Goal: Information Seeking & Learning: Learn about a topic

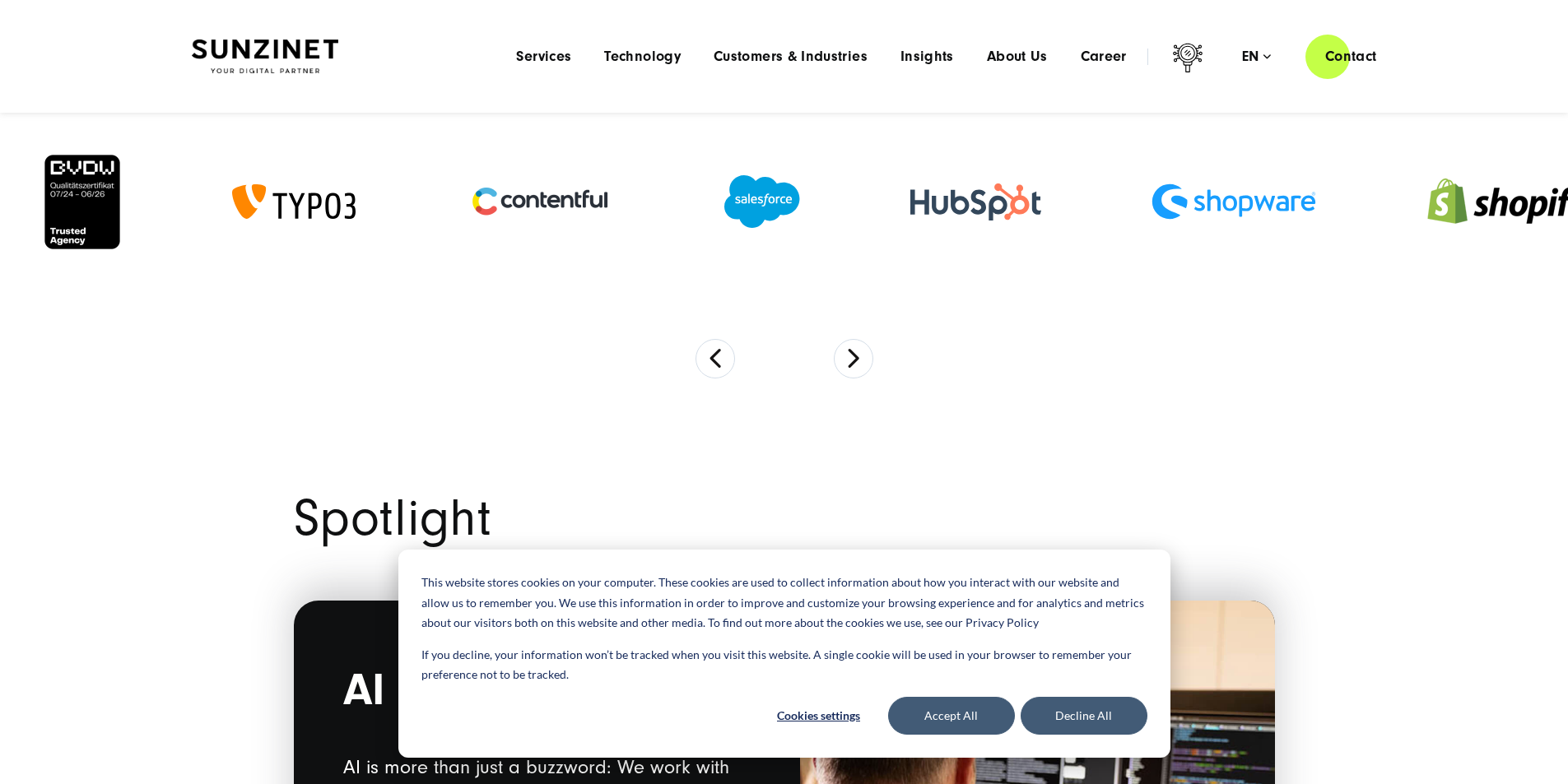
scroll to position [1234, 0]
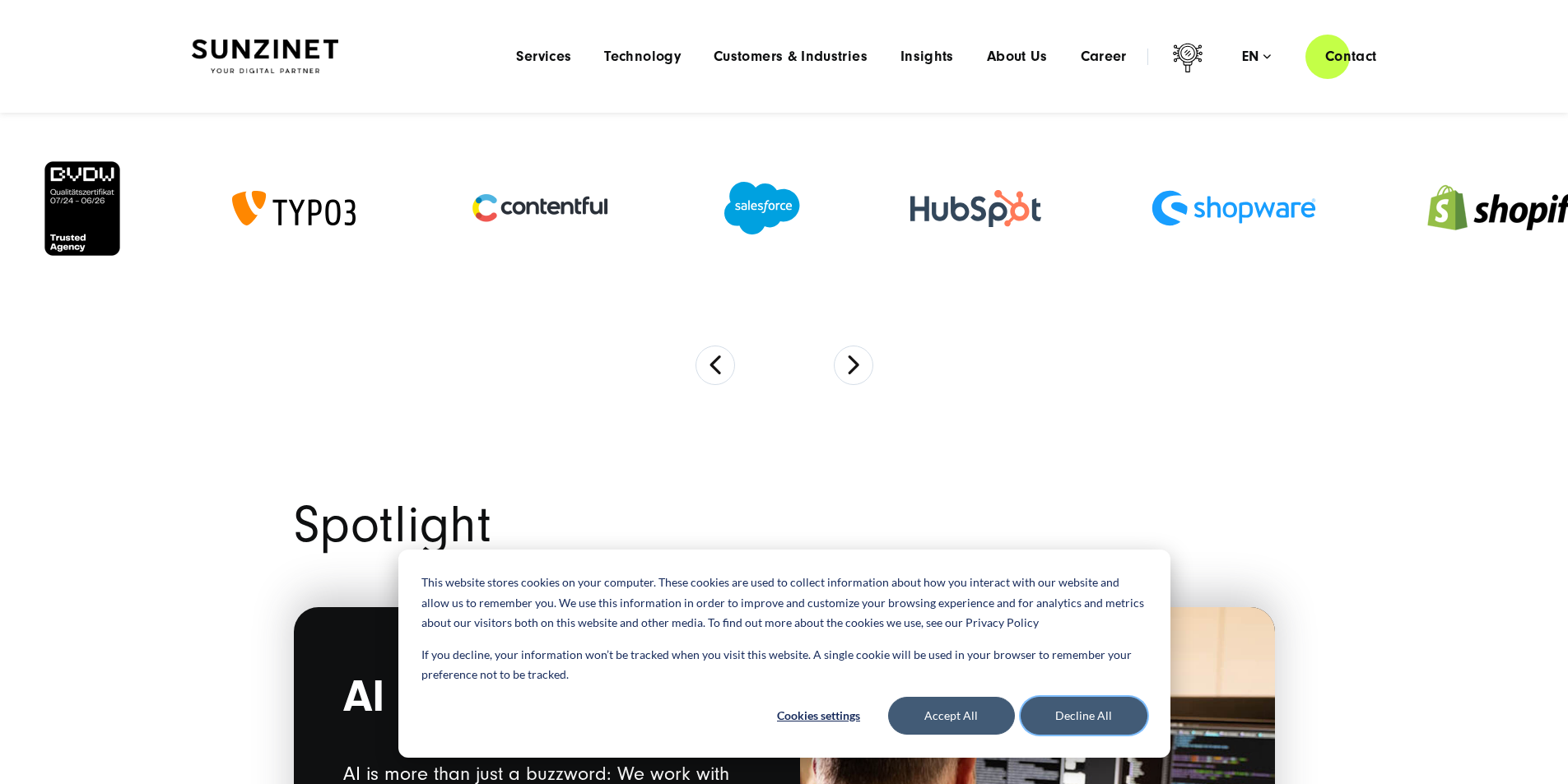
click at [1101, 719] on button "Decline All" at bounding box center [1084, 716] width 127 height 38
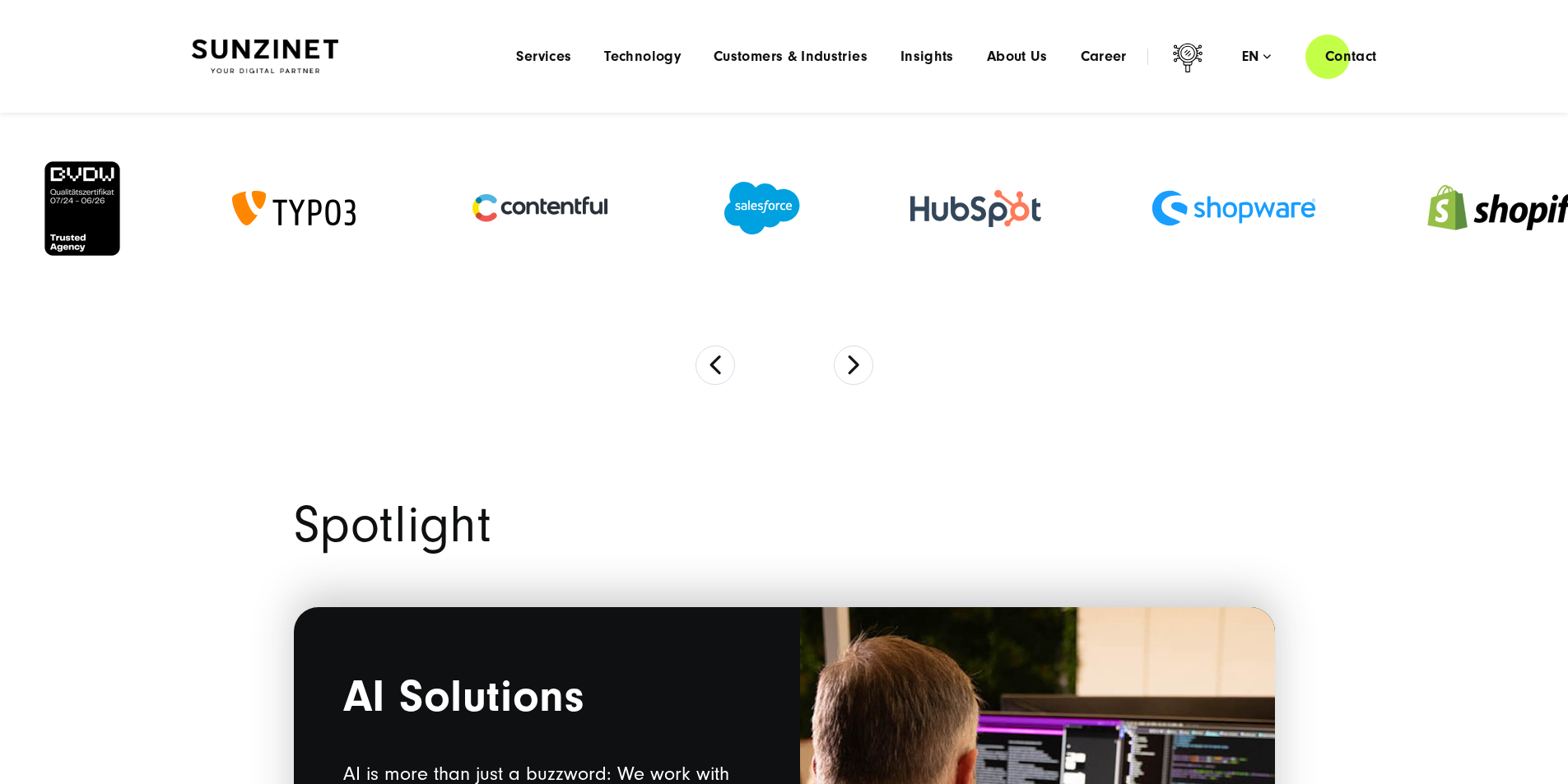
click at [685, 418] on section at bounding box center [784, 238] width 1568 height 359
click at [704, 385] on button "Previous" at bounding box center [715, 365] width 40 height 40
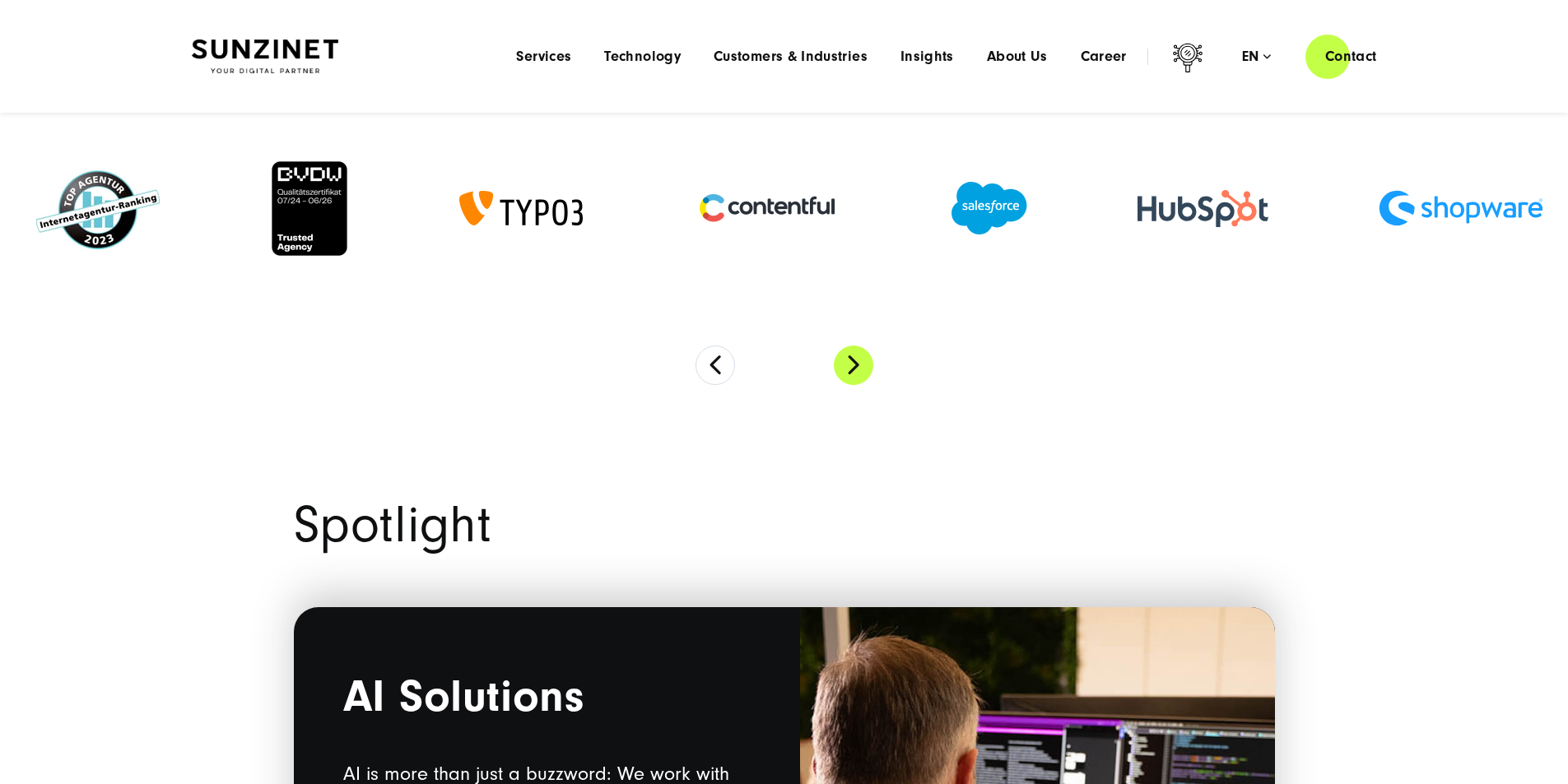
click at [855, 385] on button "Next" at bounding box center [853, 365] width 40 height 40
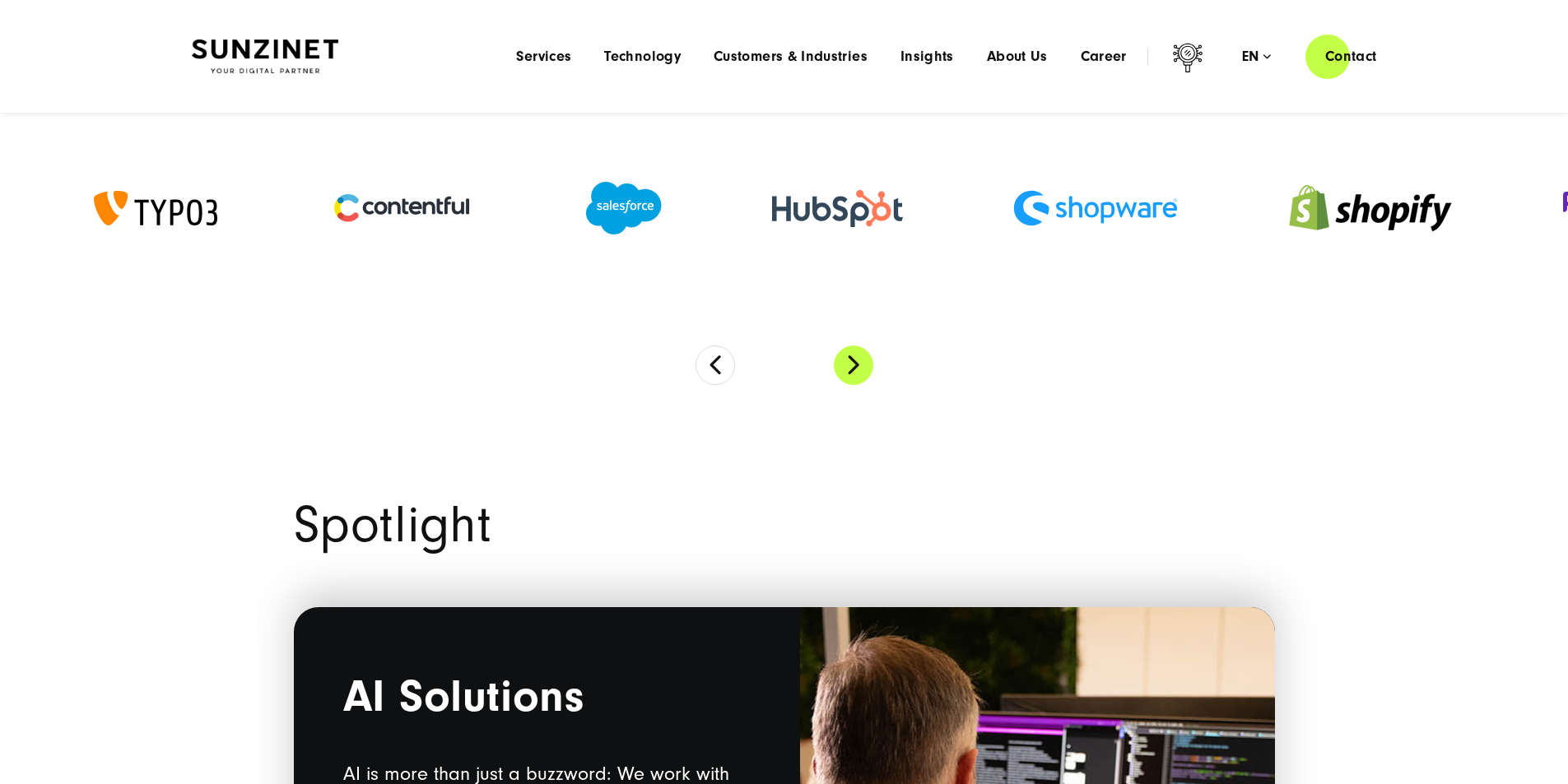
click at [855, 385] on button "Next" at bounding box center [853, 365] width 40 height 40
click at [853, 385] on button "Next" at bounding box center [853, 365] width 40 height 40
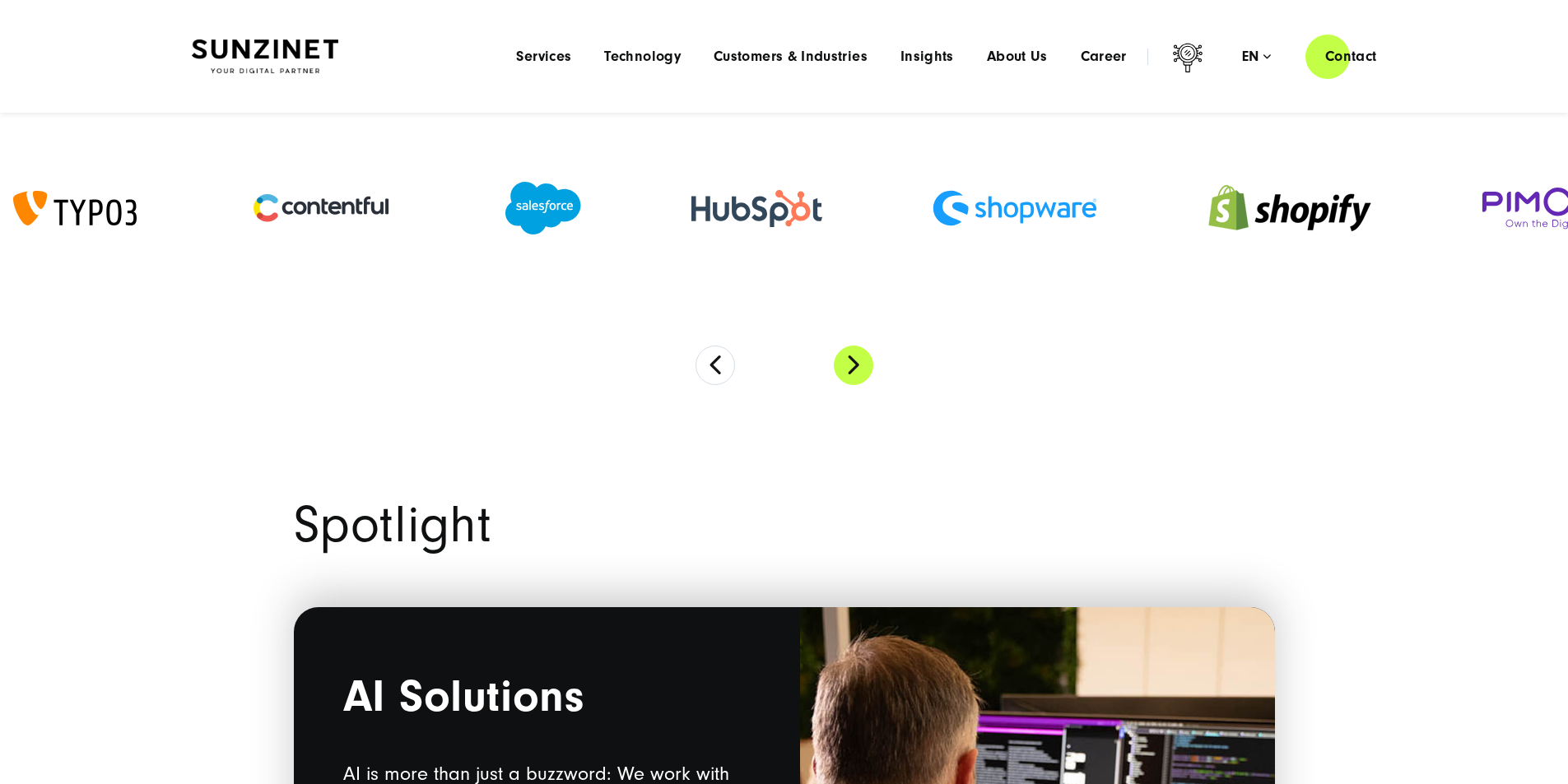
click at [853, 385] on button "Next" at bounding box center [853, 365] width 40 height 40
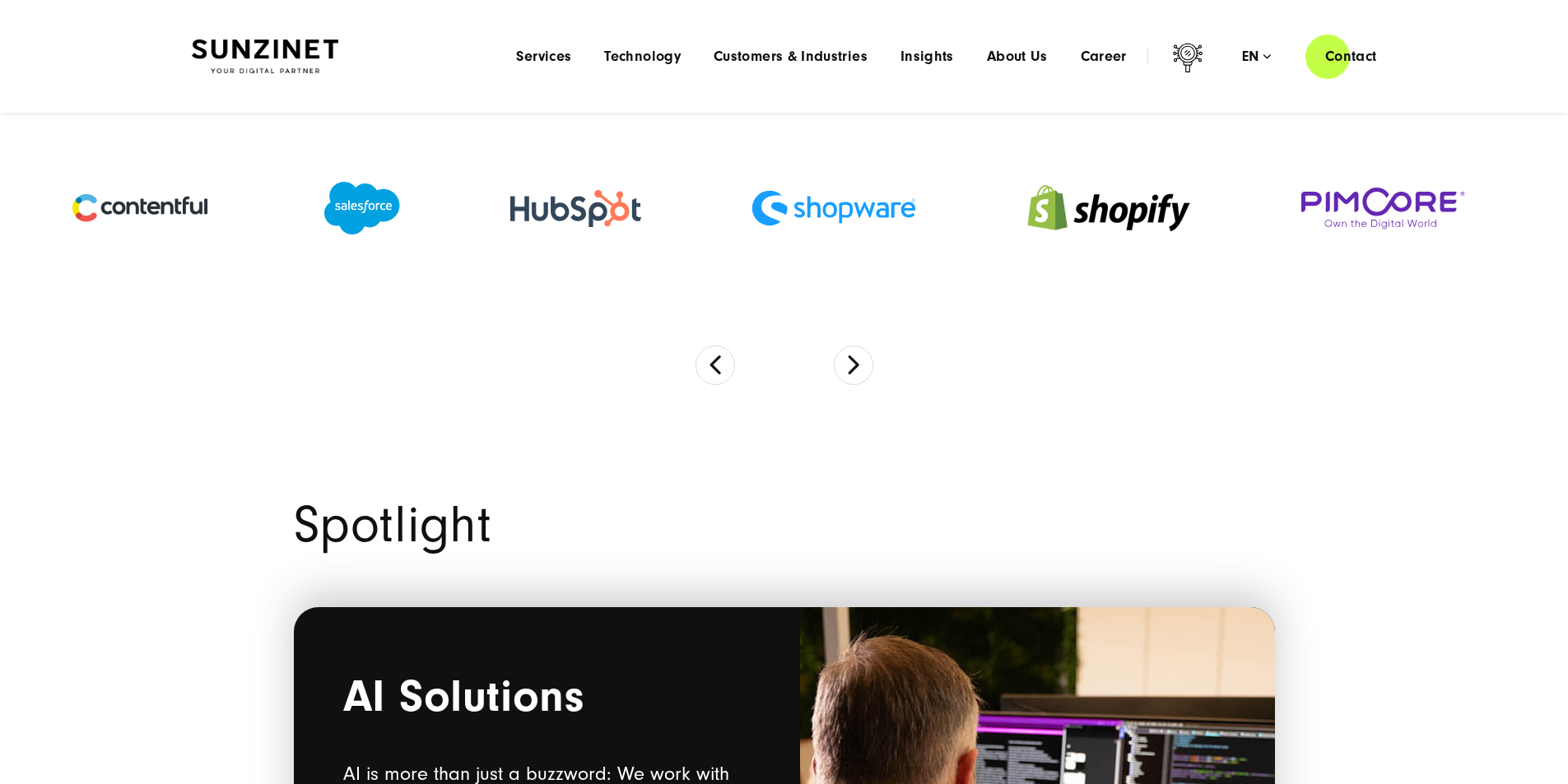
drag, startPoint x: 942, startPoint y: 275, endPoint x: 580, endPoint y: 280, distance: 362.0
click at [751, 226] on img at bounding box center [833, 208] width 165 height 36
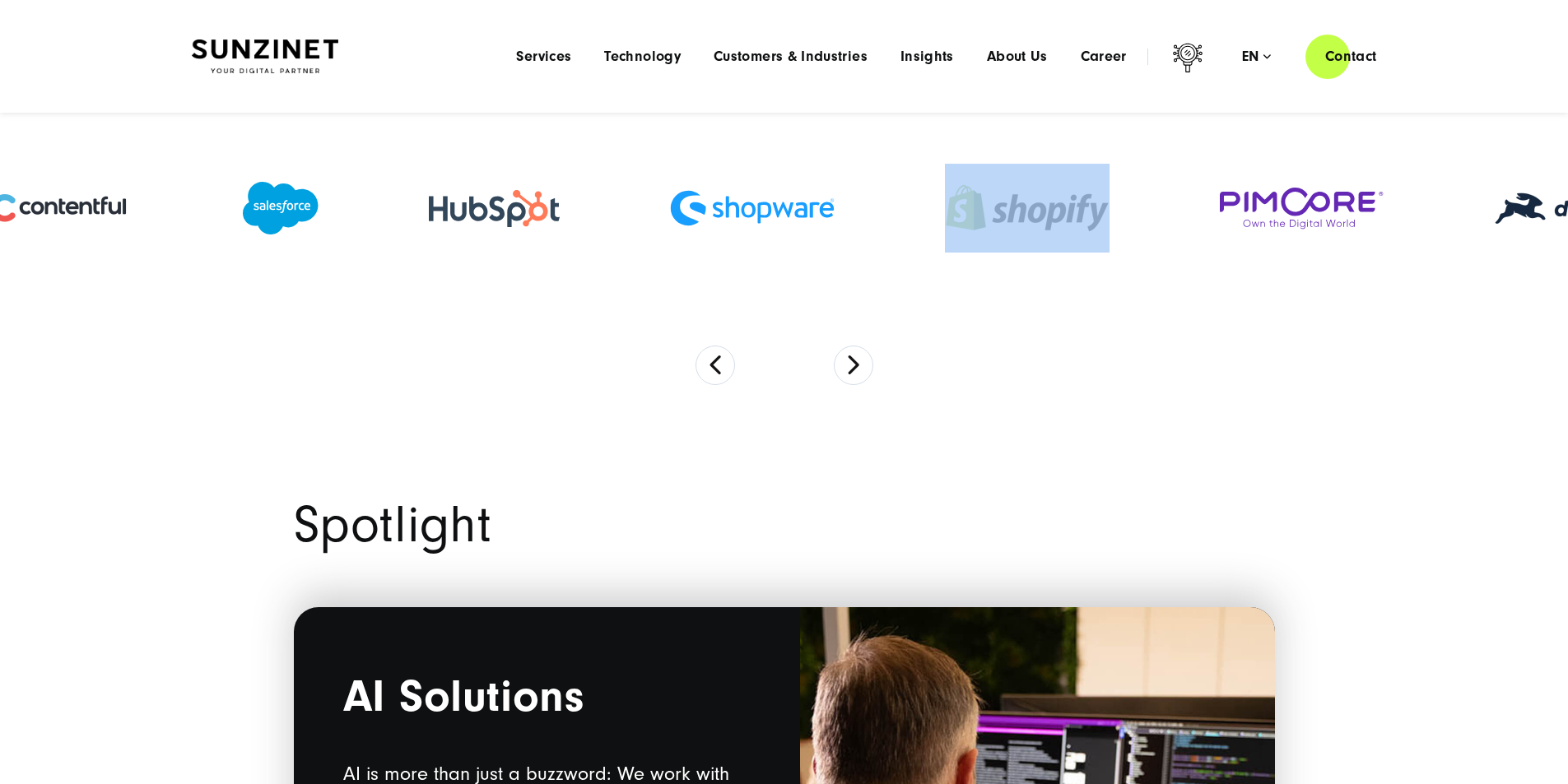
click at [1232, 246] on div at bounding box center [1302, 209] width 275 height 75
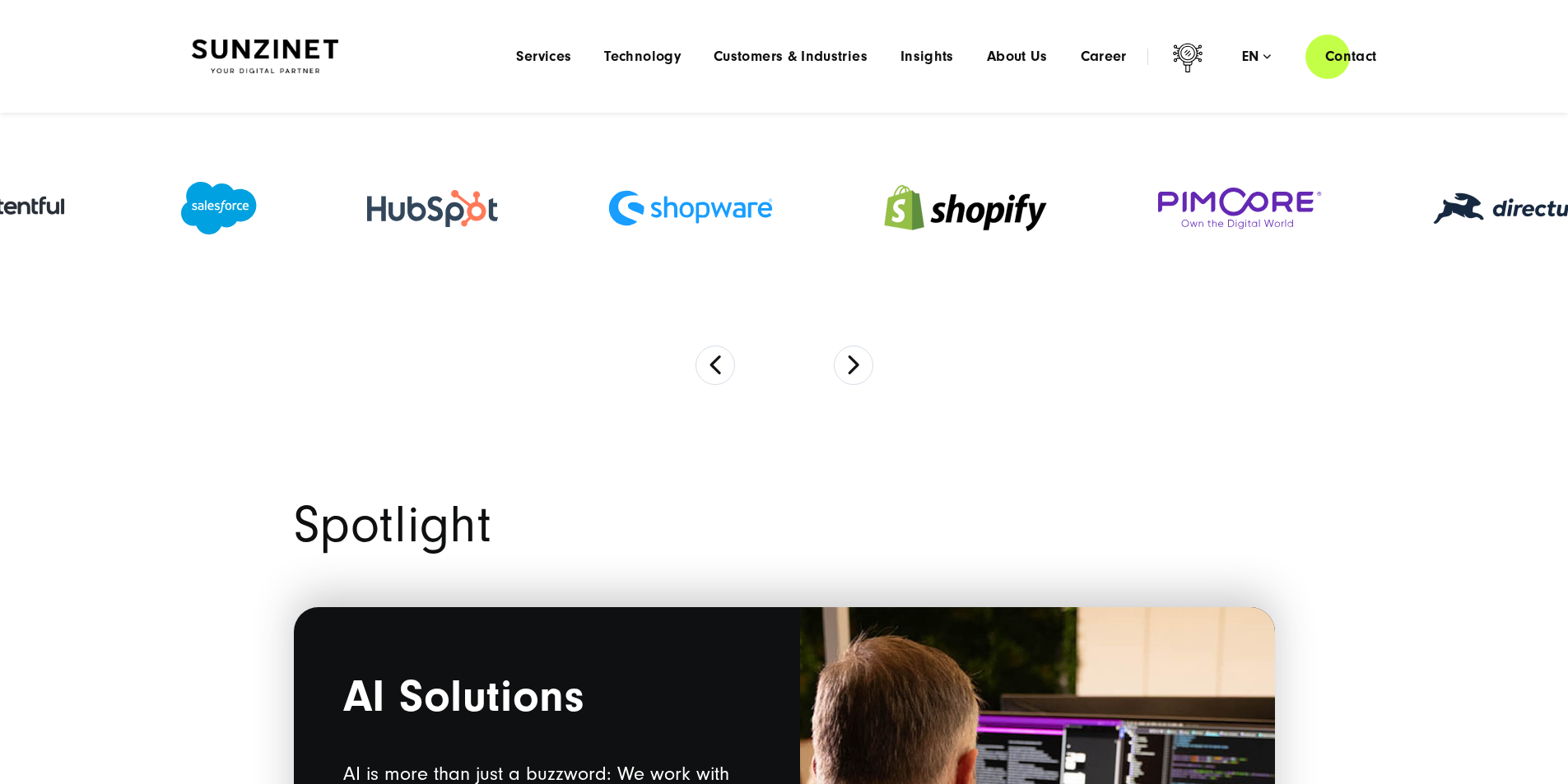
drag, startPoint x: 1218, startPoint y: 318, endPoint x: 394, endPoint y: 297, distance: 824.3
click at [1103, 246] on div at bounding box center [1240, 209] width 275 height 75
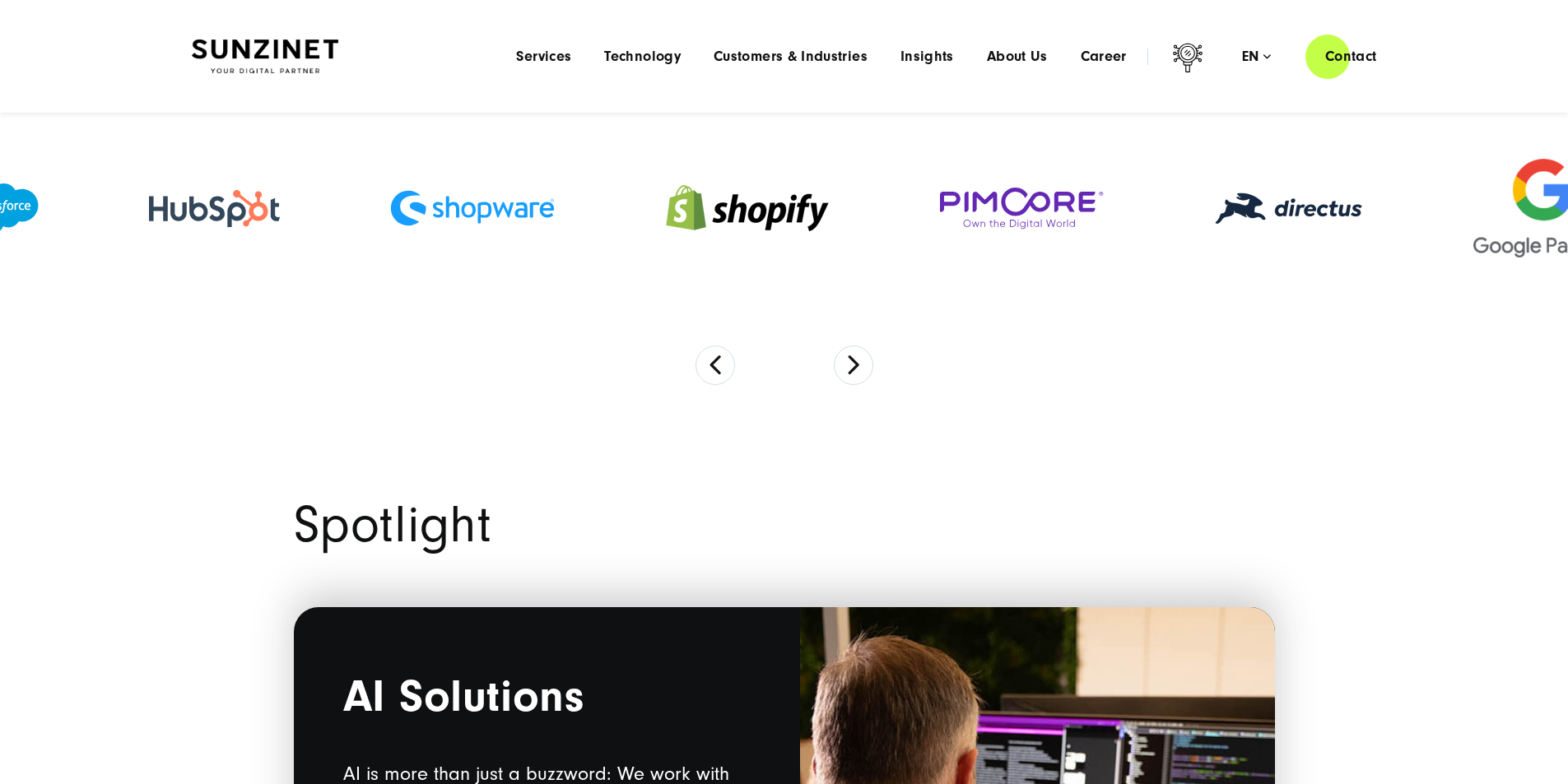
drag, startPoint x: 1129, startPoint y: 340, endPoint x: 615, endPoint y: 315, distance: 514.6
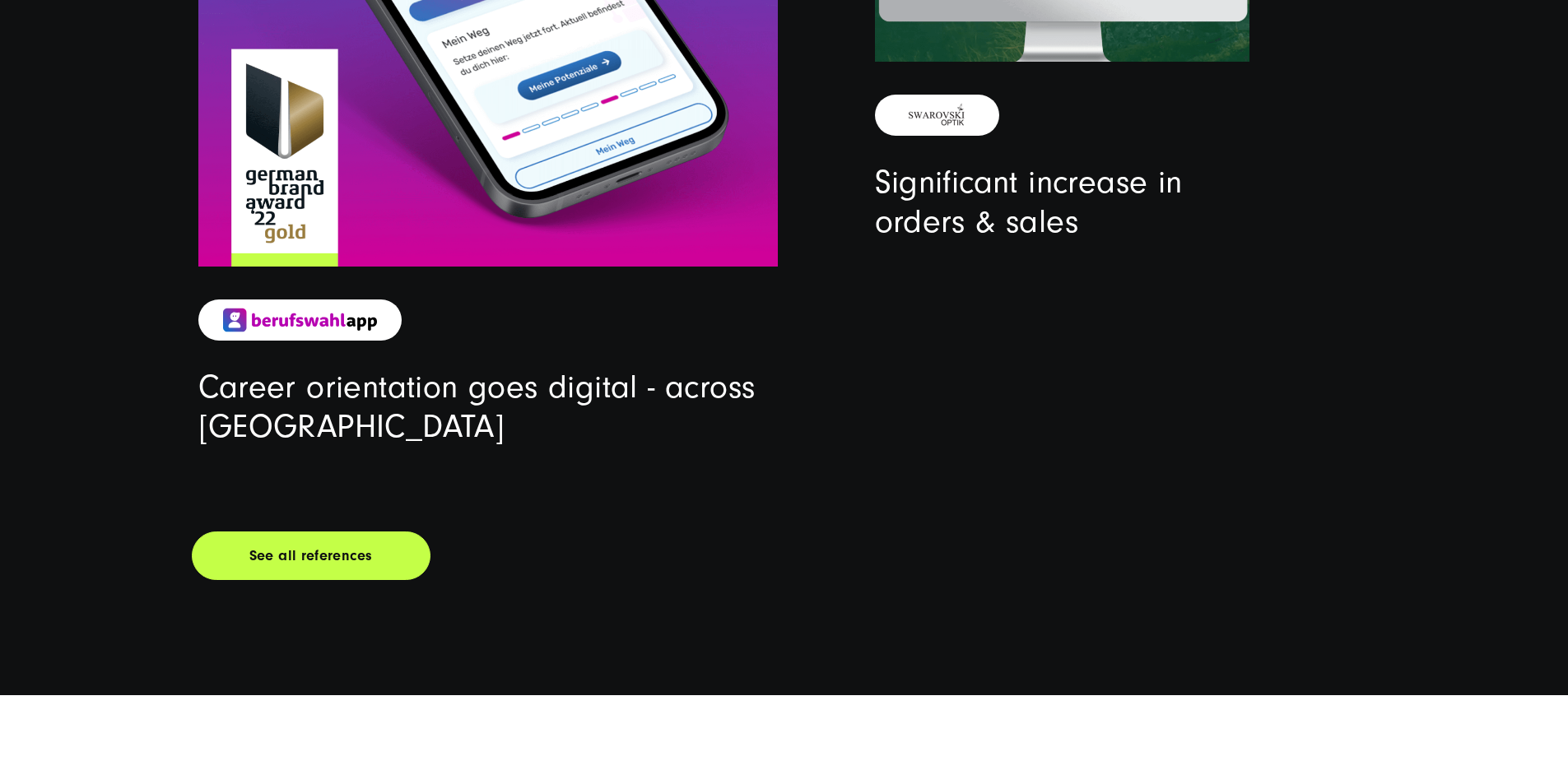
scroll to position [5840, 0]
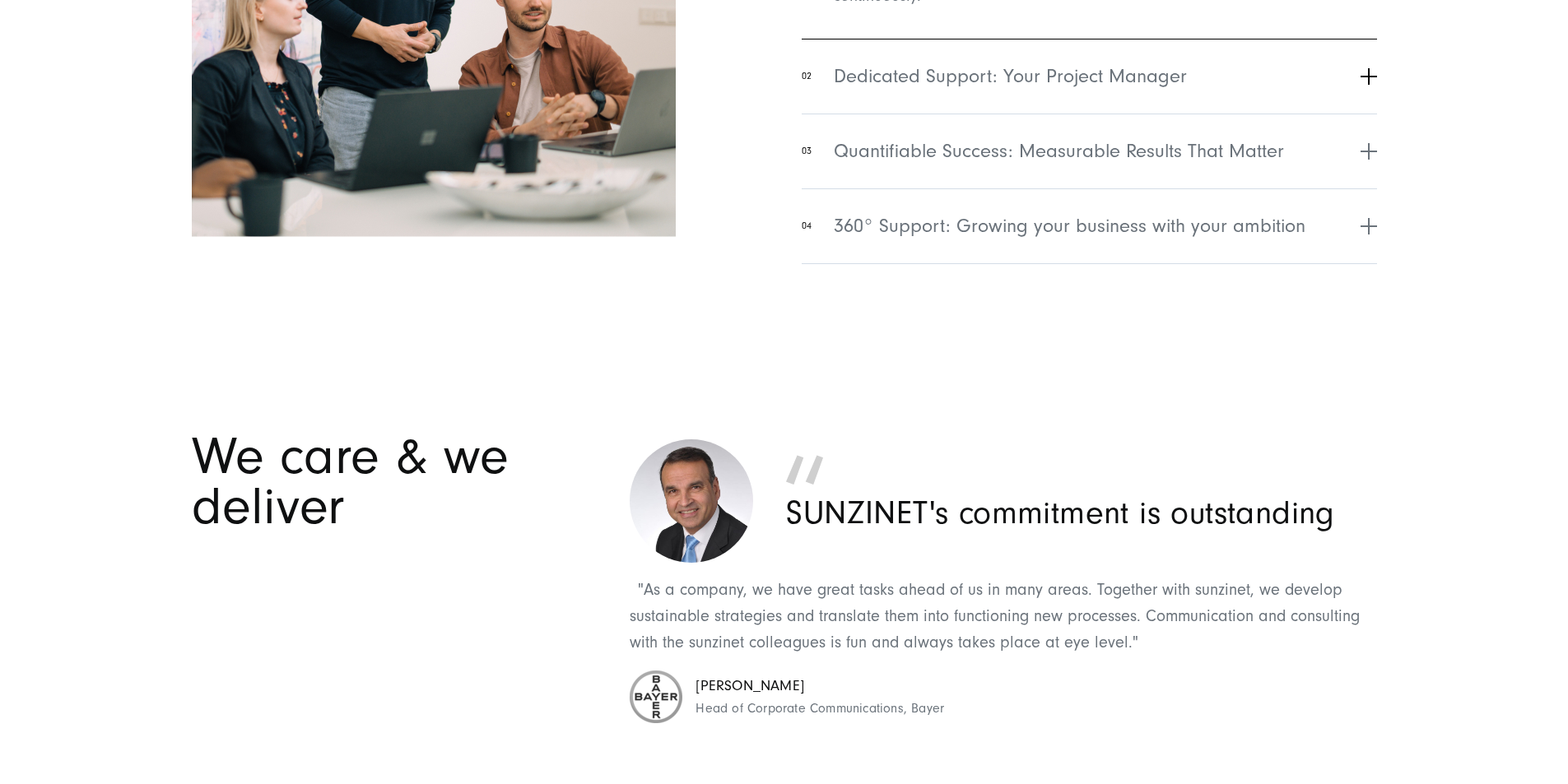
click at [938, 113] on button "02 Dedicated Support: Your Project Manager" at bounding box center [1089, 76] width 575 height 75
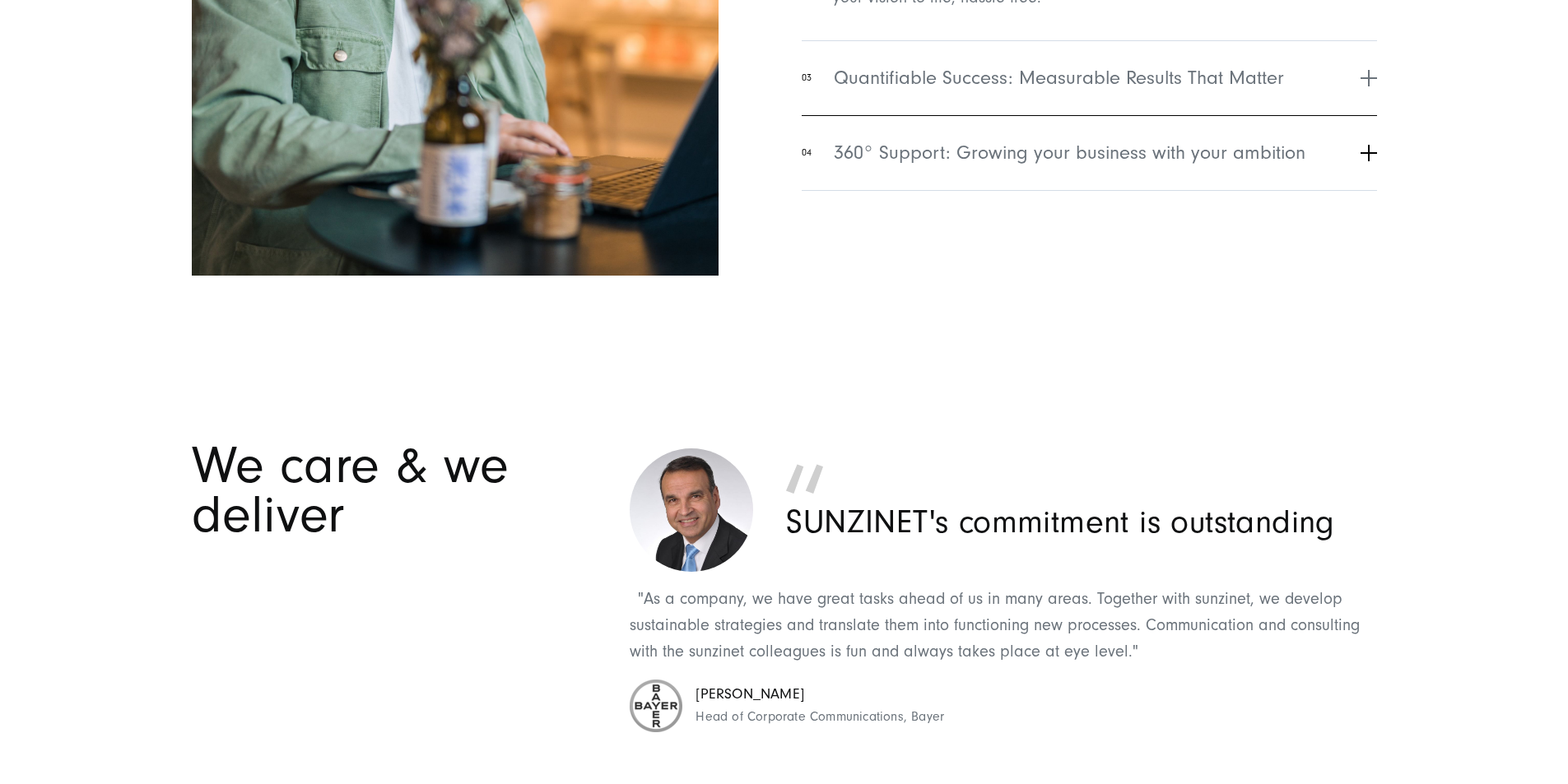
click at [906, 190] on button "04 360° Support: Growing your business with your ambition" at bounding box center [1089, 152] width 575 height 75
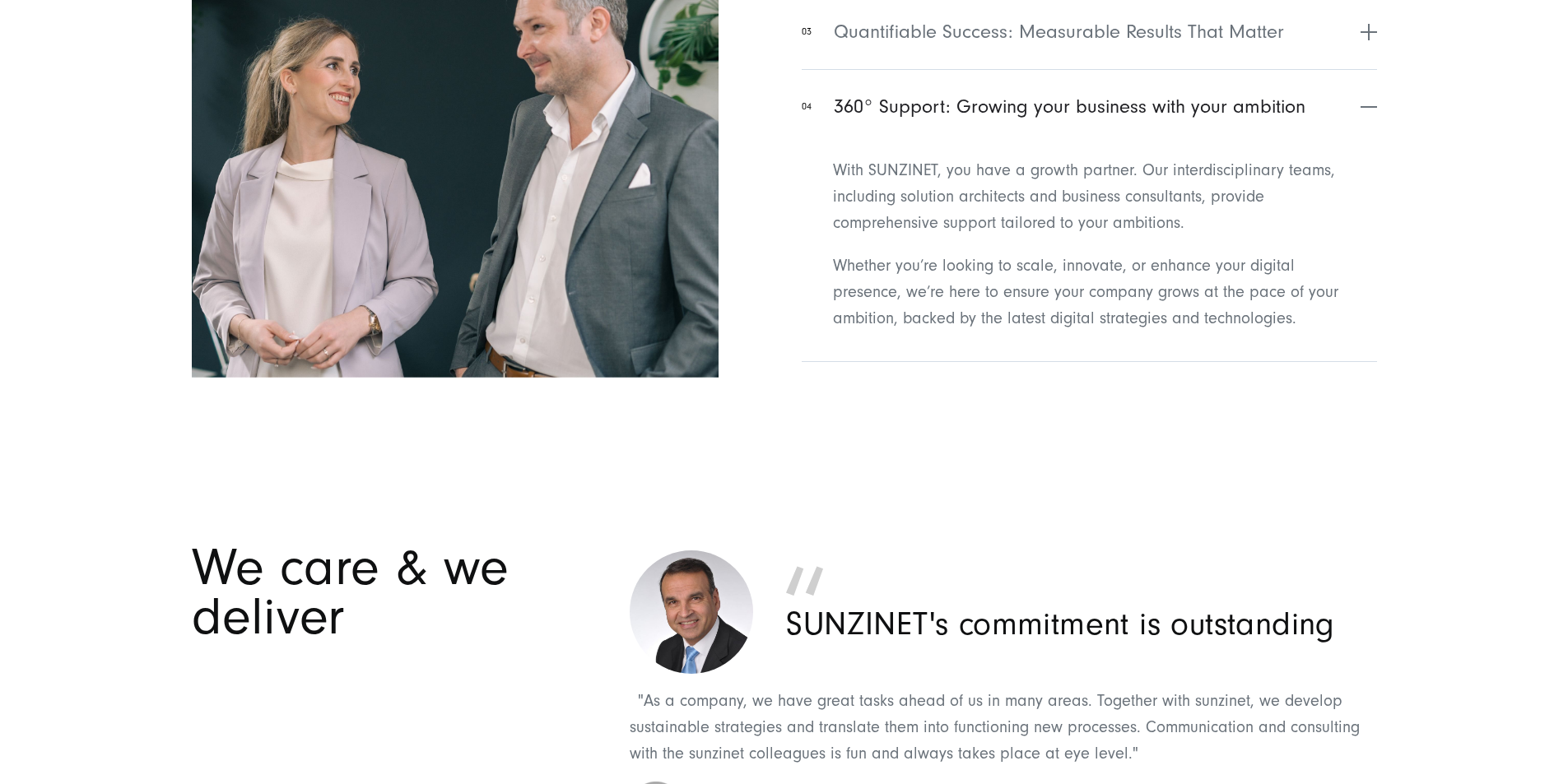
scroll to position [6910, 0]
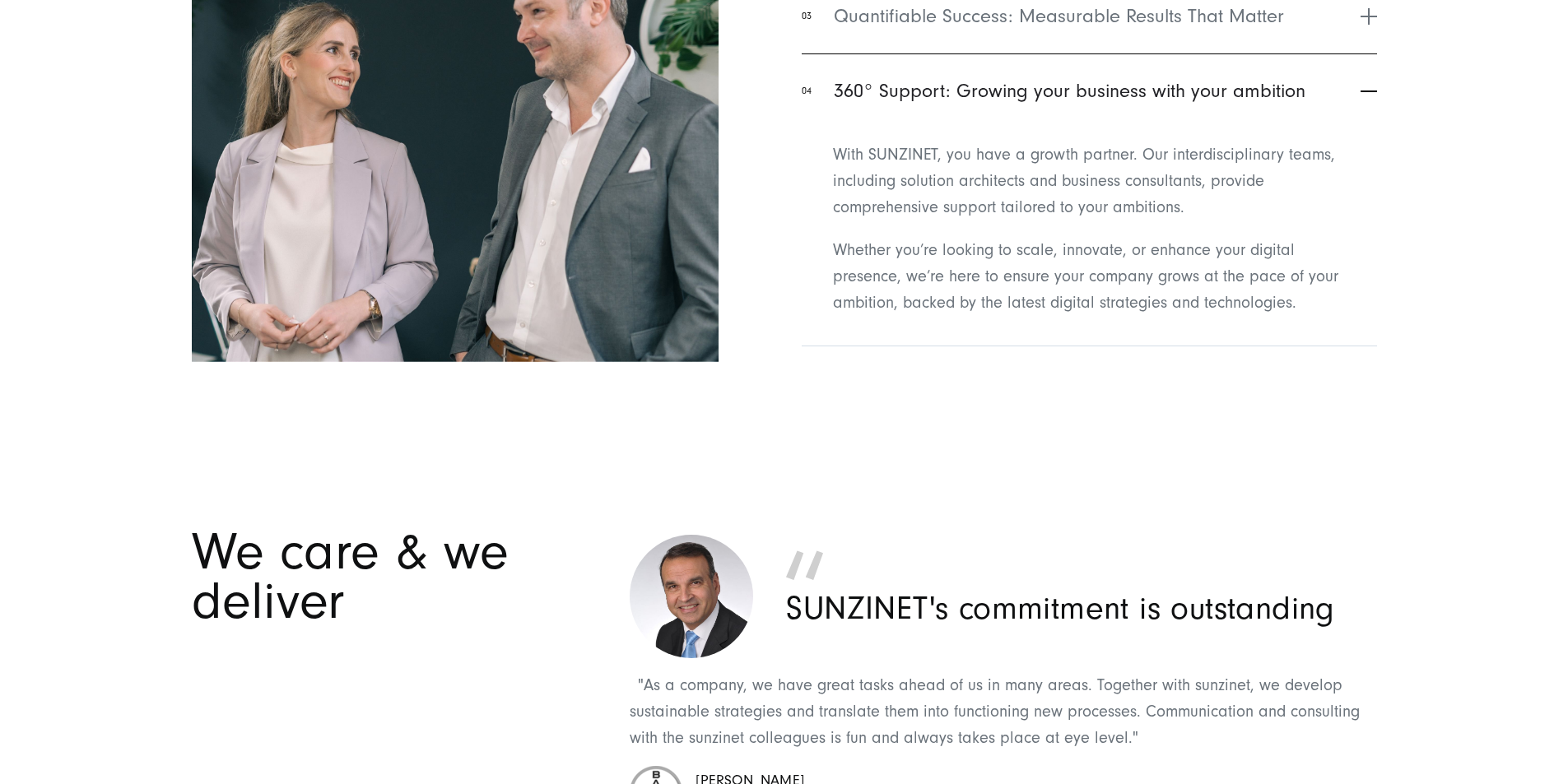
click at [915, 128] on button "04 360° Support: Growing your business with your ambition" at bounding box center [1089, 90] width 575 height 75
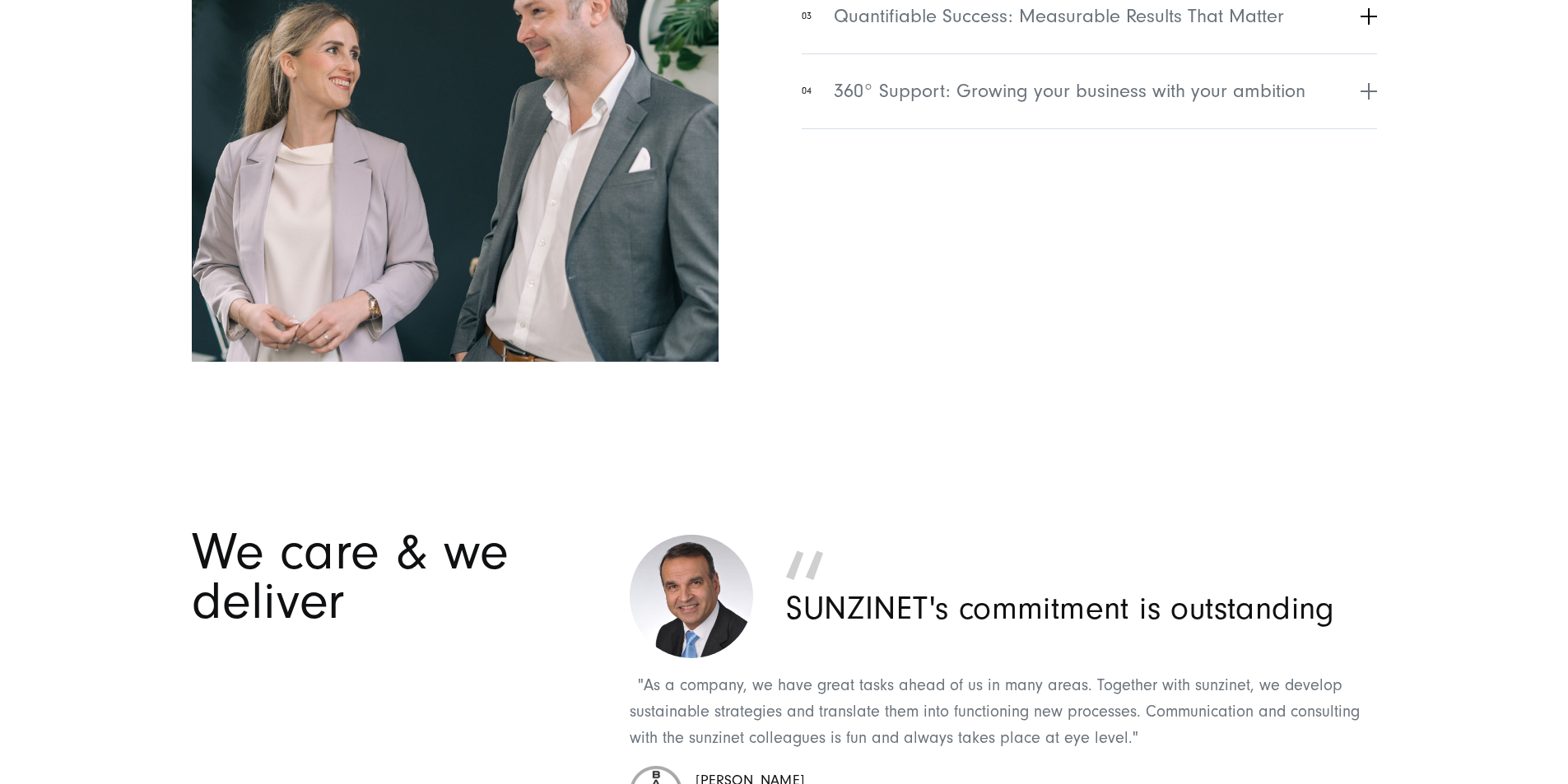
click at [899, 31] on span "Quantifiable Success: Measurable Results That Matter" at bounding box center [1058, 16] width 451 height 30
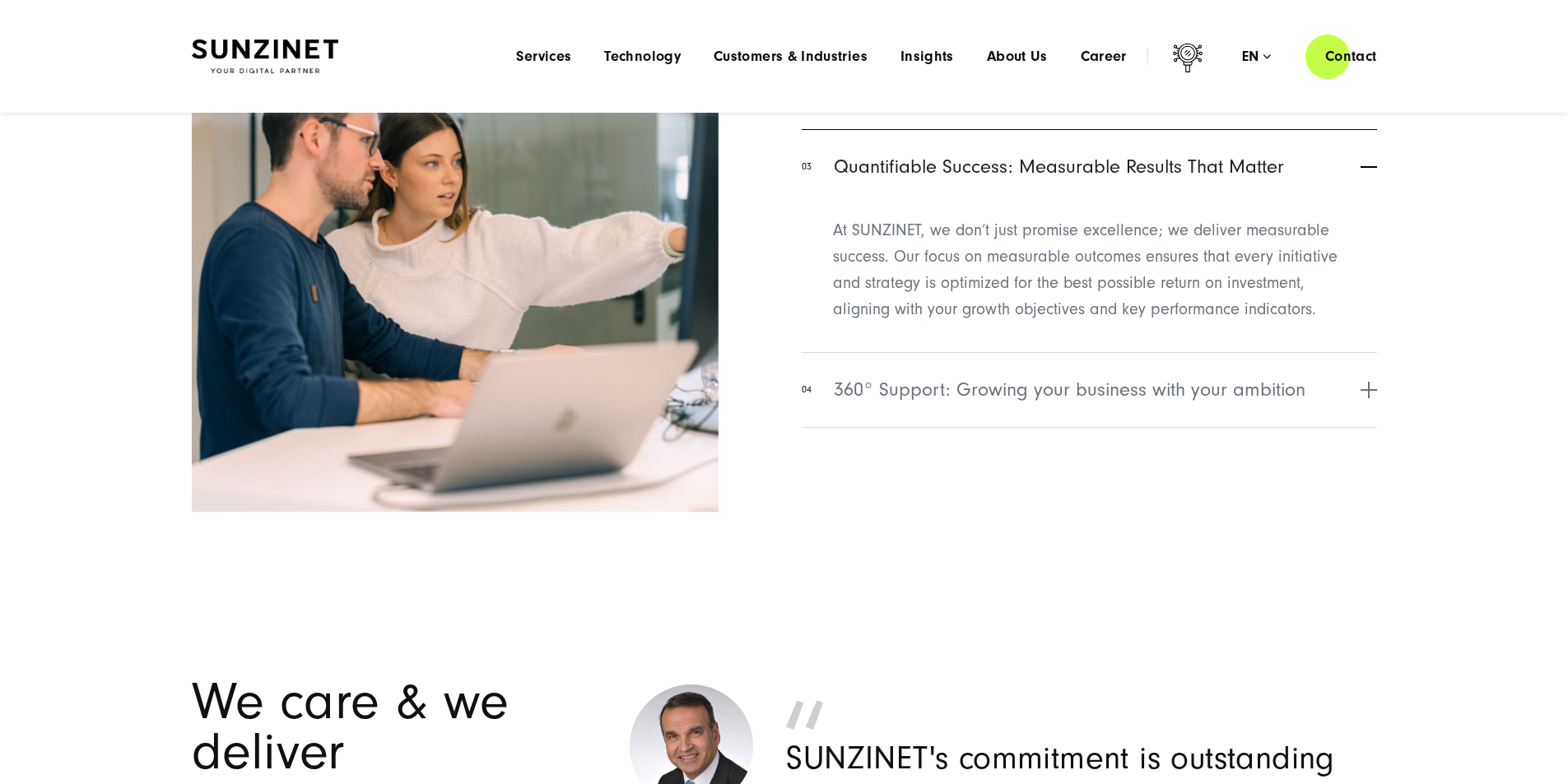
scroll to position [6745, 0]
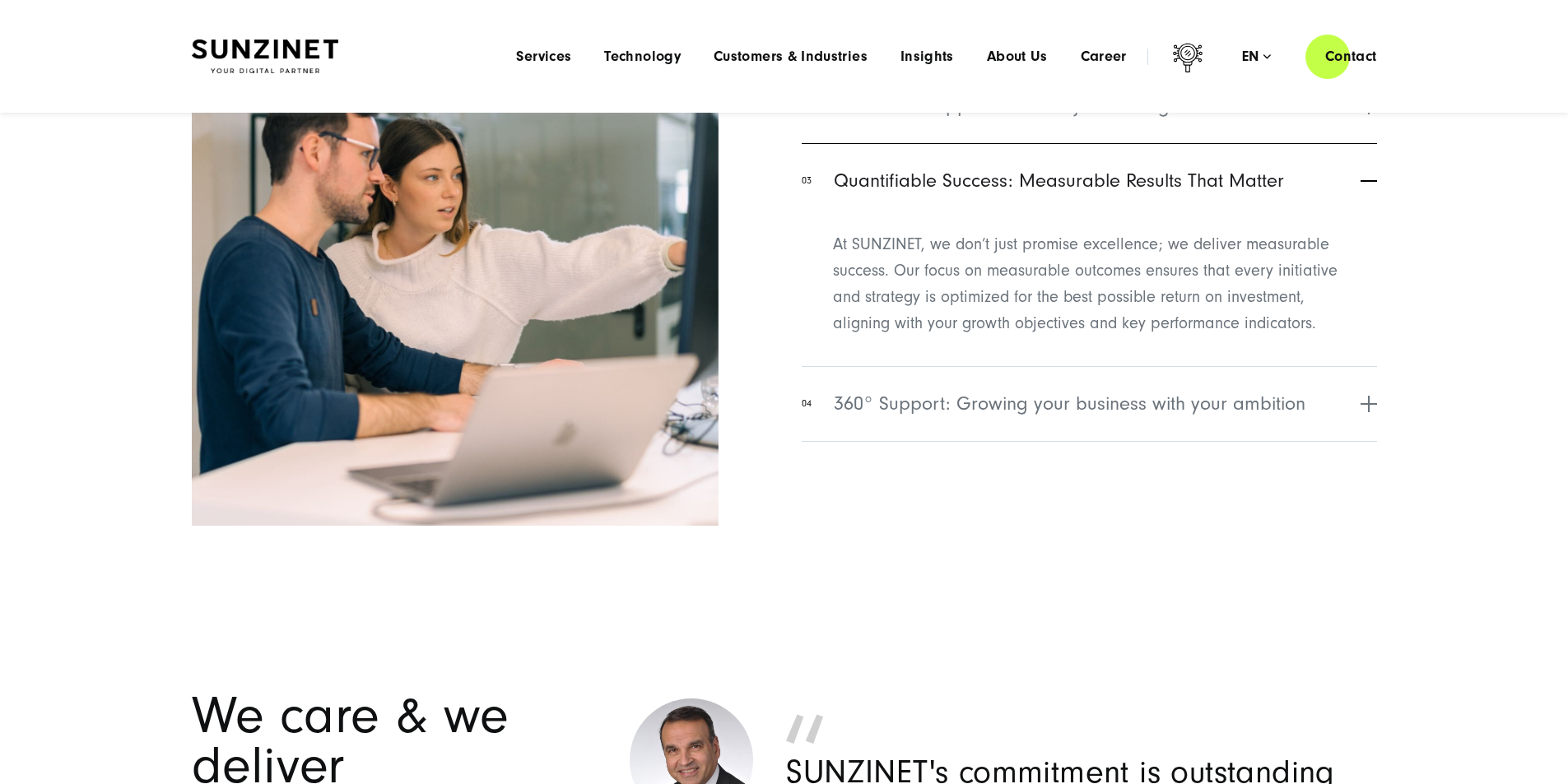
click at [921, 196] on span "Quantifiable Success: Measurable Results That Matter" at bounding box center [1058, 181] width 451 height 30
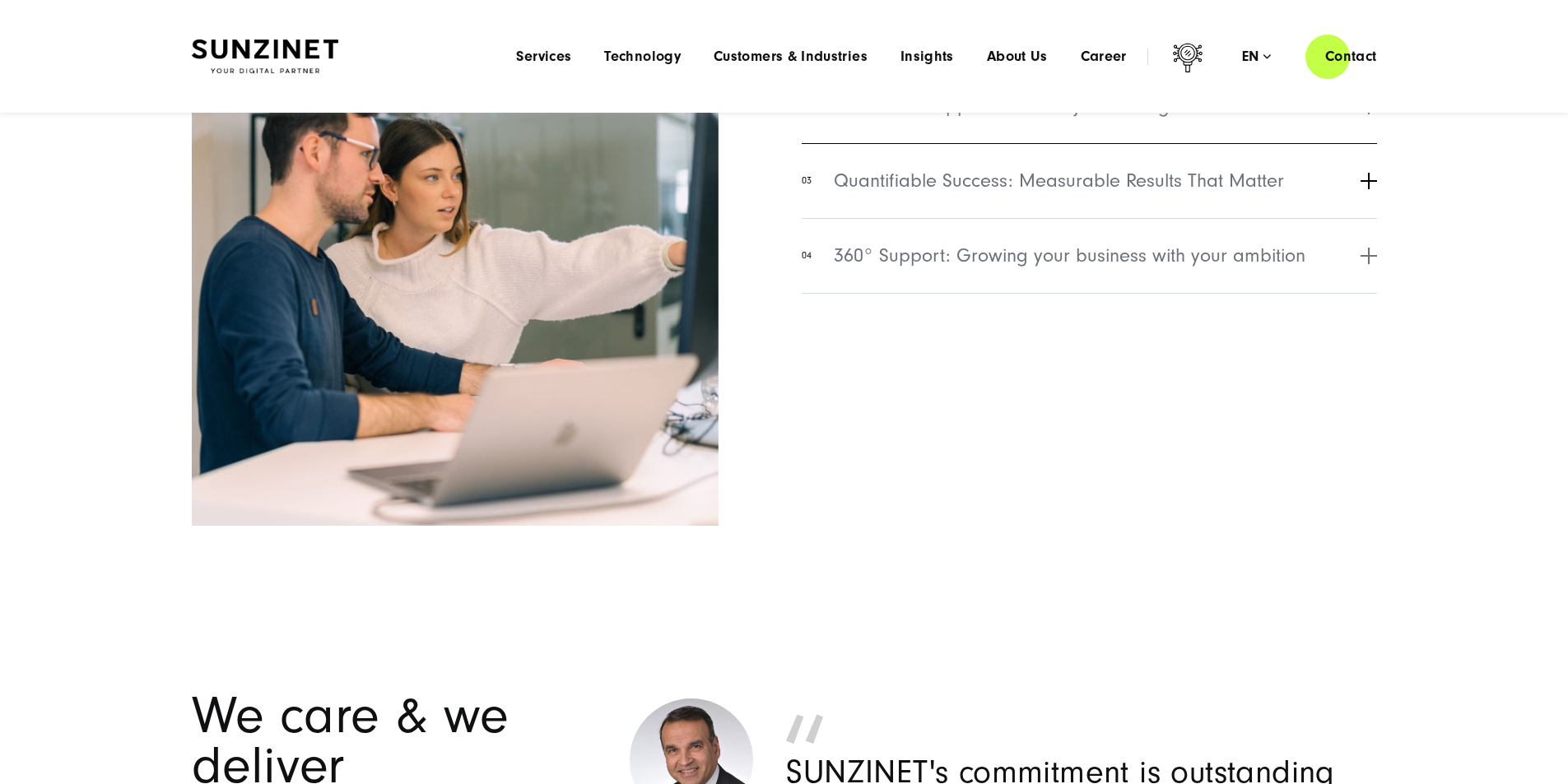
click at [921, 196] on span "Quantifiable Success: Measurable Results That Matter" at bounding box center [1058, 181] width 451 height 30
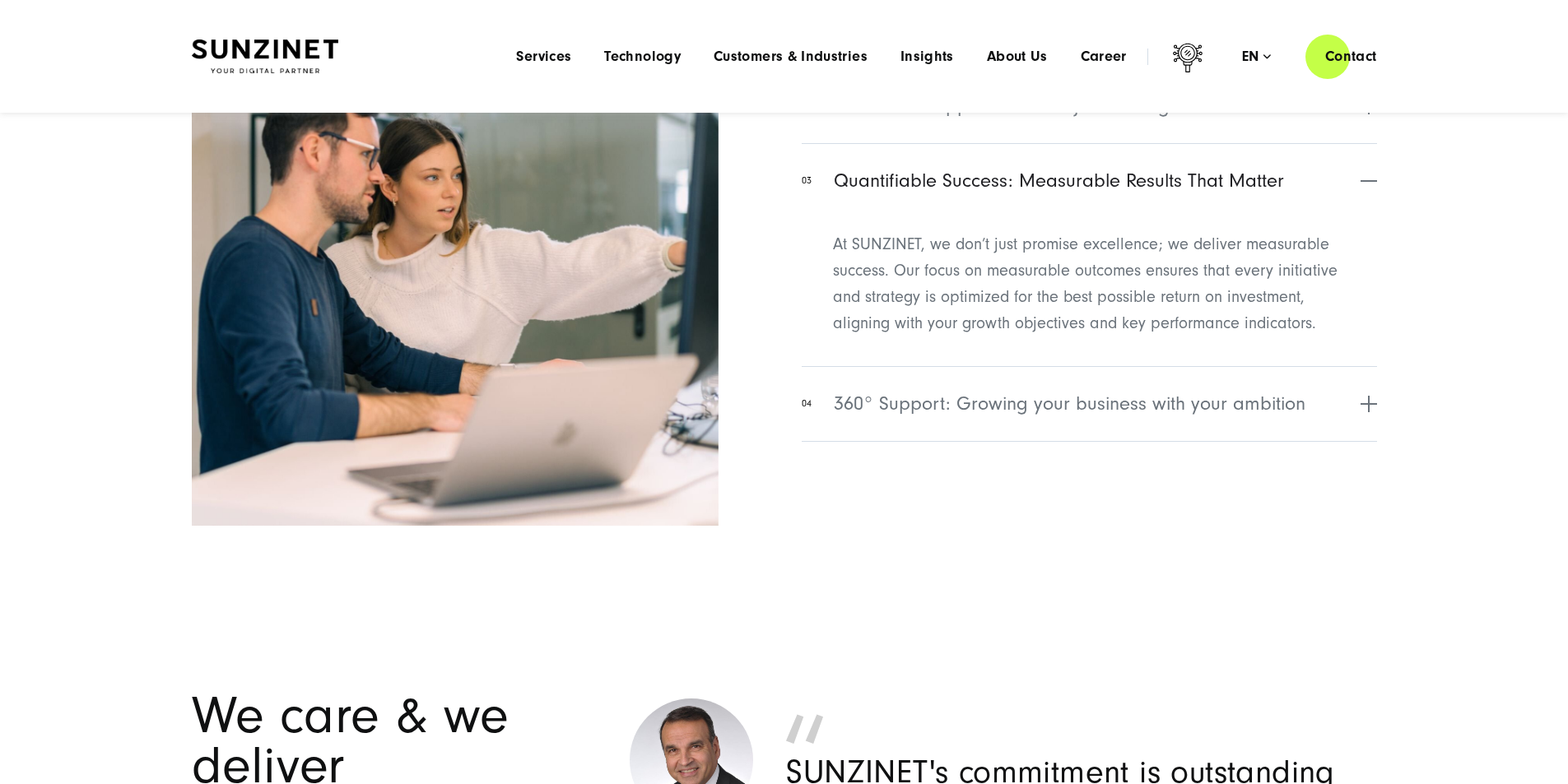
click at [923, 46] on span "Aligned & Engaged: Weekly, monthly, quarterly & yearly" at bounding box center [1067, 30] width 467 height 30
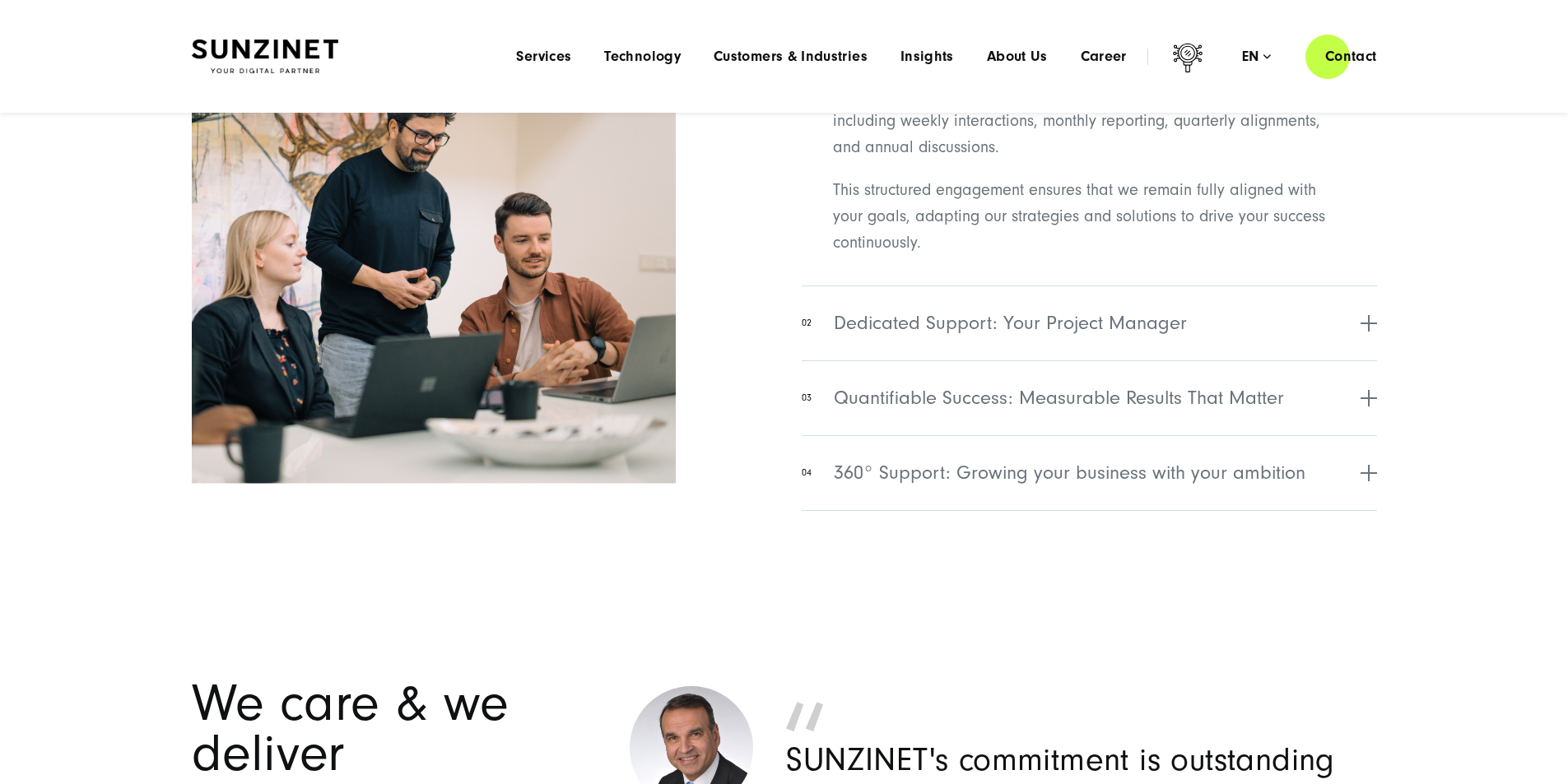
click at [940, 46] on span "Aligned & Engaged: Weekly, monthly, quarterly & yearly" at bounding box center [1067, 30] width 467 height 30
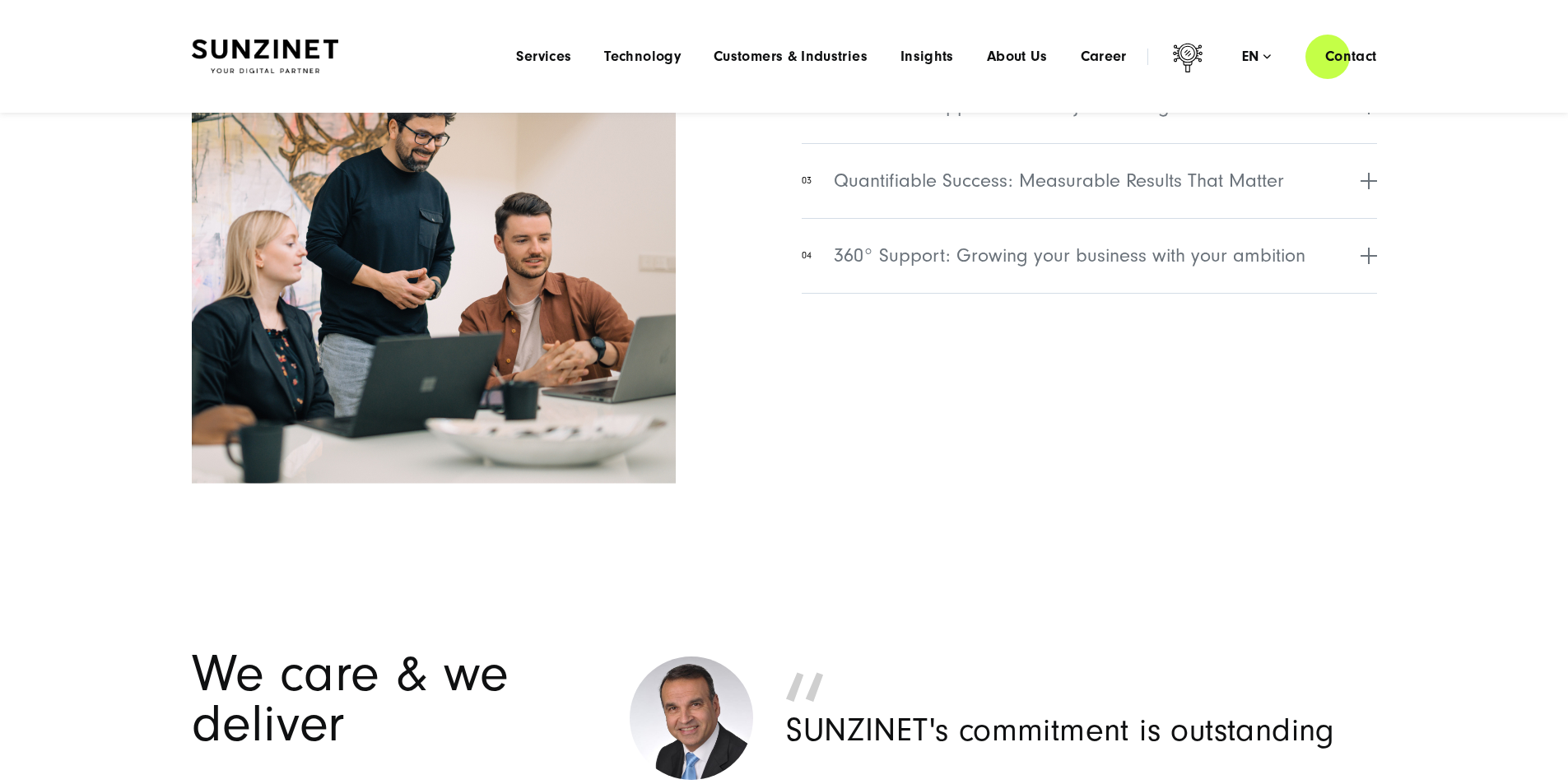
click at [940, 46] on span "Aligned & Engaged: Weekly, monthly, quarterly & yearly" at bounding box center [1067, 30] width 467 height 30
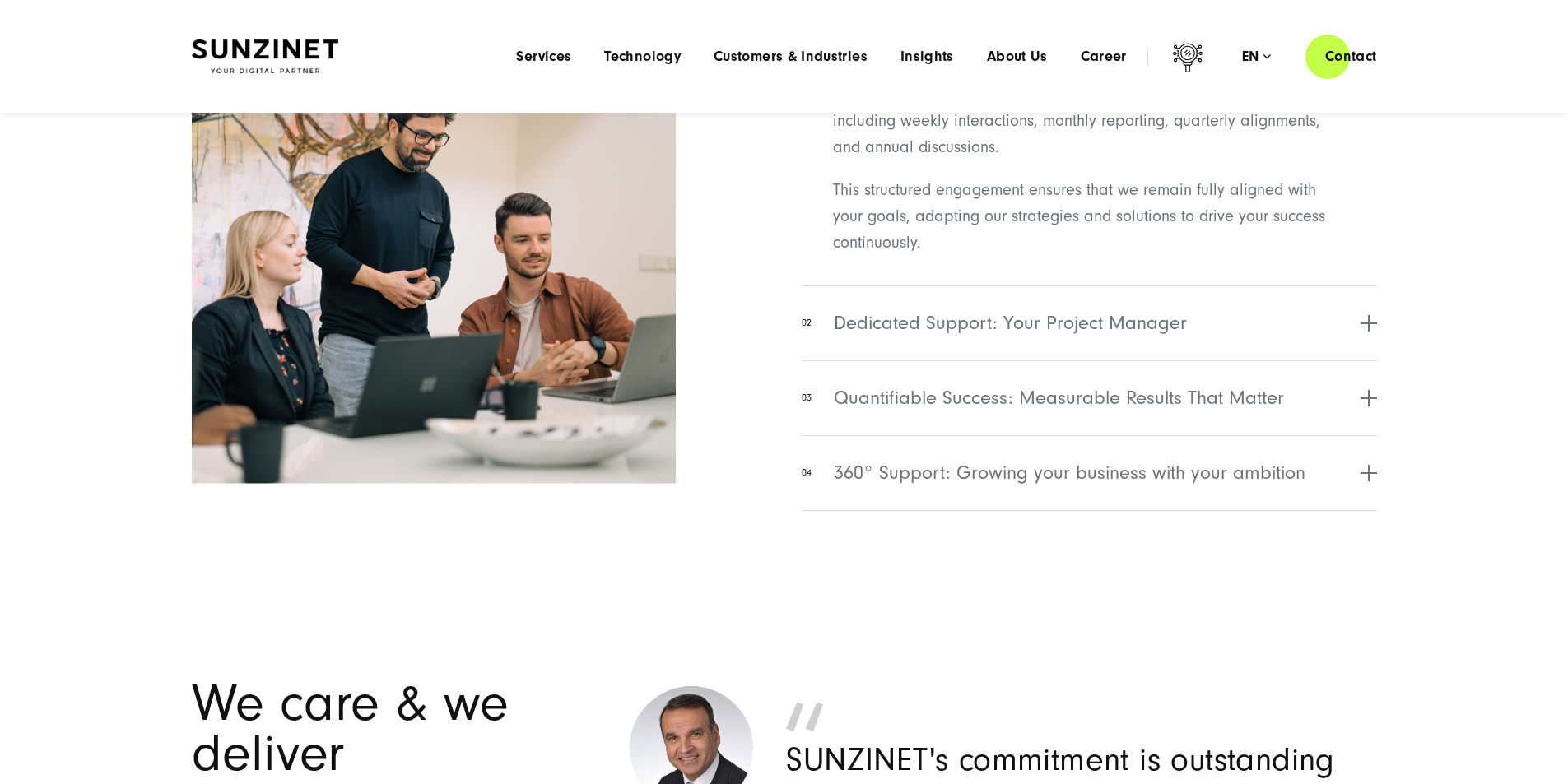
click at [940, 46] on span "Aligned & Engaged: Weekly, monthly, quarterly & yearly" at bounding box center [1067, 30] width 467 height 30
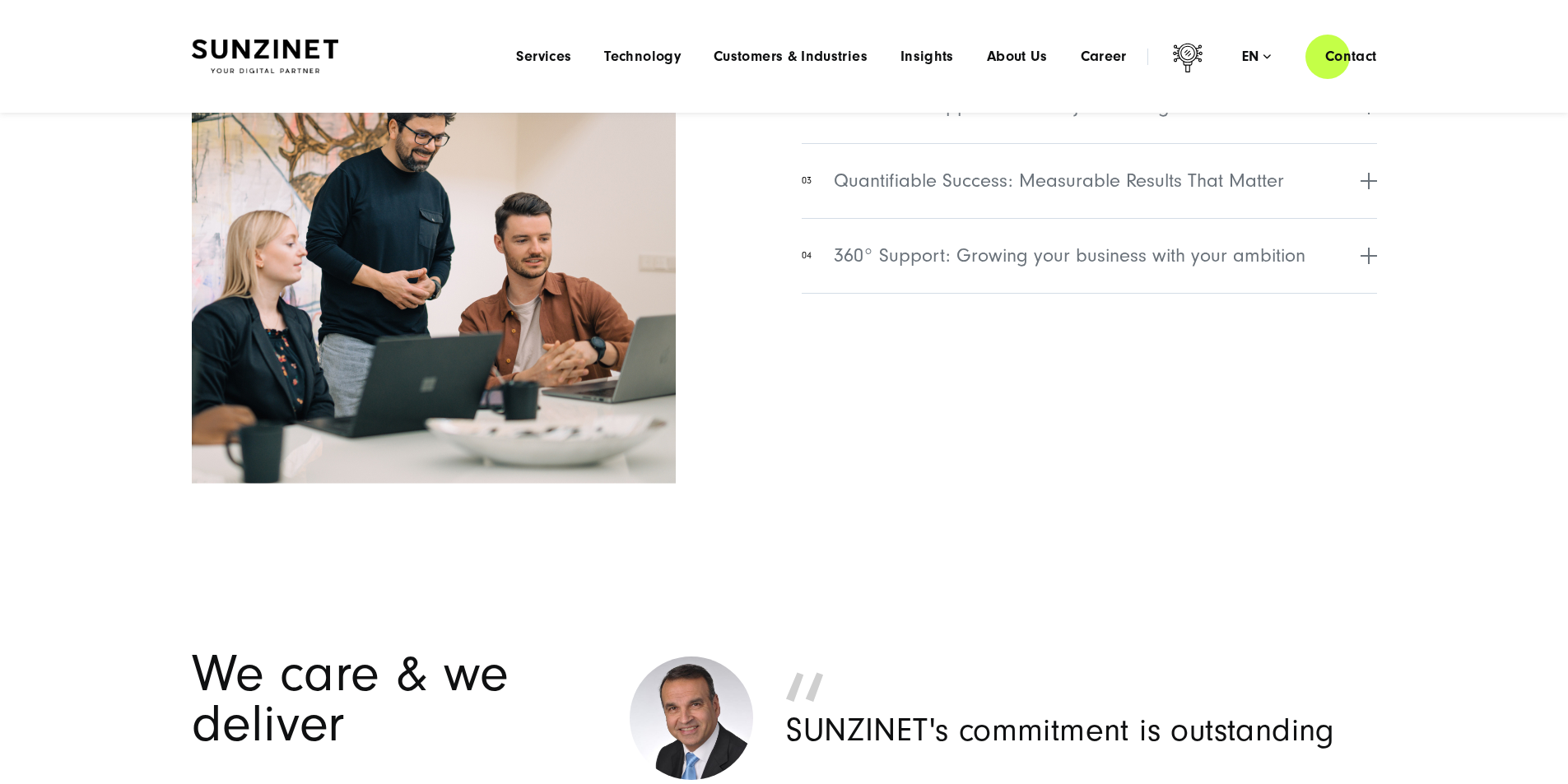
click at [940, 46] on span "Aligned & Engaged: Weekly, monthly, quarterly & yearly" at bounding box center [1067, 30] width 467 height 30
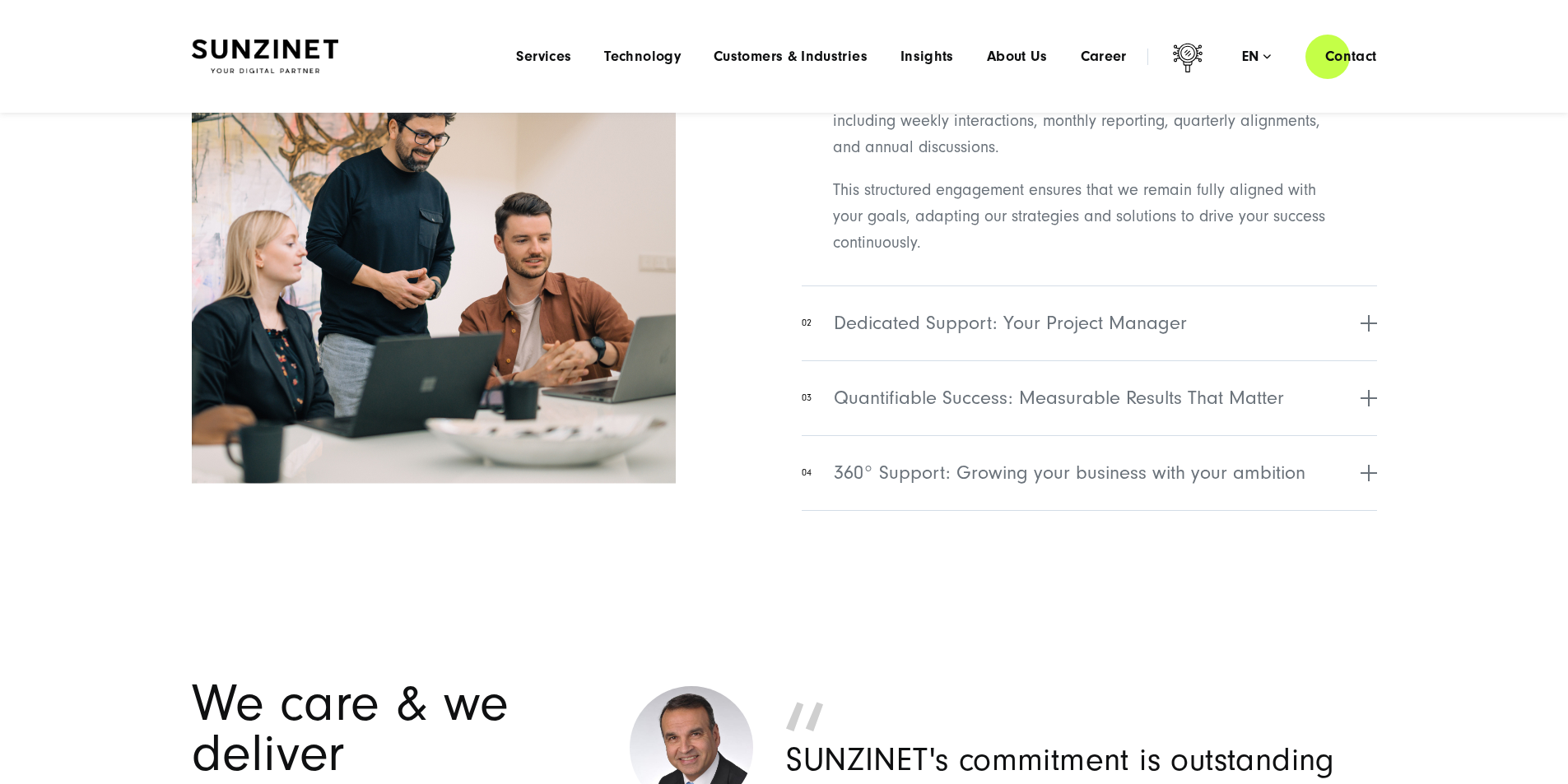
click at [983, 46] on span "Aligned & Engaged: Weekly, monthly, quarterly & yearly" at bounding box center [1067, 30] width 467 height 30
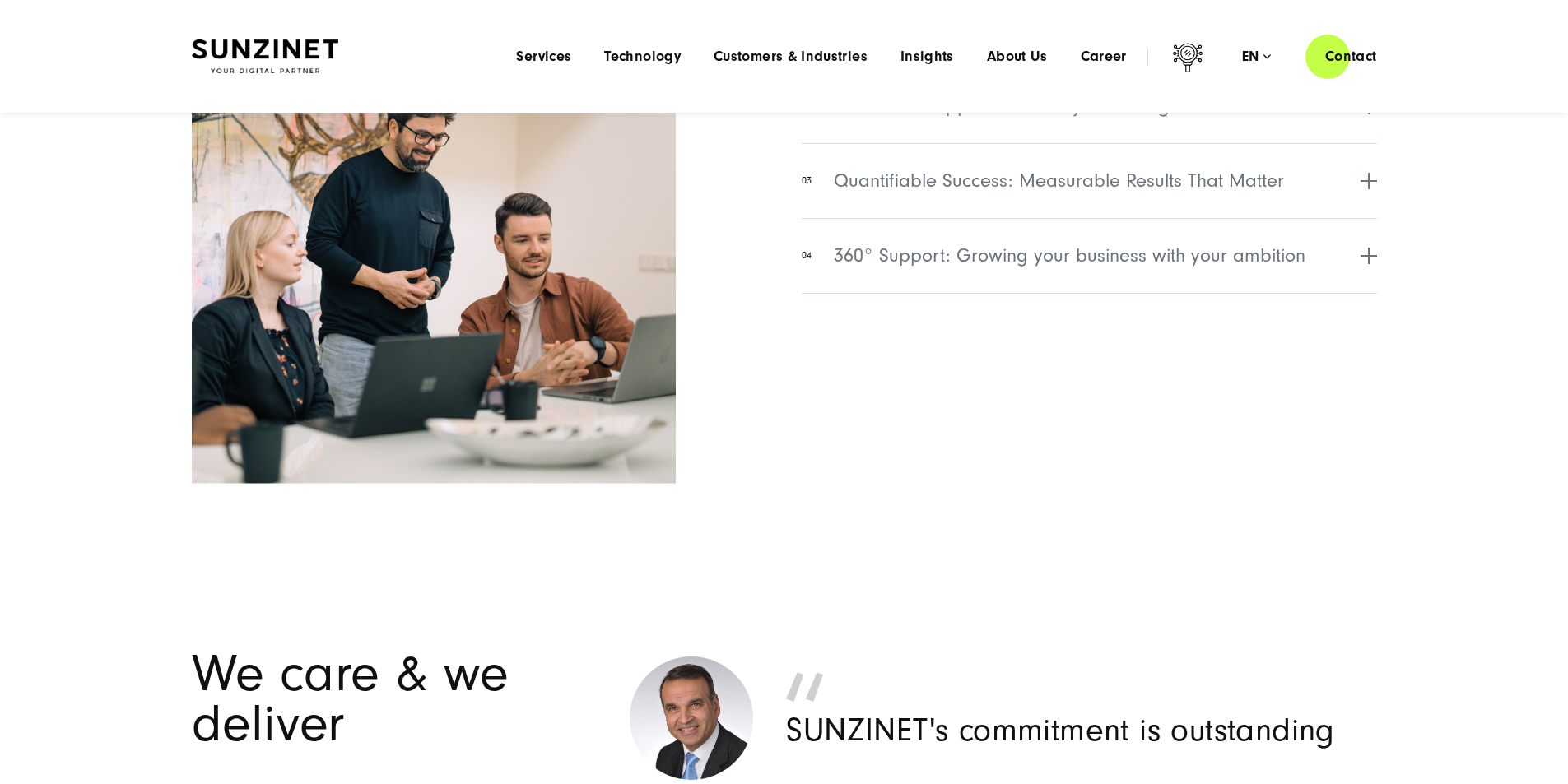
click at [983, 46] on span "Aligned & Engaged: Weekly, monthly, quarterly & yearly" at bounding box center [1067, 30] width 467 height 30
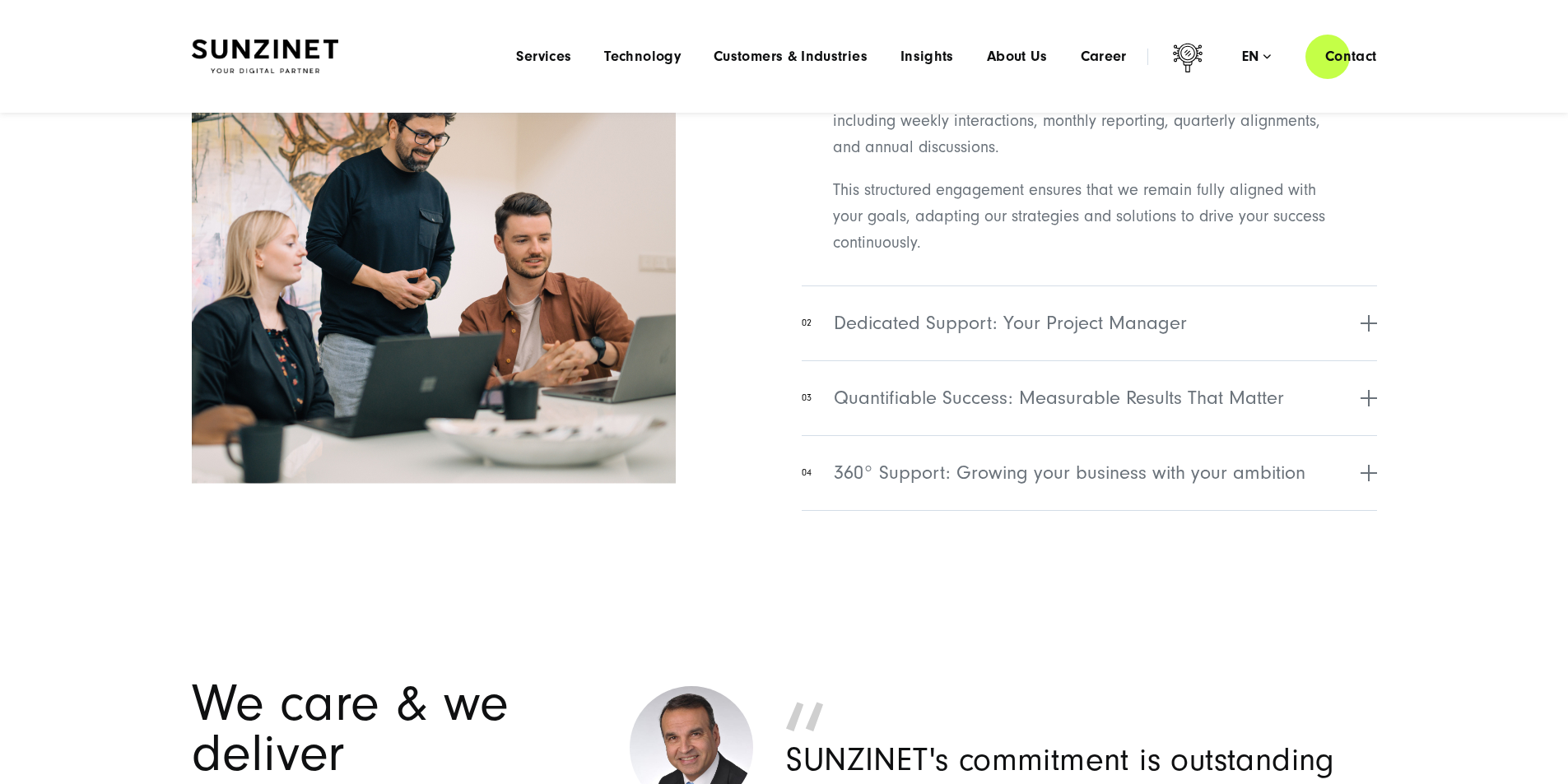
click at [983, 46] on span "Aligned & Engaged: Weekly, monthly, quarterly & yearly" at bounding box center [1067, 30] width 467 height 30
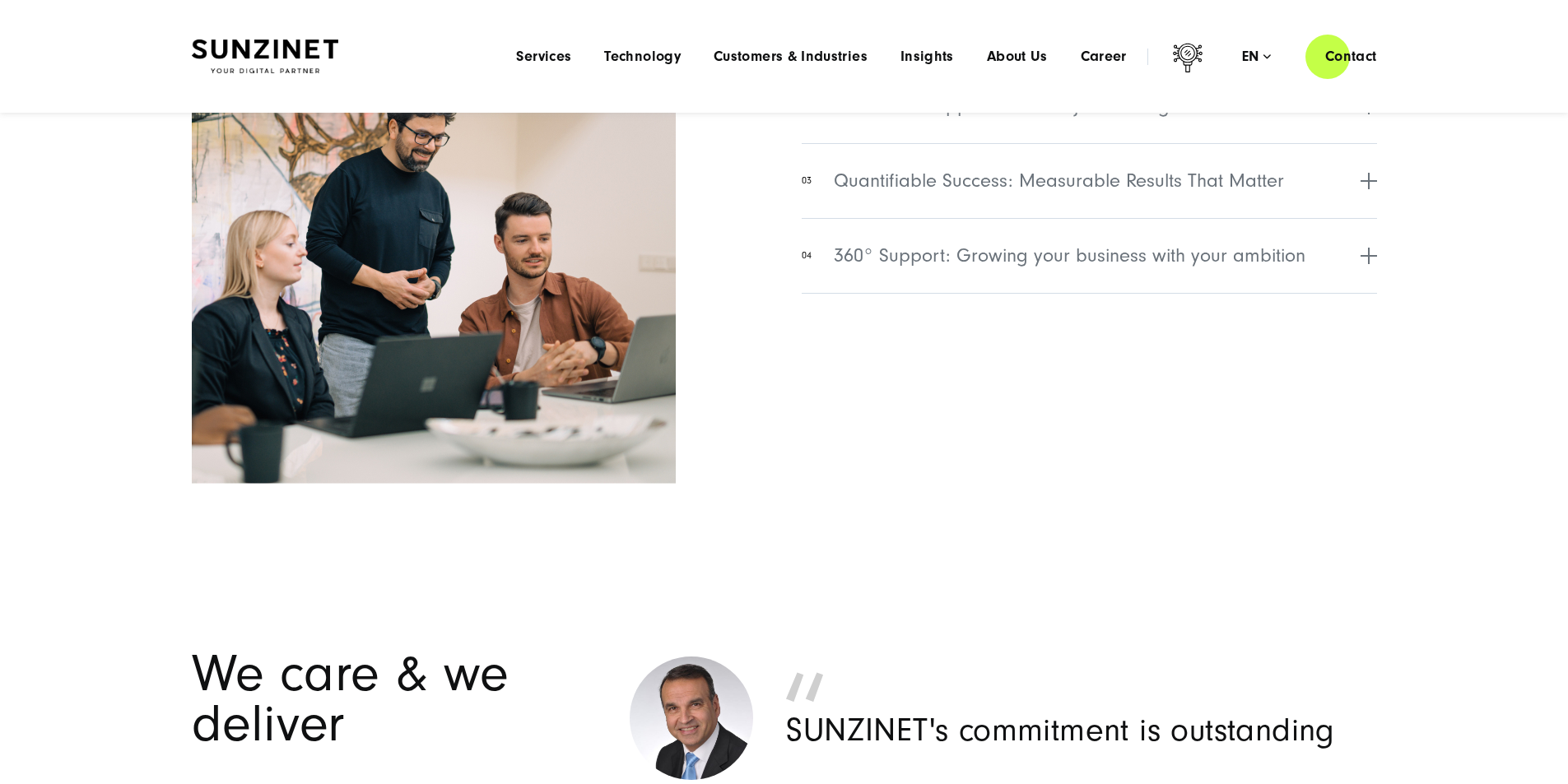
click at [982, 68] on button "01 Aligned & Engaged: Weekly, monthly, quarterly & yearly" at bounding box center [1089, 30] width 575 height 75
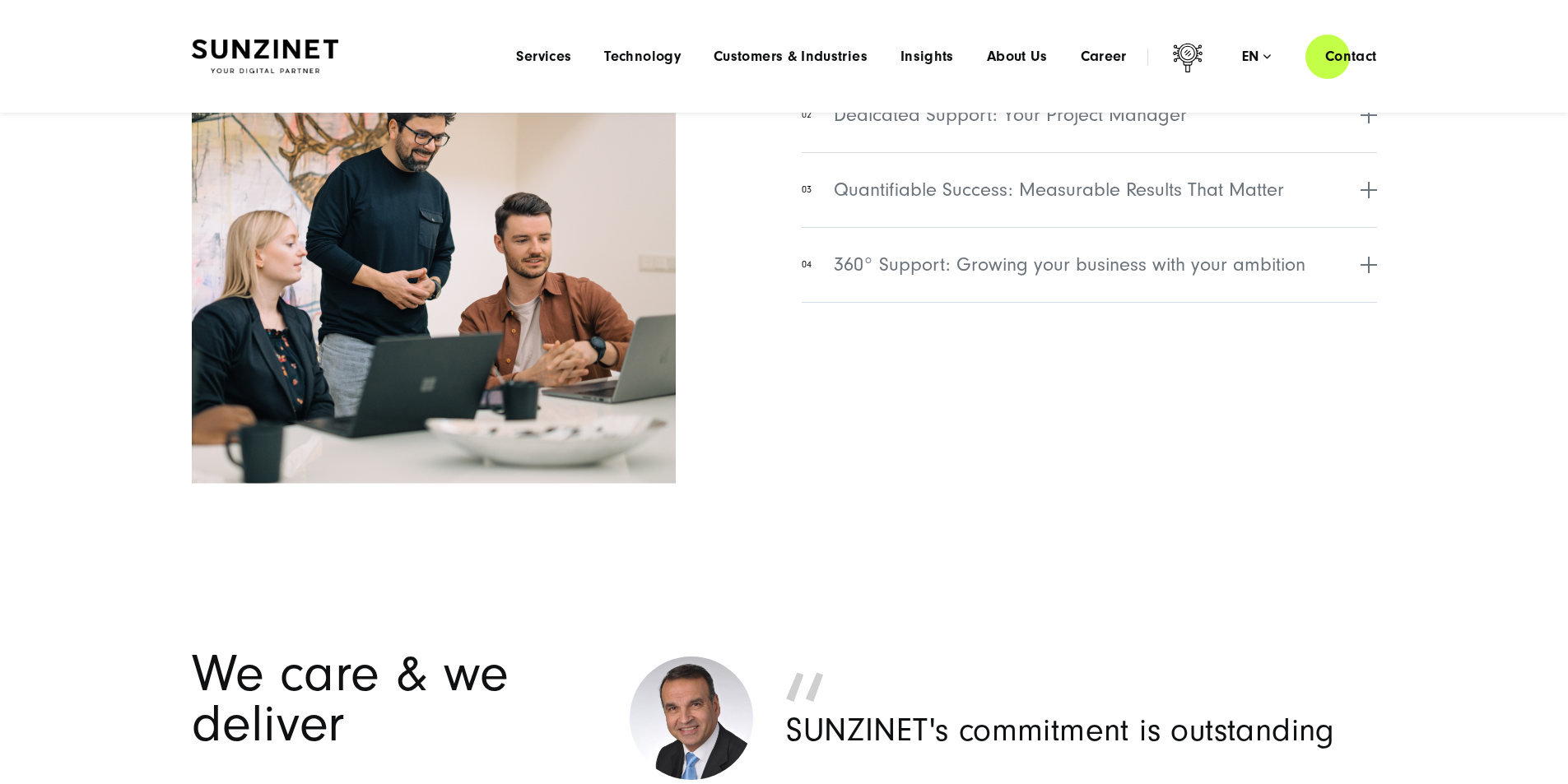
click at [982, 68] on button "01 Aligned & Engaged: Weekly, monthly, quarterly & yearly" at bounding box center [1089, 30] width 575 height 75
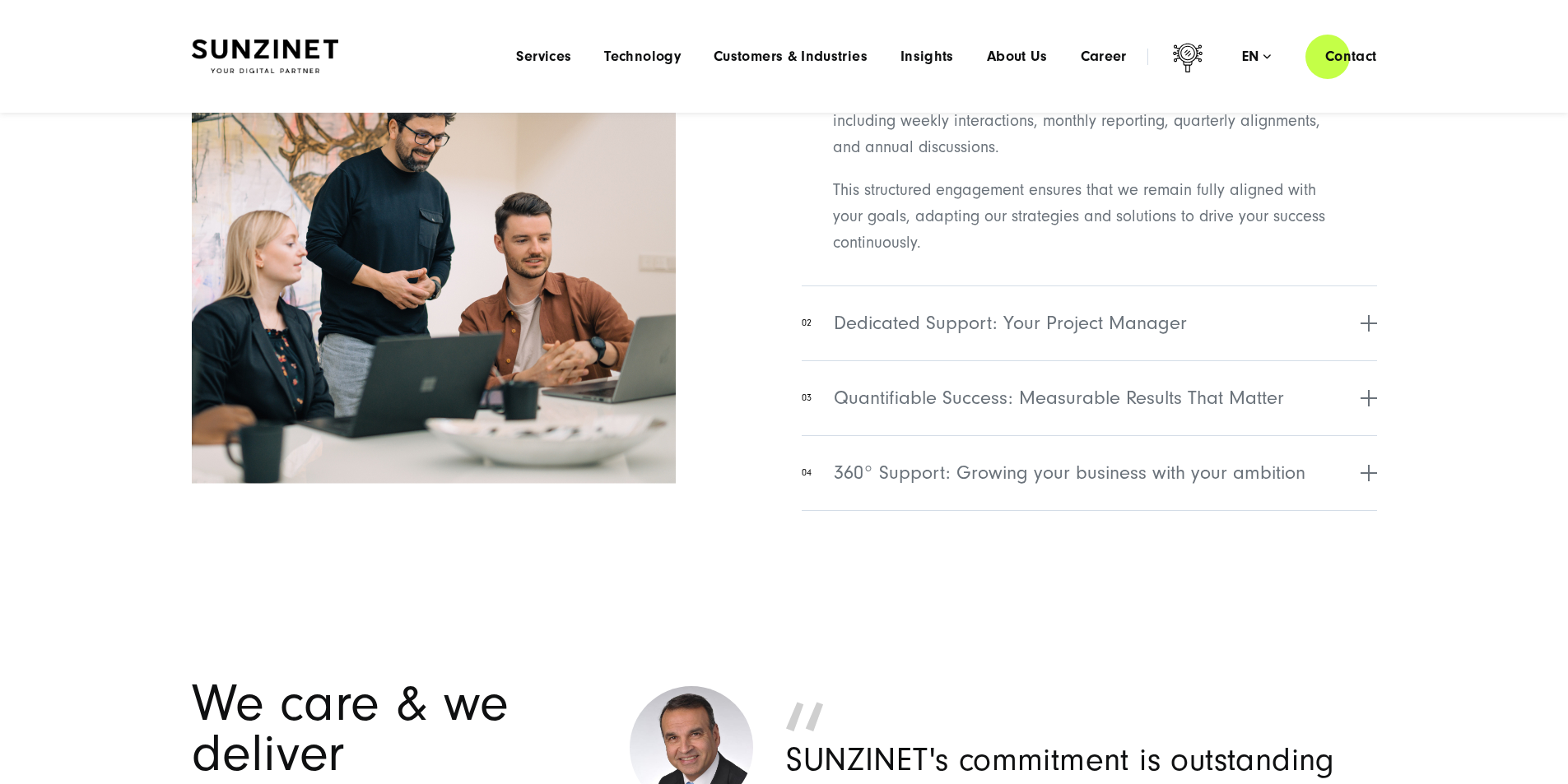
click at [982, 68] on button "01 Aligned & Engaged: Weekly, monthly, quarterly & yearly" at bounding box center [1089, 30] width 575 height 75
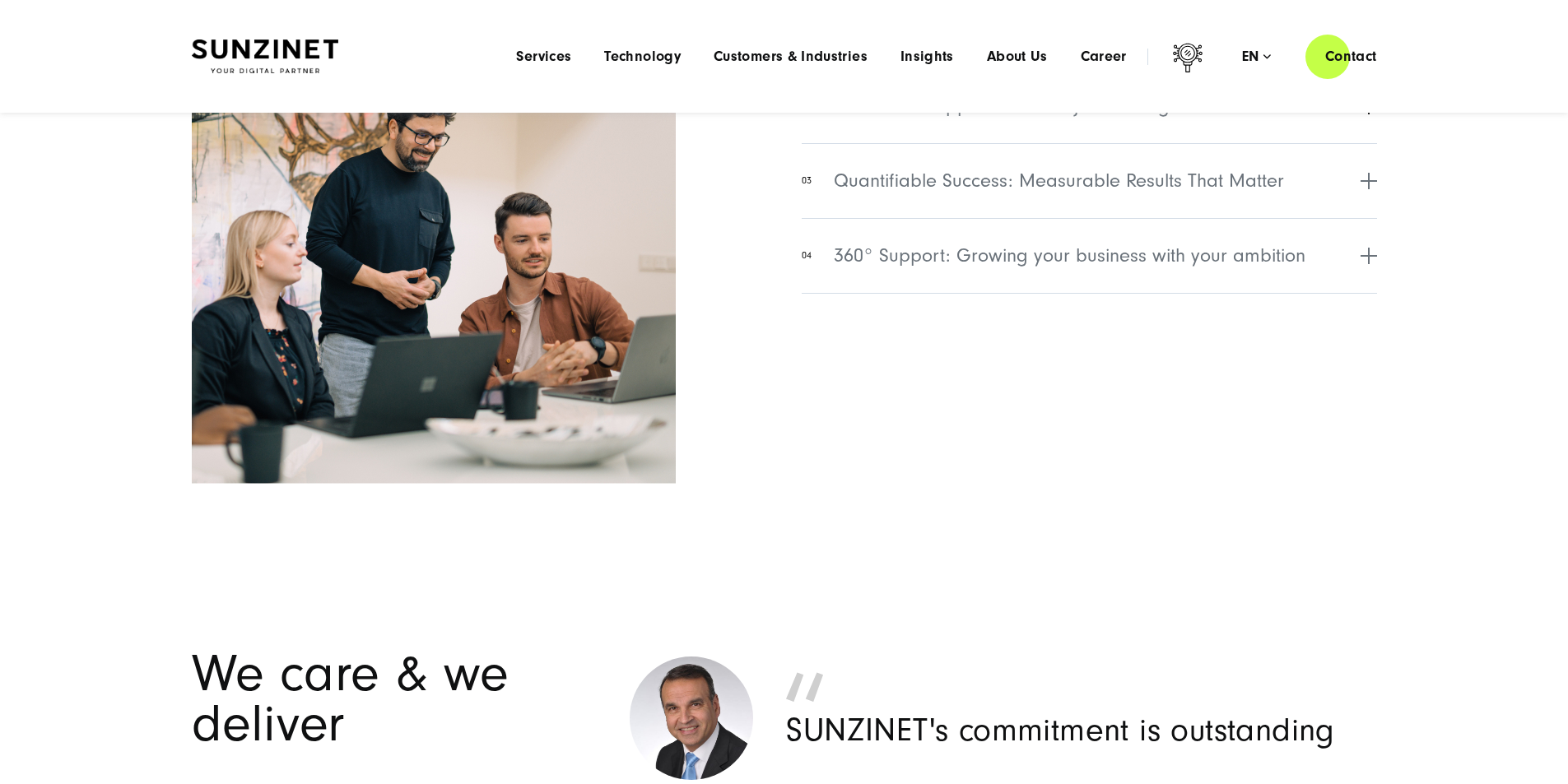
click at [1001, 121] on span "Dedicated Support: Your Project Manager" at bounding box center [1010, 106] width 353 height 30
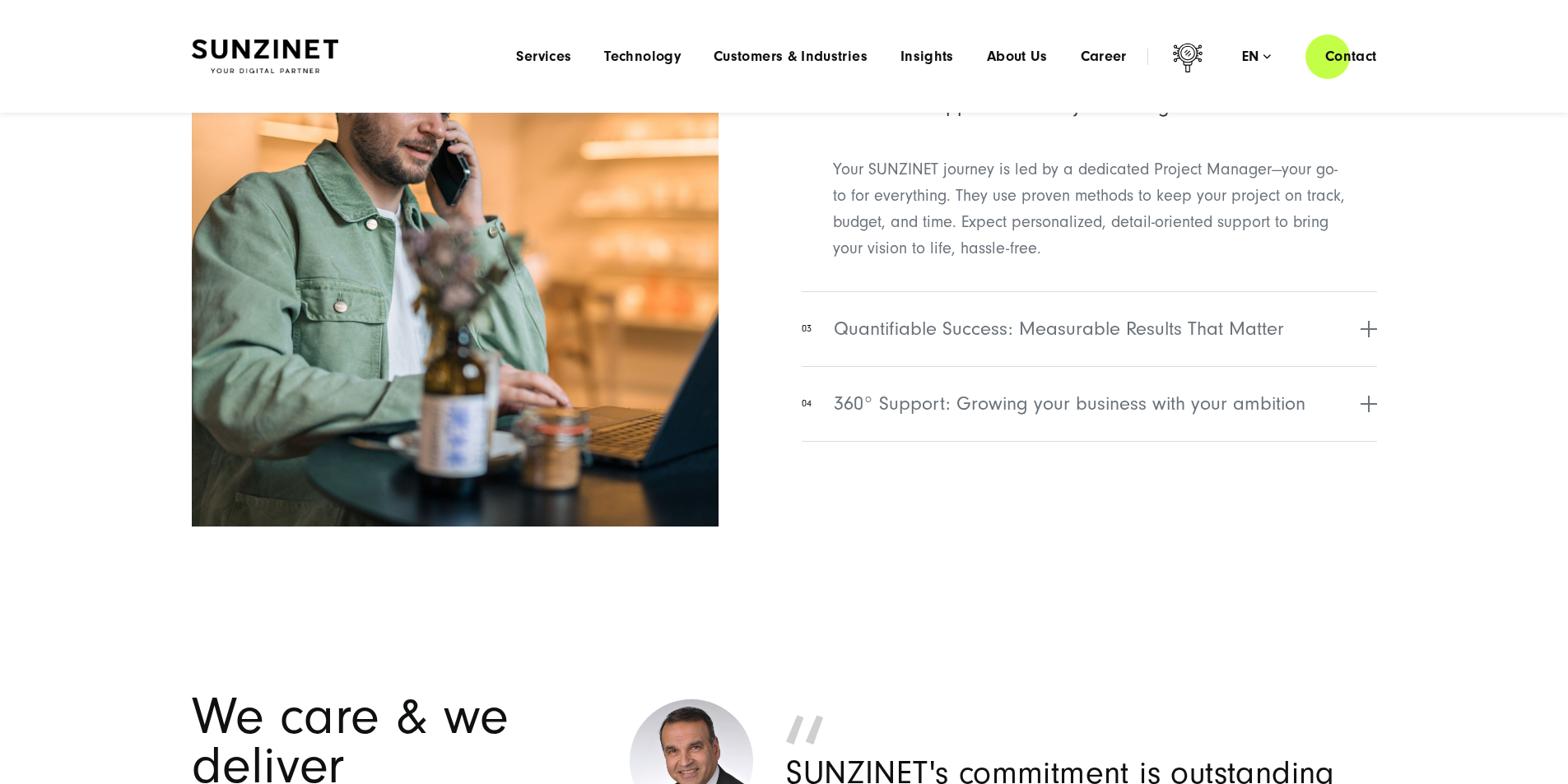
click at [1001, 121] on span "Dedicated Support: Your Project Manager" at bounding box center [1010, 106] width 353 height 30
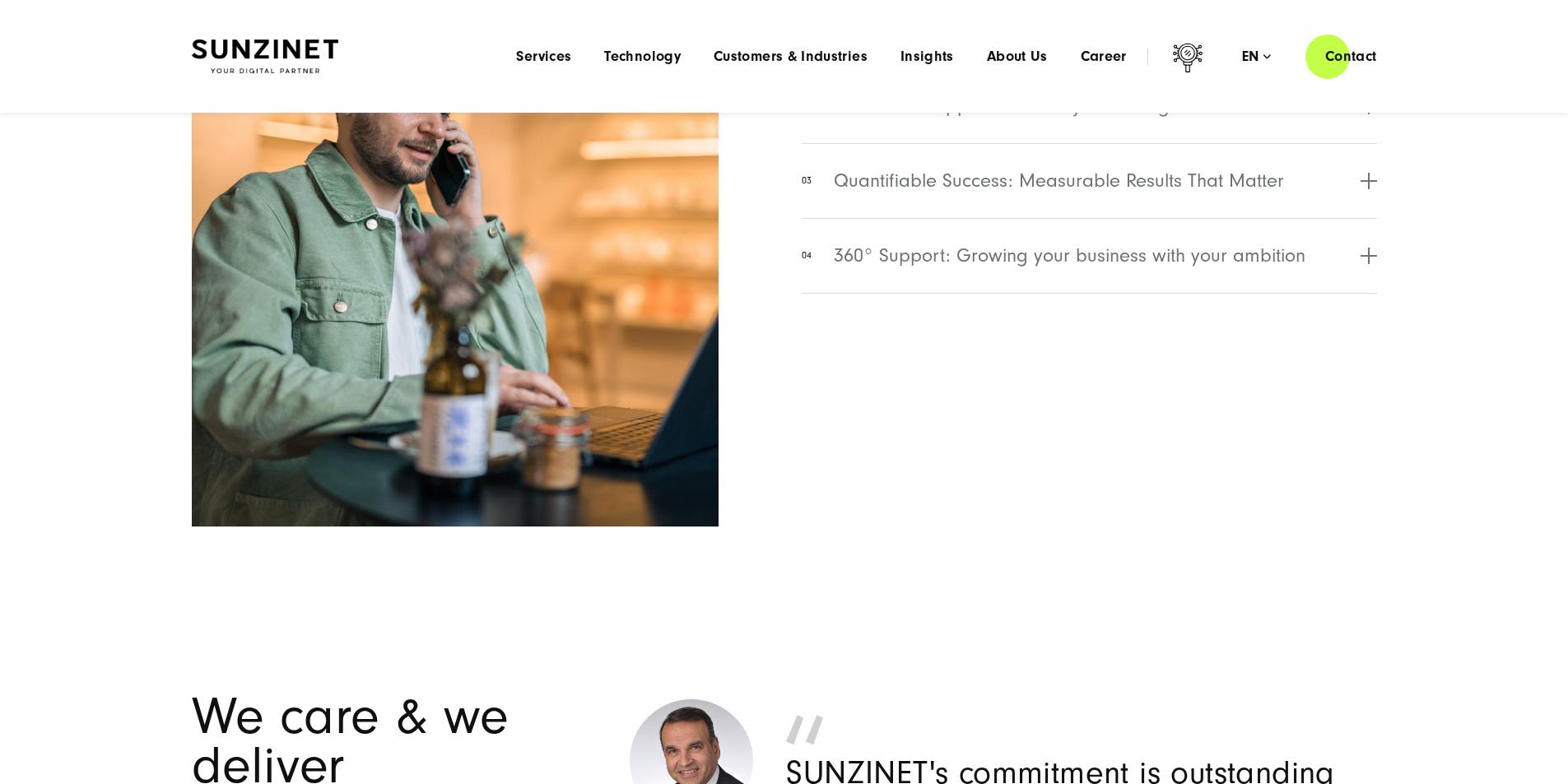
click at [985, 46] on span "Aligned & Engaged: Weekly, monthly, quarterly & yearly" at bounding box center [1067, 30] width 467 height 30
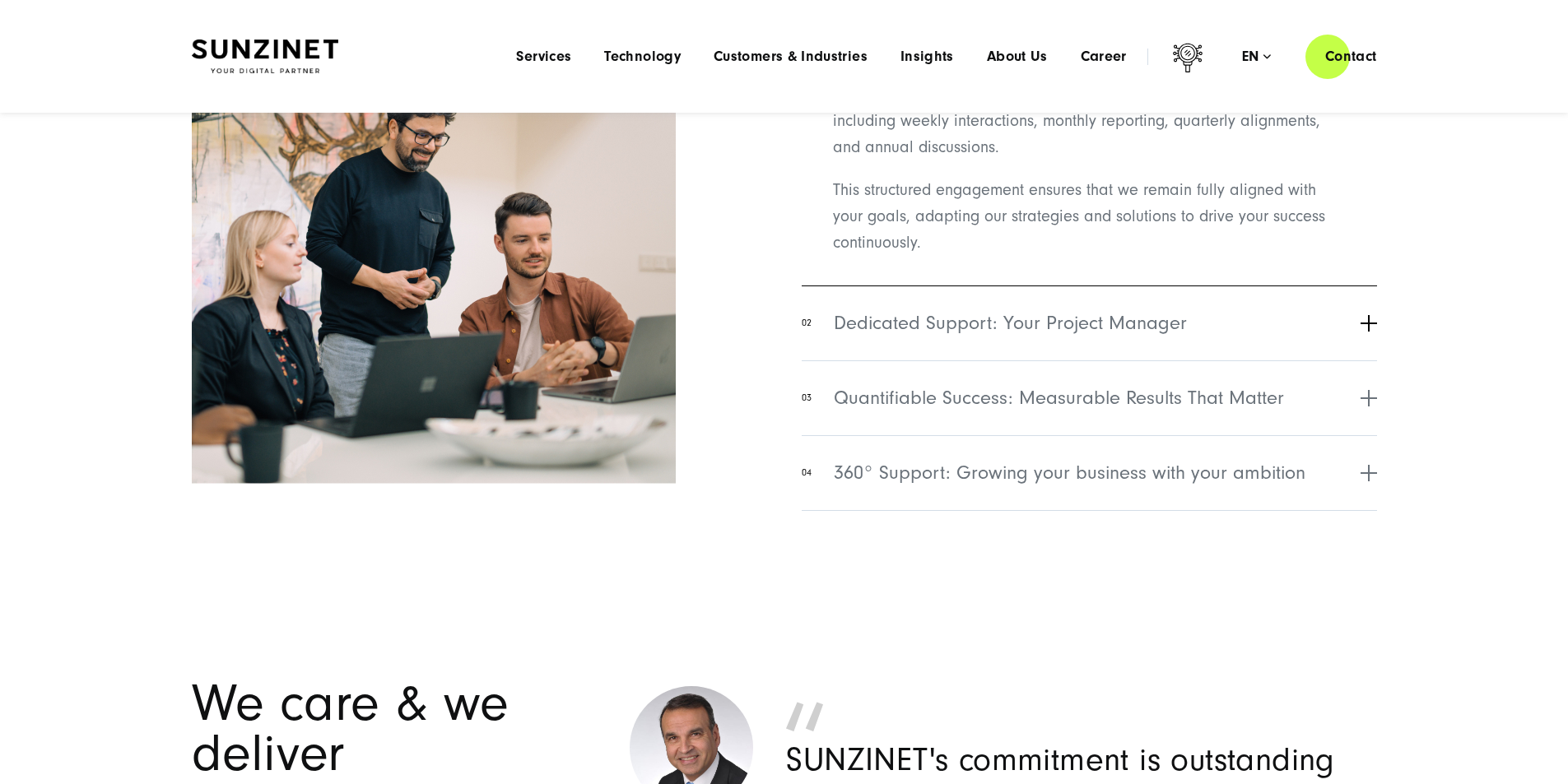
click at [1005, 360] on button "02 Dedicated Support: Your Project Manager" at bounding box center [1089, 323] width 575 height 75
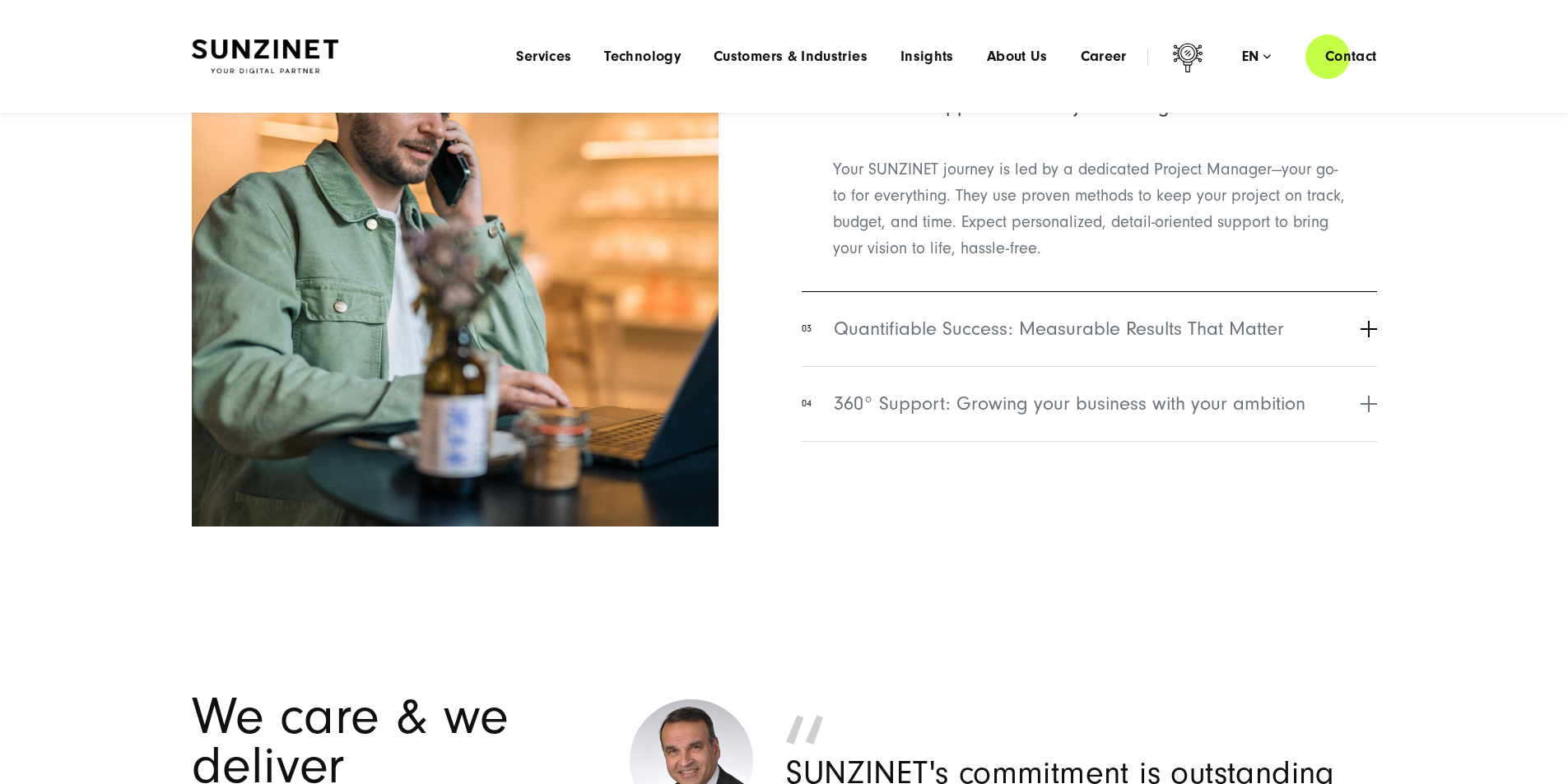
click at [1079, 344] on span "Quantifiable Success: Measurable Results That Matter" at bounding box center [1058, 329] width 451 height 30
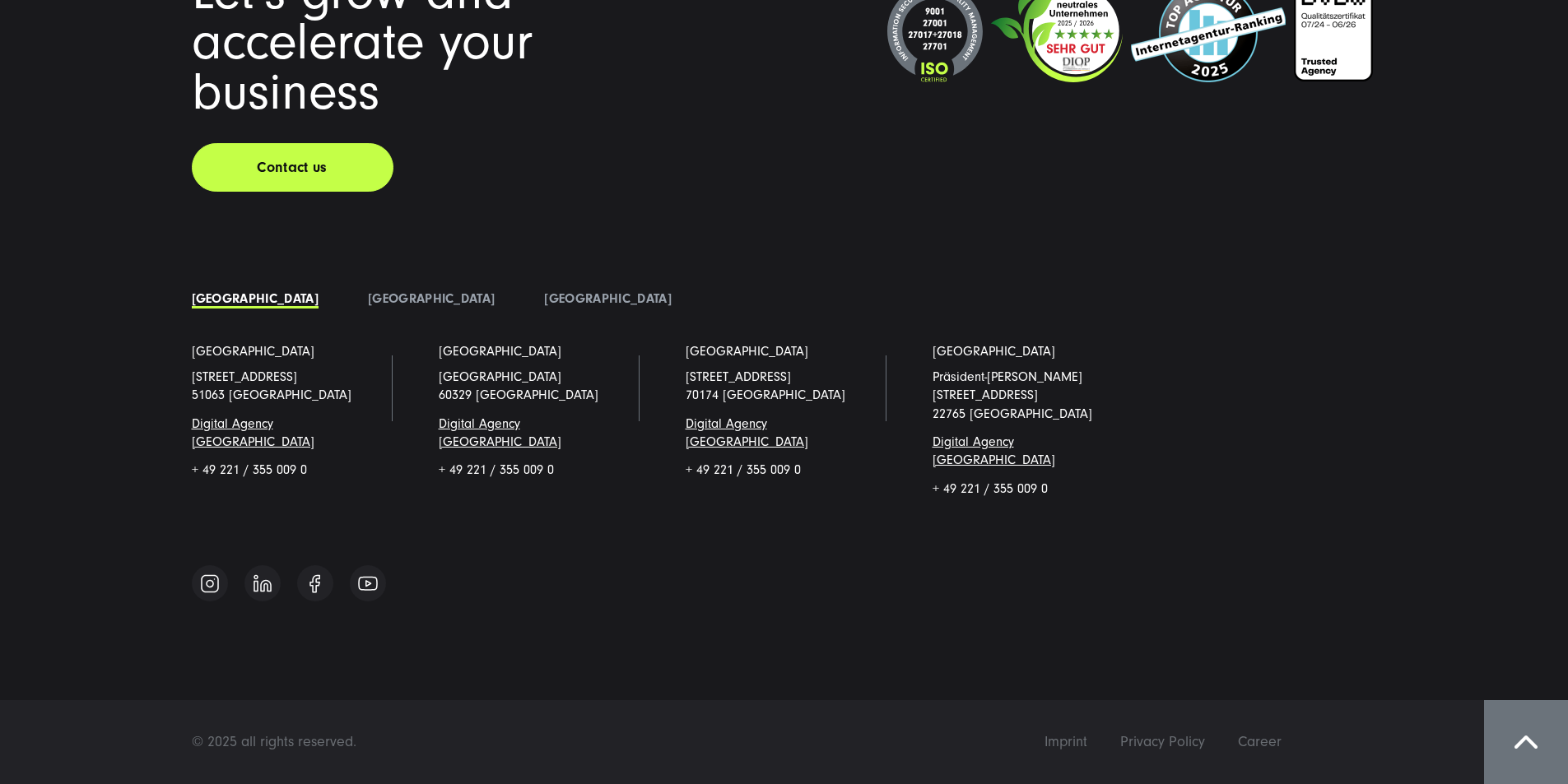
scroll to position [14098, 0]
click at [343, 308] on li "Austria" at bounding box center [431, 298] width 176 height 24
click at [368, 306] on link "Austria" at bounding box center [431, 299] width 127 height 15
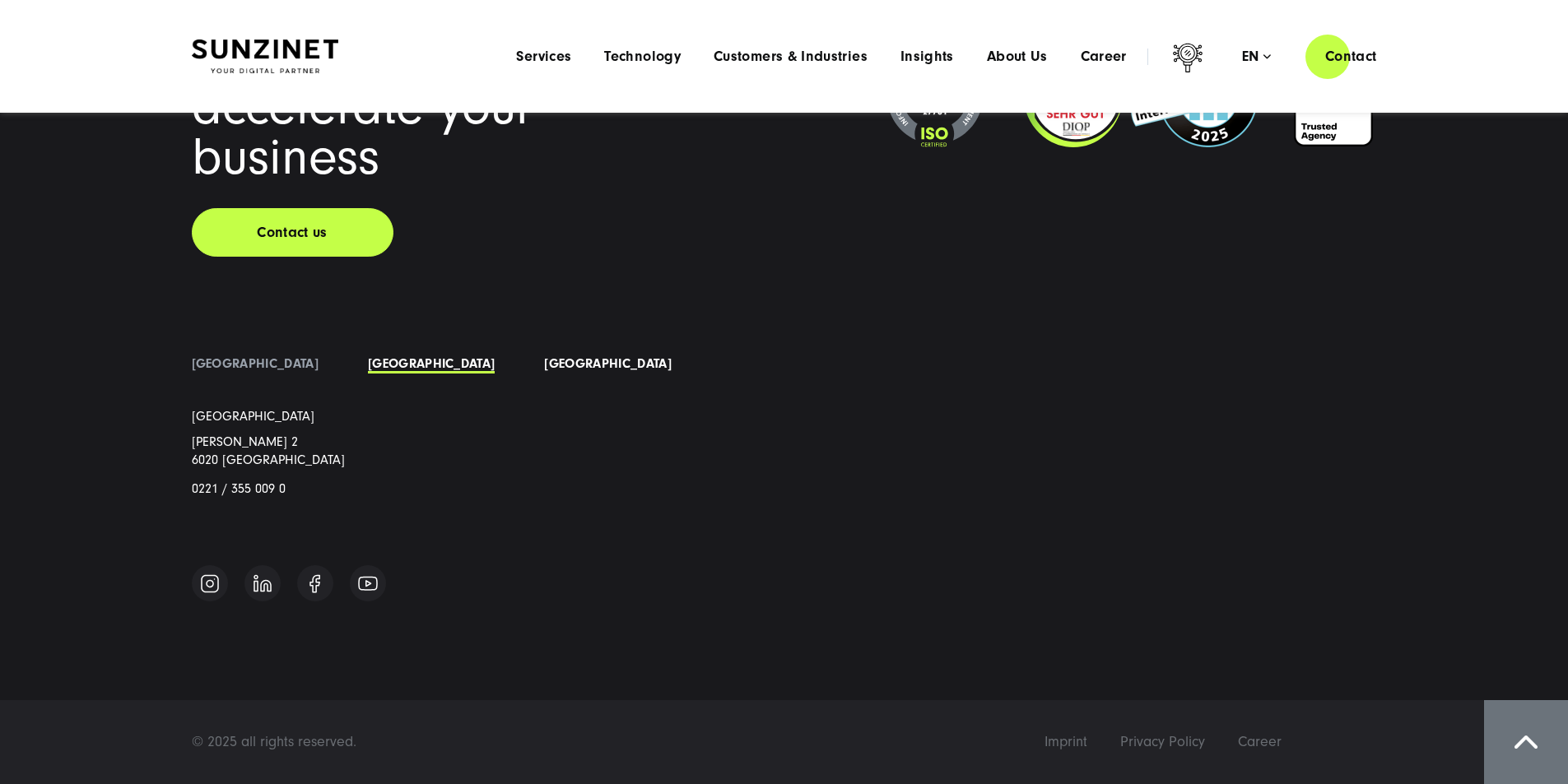
click at [544, 367] on link "Poland" at bounding box center [608, 364] width 127 height 15
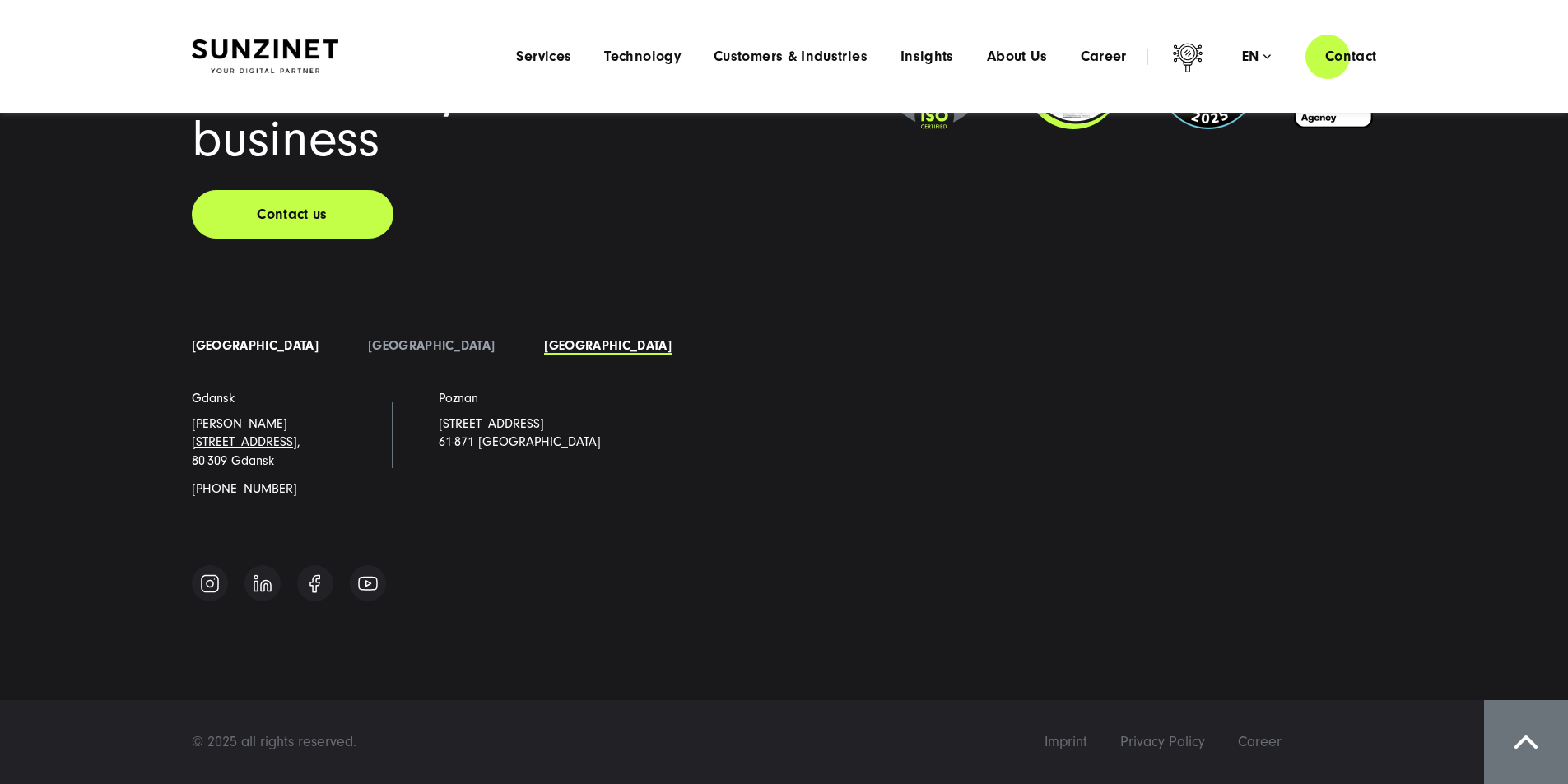
click at [219, 353] on link "Germany" at bounding box center [255, 346] width 127 height 15
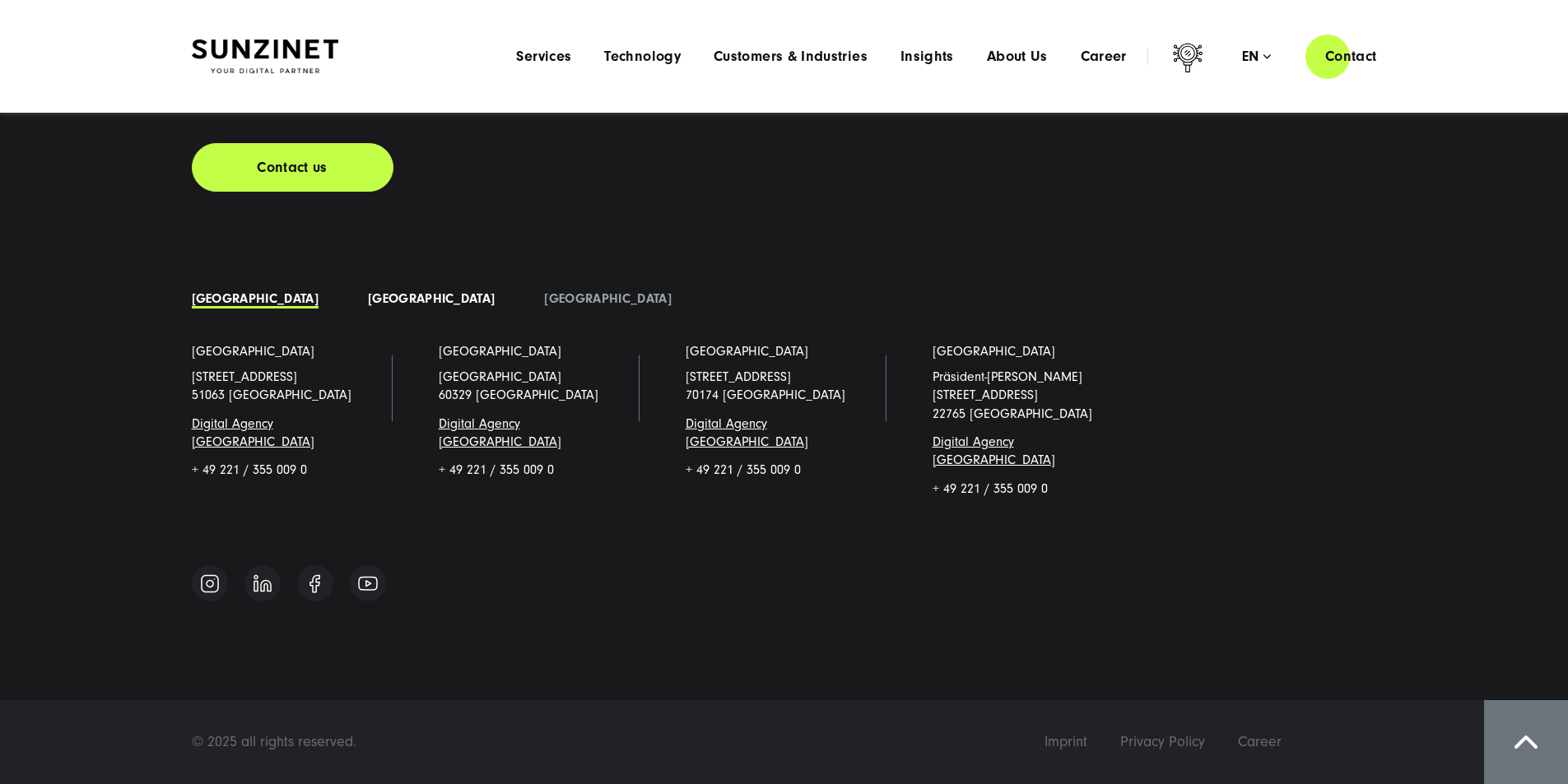
click at [368, 306] on link "Austria" at bounding box center [431, 299] width 127 height 15
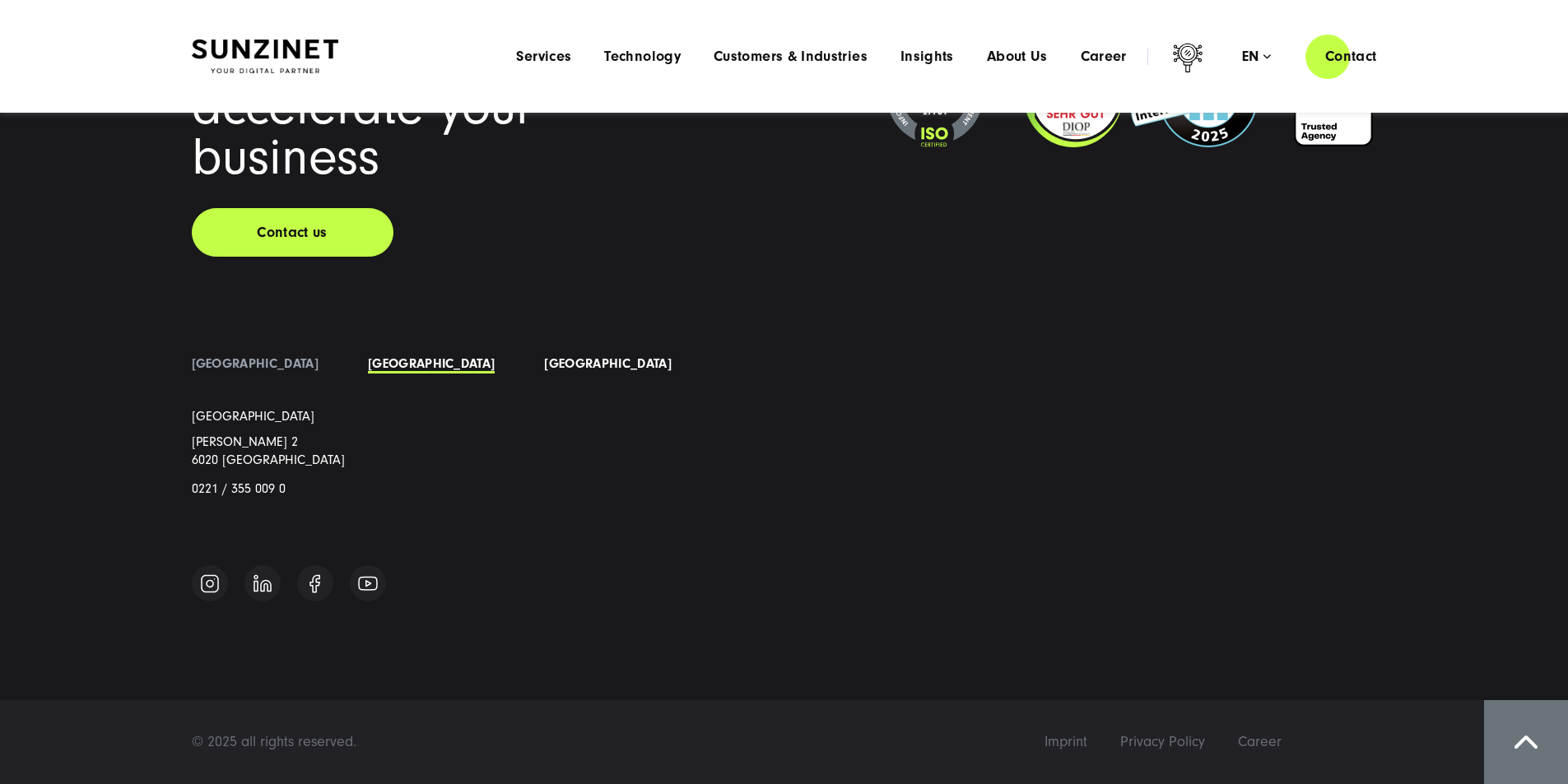
click at [544, 365] on link "Poland" at bounding box center [608, 364] width 127 height 15
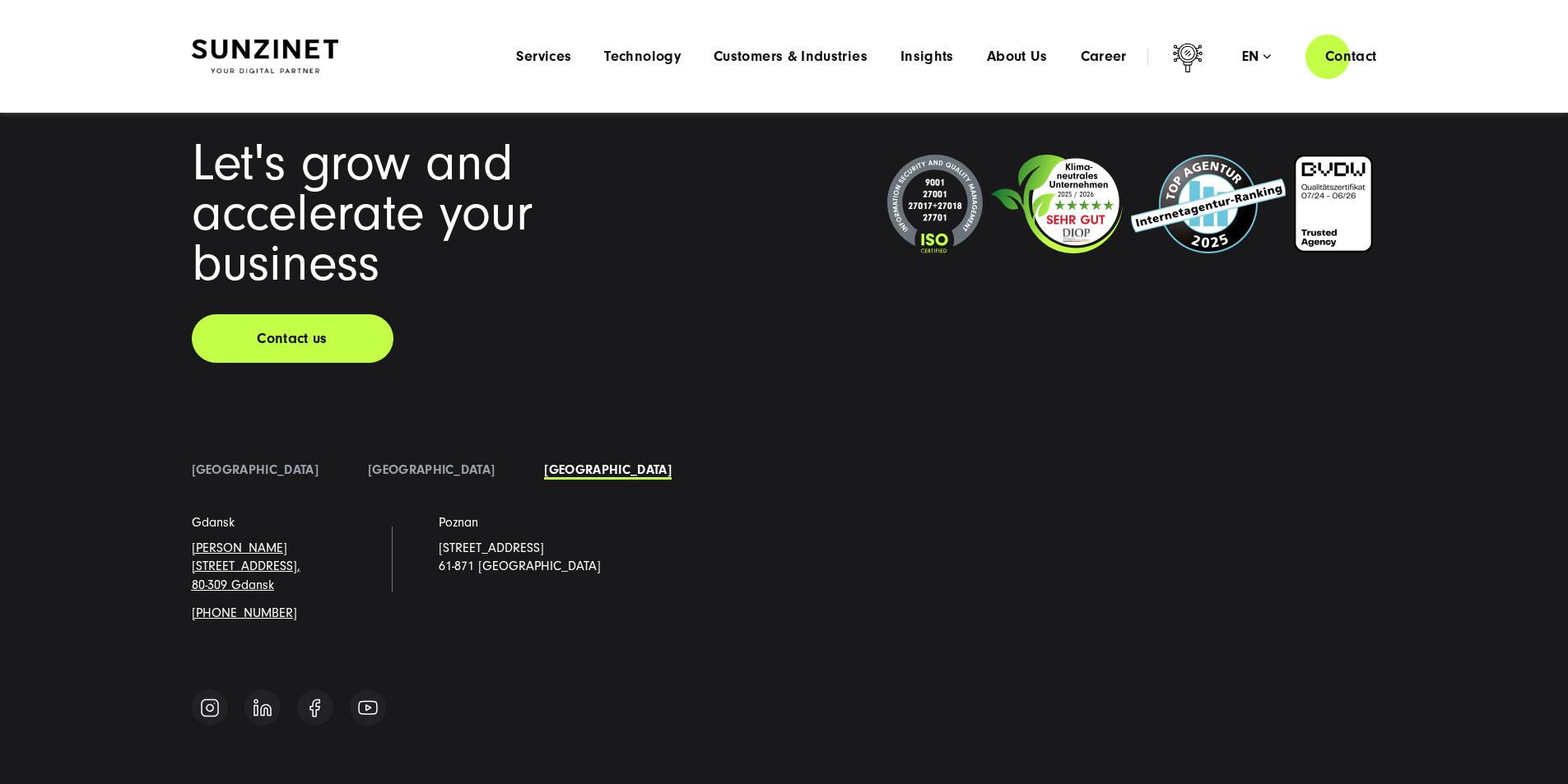
scroll to position [12488, 0]
drag, startPoint x: 1572, startPoint y: 683, endPoint x: 1545, endPoint y: 651, distance: 41.9
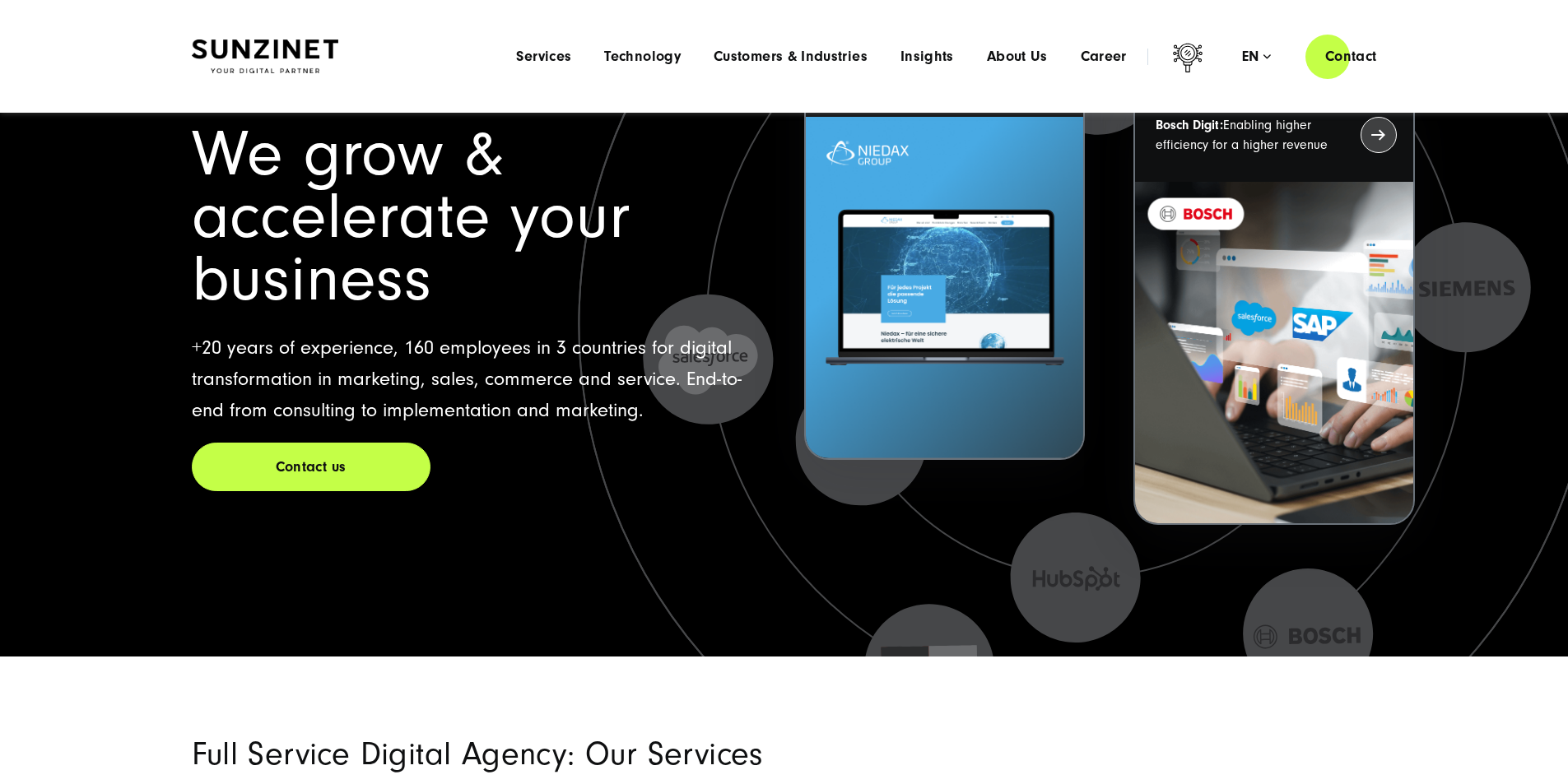
scroll to position [0, 0]
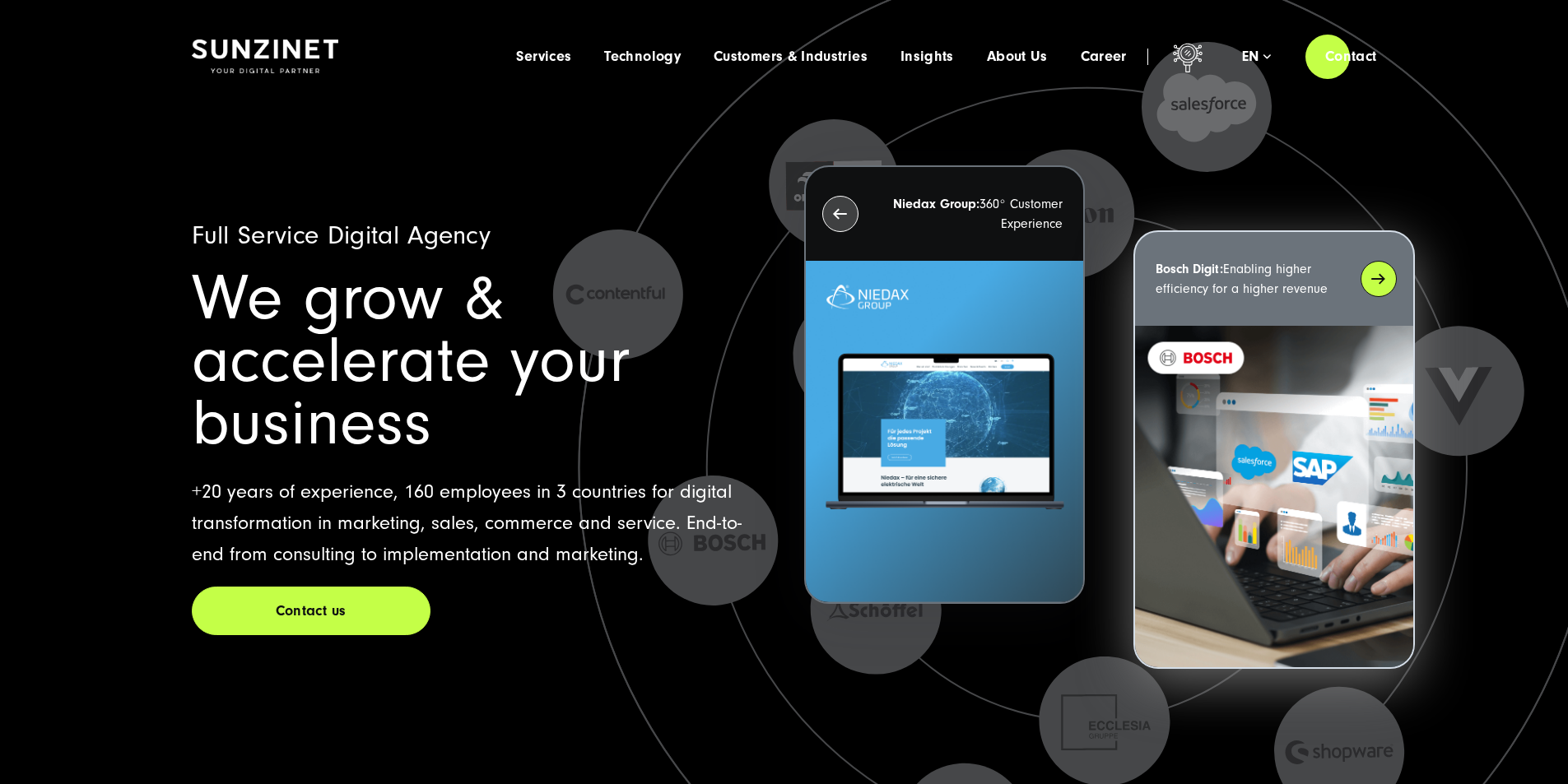
click at [1385, 285] on div "Bosch Digit: Enabling higher efficiency for a higher revenue" at bounding box center [1274, 279] width 277 height 94
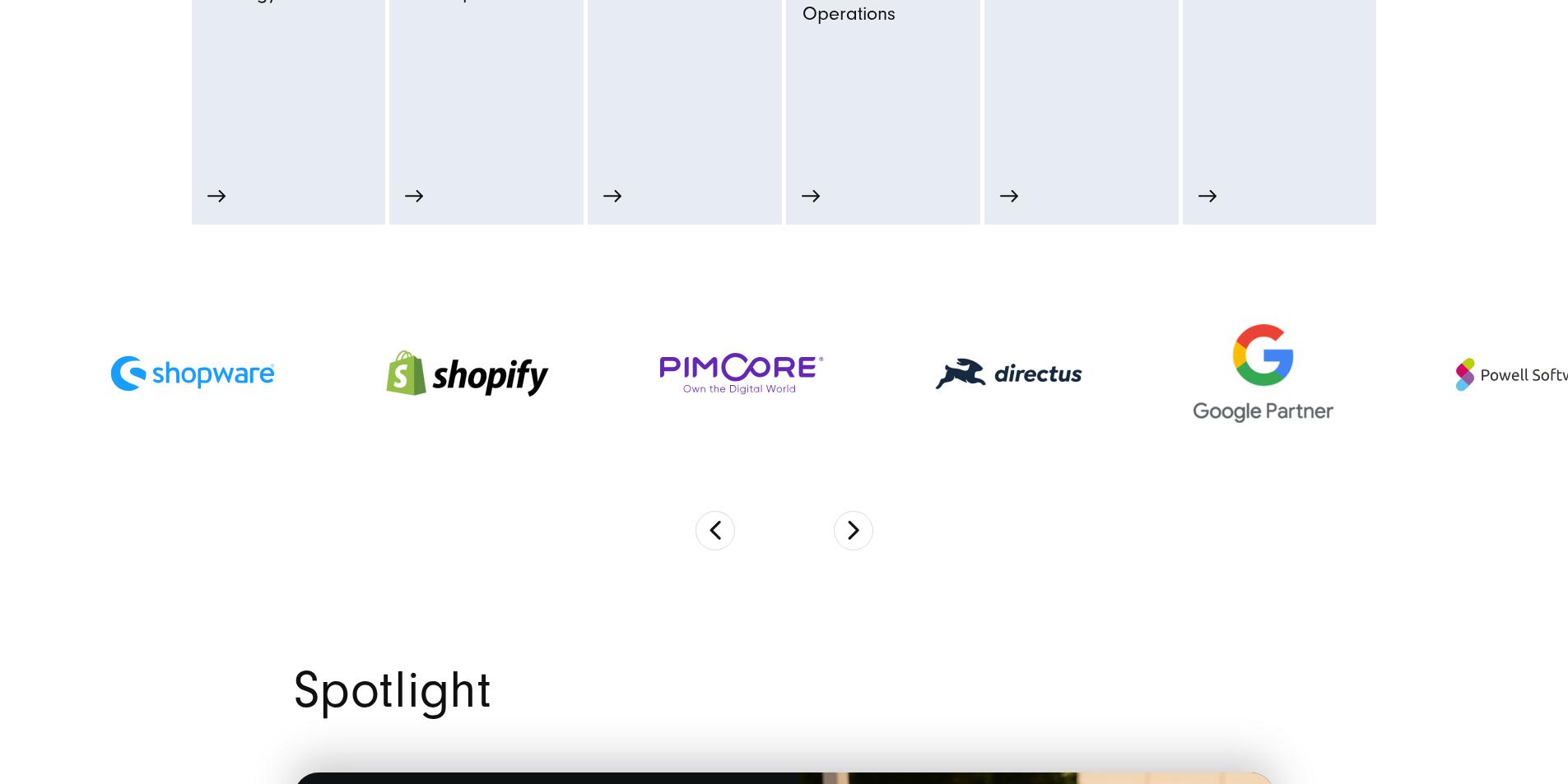
scroll to position [1070, 0]
drag, startPoint x: 1074, startPoint y: 468, endPoint x: 524, endPoint y: 488, distance: 550.4
click at [935, 389] on img at bounding box center [1008, 373] width 148 height 32
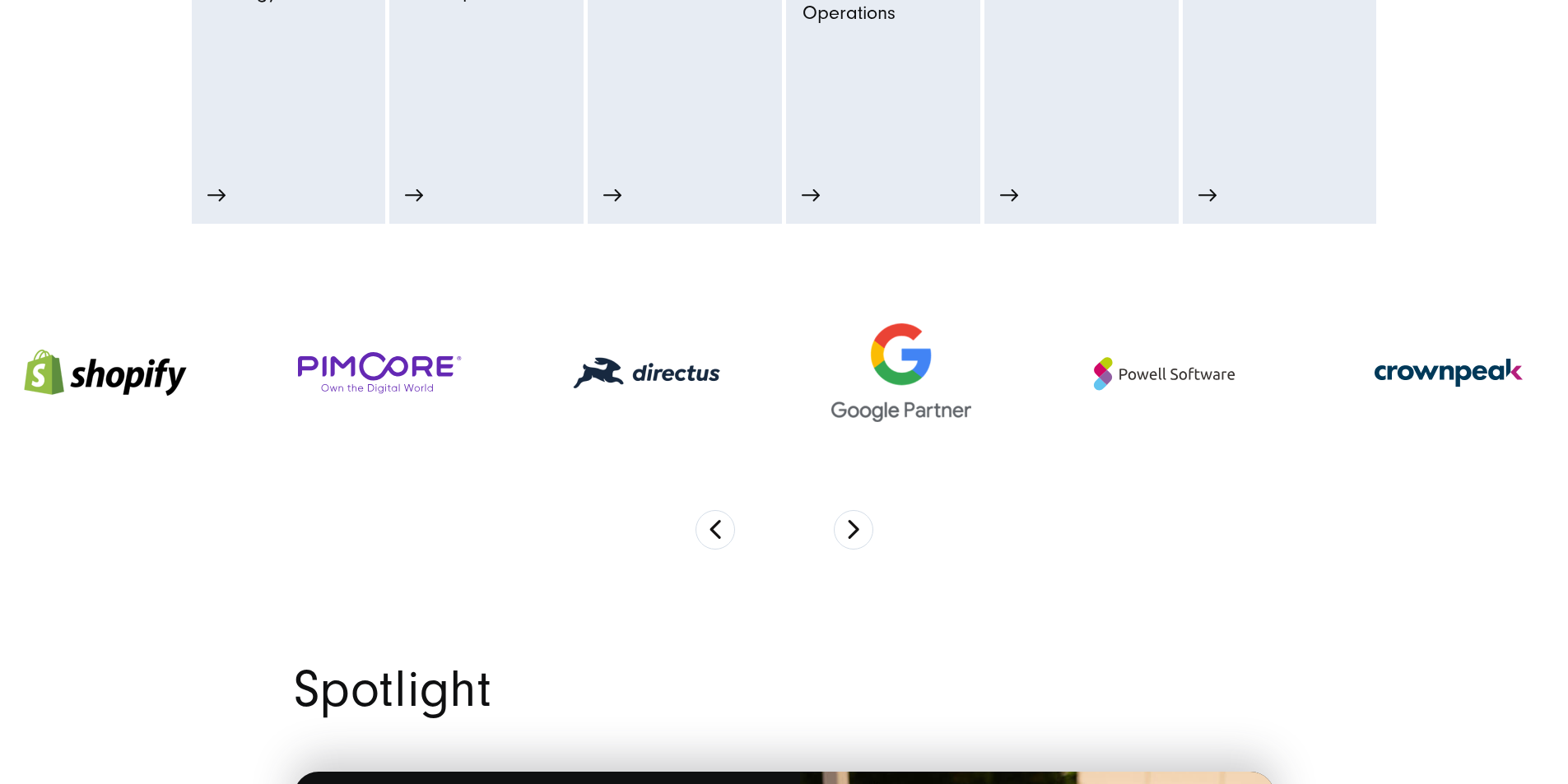
drag, startPoint x: 1096, startPoint y: 471, endPoint x: 399, endPoint y: 489, distance: 697.2
click at [831, 422] on img at bounding box center [901, 373] width 140 height 99
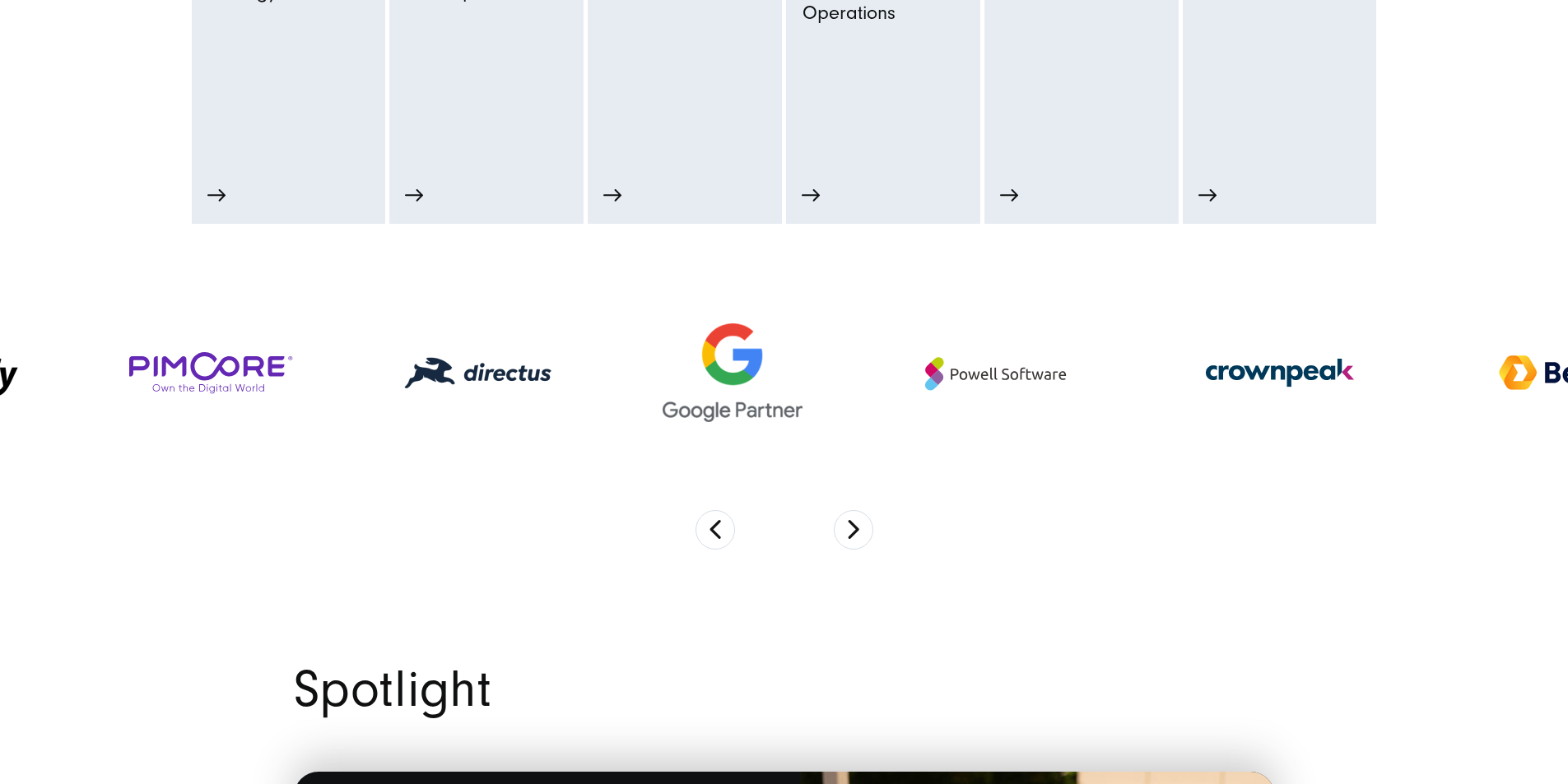
drag, startPoint x: 1263, startPoint y: 487, endPoint x: 567, endPoint y: 460, distance: 696.5
click at [1188, 464] on img at bounding box center [1280, 373] width 185 height 185
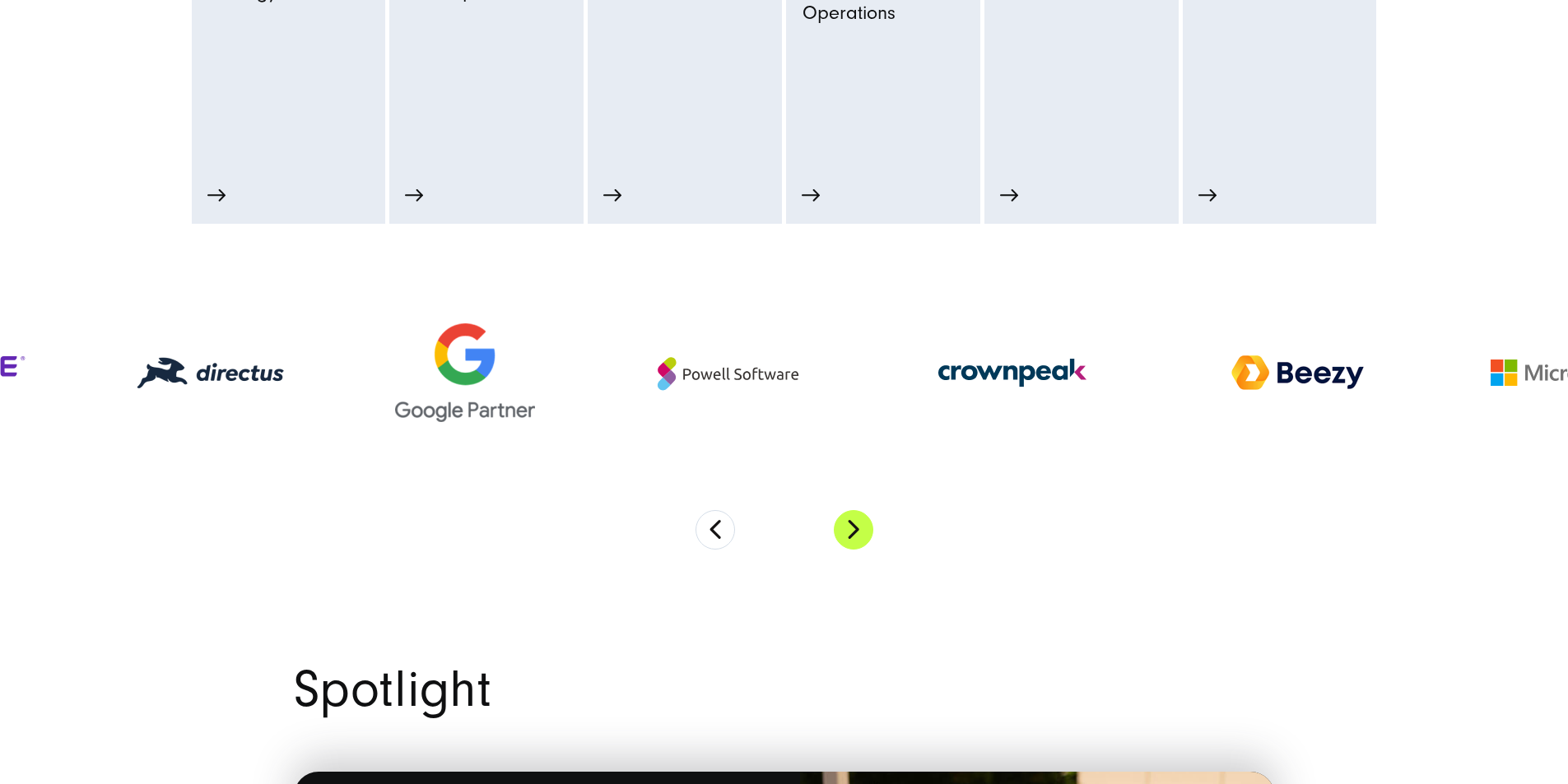
click at [863, 549] on button "Next" at bounding box center [853, 530] width 40 height 40
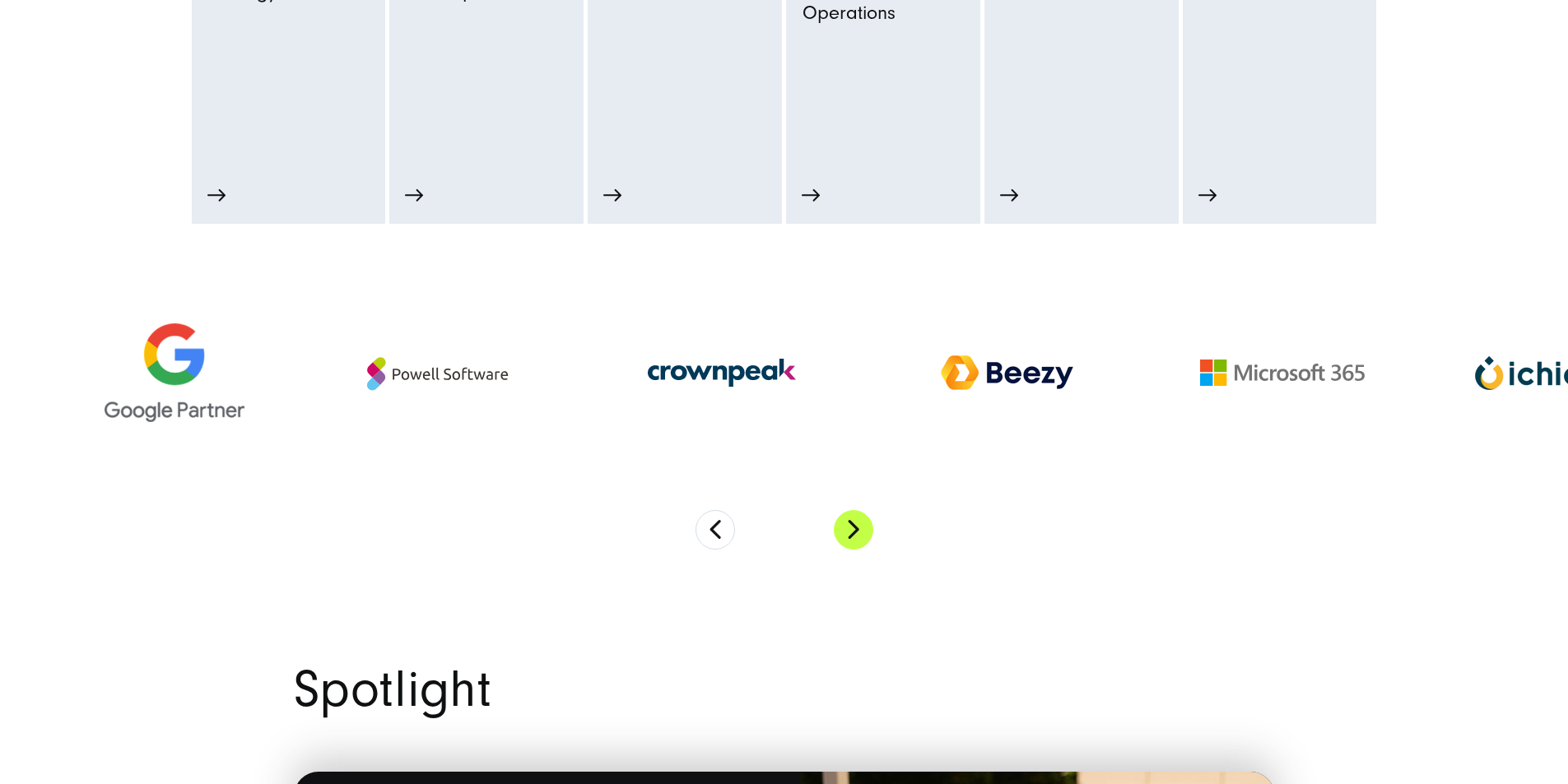
click at [862, 549] on button "Next" at bounding box center [853, 530] width 40 height 40
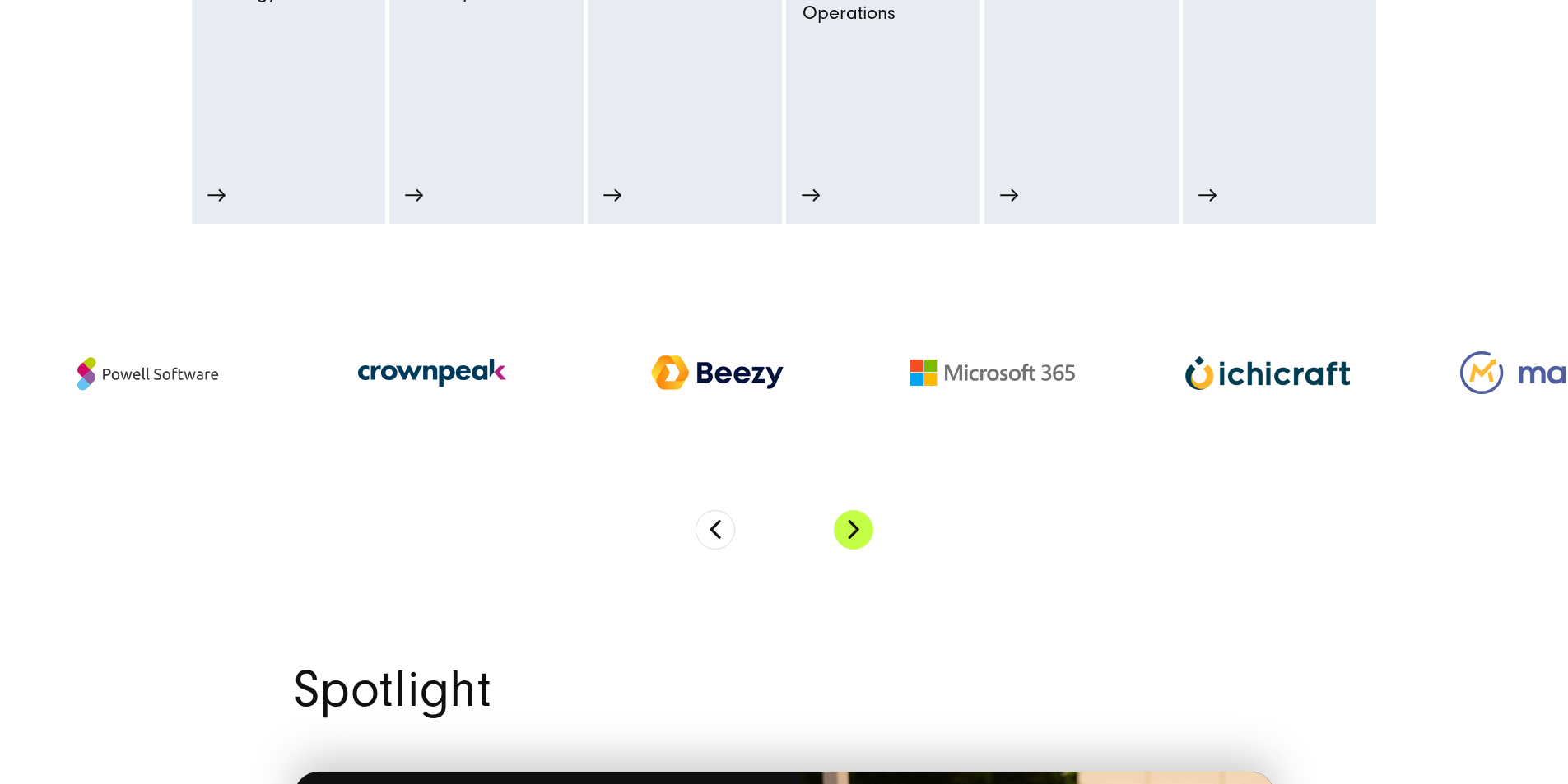
click at [862, 549] on button "Next" at bounding box center [853, 530] width 40 height 40
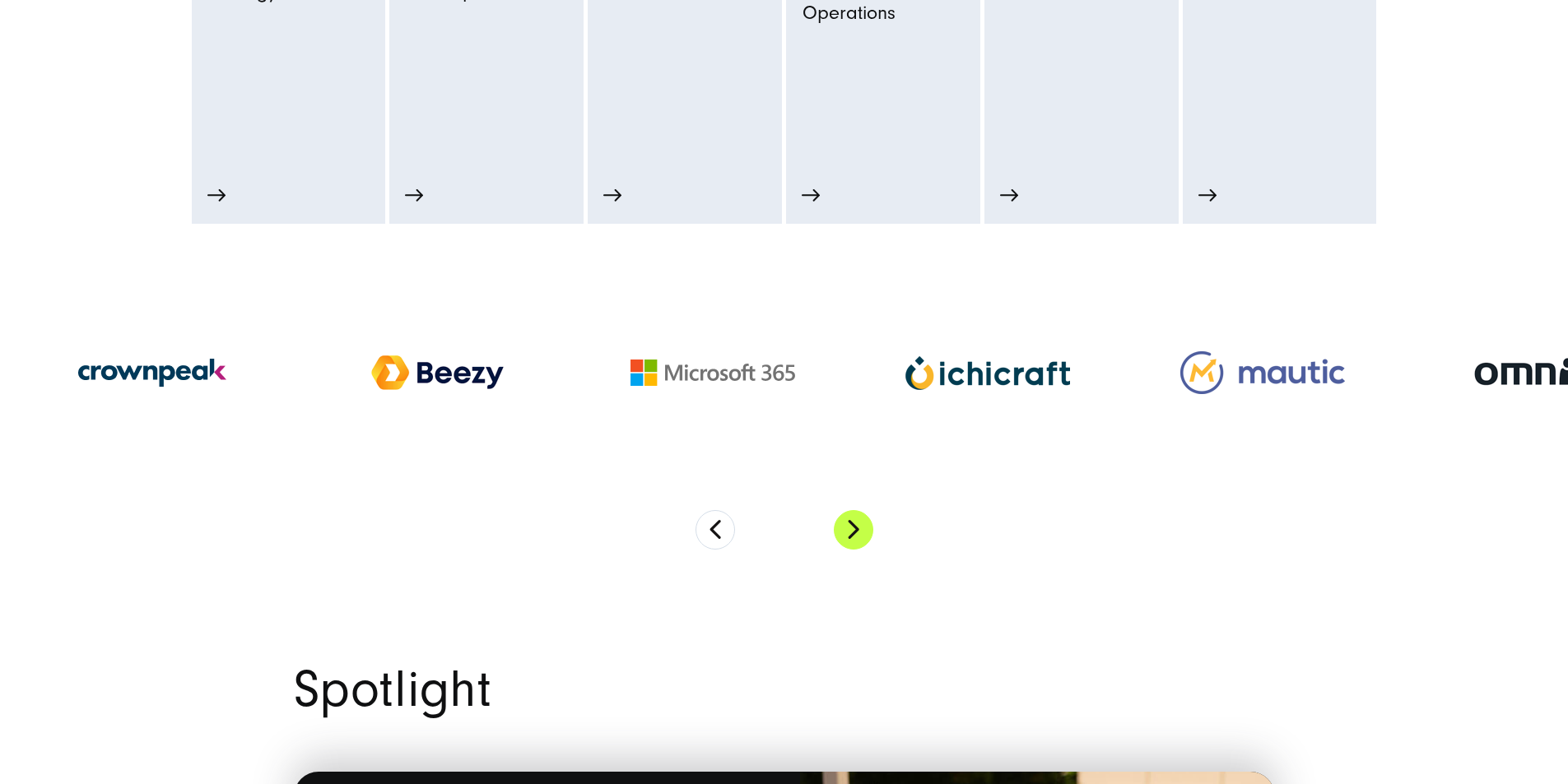
click at [862, 549] on button "Next" at bounding box center [853, 530] width 40 height 40
click at [861, 549] on button "Next" at bounding box center [853, 530] width 40 height 40
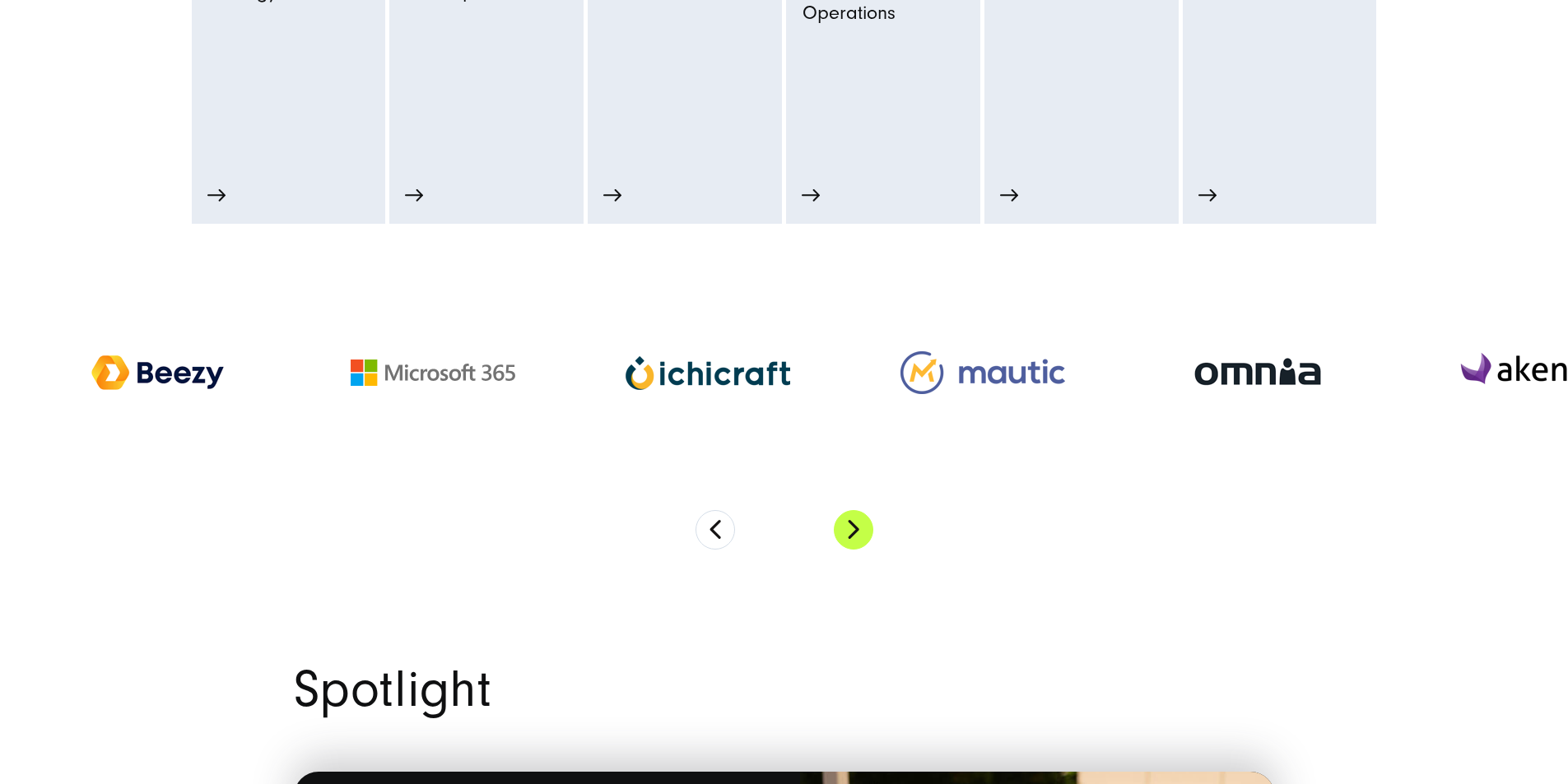
click at [862, 549] on button "Next" at bounding box center [853, 530] width 40 height 40
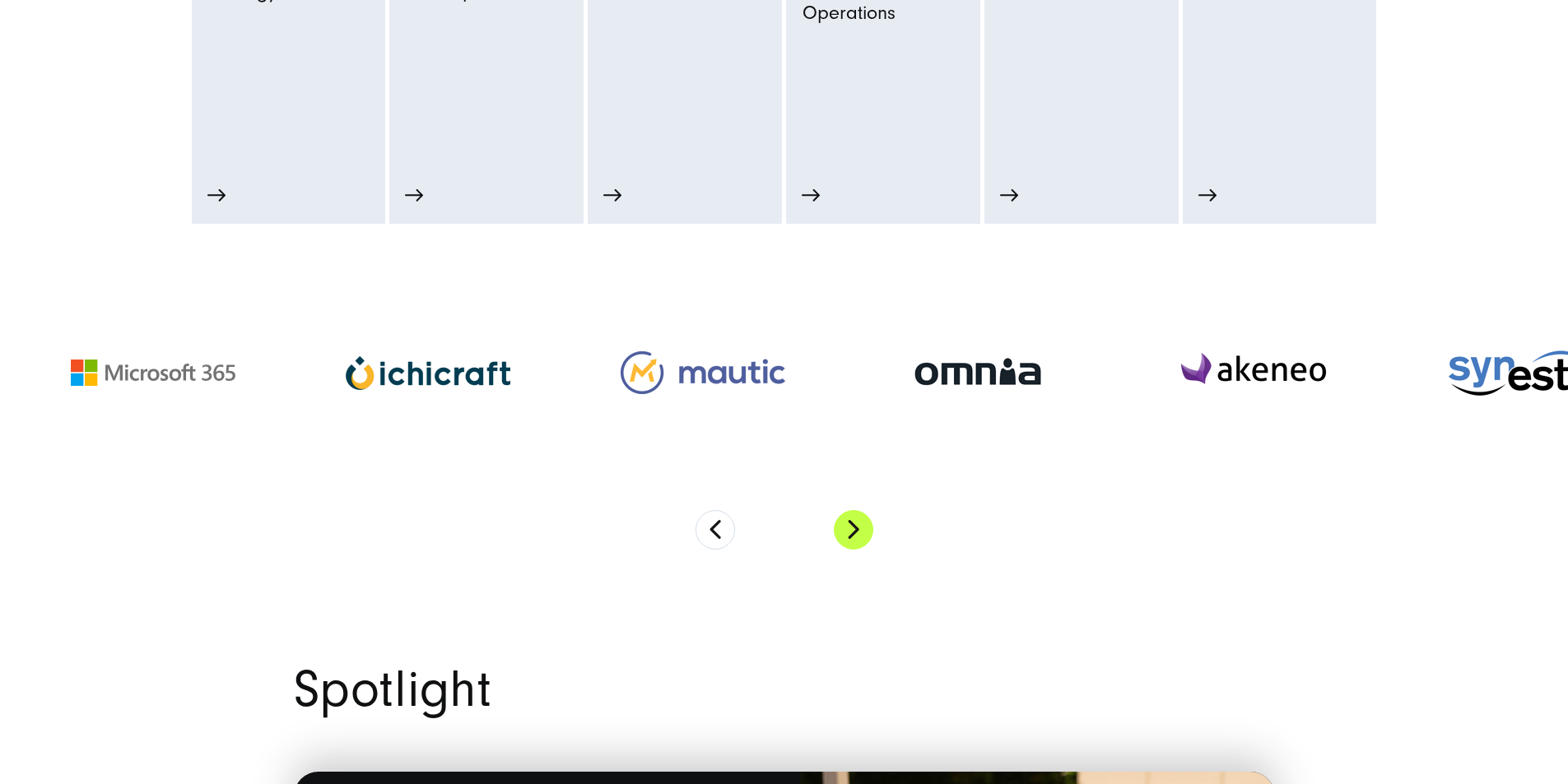
click at [862, 549] on button "Next" at bounding box center [853, 530] width 40 height 40
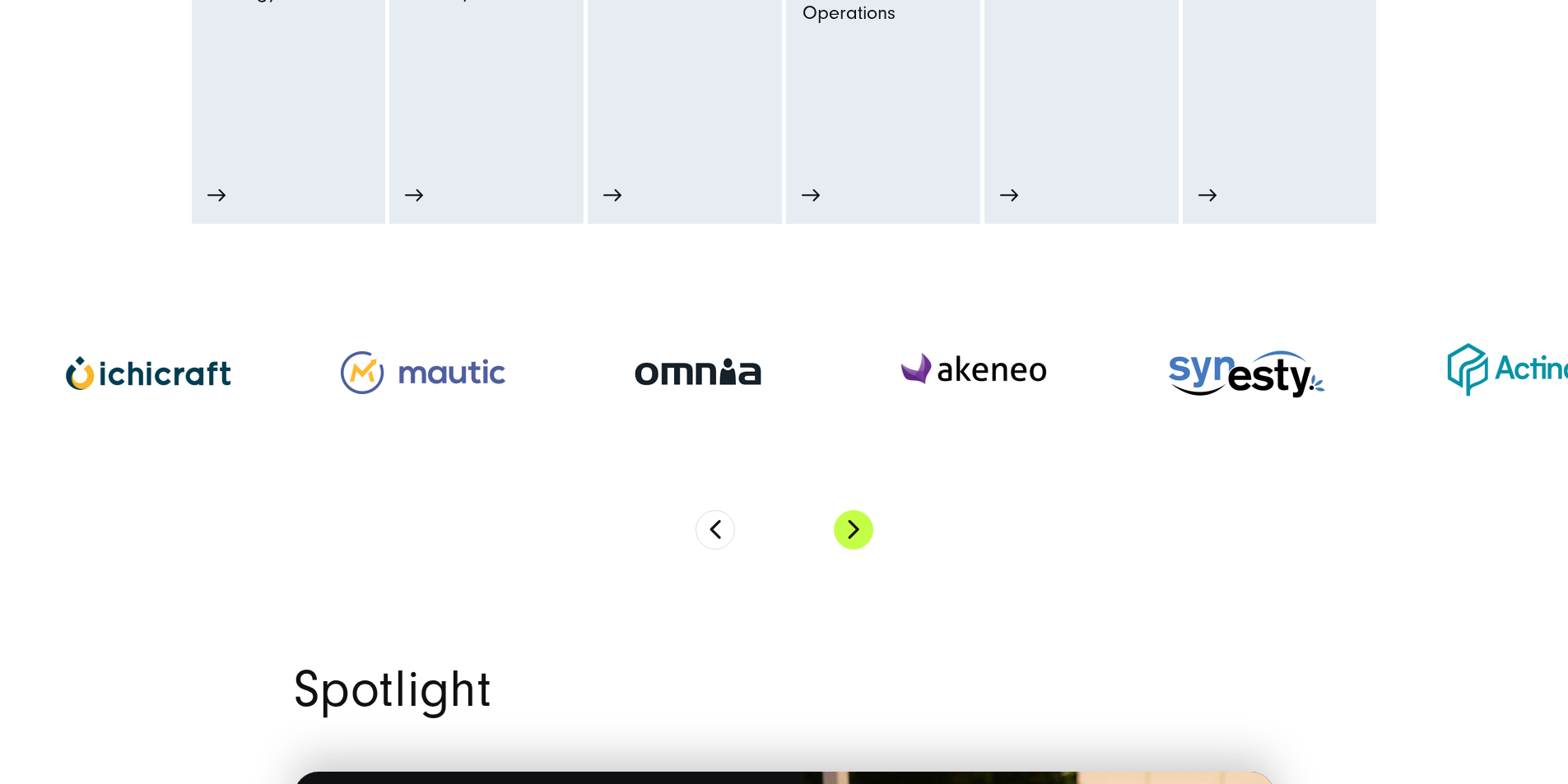
click at [859, 549] on button "Next" at bounding box center [853, 530] width 40 height 40
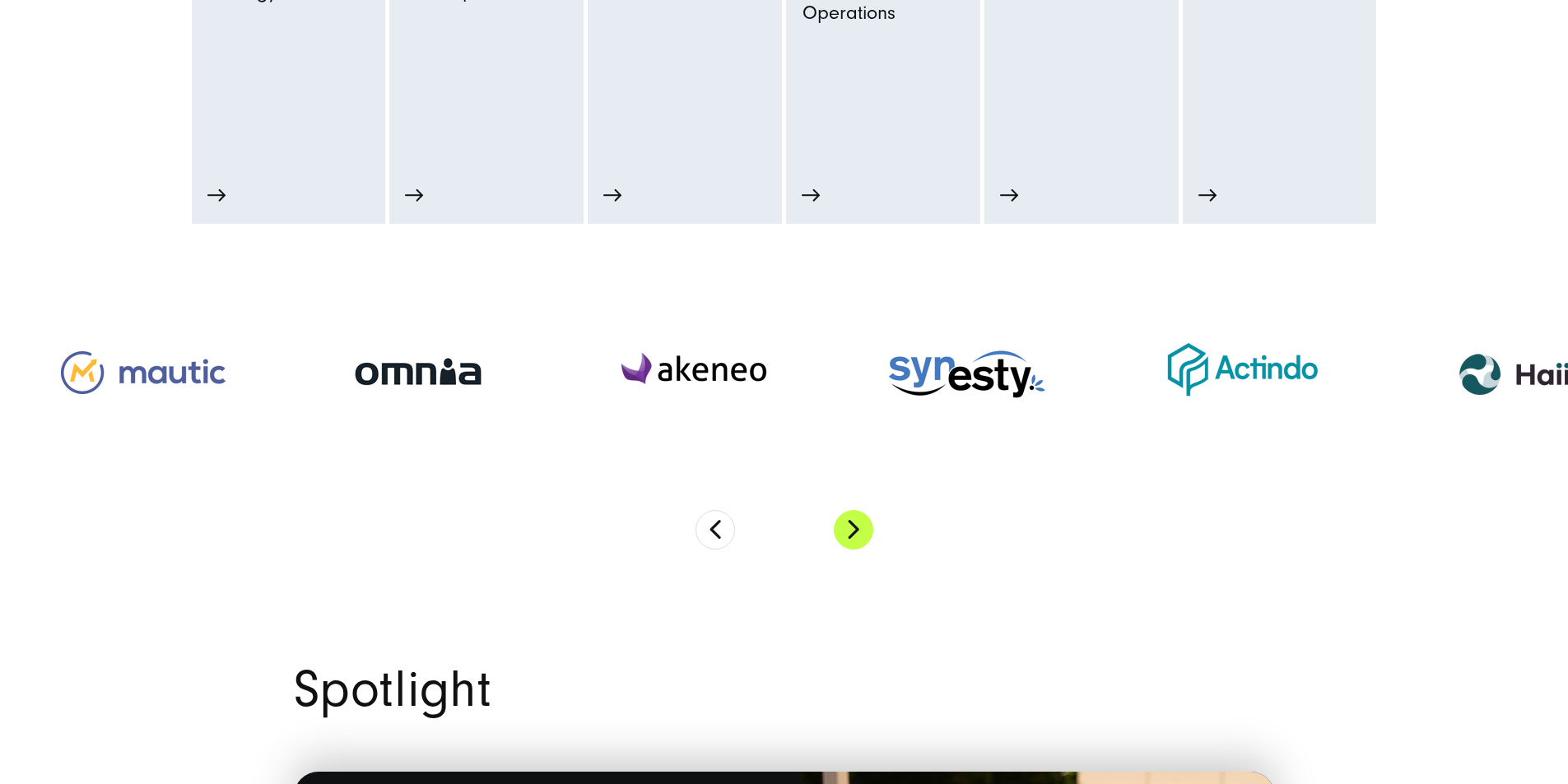
click at [865, 549] on button "Next" at bounding box center [853, 530] width 40 height 40
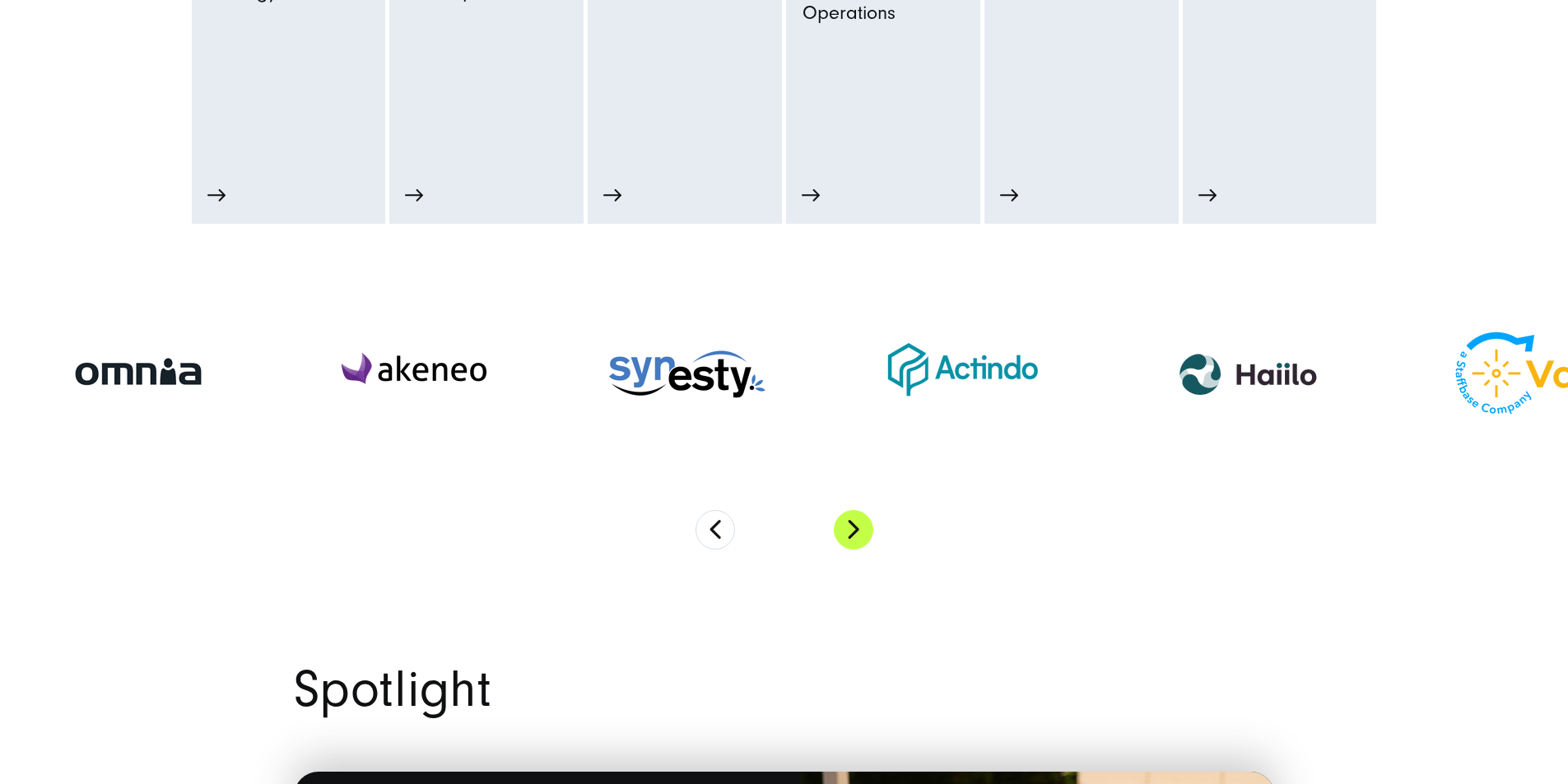
click at [857, 549] on button "Next" at bounding box center [853, 530] width 40 height 40
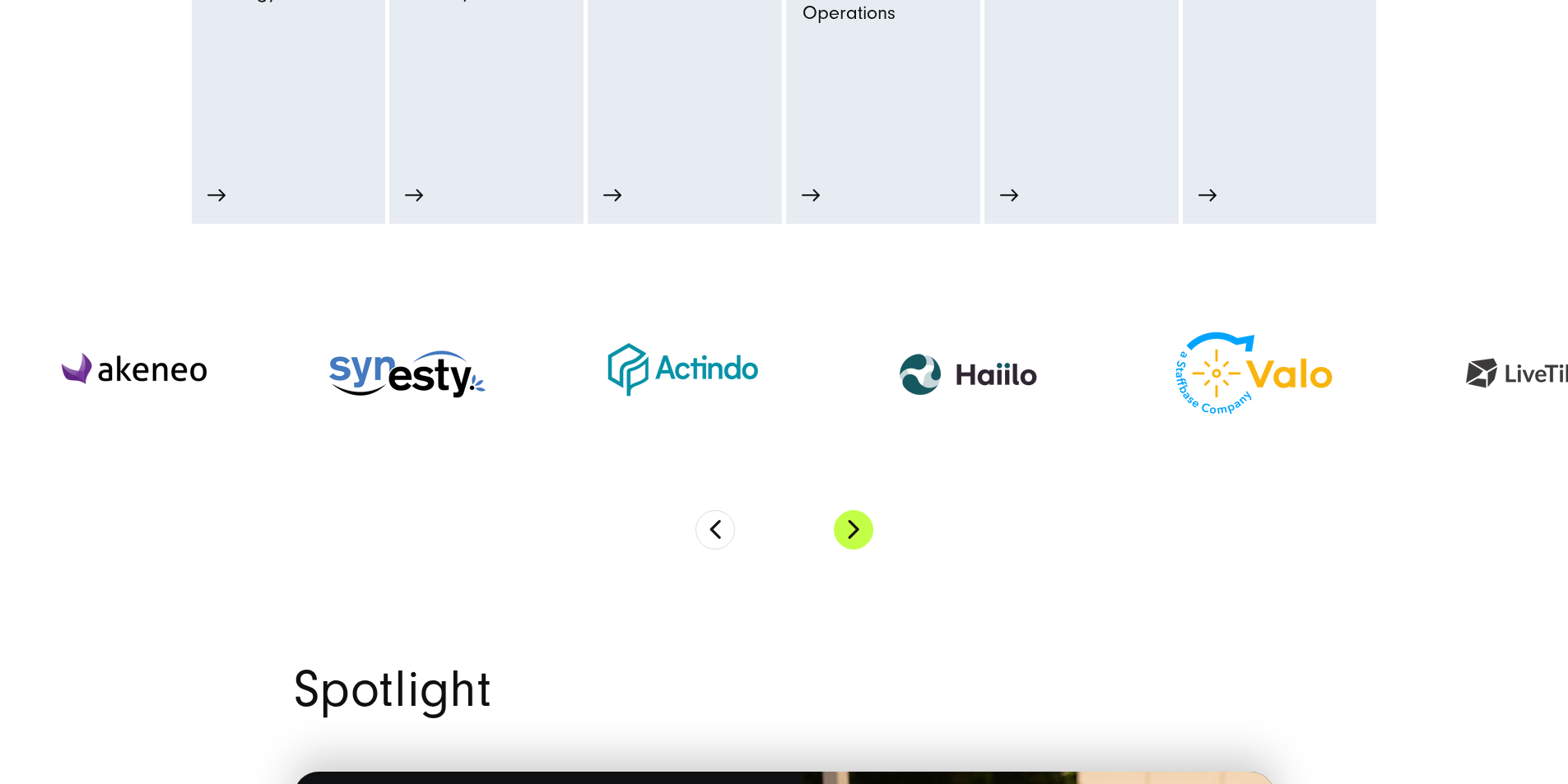
click at [851, 549] on button "Next" at bounding box center [853, 530] width 40 height 40
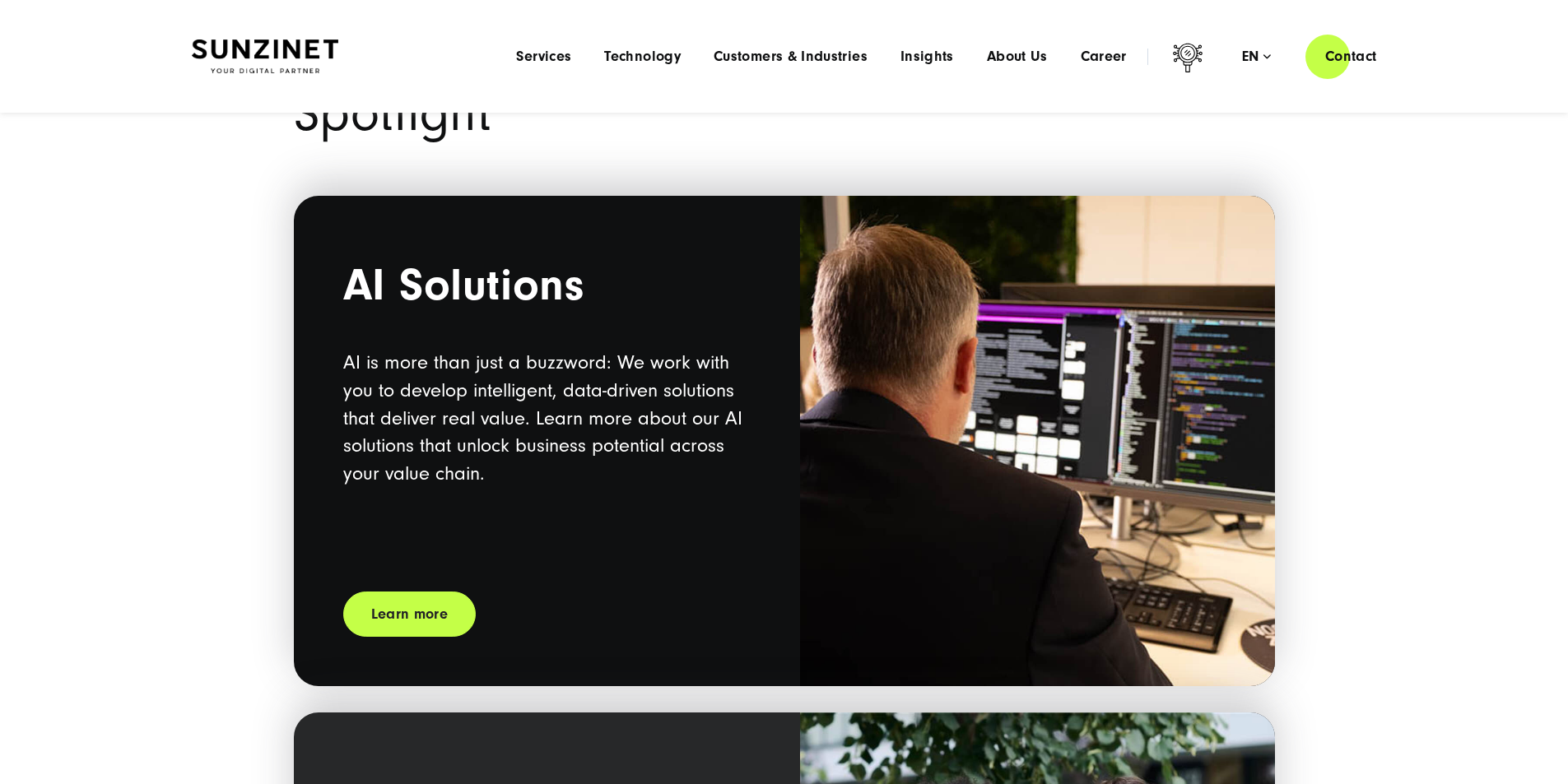
scroll to position [1152, 0]
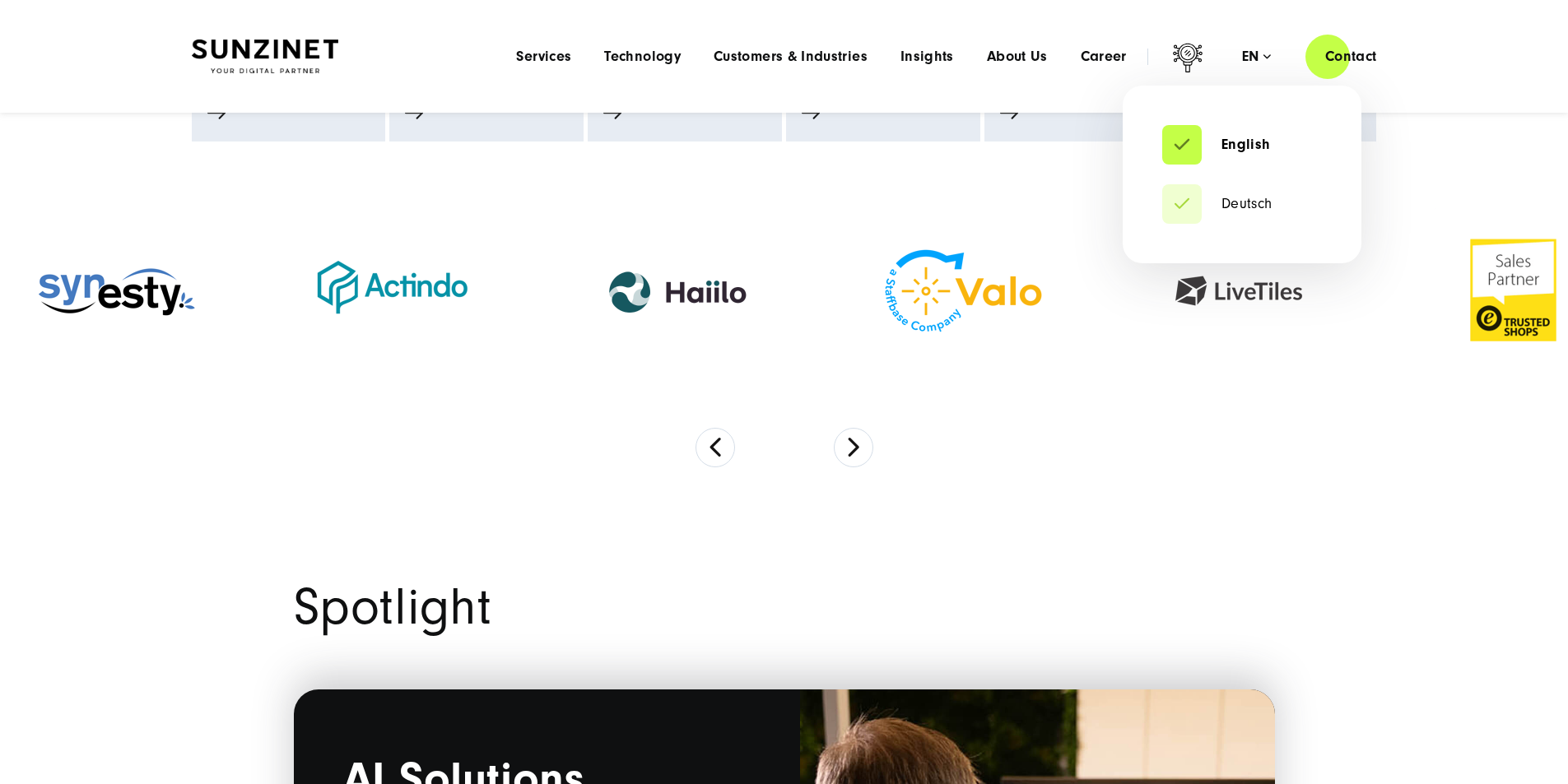
click at [1234, 224] on ul "English Deutsch" at bounding box center [1242, 174] width 238 height 177
click at [1235, 213] on li "Deutsch" at bounding box center [1242, 204] width 160 height 40
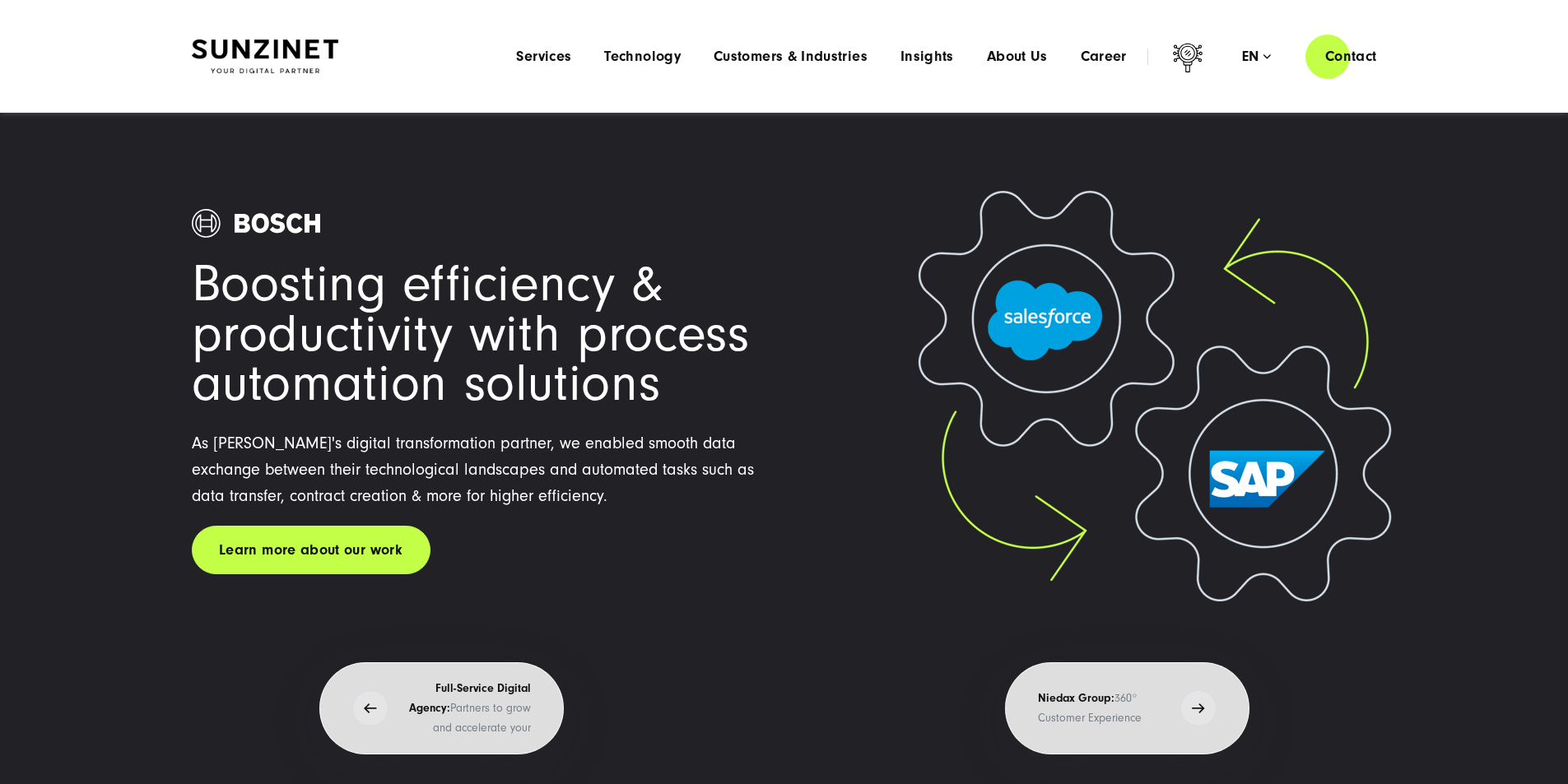
scroll to position [0, 0]
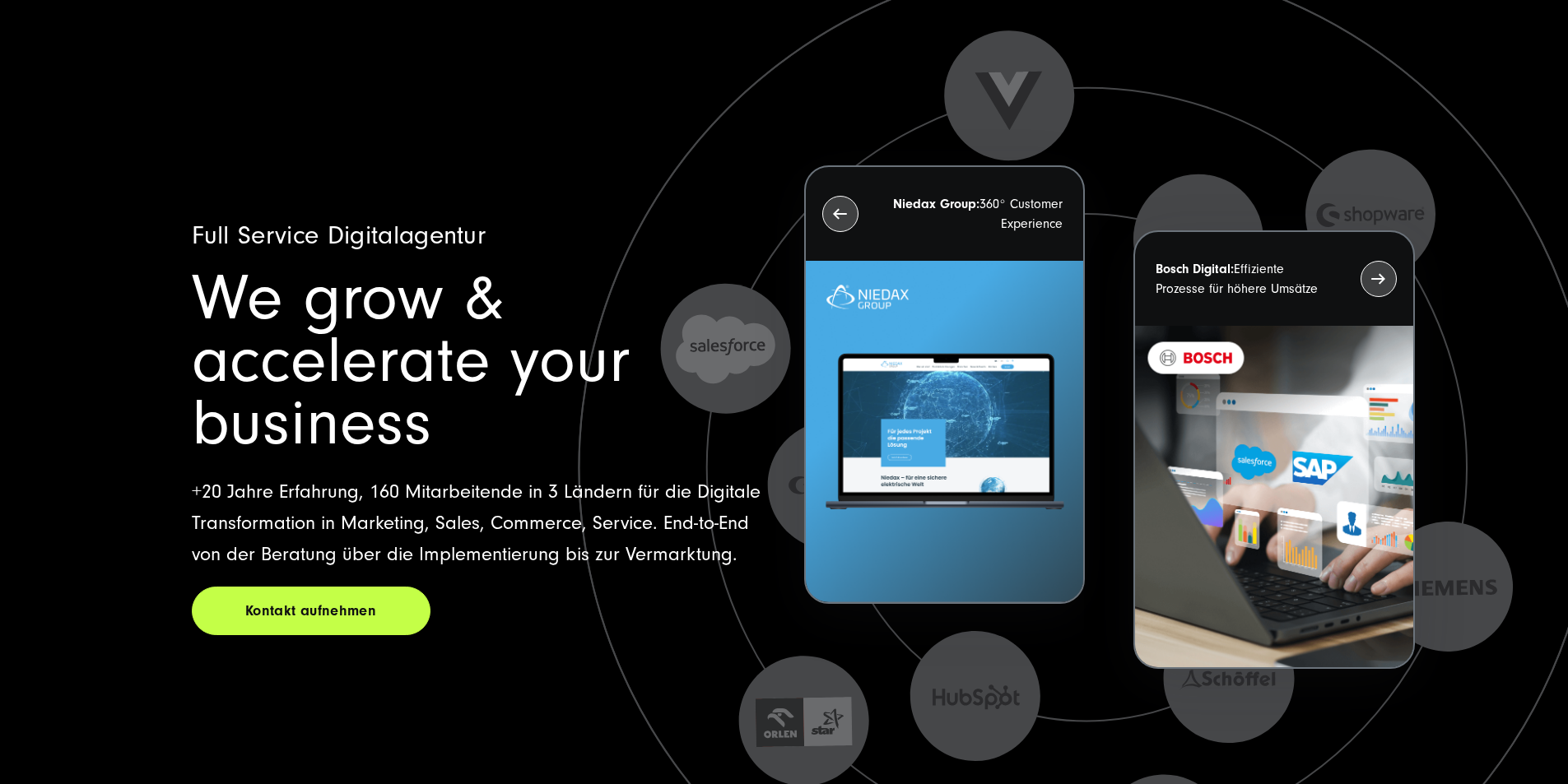
scroll to position [228, 0]
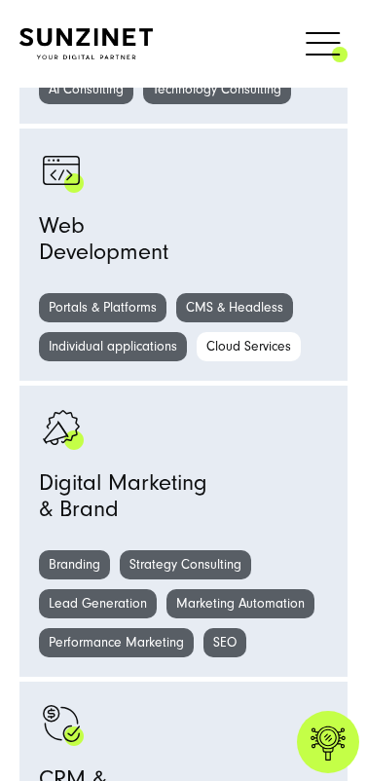
scroll to position [1184, 0]
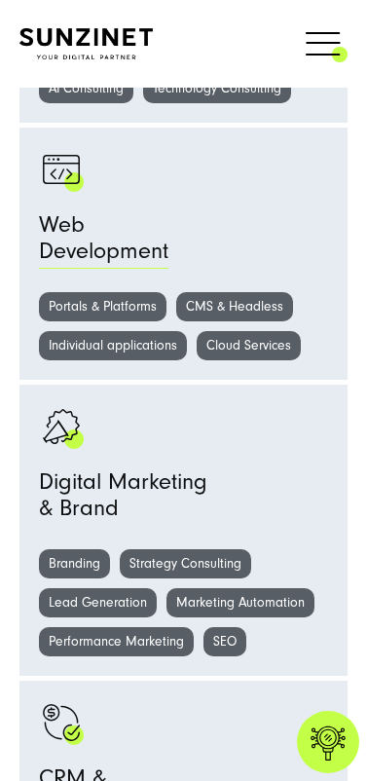
click at [272, 224] on div "Web Development" at bounding box center [183, 242] width 289 height 60
click at [315, 441] on div at bounding box center [183, 428] width 289 height 49
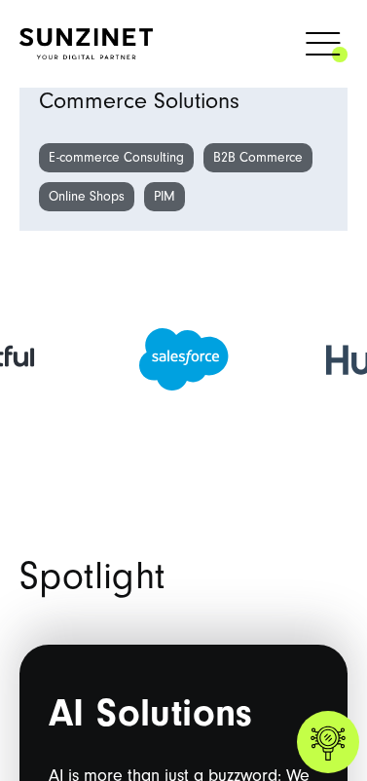
scroll to position [2547, 0]
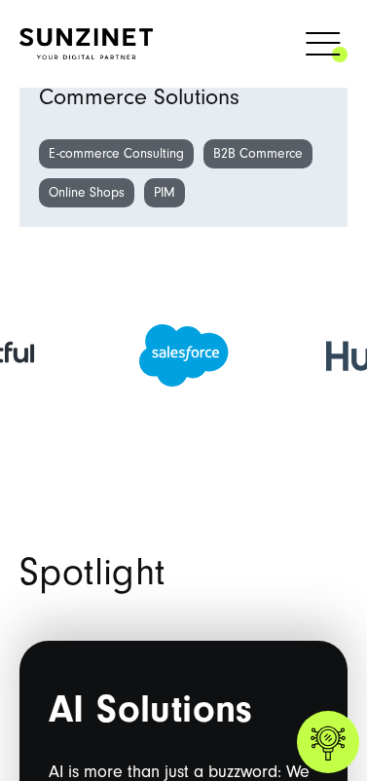
drag, startPoint x: 300, startPoint y: 361, endPoint x: 20, endPoint y: 361, distance: 279.5
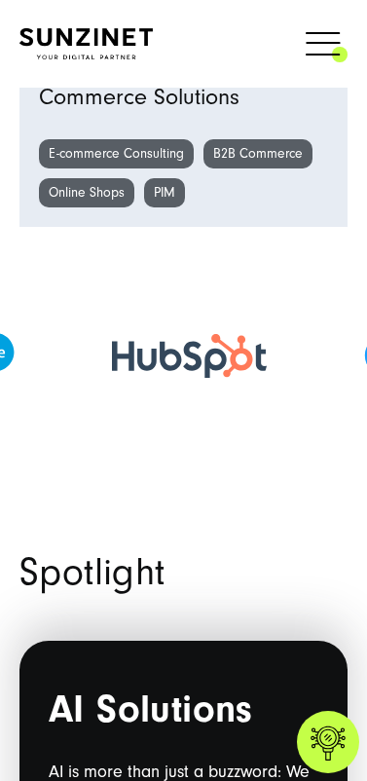
drag, startPoint x: 222, startPoint y: 356, endPoint x: -186, endPoint y: 345, distance: 408.1
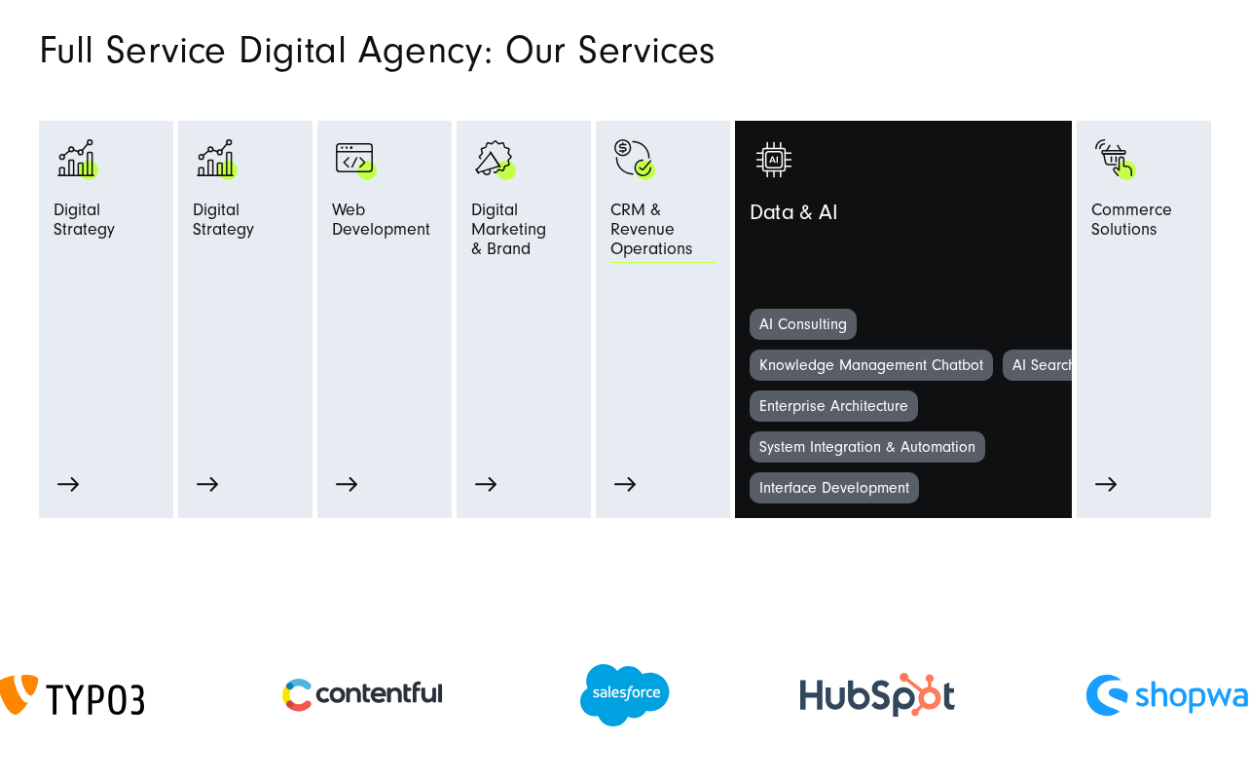
scroll to position [805, 0]
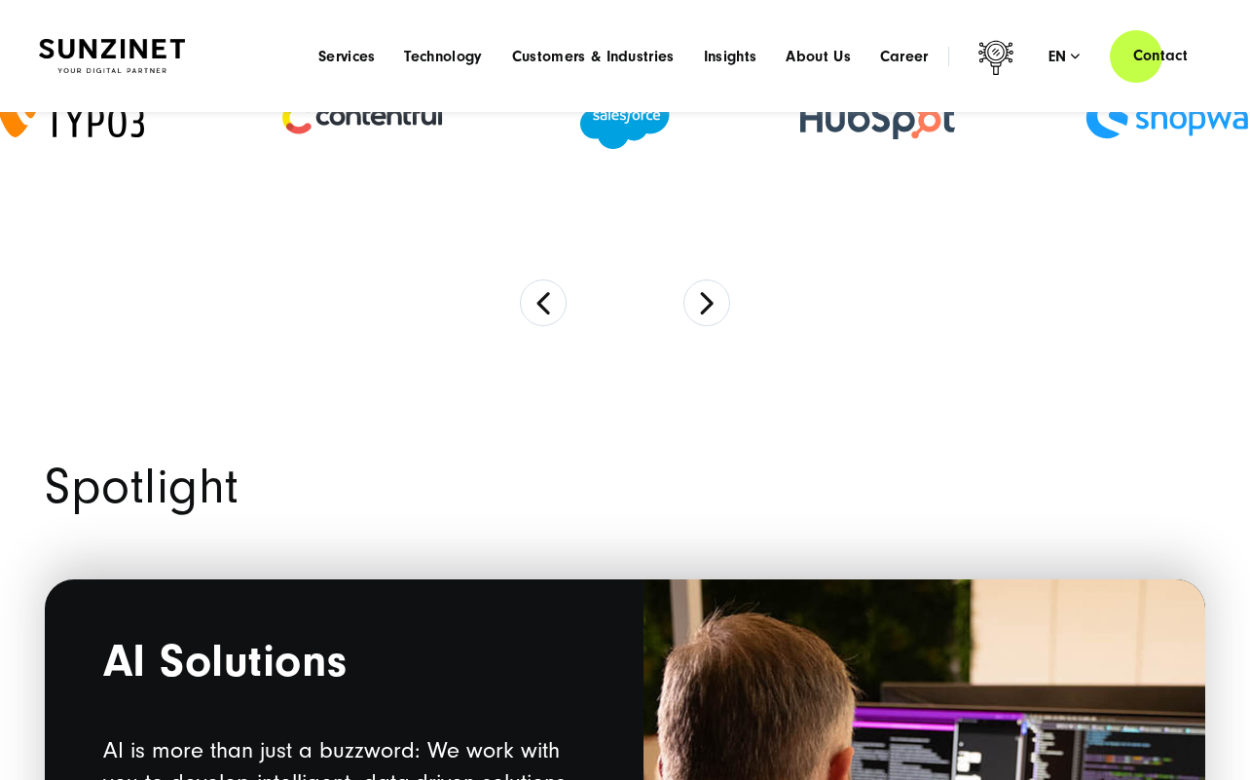
scroll to position [1205, 0]
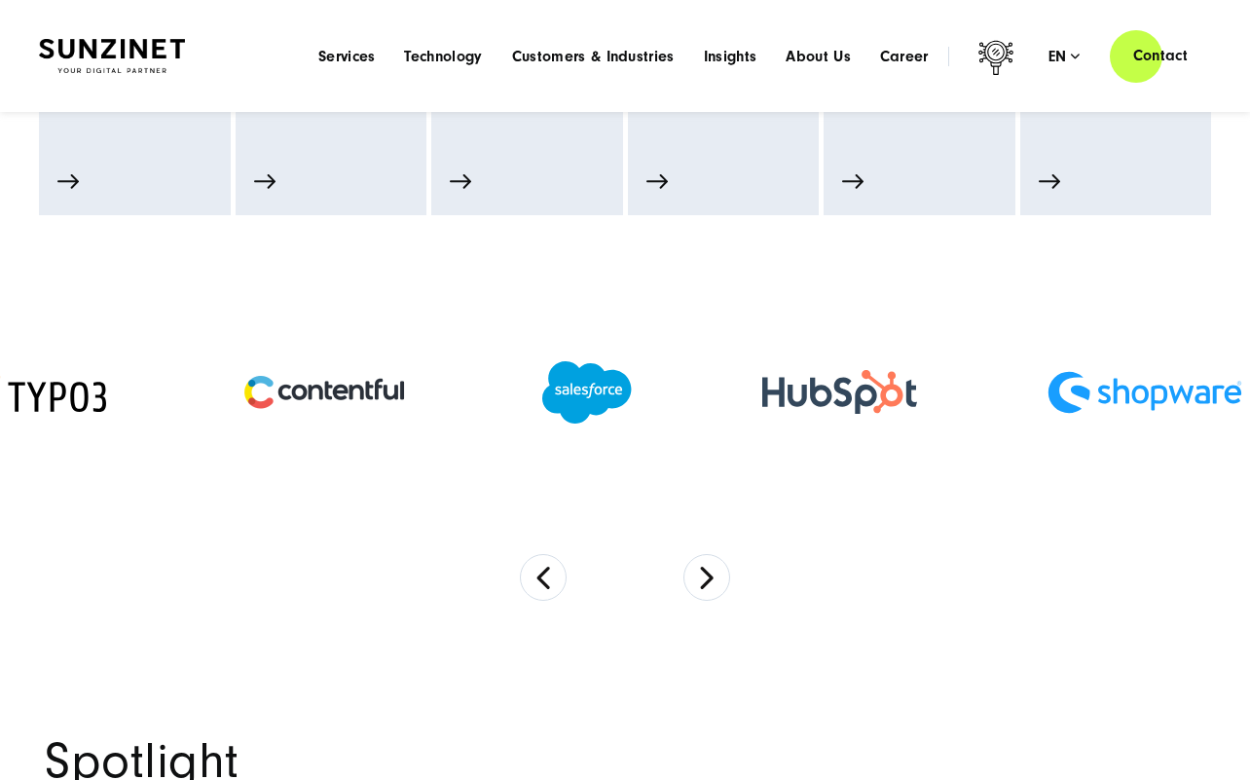
drag, startPoint x: 1055, startPoint y: 388, endPoint x: 509, endPoint y: 355, distance: 547.2
click at [982, 365] on div at bounding box center [1144, 393] width 325 height 82
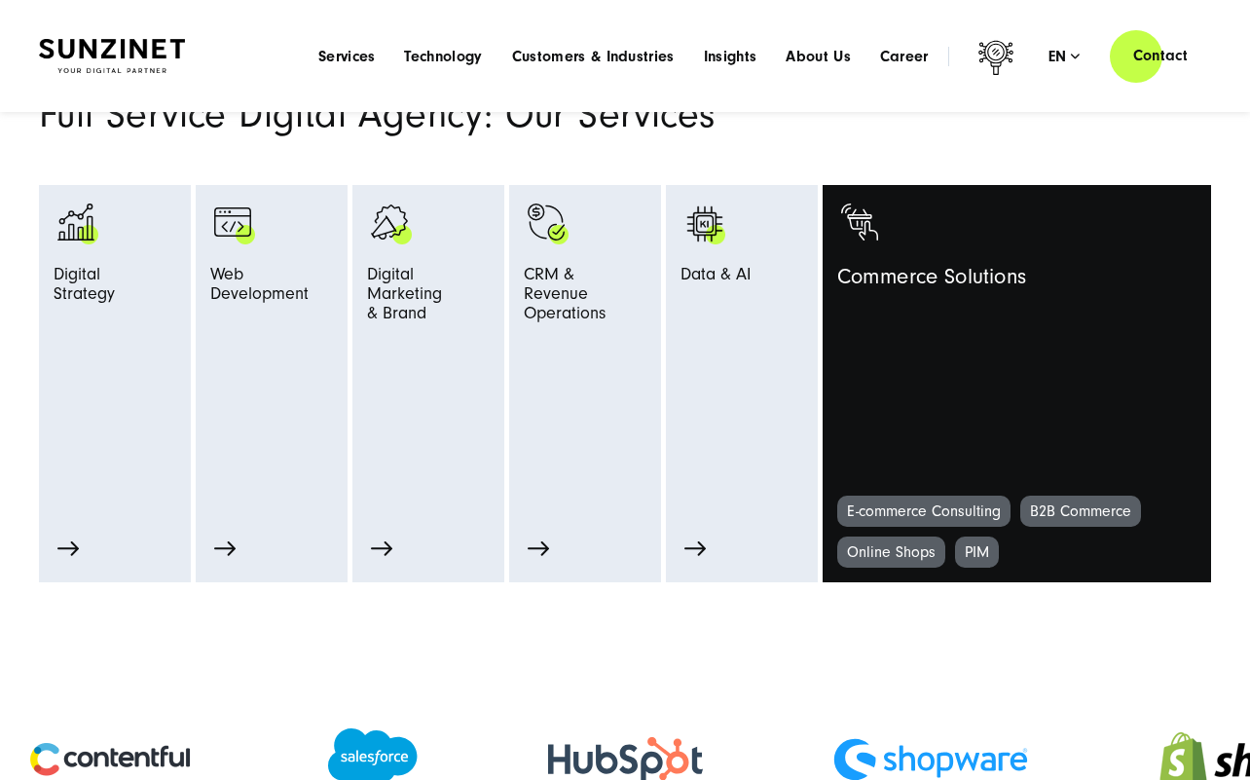
scroll to position [816, 0]
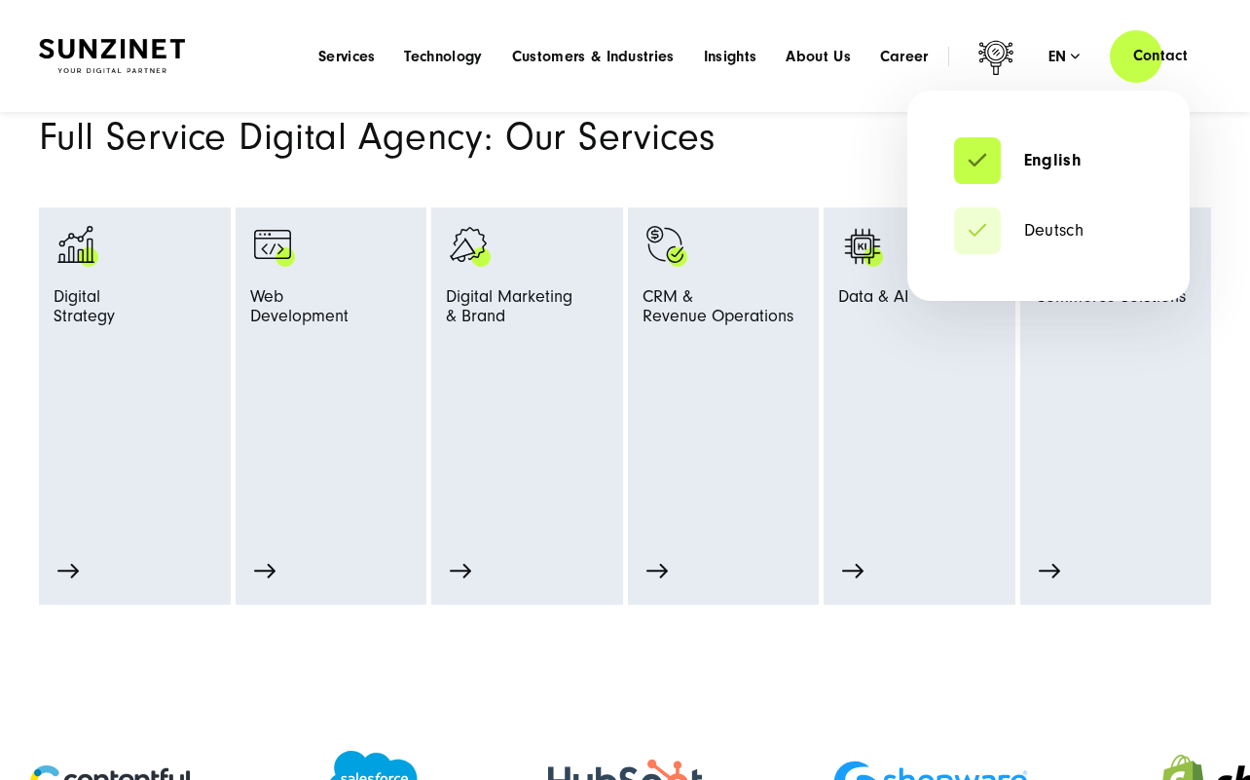
click at [1071, 65] on div "English Deutsch en" at bounding box center [1065, 56] width 32 height 19
click at [1053, 231] on link "Deutsch" at bounding box center [1019, 230] width 130 height 19
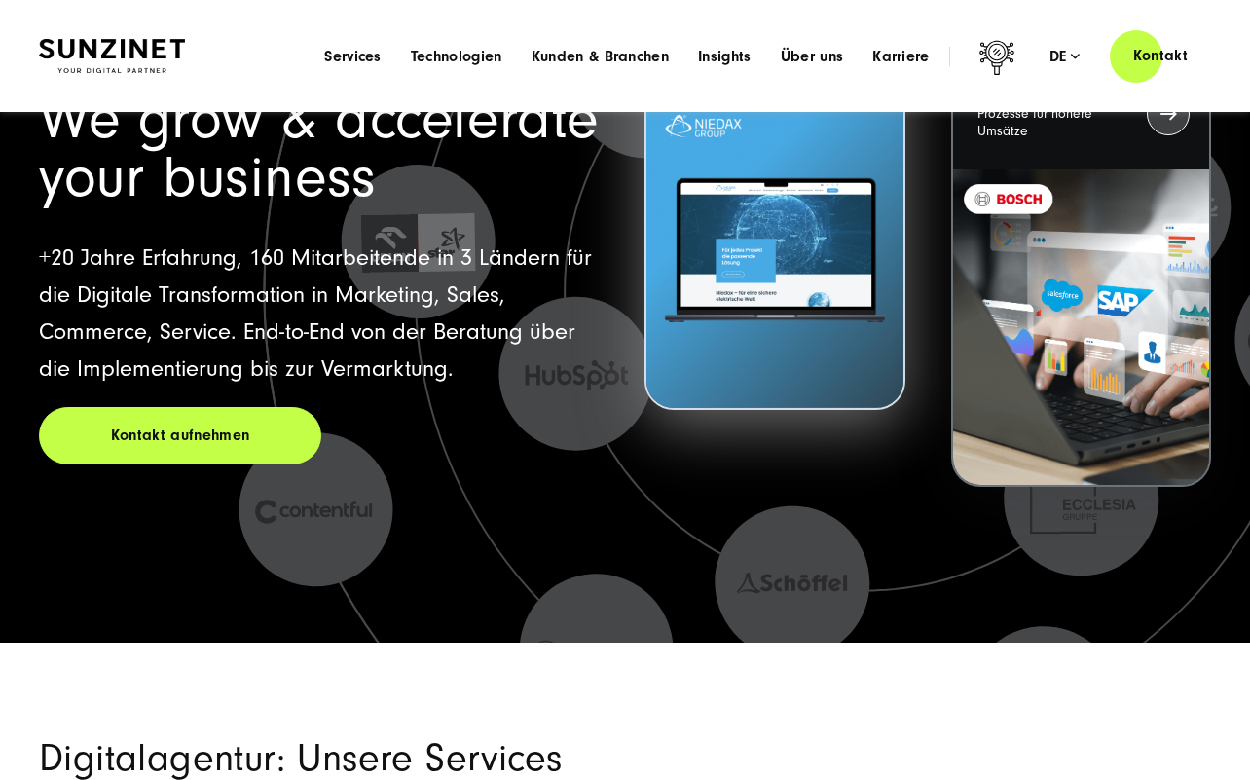
scroll to position [97, 0]
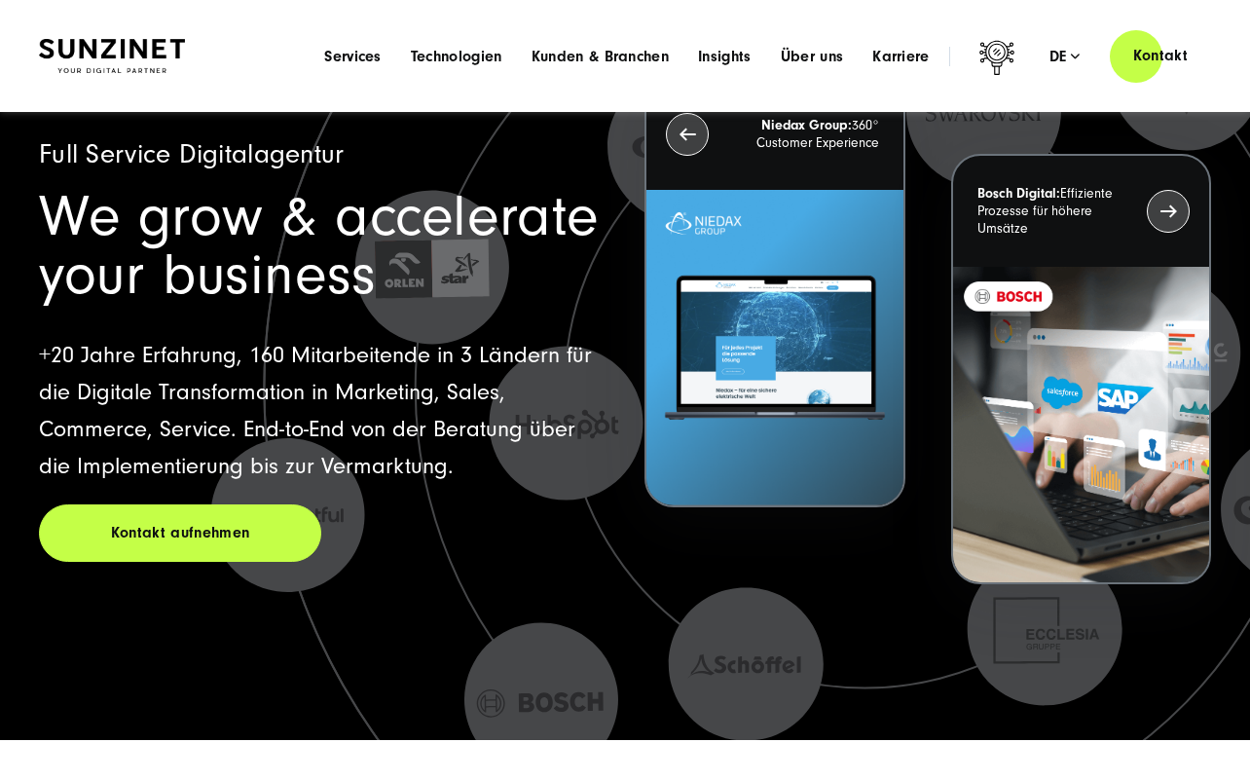
drag, startPoint x: 782, startPoint y: 659, endPoint x: 727, endPoint y: 647, distance: 56.0
click at [727, 647] on icon at bounding box center [864, 387] width 1617 height 1617
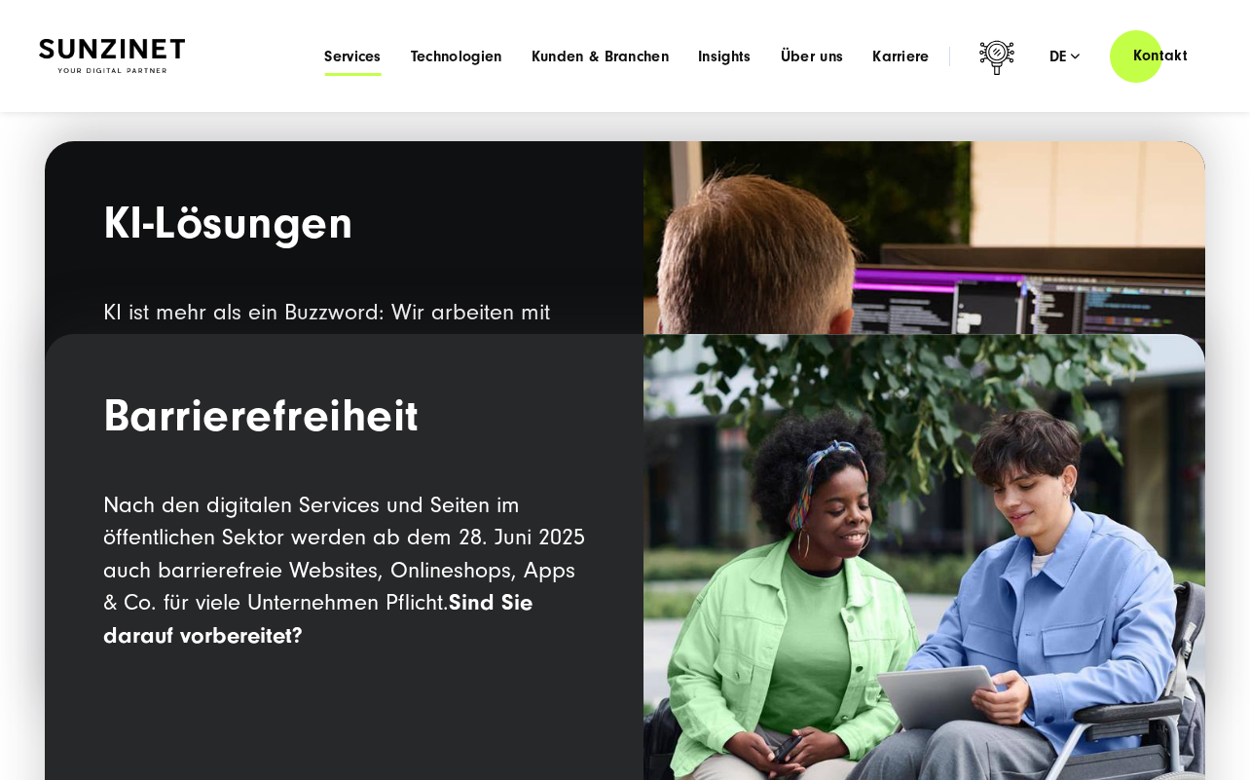
scroll to position [1363, 0]
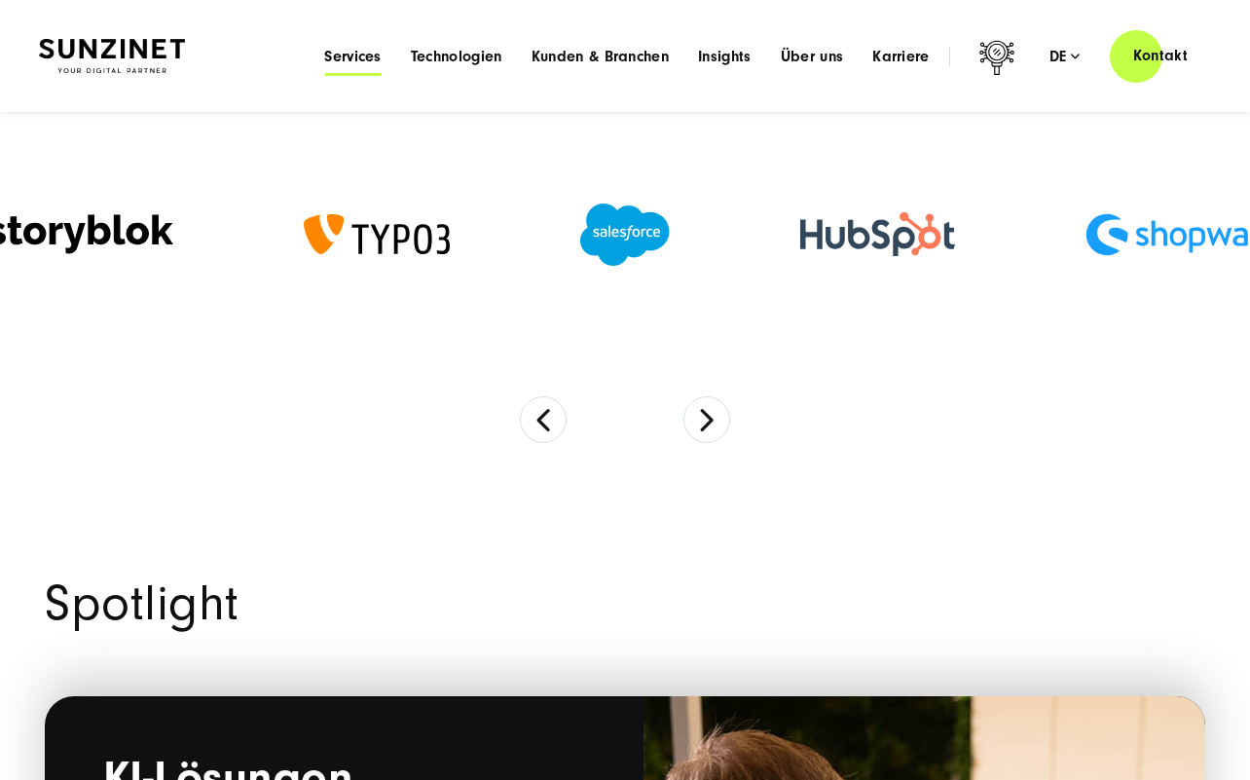
click at [342, 57] on span "Services" at bounding box center [352, 56] width 57 height 19
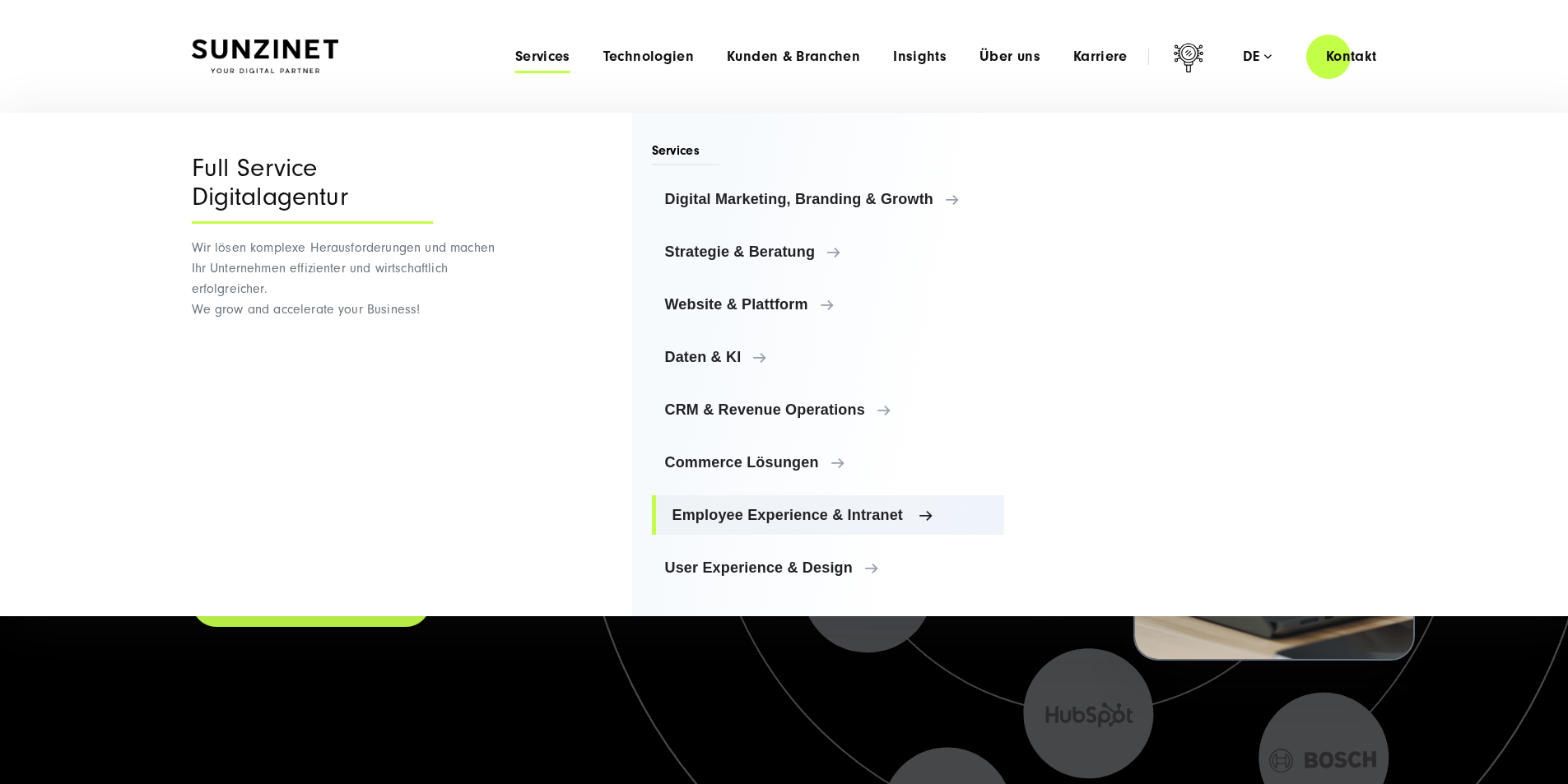
scroll to position [0, 0]
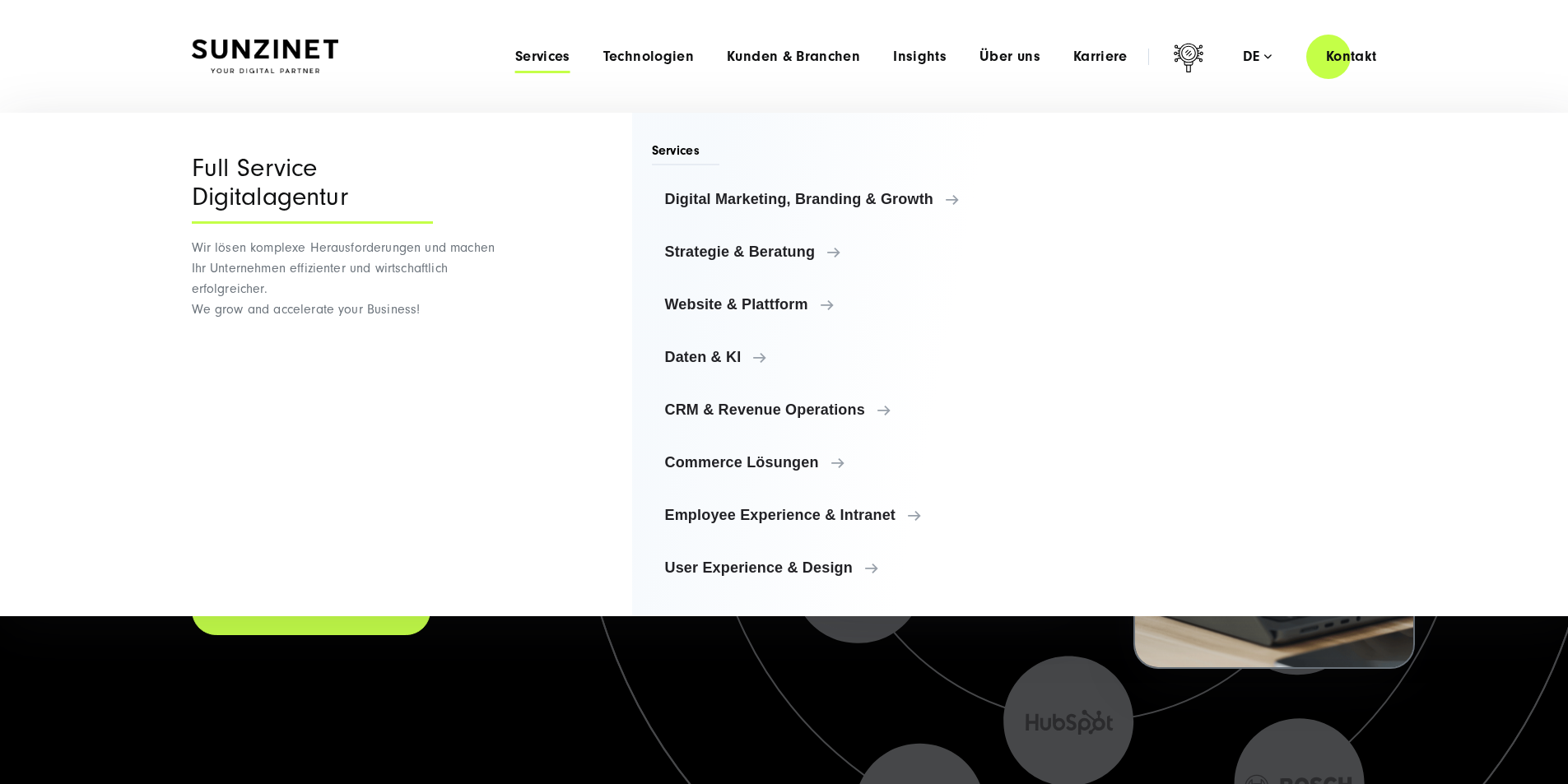
click at [516, 59] on span "Services" at bounding box center [543, 56] width 55 height 16
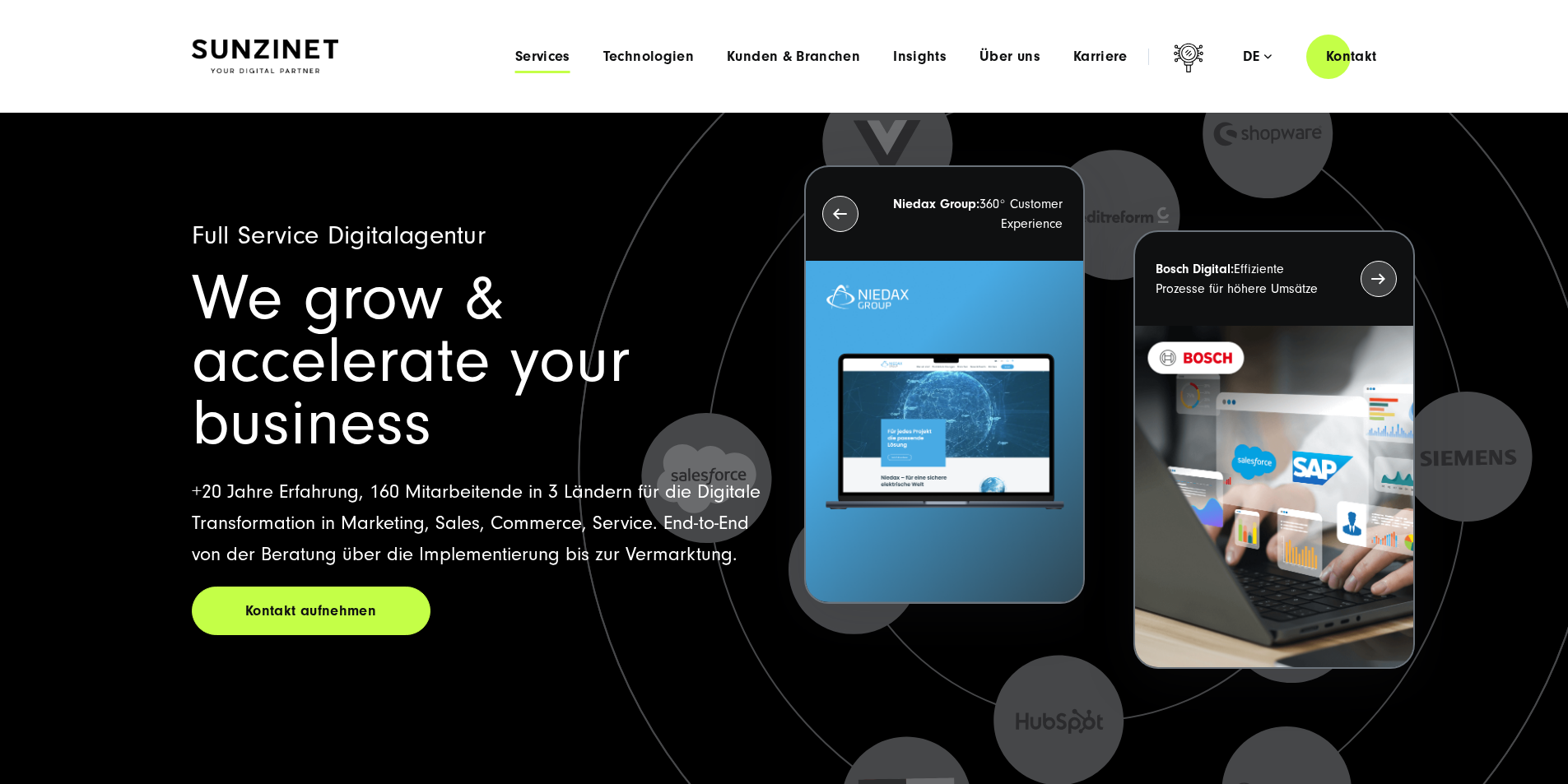
click at [516, 60] on span "Services" at bounding box center [543, 56] width 55 height 16
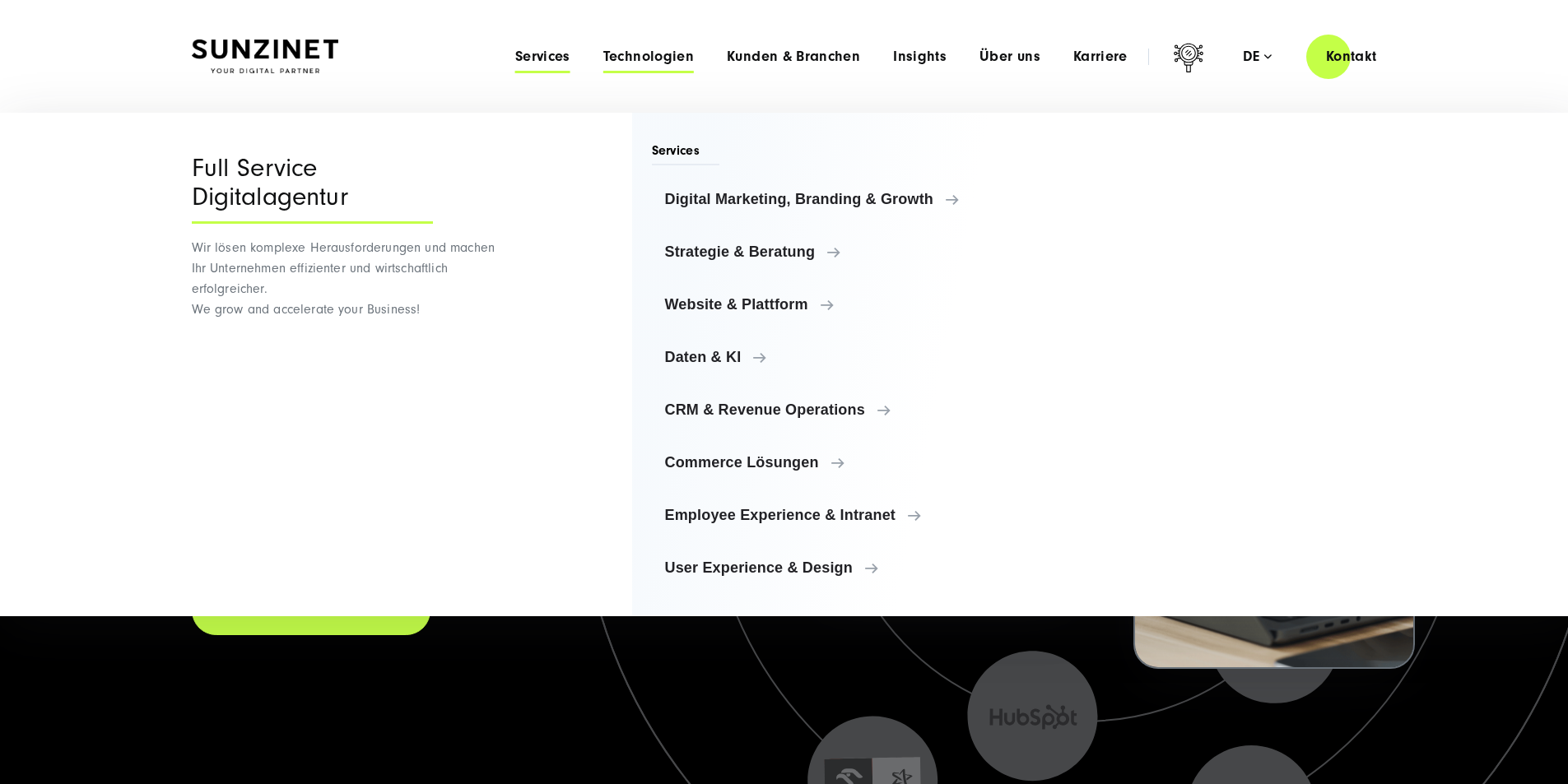
click at [608, 53] on span "Technologien" at bounding box center [648, 56] width 90 height 16
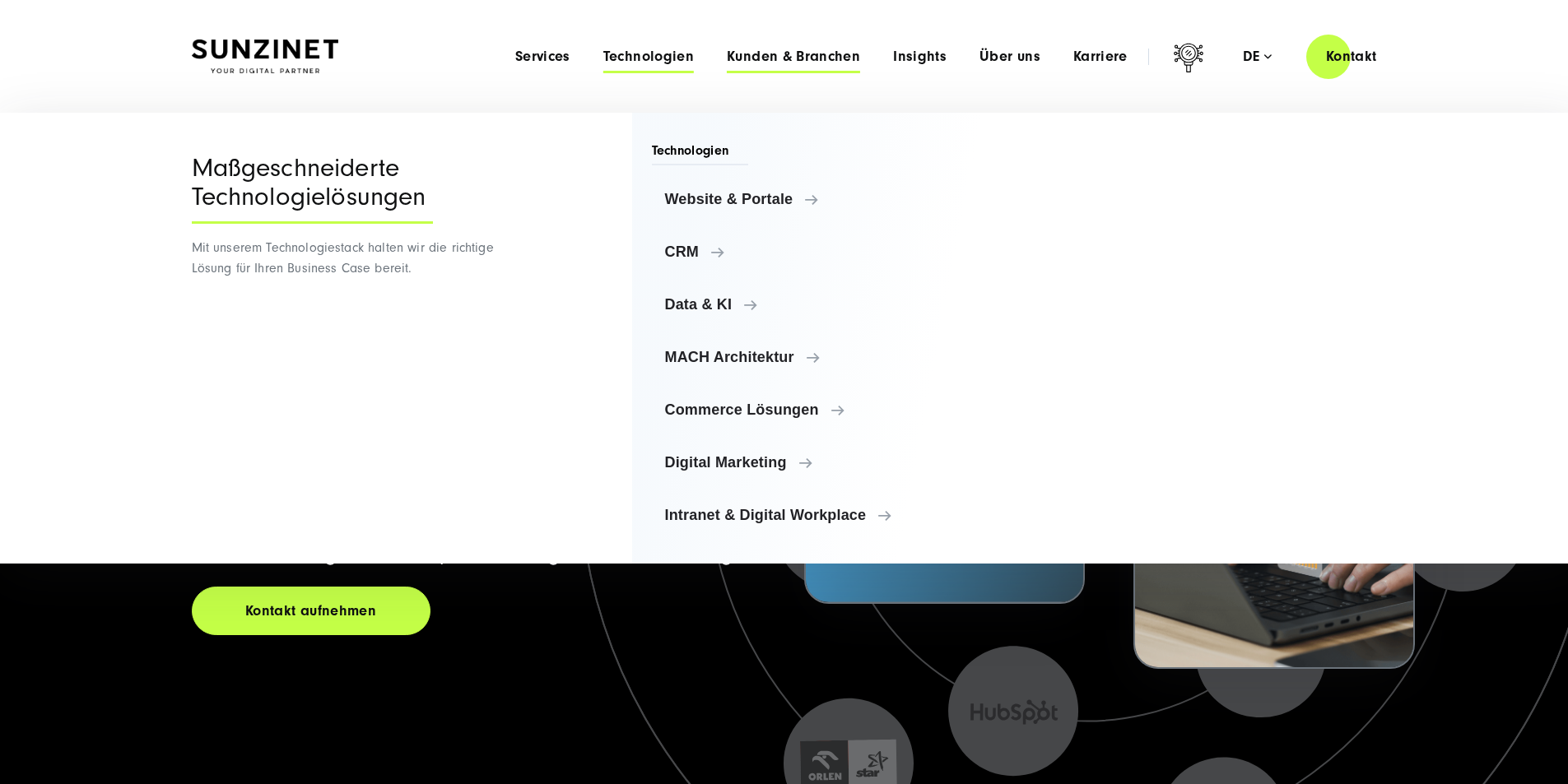
click at [744, 55] on span "Kunden & Branchen" at bounding box center [794, 56] width 134 height 16
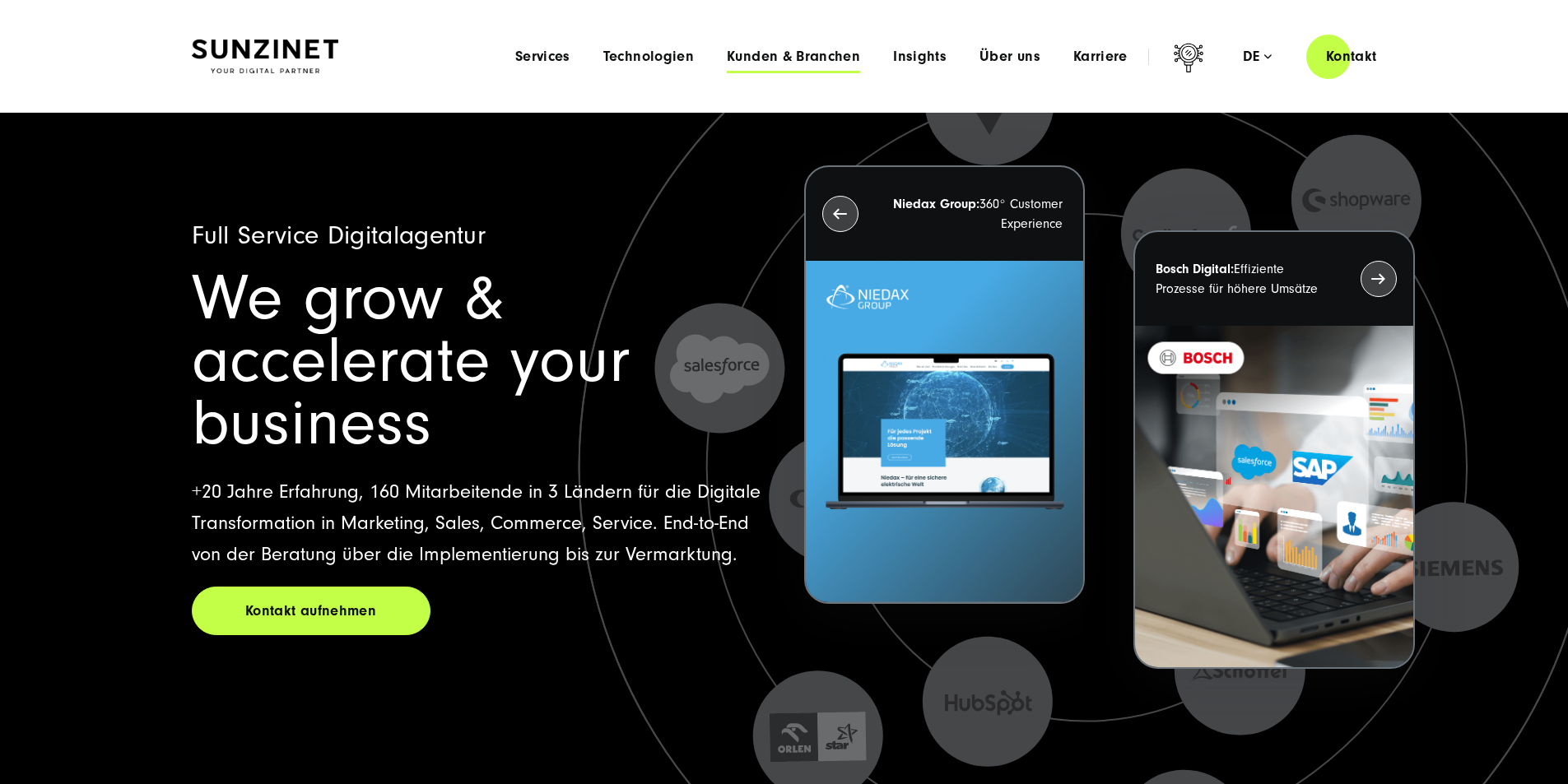
click at [745, 53] on span "Kunden & Branchen" at bounding box center [794, 56] width 134 height 16
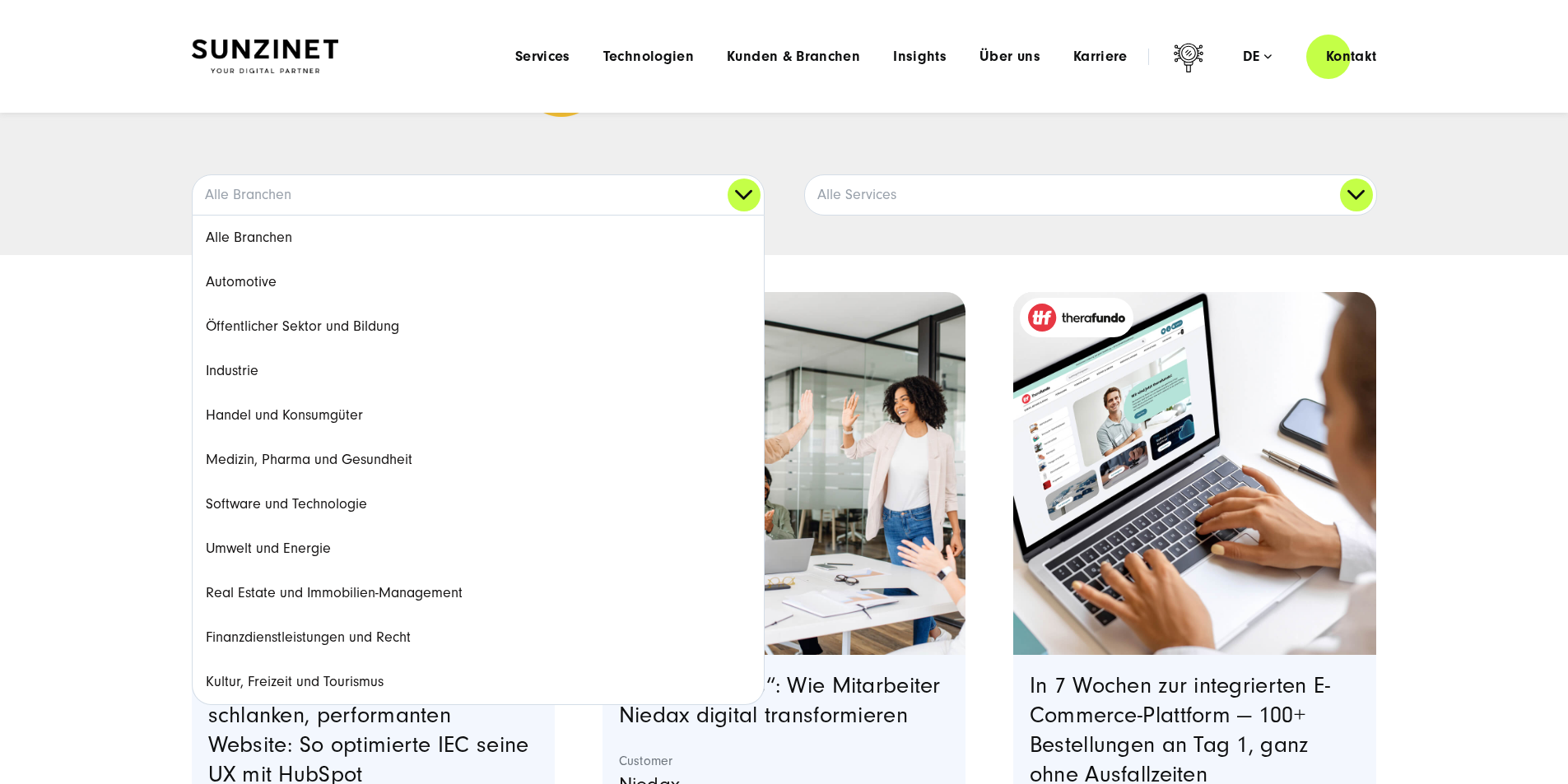
click at [752, 215] on link "Alle Branchen" at bounding box center [478, 194] width 571 height 40
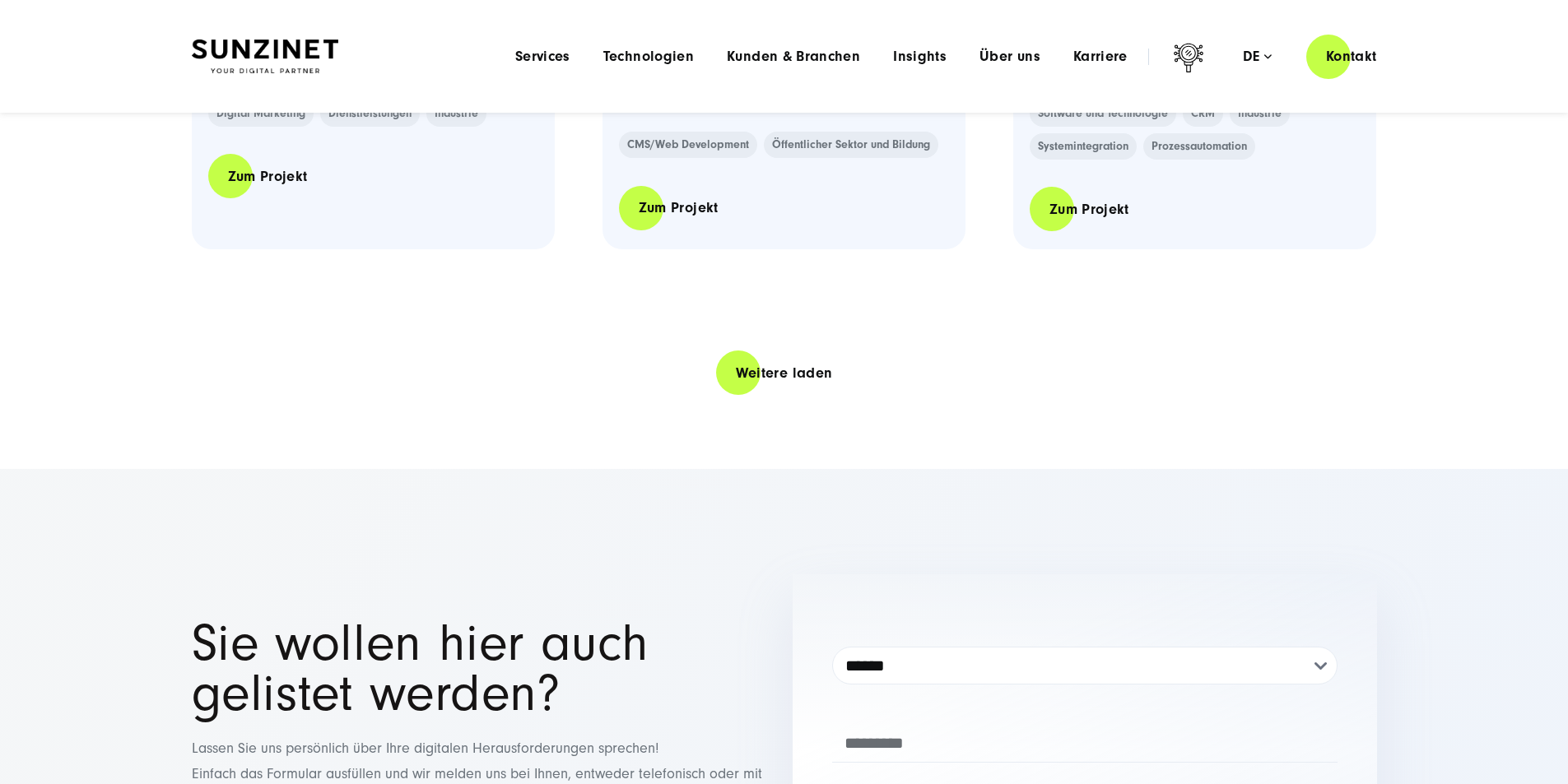
scroll to position [3537, 0]
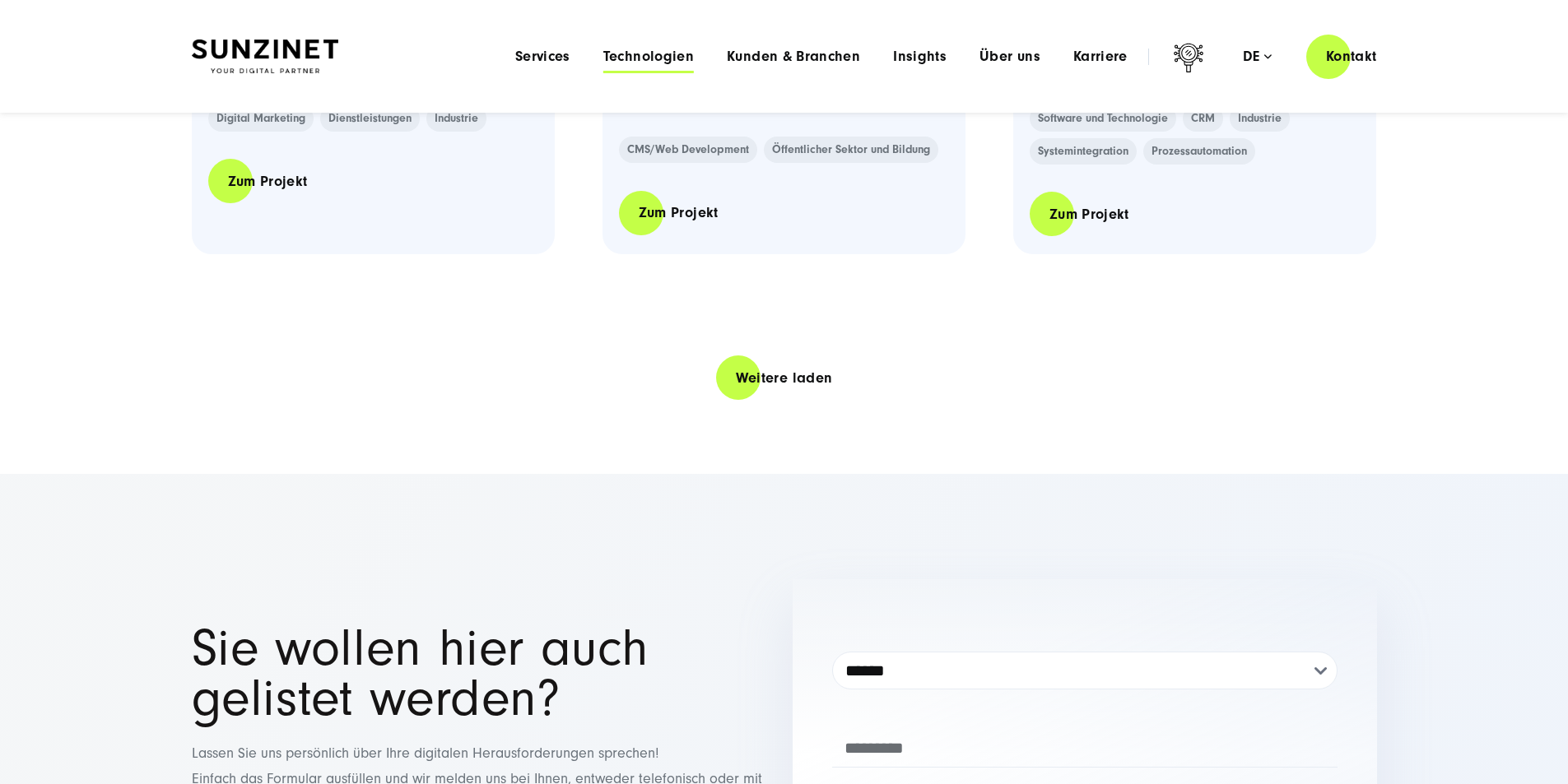
click at [604, 59] on span "Technologien" at bounding box center [648, 56] width 90 height 16
click at [516, 60] on span "Services" at bounding box center [543, 56] width 55 height 16
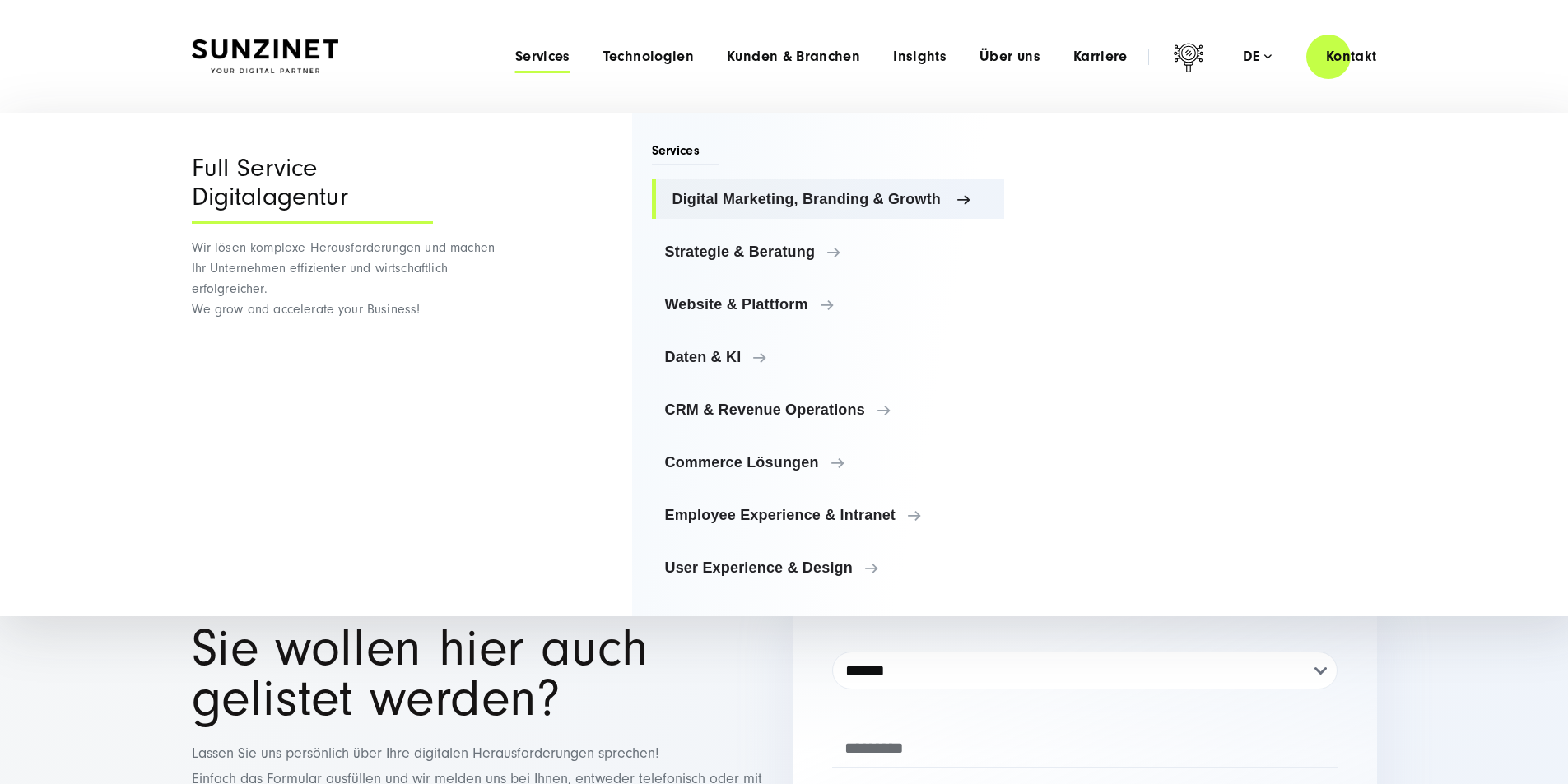
click at [729, 203] on span "Digital Marketing, Branding & Growth" at bounding box center [833, 199] width 320 height 16
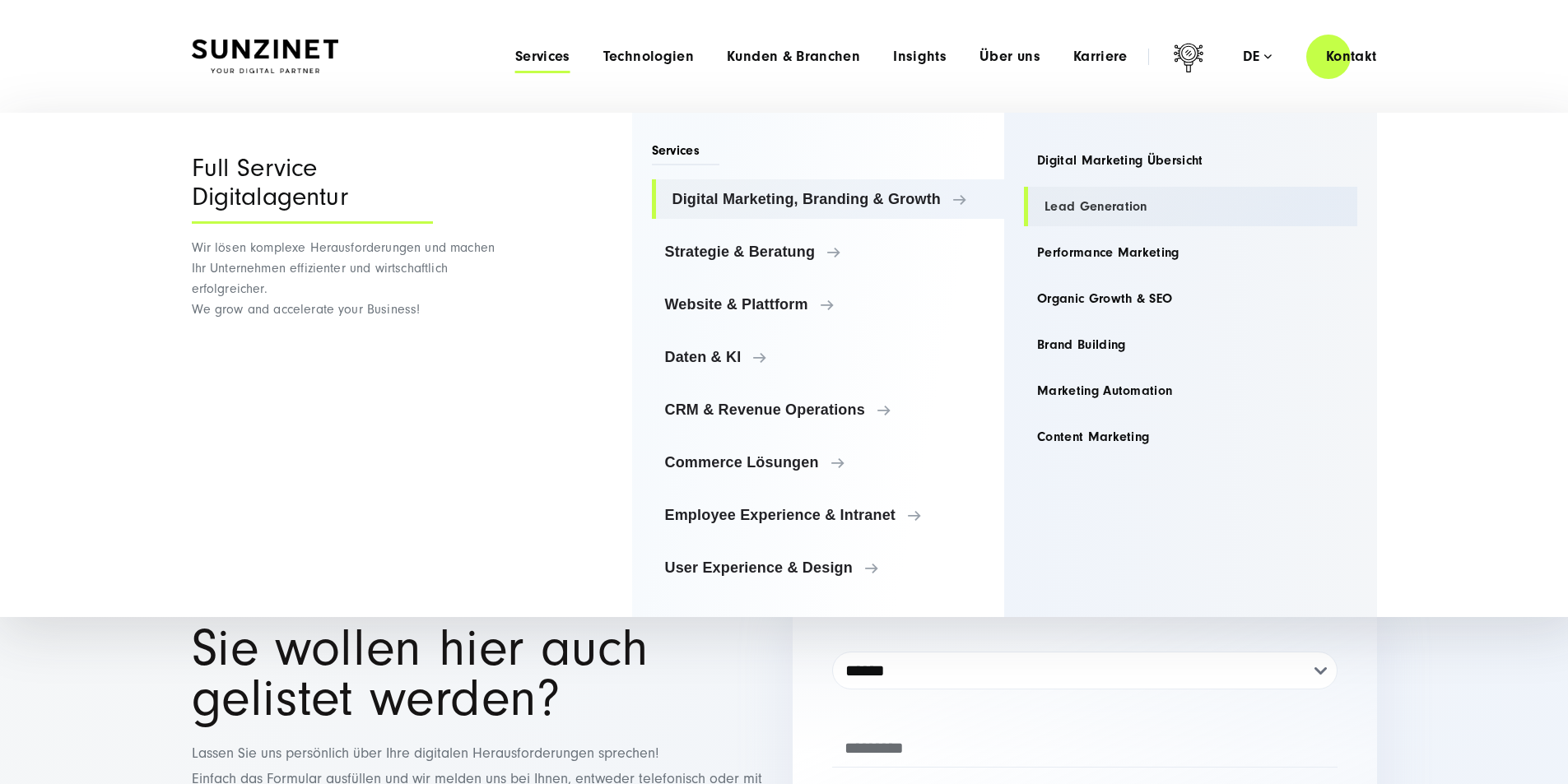
click at [1071, 206] on link "Lead Generation" at bounding box center [1190, 206] width 333 height 40
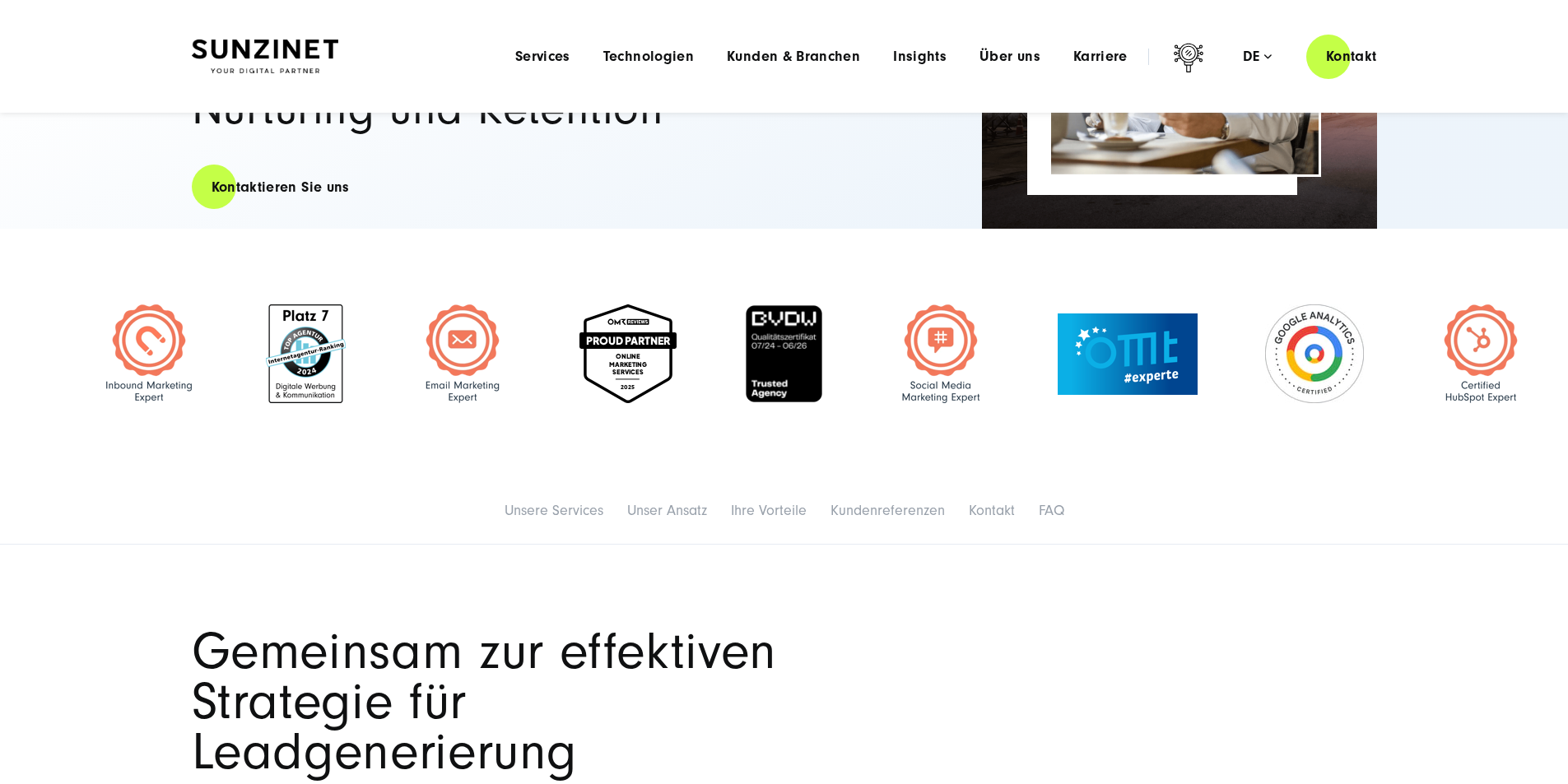
scroll to position [247, 0]
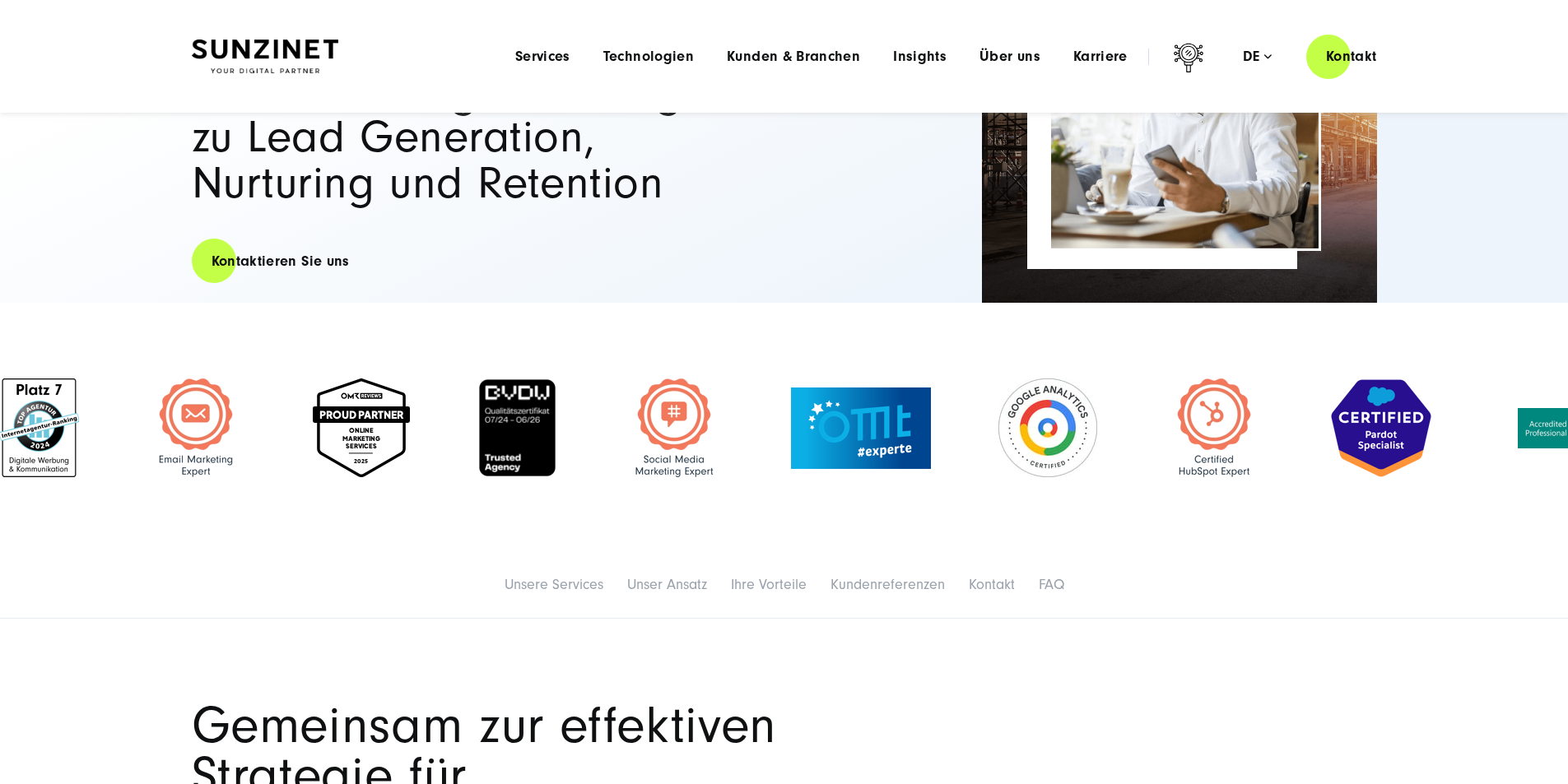
drag, startPoint x: 828, startPoint y: 433, endPoint x: 477, endPoint y: 429, distance: 351.0
click at [479, 430] on div at bounding box center [517, 427] width 147 height 100
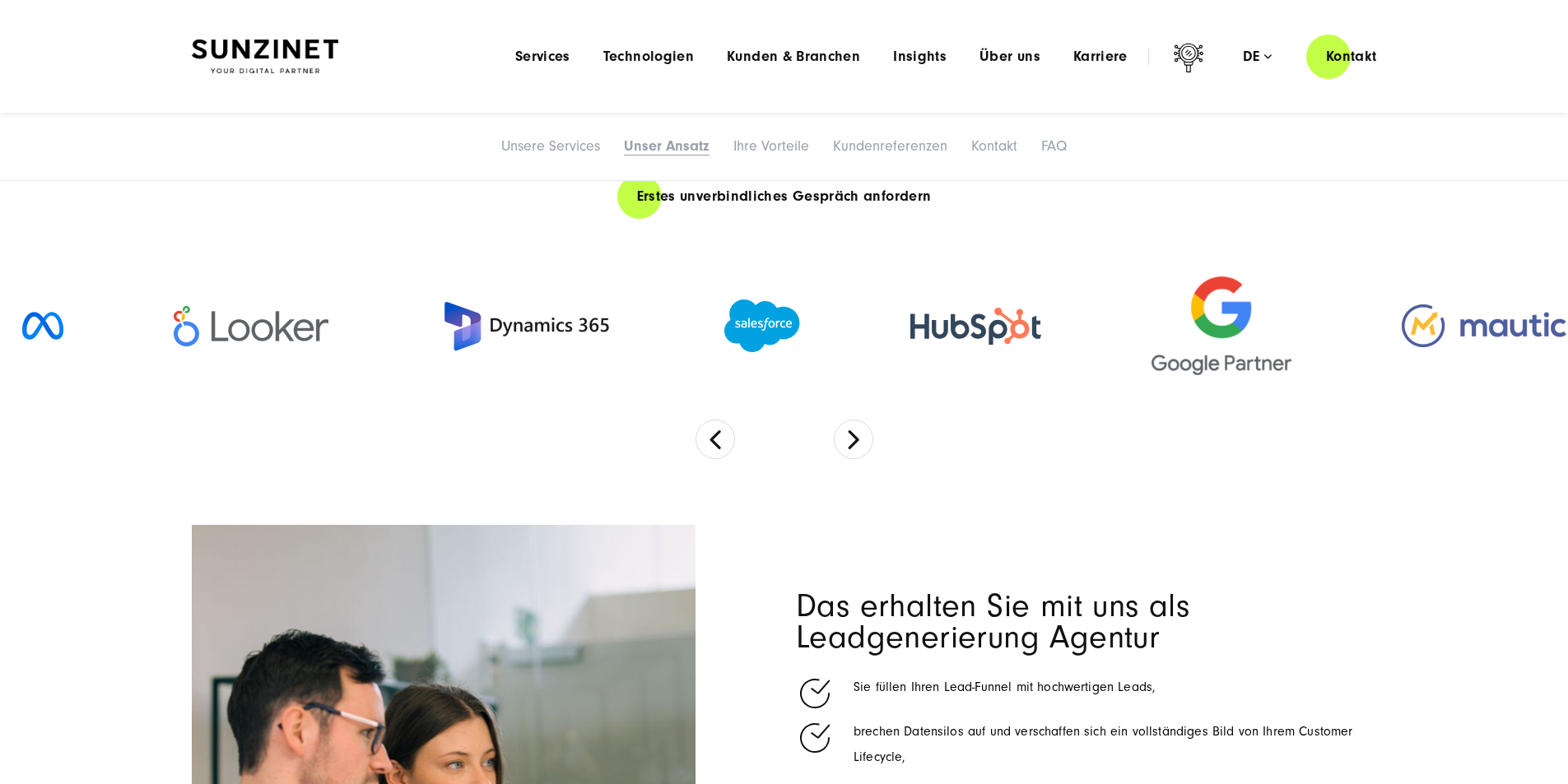
scroll to position [3291, 0]
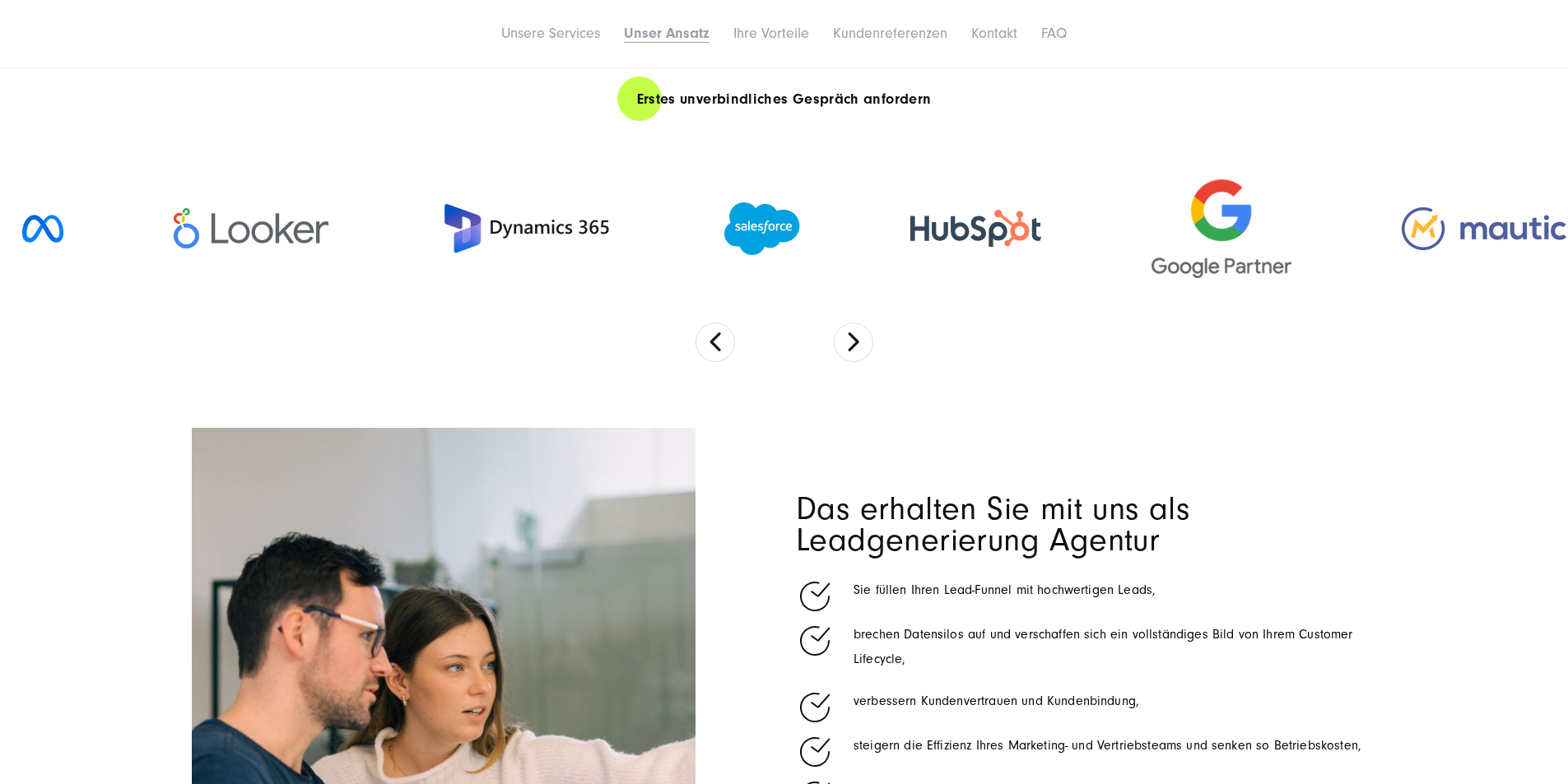
scroll to position [3702, 0]
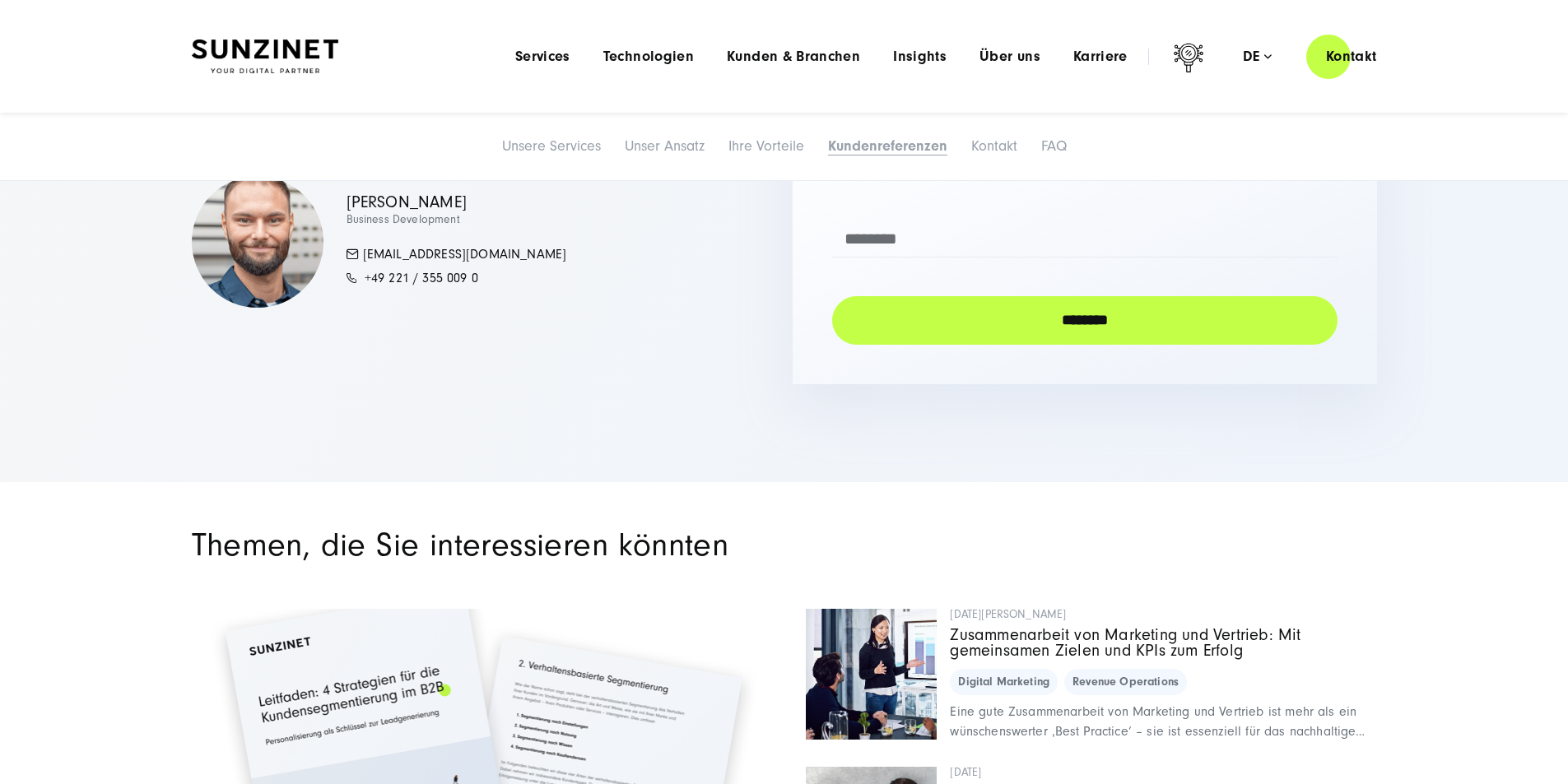
scroll to position [6519, 0]
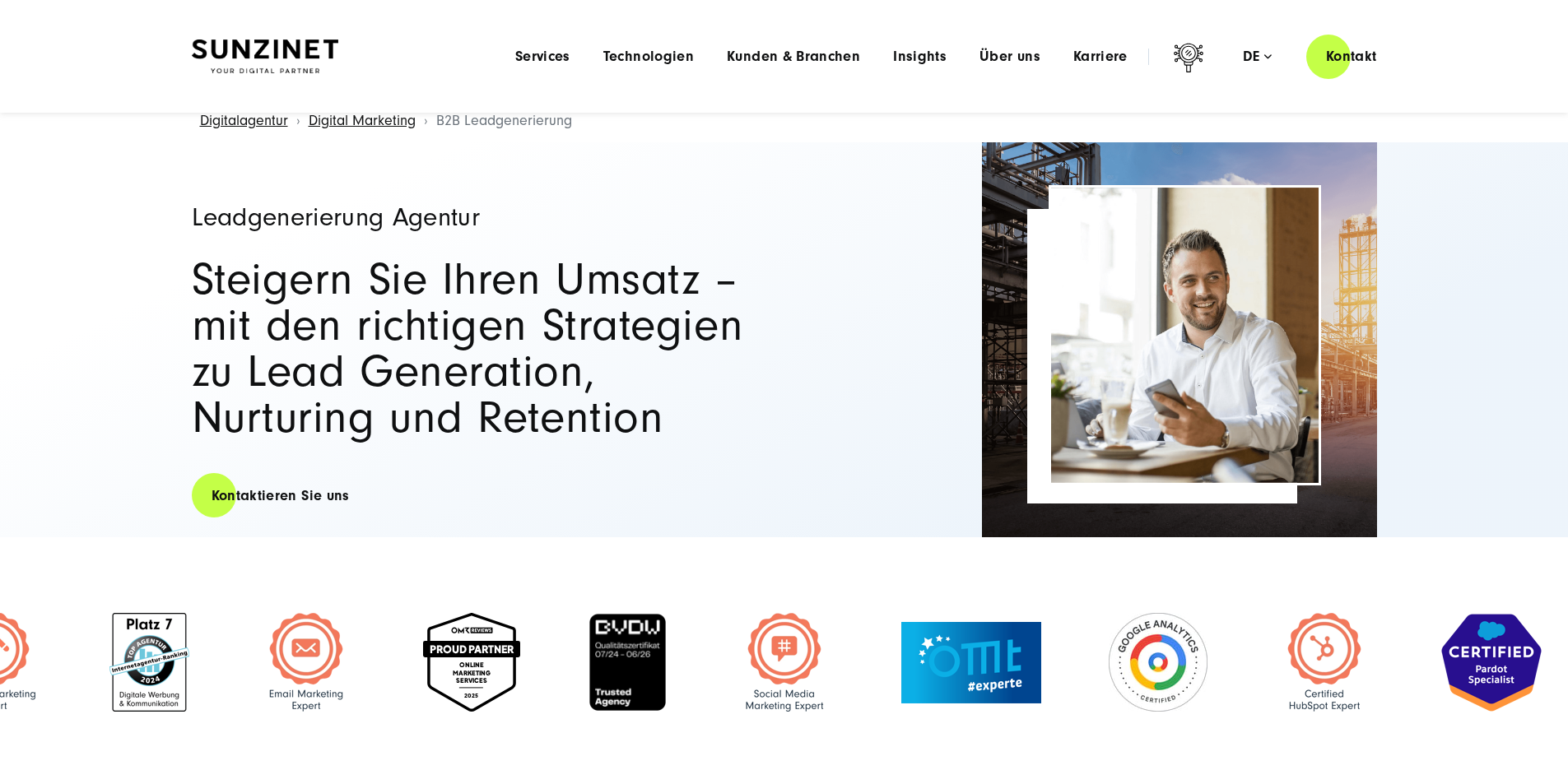
scroll to position [0, 0]
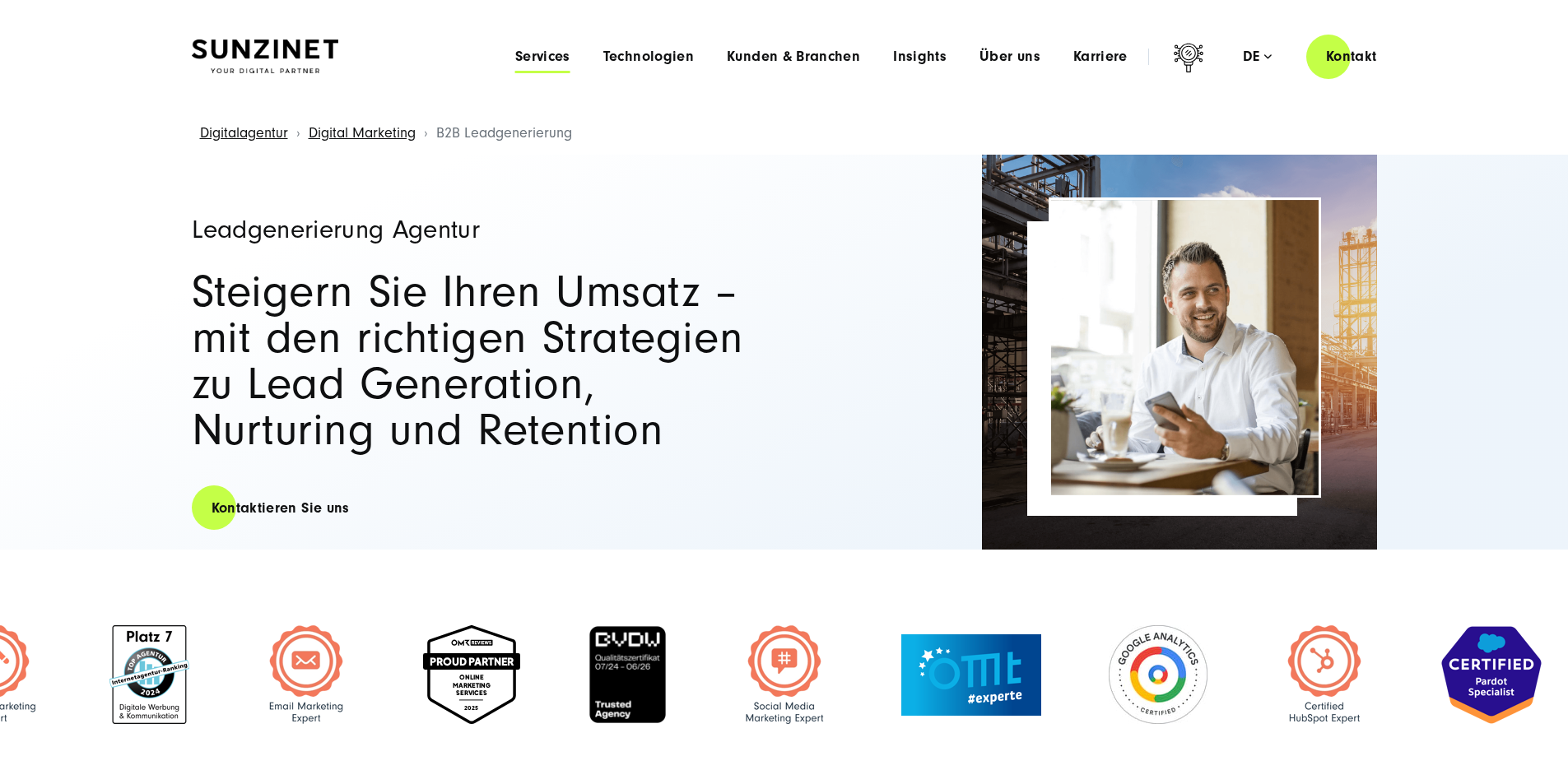
click at [516, 49] on span "Services" at bounding box center [543, 56] width 55 height 16
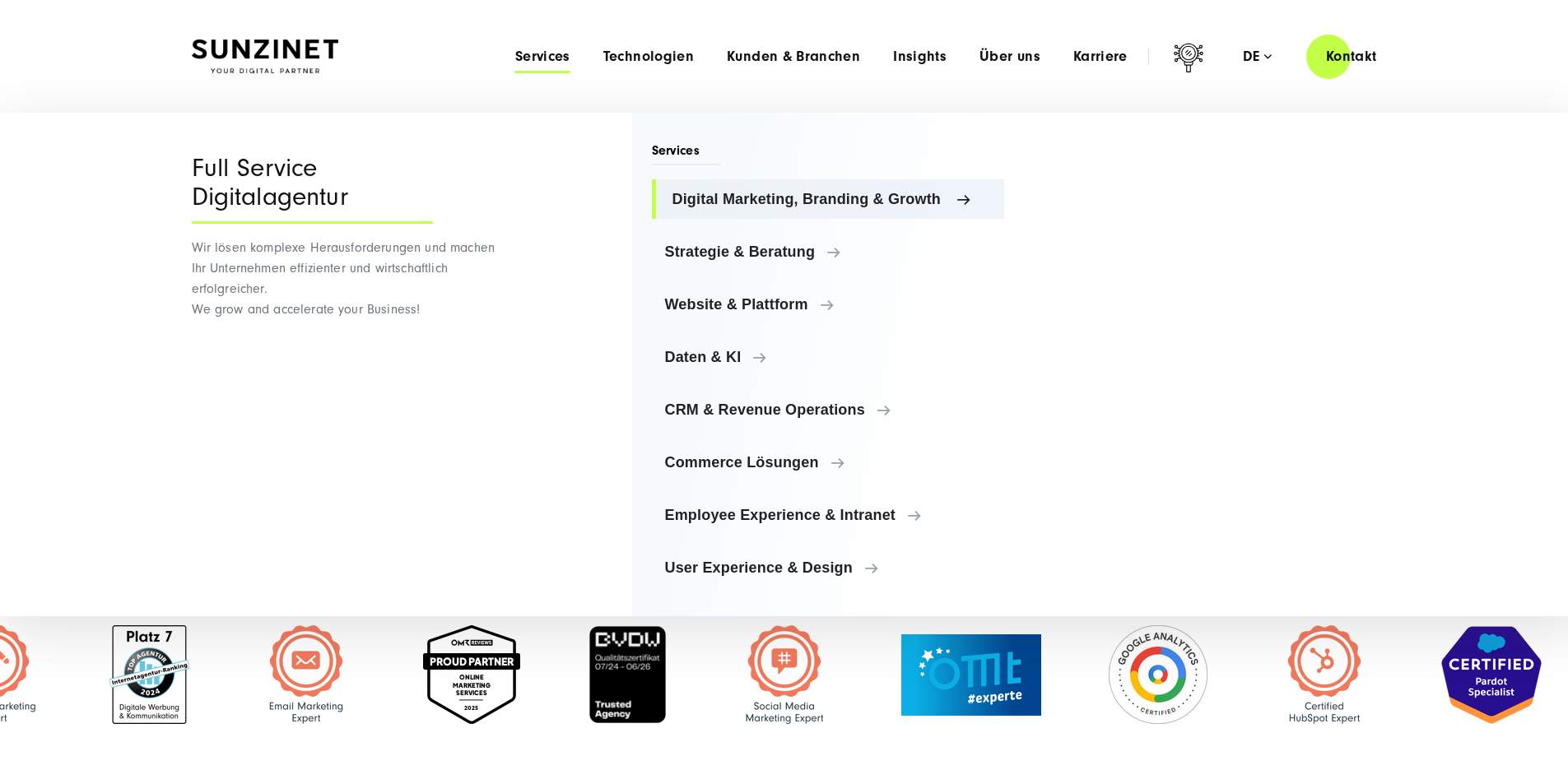
click at [932, 195] on span "Digital Marketing, Branding & Growth" at bounding box center [833, 199] width 320 height 16
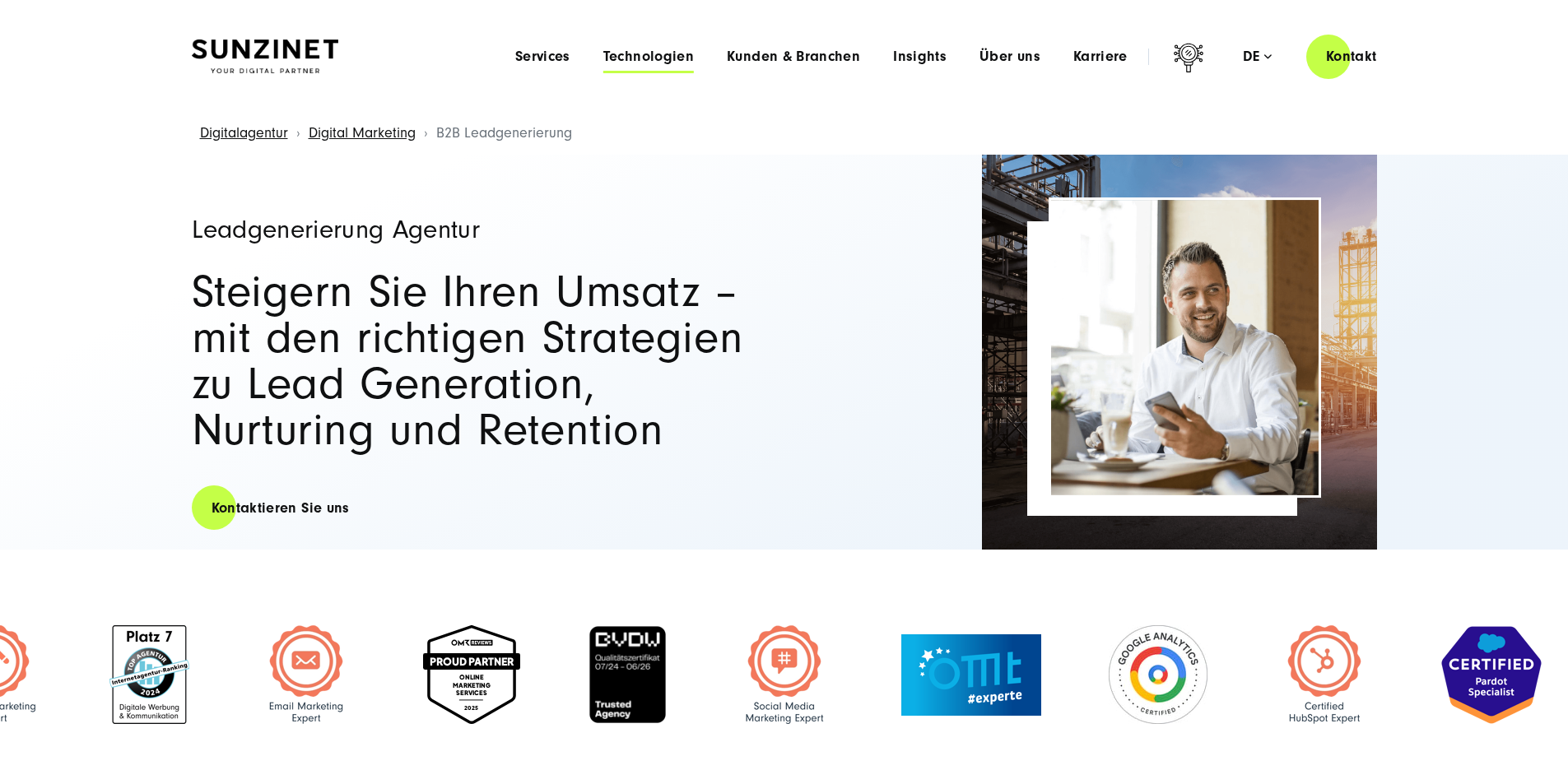
click at [604, 57] on span "Technologien" at bounding box center [648, 56] width 90 height 16
click at [338, 56] on img at bounding box center [265, 57] width 146 height 35
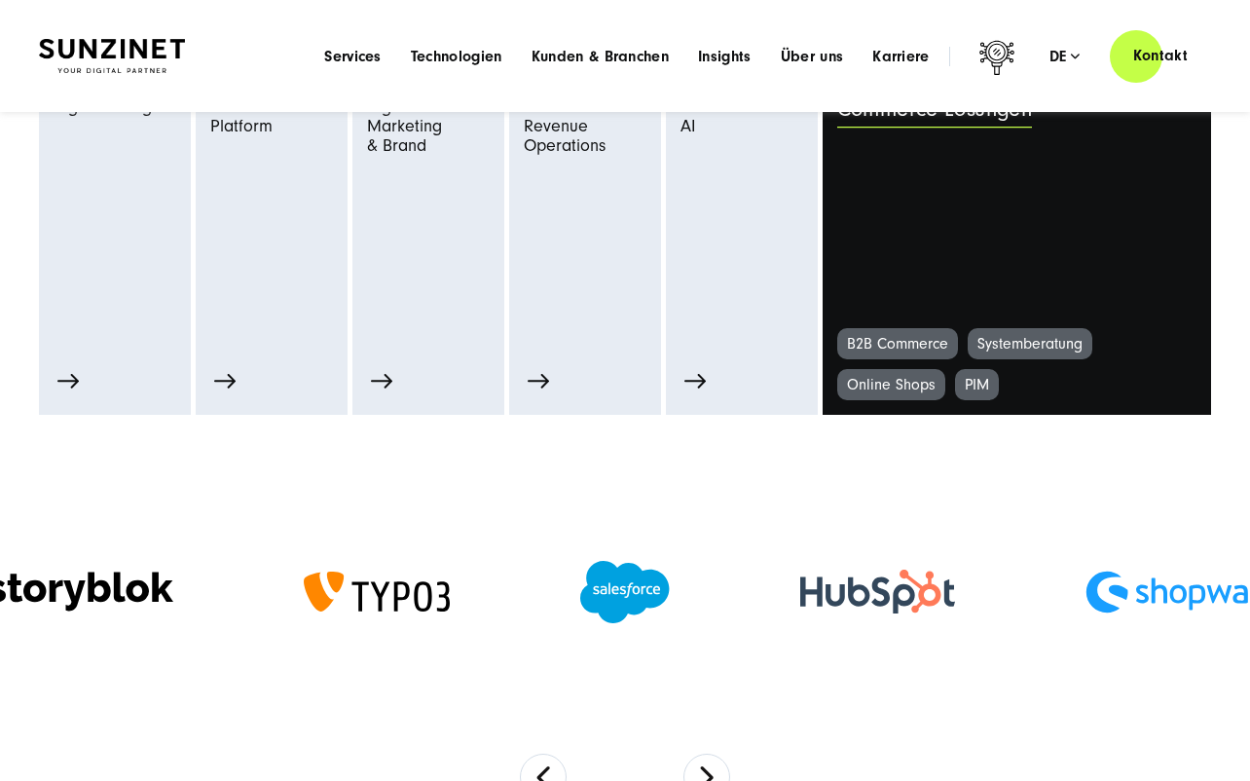
scroll to position [714, 0]
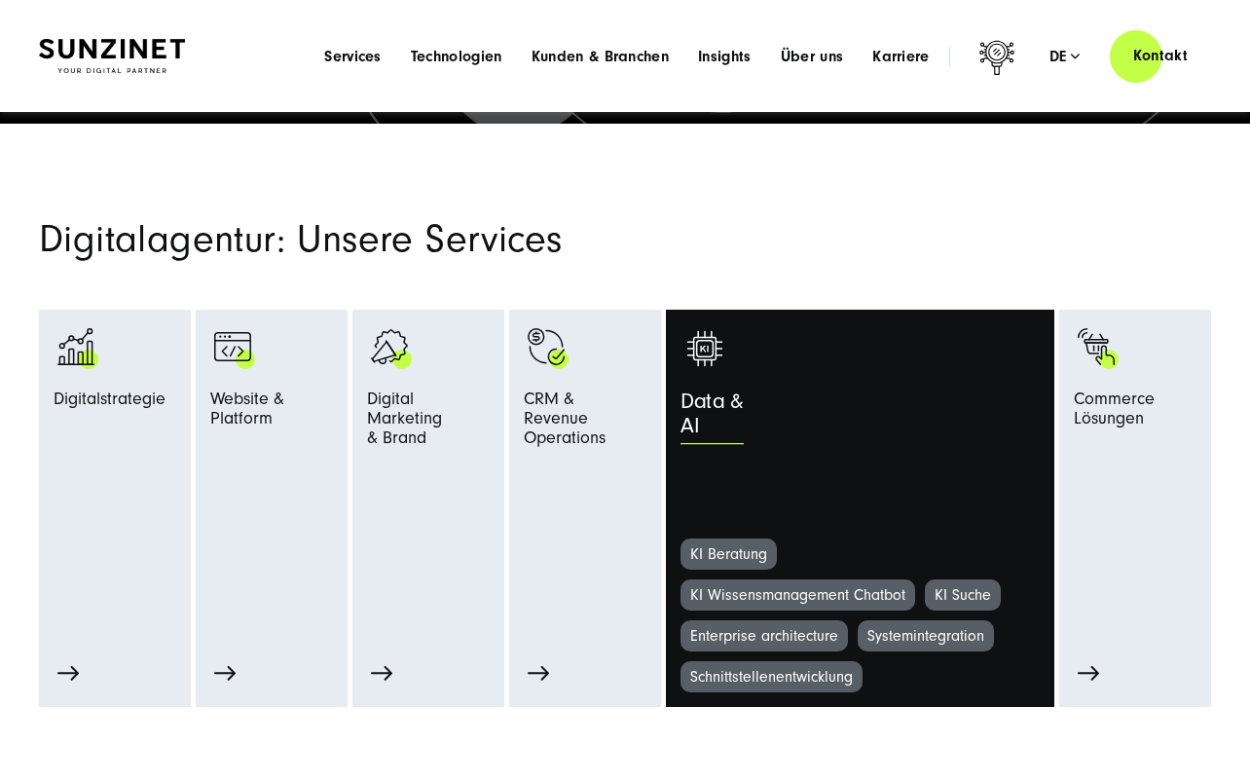
click at [1004, 414] on div "Data & AI" at bounding box center [905, 418] width 449 height 59
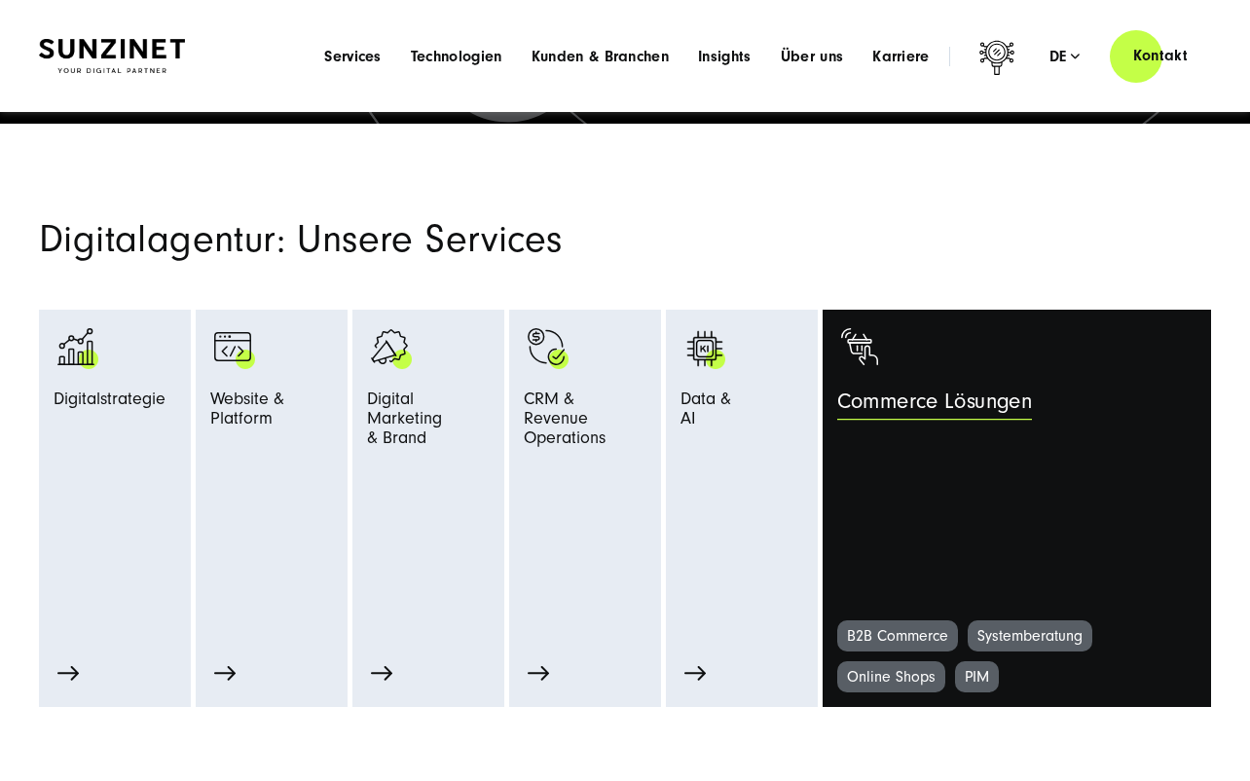
click at [1135, 463] on link "Commerce Lösungen" at bounding box center [1016, 472] width 359 height 296
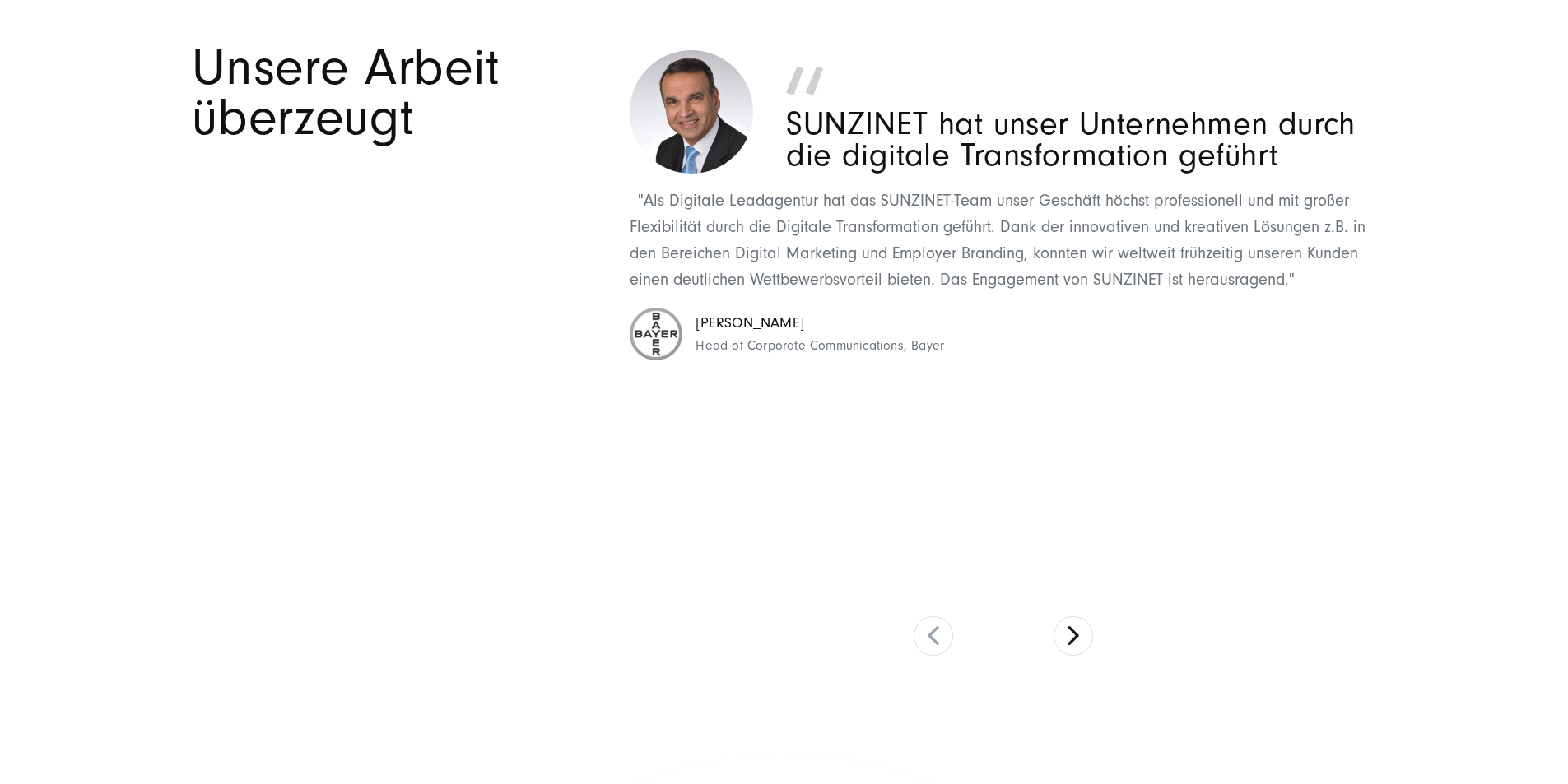
scroll to position [7603, 0]
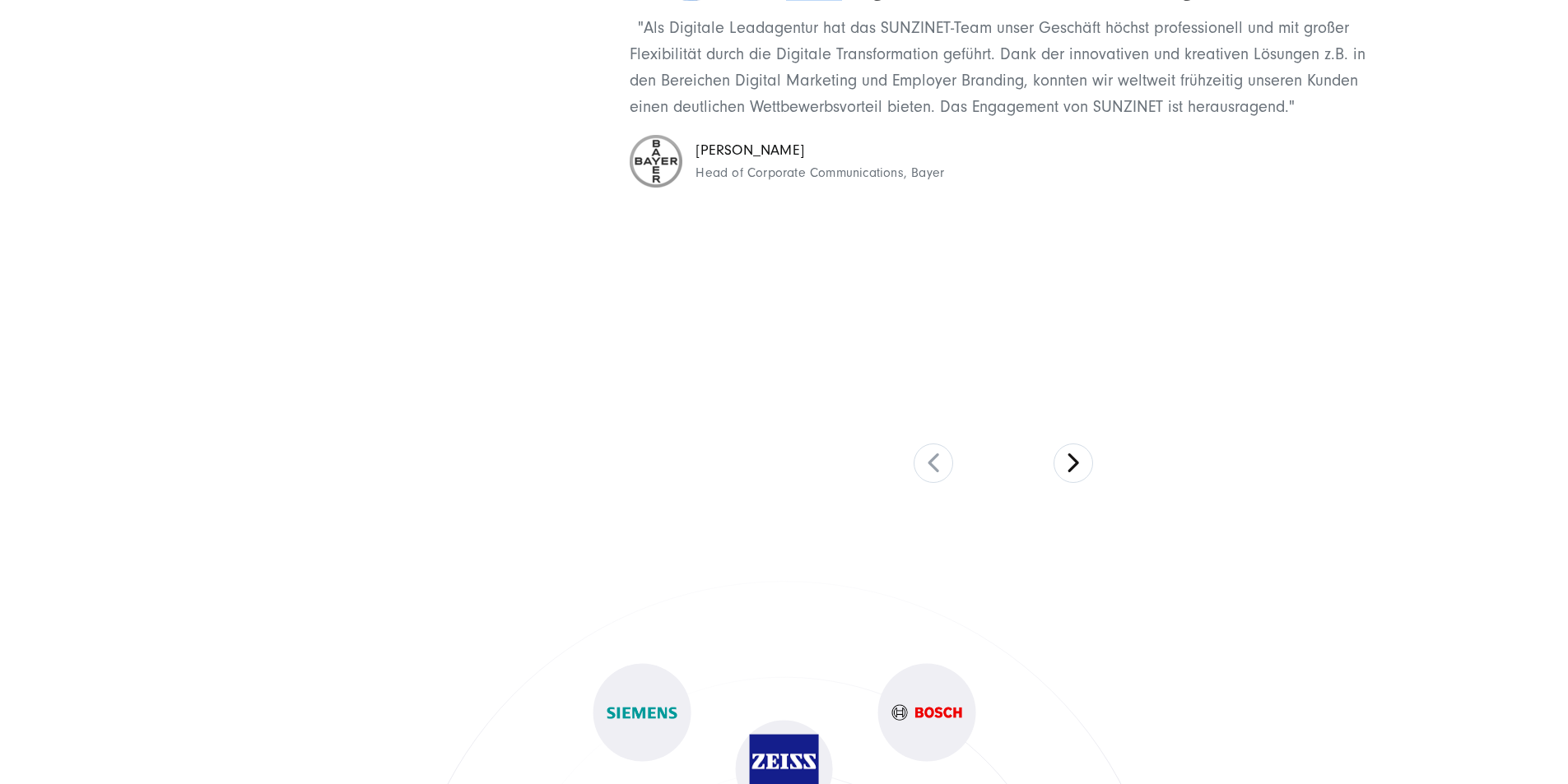
drag, startPoint x: 620, startPoint y: 390, endPoint x: 544, endPoint y: 388, distance: 76.0
click at [585, 390] on div "Unsere Arbeit überzeugt SUNZINET hat unser Unternehmen durch die digitale Trans…" at bounding box center [784, 176] width 1185 height 612
click at [358, 356] on div "Unsere Arbeit überzeugt" at bounding box center [399, 176] width 415 height 612
drag, startPoint x: 757, startPoint y: 438, endPoint x: 162, endPoint y: 380, distance: 597.8
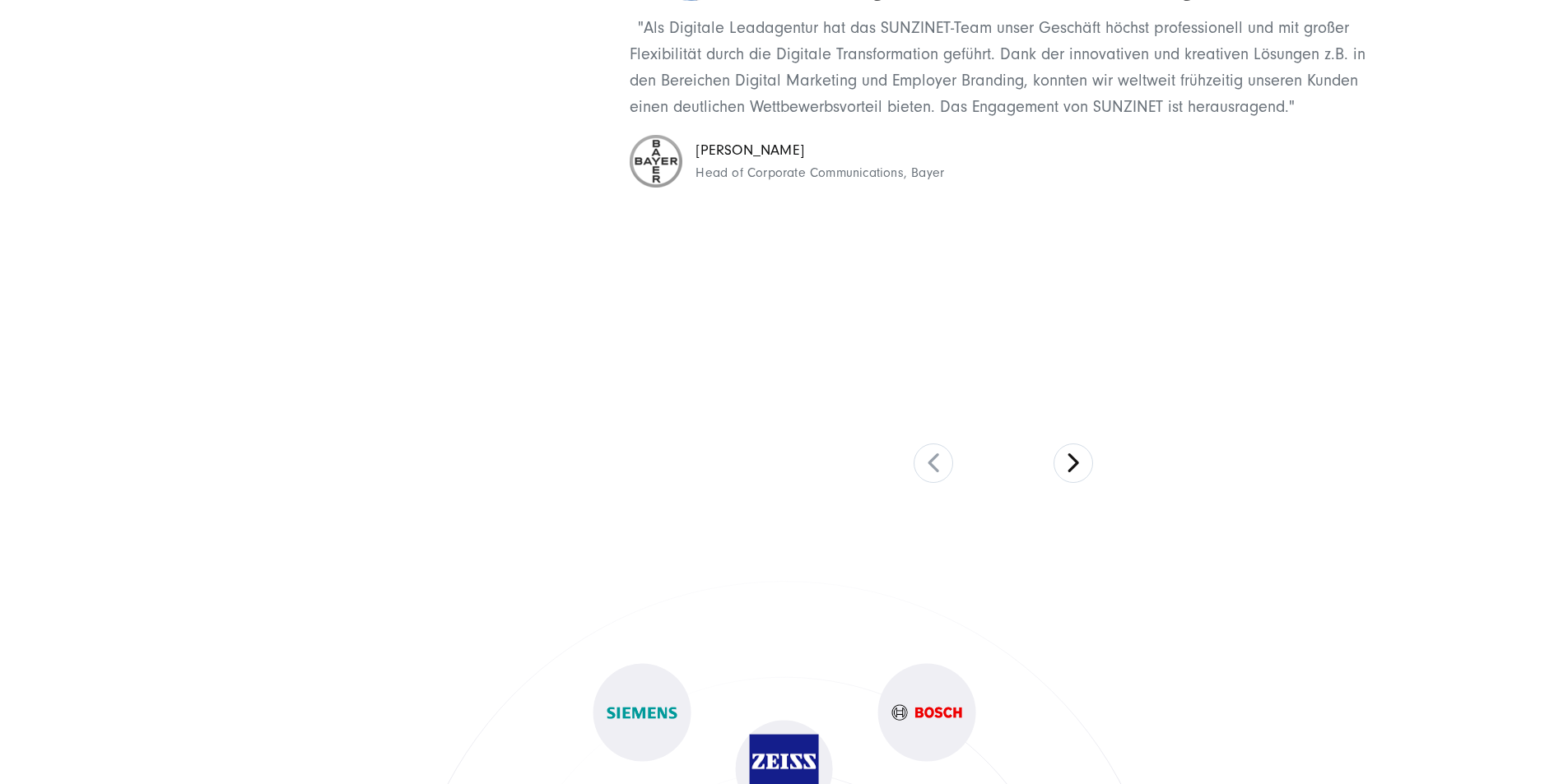
click at [170, 381] on div "Unsere Arbeit überzeugt SUNZINET hat unser Unternehmen durch die digitale Trans…" at bounding box center [784, 176] width 1251 height 612
drag, startPoint x: 770, startPoint y: 469, endPoint x: 626, endPoint y: 465, distance: 144.1
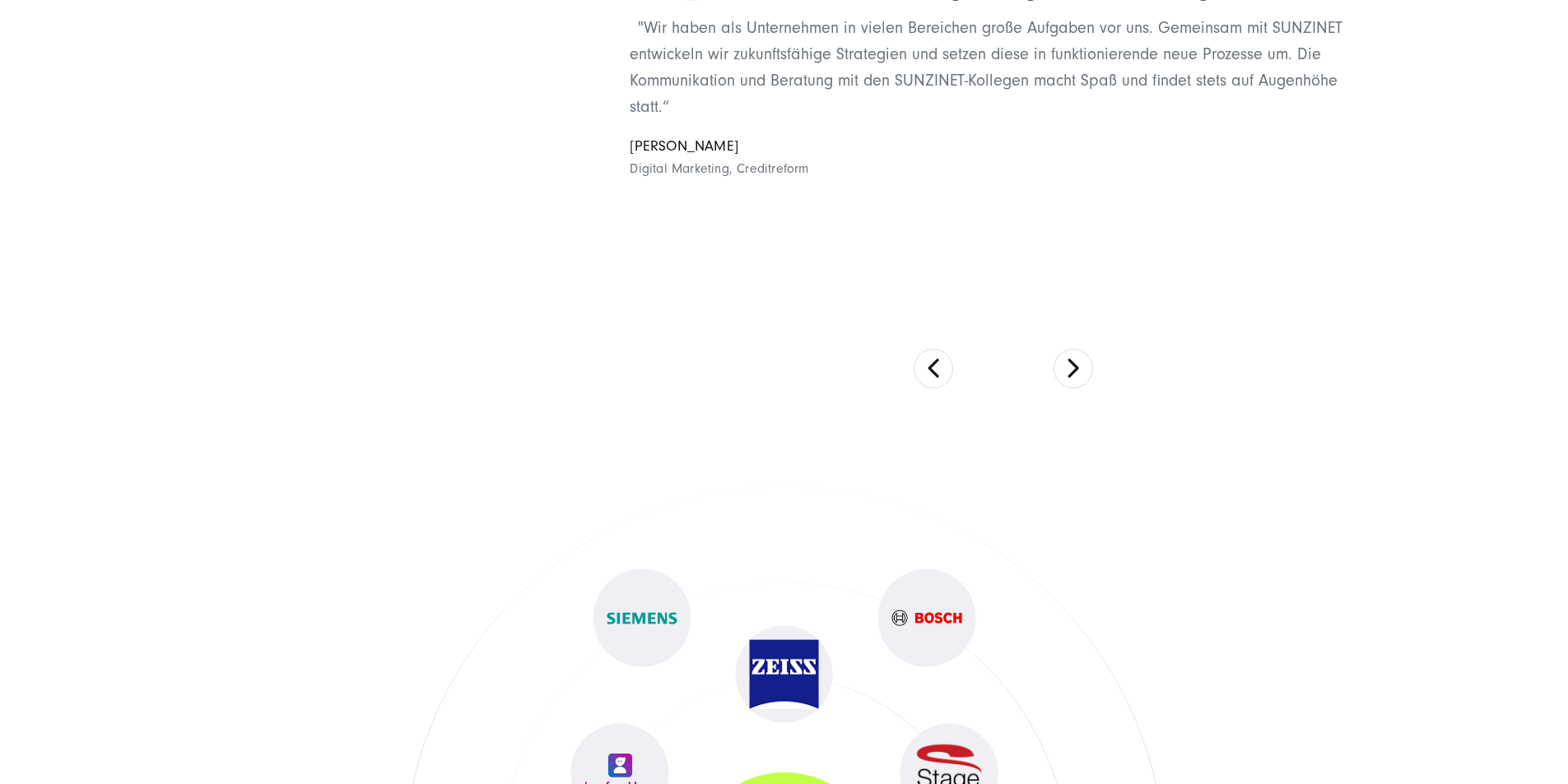
drag, startPoint x: 899, startPoint y: 465, endPoint x: 1172, endPoint y: 465, distance: 273.0
click at [1056, 179] on div "Mit SUNZINET entwickeln wir zukunftsfähige digitale Strategien "Wir haben als U…" at bounding box center [1003, 24] width 747 height 309
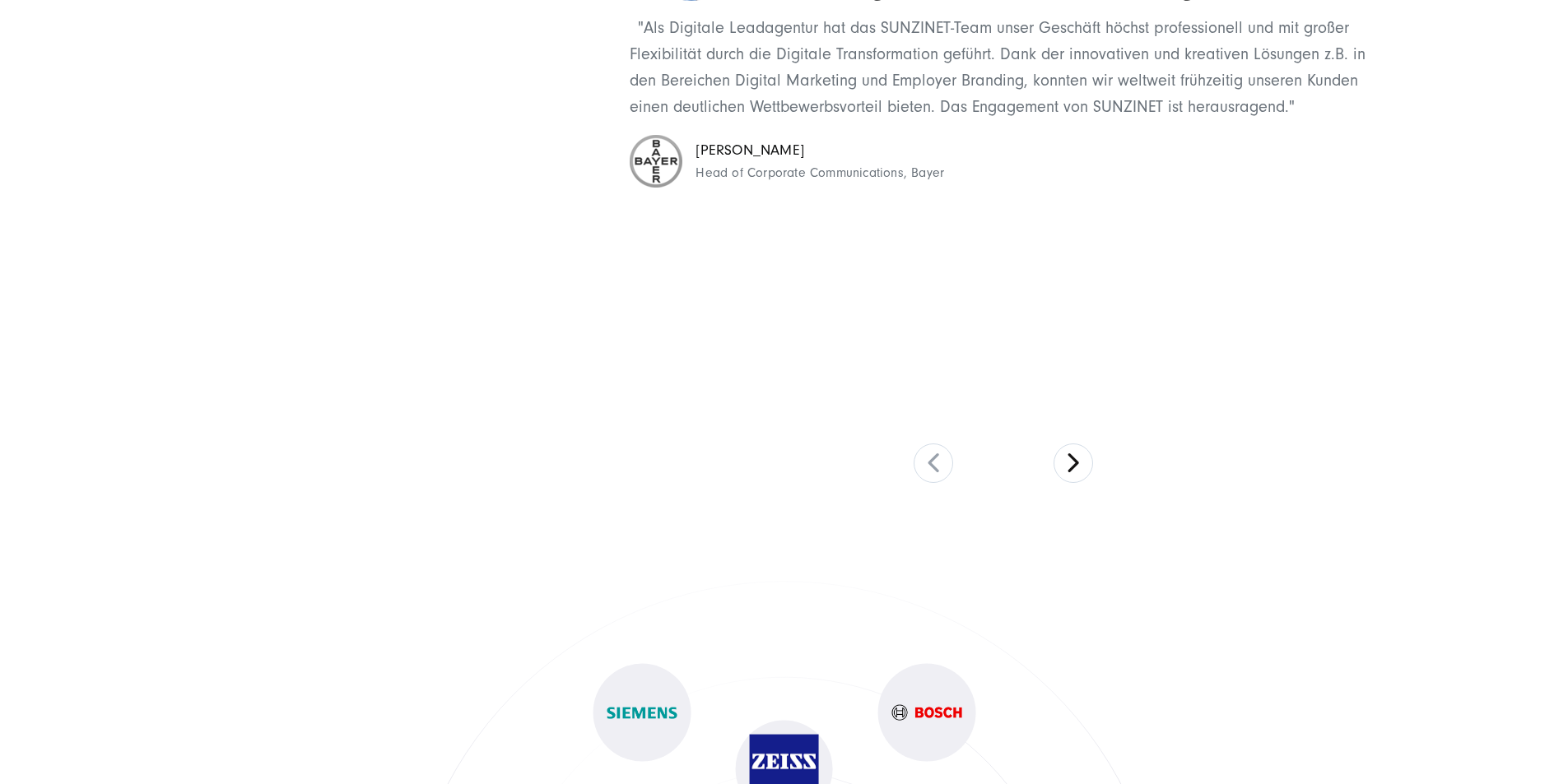
drag, startPoint x: 1226, startPoint y: 462, endPoint x: 636, endPoint y: 426, distance: 591.1
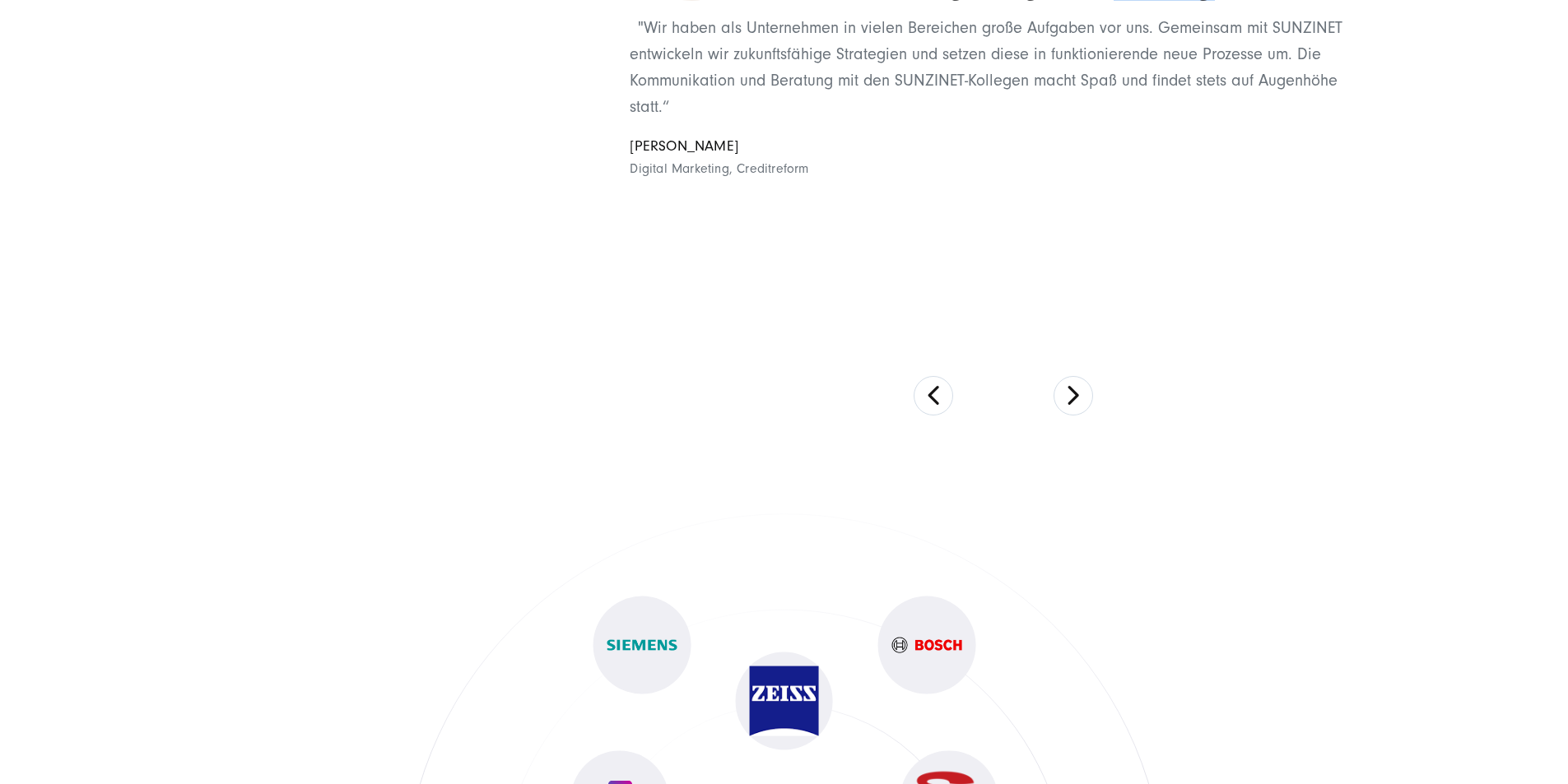
drag, startPoint x: 988, startPoint y: 431, endPoint x: 587, endPoint y: 442, distance: 401.2
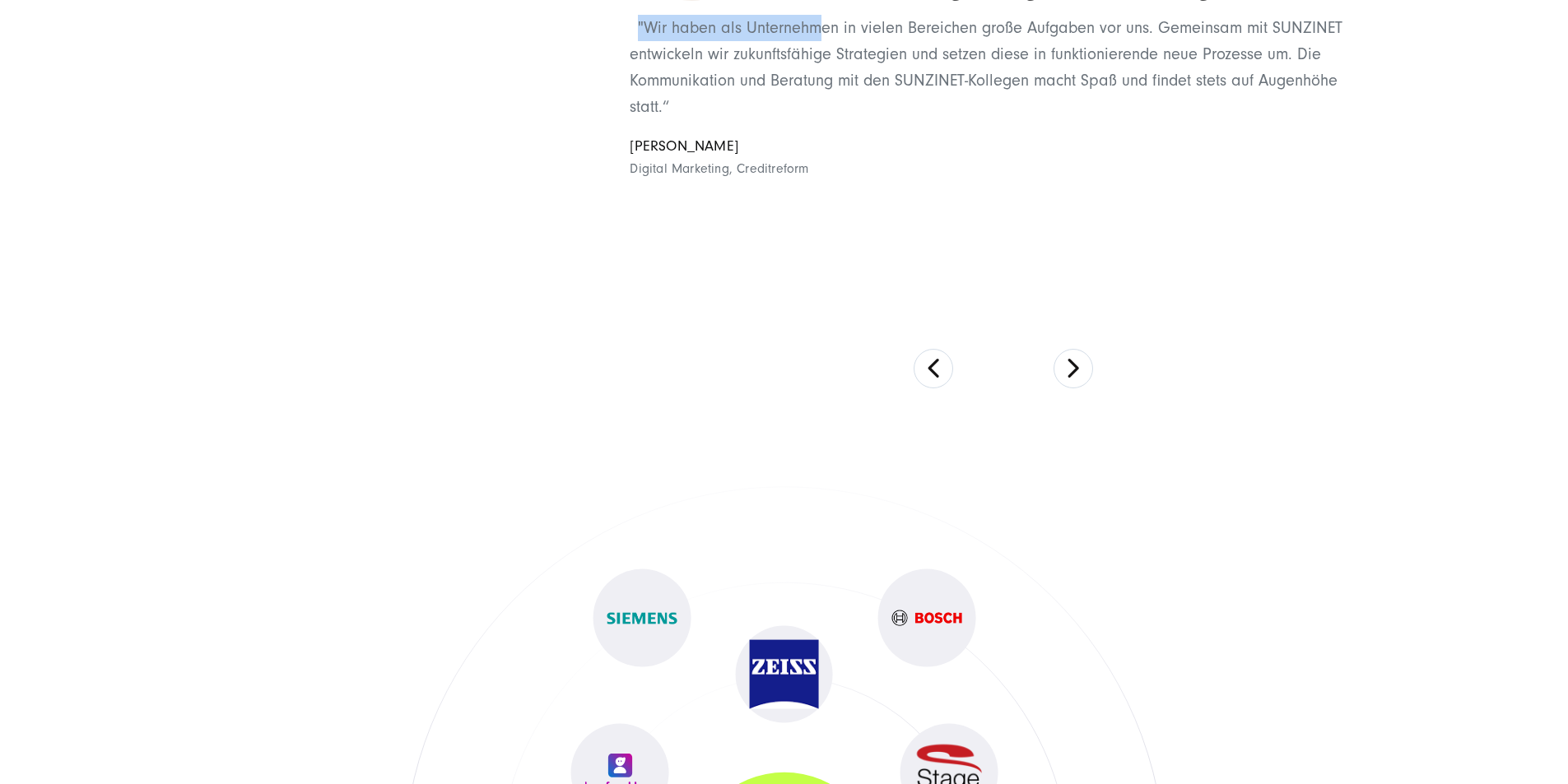
drag, startPoint x: 1035, startPoint y: 443, endPoint x: 634, endPoint y: 453, distance: 401.1
click at [709, 179] on div "Mit SUNZINET entwickeln wir zukunftsfähige digitale Strategien "Wir haben als U…" at bounding box center [1003, 24] width 747 height 309
drag, startPoint x: 925, startPoint y: 465, endPoint x: 620, endPoint y: 465, distance: 305.0
click at [636, 179] on div "Mit SUNZINET entwickeln wir zukunftsfähige digitale Strategien "Wir haben als U…" at bounding box center [1003, 24] width 747 height 309
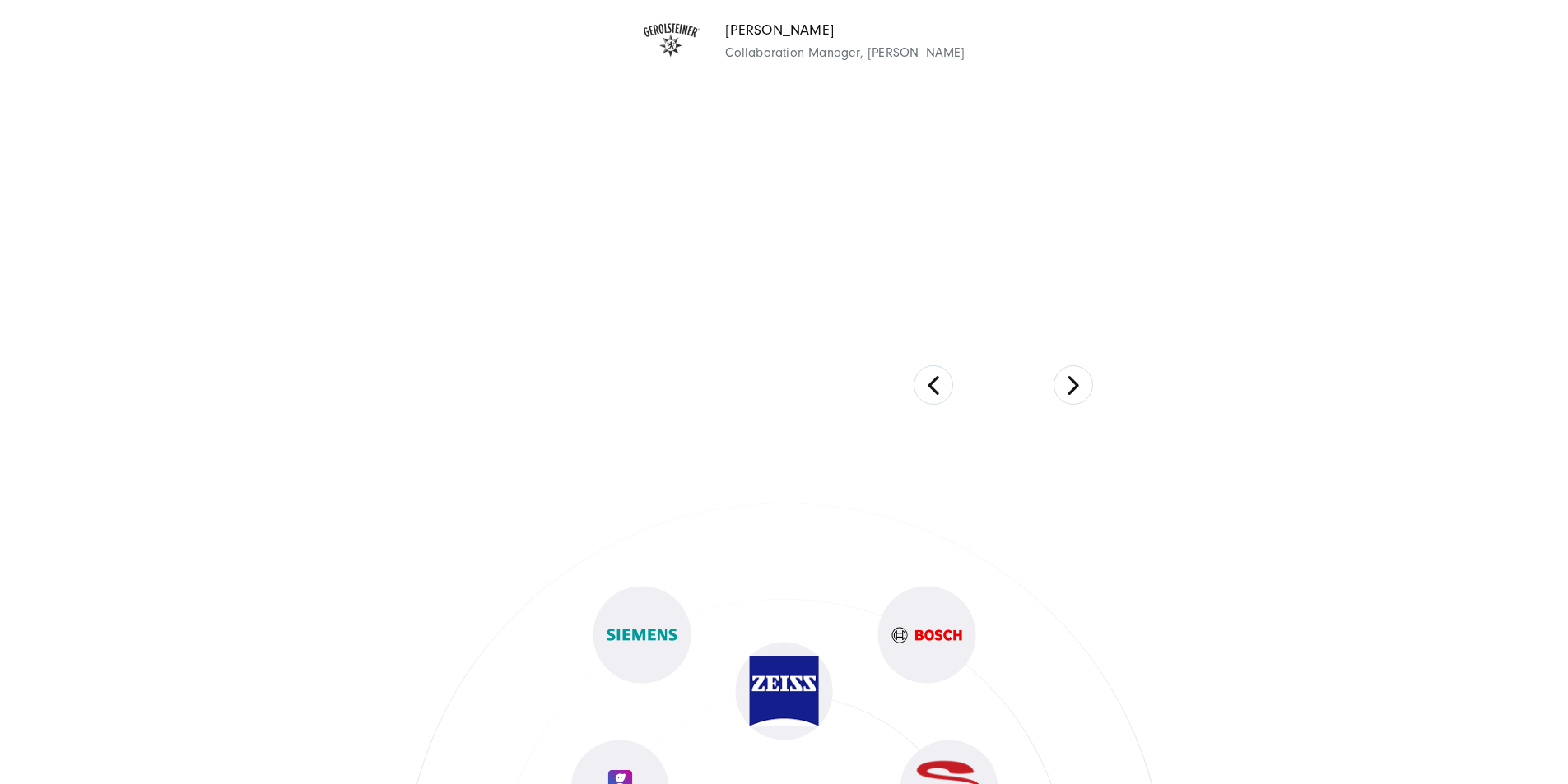
scroll to position [7849, 0]
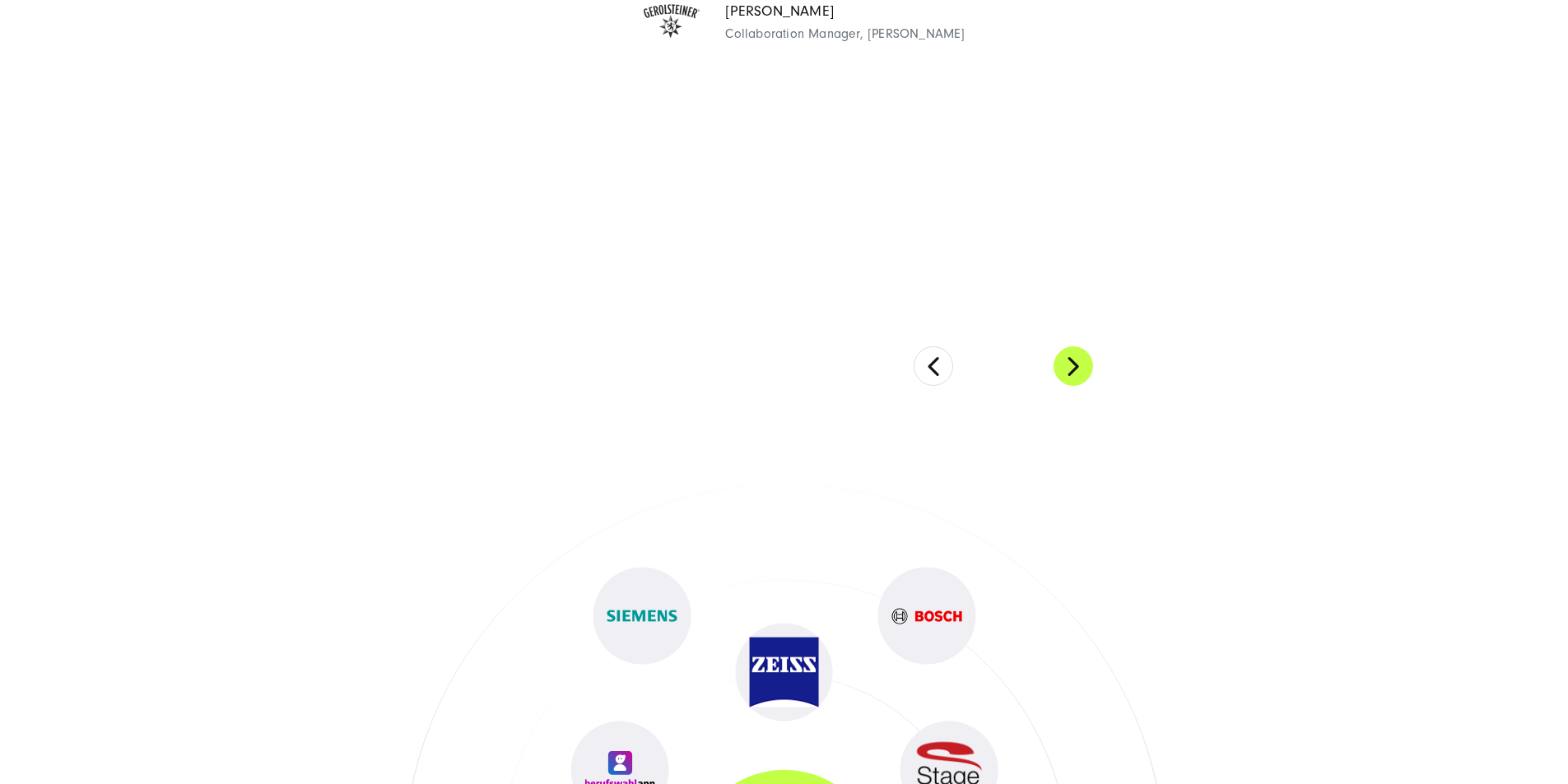
click at [1056, 386] on button at bounding box center [1073, 366] width 40 height 40
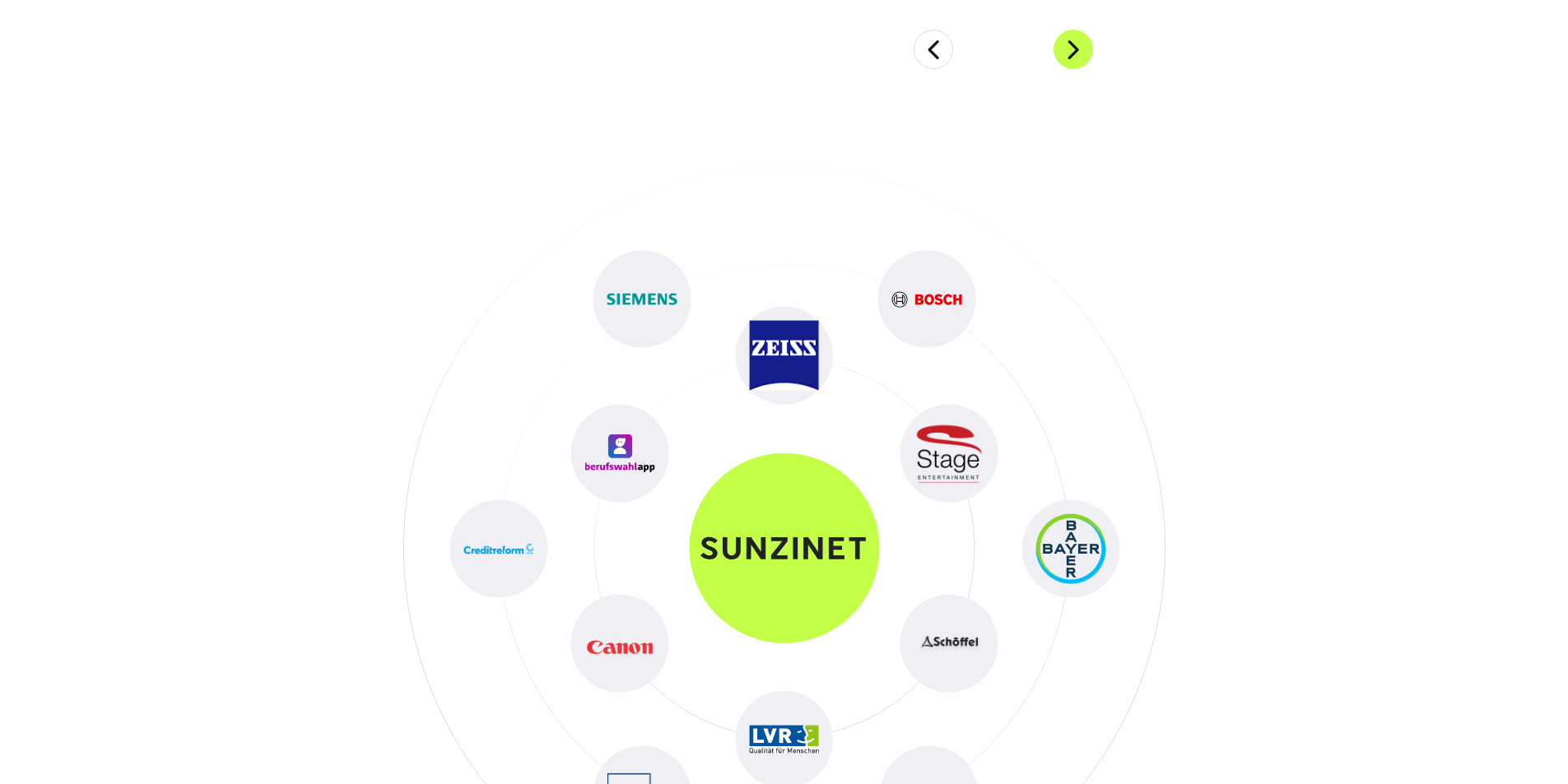
click at [1056, 69] on button at bounding box center [1073, 49] width 40 height 40
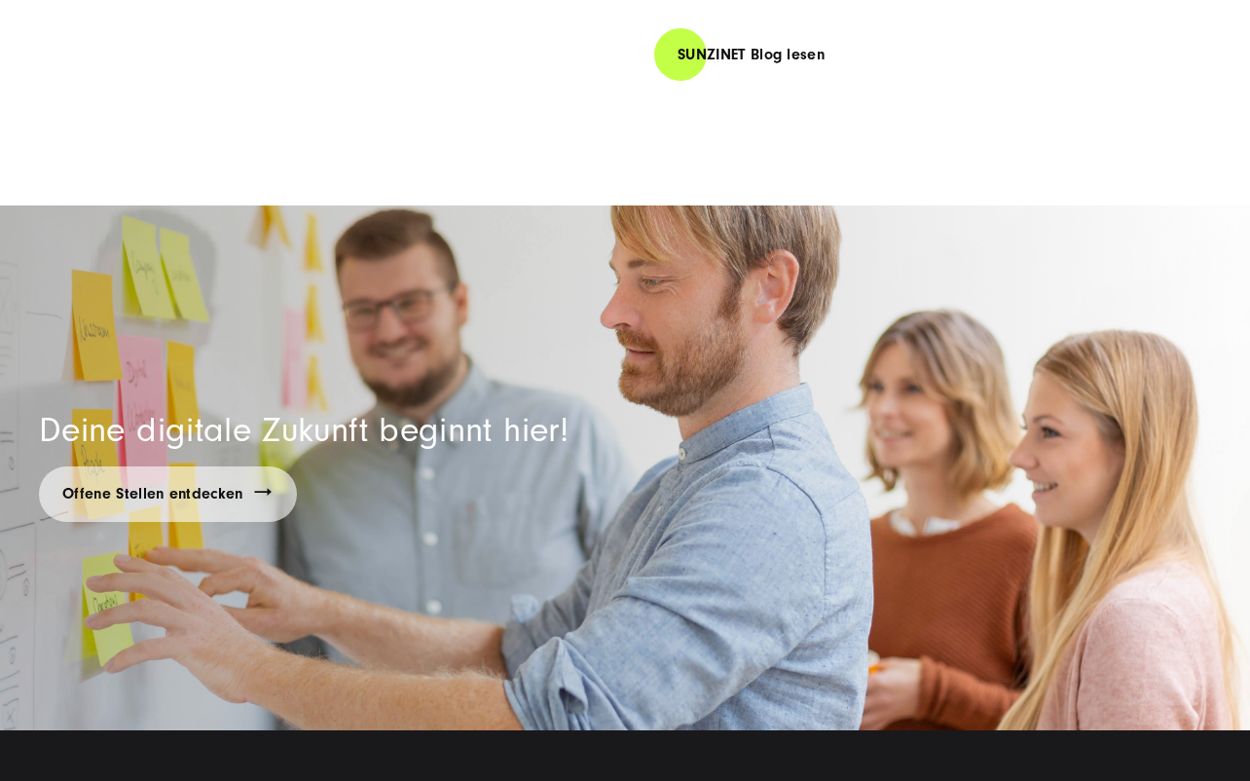
scroll to position [12545, 0]
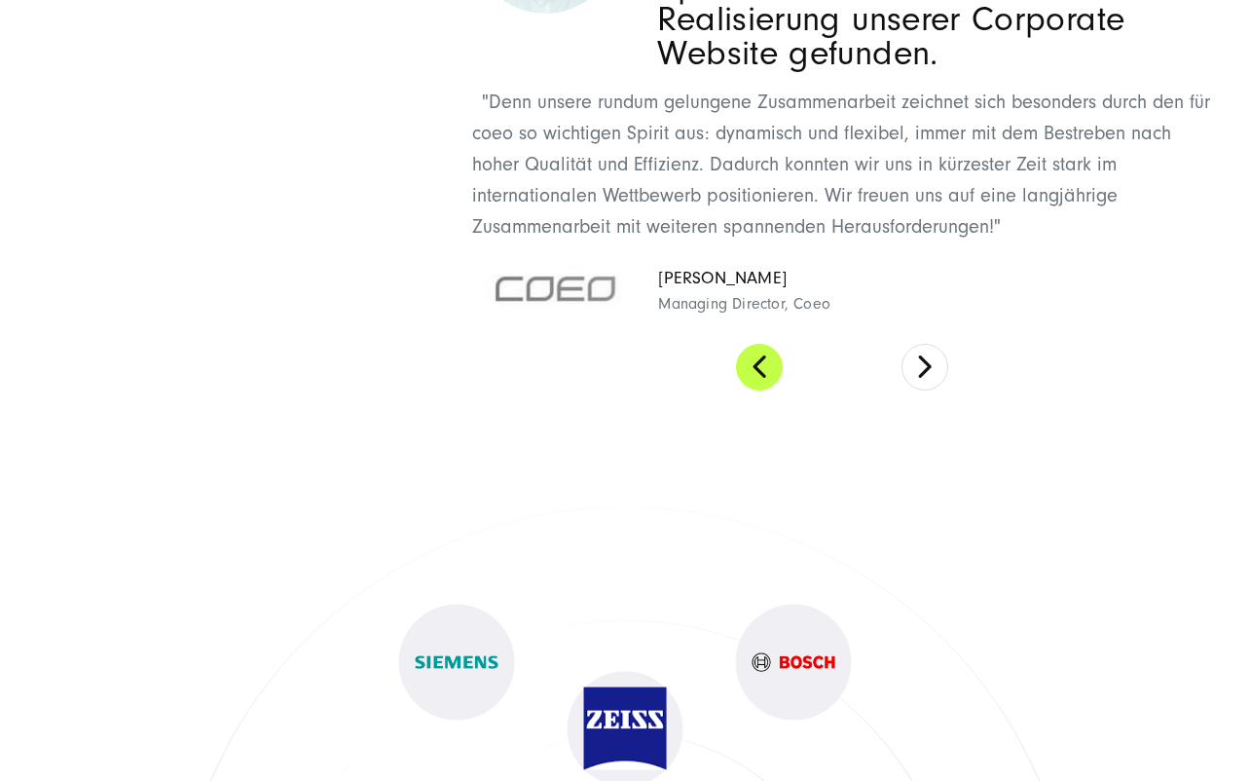
click at [771, 382] on button at bounding box center [759, 367] width 47 height 47
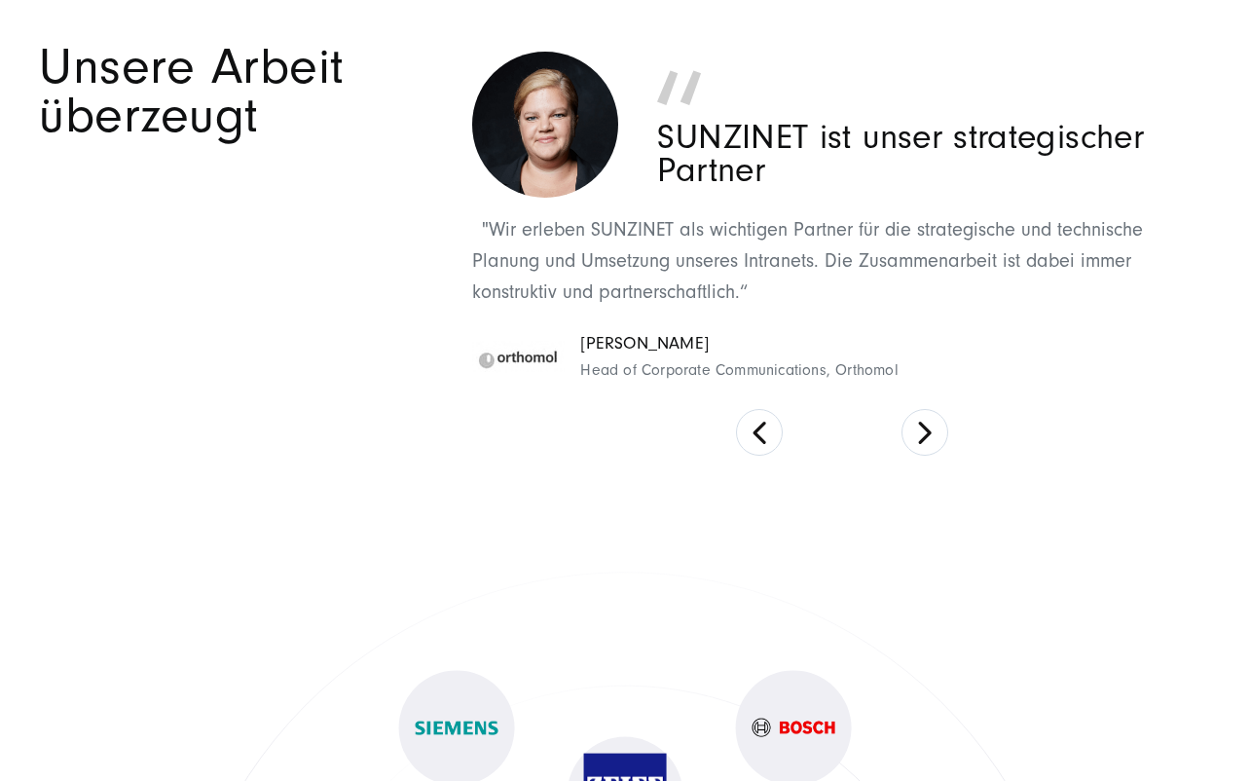
scroll to position [7677, 0]
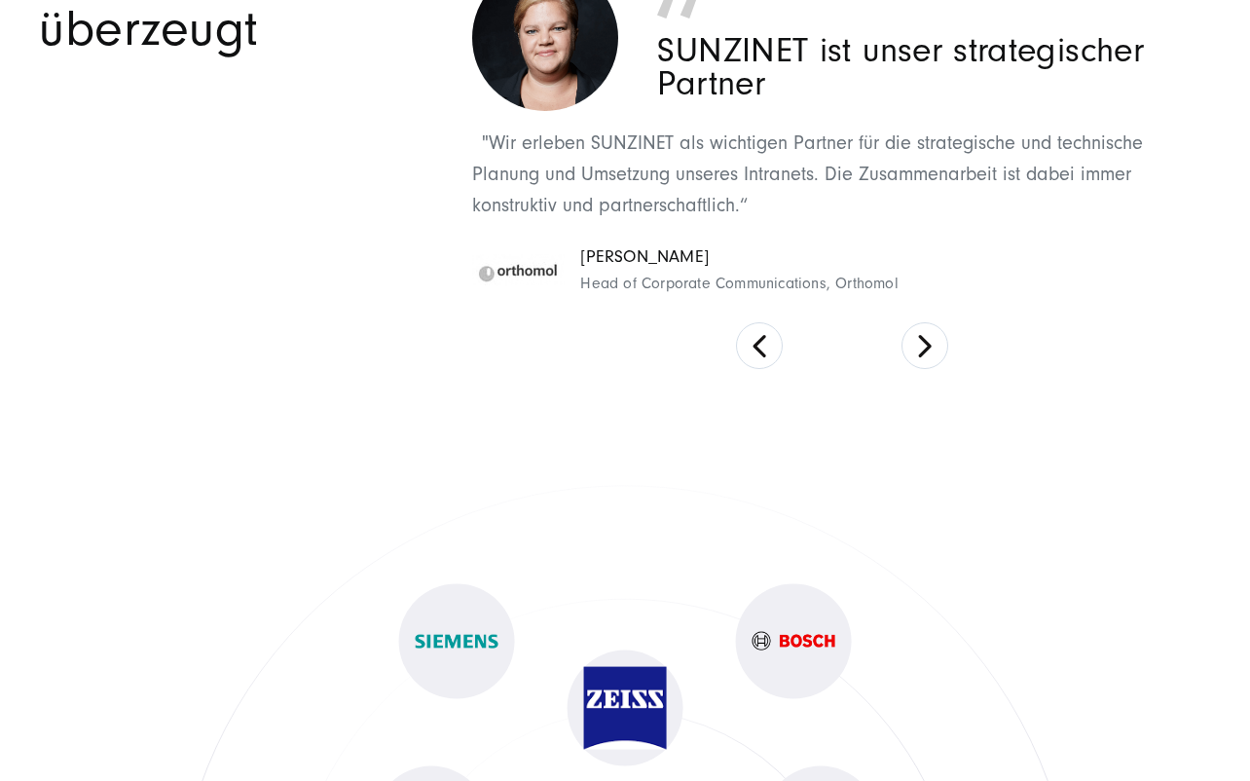
click at [915, 367] on button at bounding box center [925, 345] width 47 height 47
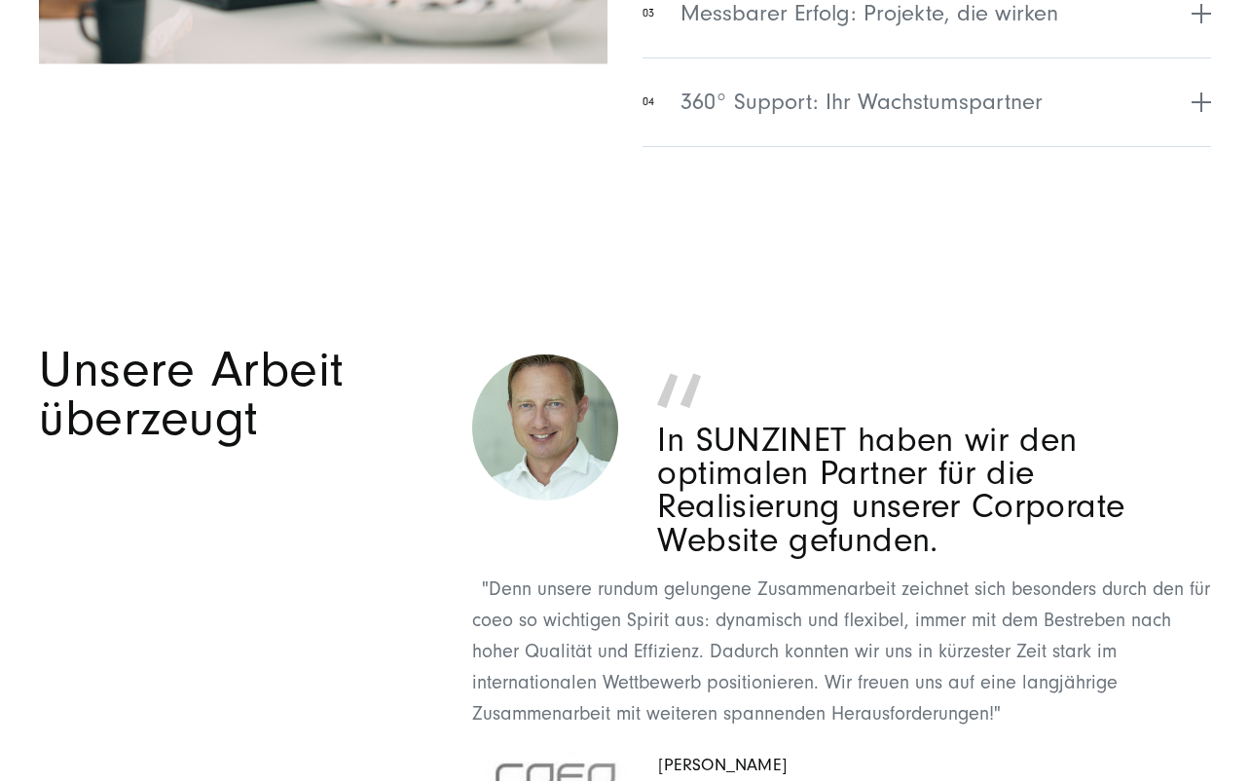
scroll to position [7482, 0]
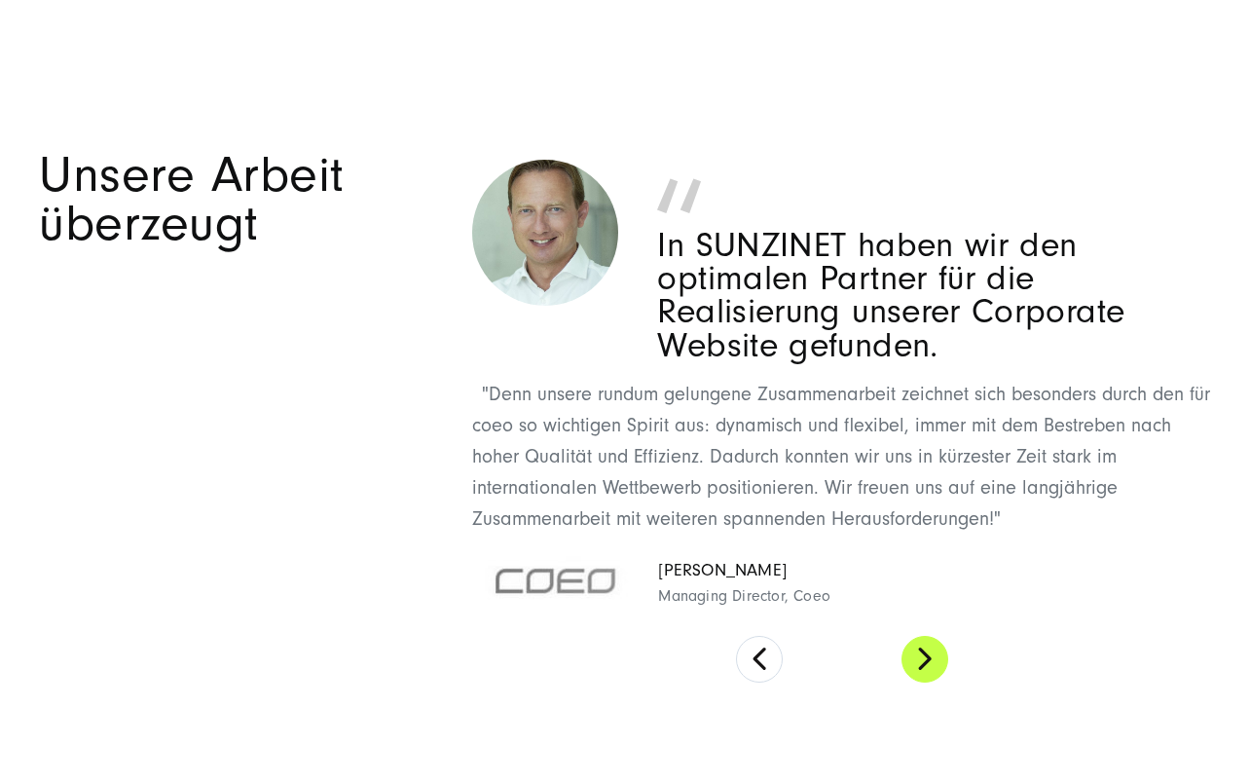
click at [924, 664] on button at bounding box center [925, 659] width 47 height 47
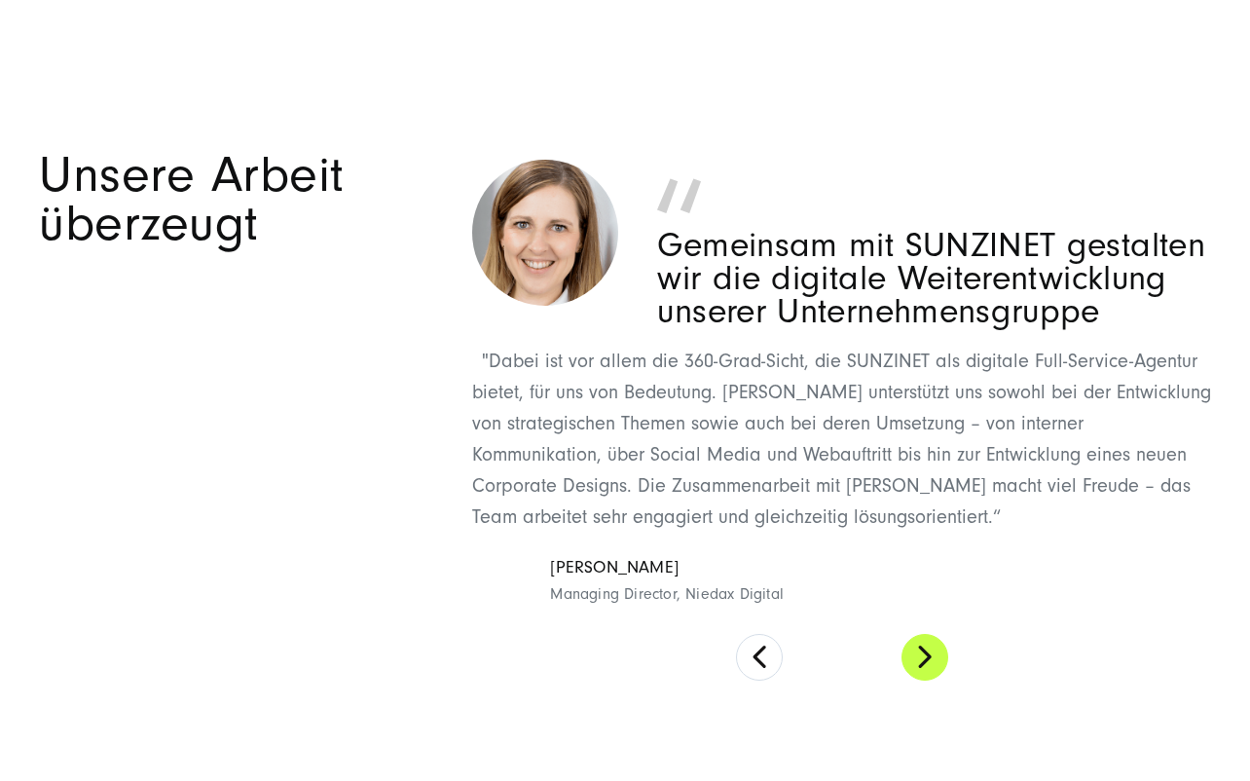
click at [916, 675] on button at bounding box center [925, 657] width 47 height 47
click at [915, 672] on button at bounding box center [925, 657] width 47 height 47
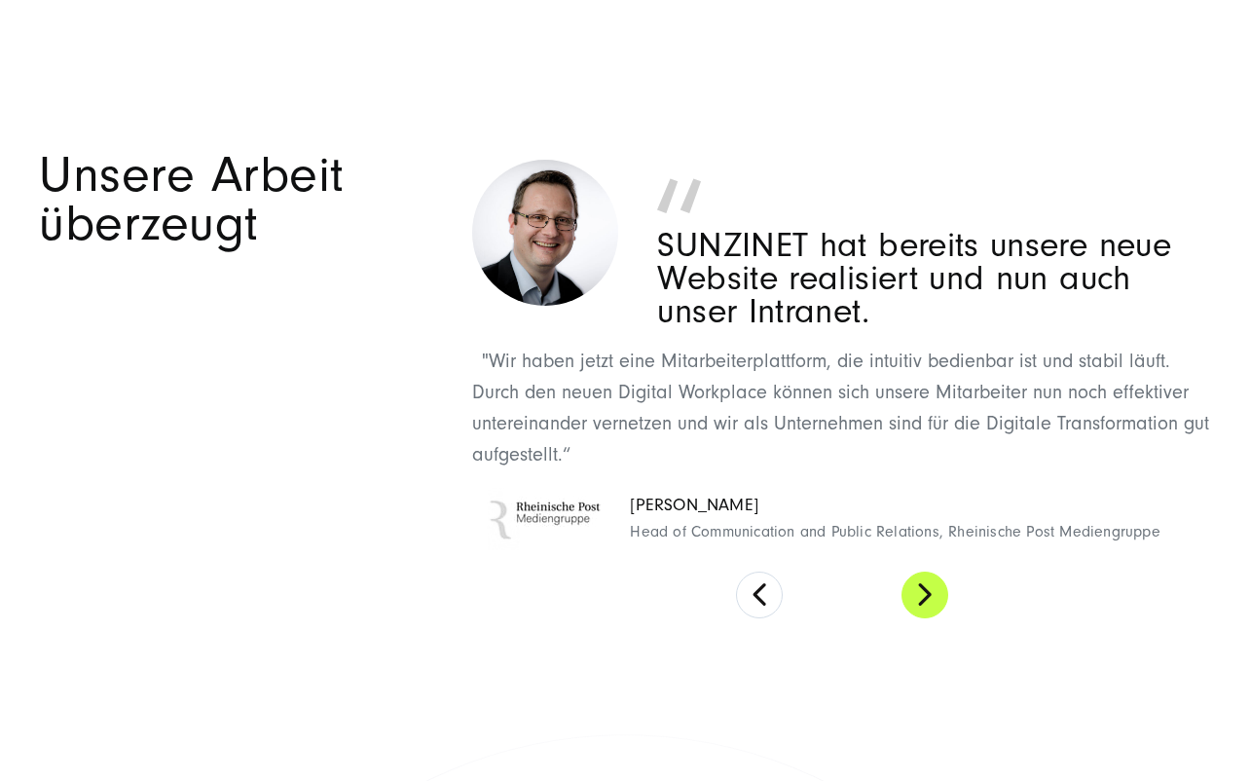
click at [920, 618] on button at bounding box center [925, 595] width 47 height 47
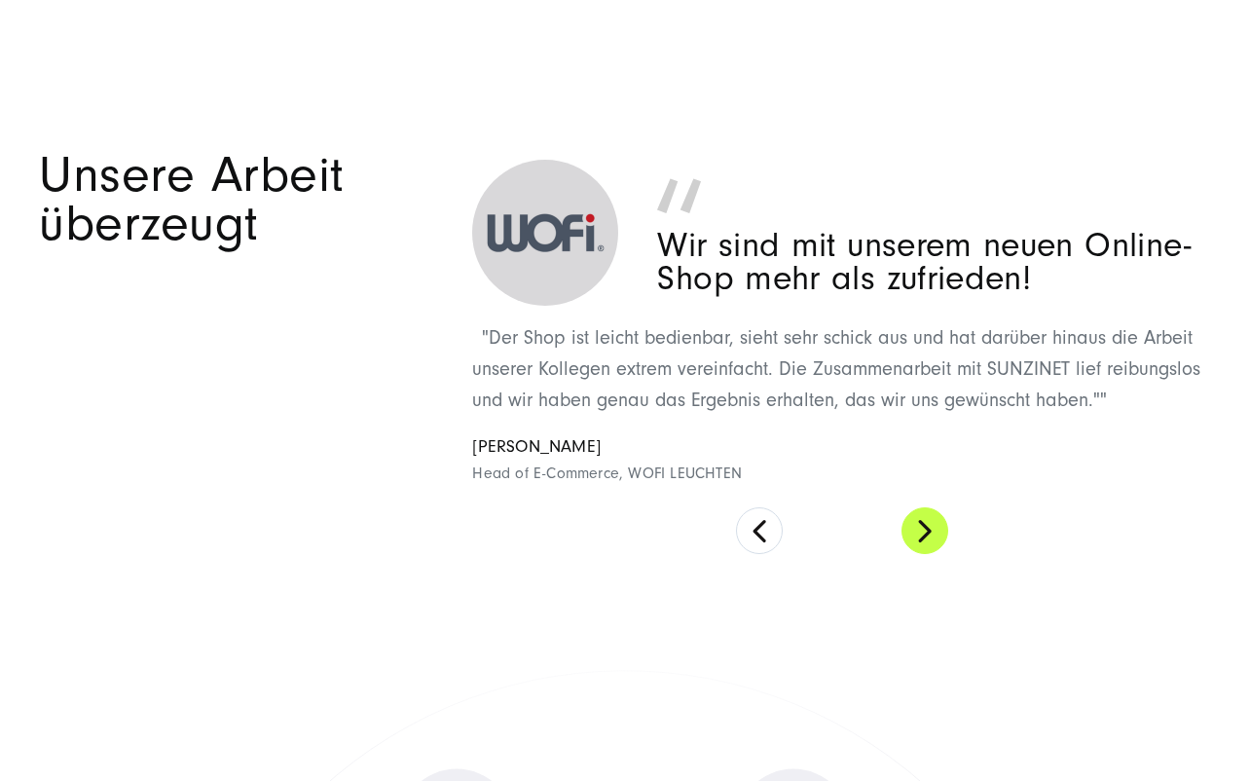
click at [931, 540] on button at bounding box center [925, 530] width 47 height 47
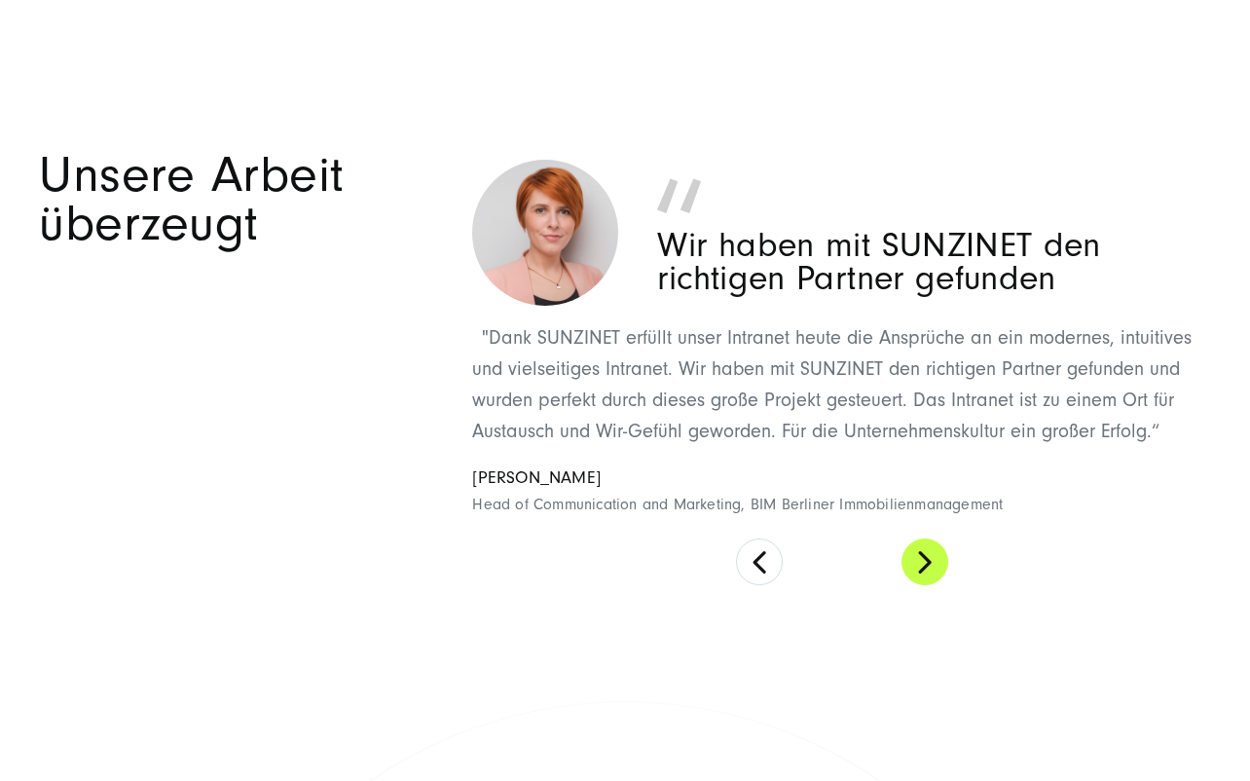
click at [924, 585] on button at bounding box center [925, 561] width 47 height 47
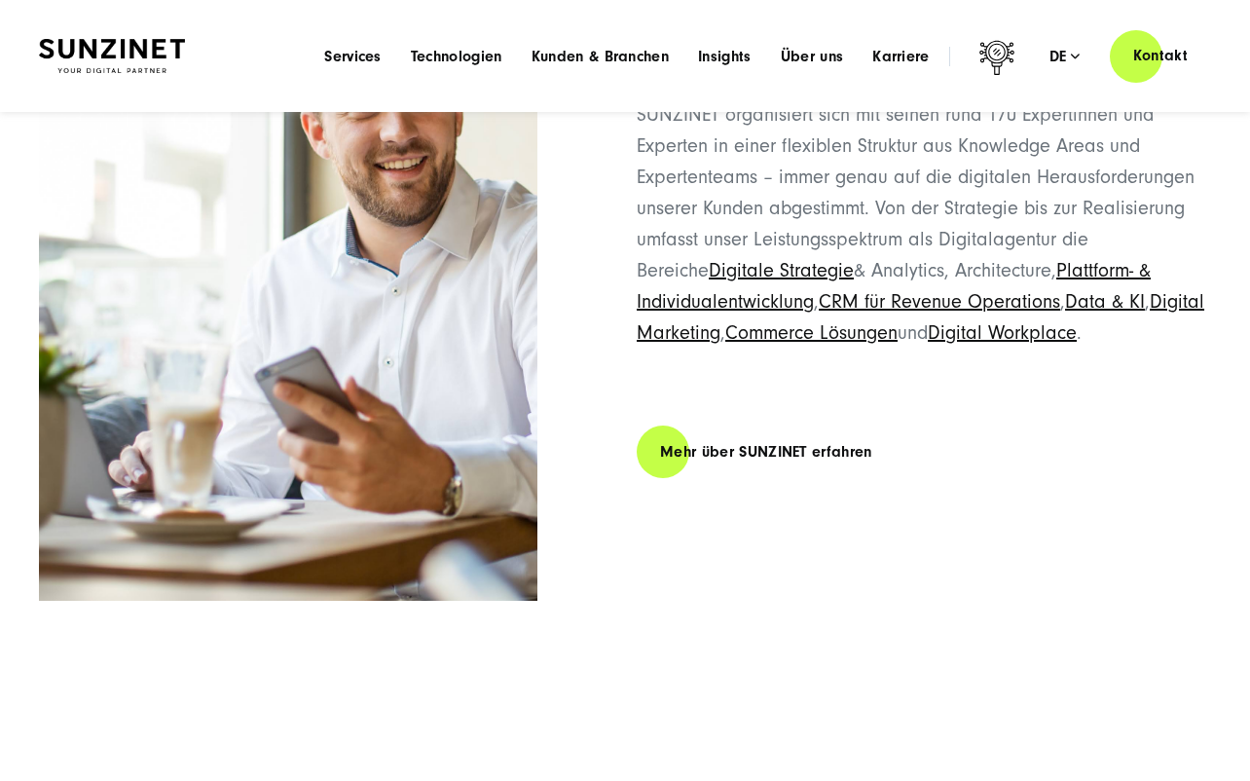
scroll to position [9137, 0]
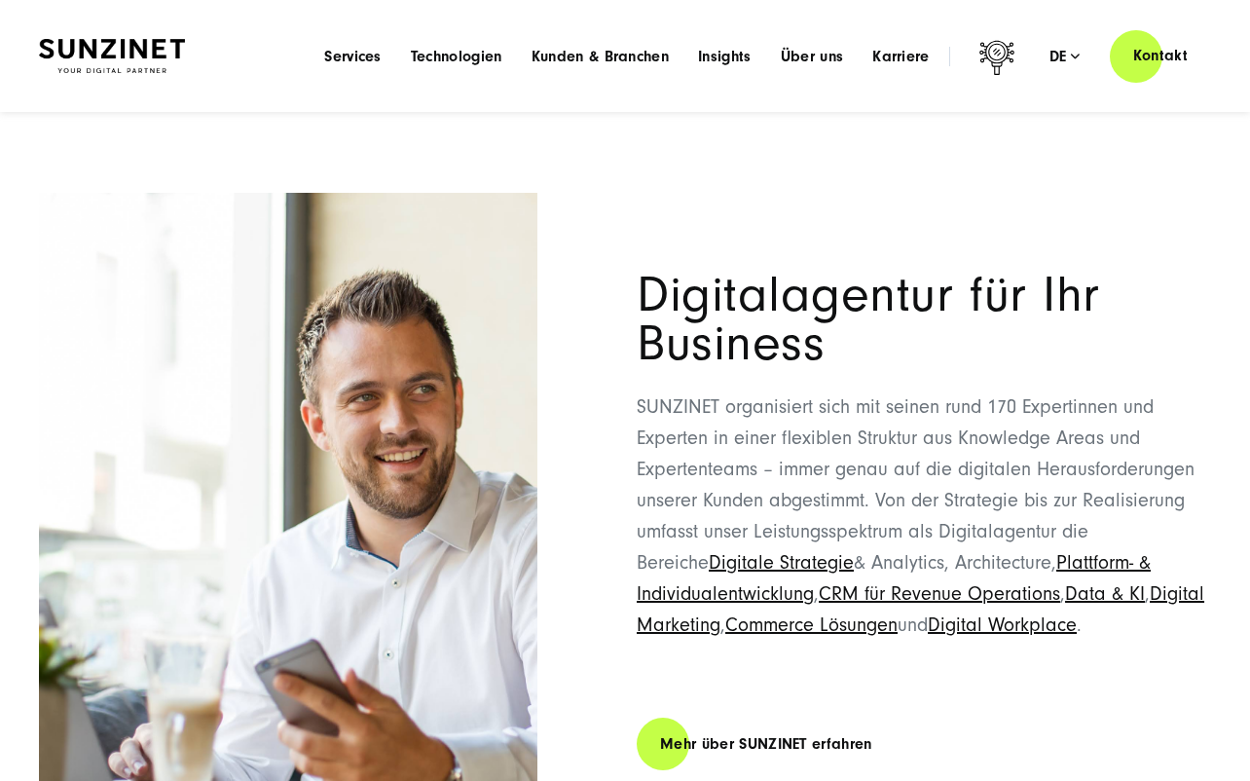
click at [864, 276] on span "Digitalagentur für Ihr Business" at bounding box center [868, 319] width 463 height 106
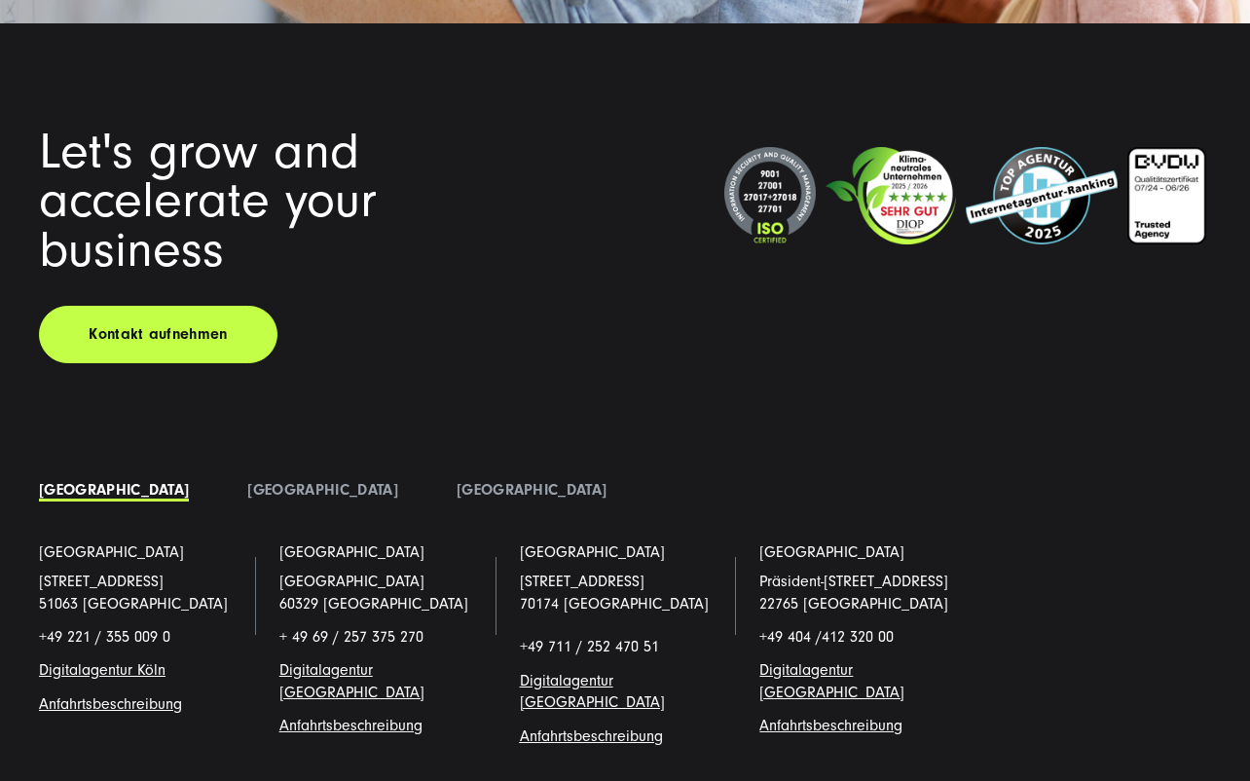
scroll to position [13227, 0]
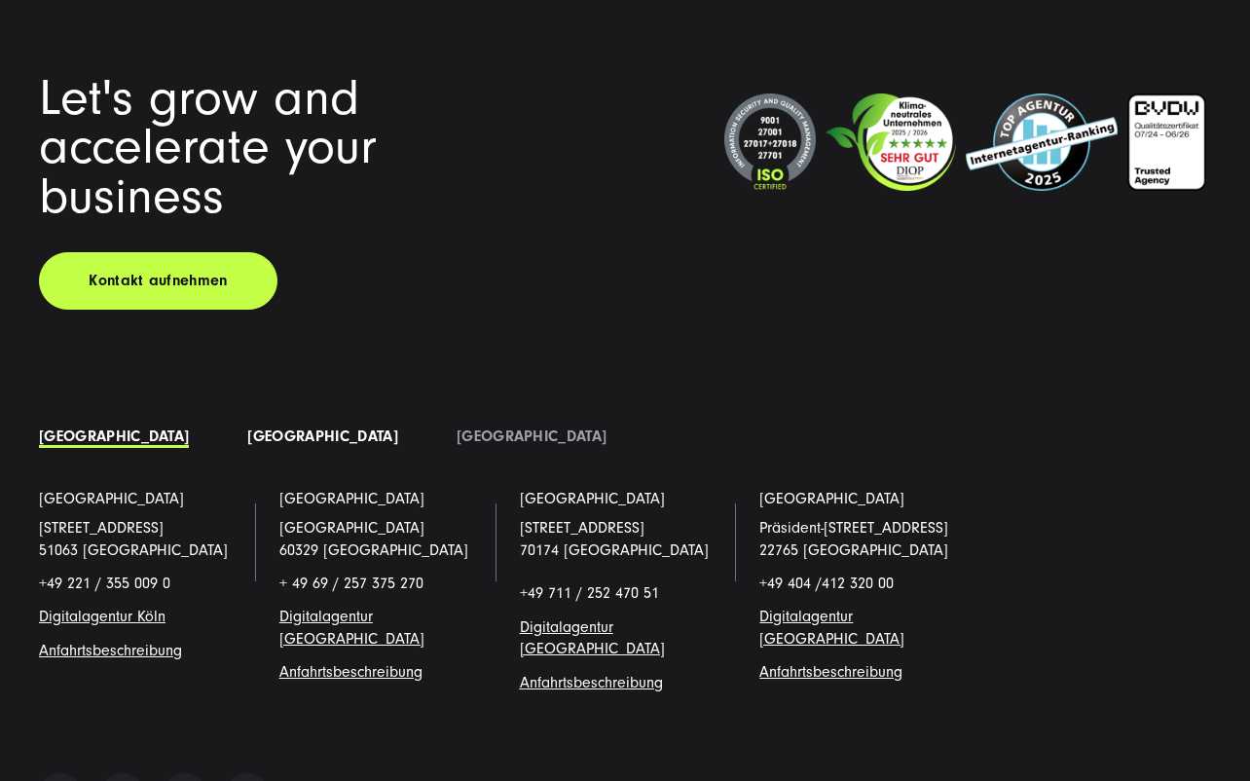
click at [247, 445] on link "Österreich" at bounding box center [322, 436] width 150 height 18
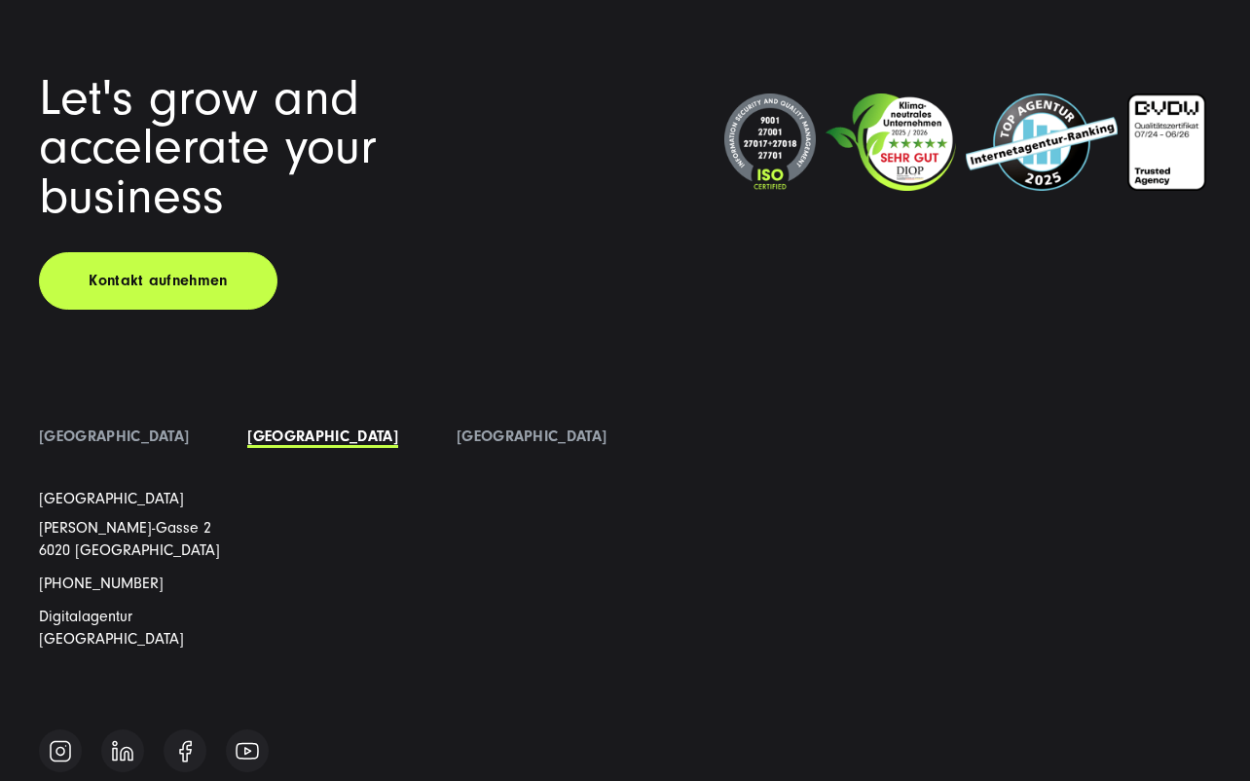
click at [282, 445] on div "Let's grow and accelerate your business Kontakt aufnehmen Deutschland" at bounding box center [625, 428] width 1250 height 708
click at [457, 445] on link "Polen" at bounding box center [532, 436] width 150 height 18
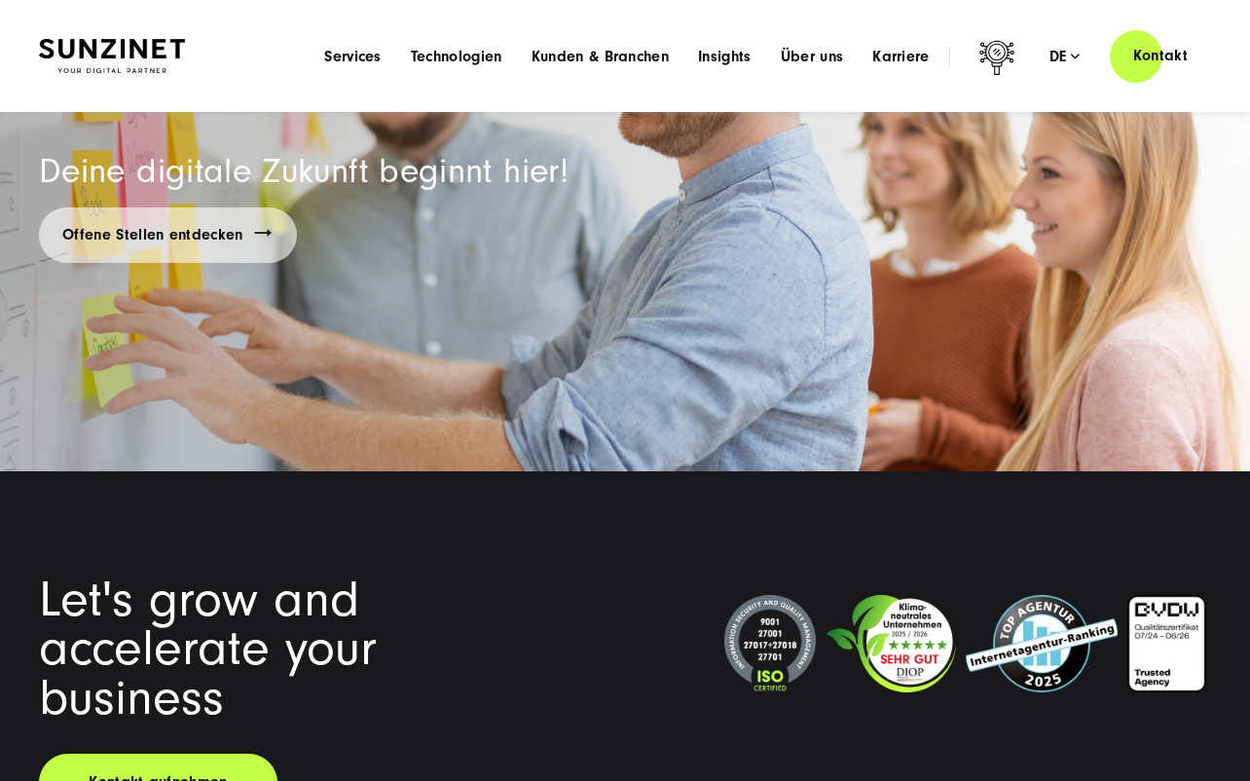
scroll to position [12659, 0]
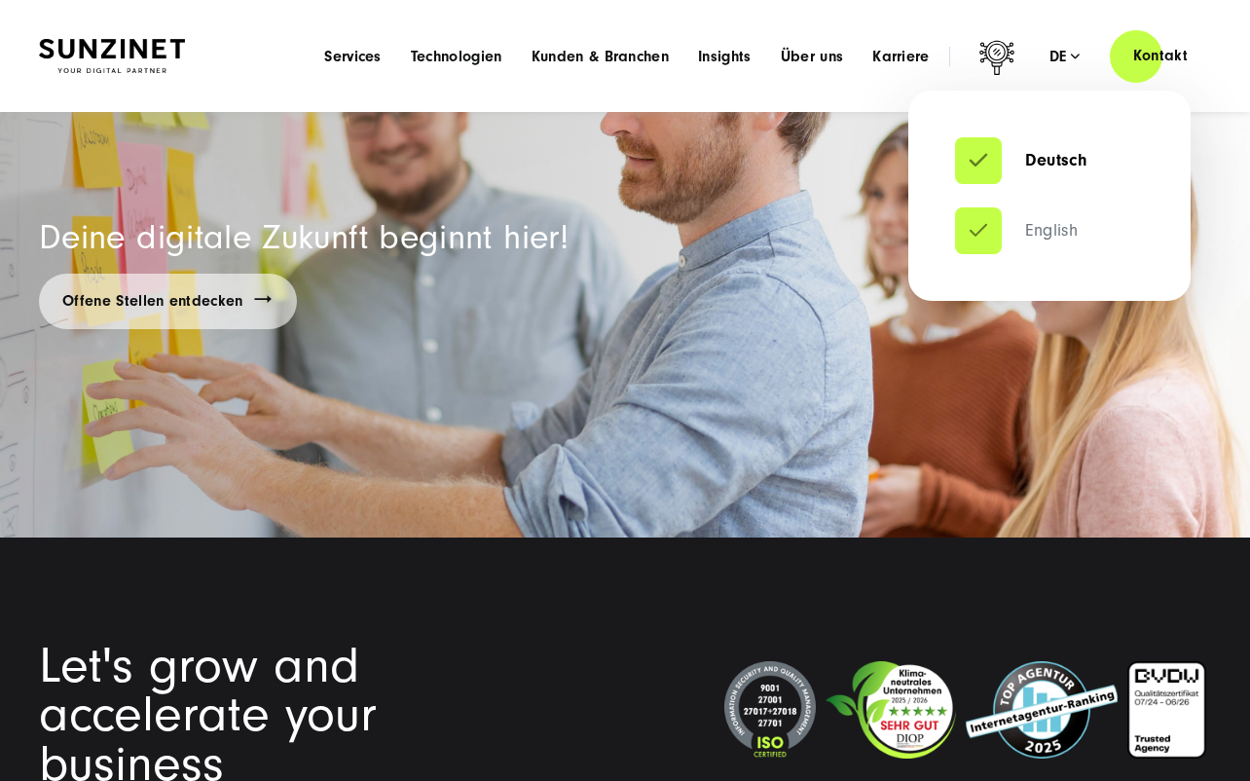
click at [1038, 236] on link "English" at bounding box center [1016, 230] width 123 height 19
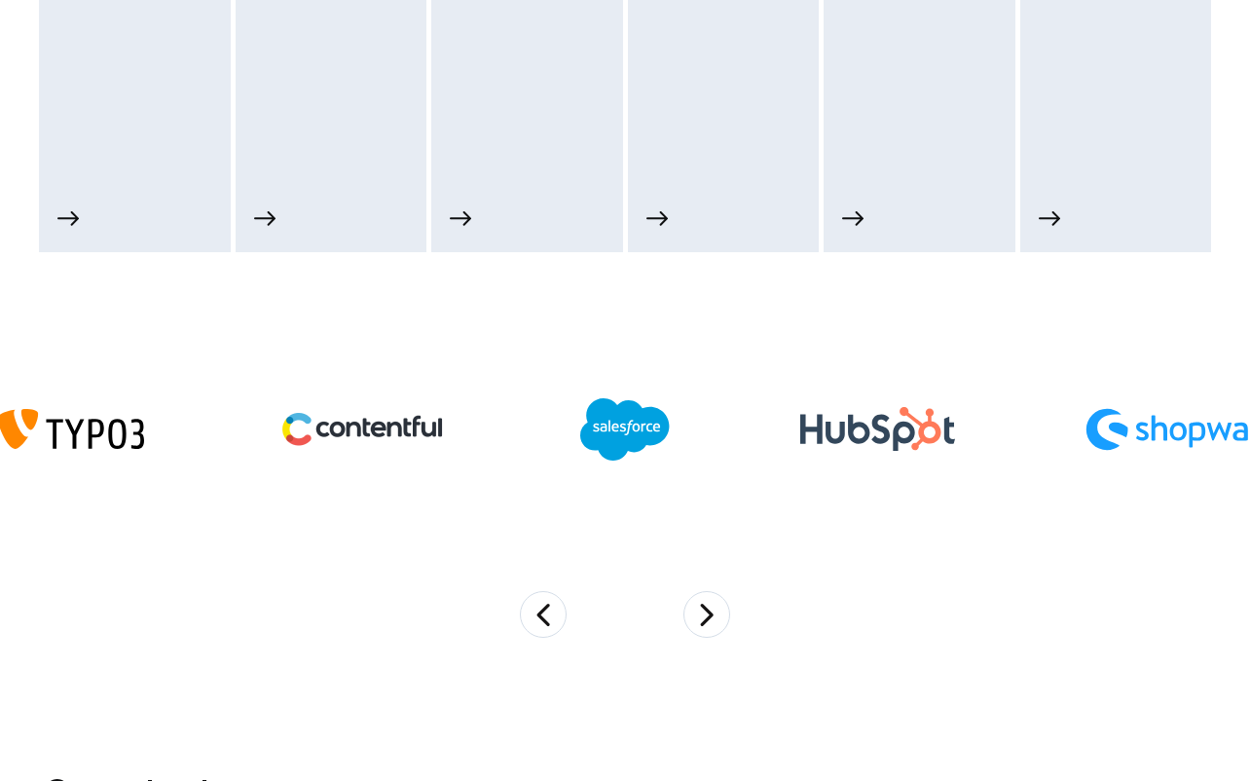
scroll to position [1461, 0]
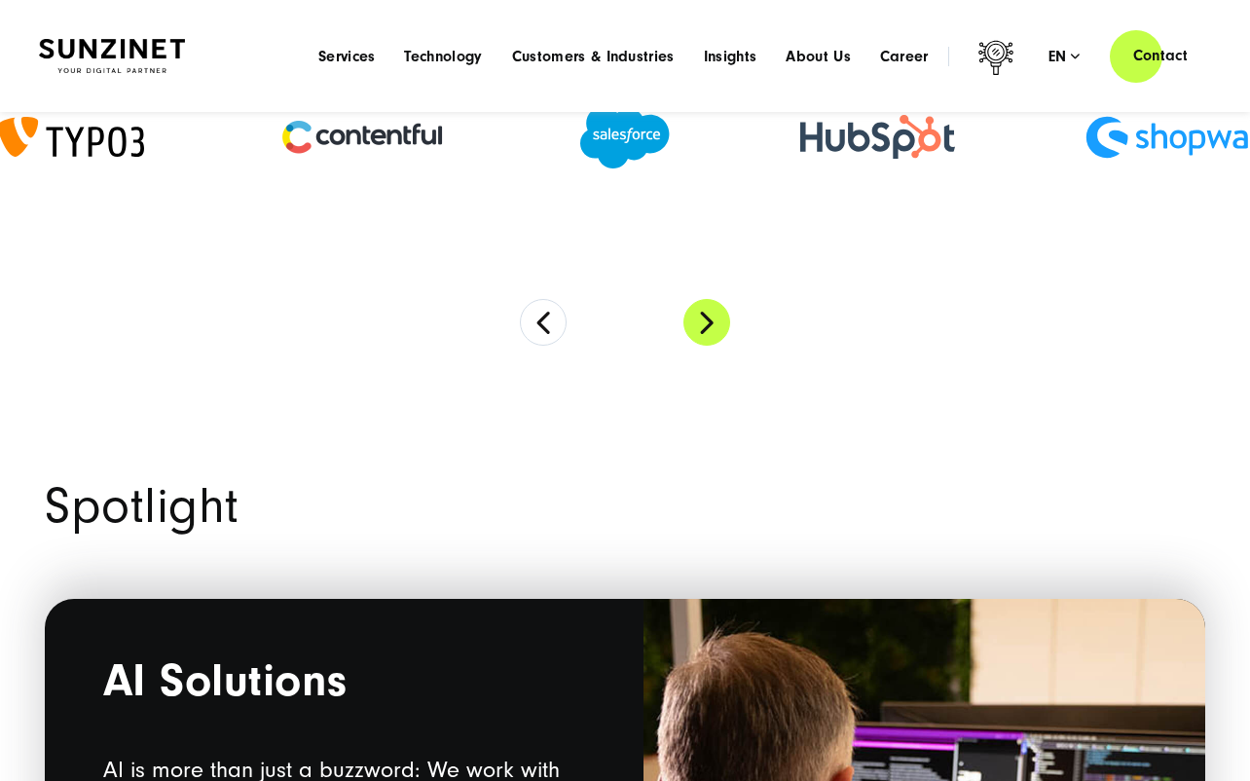
click at [715, 324] on button "Next" at bounding box center [707, 322] width 47 height 47
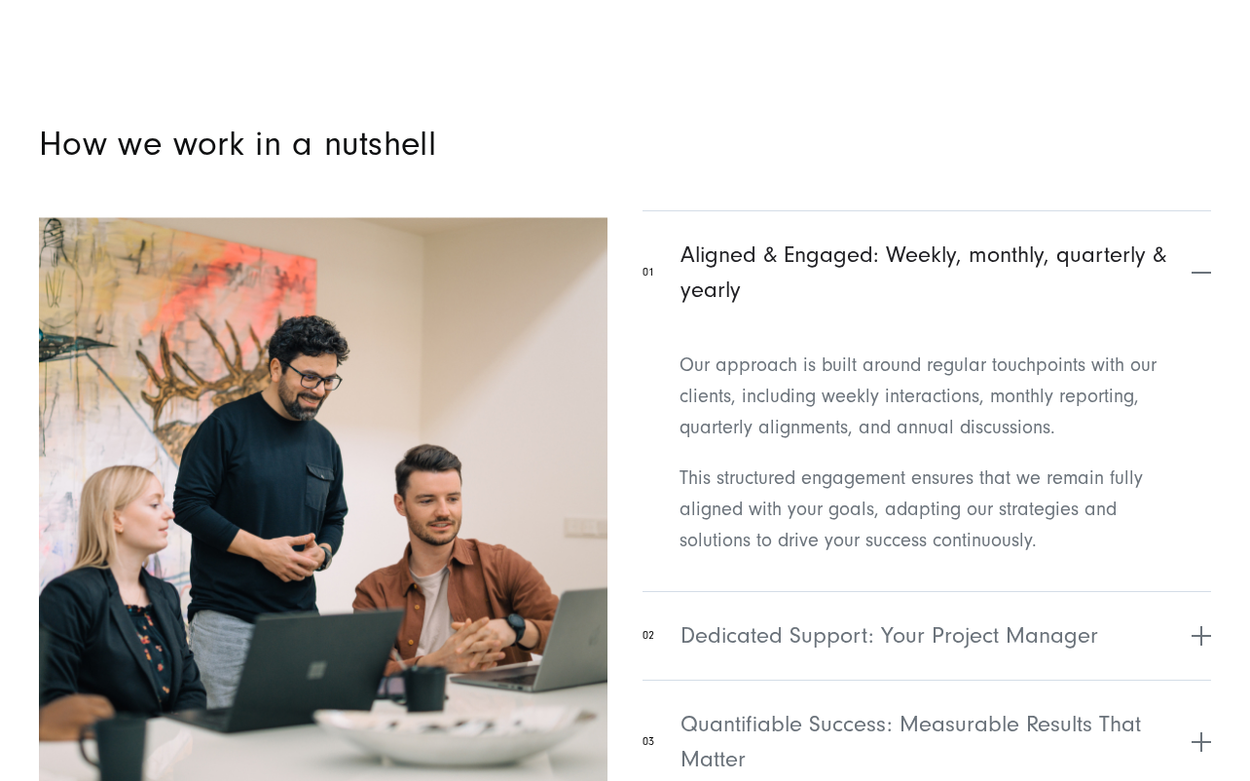
scroll to position [6524, 0]
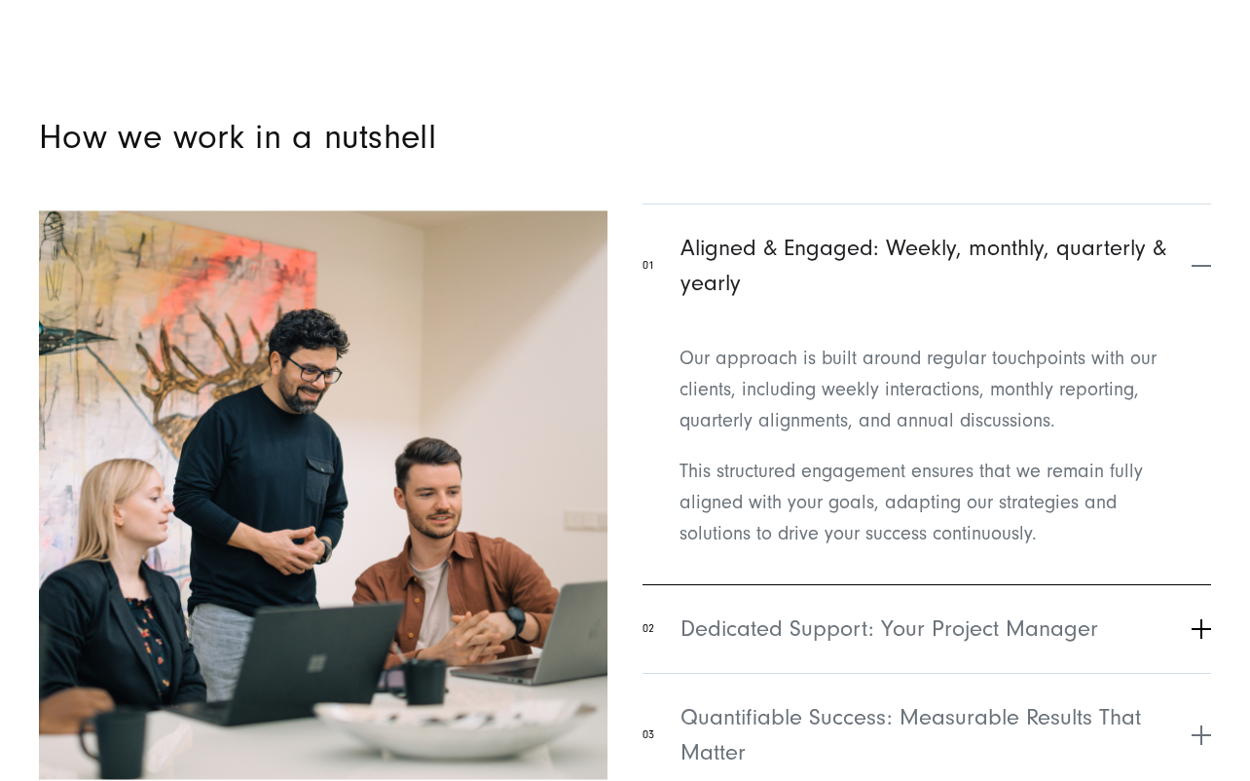
click at [750, 611] on span "Dedicated Support: Your Project Manager" at bounding box center [890, 628] width 418 height 35
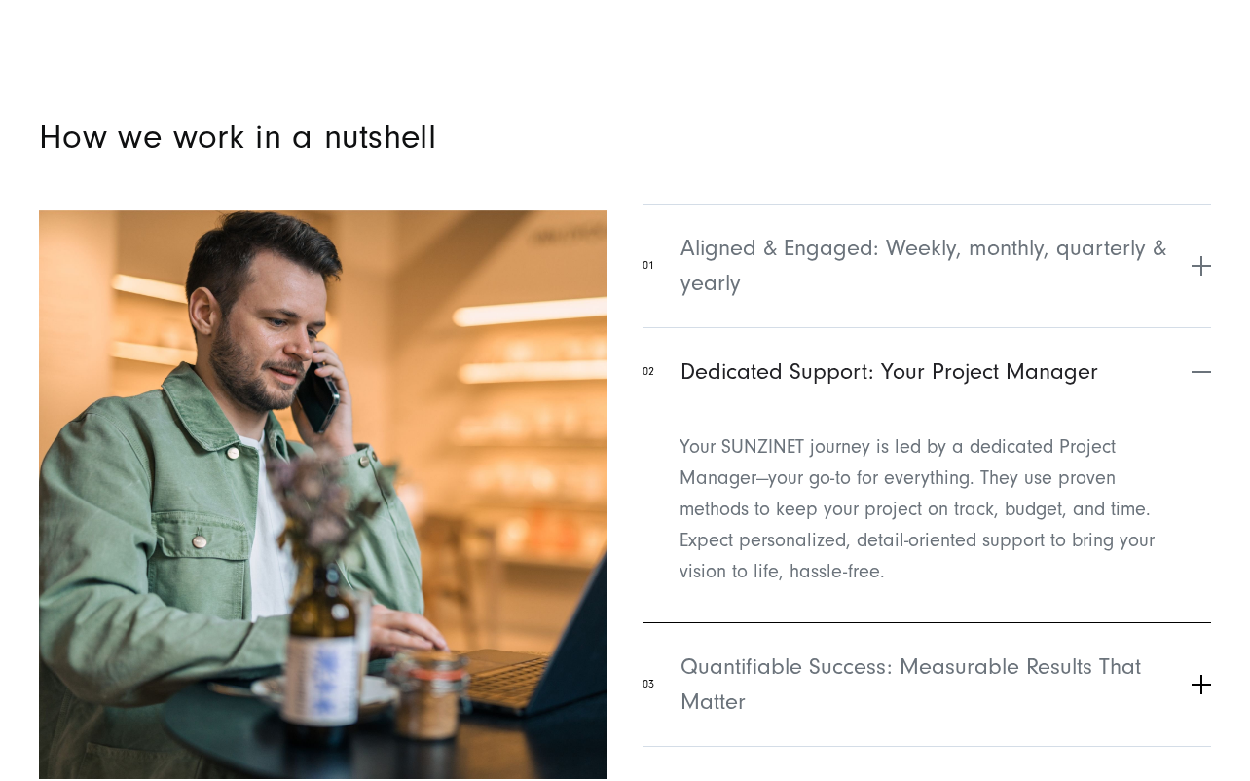
click at [766, 649] on span "Quantifiable Success: Measurable Results That Matter" at bounding box center [934, 684] width 506 height 70
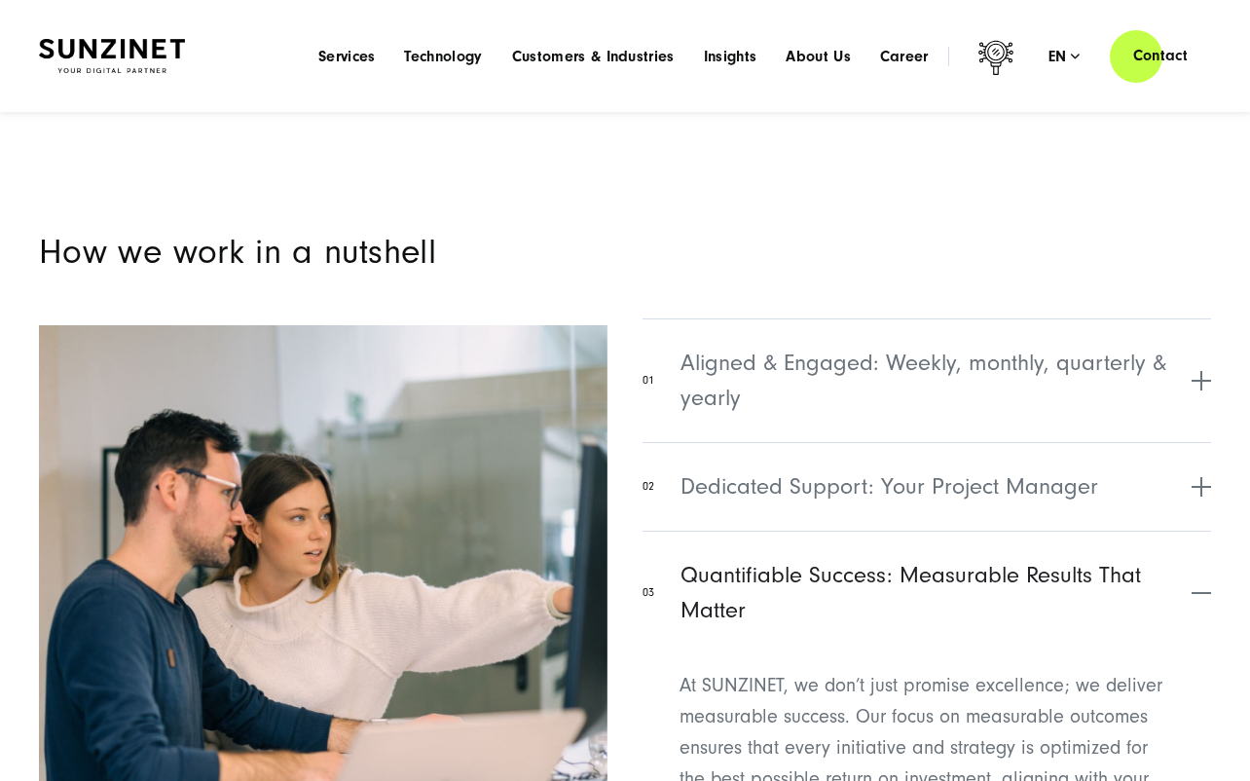
scroll to position [6329, 0]
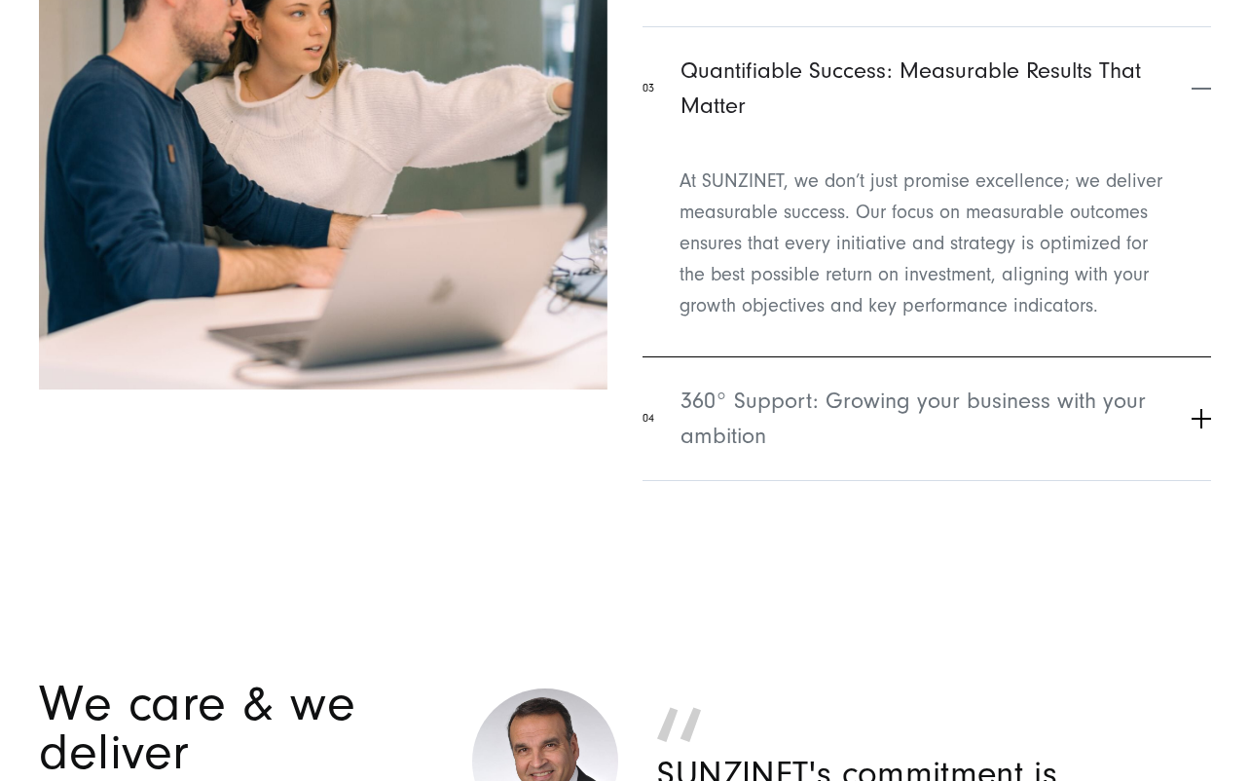
click at [918, 384] on span "360° Support: Growing your business with your ambition" at bounding box center [934, 419] width 506 height 70
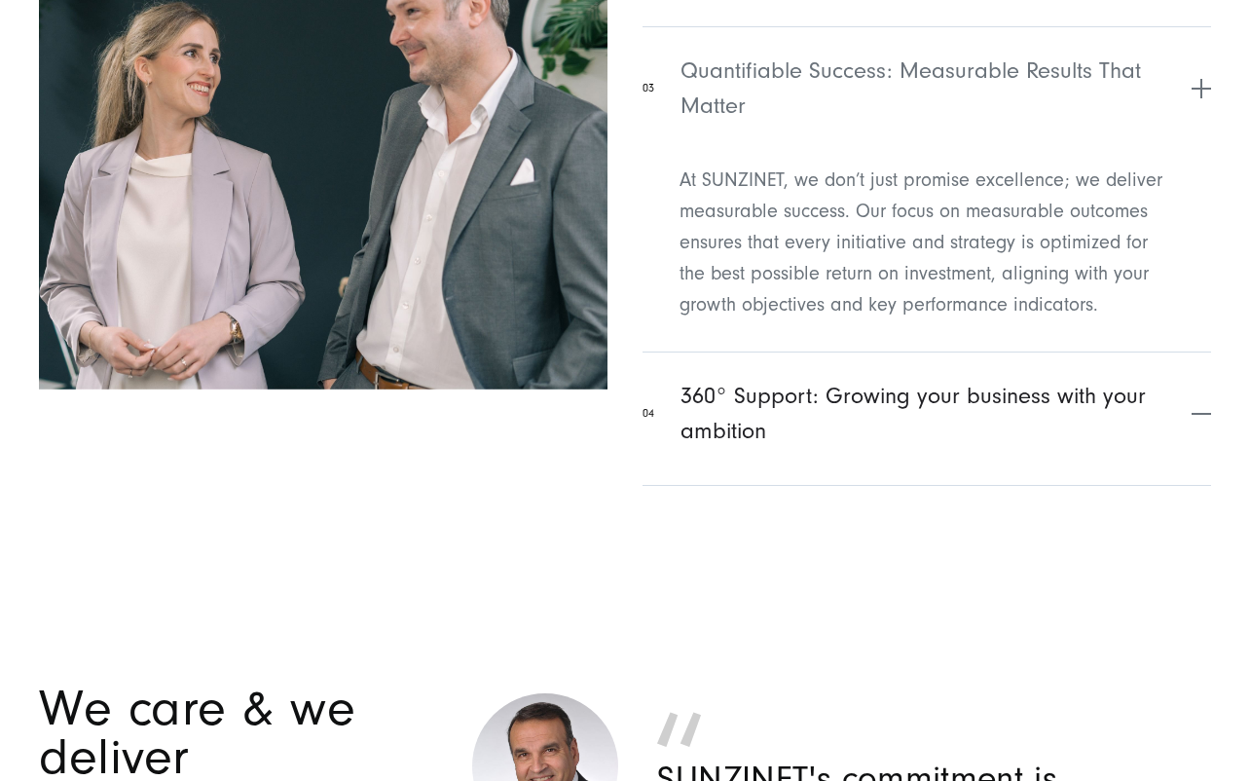
scroll to position [6847, 0]
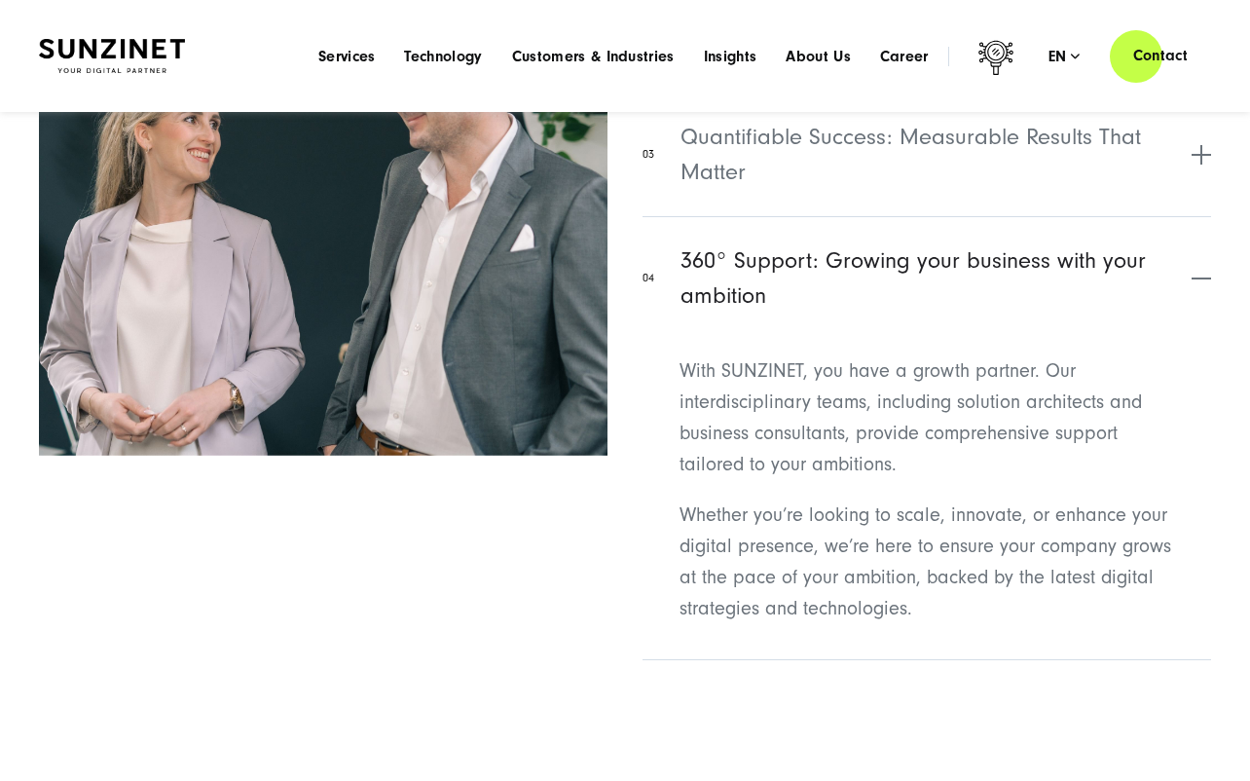
click at [1118, 355] on p "With SUNZINET, you have a growth partner. Our interdisciplinary teams, includin…" at bounding box center [927, 417] width 495 height 125
click at [1092, 243] on span "360° Support: Growing your business with your ambition" at bounding box center [934, 278] width 506 height 70
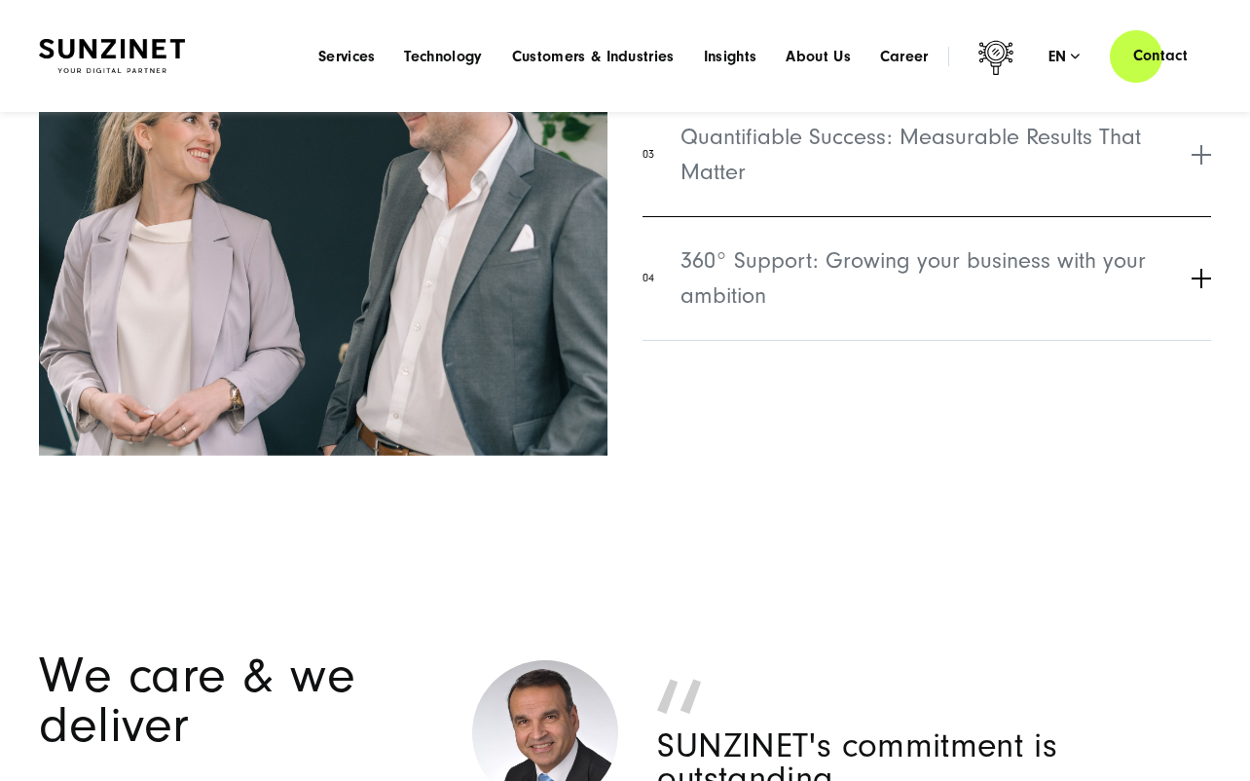
click at [1084, 243] on span "360° Support: Growing your business with your ambition" at bounding box center [934, 278] width 506 height 70
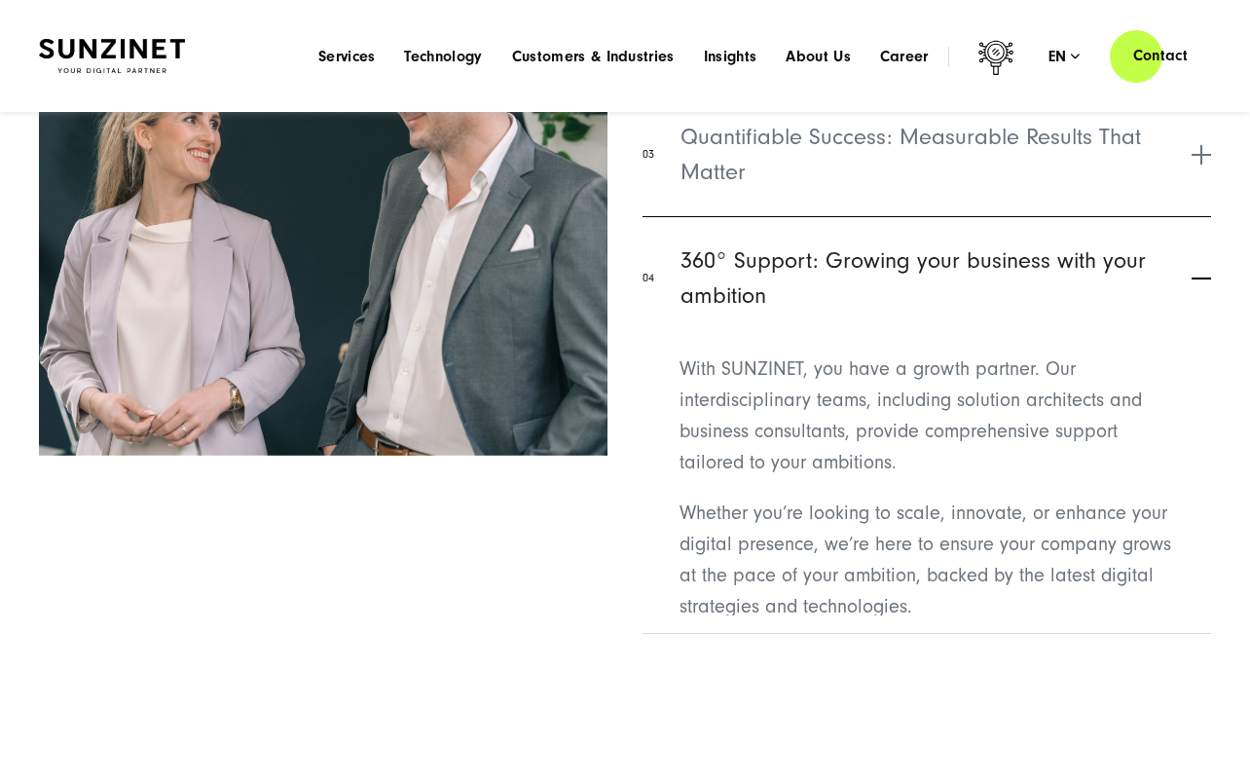
click at [1084, 243] on span "360° Support: Growing your business with your ambition" at bounding box center [934, 278] width 506 height 70
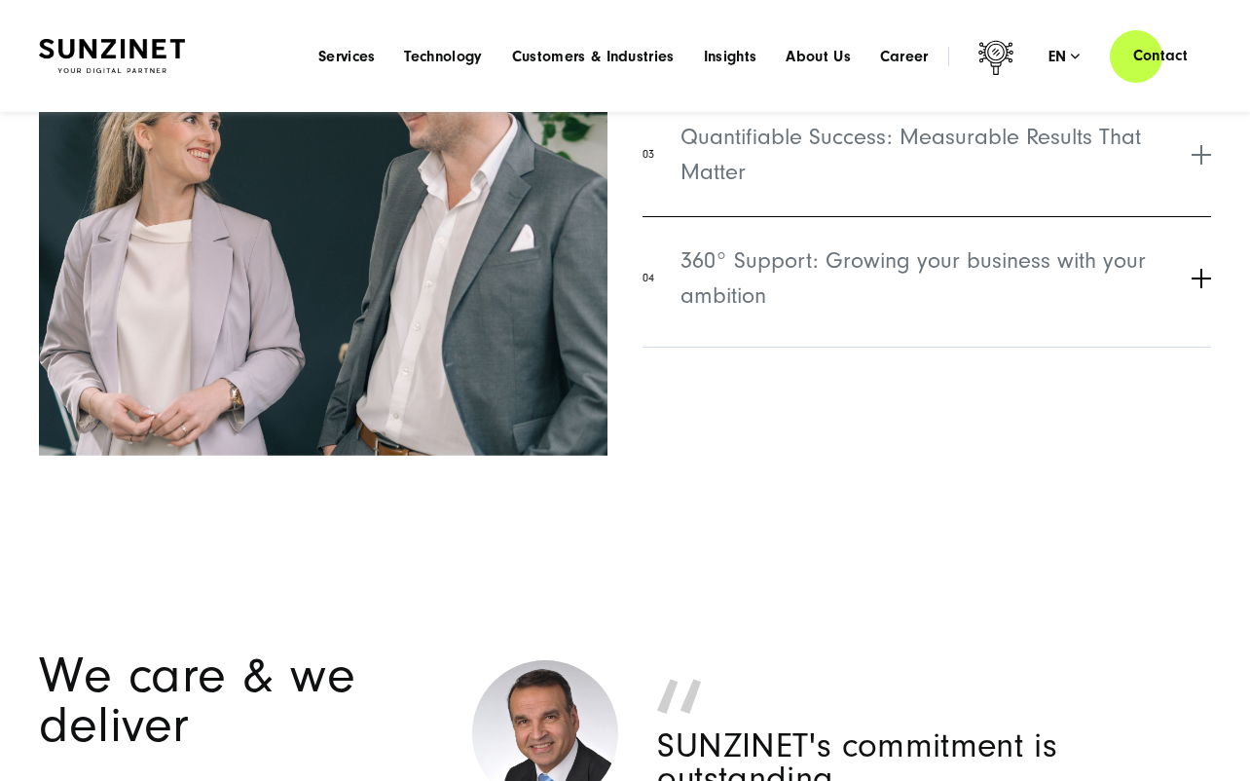
click at [1084, 243] on span "360° Support: Growing your business with your ambition" at bounding box center [934, 278] width 506 height 70
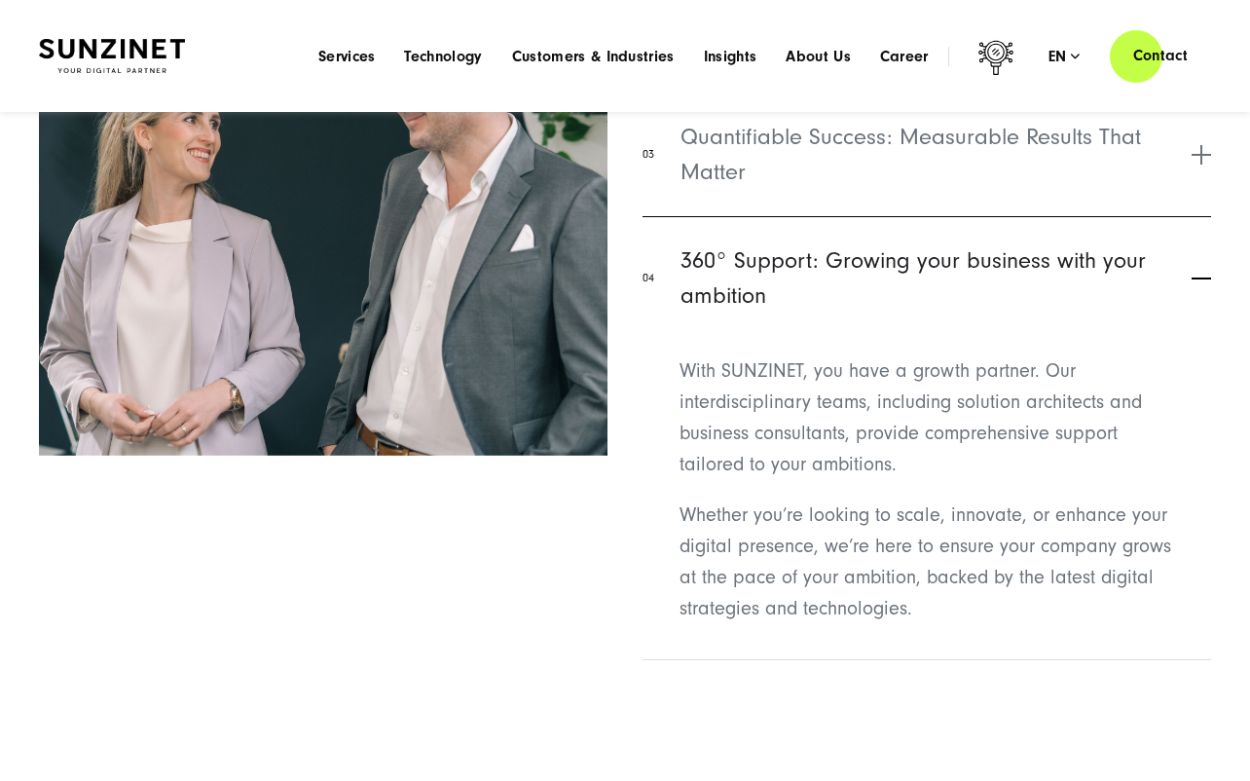
click at [1084, 243] on span "360° Support: Growing your business with your ambition" at bounding box center [934, 278] width 506 height 70
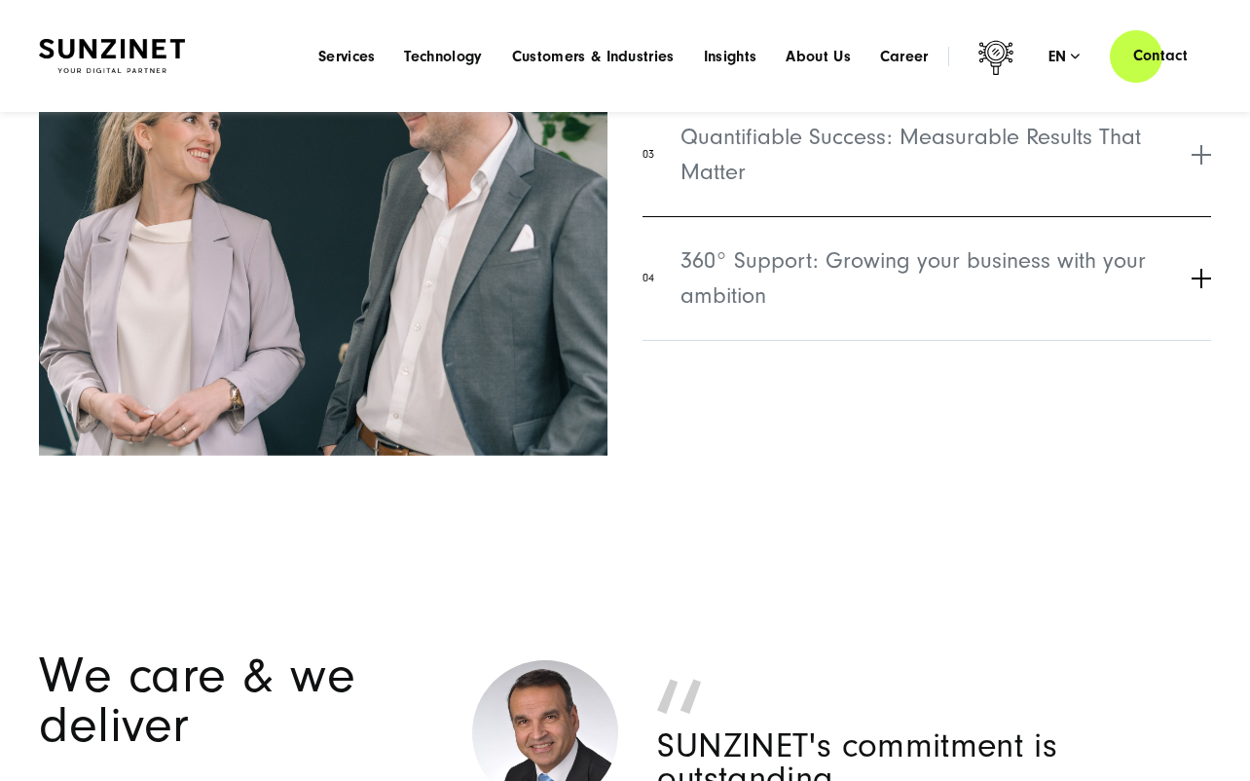
click at [1084, 243] on span "360° Support: Growing your business with your ambition" at bounding box center [934, 278] width 506 height 70
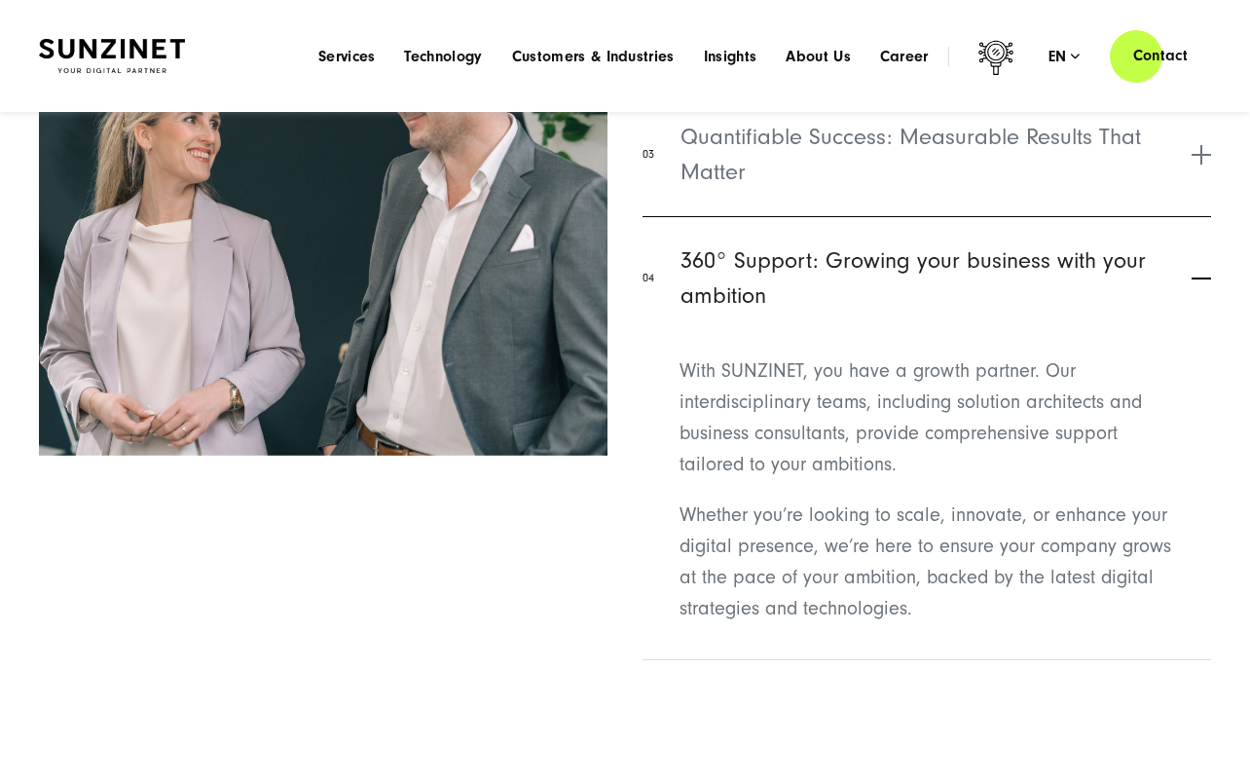
click at [1084, 243] on span "360° Support: Growing your business with your ambition" at bounding box center [934, 278] width 506 height 70
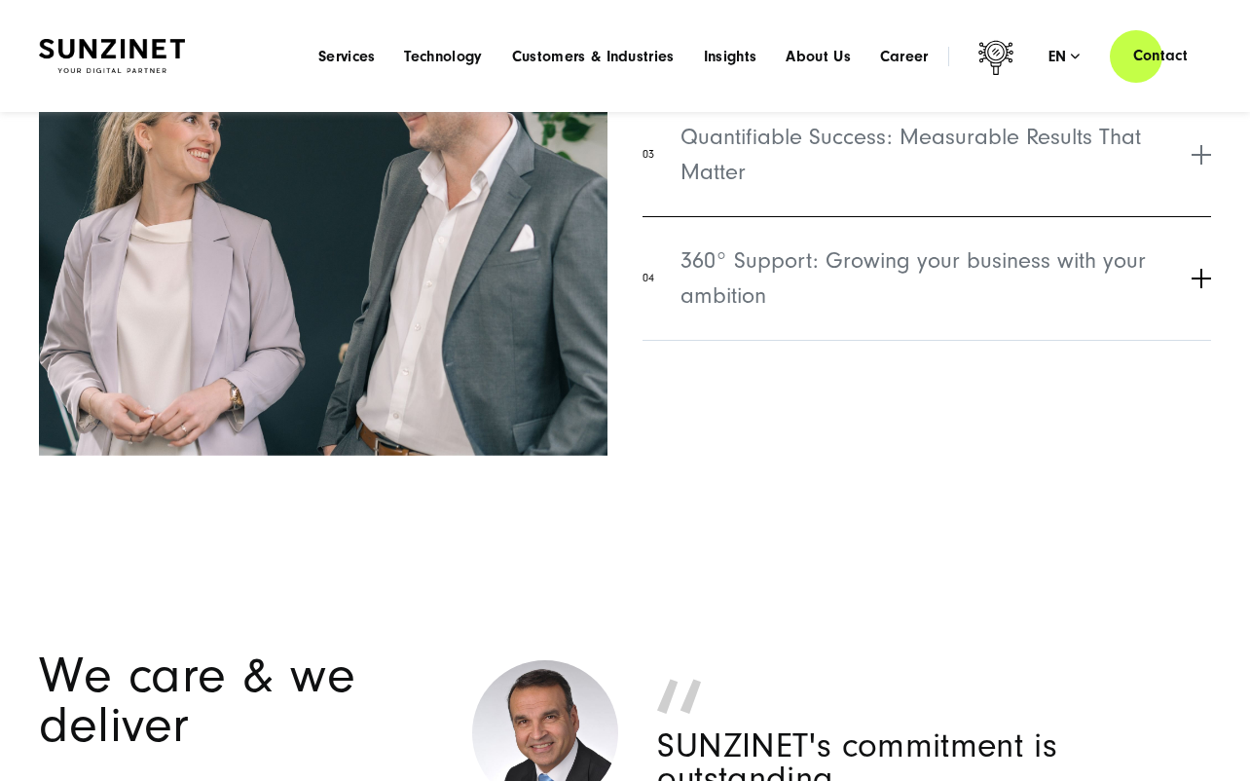
click at [1084, 243] on span "360° Support: Growing your business with your ambition" at bounding box center [934, 278] width 506 height 70
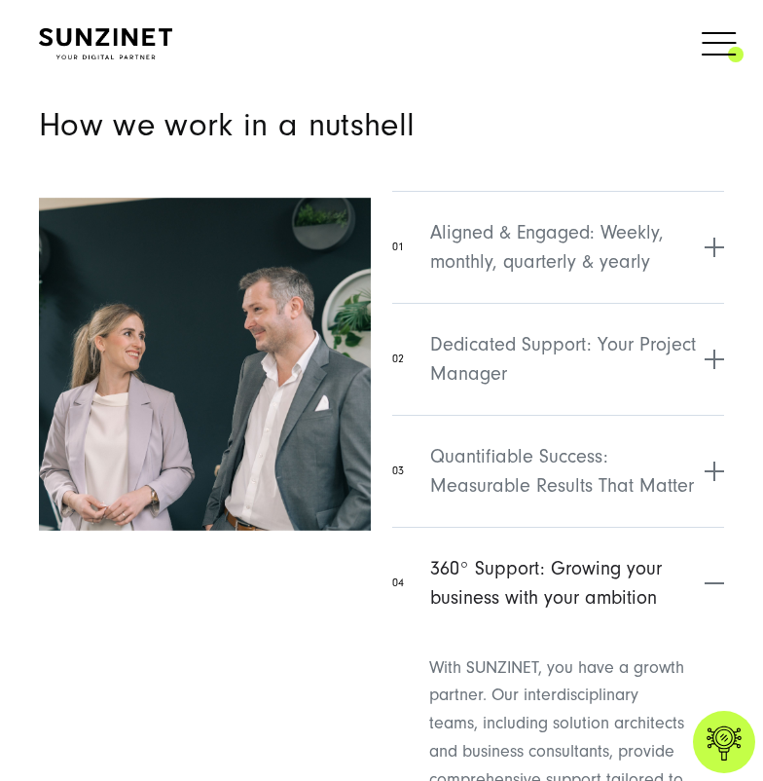
scroll to position [6497, 0]
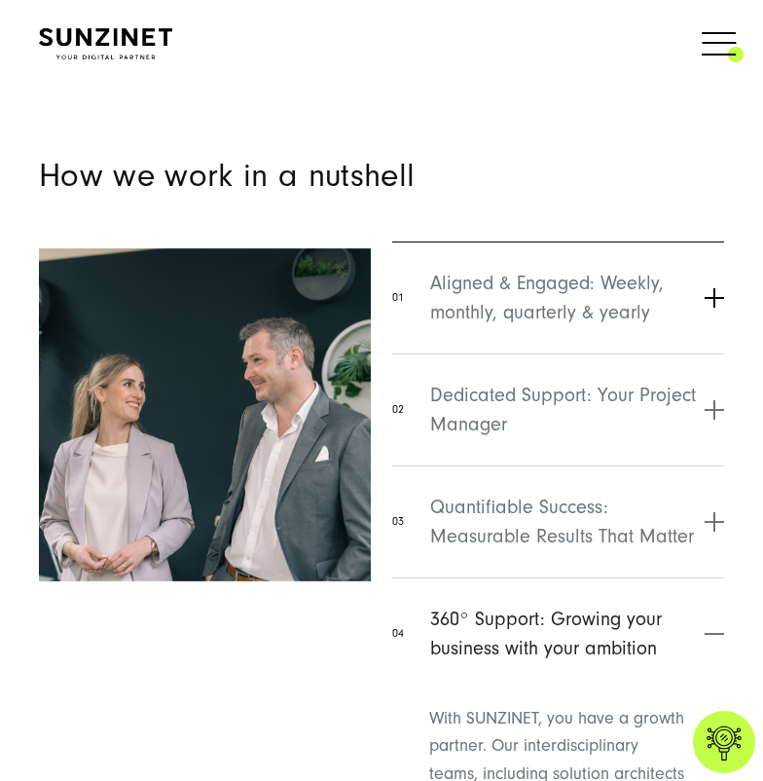
click at [542, 302] on span "Aligned & Engaged: Weekly, monthly, quarterly & yearly" at bounding box center [565, 298] width 270 height 58
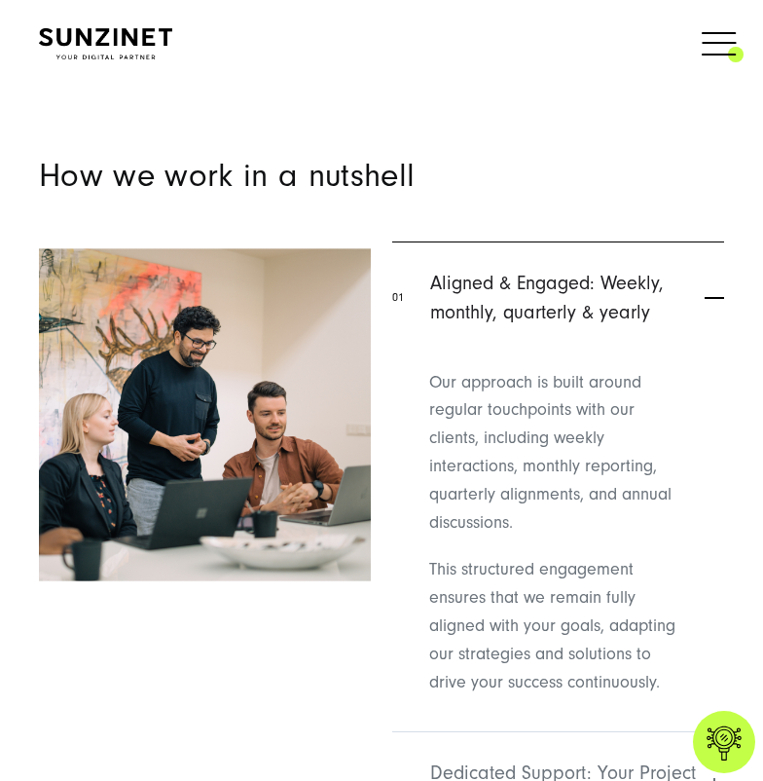
click at [542, 302] on span "Aligned & Engaged: Weekly, monthly, quarterly & yearly" at bounding box center [565, 298] width 270 height 58
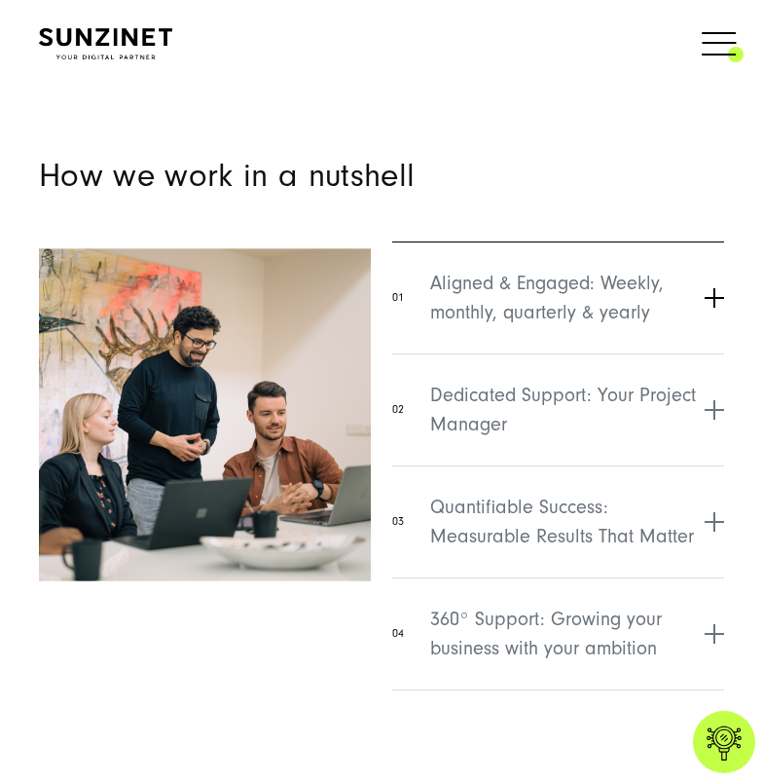
click at [542, 302] on span "Aligned & Engaged: Weekly, monthly, quarterly & yearly" at bounding box center [565, 298] width 270 height 58
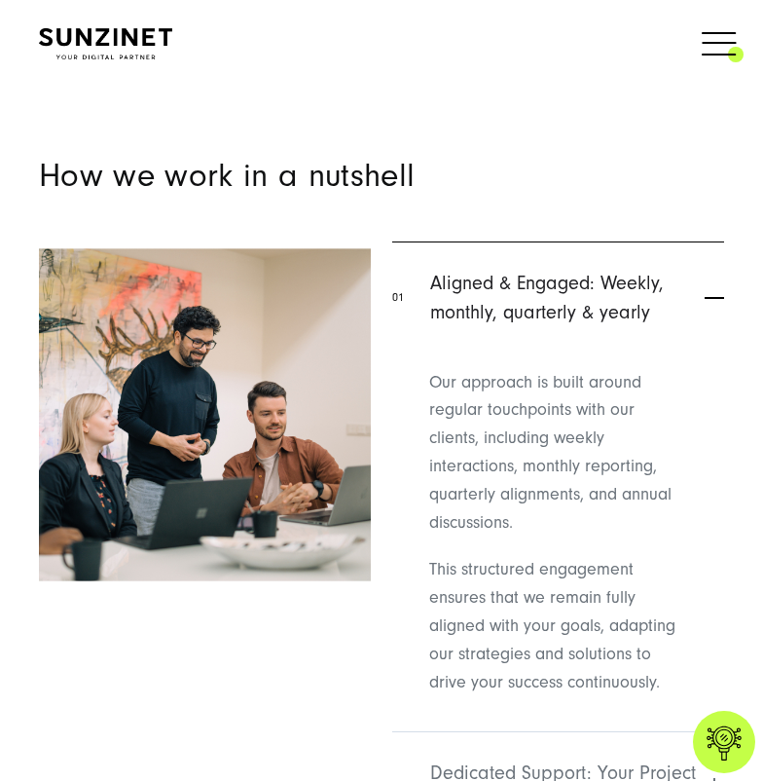
click at [542, 302] on span "Aligned & Engaged: Weekly, monthly, quarterly & yearly" at bounding box center [565, 298] width 270 height 58
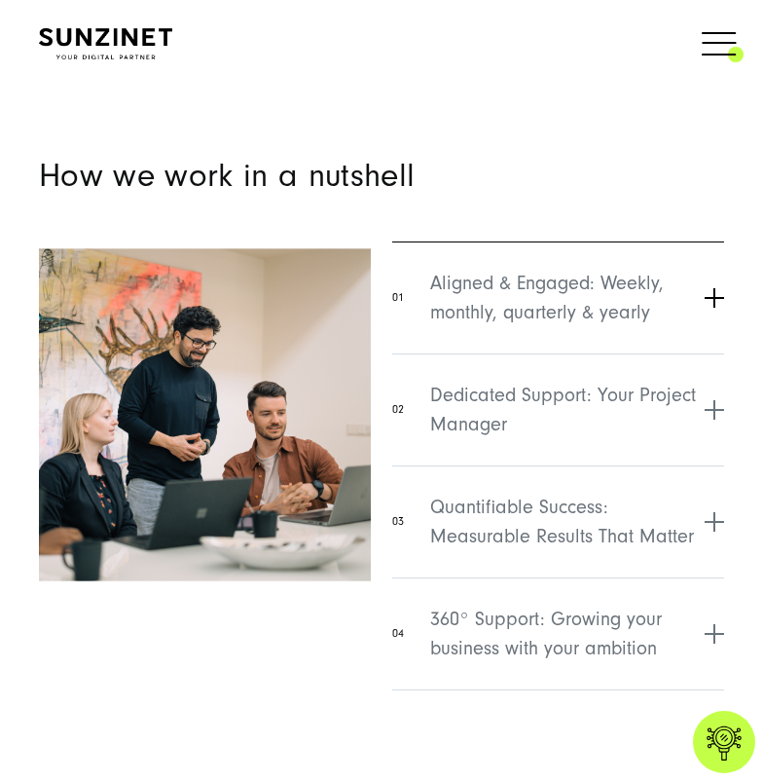
click at [542, 302] on span "Aligned & Engaged: Weekly, monthly, quarterly & yearly" at bounding box center [565, 298] width 270 height 58
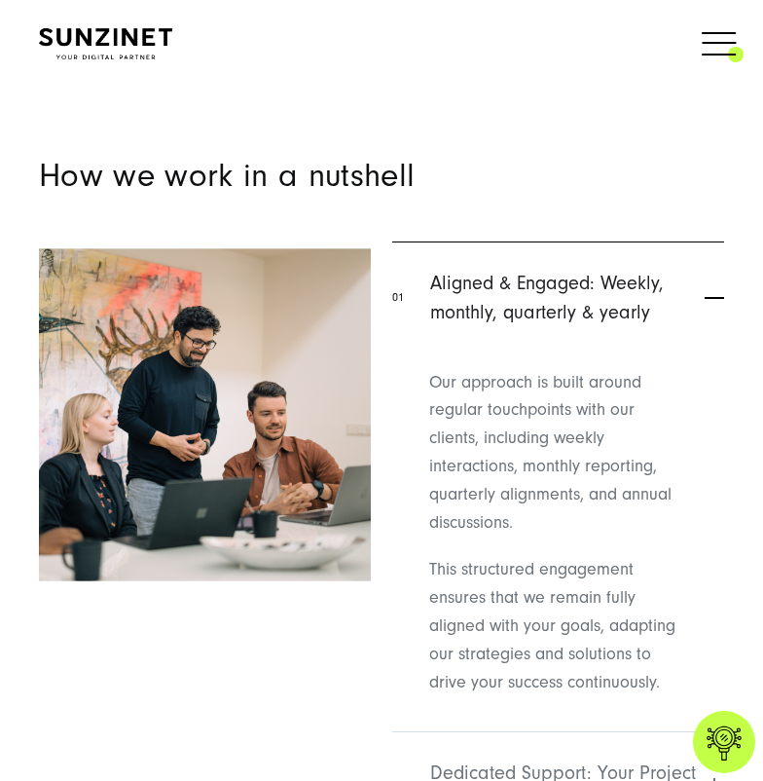
click at [531, 319] on span "Aligned & Engaged: Weekly, monthly, quarterly & yearly" at bounding box center [565, 298] width 270 height 58
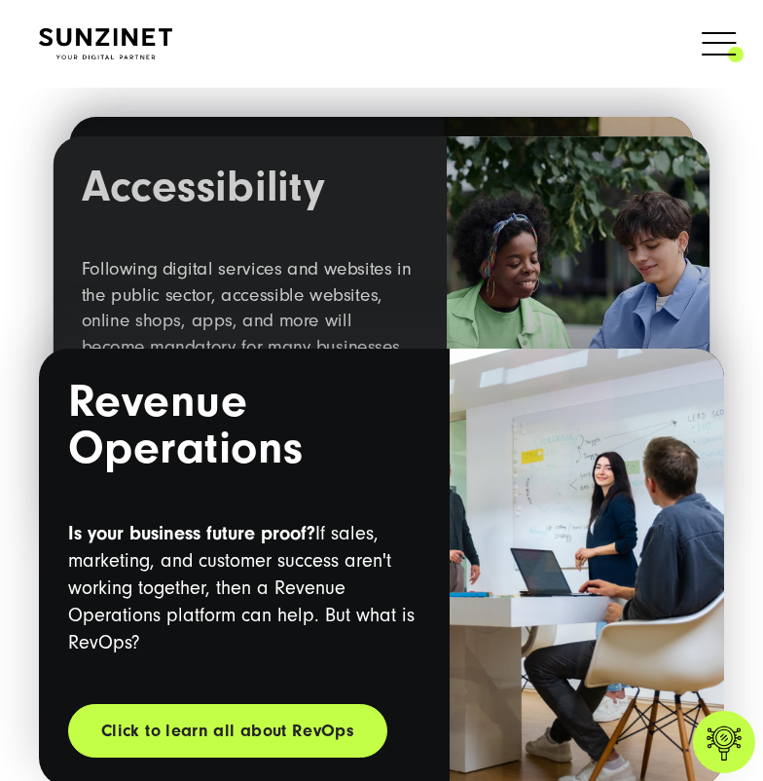
scroll to position [3868, 0]
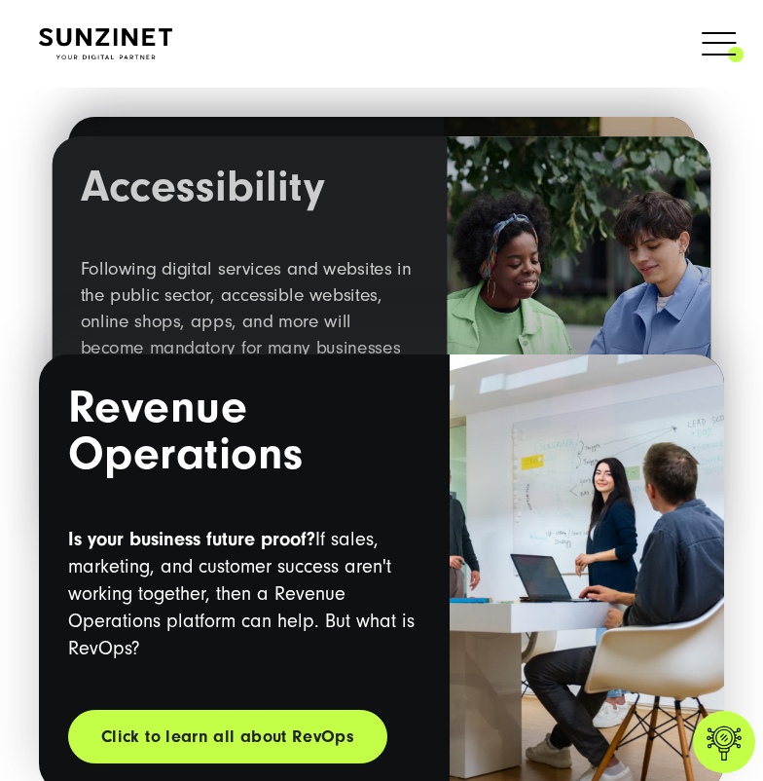
click at [744, 37] on span at bounding box center [744, 43] width 0 height 49
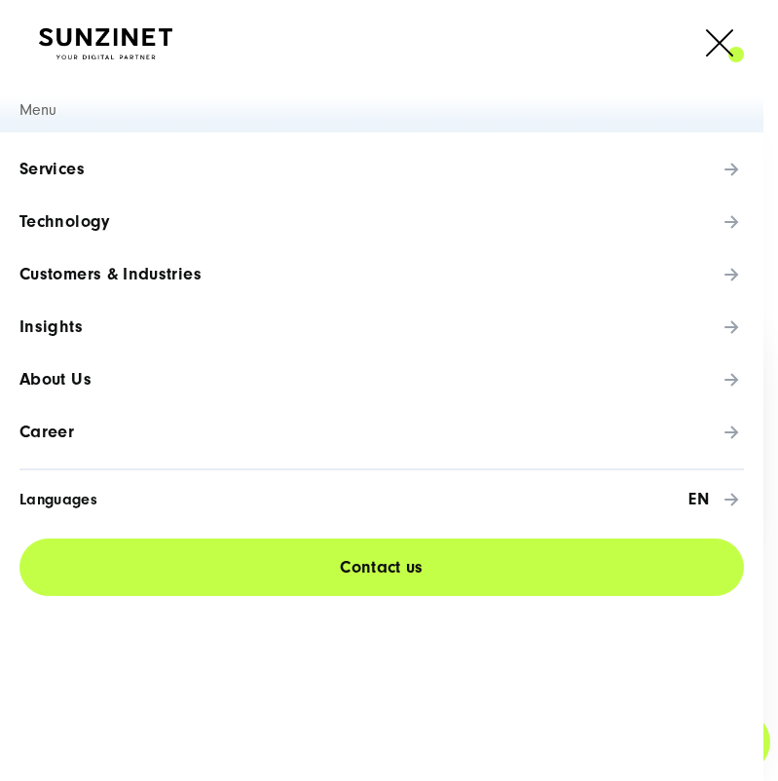
click at [702, 154] on link "Services" at bounding box center [381, 169] width 763 height 53
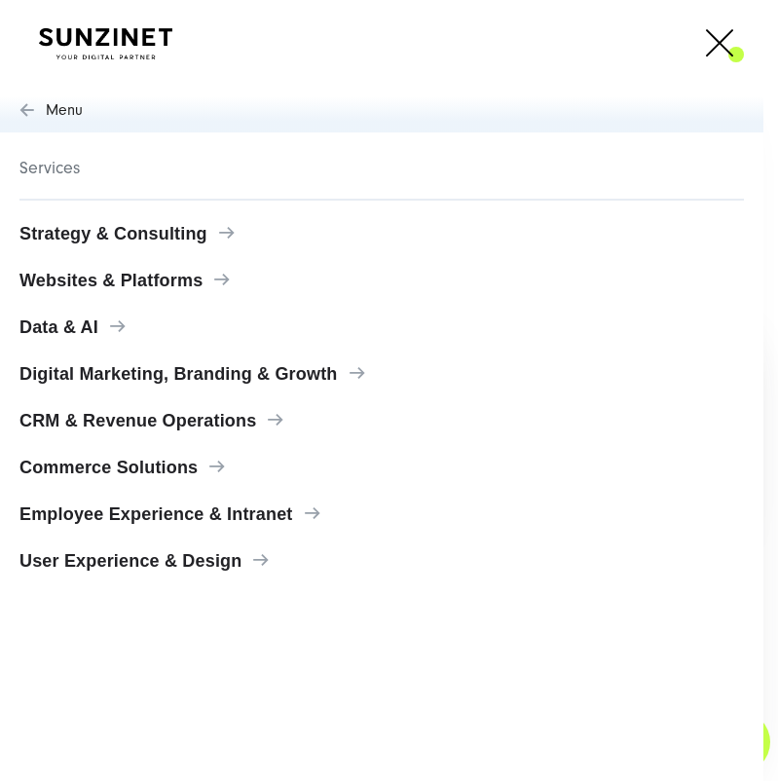
click at [60, 103] on span "Menu" at bounding box center [381, 110] width 763 height 45
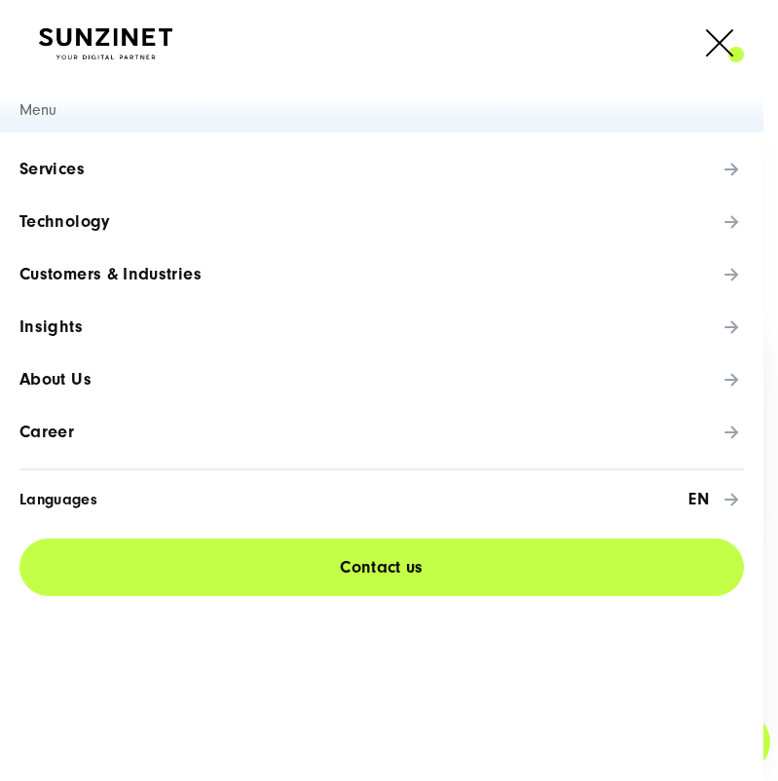
click at [730, 172] on link "Services" at bounding box center [381, 169] width 763 height 53
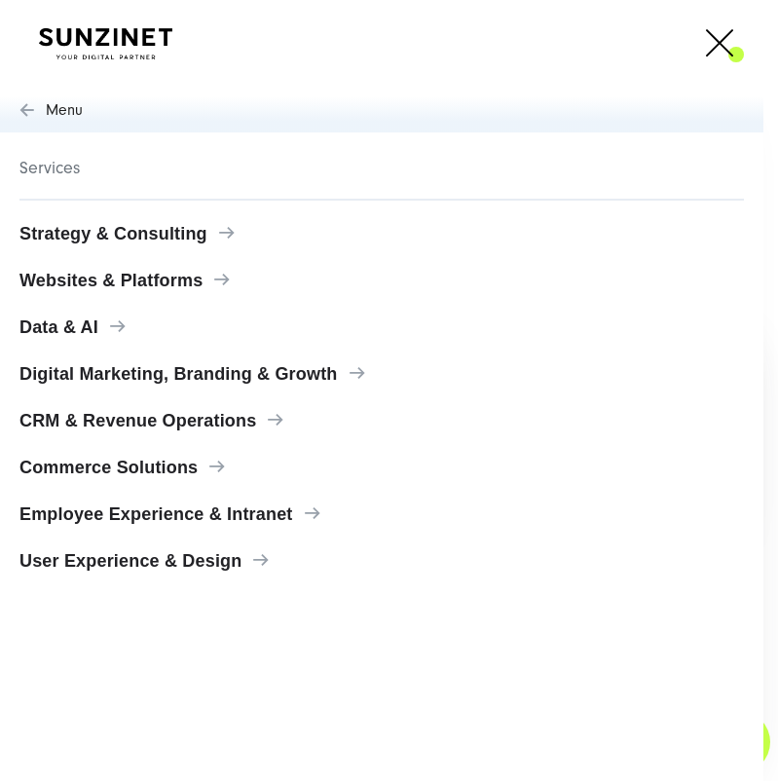
click at [221, 240] on span "Strategy & Consulting" at bounding box center [381, 233] width 724 height 19
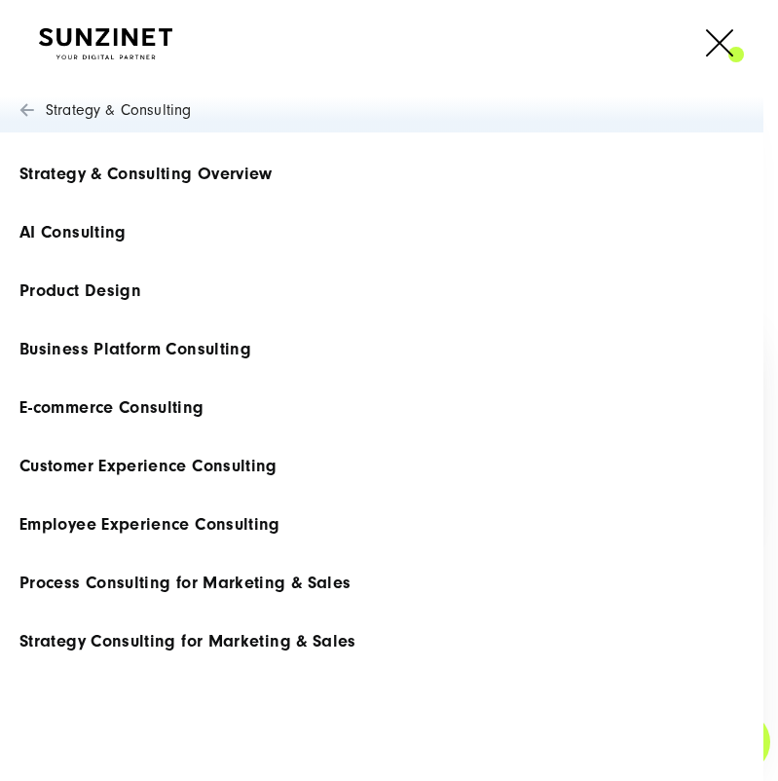
click at [744, 48] on span at bounding box center [744, 43] width 0 height 49
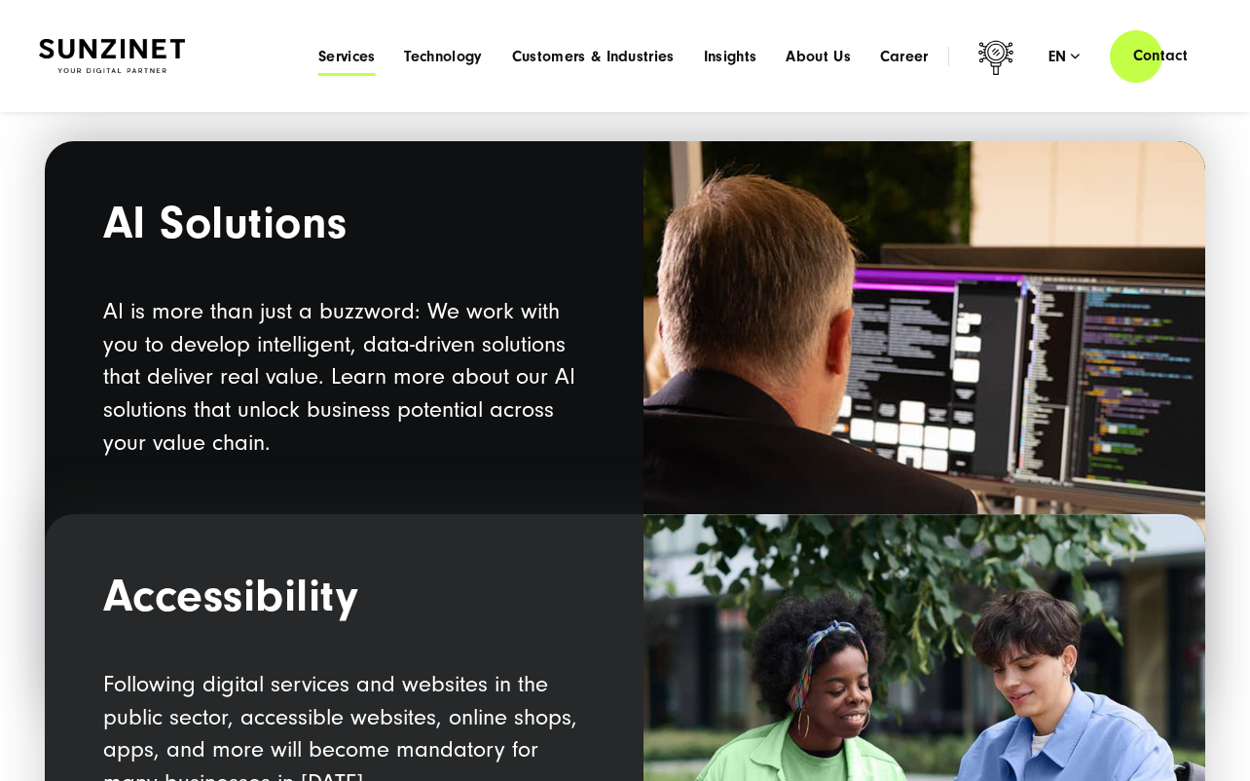
scroll to position [1086, 0]
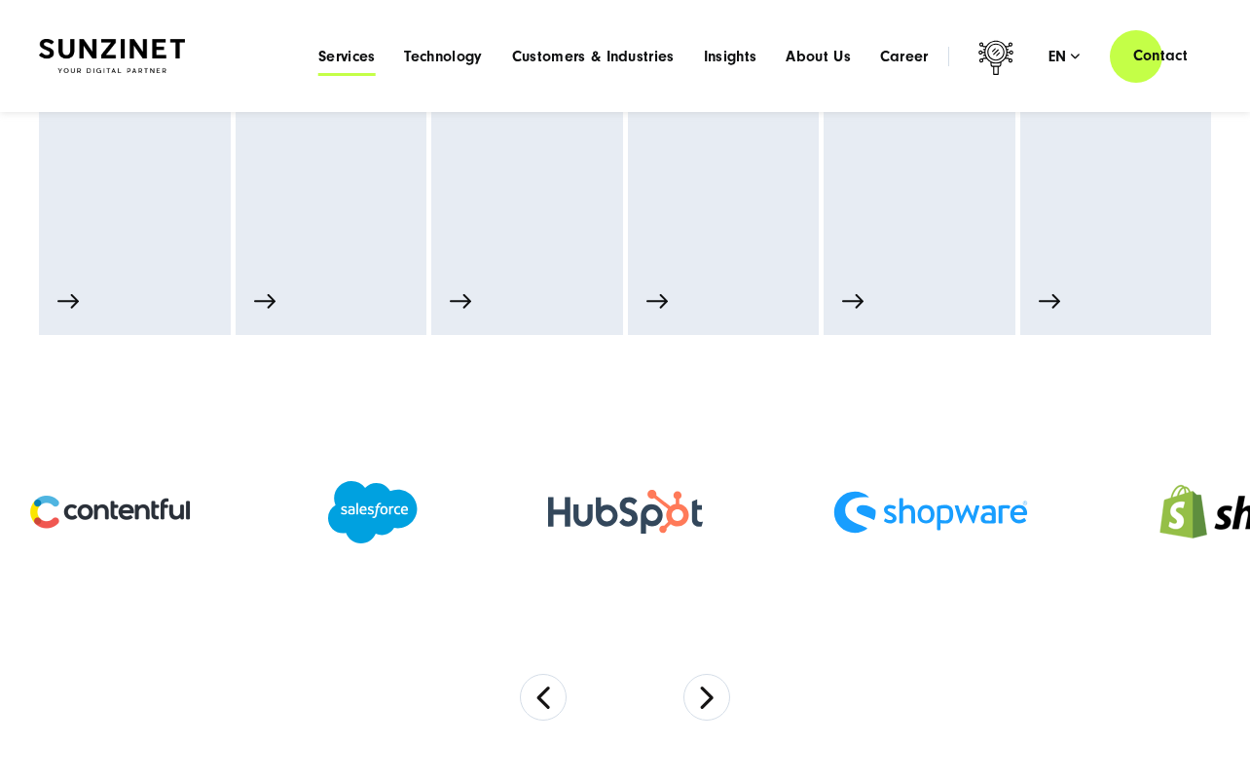
click at [337, 60] on span "Services" at bounding box center [346, 56] width 57 height 19
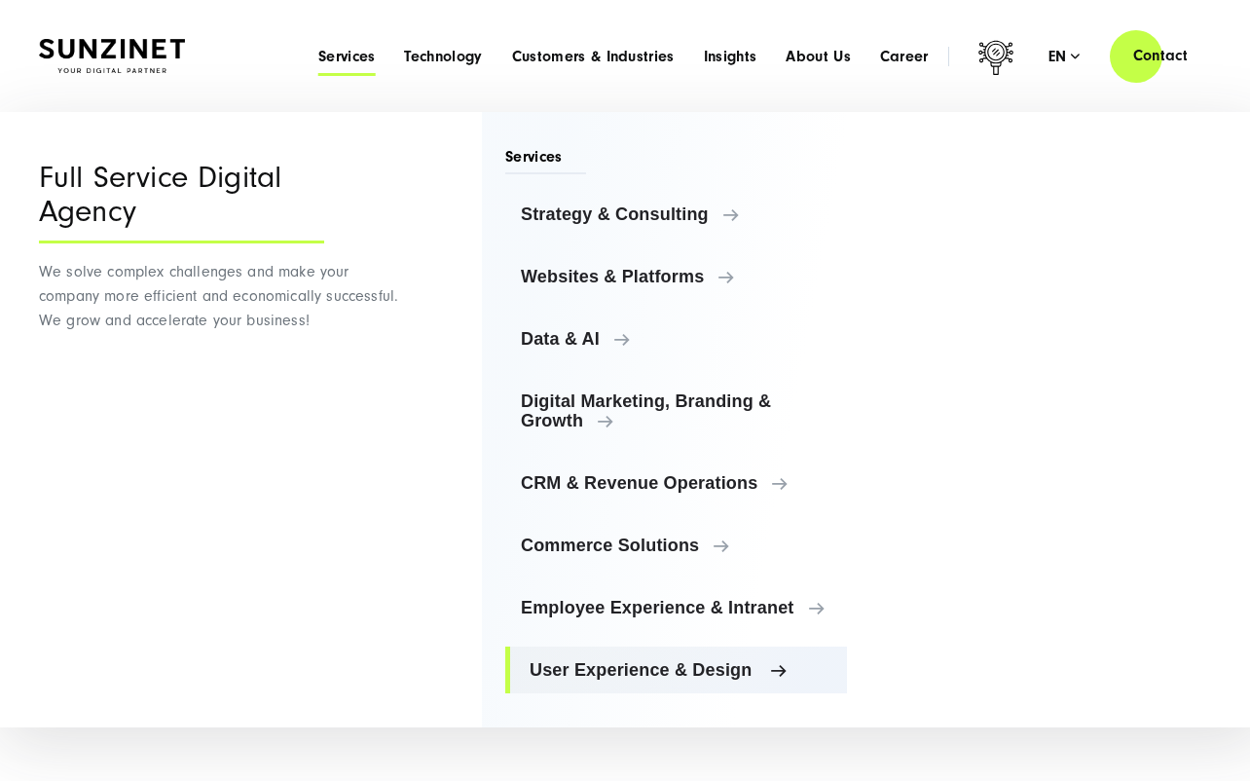
click at [594, 670] on span "User Experience & Design" at bounding box center [681, 669] width 302 height 19
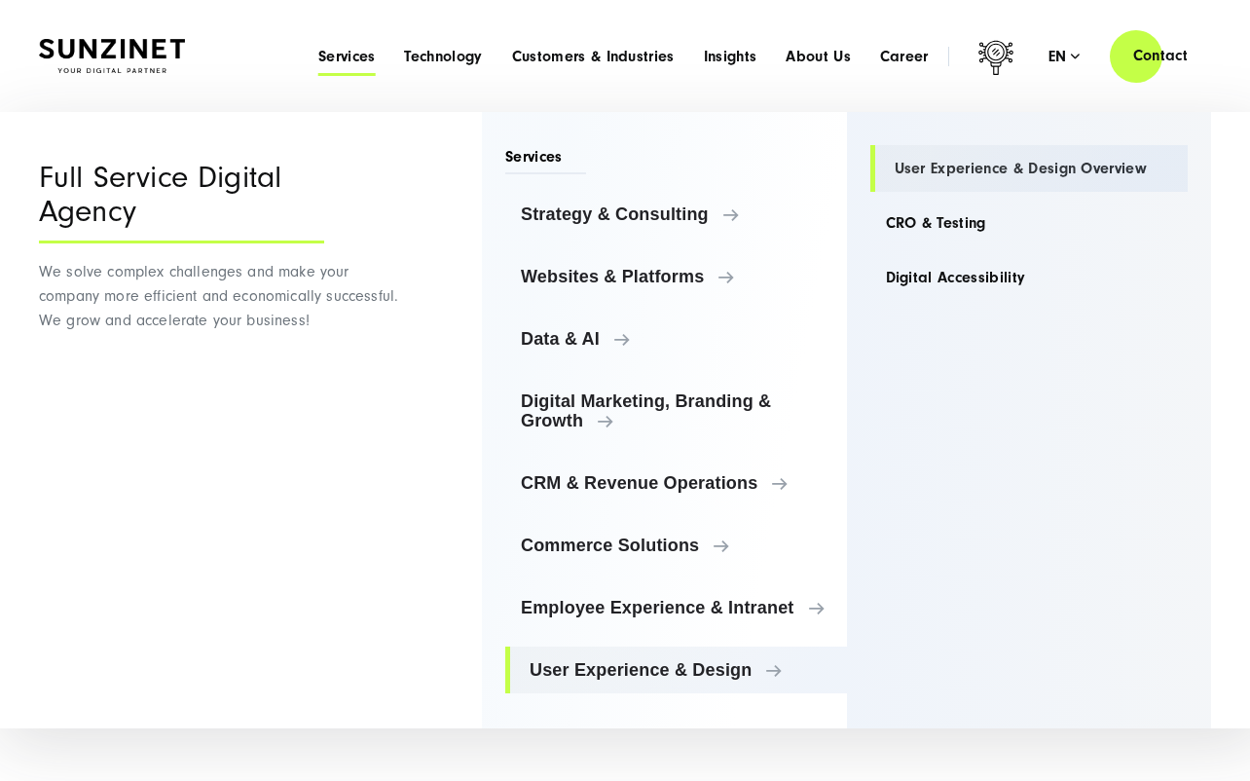
click at [1055, 167] on link "User Experience & Design Overview" at bounding box center [1029, 168] width 318 height 47
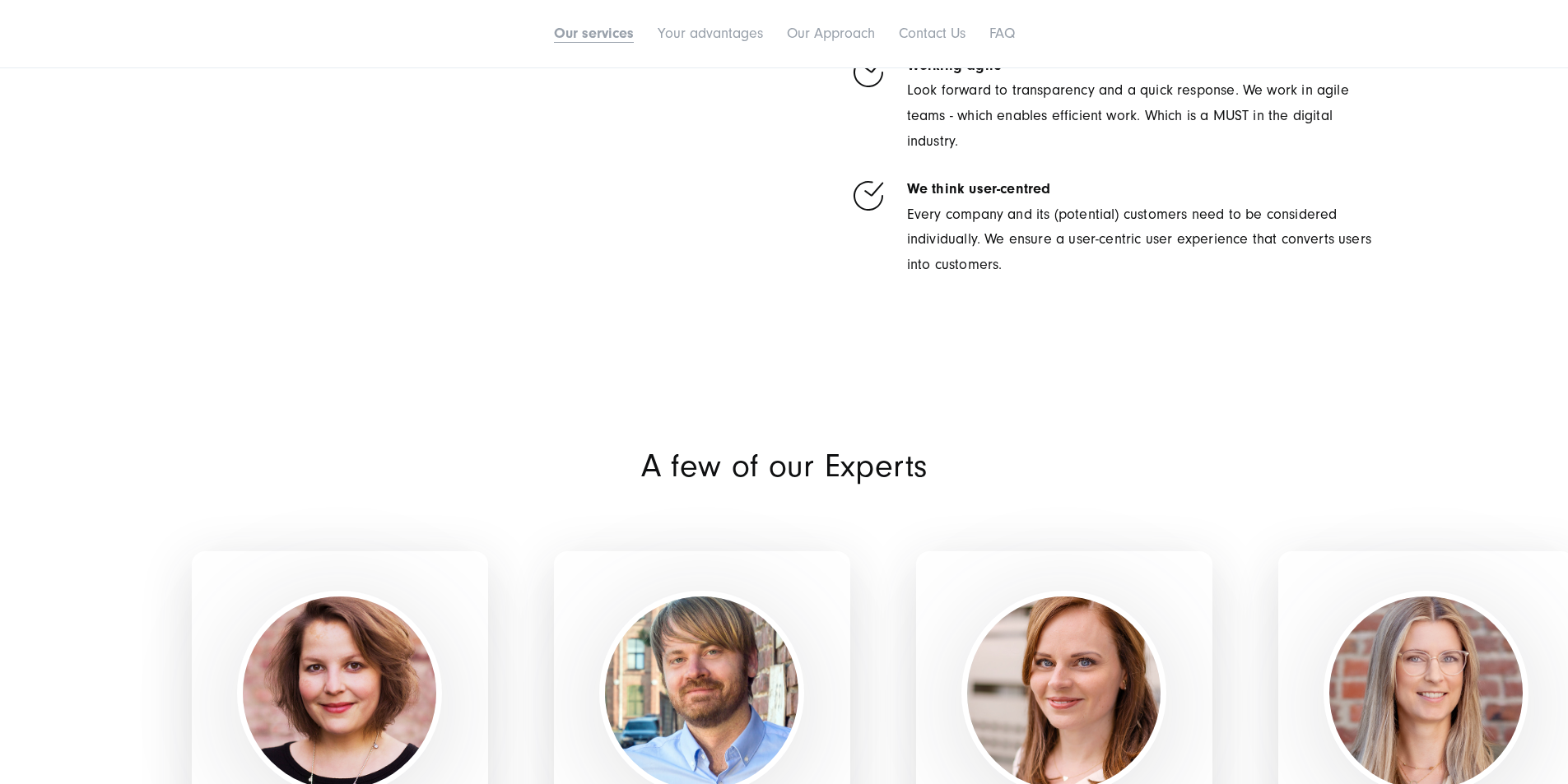
scroll to position [2714, 0]
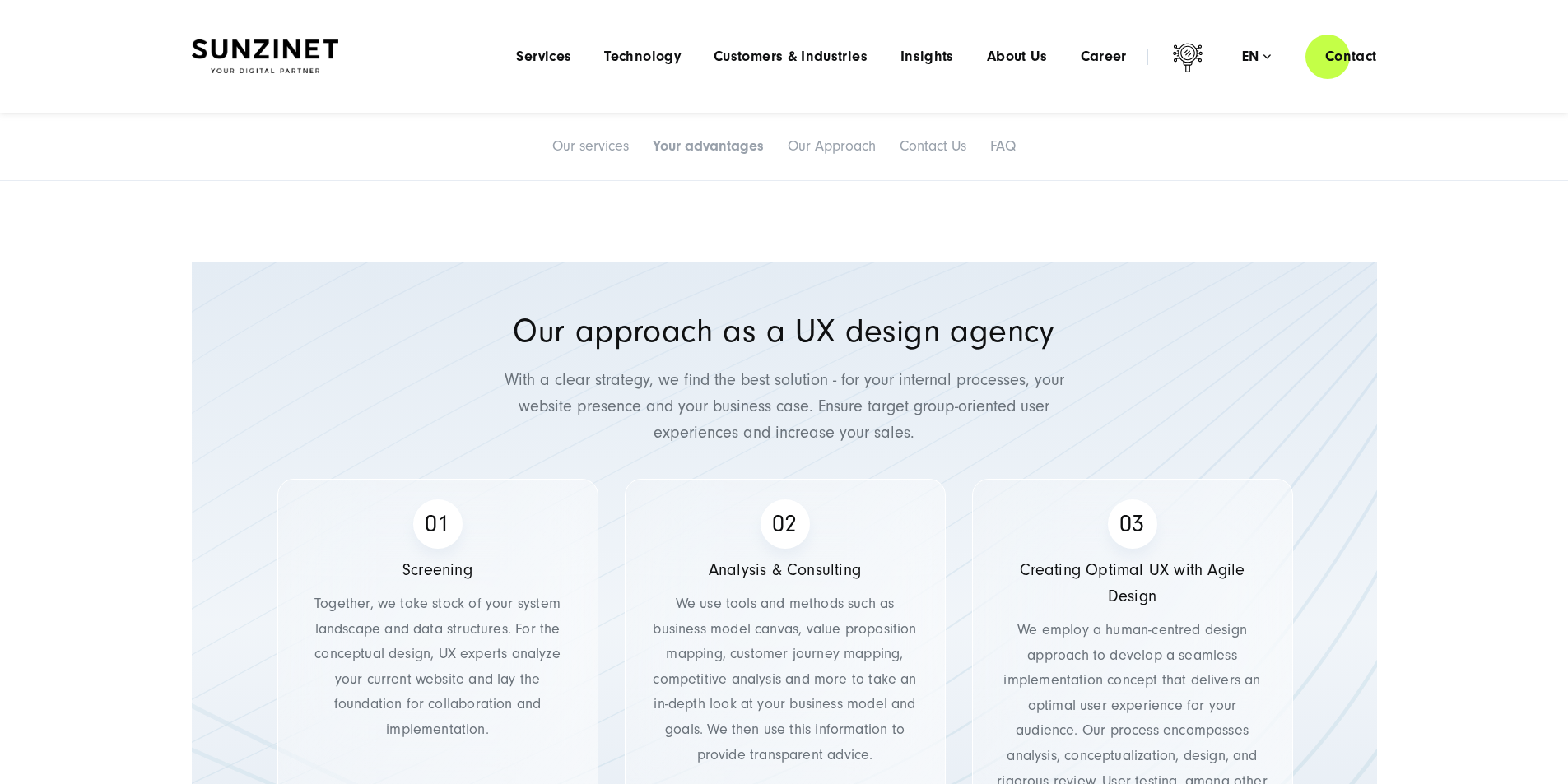
drag, startPoint x: 1026, startPoint y: 487, endPoint x: 695, endPoint y: 485, distance: 331.0
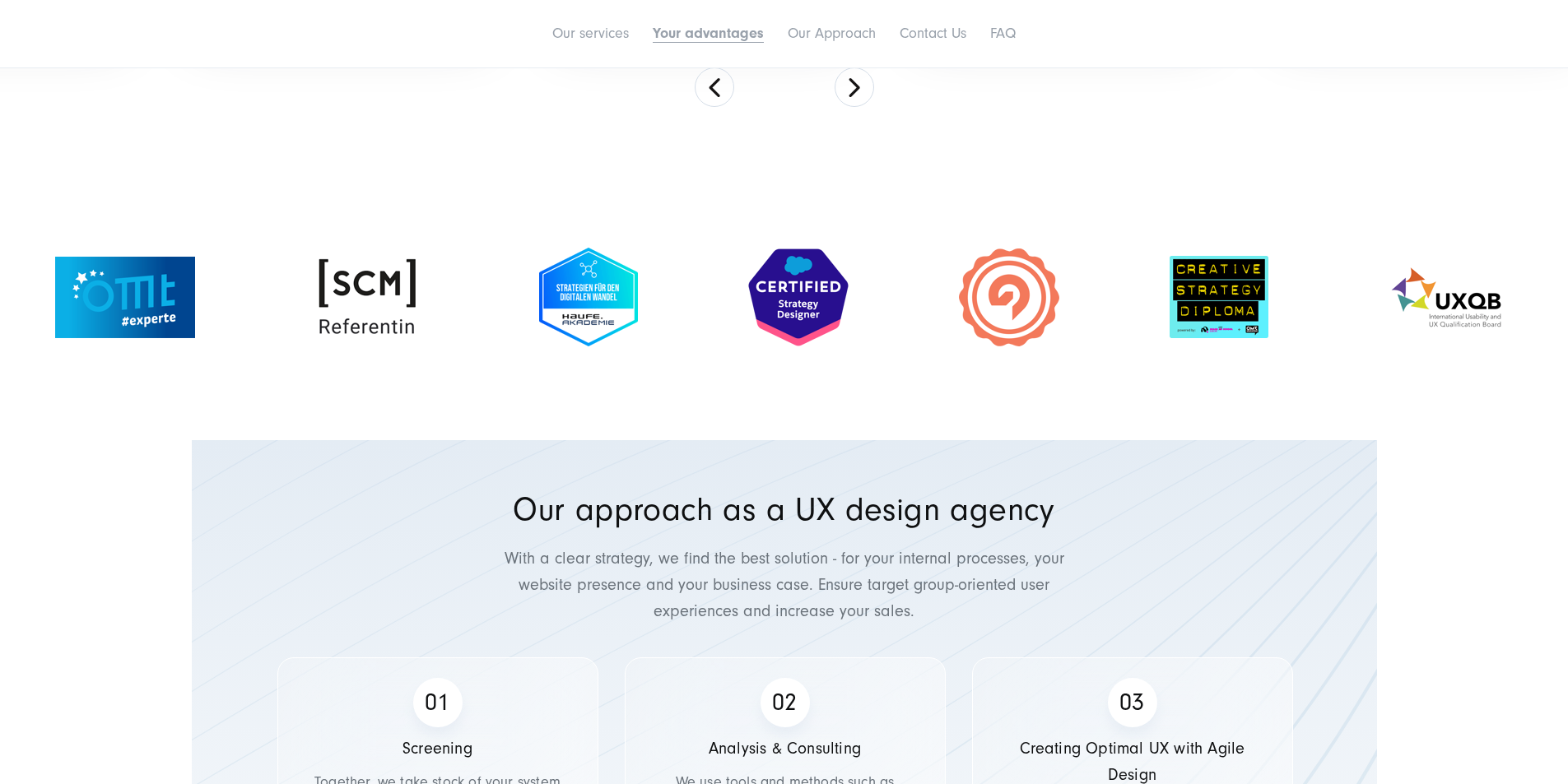
scroll to position [3702, 0]
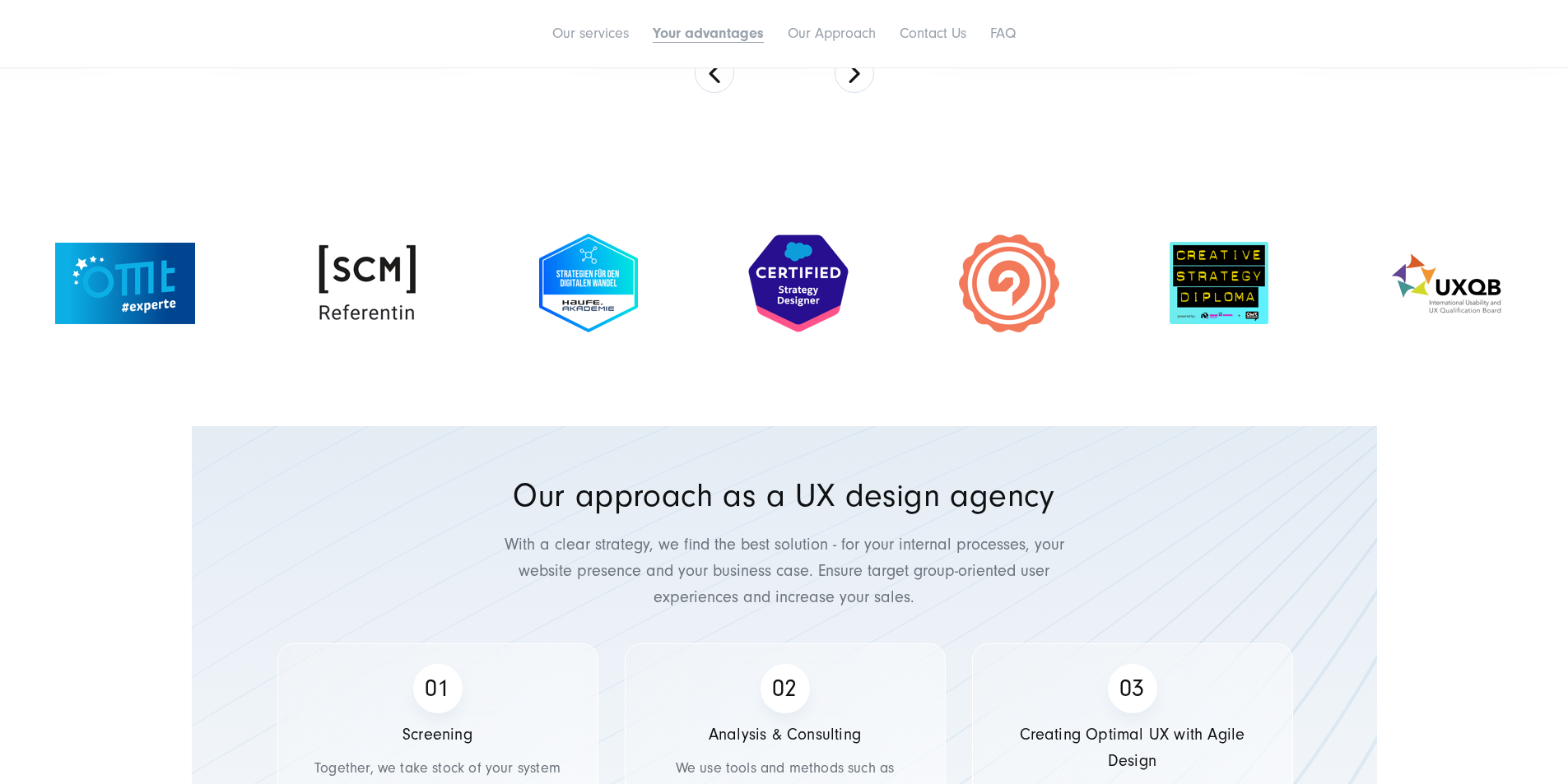
drag, startPoint x: 913, startPoint y: 535, endPoint x: 853, endPoint y: 524, distance: 61.0
drag, startPoint x: 992, startPoint y: 508, endPoint x: 466, endPoint y: 454, distance: 528.8
drag, startPoint x: 1182, startPoint y: 420, endPoint x: 641, endPoint y: 419, distance: 541.0
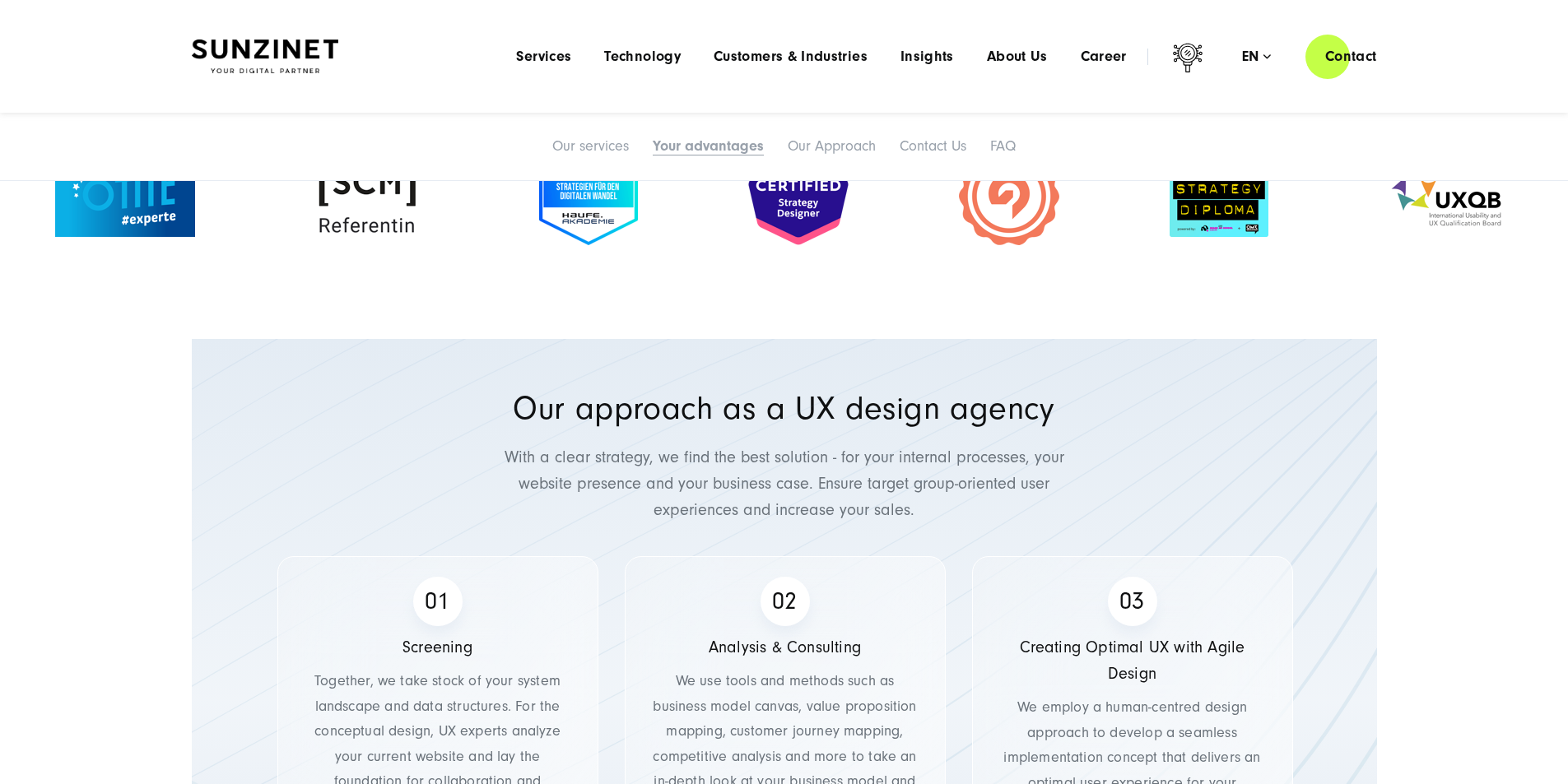
scroll to position [3784, 0]
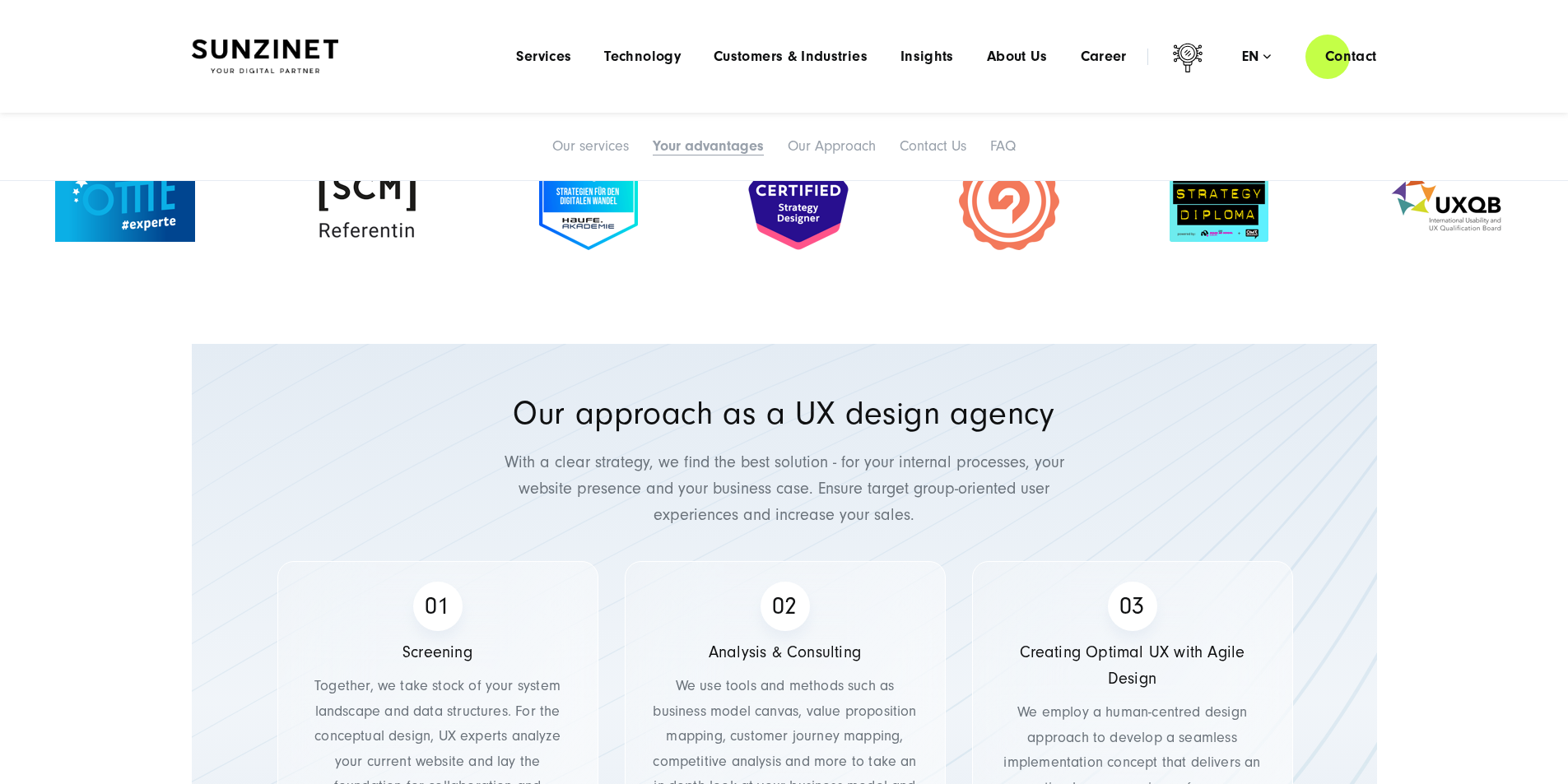
drag, startPoint x: 922, startPoint y: 455, endPoint x: 369, endPoint y: 409, distance: 554.9
click at [552, 155] on link "Our services" at bounding box center [590, 146] width 77 height 17
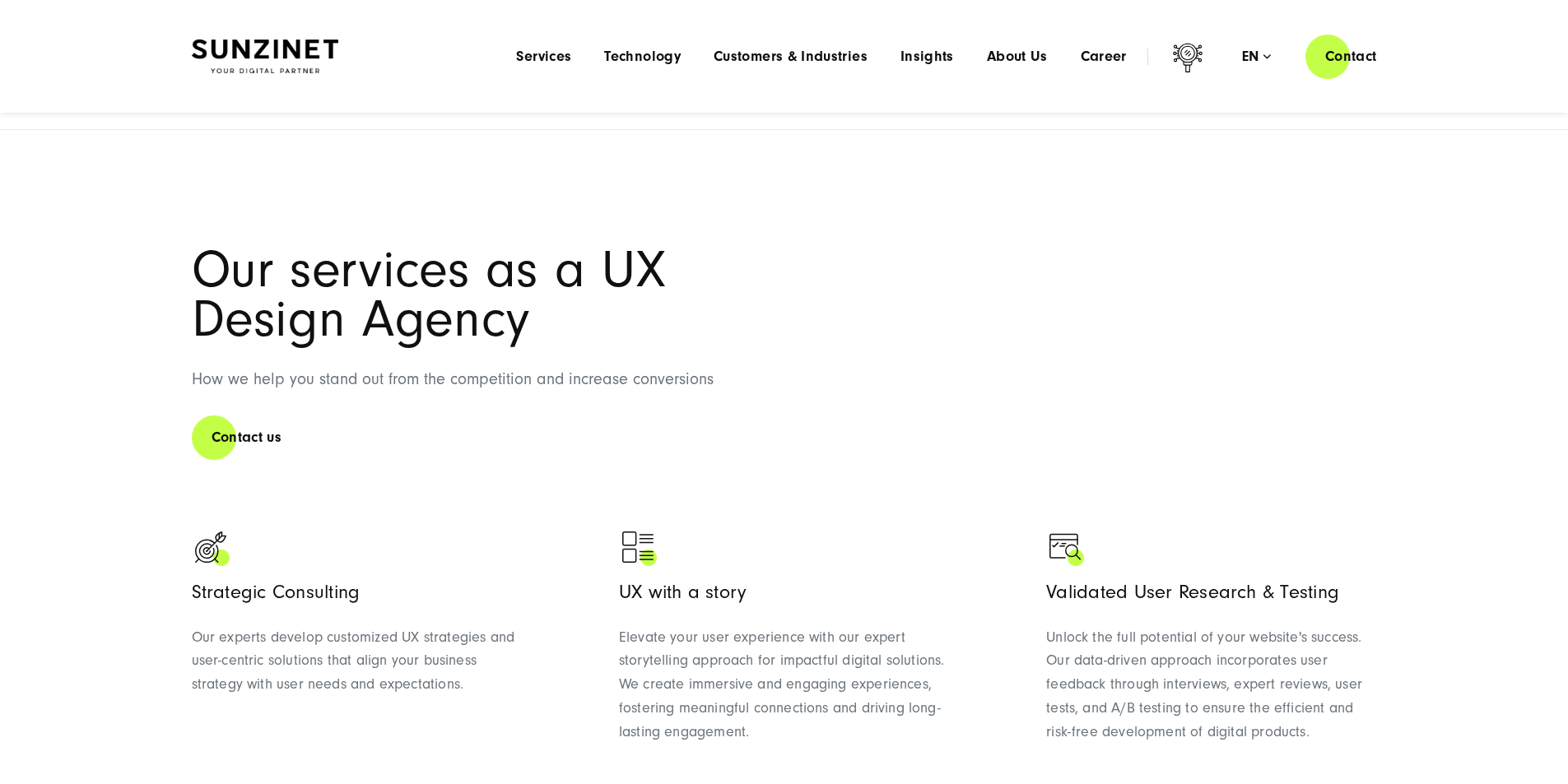
click at [680, 105] on link "Your advantages" at bounding box center [710, 95] width 106 height 17
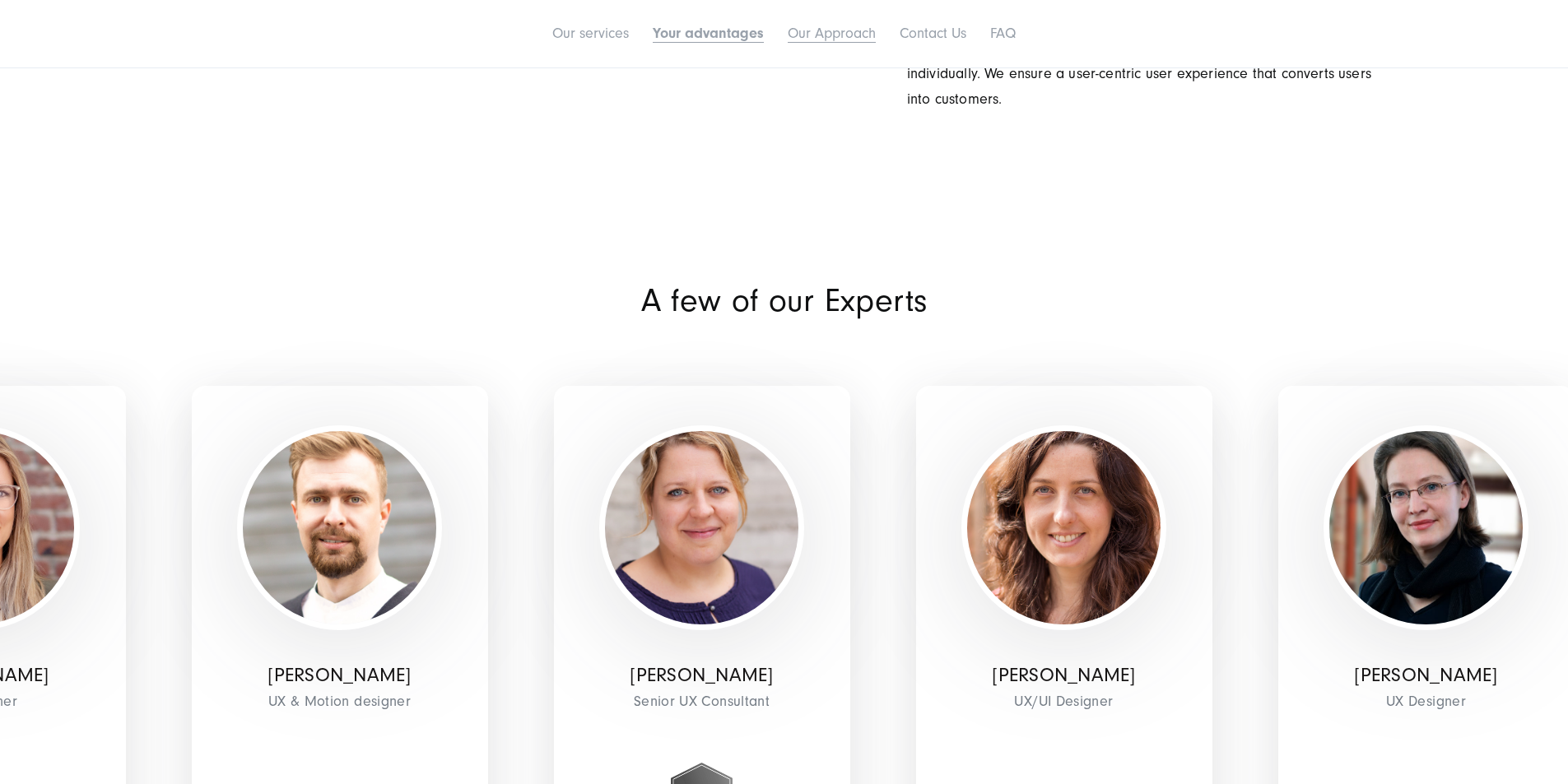
click at [864, 42] on link "Our Approach" at bounding box center [832, 33] width 88 height 17
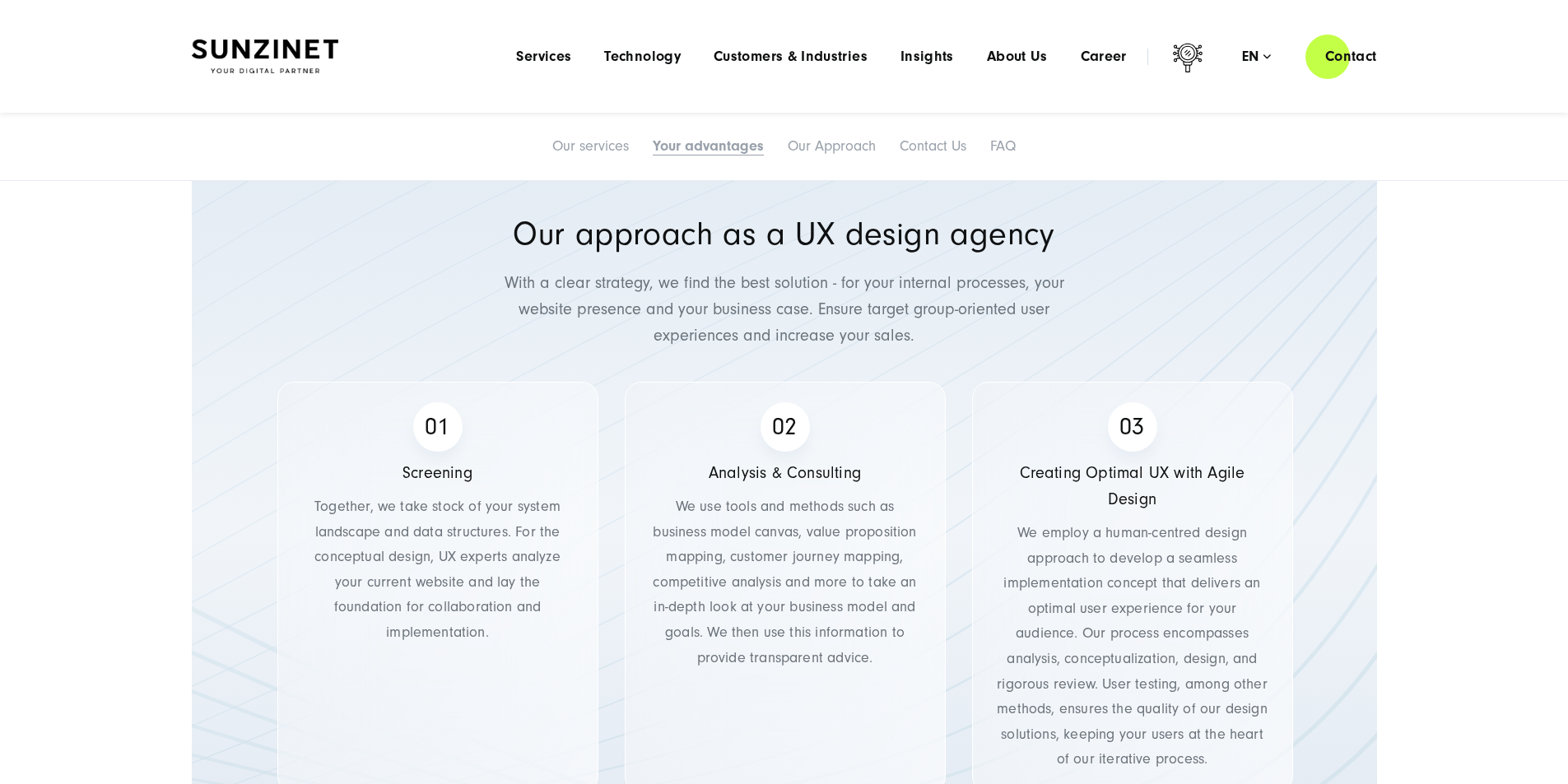
scroll to position [3812, 0]
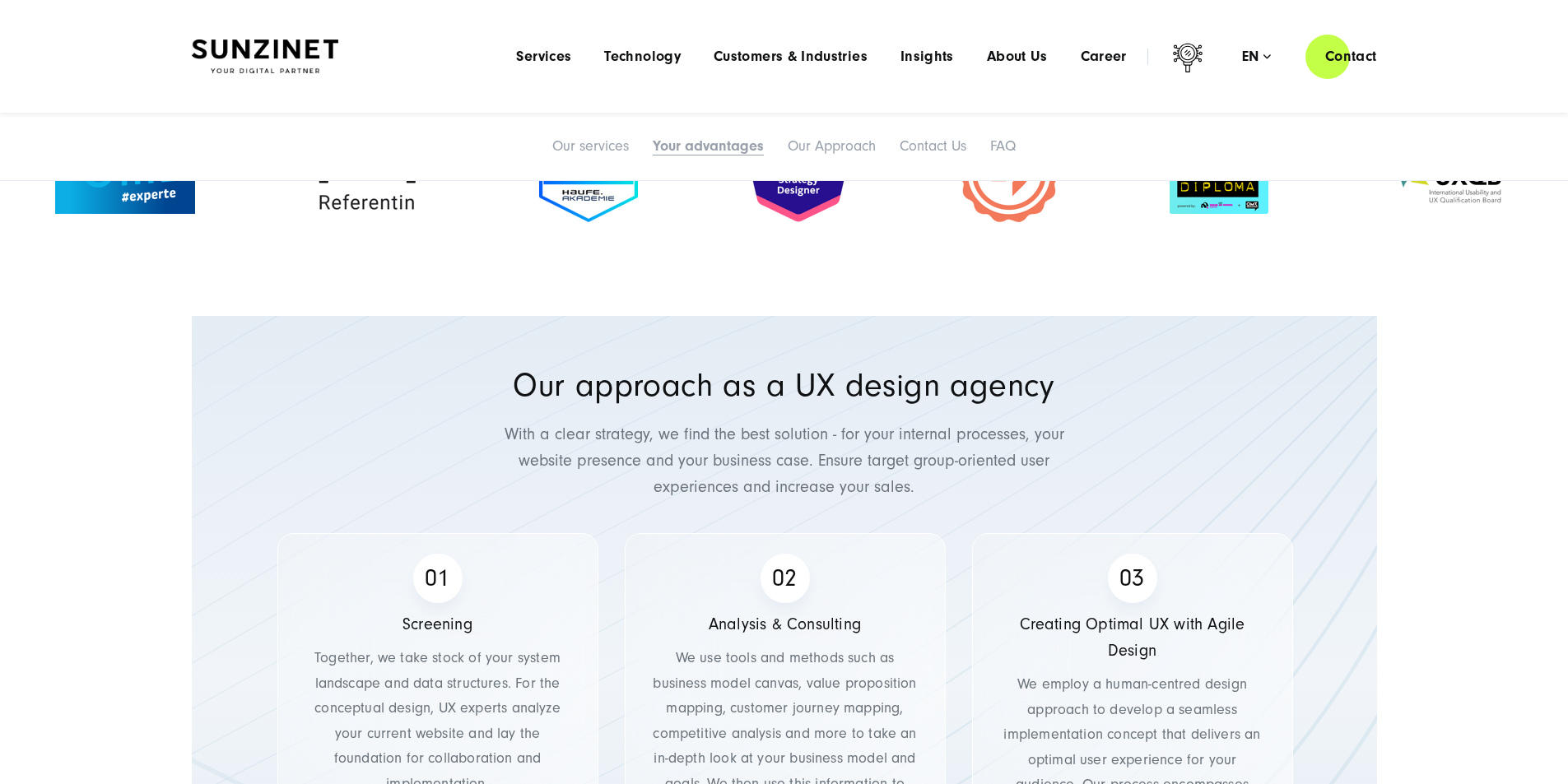
drag, startPoint x: 1033, startPoint y: 339, endPoint x: 674, endPoint y: 304, distance: 360.7
drag, startPoint x: 794, startPoint y: 321, endPoint x: 496, endPoint y: 321, distance: 298.0
drag, startPoint x: 950, startPoint y: 399, endPoint x: 254, endPoint y: 362, distance: 697.0
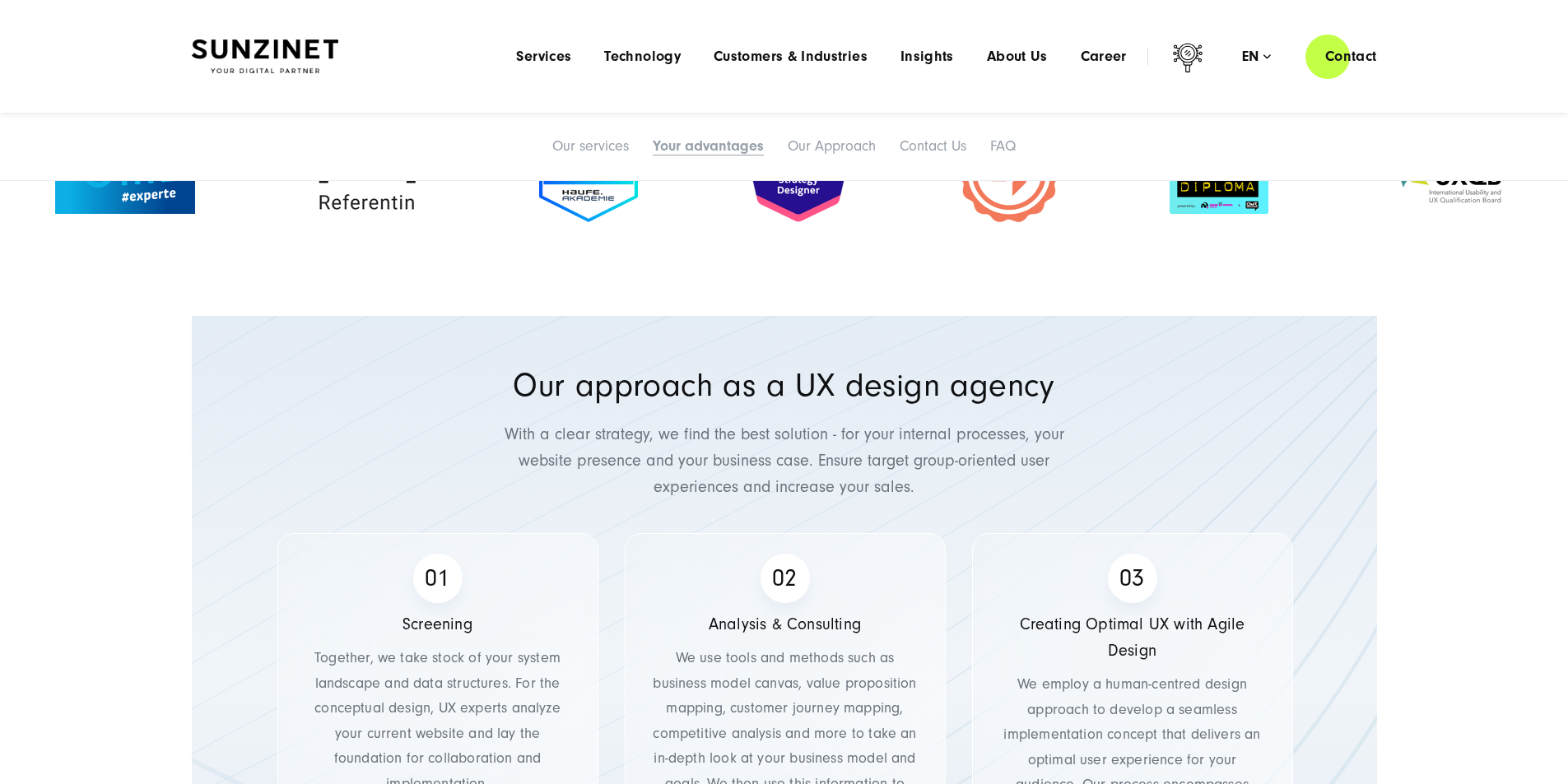
drag, startPoint x: 994, startPoint y: 444, endPoint x: 823, endPoint y: 444, distance: 171.0
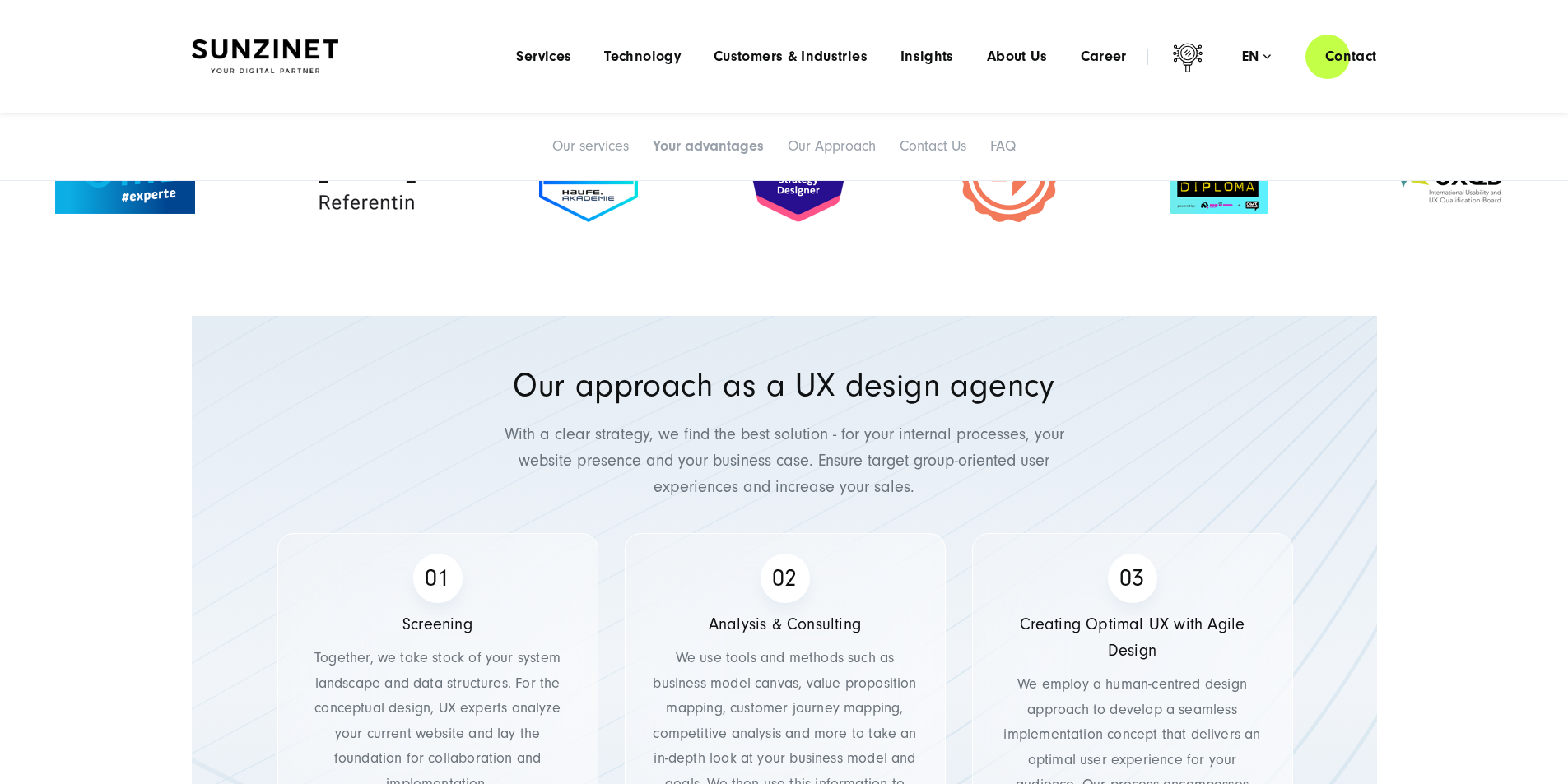
drag, startPoint x: 1387, startPoint y: 506, endPoint x: 923, endPoint y: 485, distance: 464.5
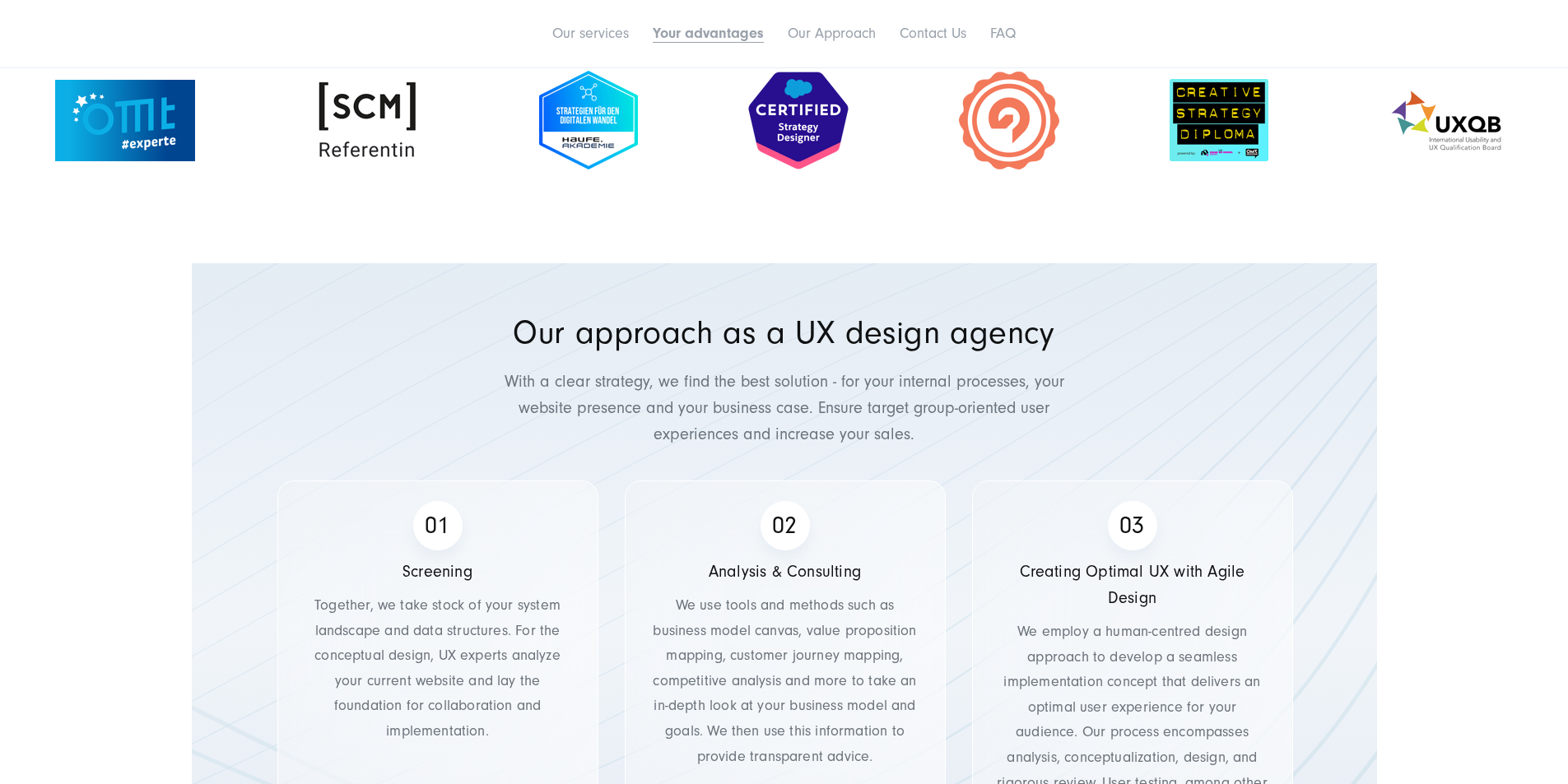
scroll to position [3977, 0]
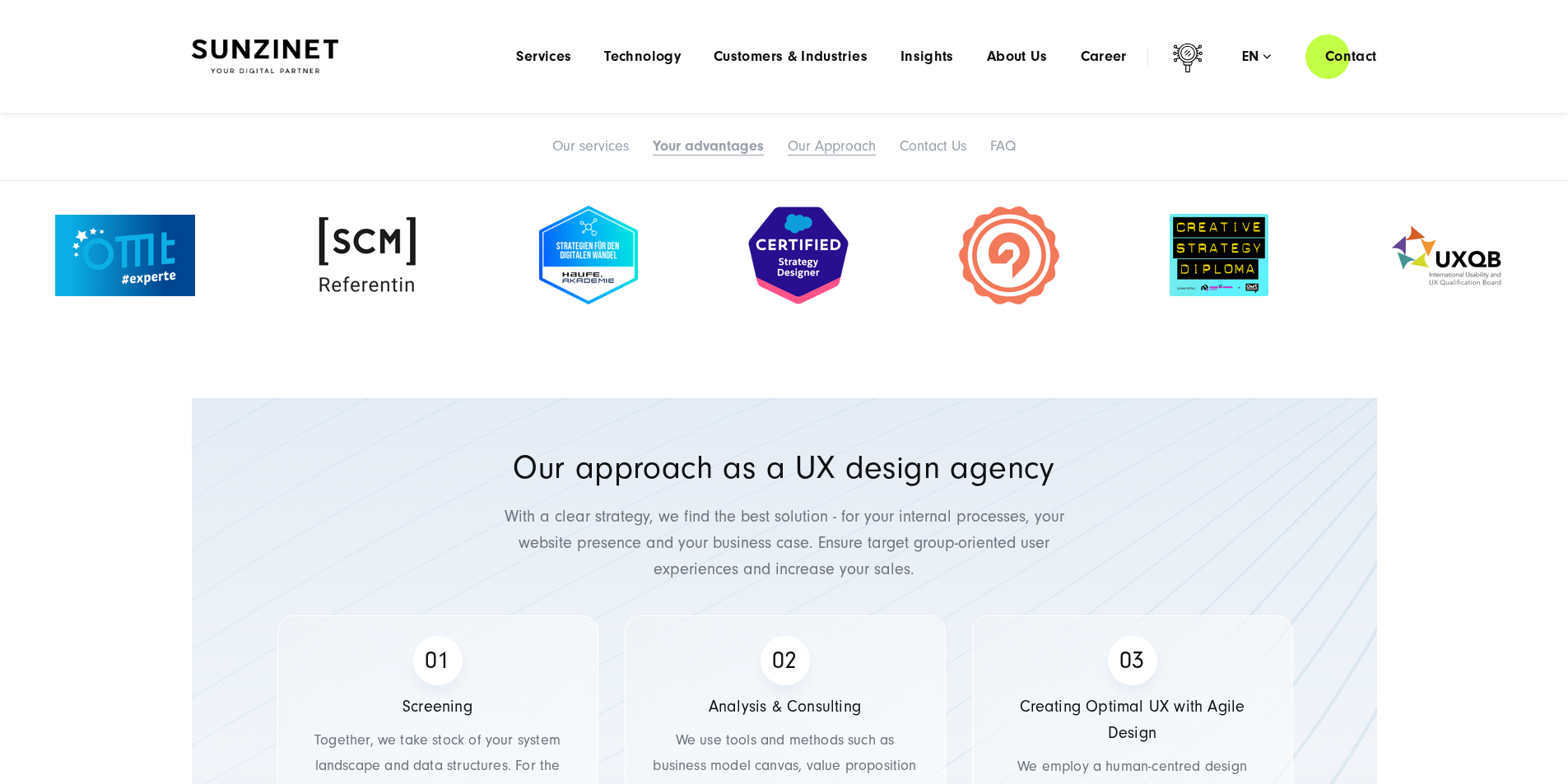
click at [860, 155] on link "Our Approach" at bounding box center [832, 146] width 88 height 17
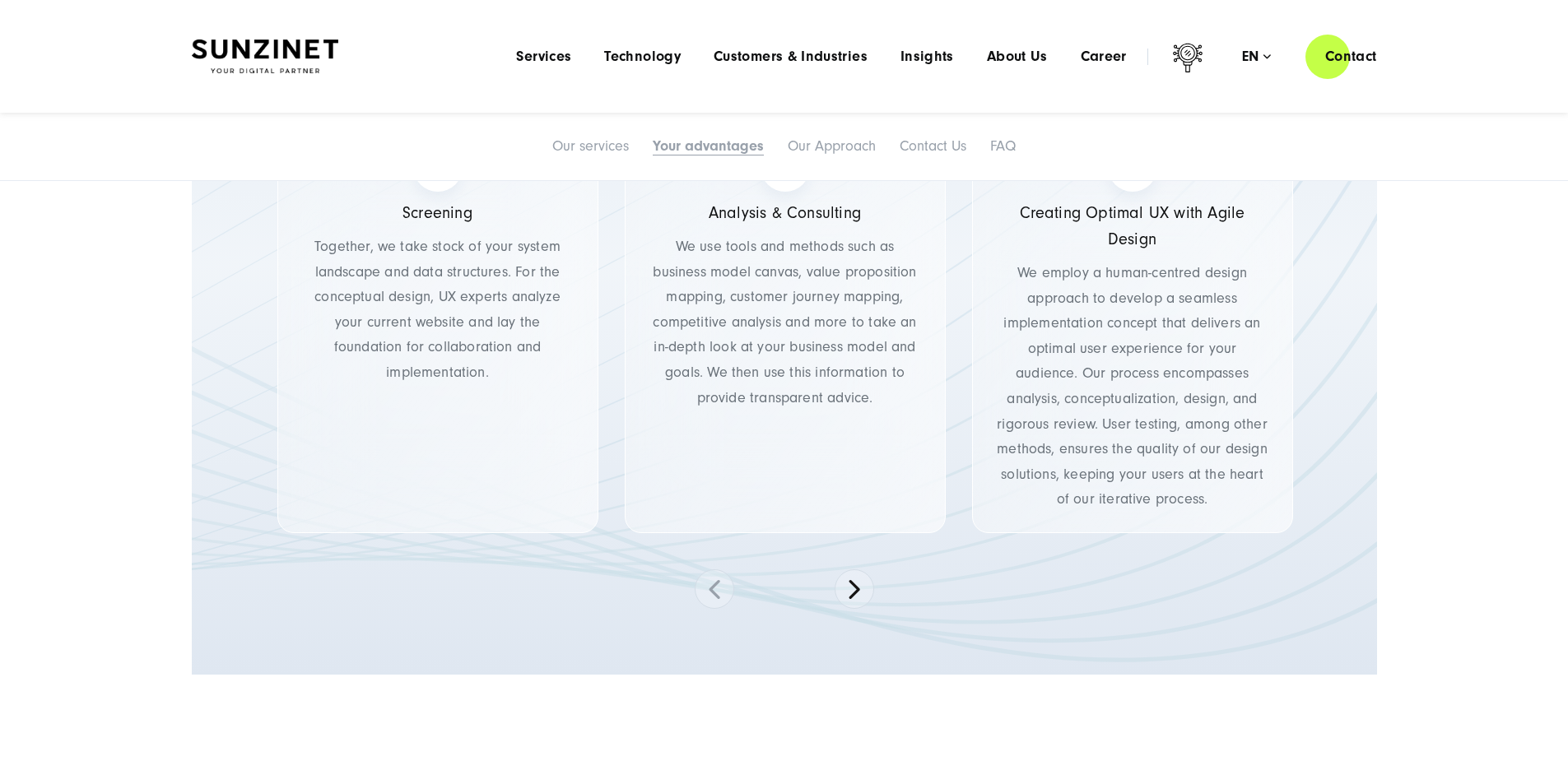
drag, startPoint x: 1217, startPoint y: 547, endPoint x: 833, endPoint y: 513, distance: 385.5
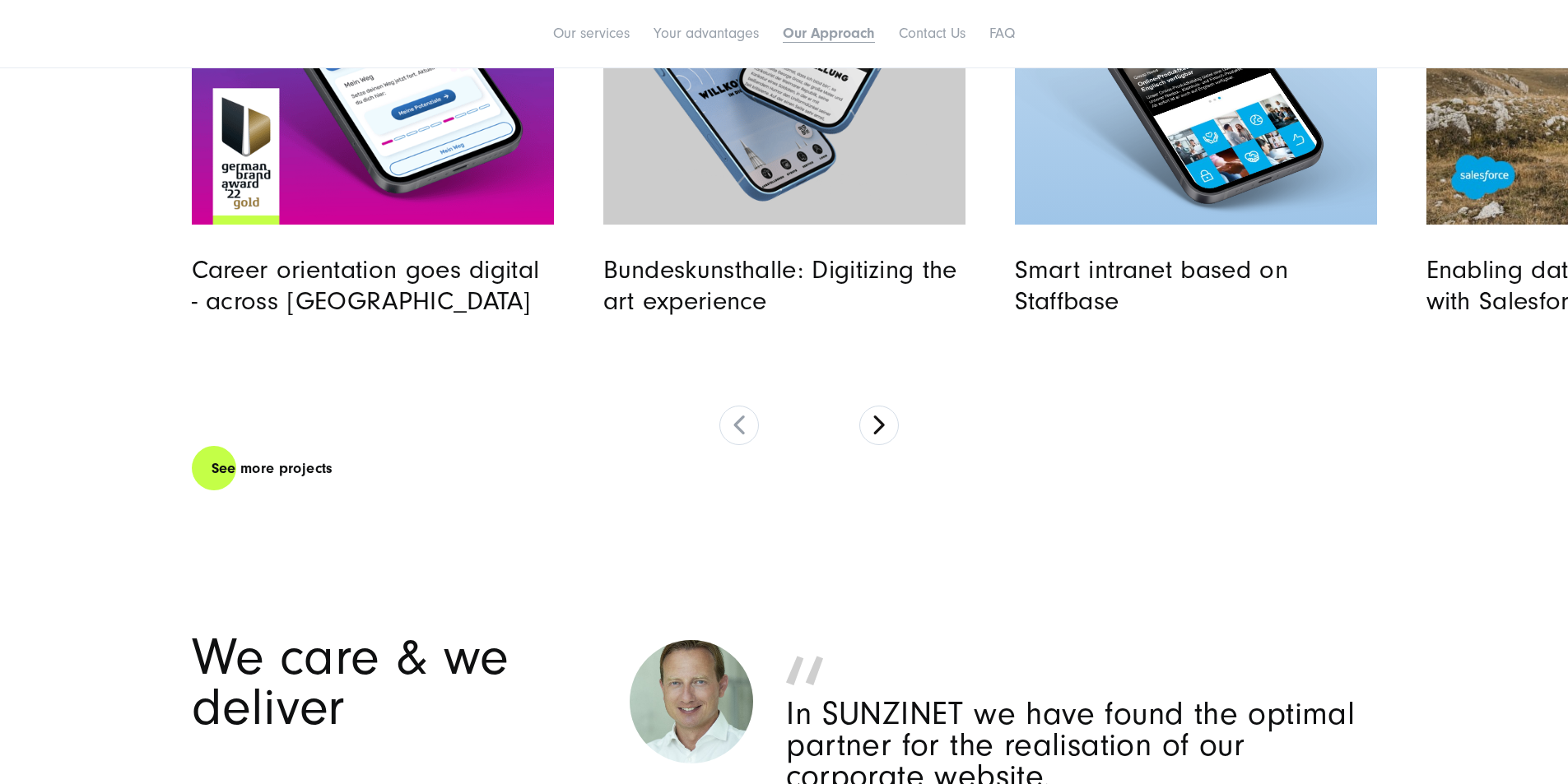
scroll to position [5293, 0]
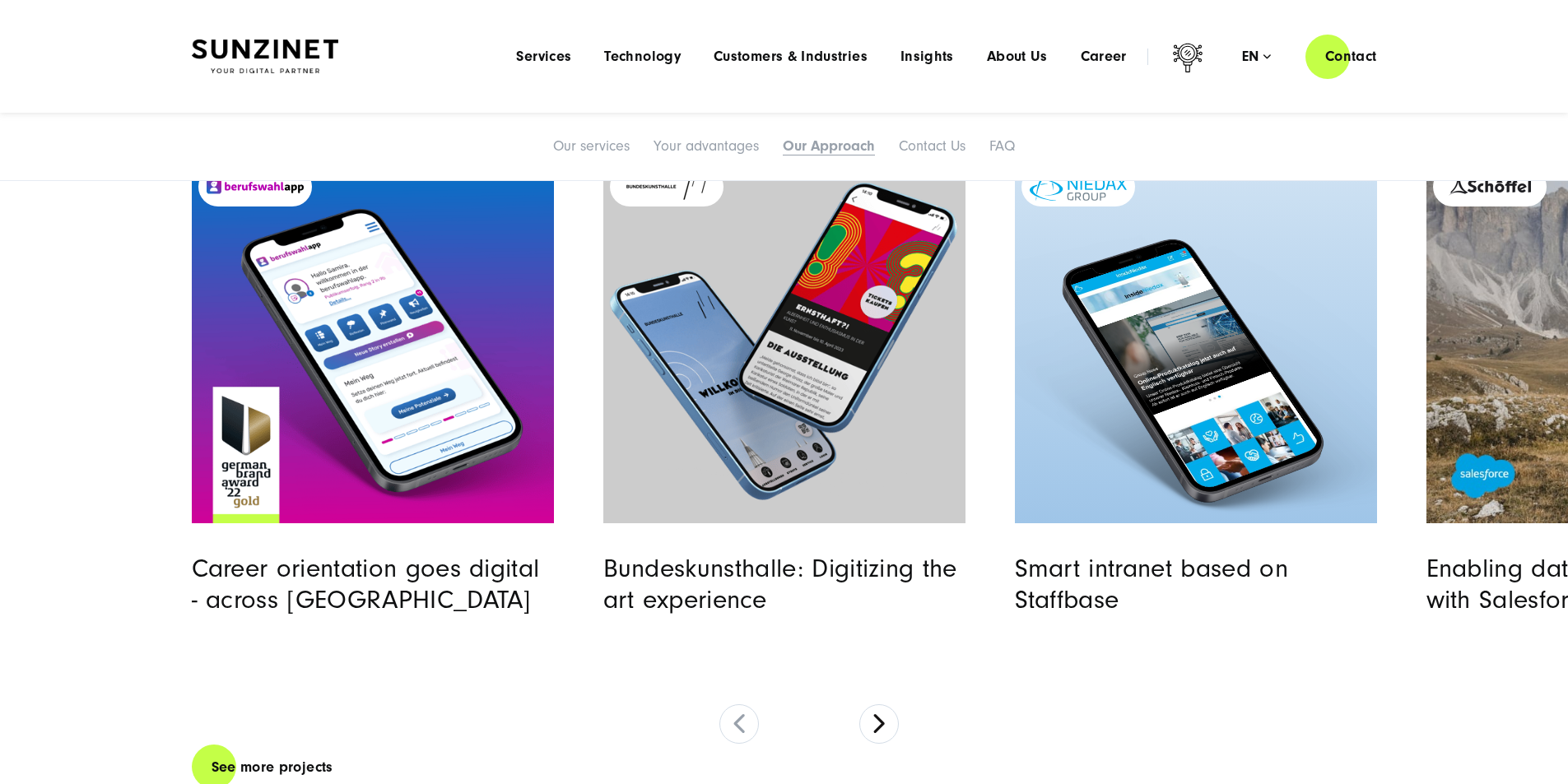
scroll to position [4963, 0]
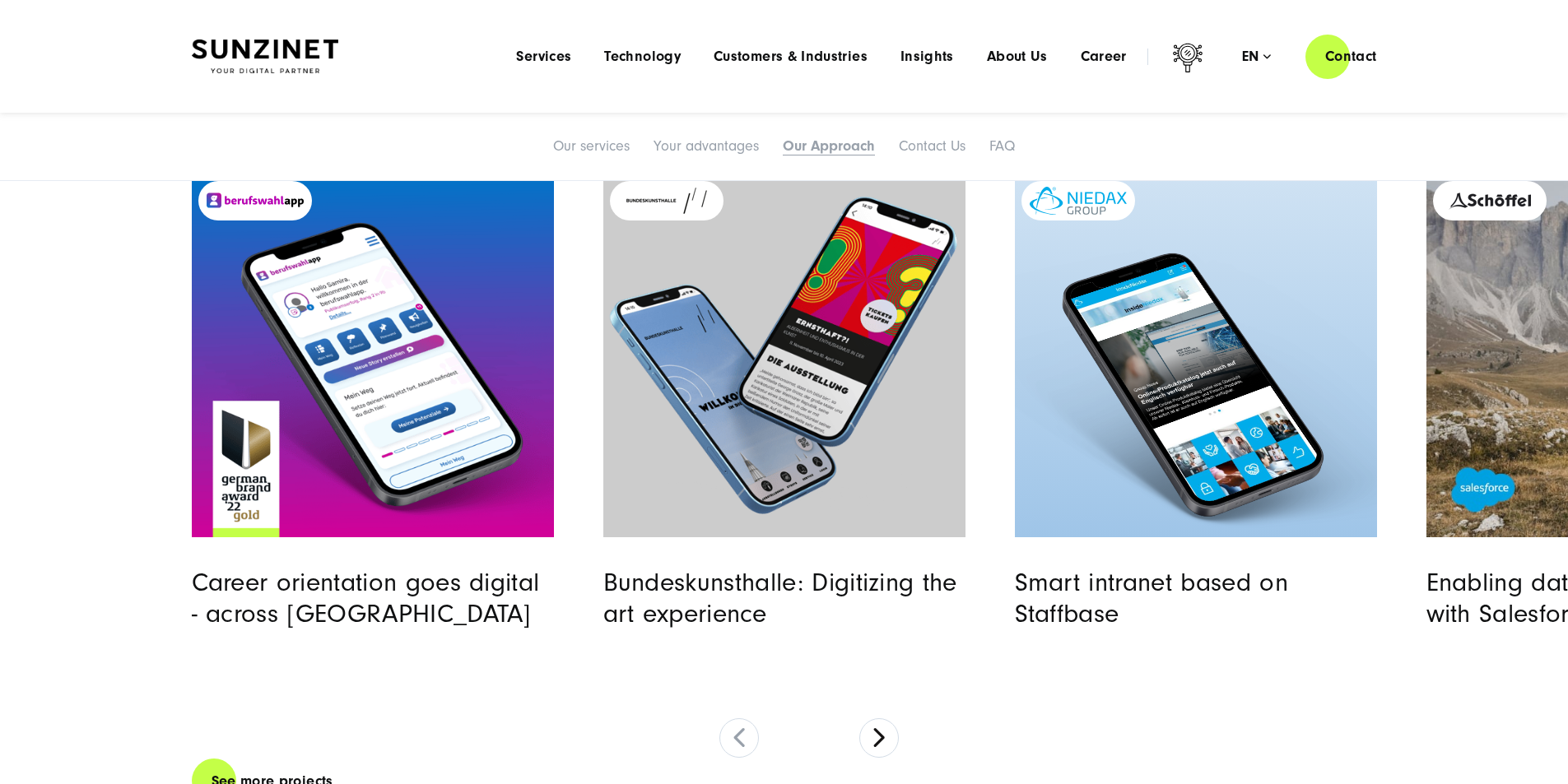
drag, startPoint x: 982, startPoint y: 535, endPoint x: 666, endPoint y: 485, distance: 319.9
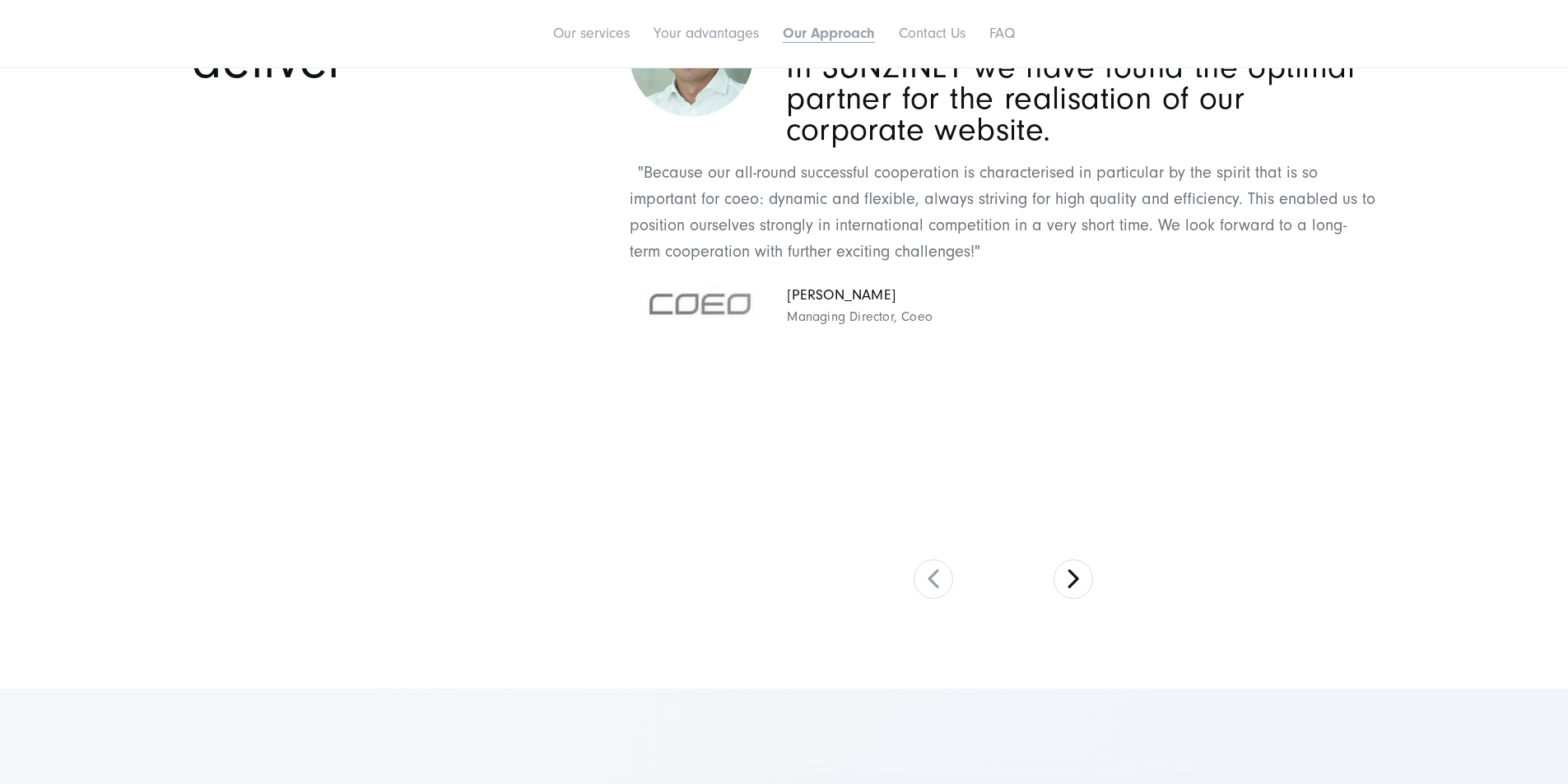
scroll to position [5951, 0]
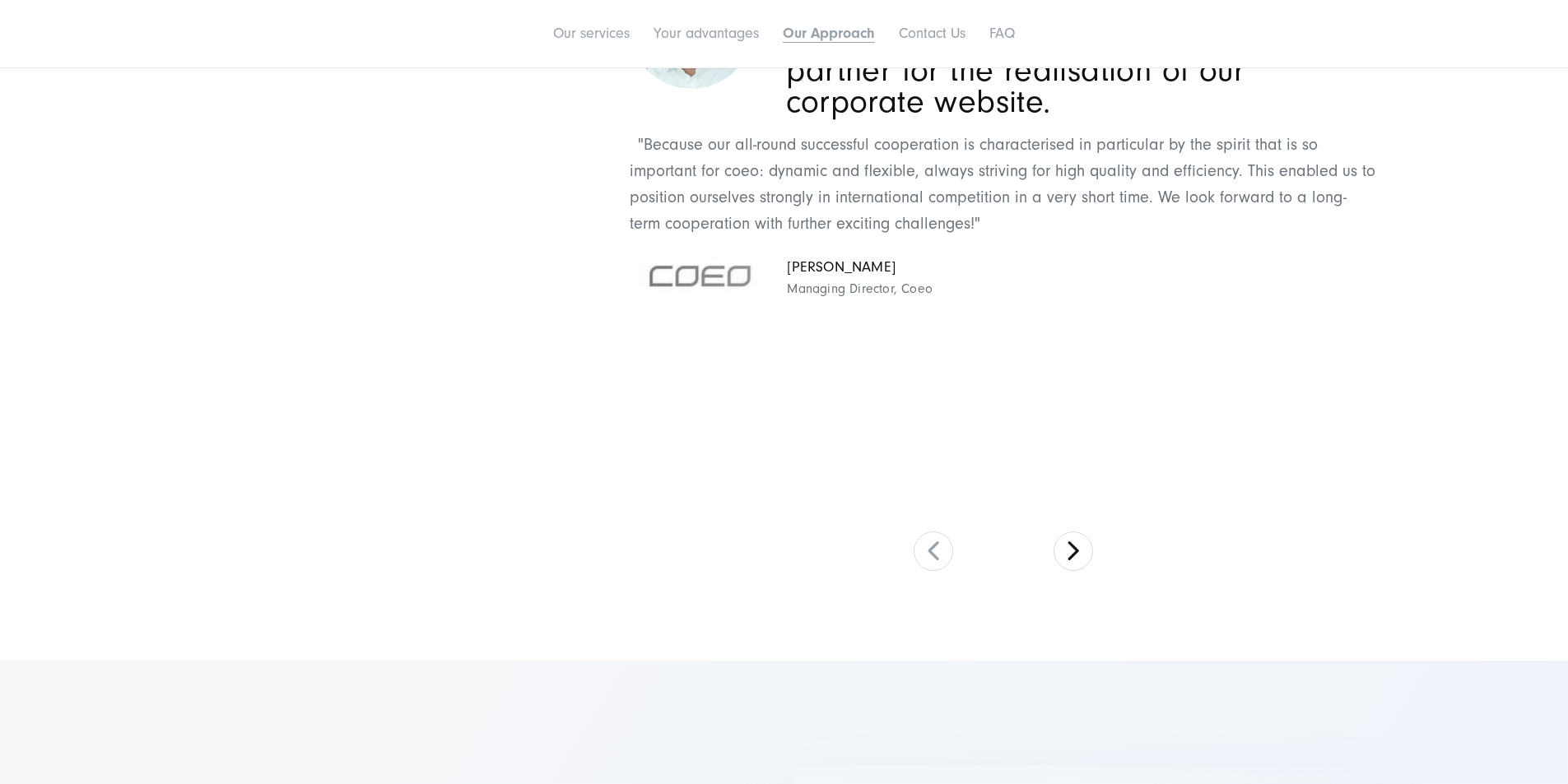
drag, startPoint x: 890, startPoint y: 403, endPoint x: 617, endPoint y: 391, distance: 273.3
drag, startPoint x: 1313, startPoint y: 427, endPoint x: 864, endPoint y: 429, distance: 449.0
drag, startPoint x: 1274, startPoint y: 476, endPoint x: 977, endPoint y: 462, distance: 297.3
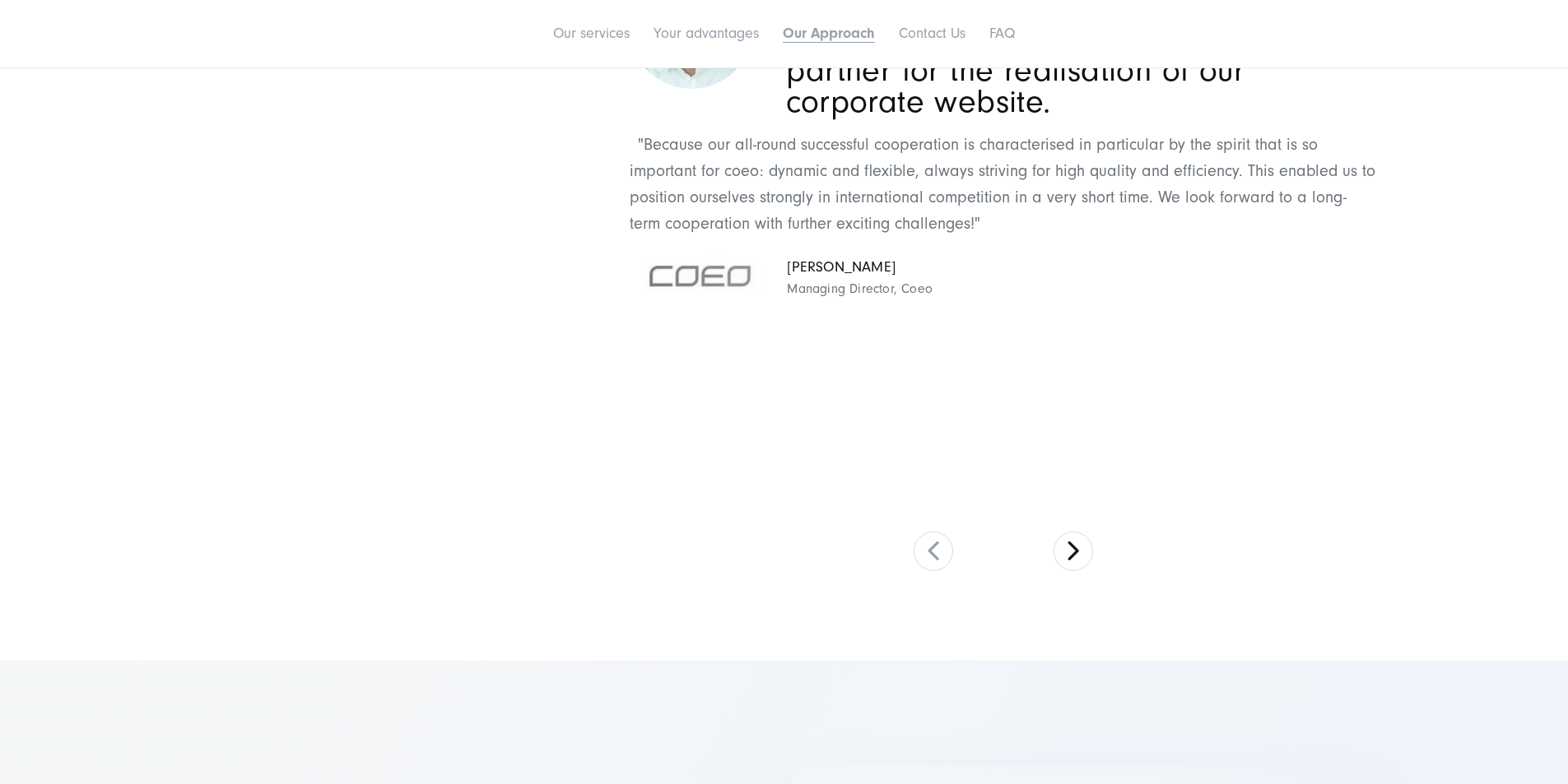
drag, startPoint x: 1366, startPoint y: 449, endPoint x: 681, endPoint y: 410, distance: 686.1
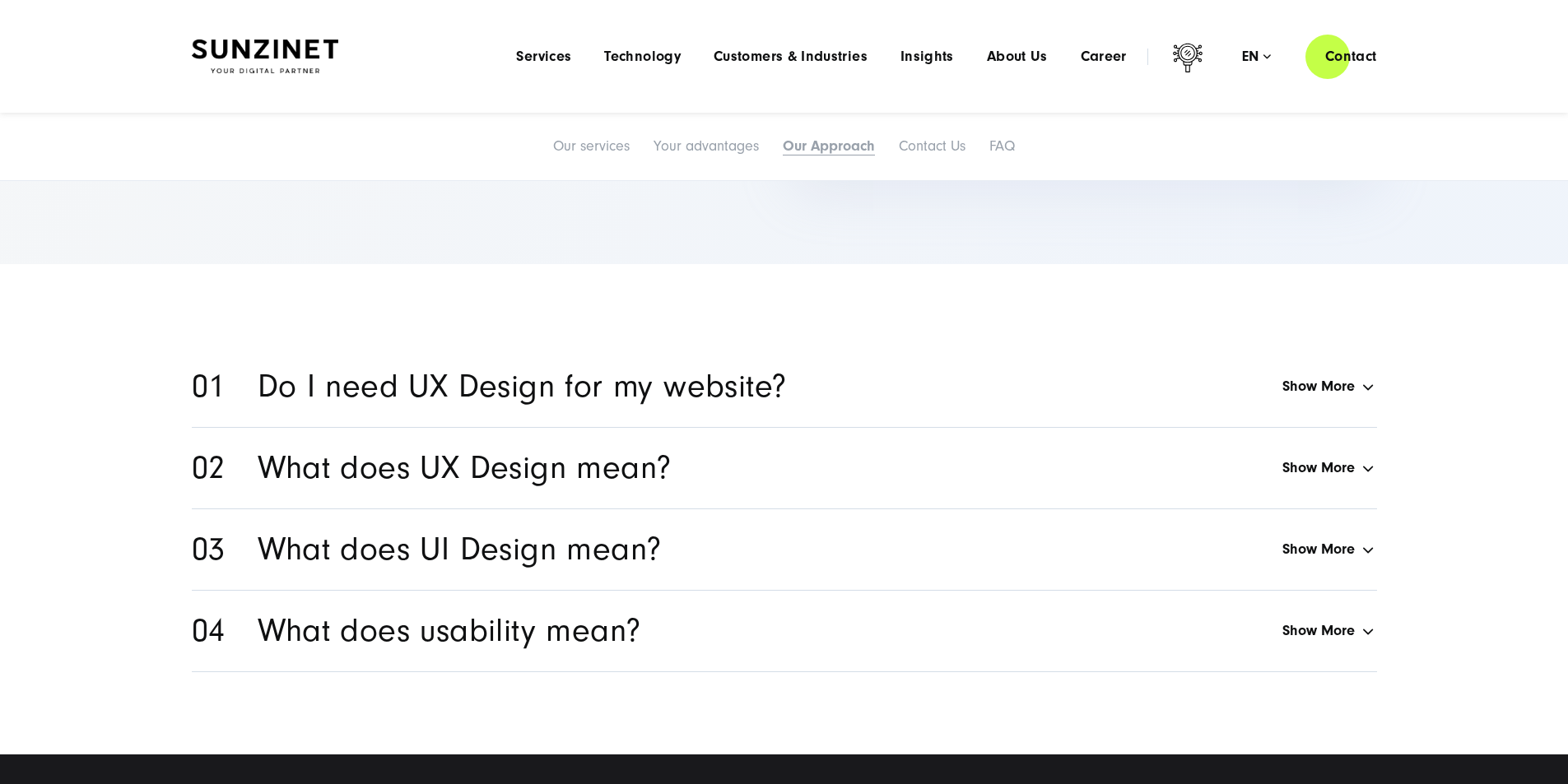
scroll to position [7021, 0]
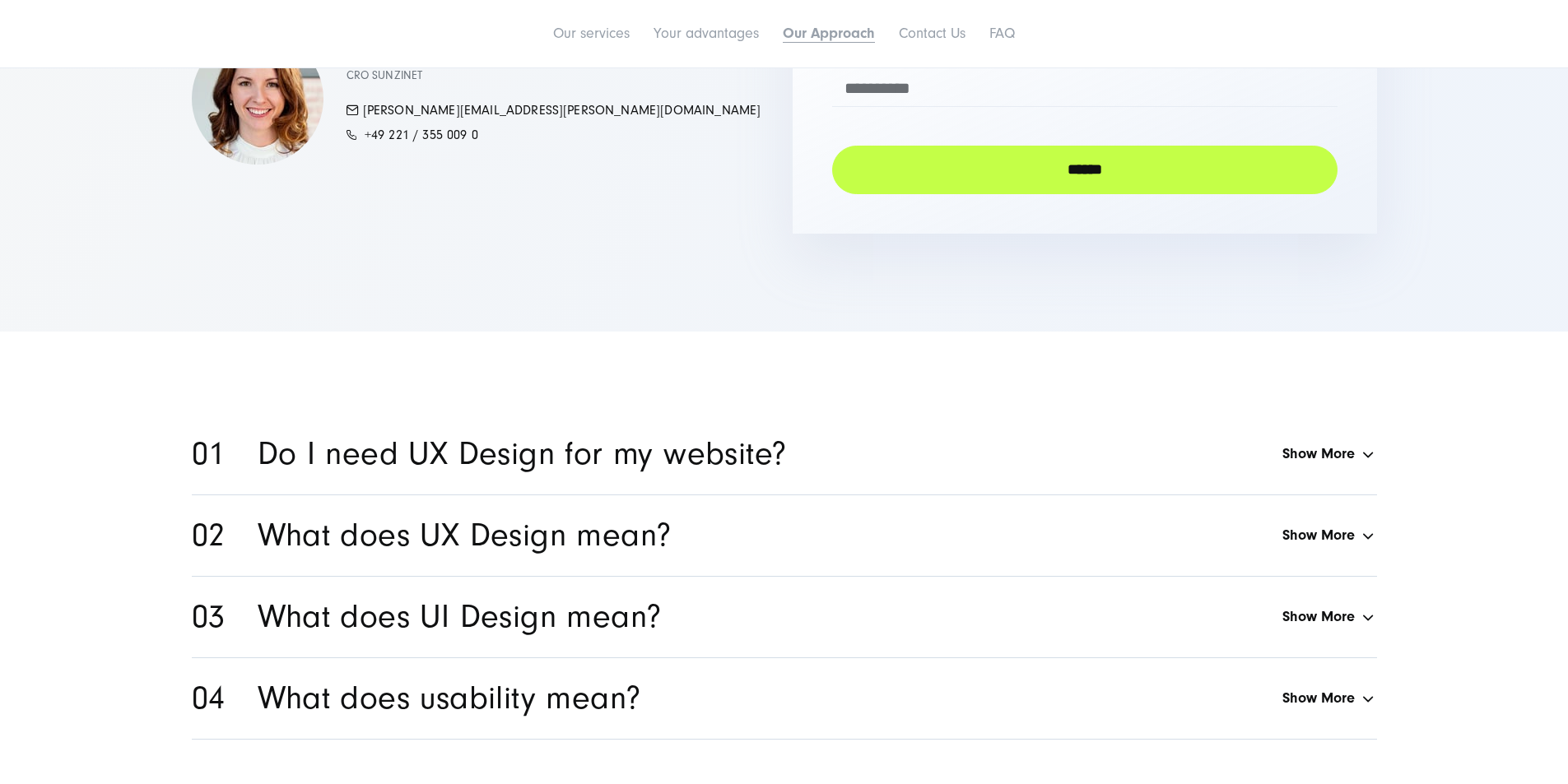
scroll to position [6856, 0]
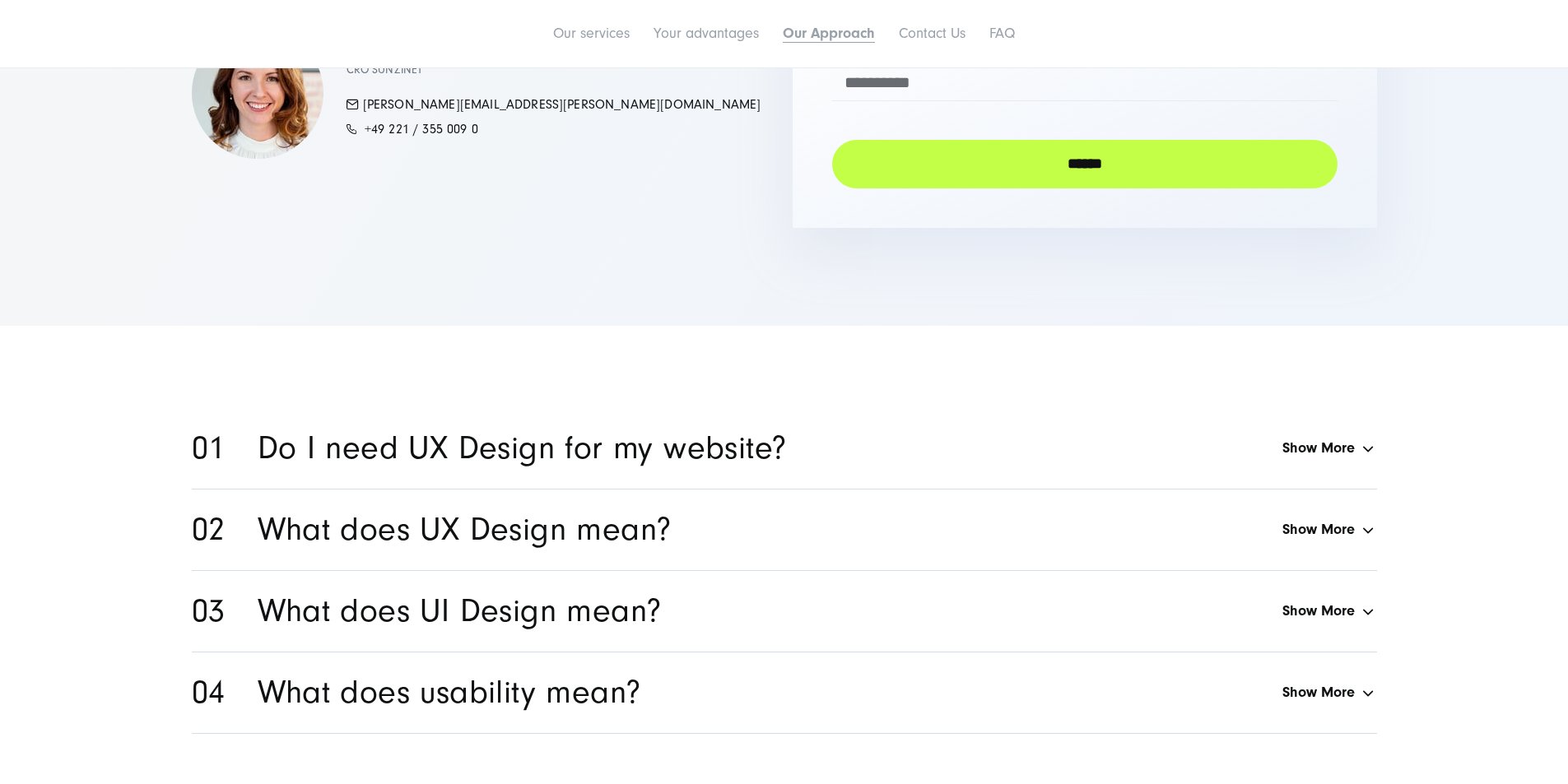
drag, startPoint x: 1068, startPoint y: 586, endPoint x: 1068, endPoint y: 598, distance: 12.0
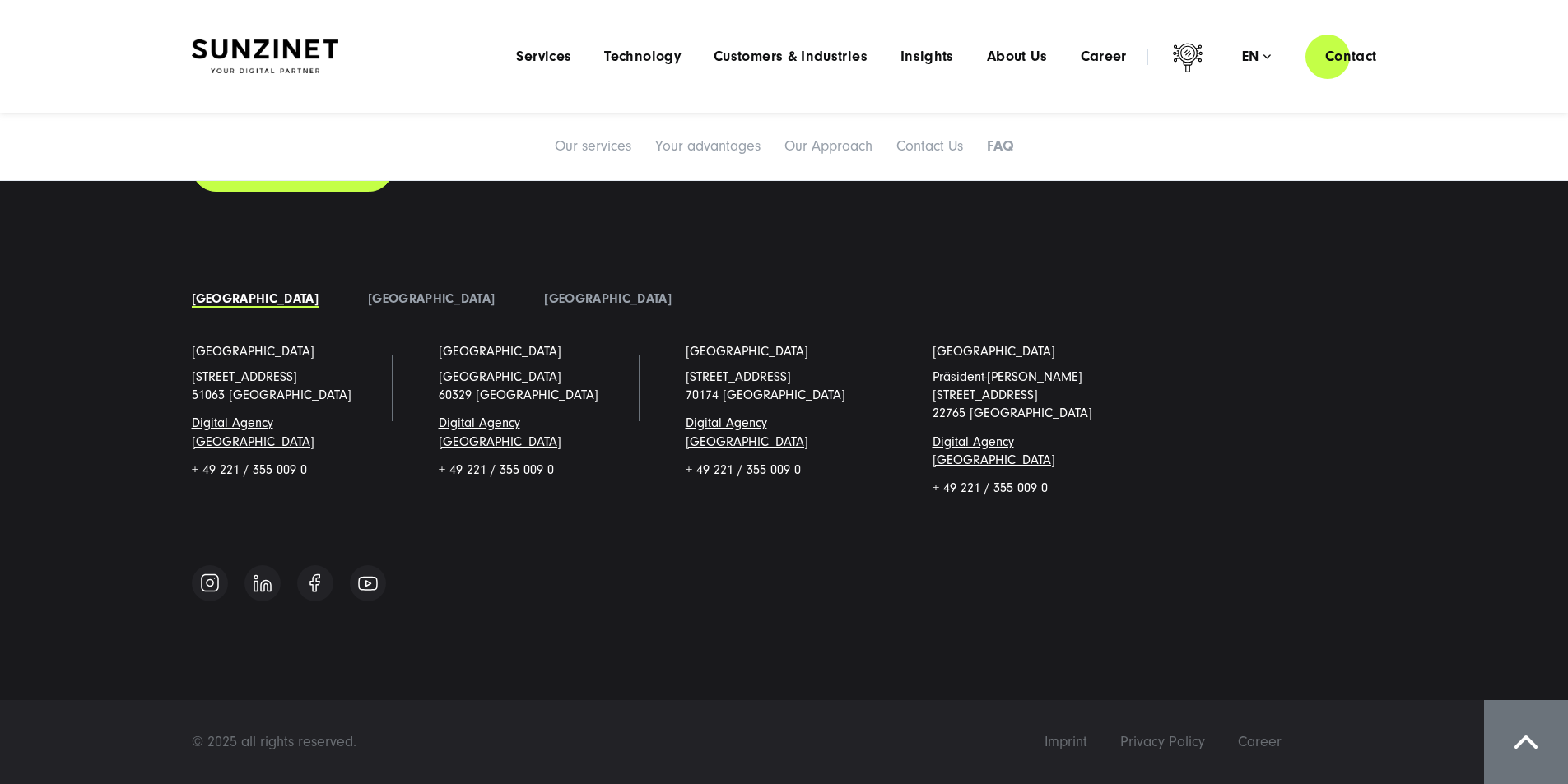
scroll to position [8337, 0]
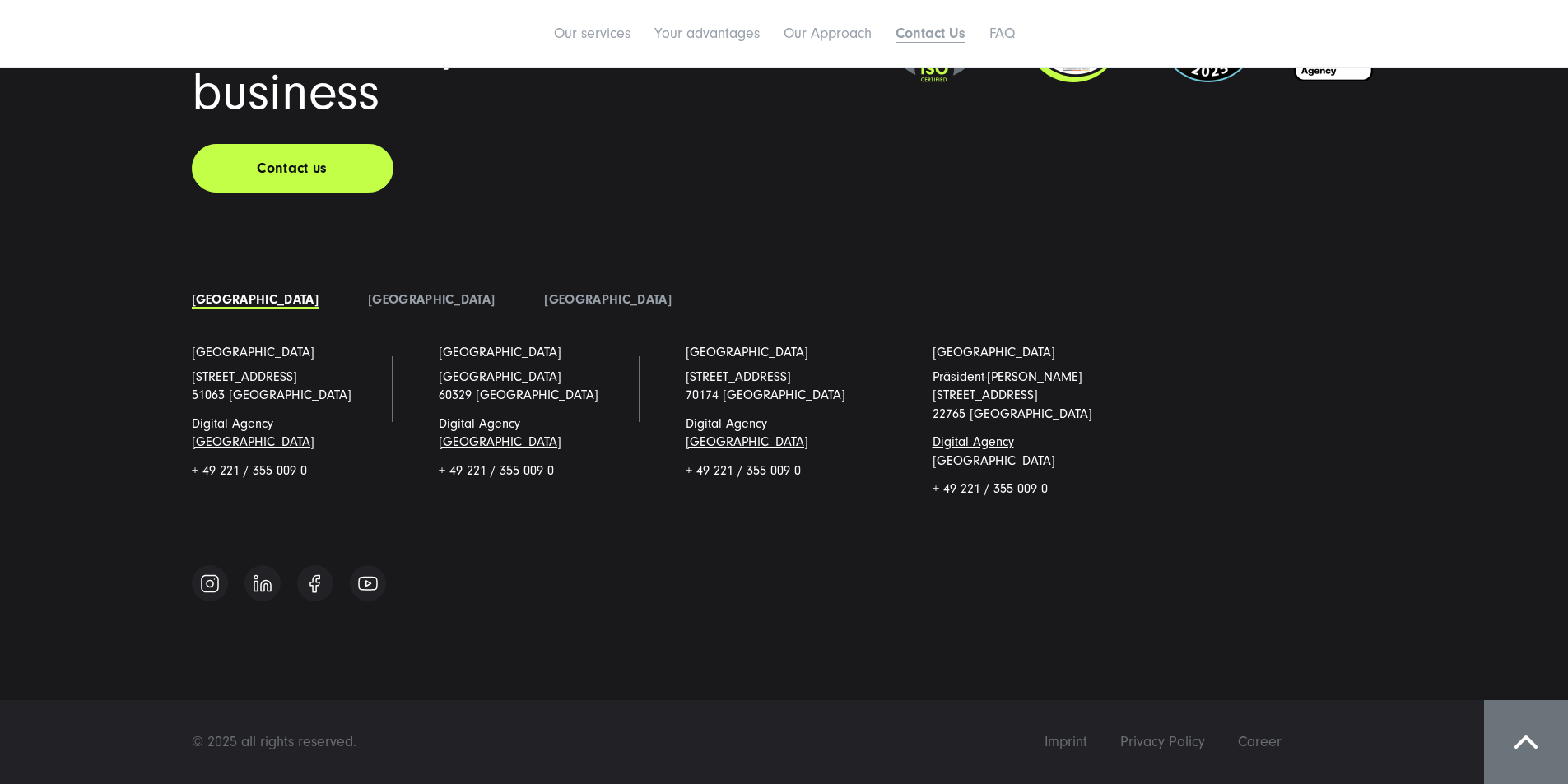
scroll to position [8665, 0]
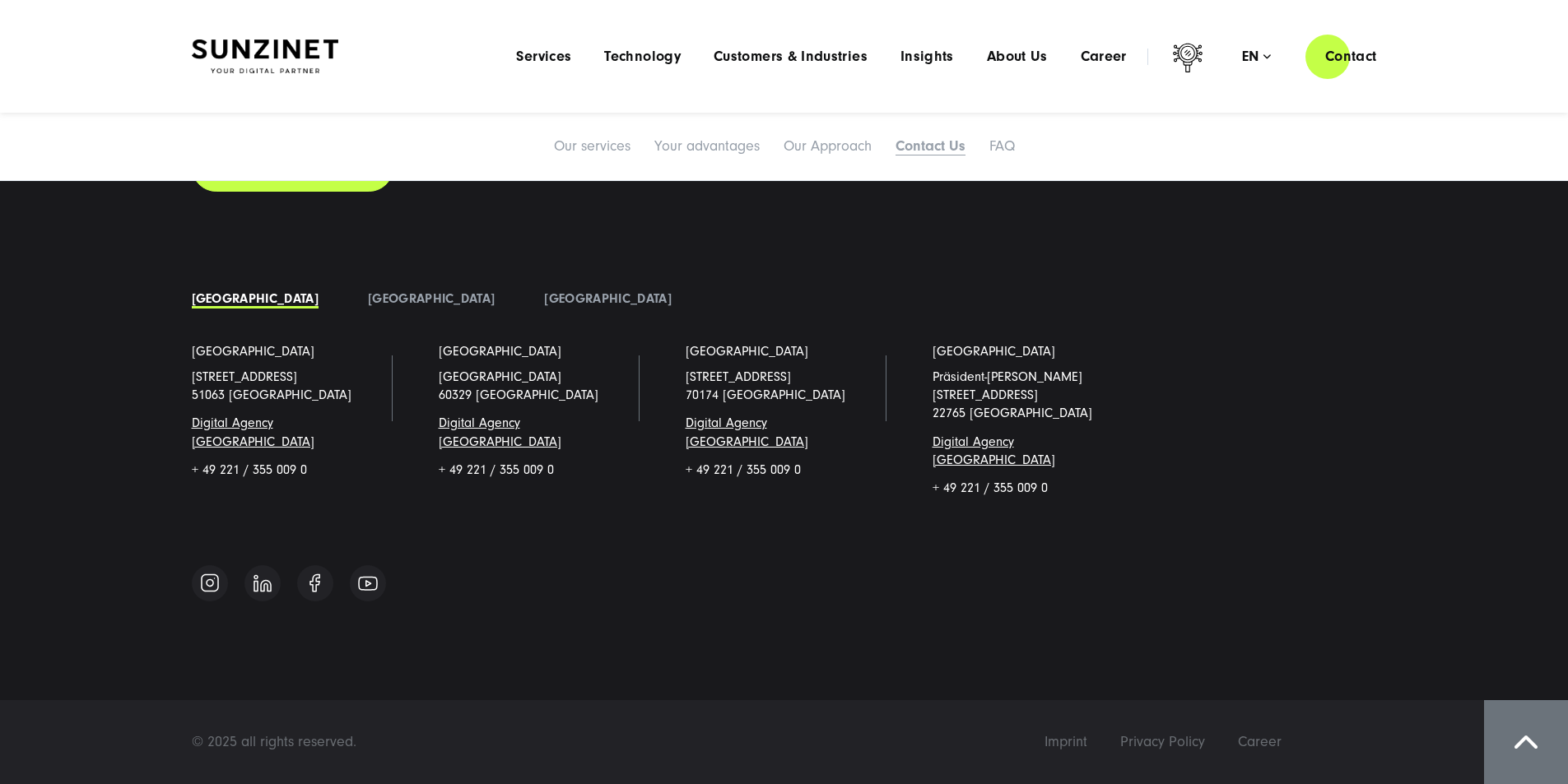
scroll to position [8172, 0]
click at [1015, 150] on link "FAQ" at bounding box center [1002, 146] width 25 height 17
click at [1056, 66] on icon at bounding box center [1188, 60] width 40 height 40
click at [1056, 57] on icon at bounding box center [1188, 60] width 40 height 40
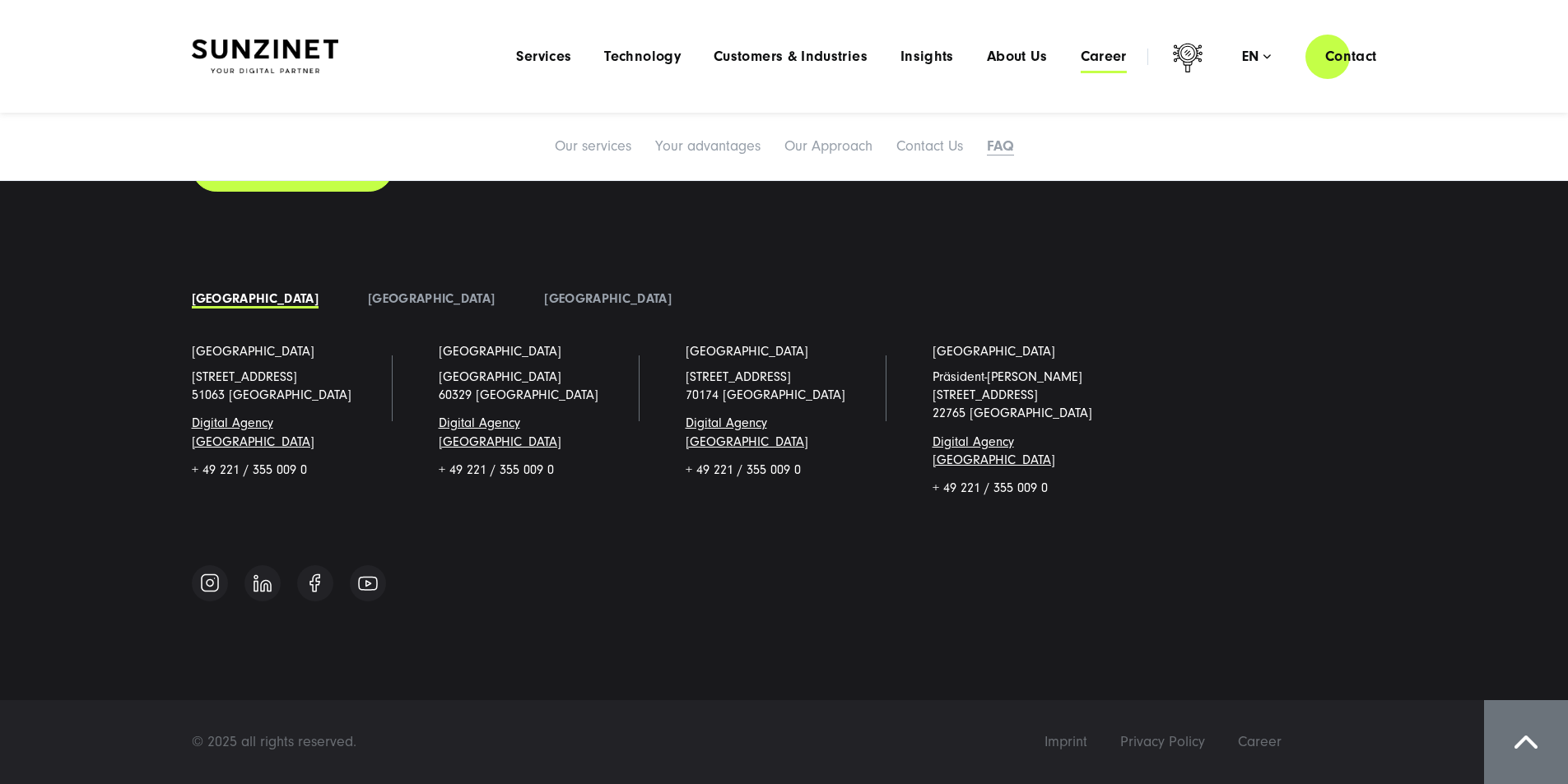
click at [1056, 49] on span "Career" at bounding box center [1103, 56] width 46 height 16
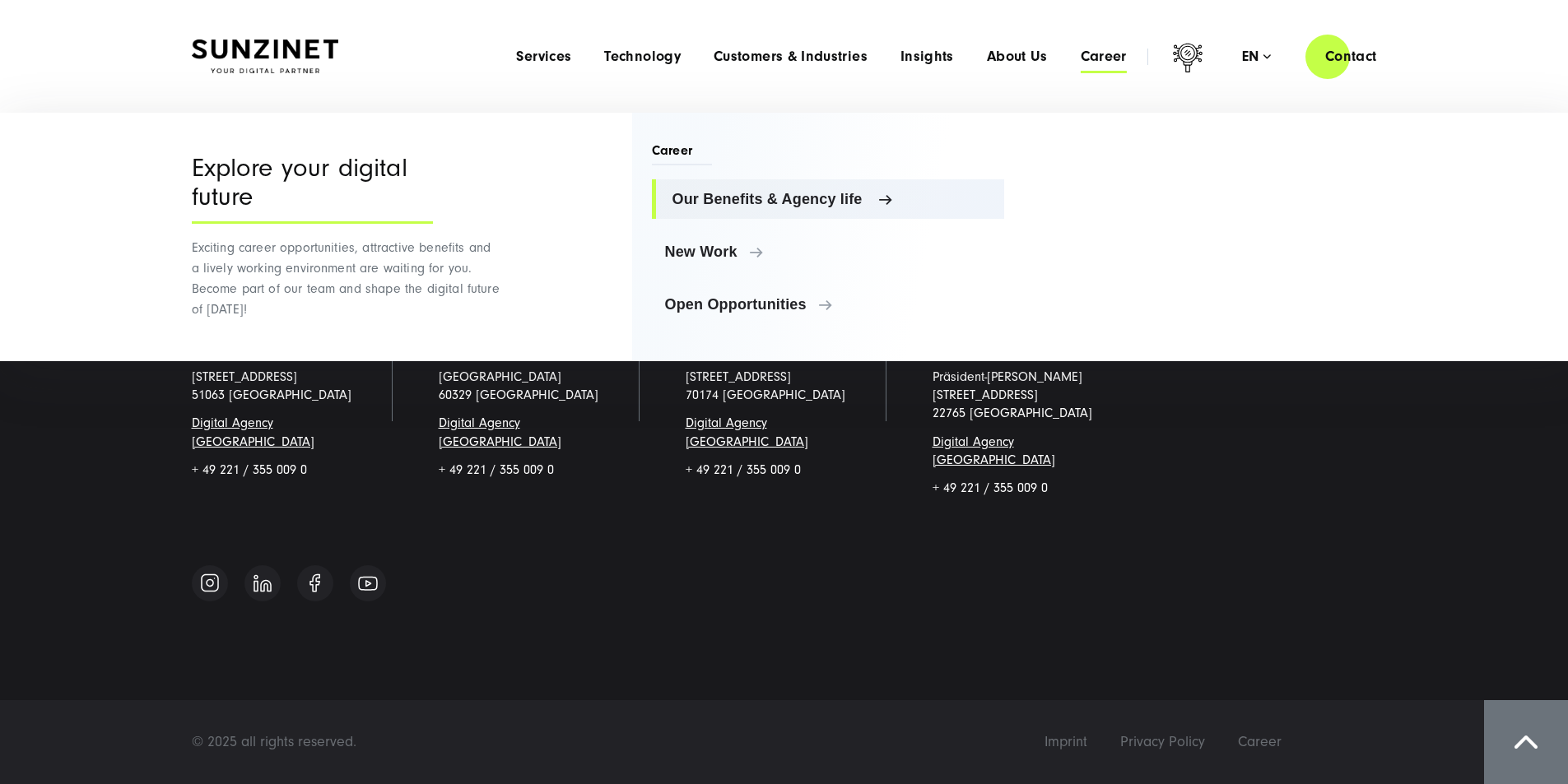
click at [751, 195] on span "Our Benefits & Agency life" at bounding box center [833, 199] width 320 height 16
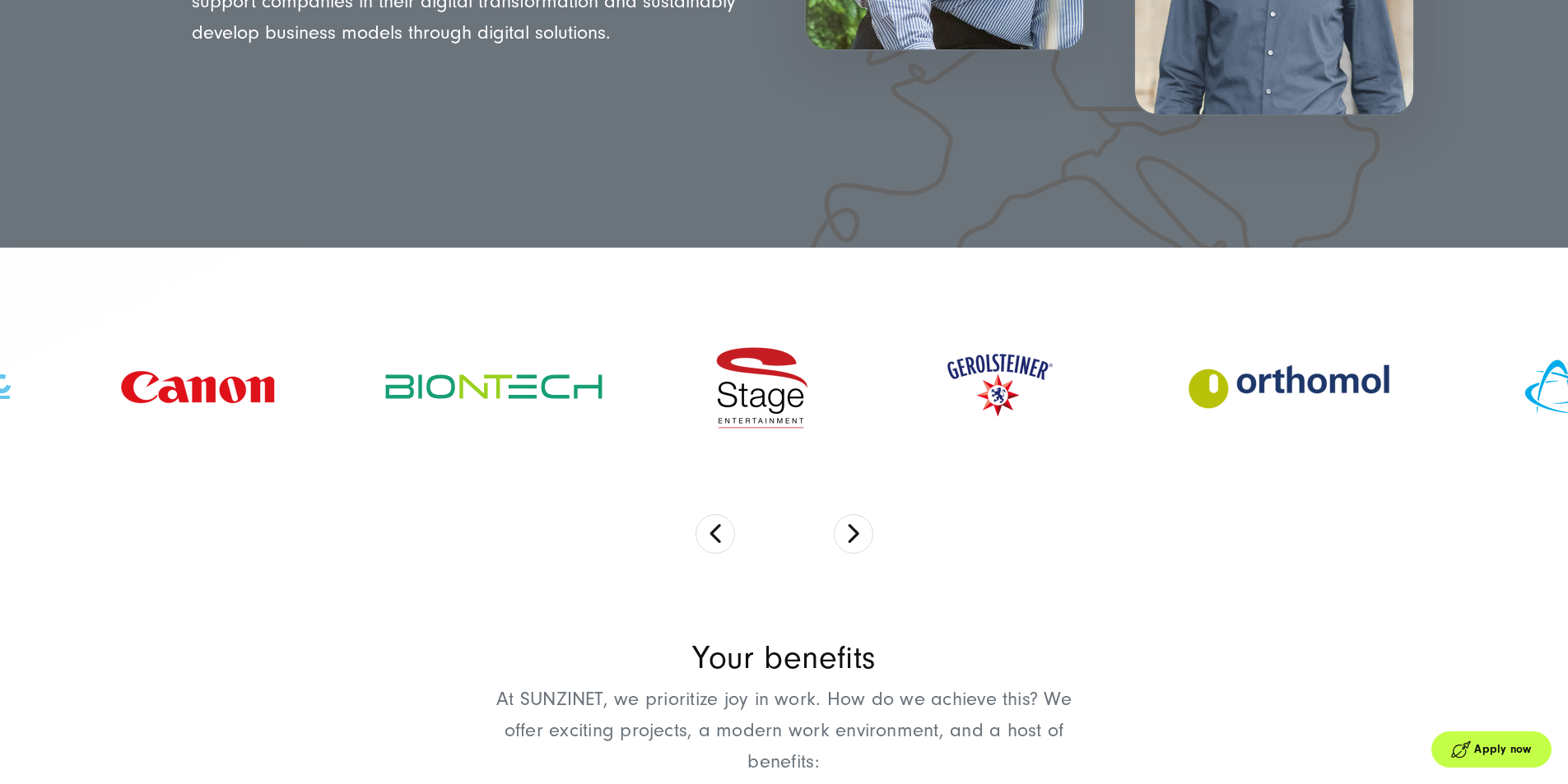
scroll to position [658, 0]
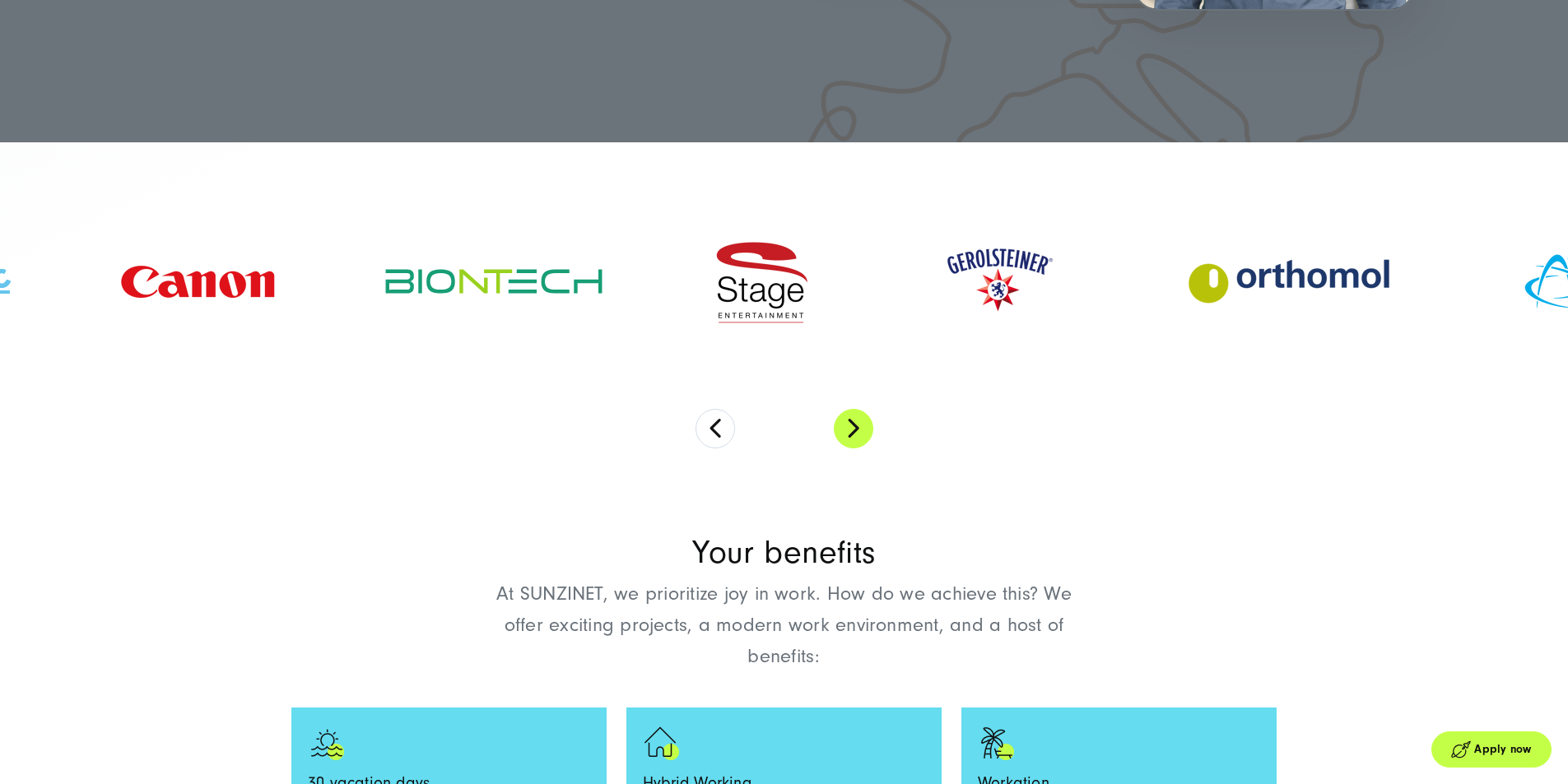
click at [854, 438] on button "Next" at bounding box center [853, 428] width 40 height 40
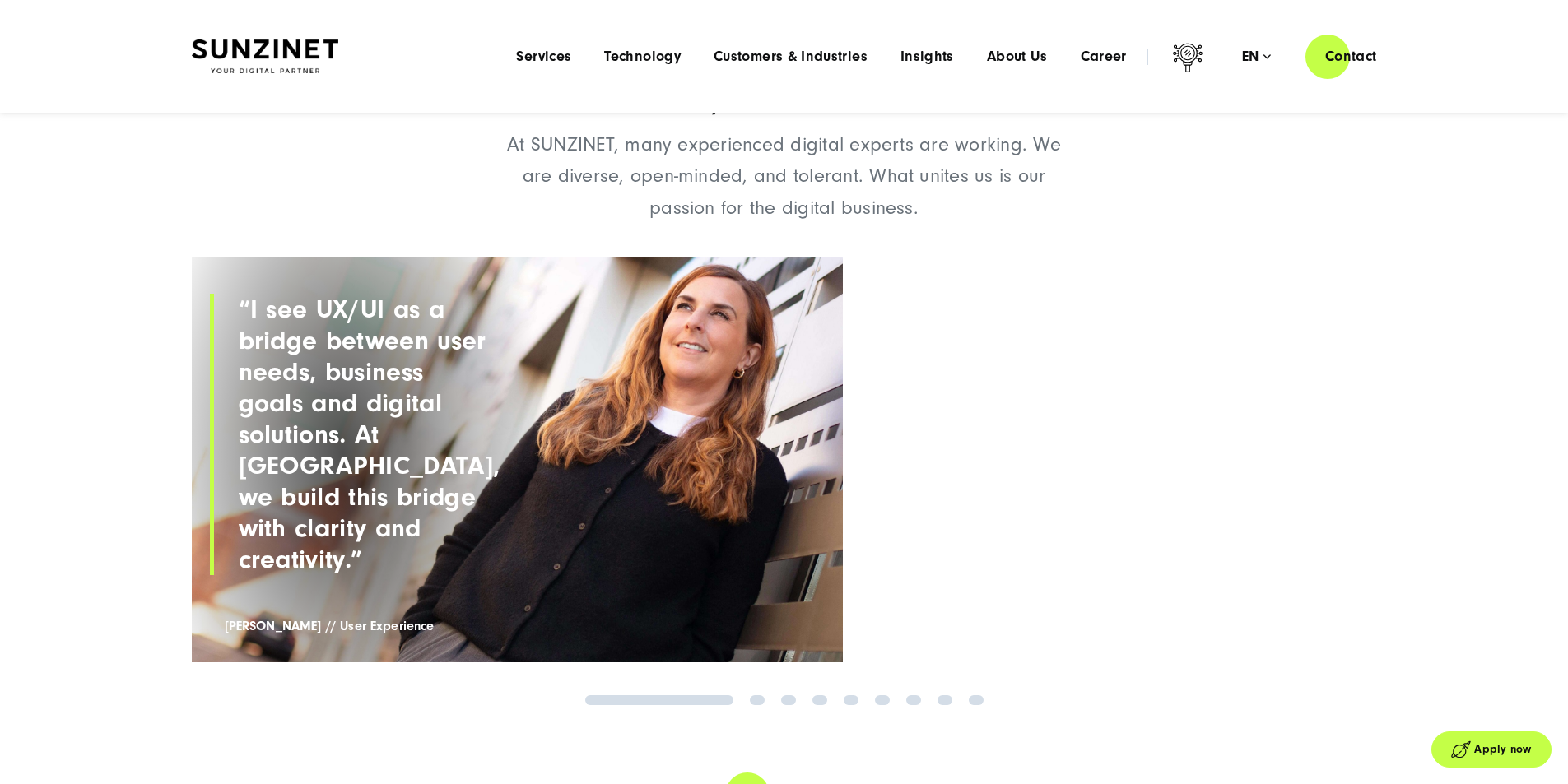
scroll to position [1892, 0]
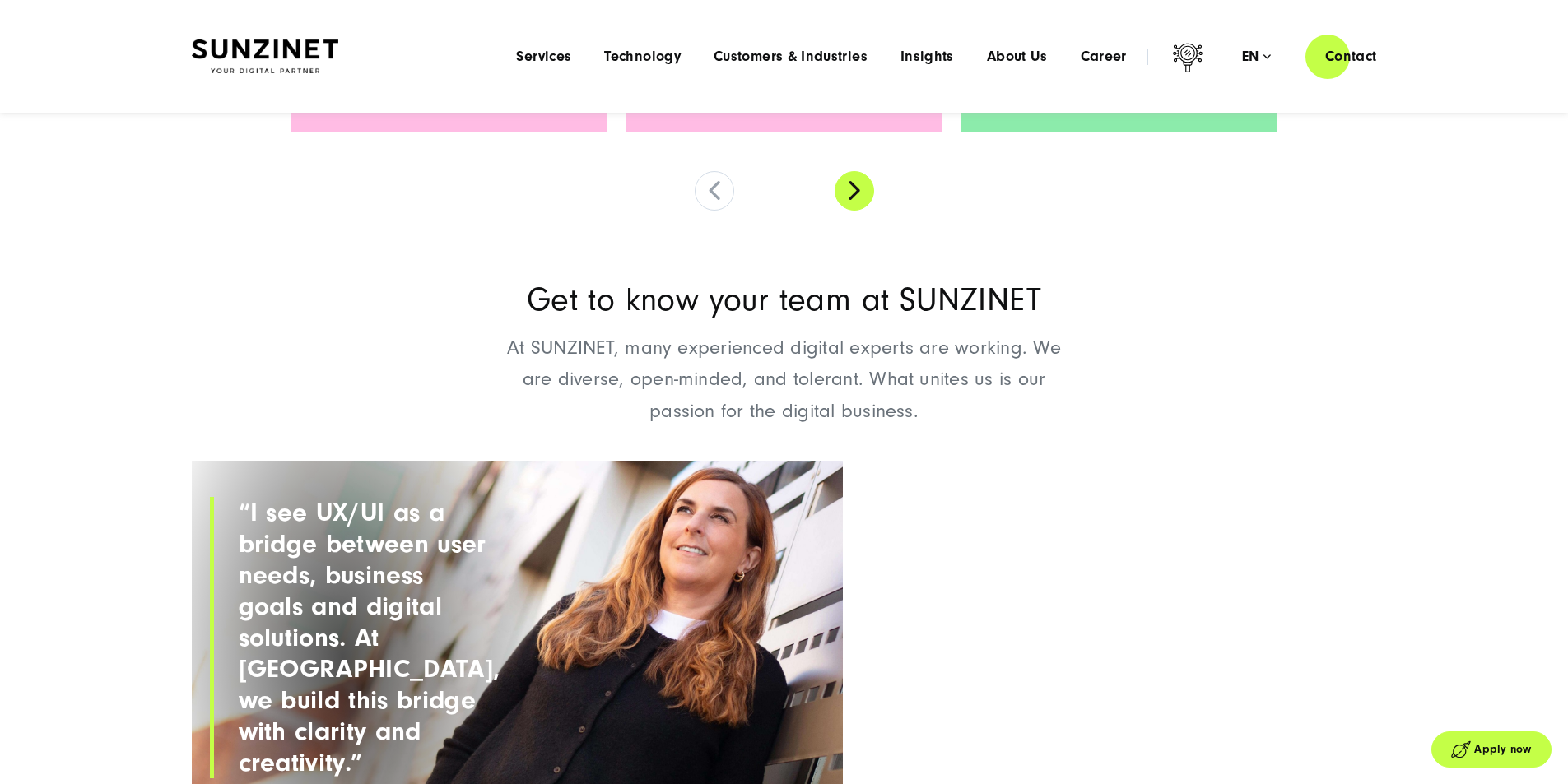
click at [860, 210] on button at bounding box center [854, 191] width 40 height 40
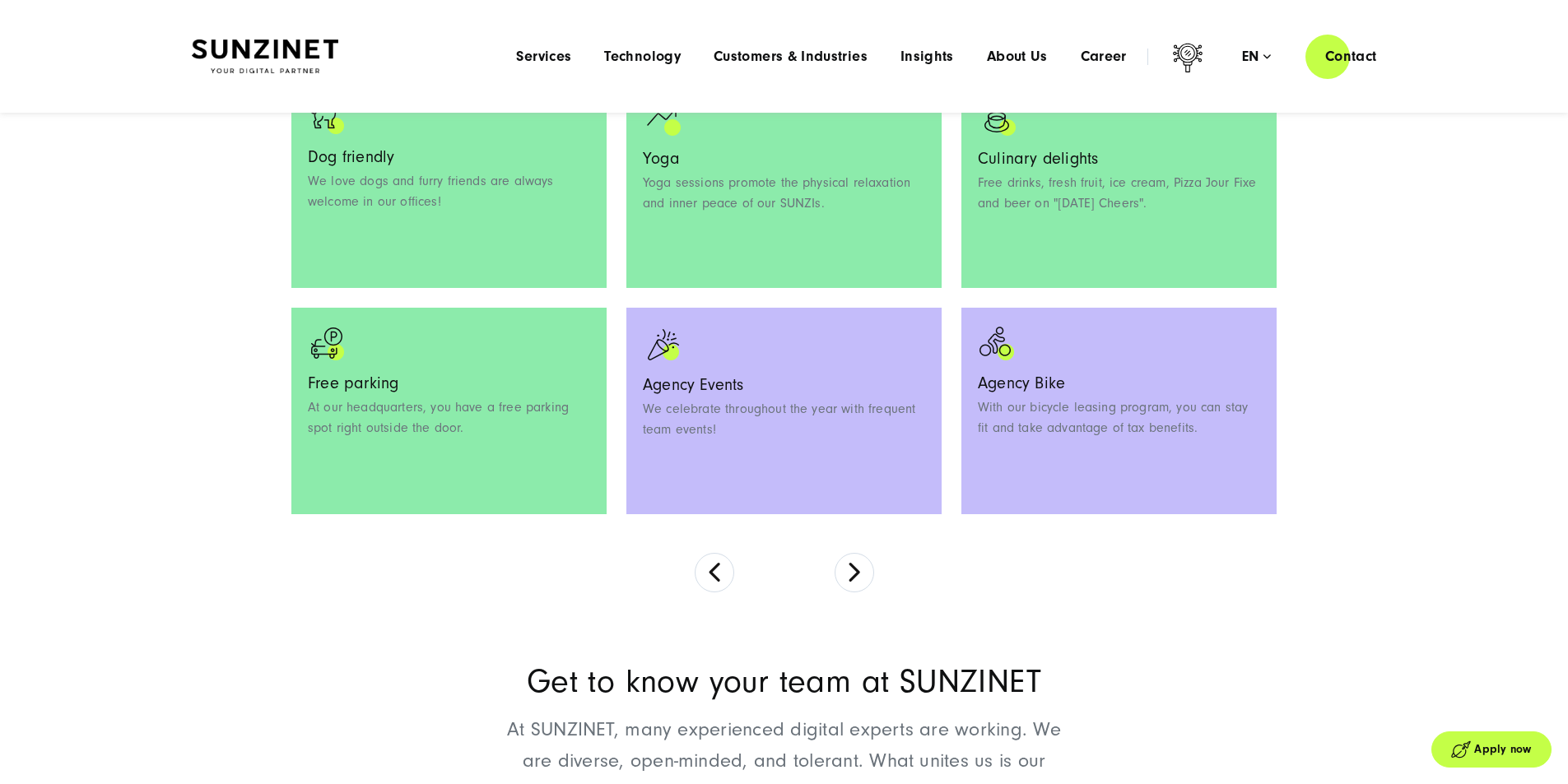
scroll to position [1316, 0]
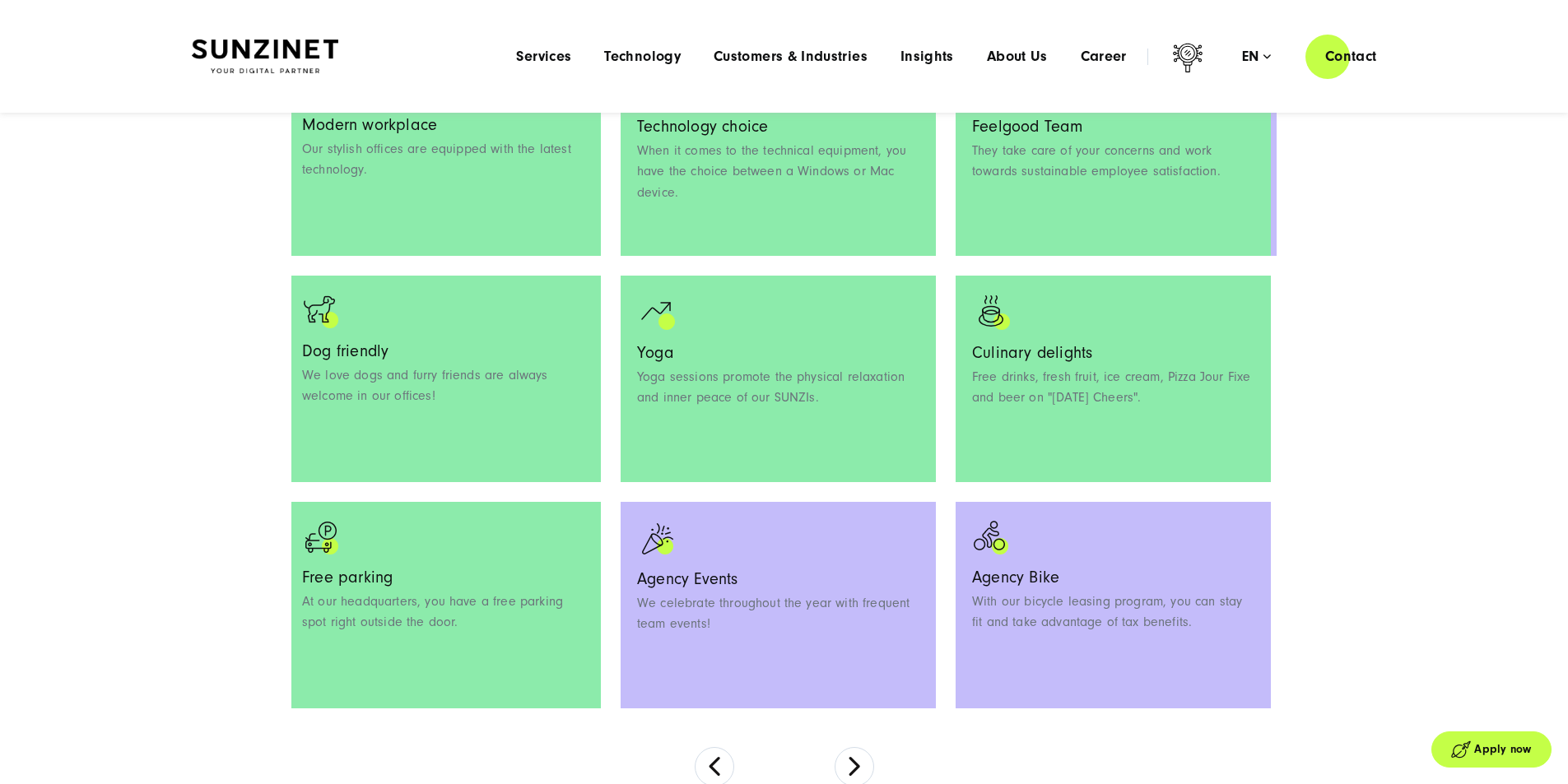
drag, startPoint x: 1019, startPoint y: 467, endPoint x: 601, endPoint y: 419, distance: 420.7
click at [955, 425] on div "Culinary delights Free drinks, fresh fruit, ice cream, Pizza Jour Fixe and beer…" at bounding box center [1112, 378] width 315 height 206
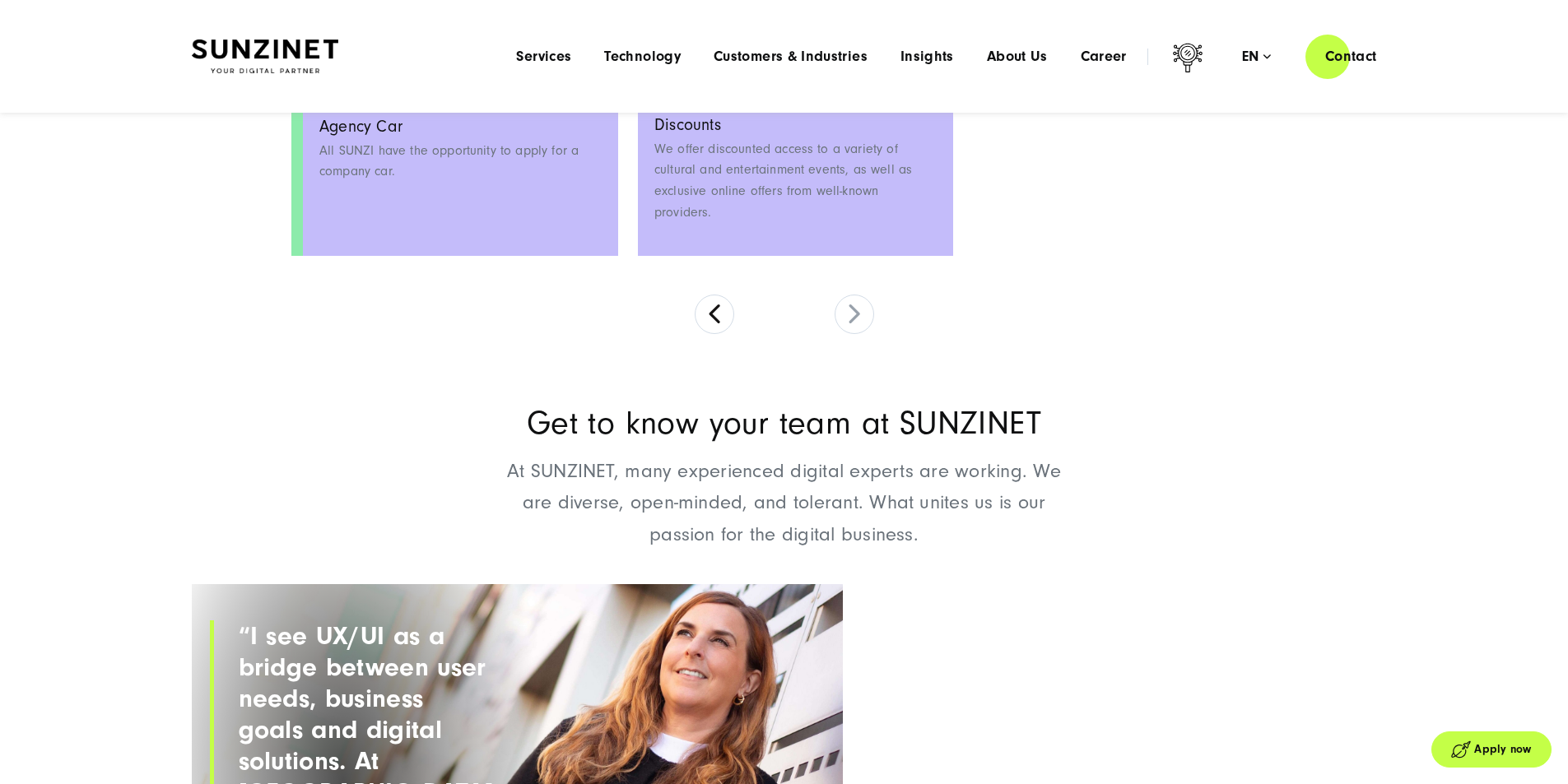
drag, startPoint x: 729, startPoint y: 273, endPoint x: 1146, endPoint y: 285, distance: 417.2
click at [953, 256] on div "Discounts We offer discounted access to a variety of cultural and entertainment…" at bounding box center [795, 152] width 315 height 206
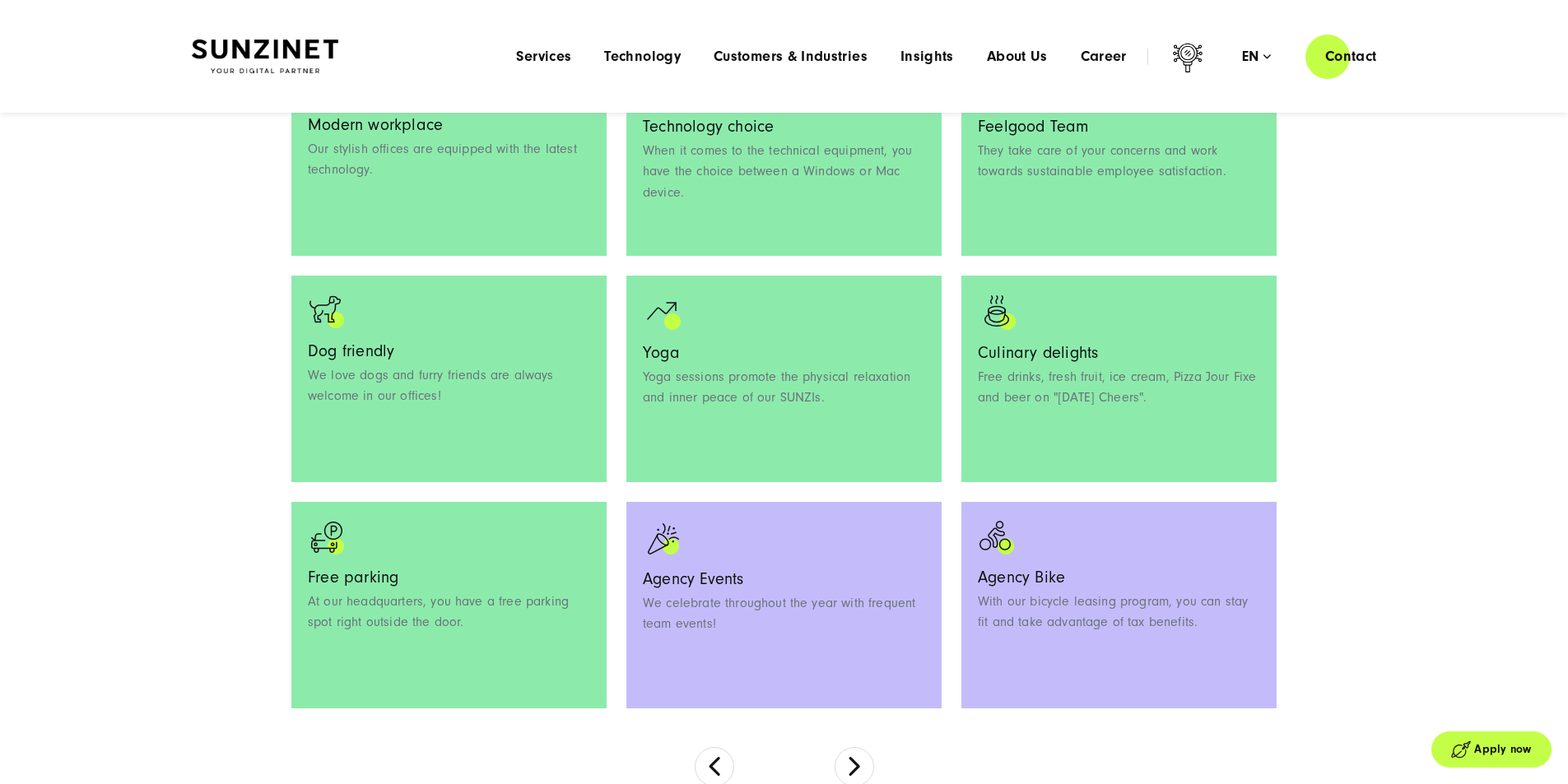
click at [850, 333] on div "Modern workplace Our stylish offices are equipped with the latest technology. T…" at bounding box center [784, 388] width 986 height 678
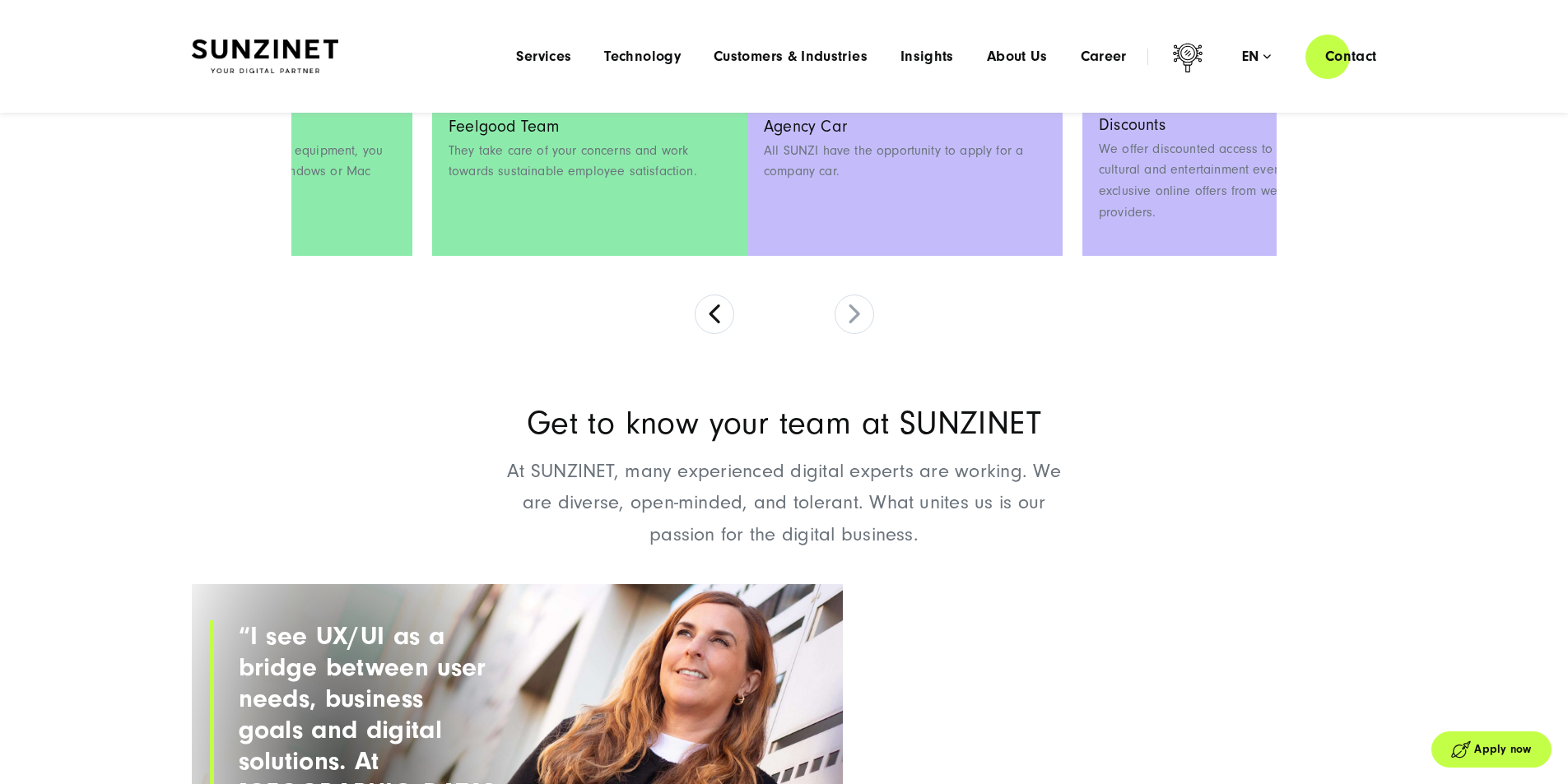
drag, startPoint x: 670, startPoint y: 311, endPoint x: 1298, endPoint y: 335, distance: 628.5
click at [1281, 333] on div "Your benefits At SUNZINET, we prioritize joy in work. How do we achieve this? W…" at bounding box center [784, 106] width 1051 height 455
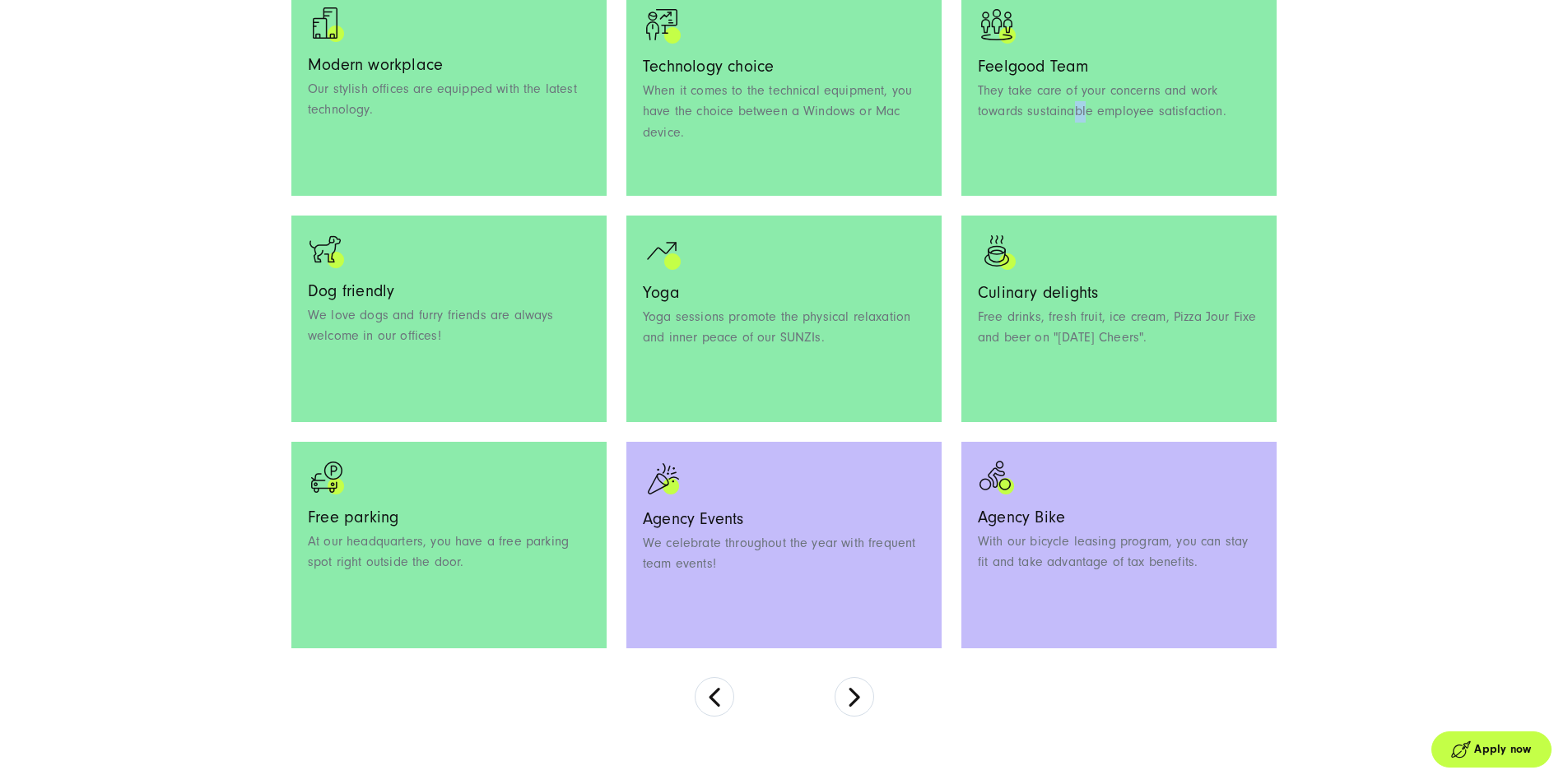
drag, startPoint x: 910, startPoint y: 289, endPoint x: 446, endPoint y: 226, distance: 468.3
click at [961, 196] on div "Feelgood Team They take care of your concerns and work towards sustainable empl…" at bounding box center [1118, 92] width 315 height 206
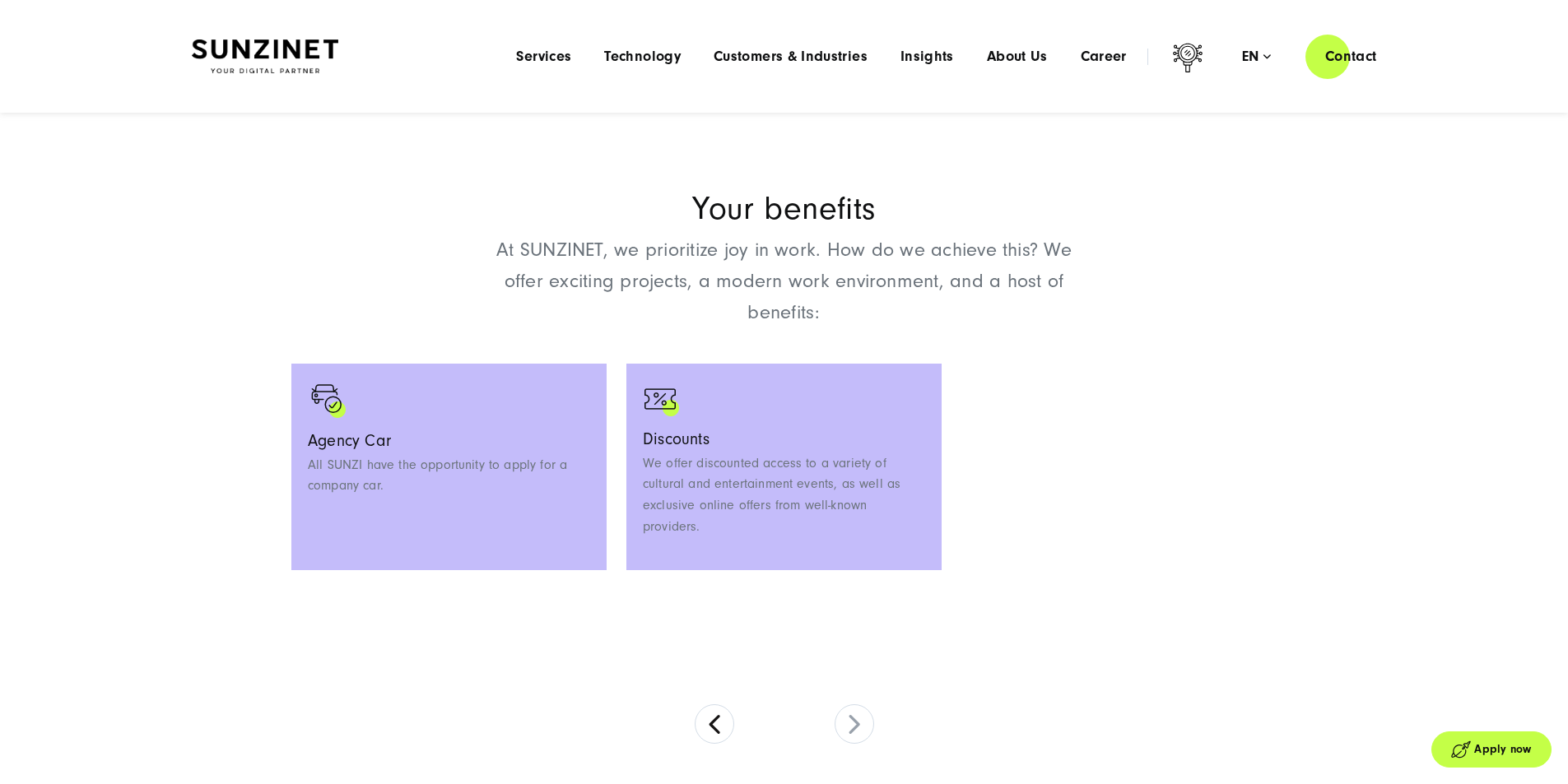
drag, startPoint x: 928, startPoint y: 266, endPoint x: 1041, endPoint y: 282, distance: 114.1
click at [1028, 280] on div "Your benefits At SUNZINET, we prioritize joy in work. How do we achieve this? W…" at bounding box center [784, 261] width 584 height 136
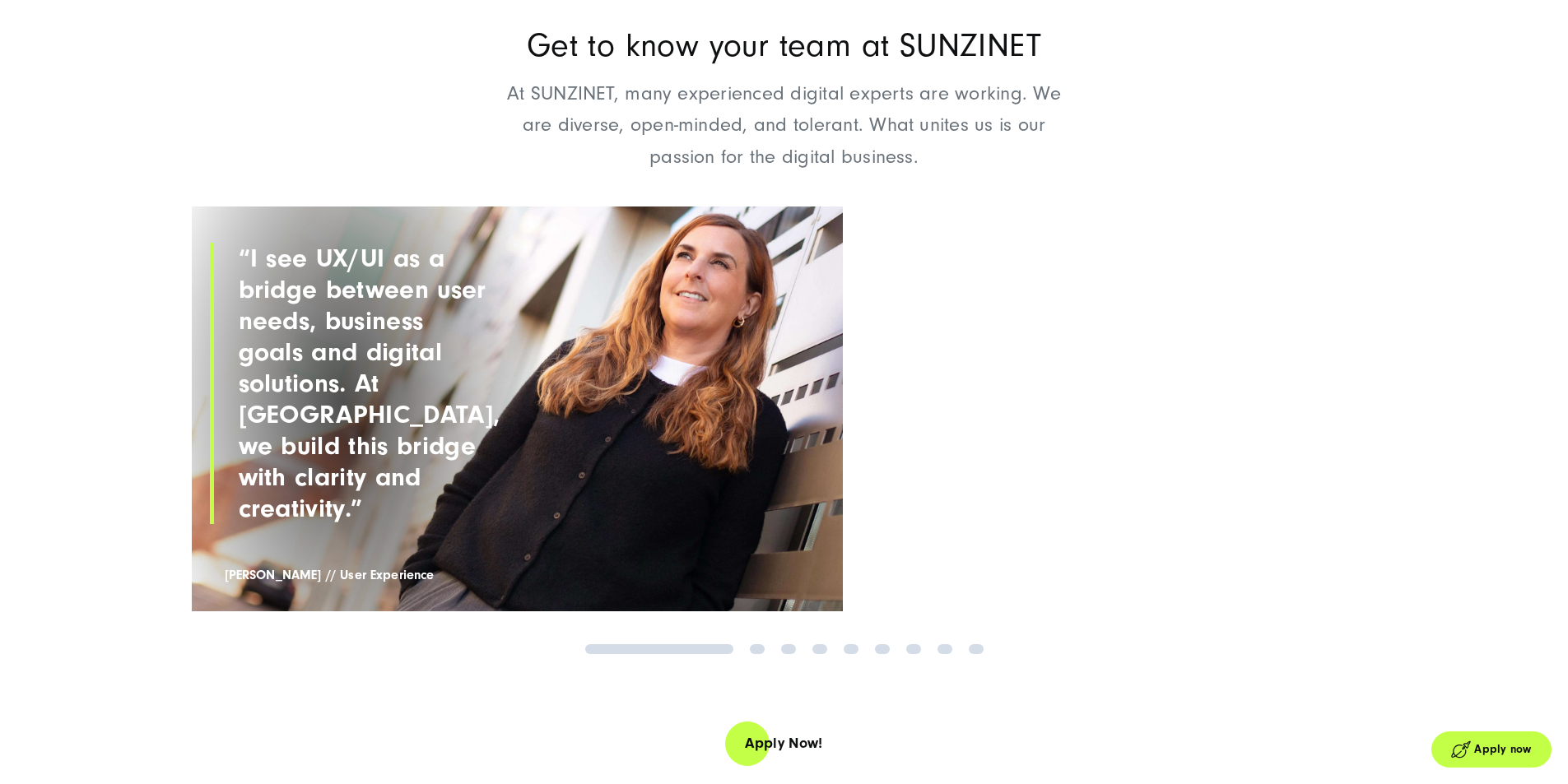
scroll to position [1911, 0]
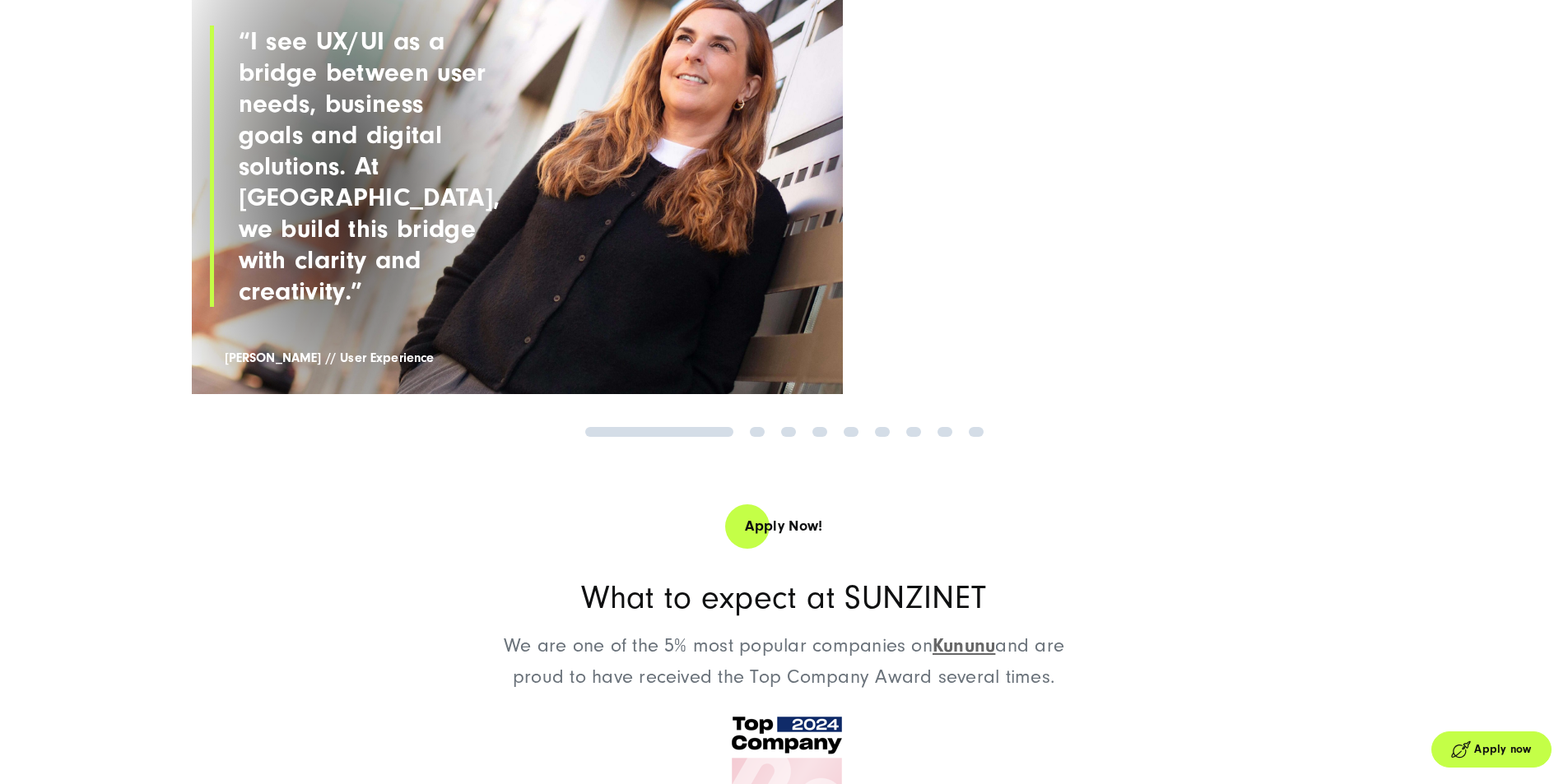
drag, startPoint x: 964, startPoint y: 397, endPoint x: 615, endPoint y: 349, distance: 352.3
click at [791, 372] on div "“I see UX/UI as a bridge between user needs, business goals and digital solutio…" at bounding box center [784, 191] width 1185 height 405
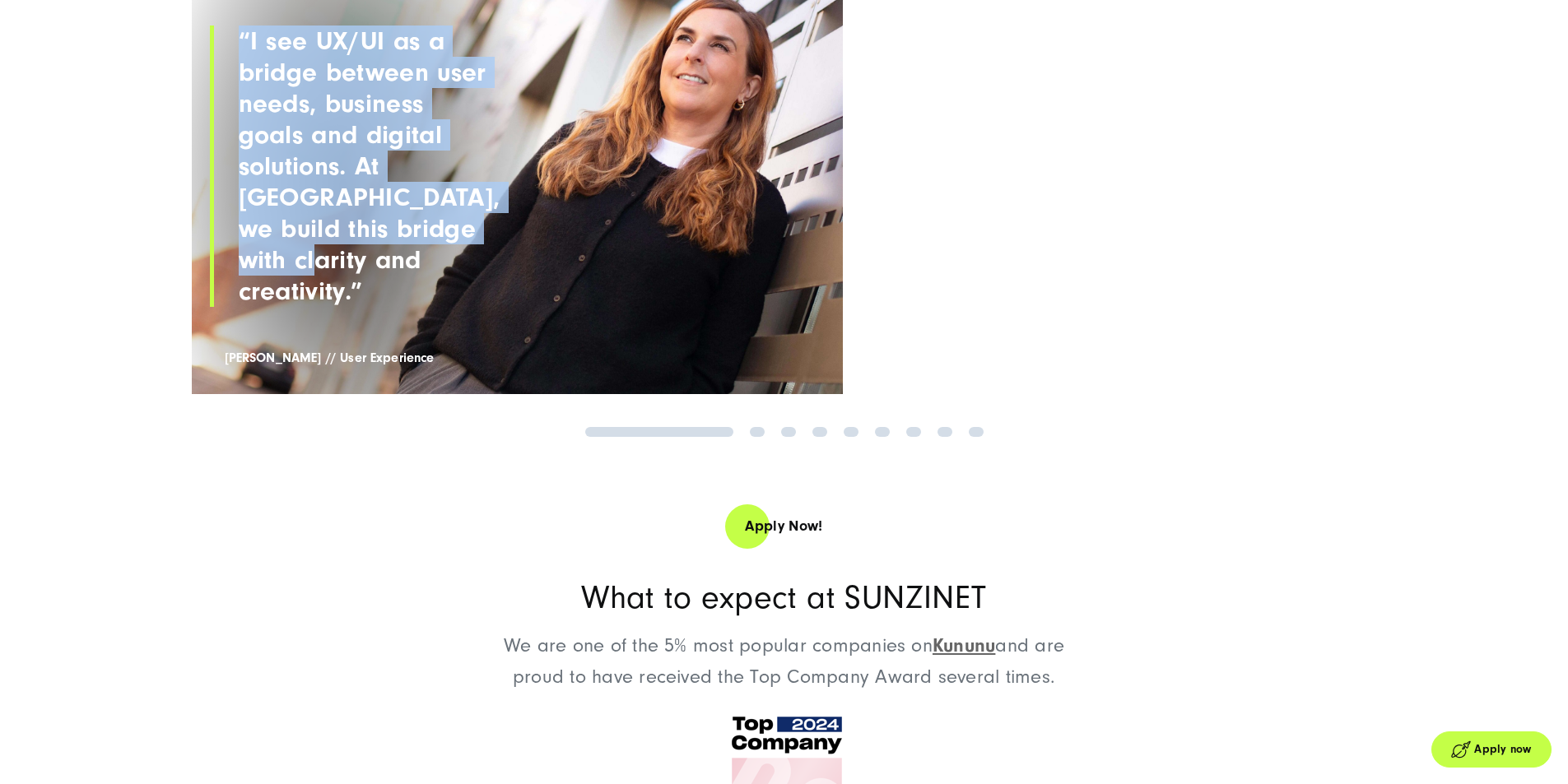
click at [759, 437] on link "2" at bounding box center [757, 432] width 15 height 10
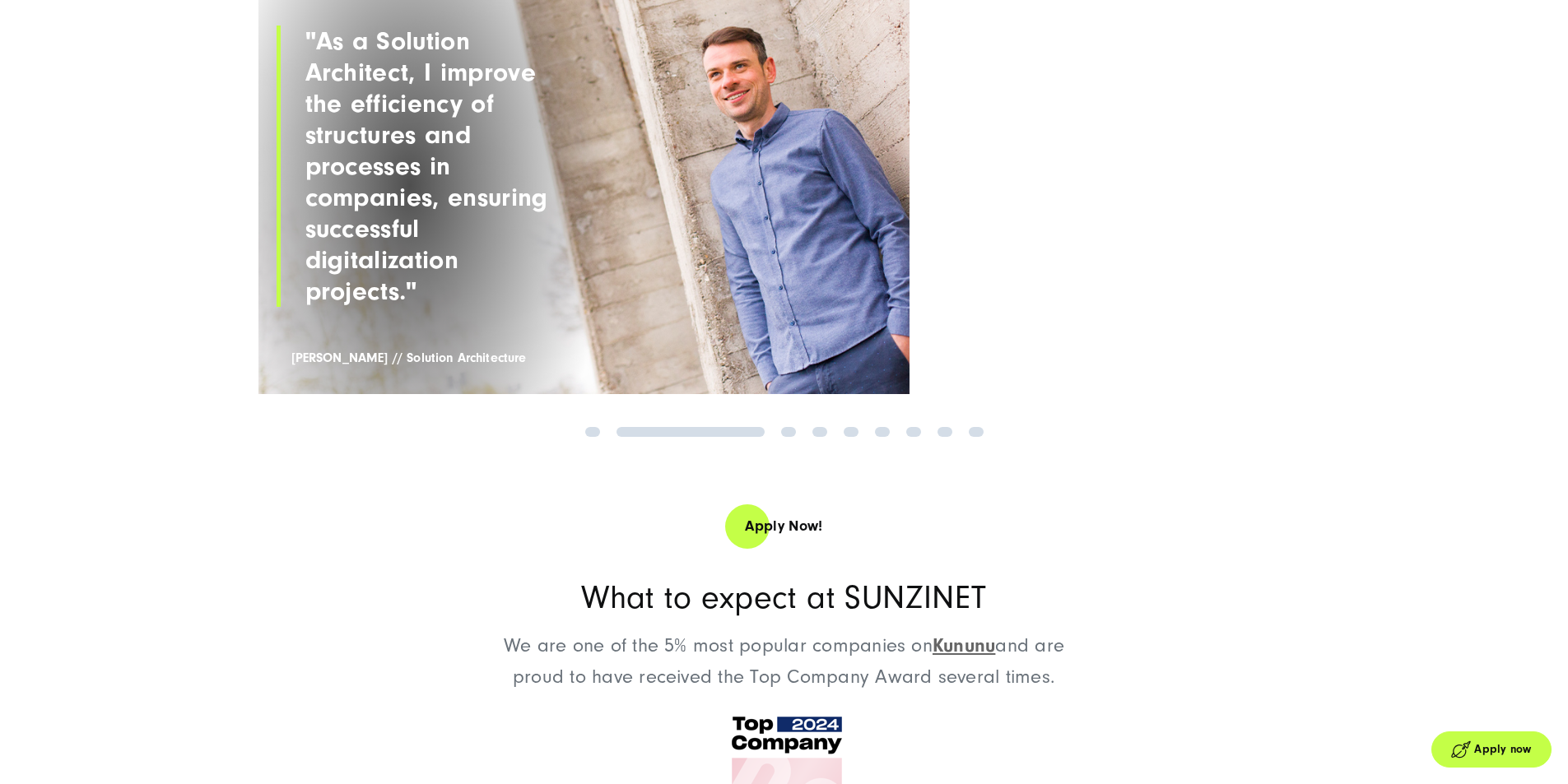
click at [759, 437] on link "2" at bounding box center [690, 432] width 148 height 10
click at [783, 437] on link "3" at bounding box center [789, 432] width 15 height 10
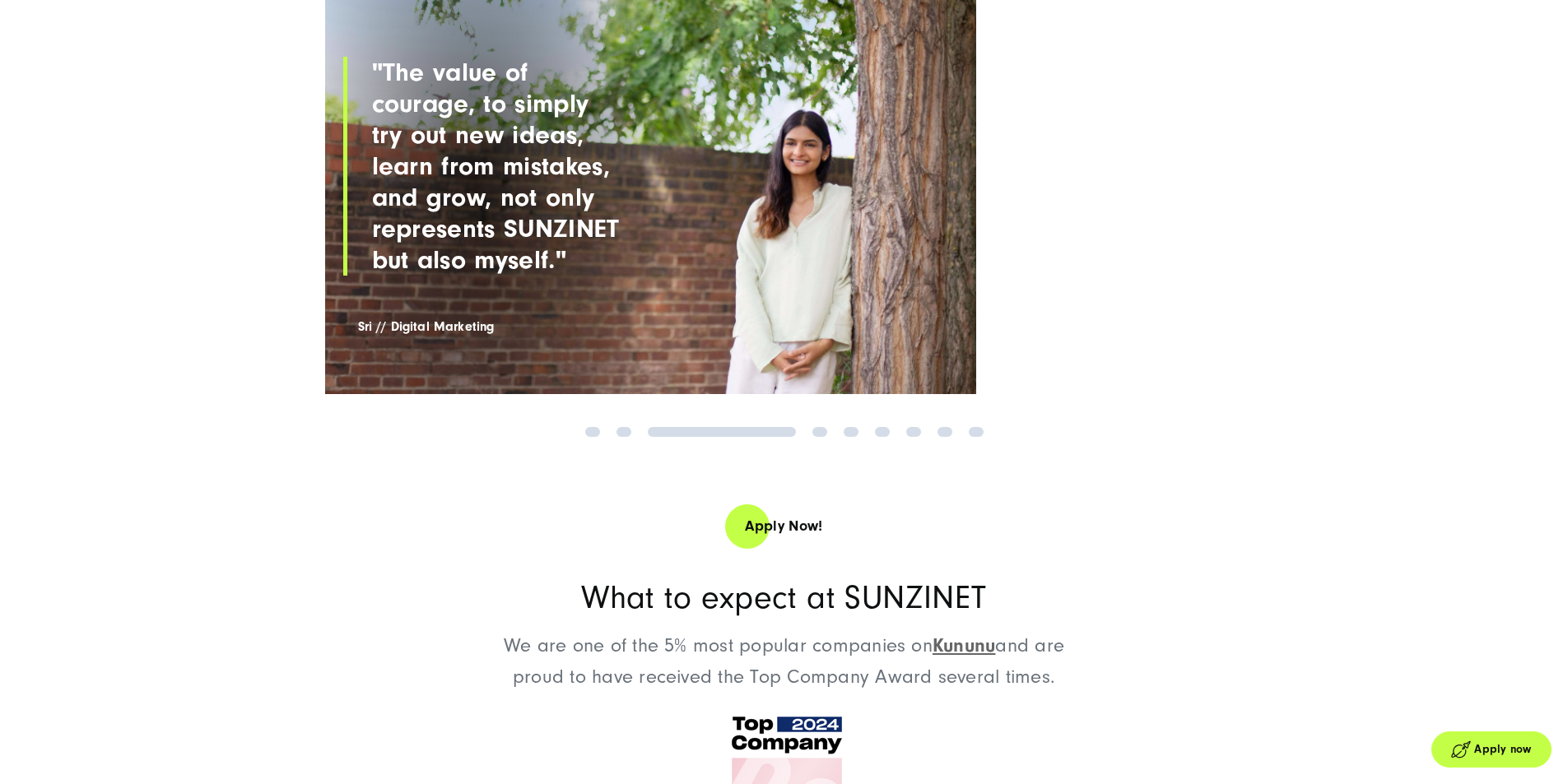
click at [593, 437] on link "1" at bounding box center [593, 432] width 15 height 10
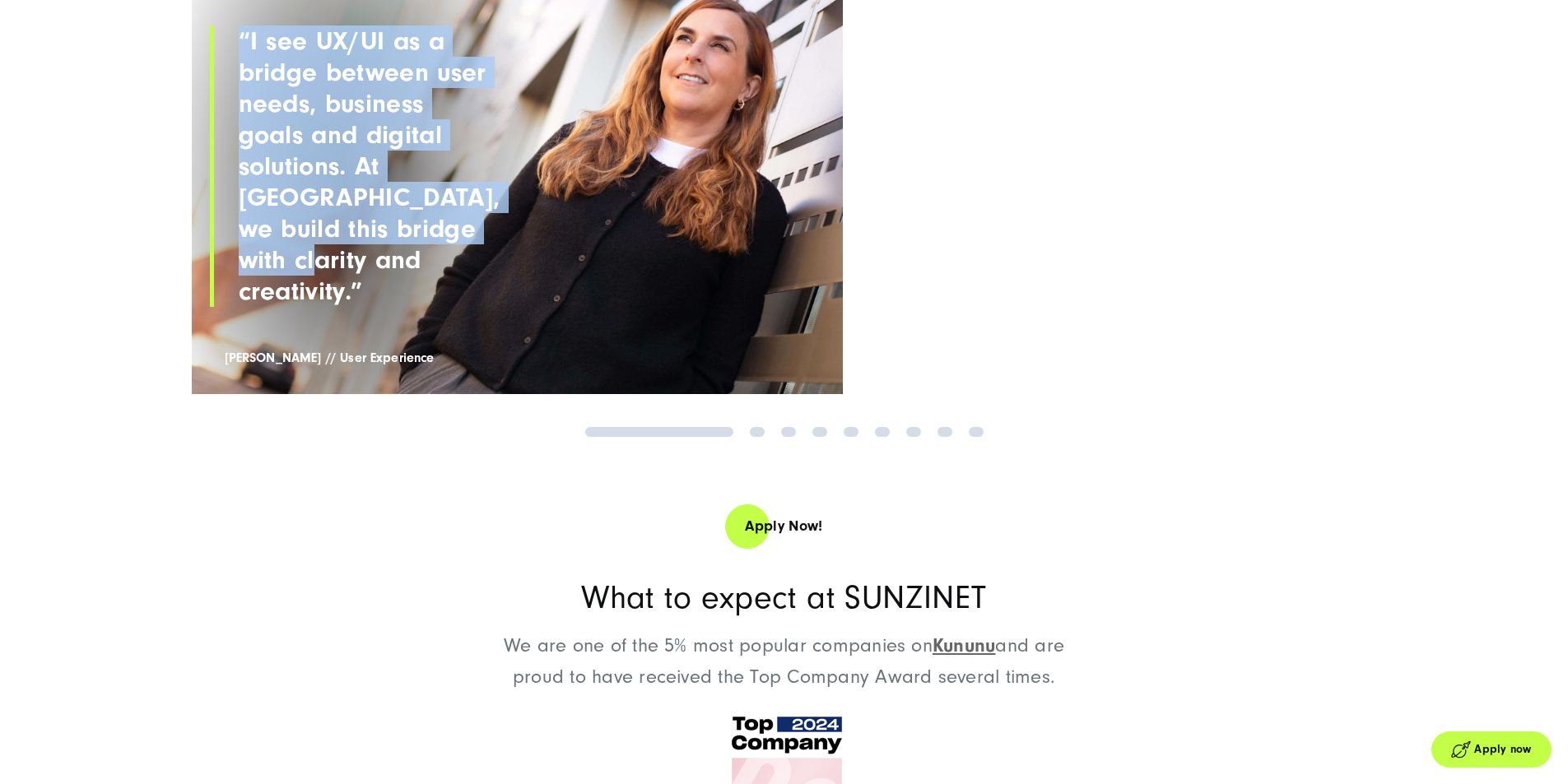
click at [761, 437] on link "2" at bounding box center [757, 432] width 15 height 10
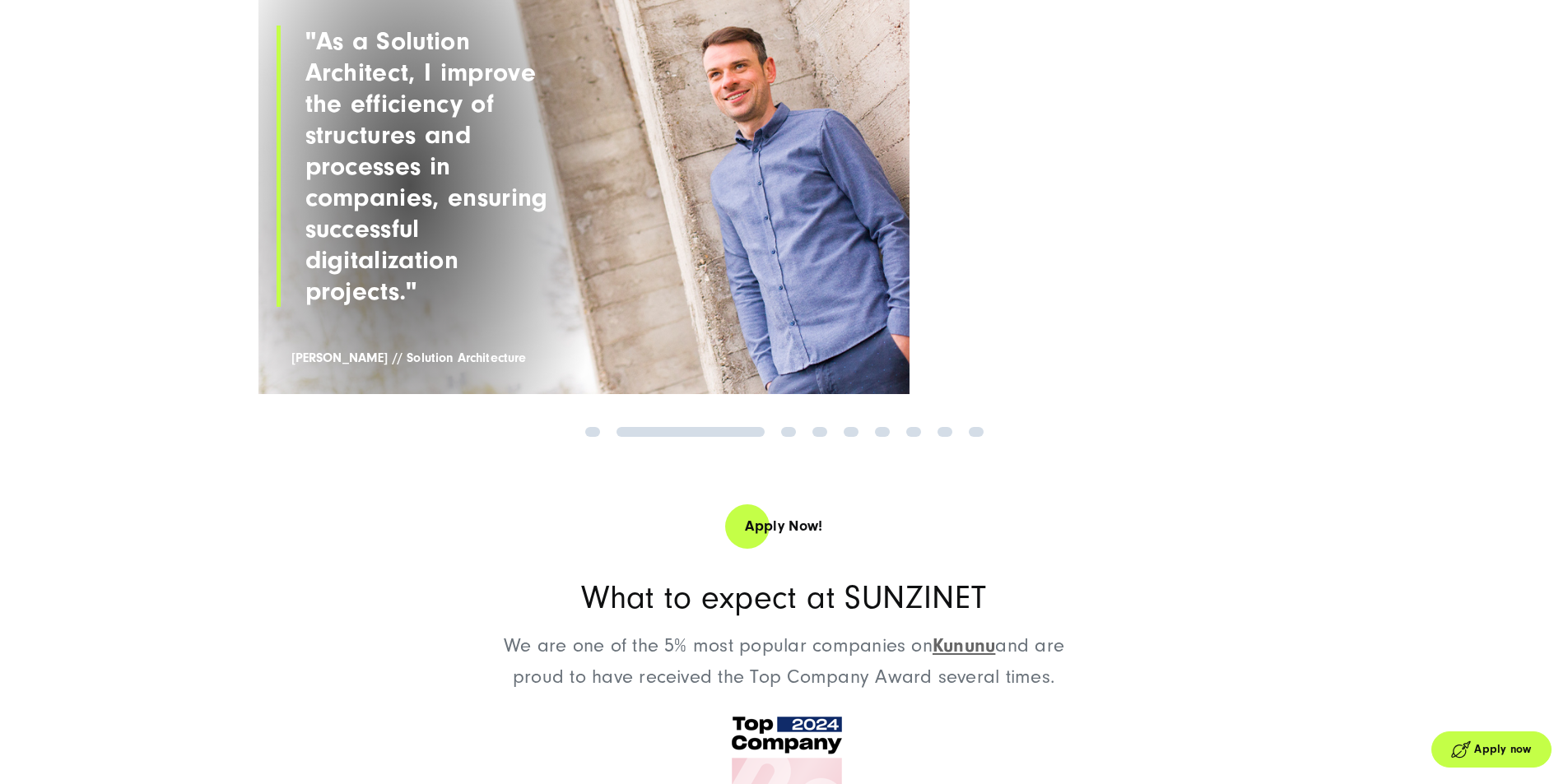
click at [792, 437] on link "3" at bounding box center [789, 432] width 15 height 10
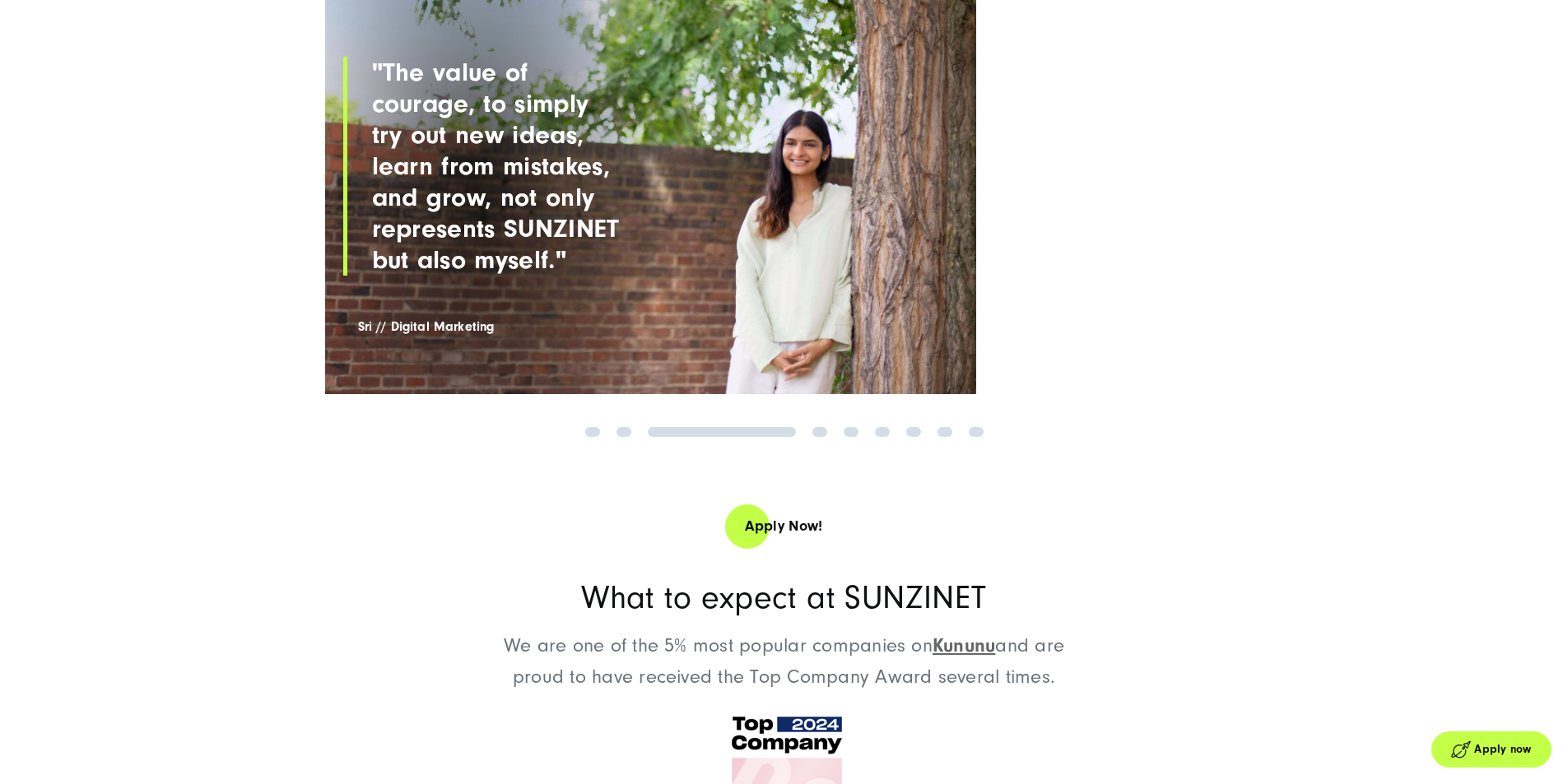
click at [819, 437] on link "4" at bounding box center [820, 432] width 15 height 10
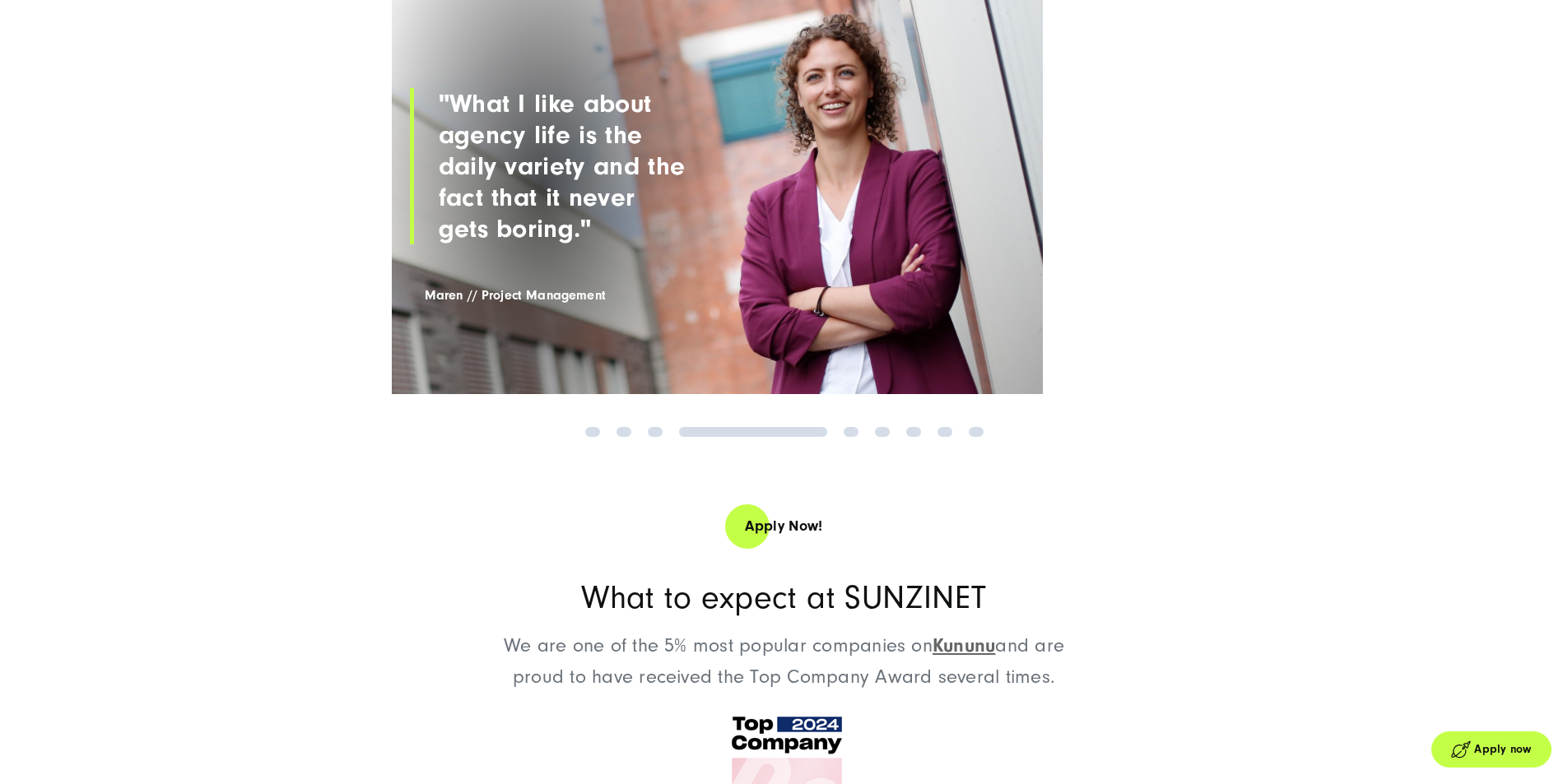
click at [856, 437] on link "5" at bounding box center [851, 432] width 15 height 10
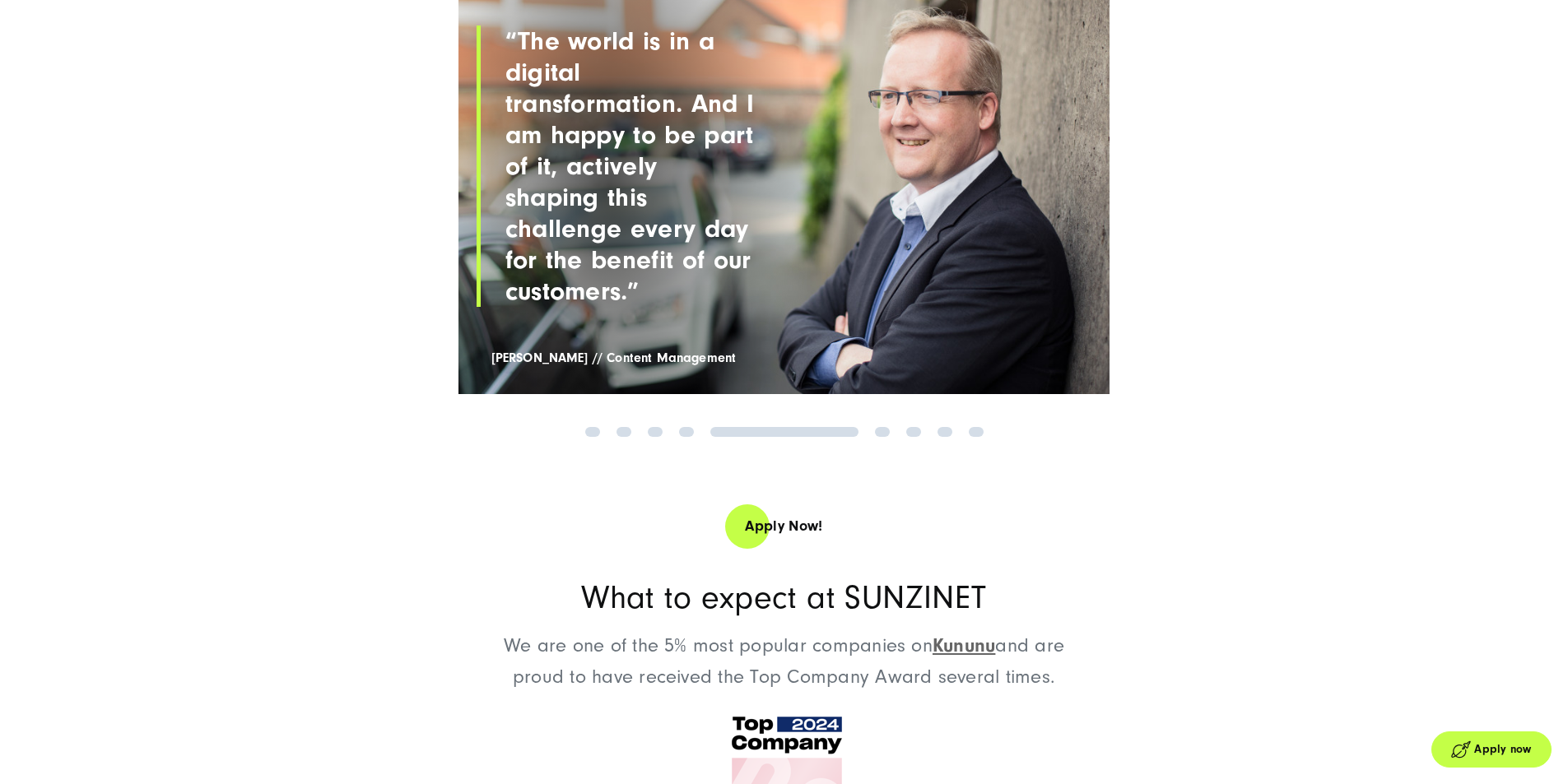
click at [881, 437] on link "6" at bounding box center [882, 432] width 15 height 10
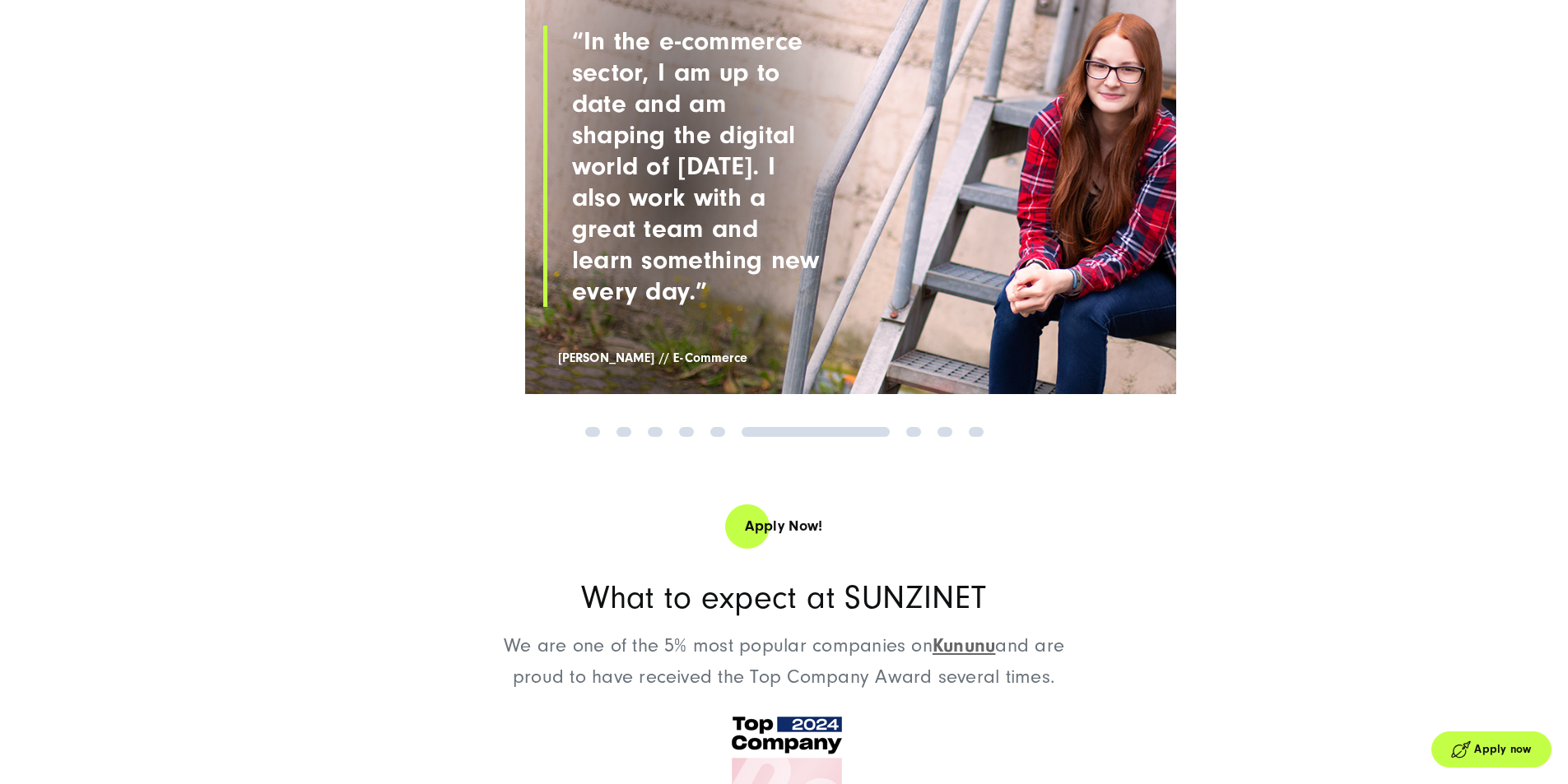
click at [913, 437] on link "7" at bounding box center [914, 432] width 15 height 10
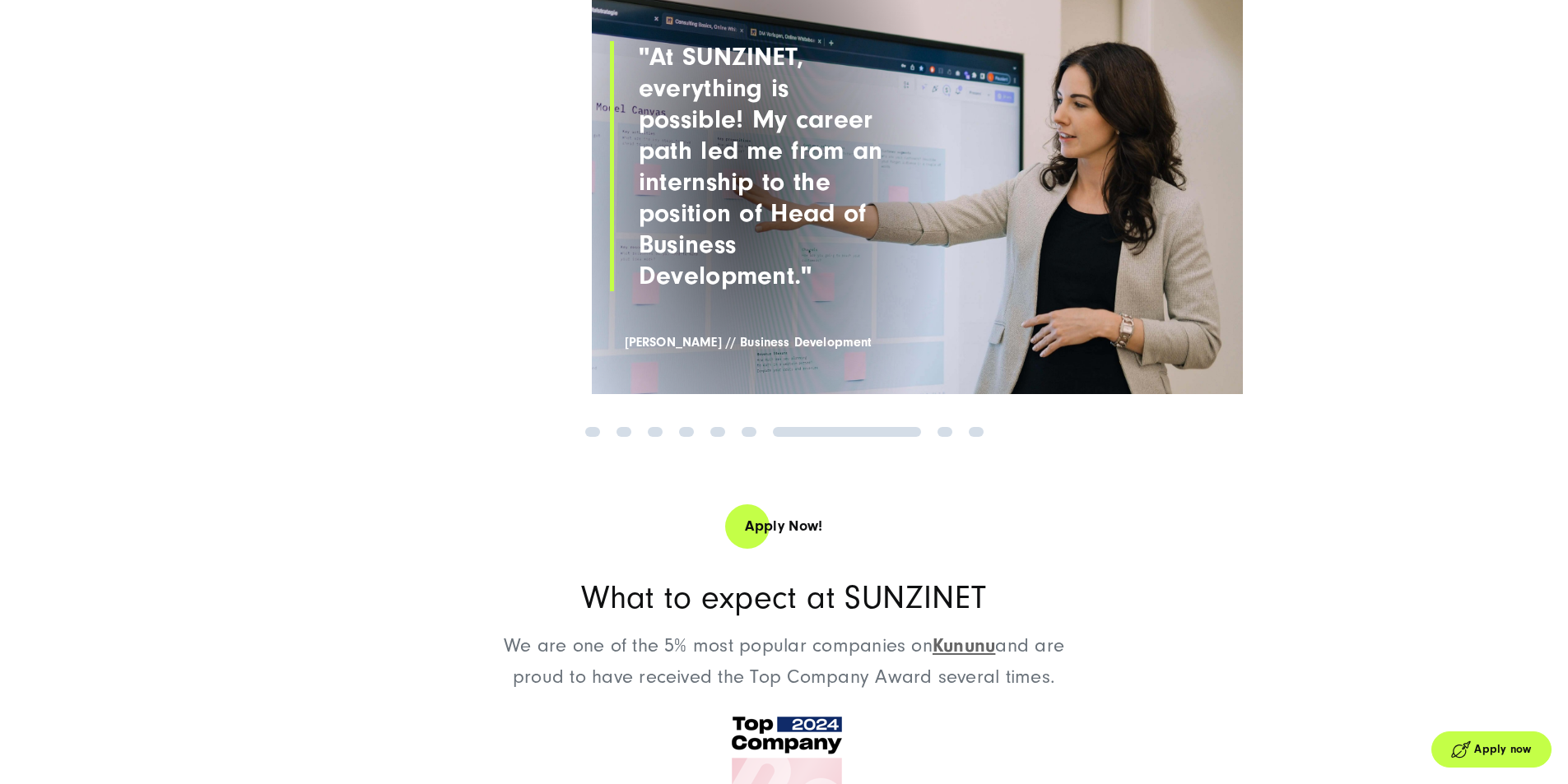
click at [945, 437] on link "8" at bounding box center [945, 432] width 15 height 10
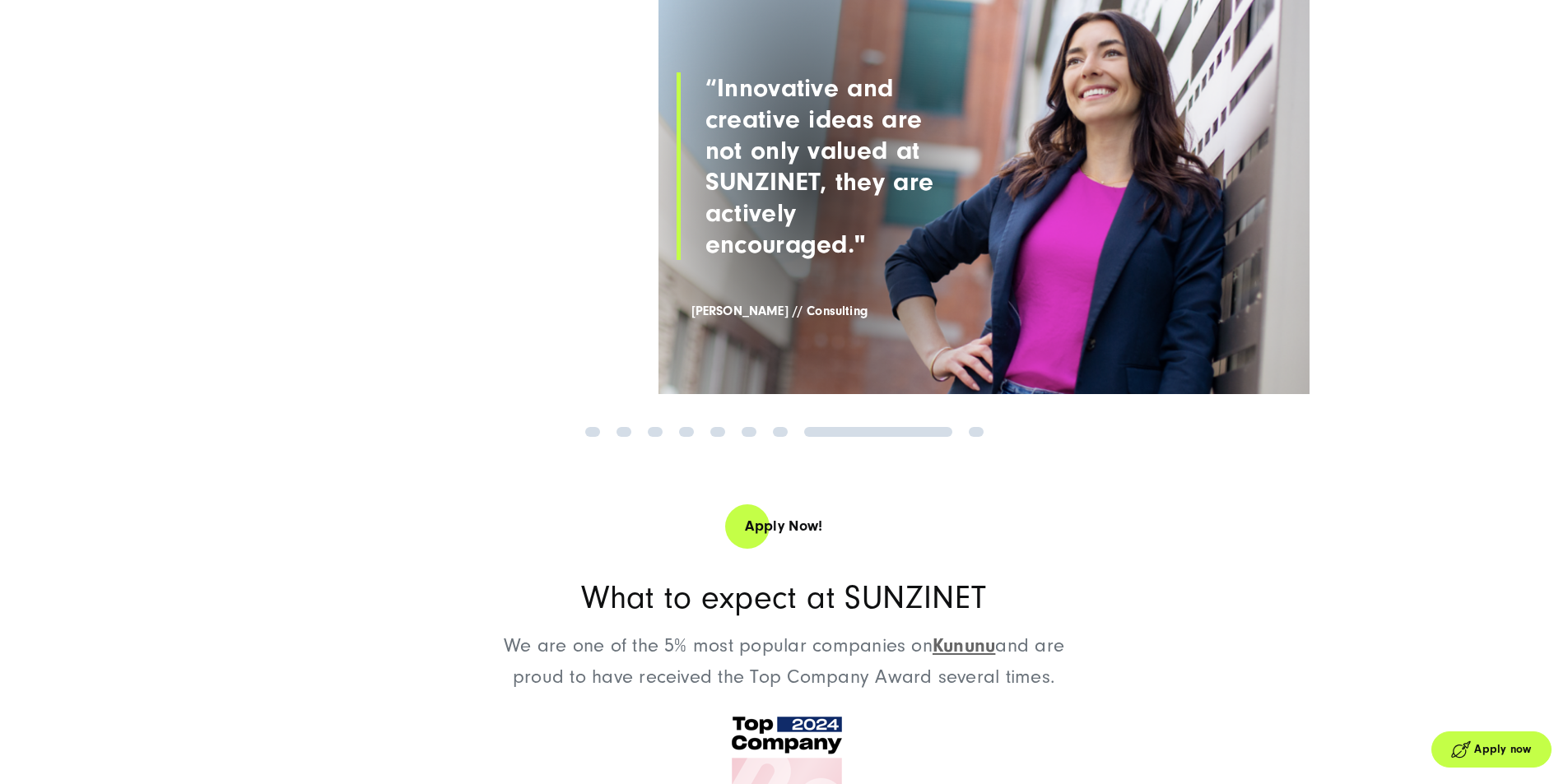
click at [975, 437] on link "9" at bounding box center [976, 432] width 15 height 10
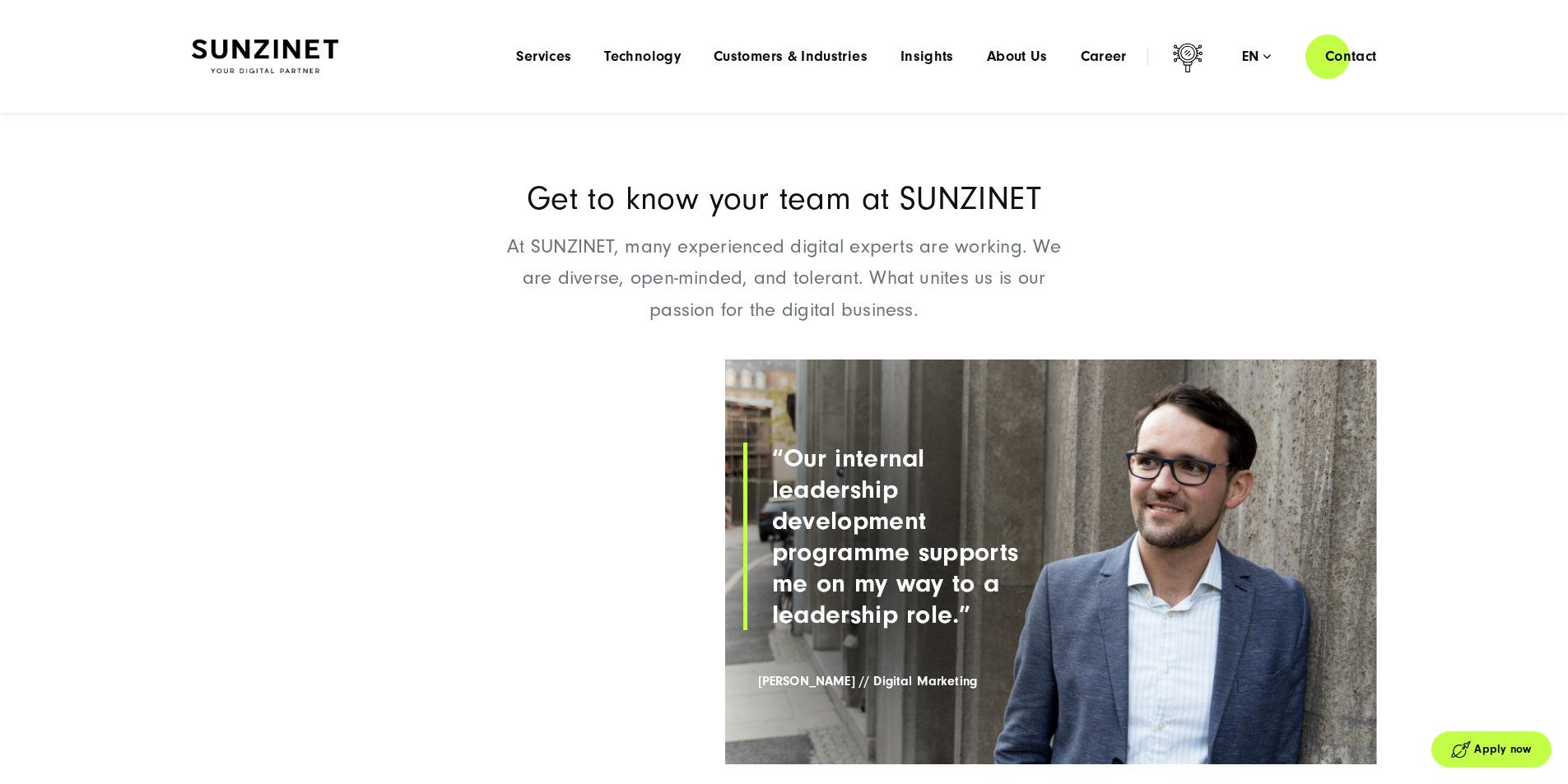
scroll to position [1171, 0]
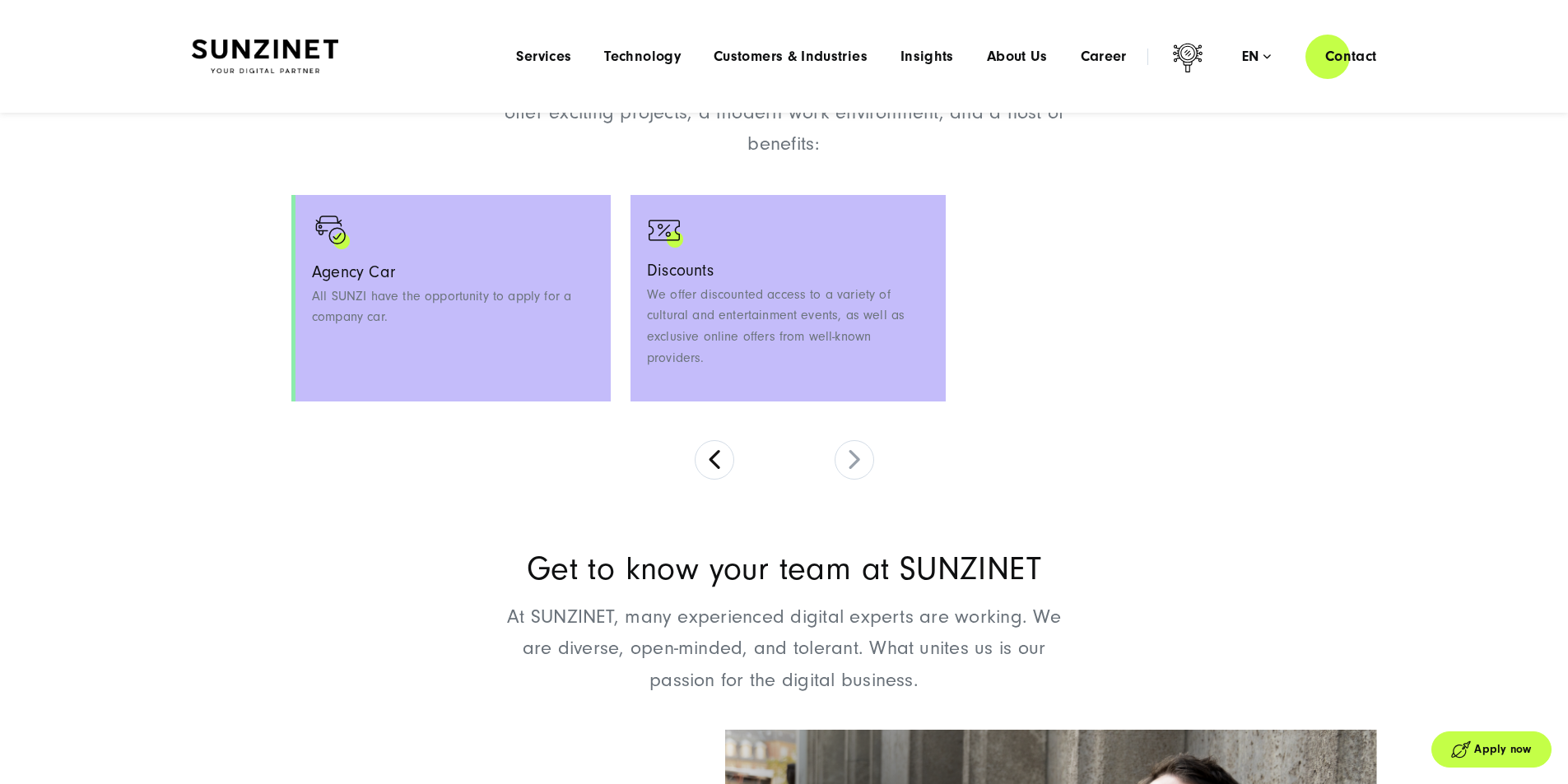
drag, startPoint x: 698, startPoint y: 406, endPoint x: 1079, endPoint y: 412, distance: 381.0
click at [929, 368] on p "We offer discounted access to a variety of cultural and entertainment events, a…" at bounding box center [788, 326] width 282 height 84
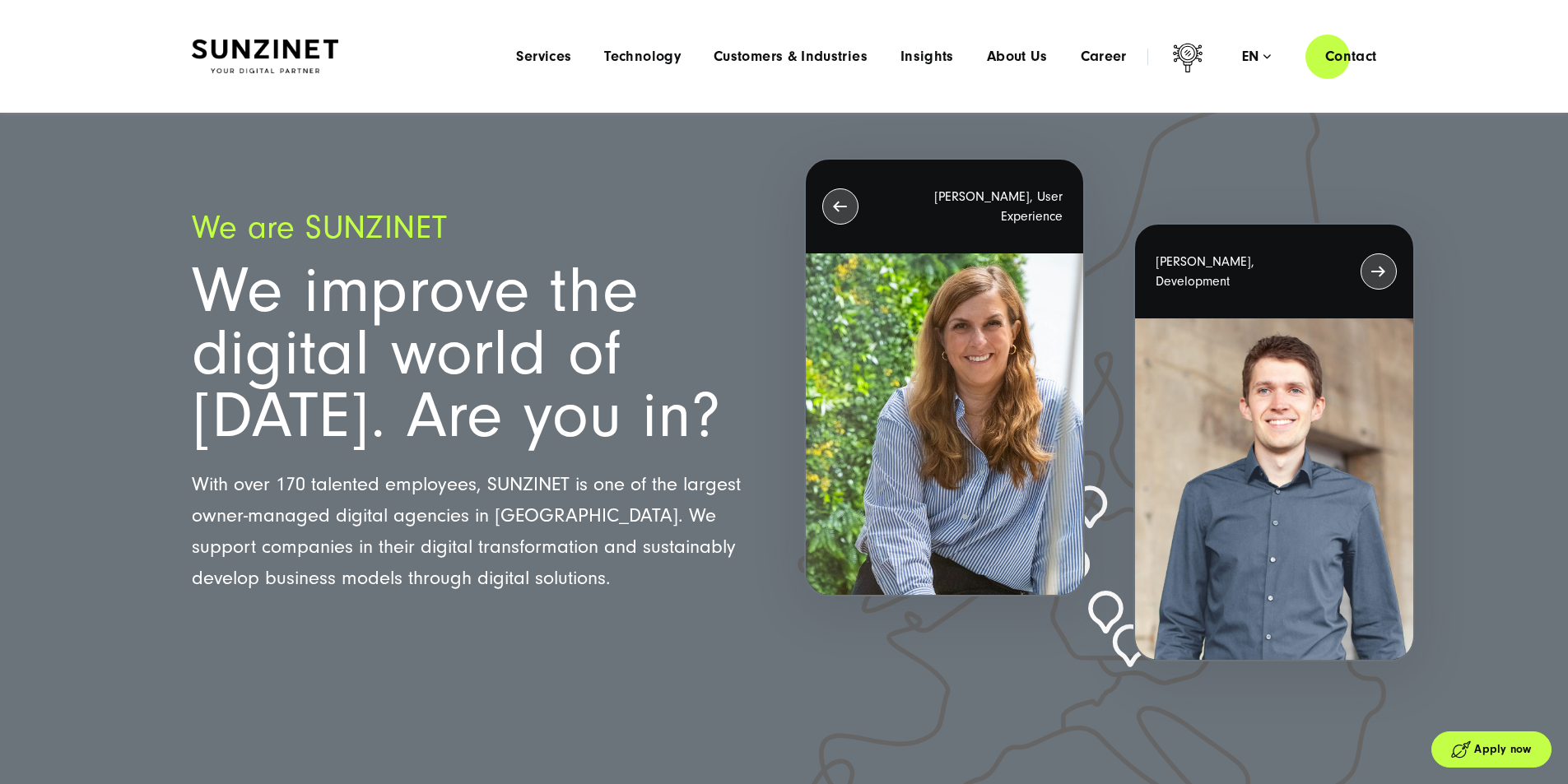
scroll to position [0, 0]
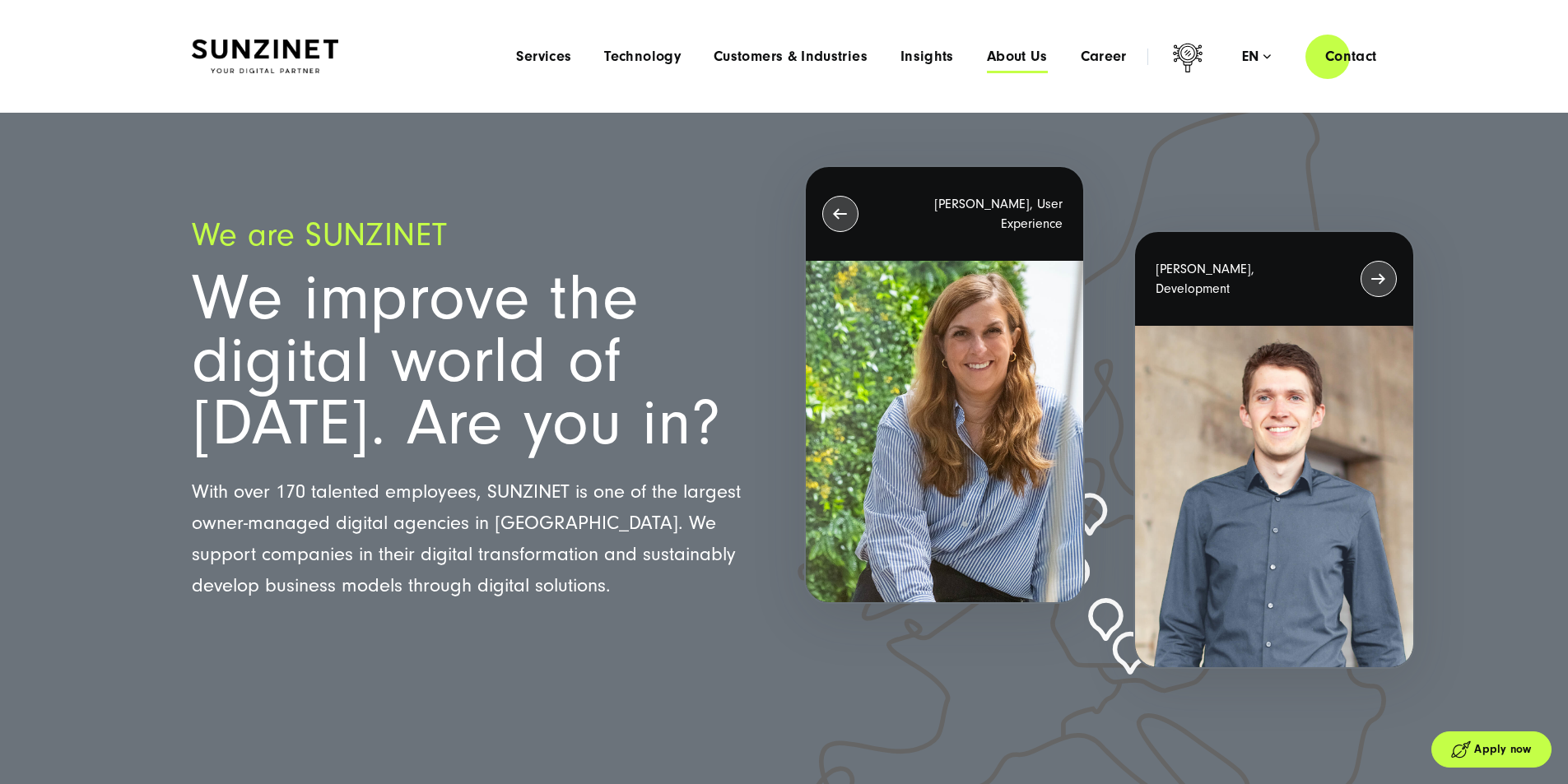
click at [987, 56] on span "About Us" at bounding box center [1017, 56] width 61 height 16
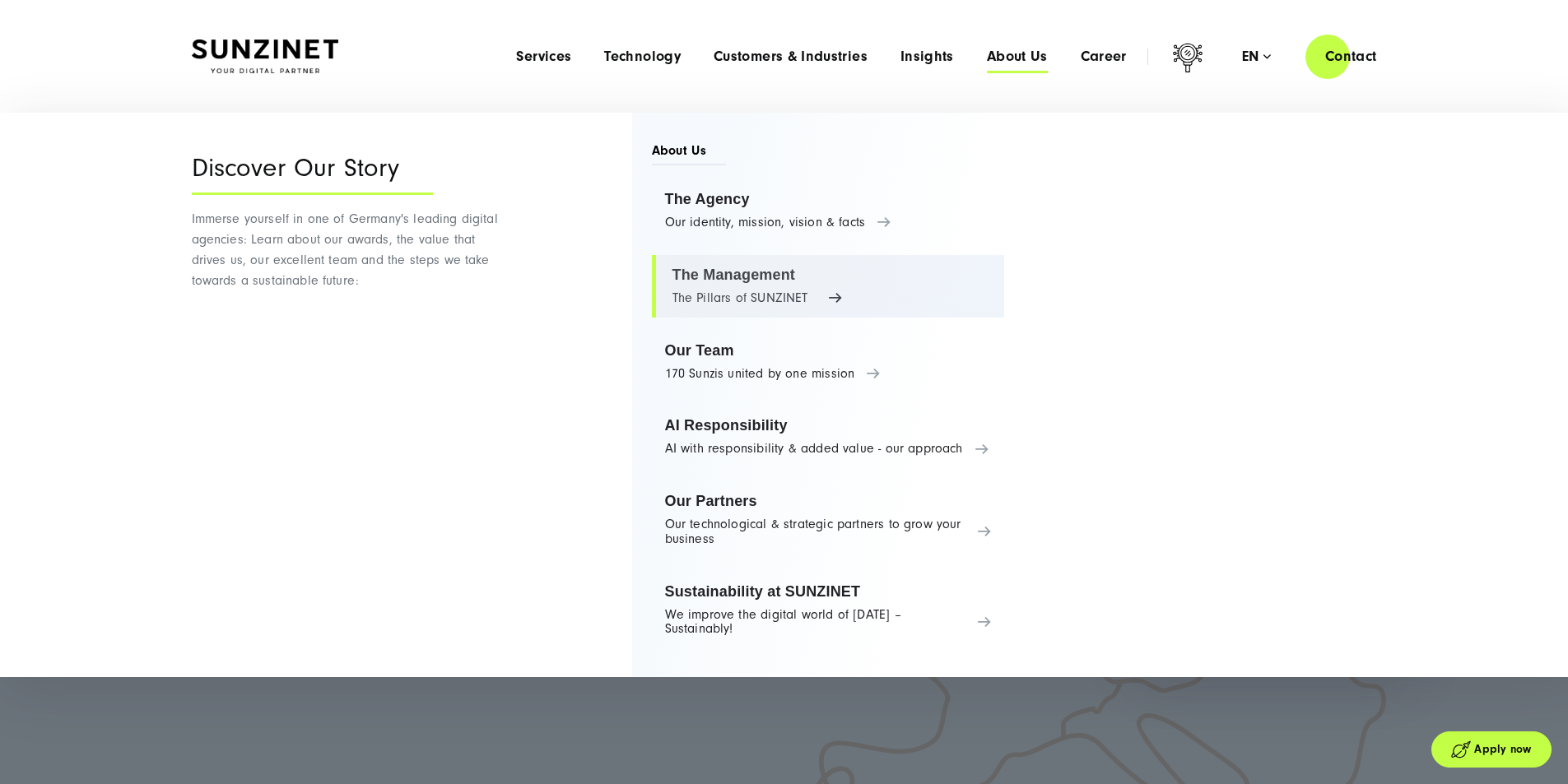
click at [738, 291] on link "The Management The Pillars of SUNZINET" at bounding box center [828, 286] width 353 height 63
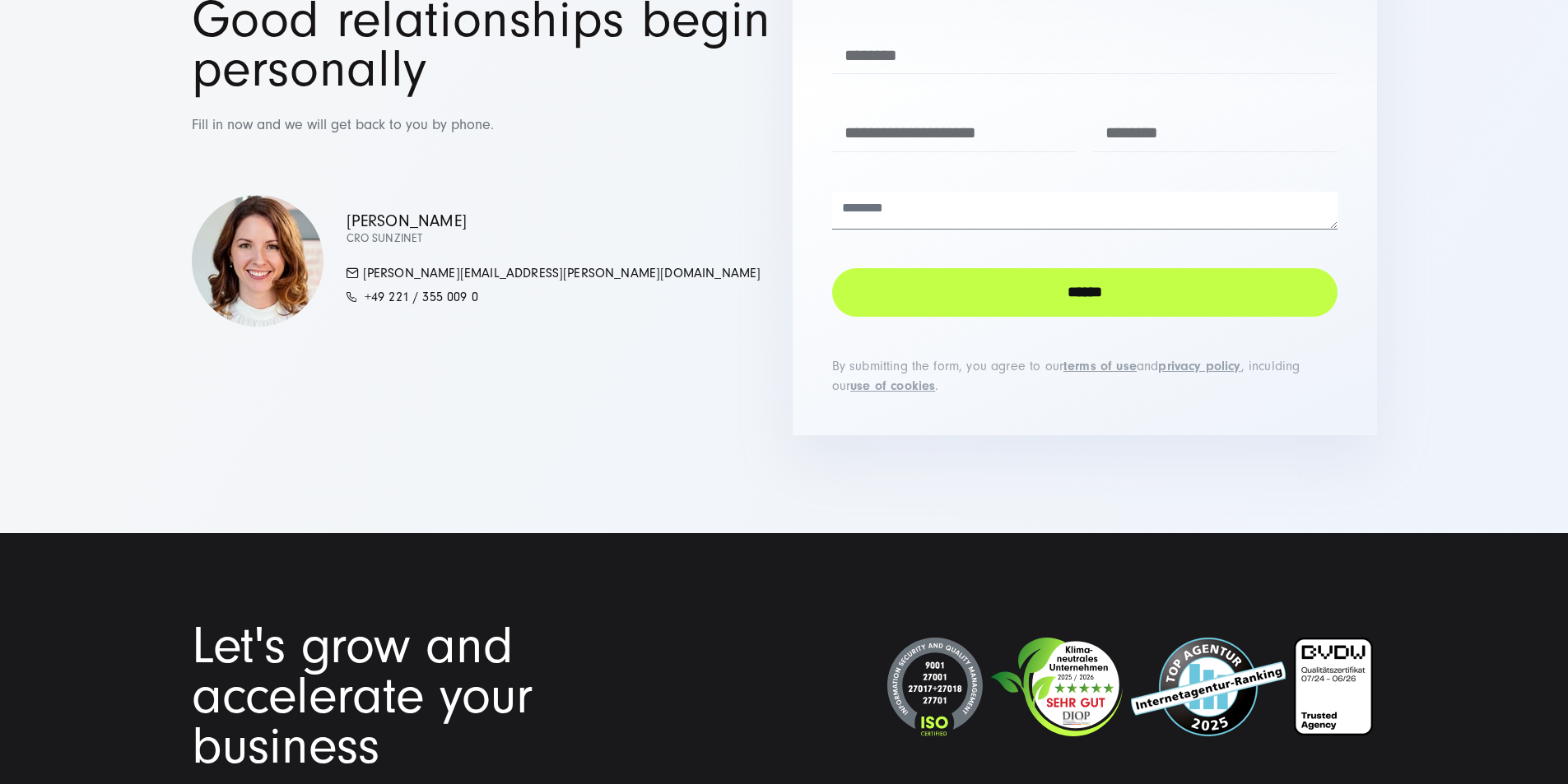
scroll to position [2386, 0]
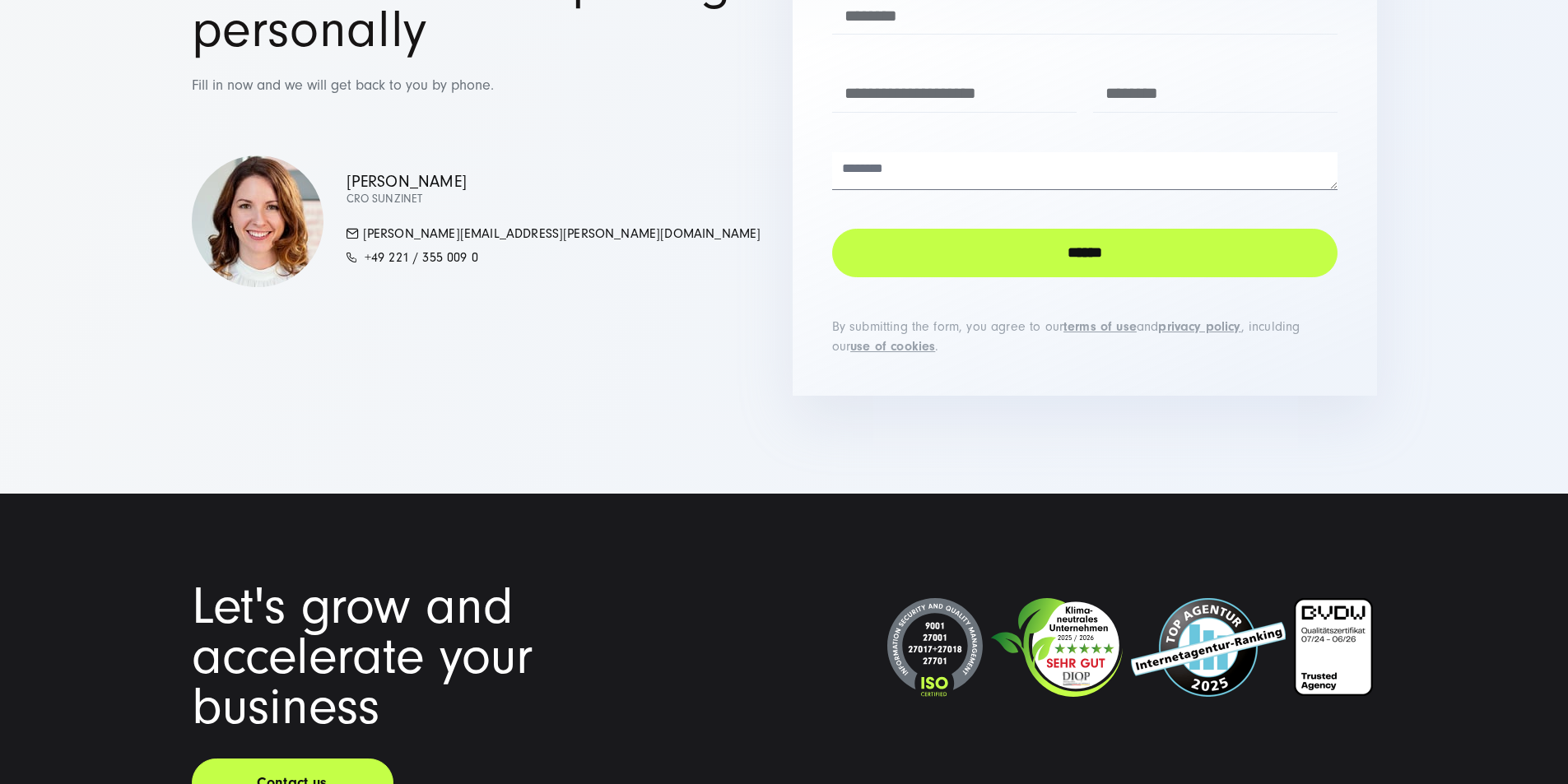
drag, startPoint x: 731, startPoint y: 324, endPoint x: 853, endPoint y: 329, distance: 122.1
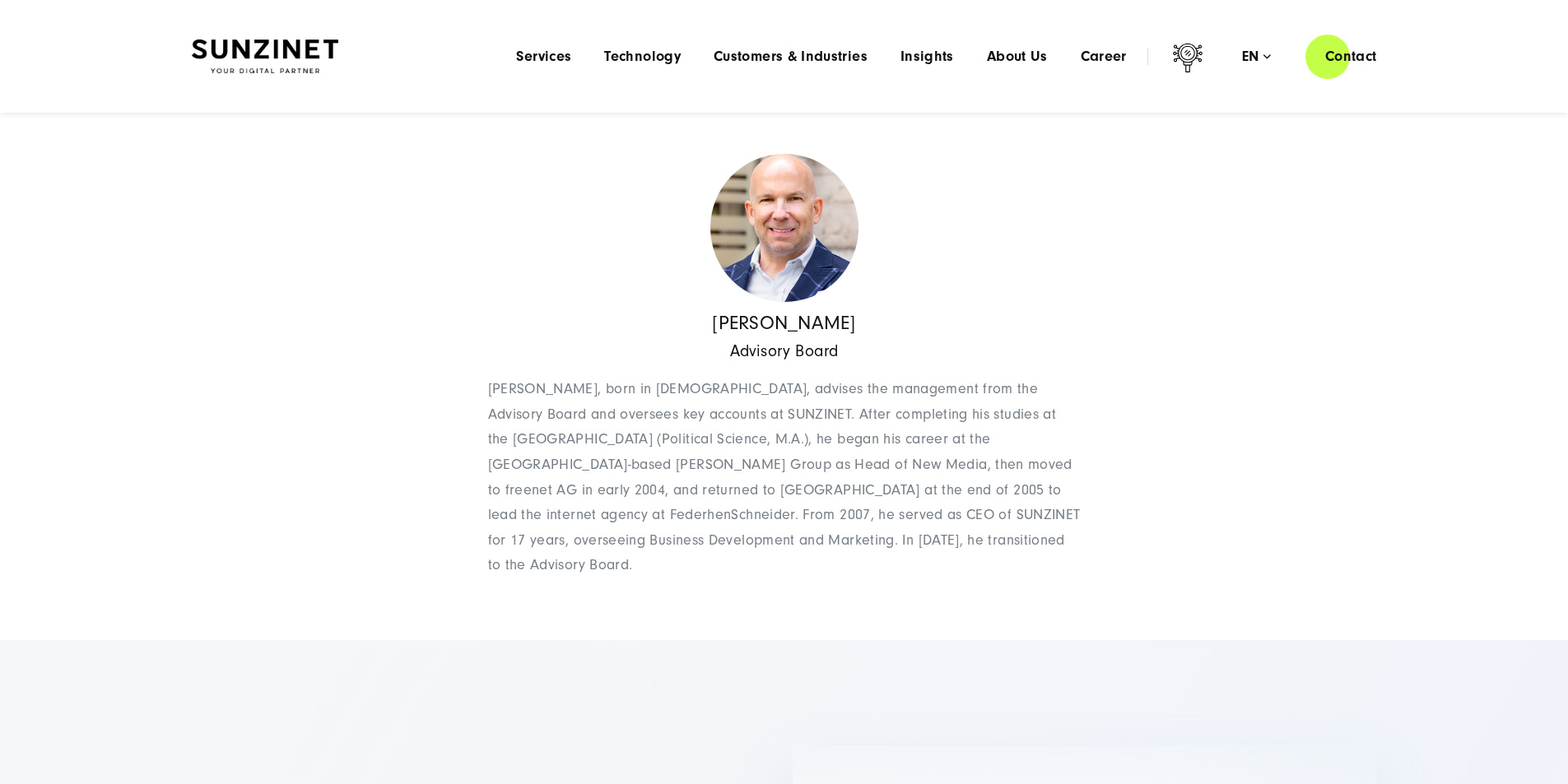
scroll to position [1481, 0]
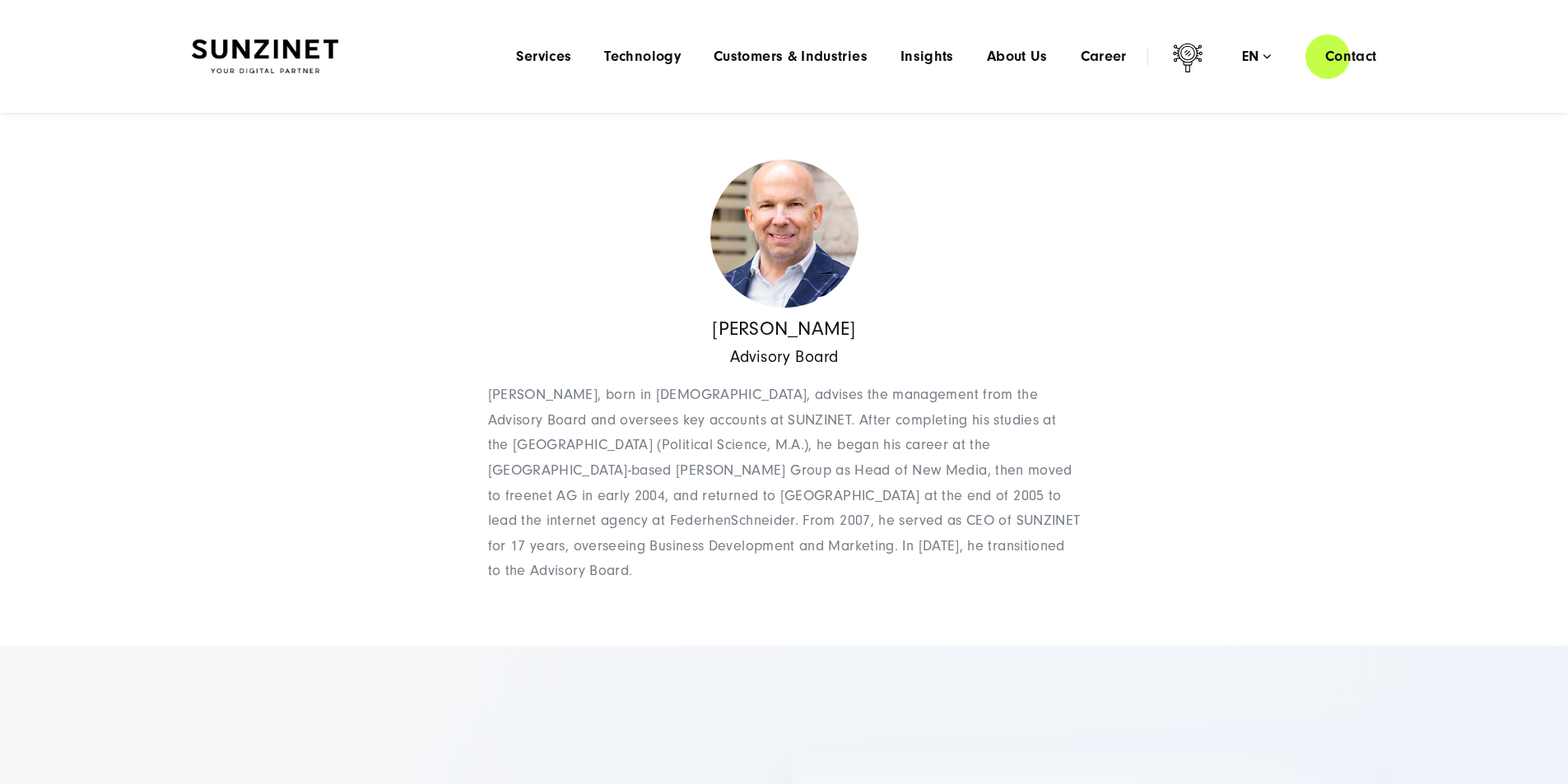
click at [444, 135] on div "CRO SUNZINET As Chief Revenue Officer (CRO), [PERSON_NAME] identifies new growt…" at bounding box center [482, 9] width 580 height 252
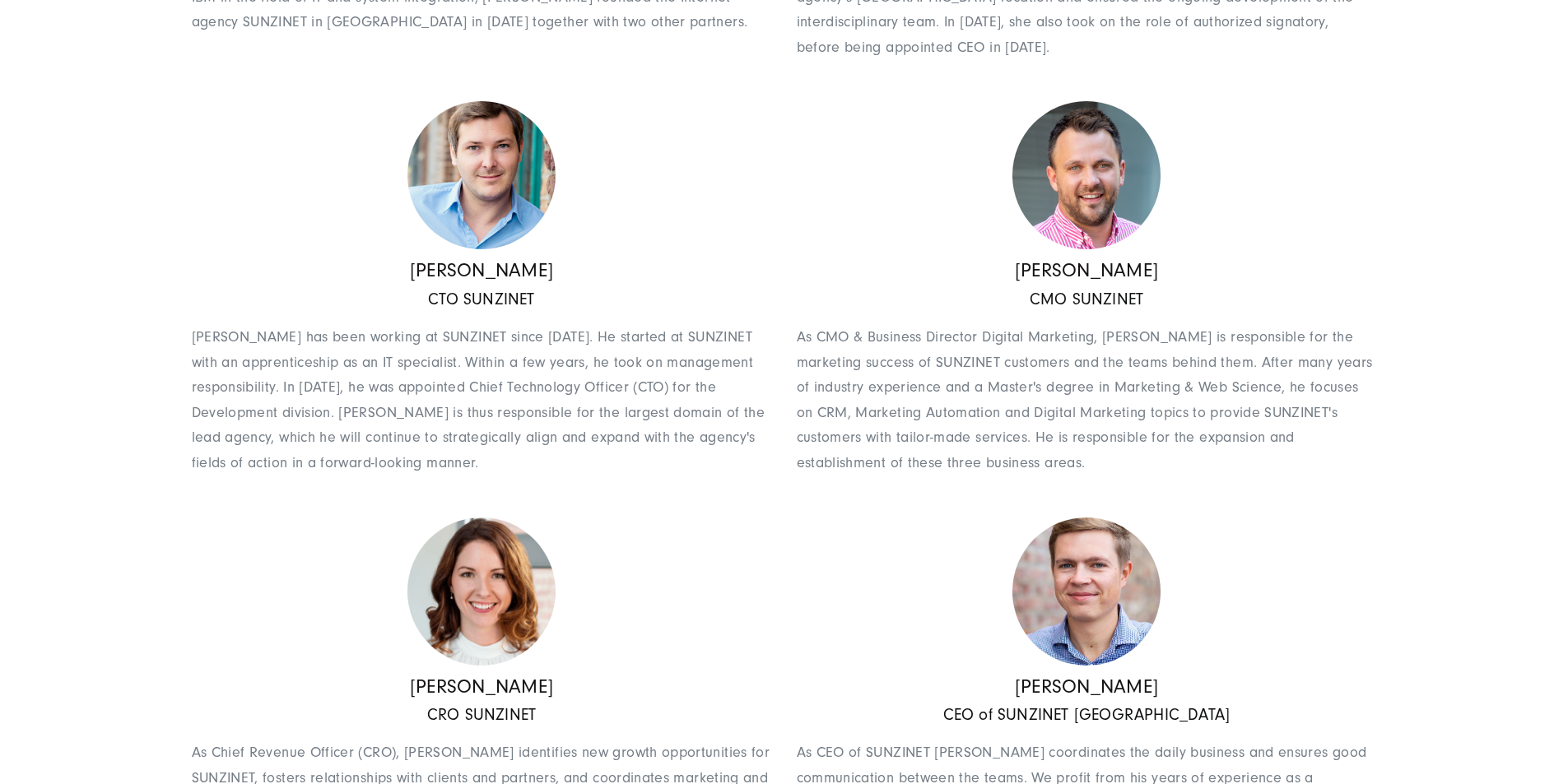
scroll to position [658, 0]
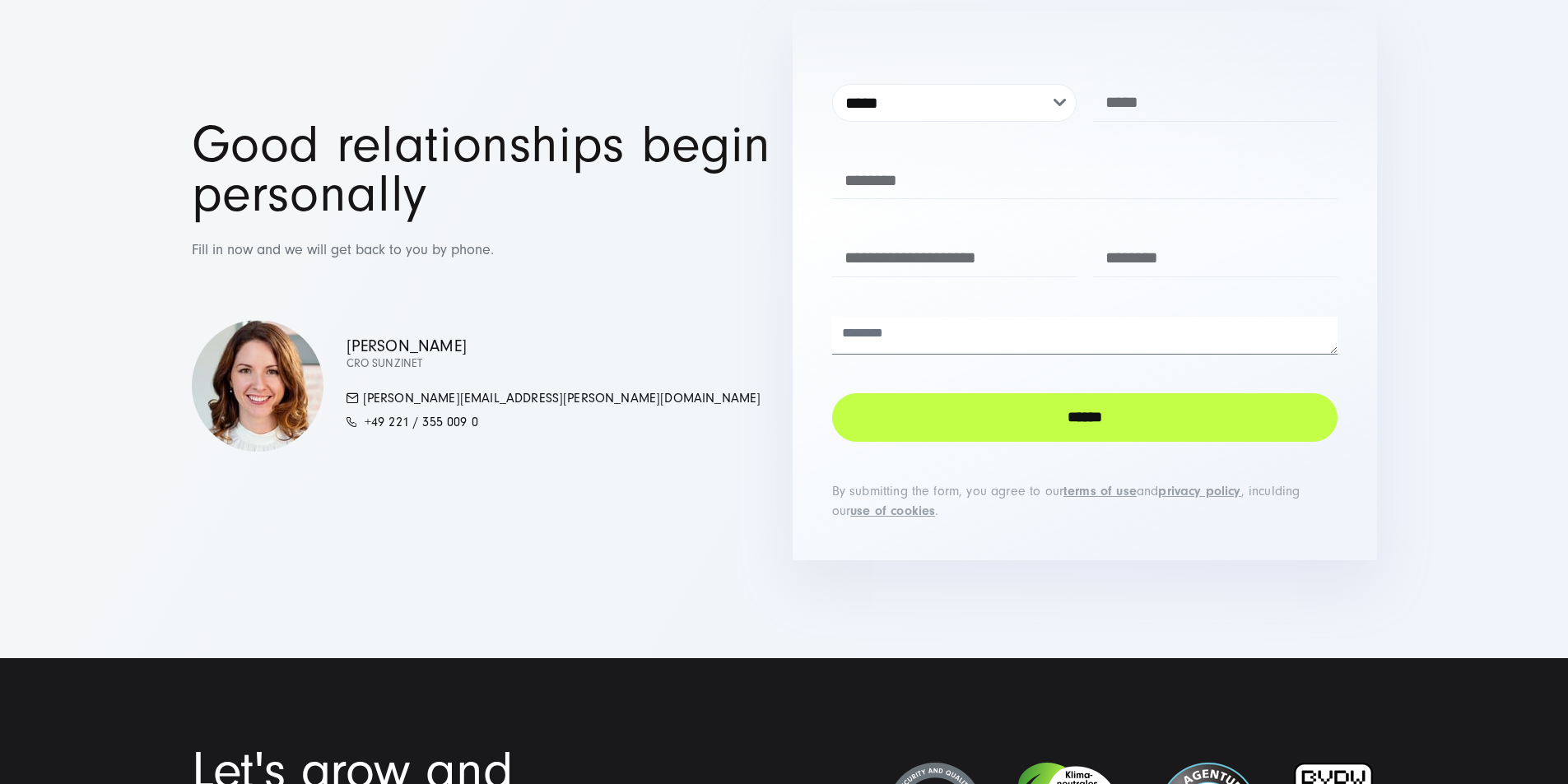
drag, startPoint x: 819, startPoint y: 309, endPoint x: 889, endPoint y: 261, distance: 84.9
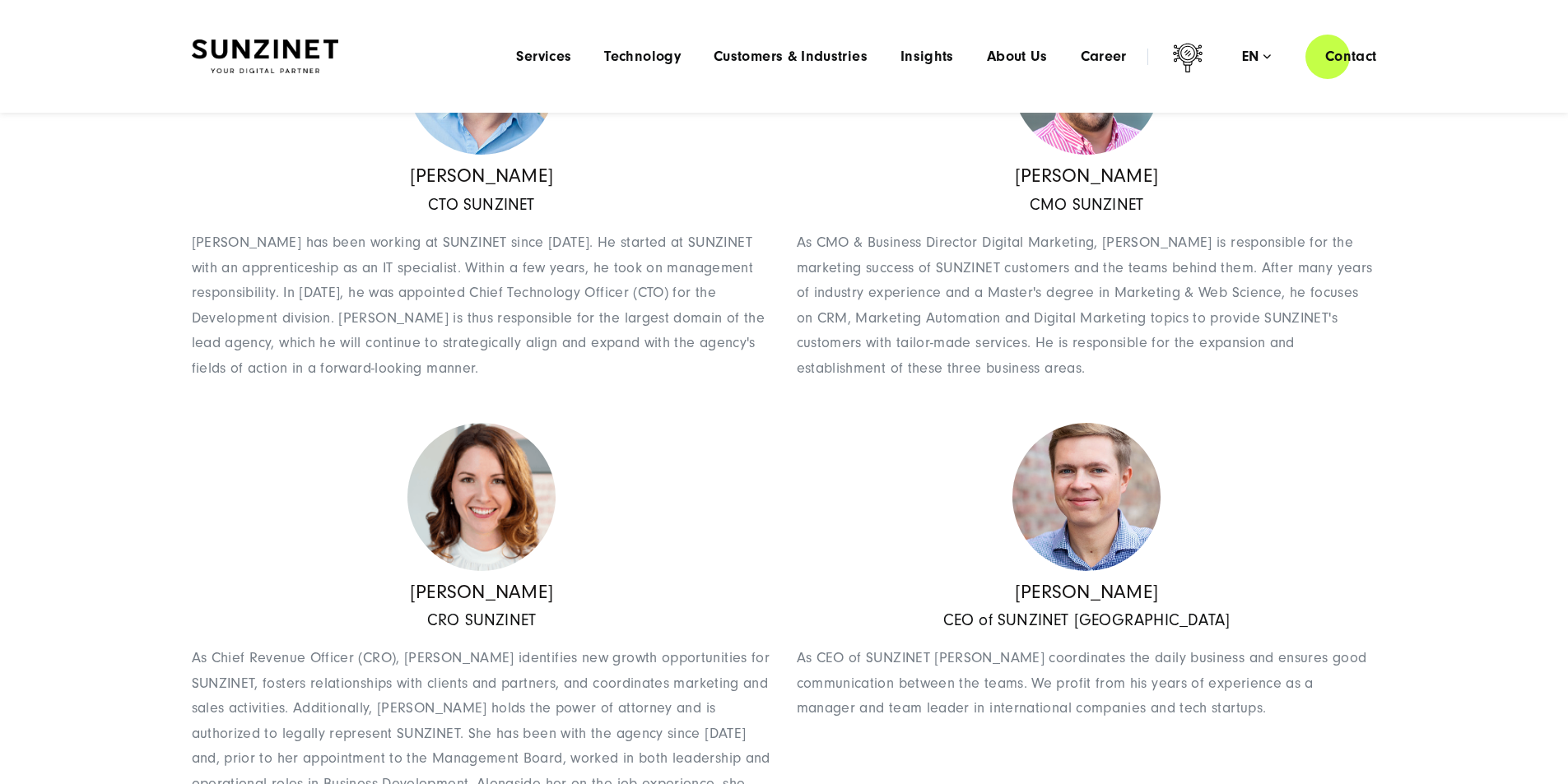
scroll to position [493, 0]
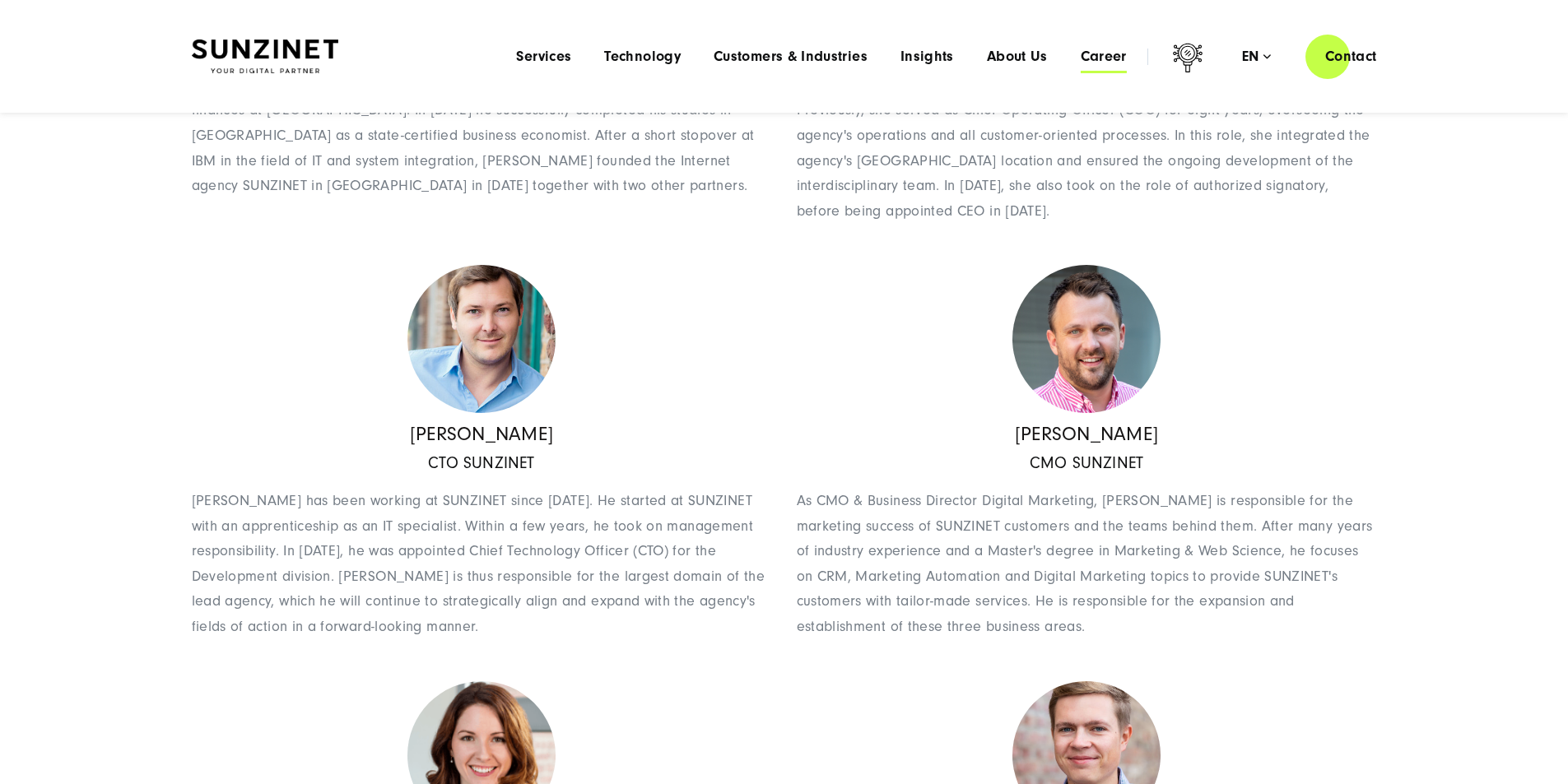
click at [1080, 54] on span "Career" at bounding box center [1103, 56] width 46 height 16
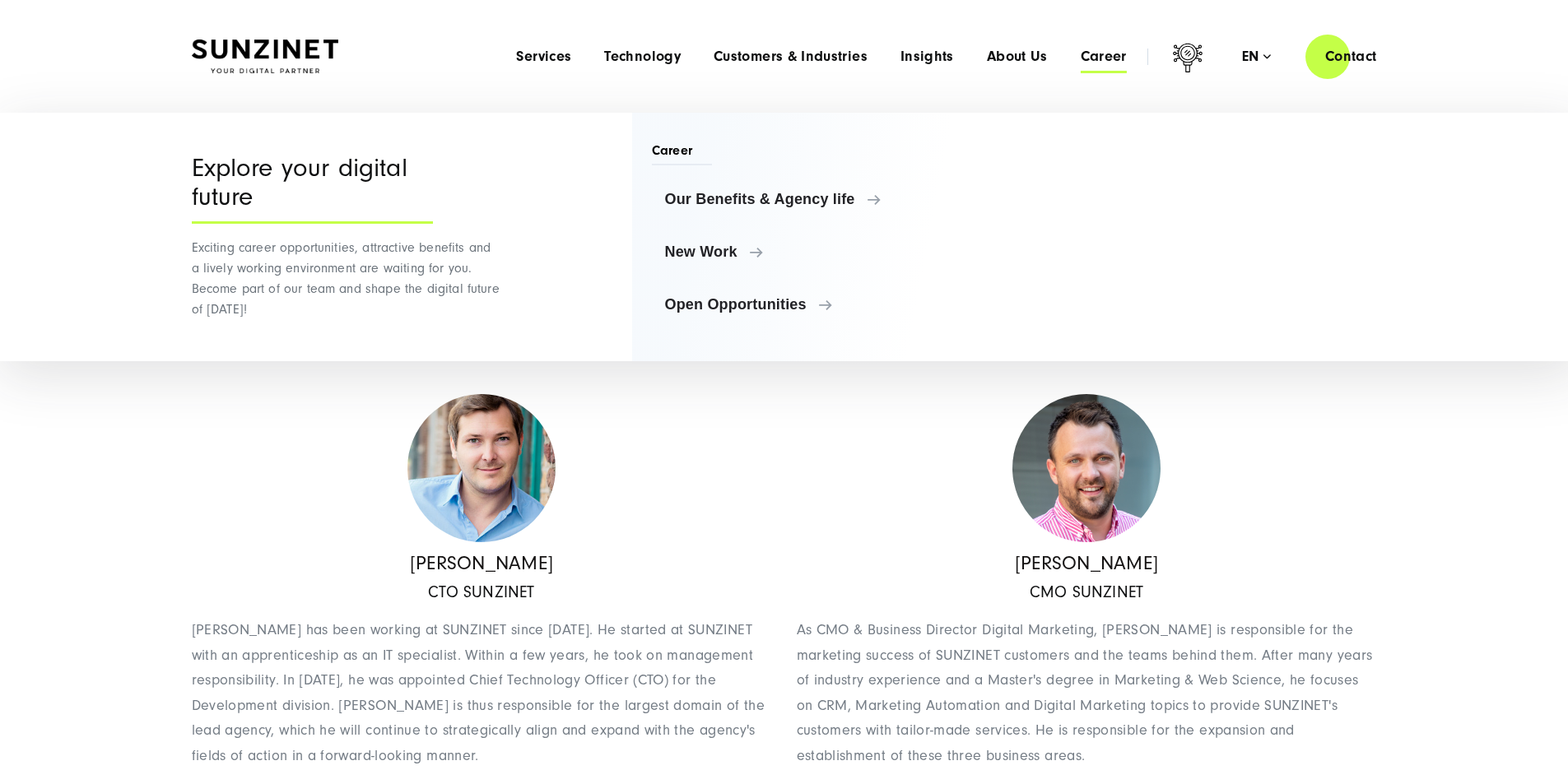
scroll to position [329, 0]
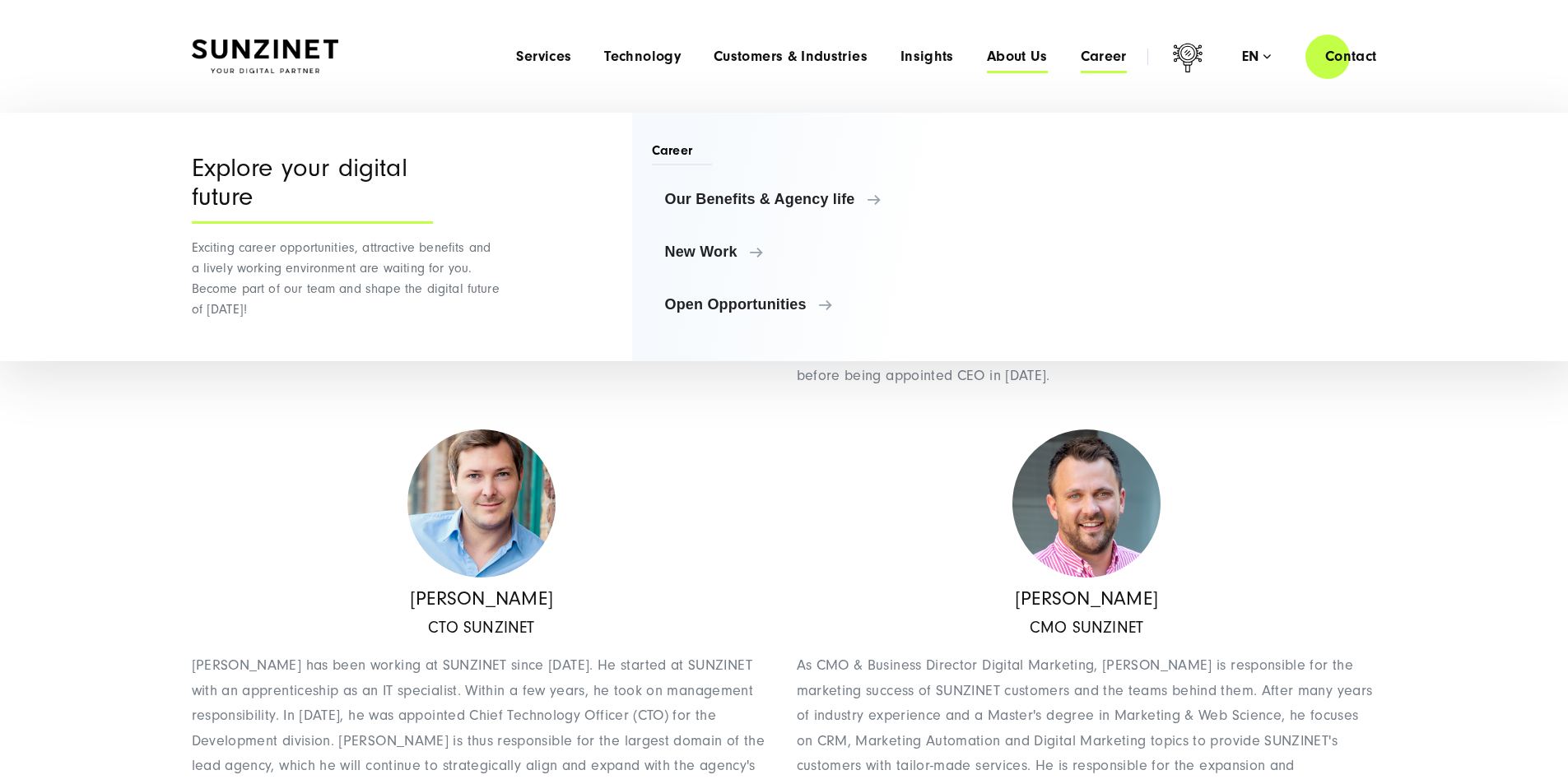
click at [986, 51] on span "About Us" at bounding box center [1017, 56] width 61 height 16
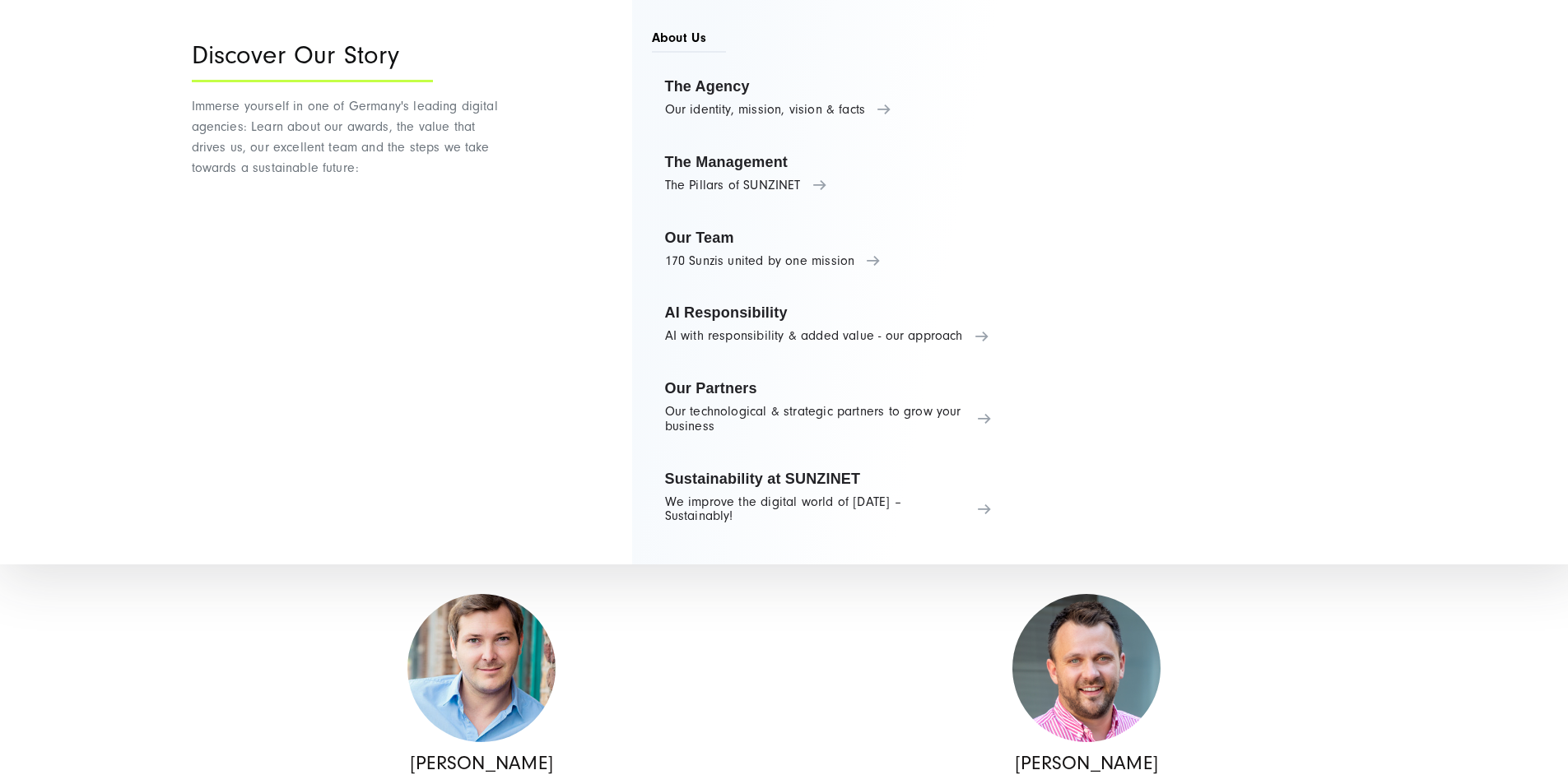
scroll to position [658, 0]
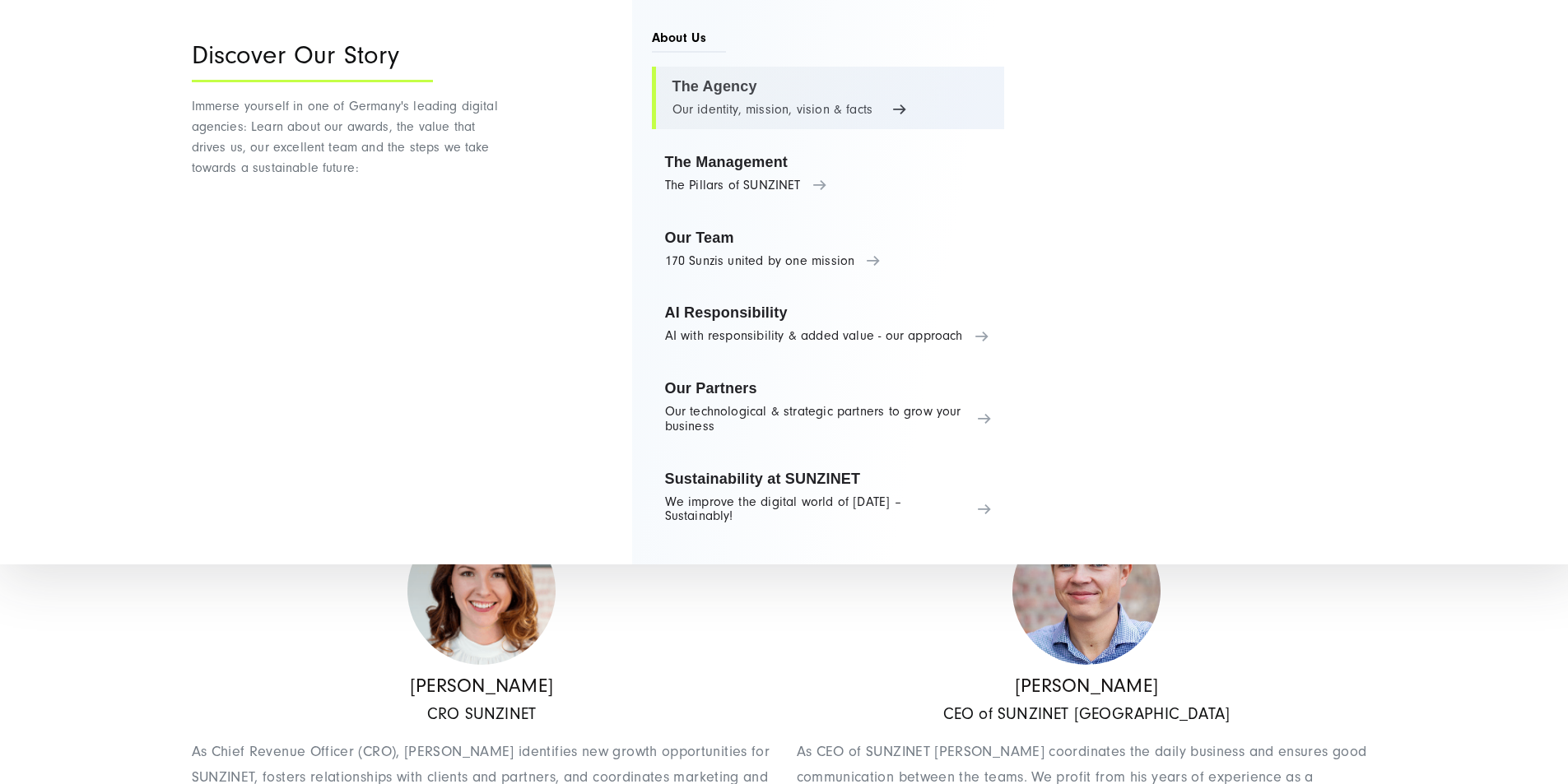
click at [729, 84] on link "The Agency Our identity, mission, vision & facts" at bounding box center [828, 98] width 353 height 63
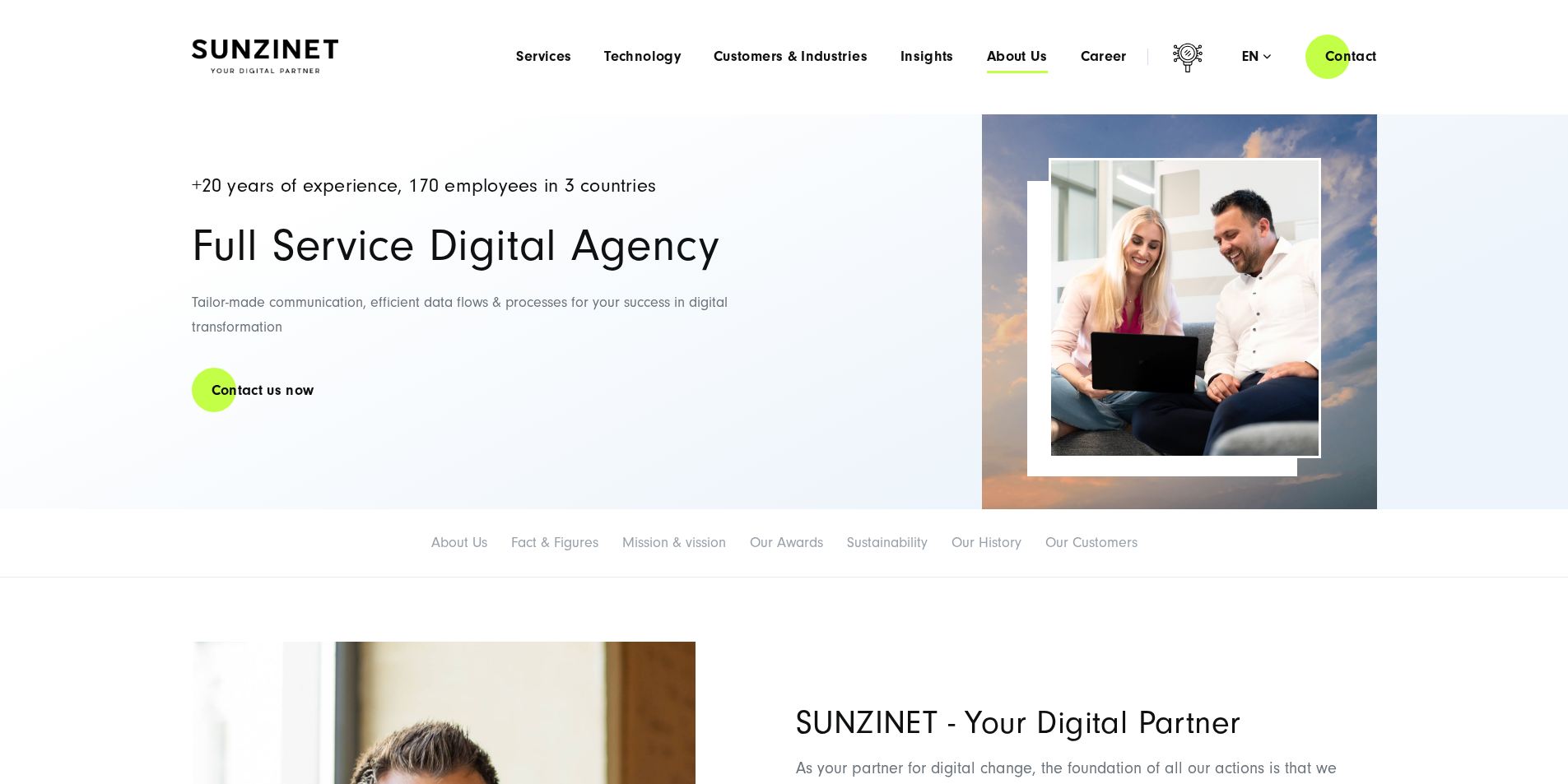
click at [986, 55] on span "About Us" at bounding box center [1017, 56] width 61 height 16
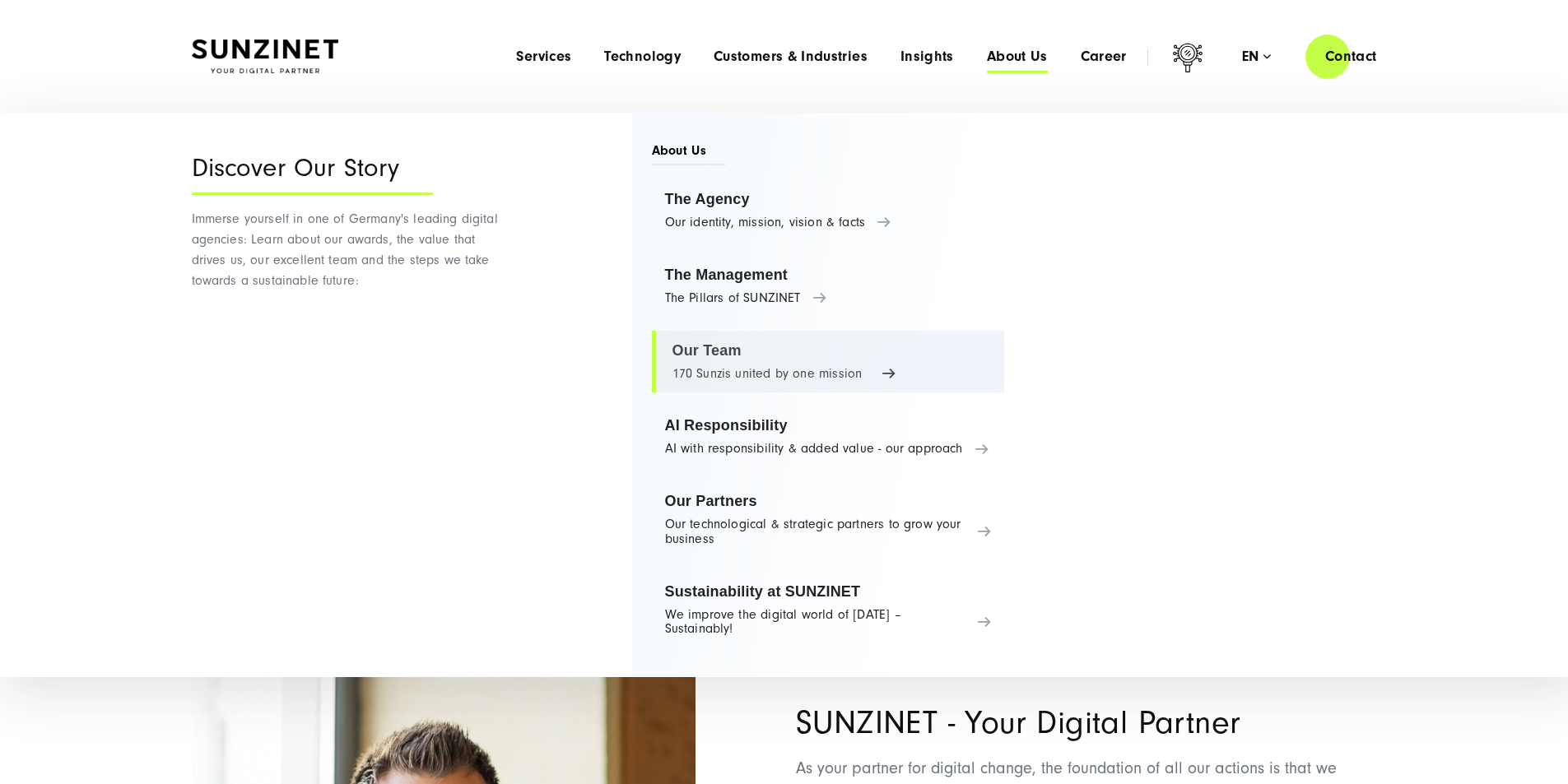
click at [711, 374] on link "Our Team 170 Sunzis united by one mission" at bounding box center [828, 362] width 353 height 63
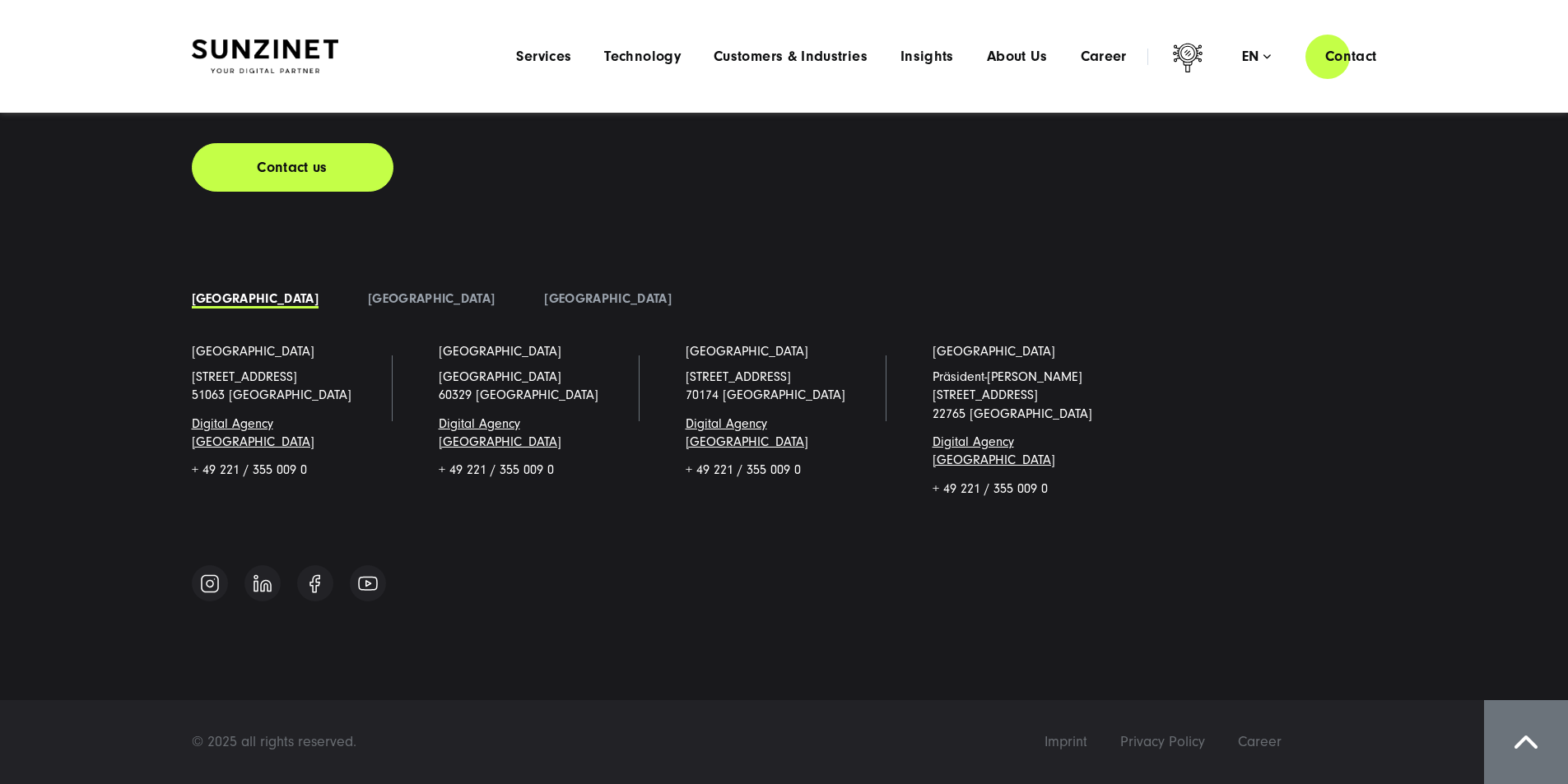
scroll to position [17115, 0]
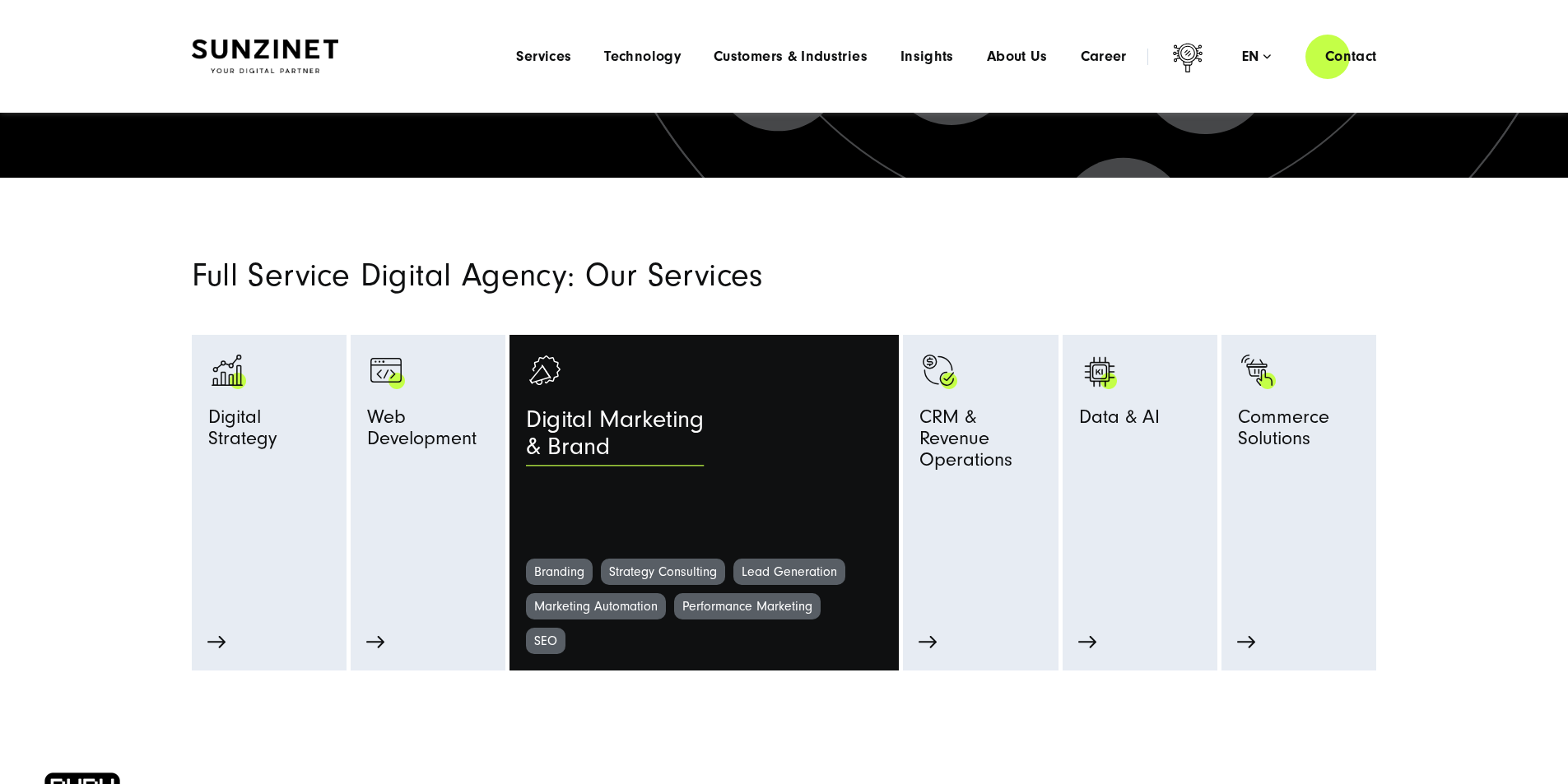
scroll to position [165, 0]
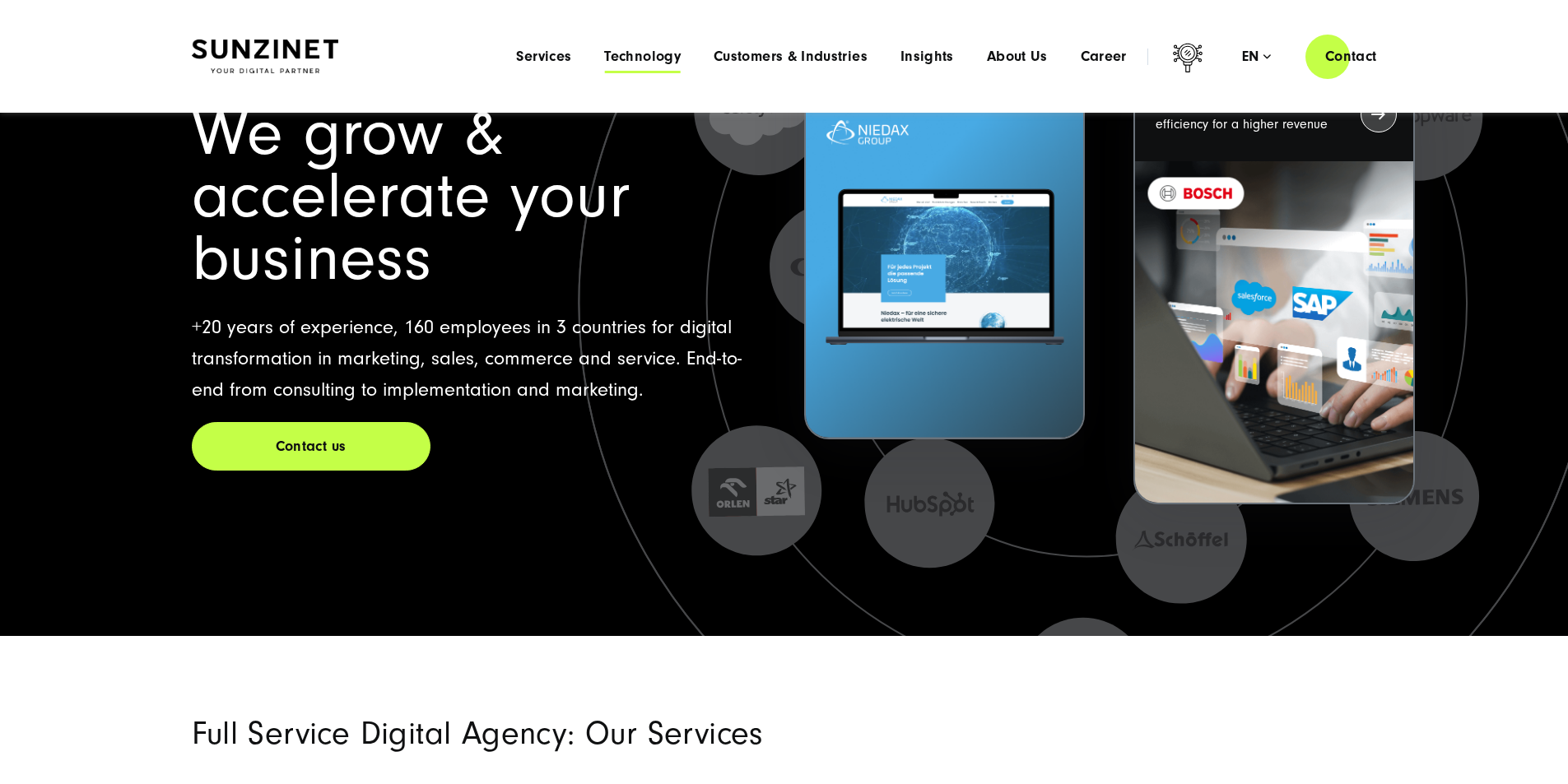
click at [604, 48] on span "Technology" at bounding box center [642, 56] width 77 height 16
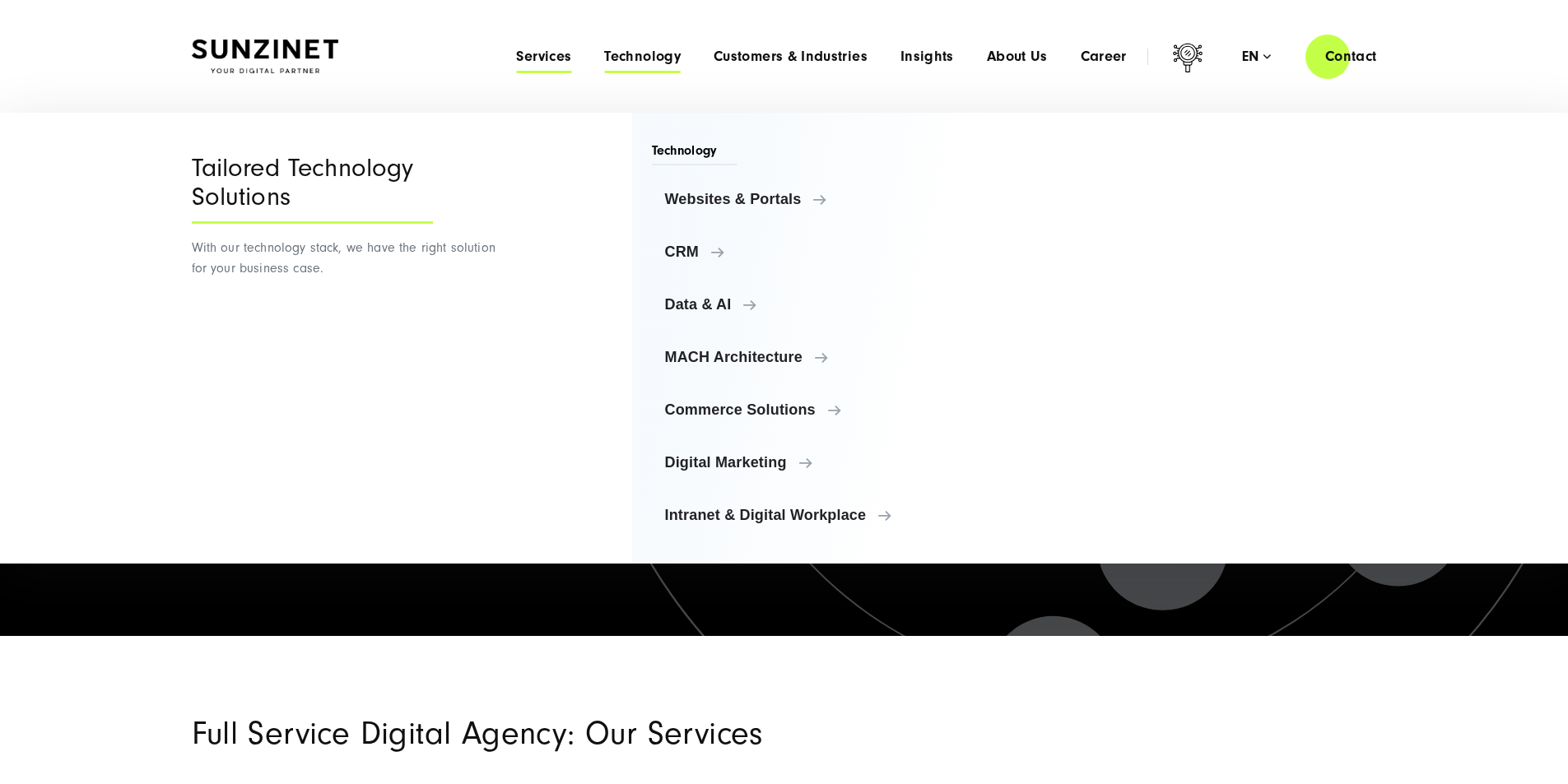
click at [516, 49] on span "Services" at bounding box center [544, 56] width 55 height 16
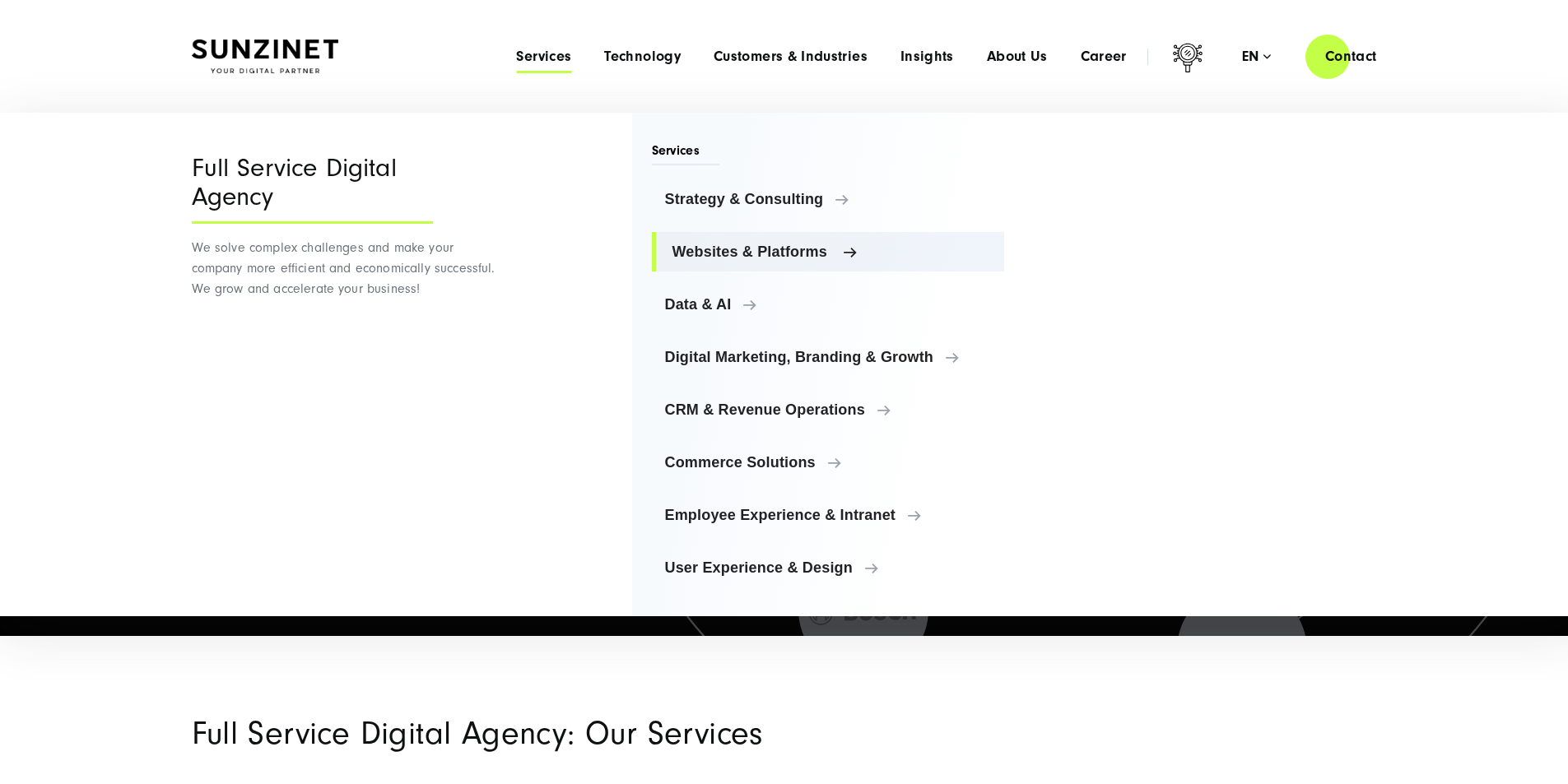
click at [749, 243] on span "Websites & Platforms" at bounding box center [833, 251] width 320 height 16
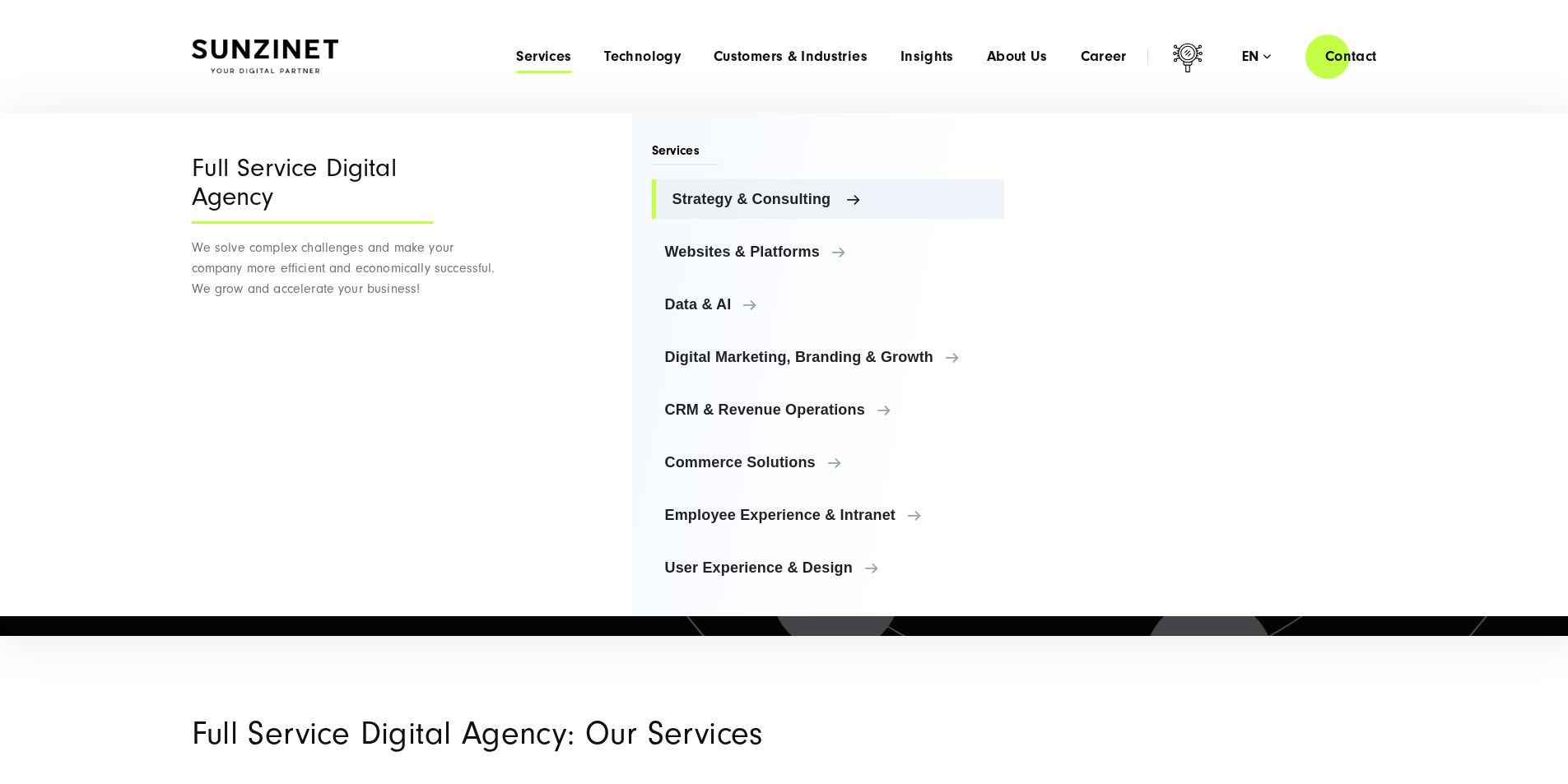
click at [740, 204] on span "Strategy & Consulting" at bounding box center [833, 199] width 320 height 16
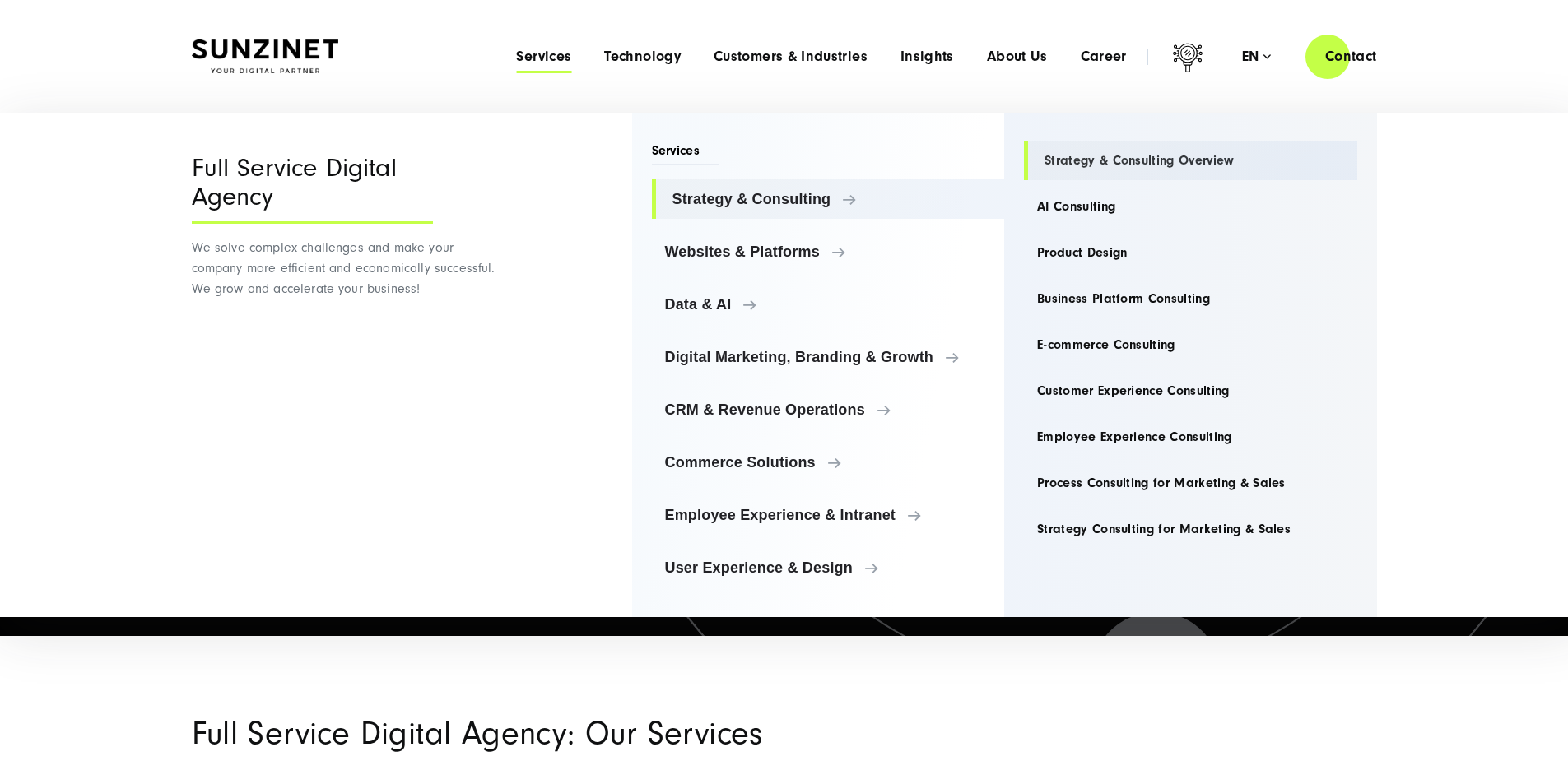
click at [1098, 150] on link "Strategy & Consulting Overview" at bounding box center [1190, 161] width 333 height 40
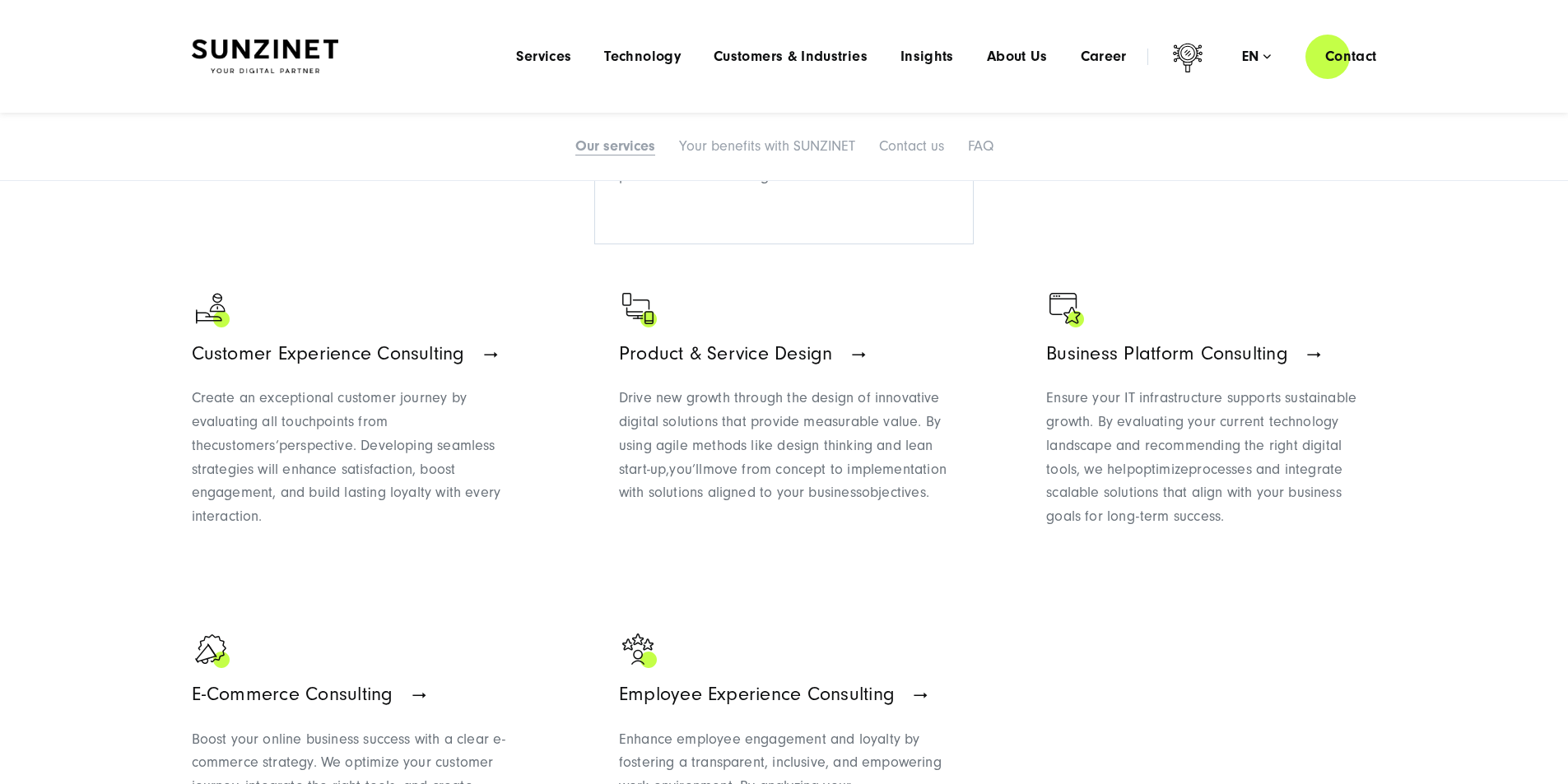
scroll to position [1316, 0]
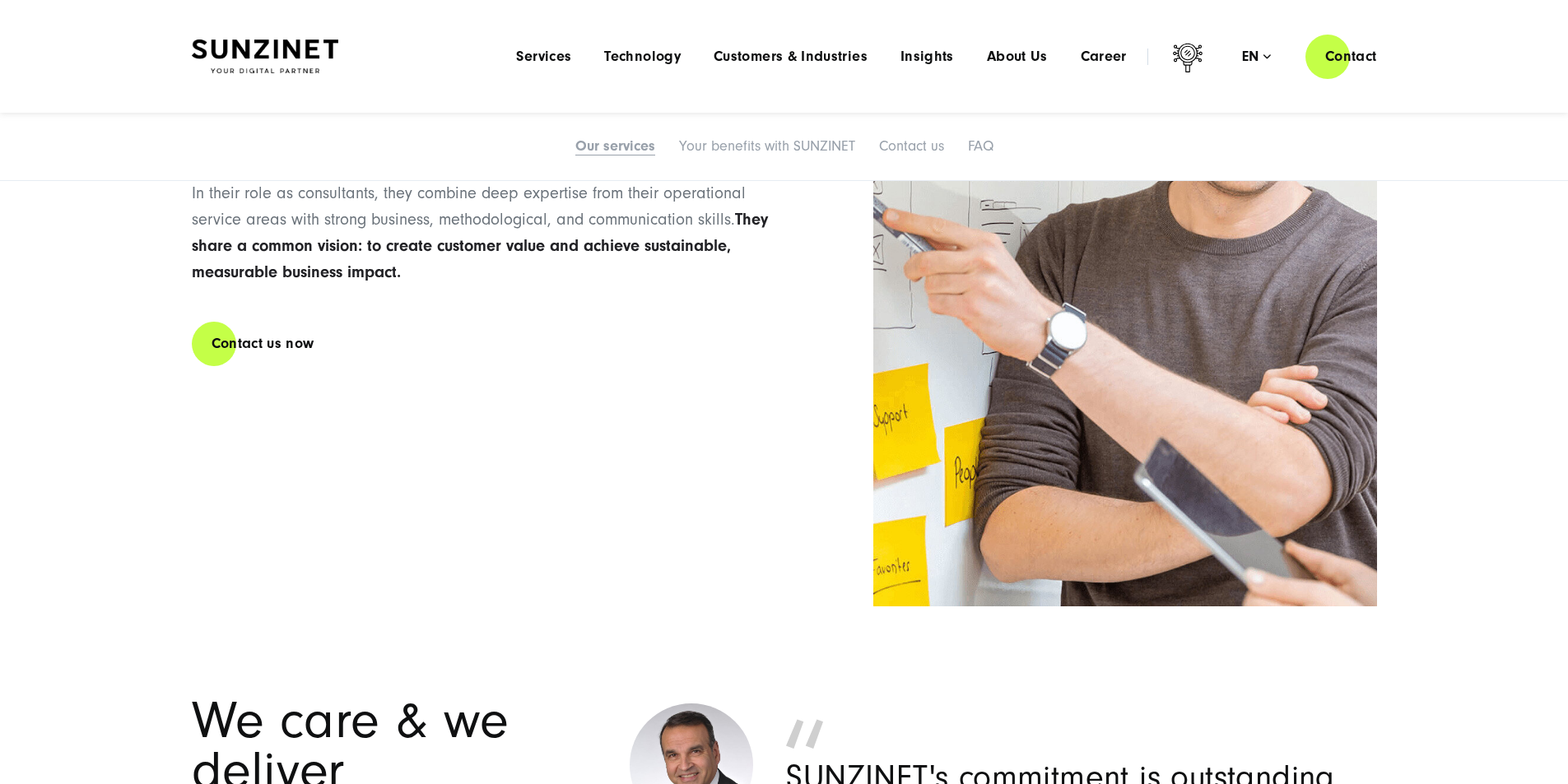
drag, startPoint x: 1105, startPoint y: 464, endPoint x: 363, endPoint y: 419, distance: 743.4
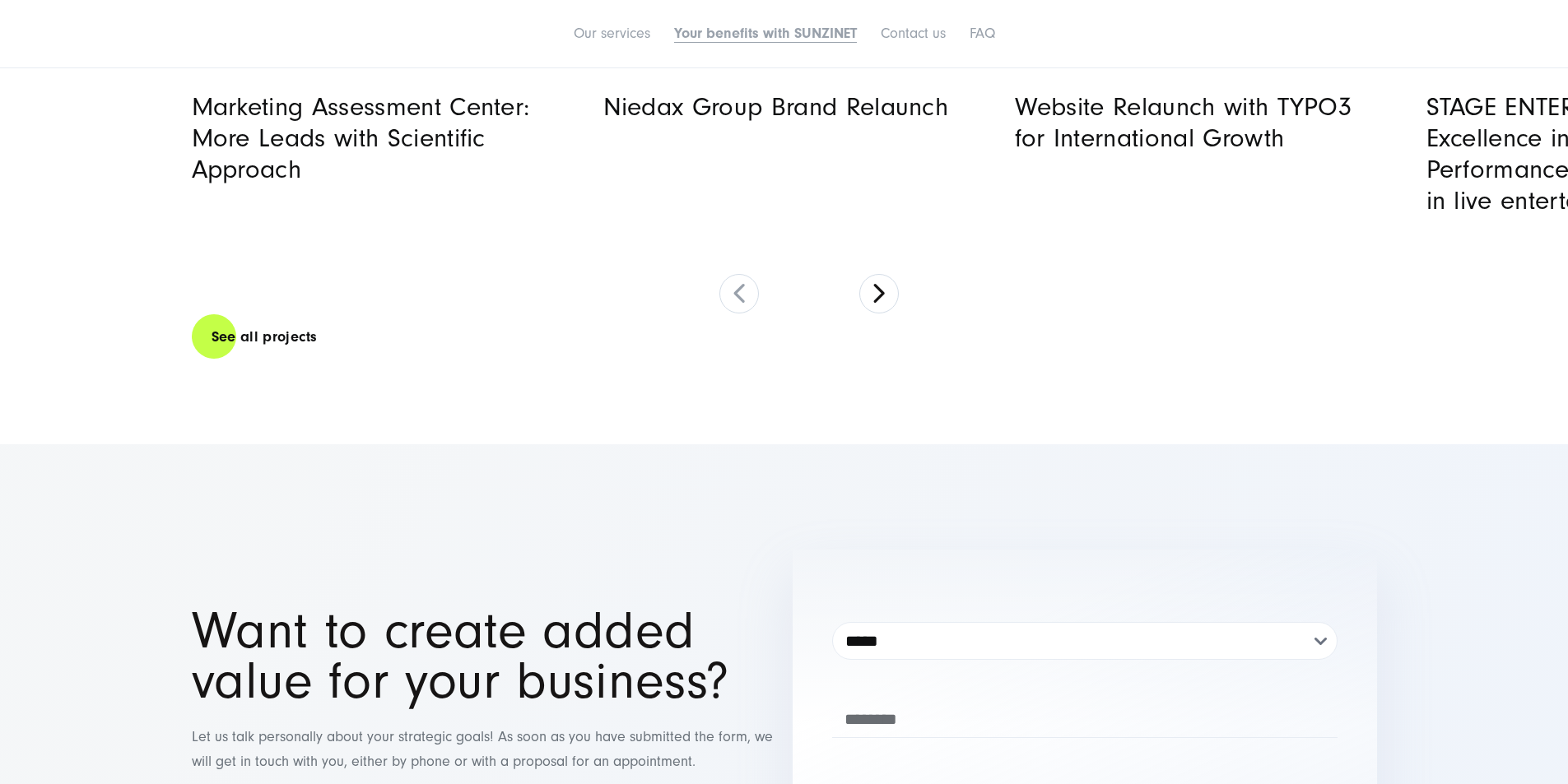
scroll to position [6581, 0]
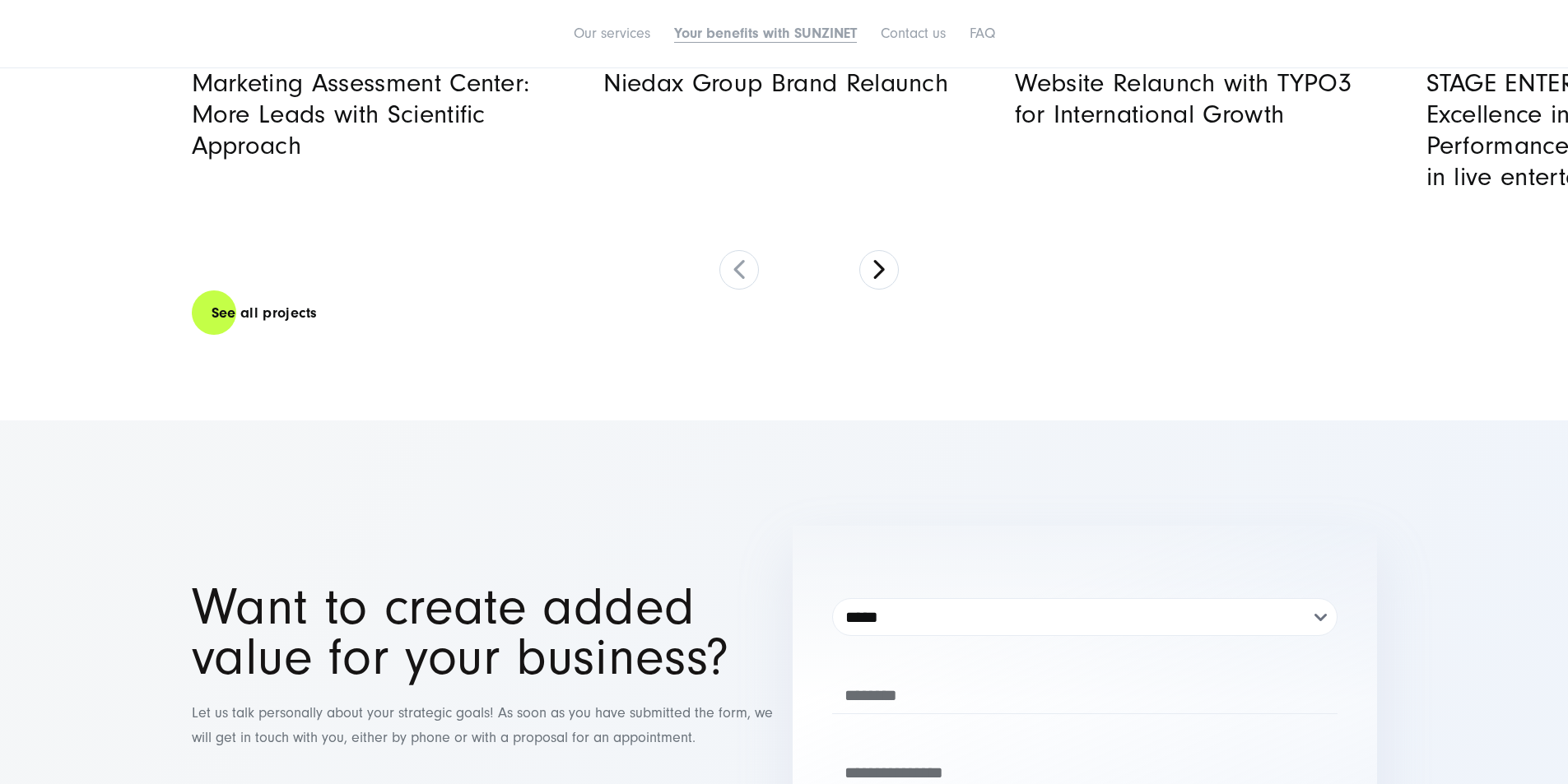
drag, startPoint x: 654, startPoint y: 335, endPoint x: 297, endPoint y: 356, distance: 357.6
drag, startPoint x: 1202, startPoint y: 437, endPoint x: 552, endPoint y: 437, distance: 650.0
drag, startPoint x: 1008, startPoint y: 461, endPoint x: 391, endPoint y: 462, distance: 617.0
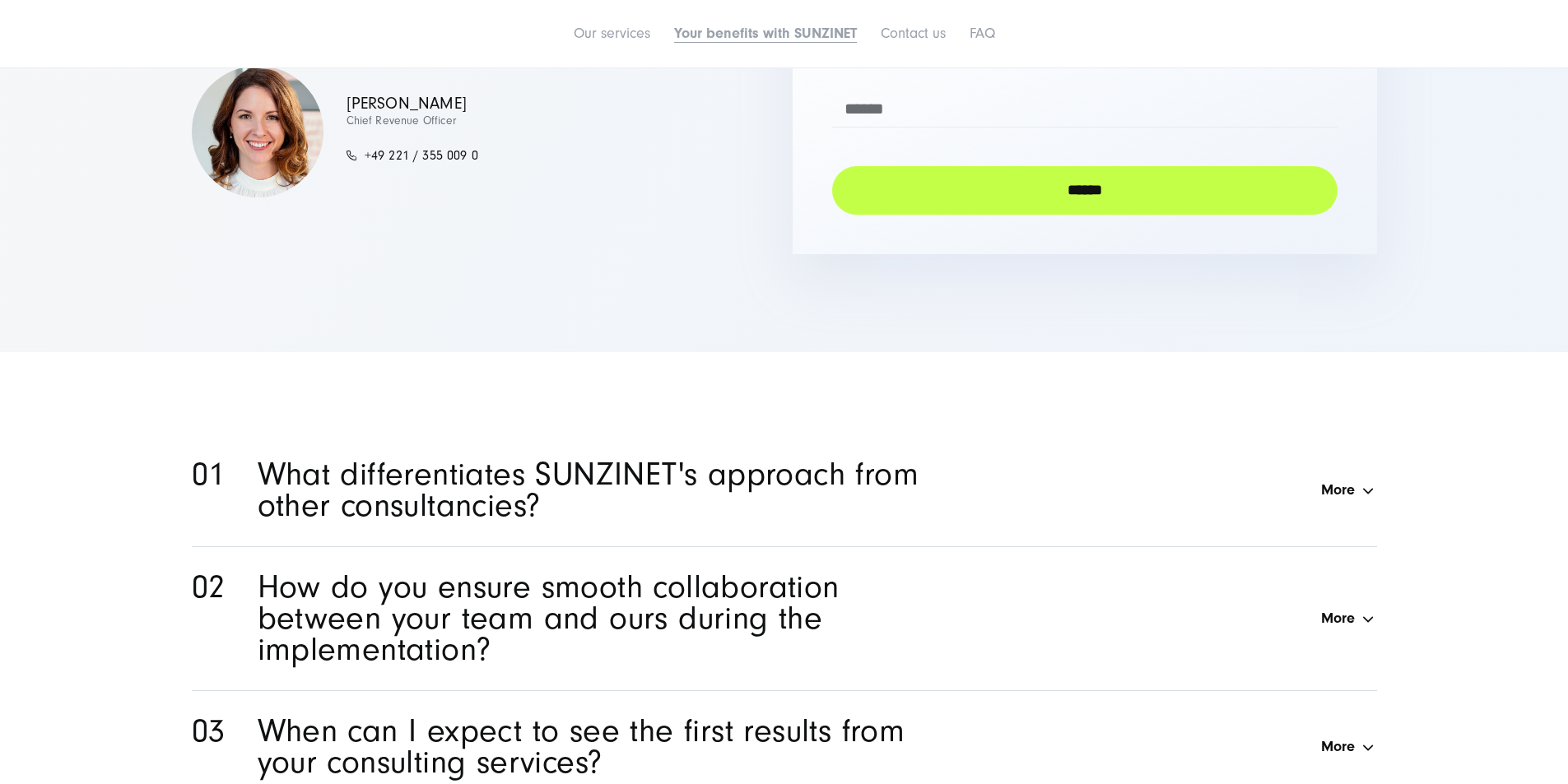
scroll to position [7486, 0]
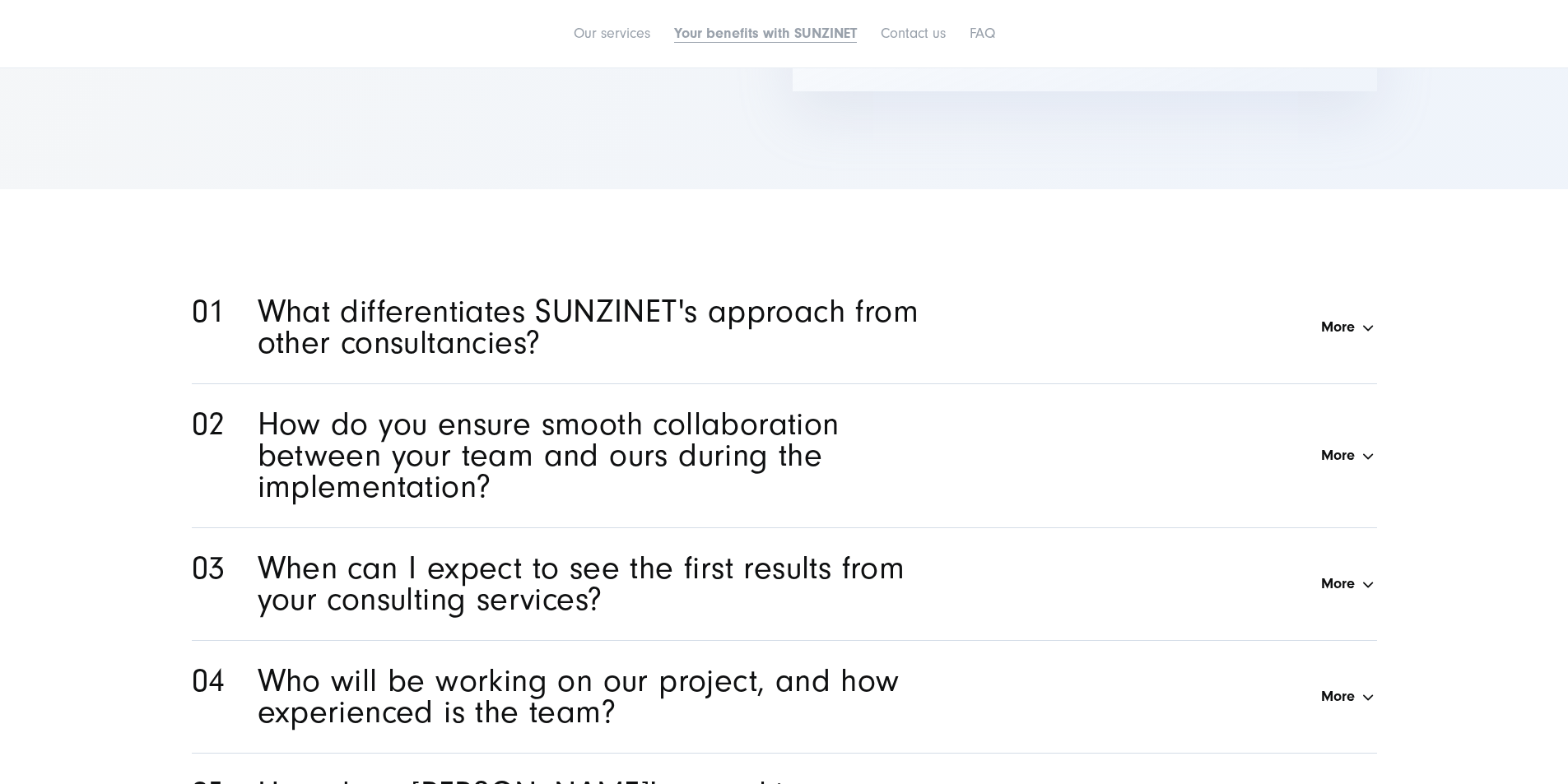
drag, startPoint x: 1114, startPoint y: 375, endPoint x: 466, endPoint y: 359, distance: 648.2
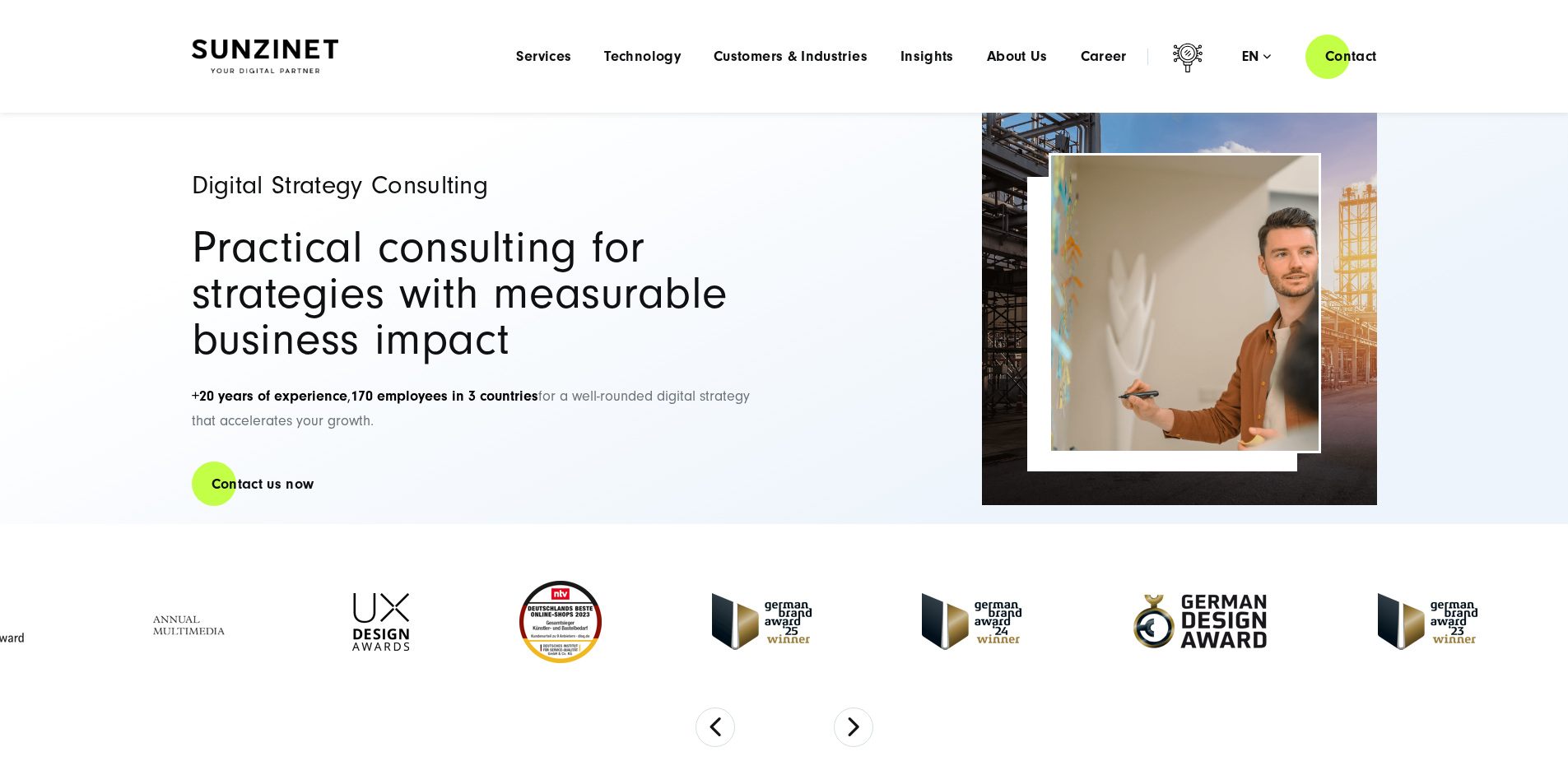
scroll to position [0, 0]
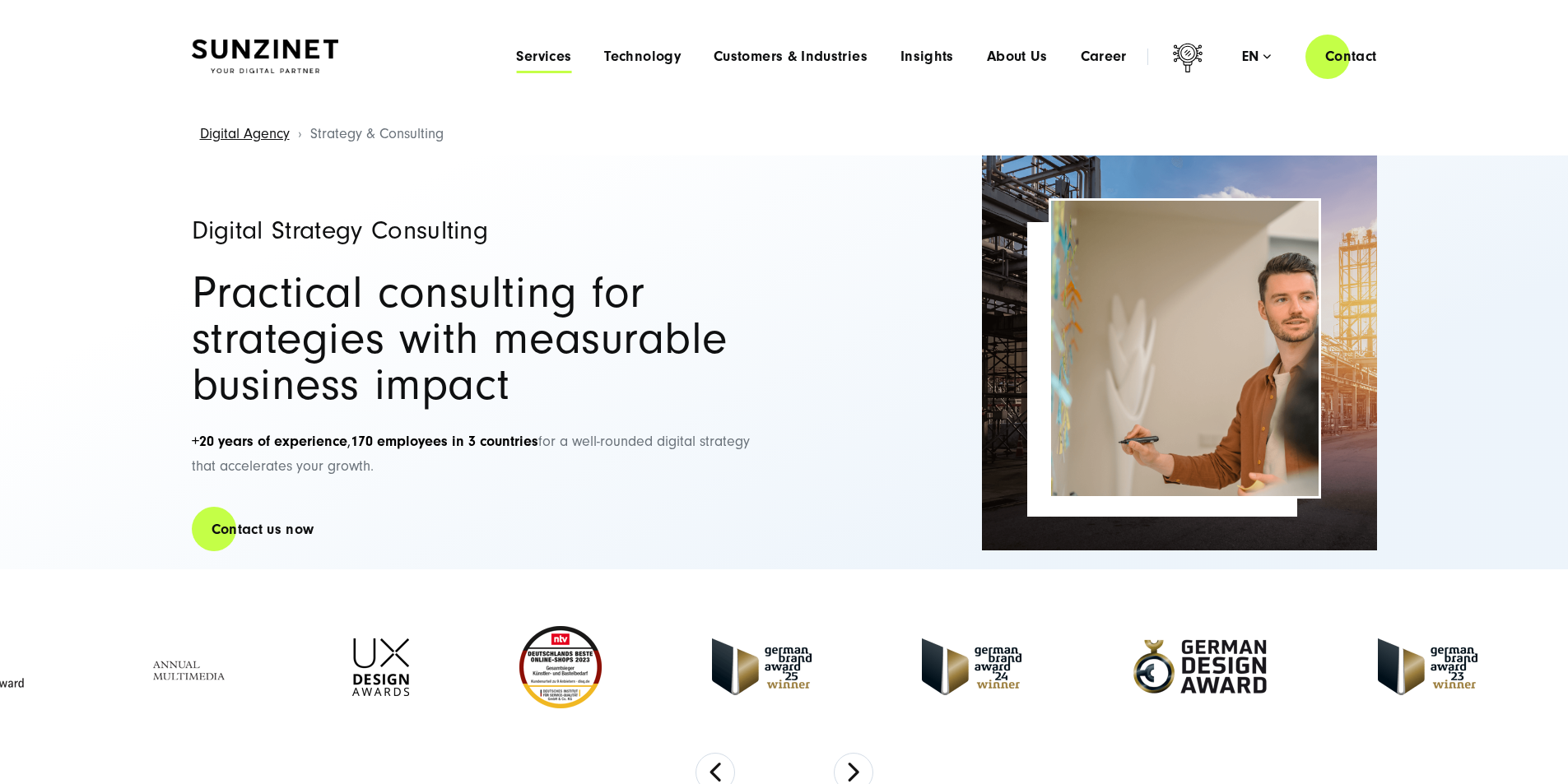
click at [516, 57] on span "Services" at bounding box center [544, 56] width 55 height 16
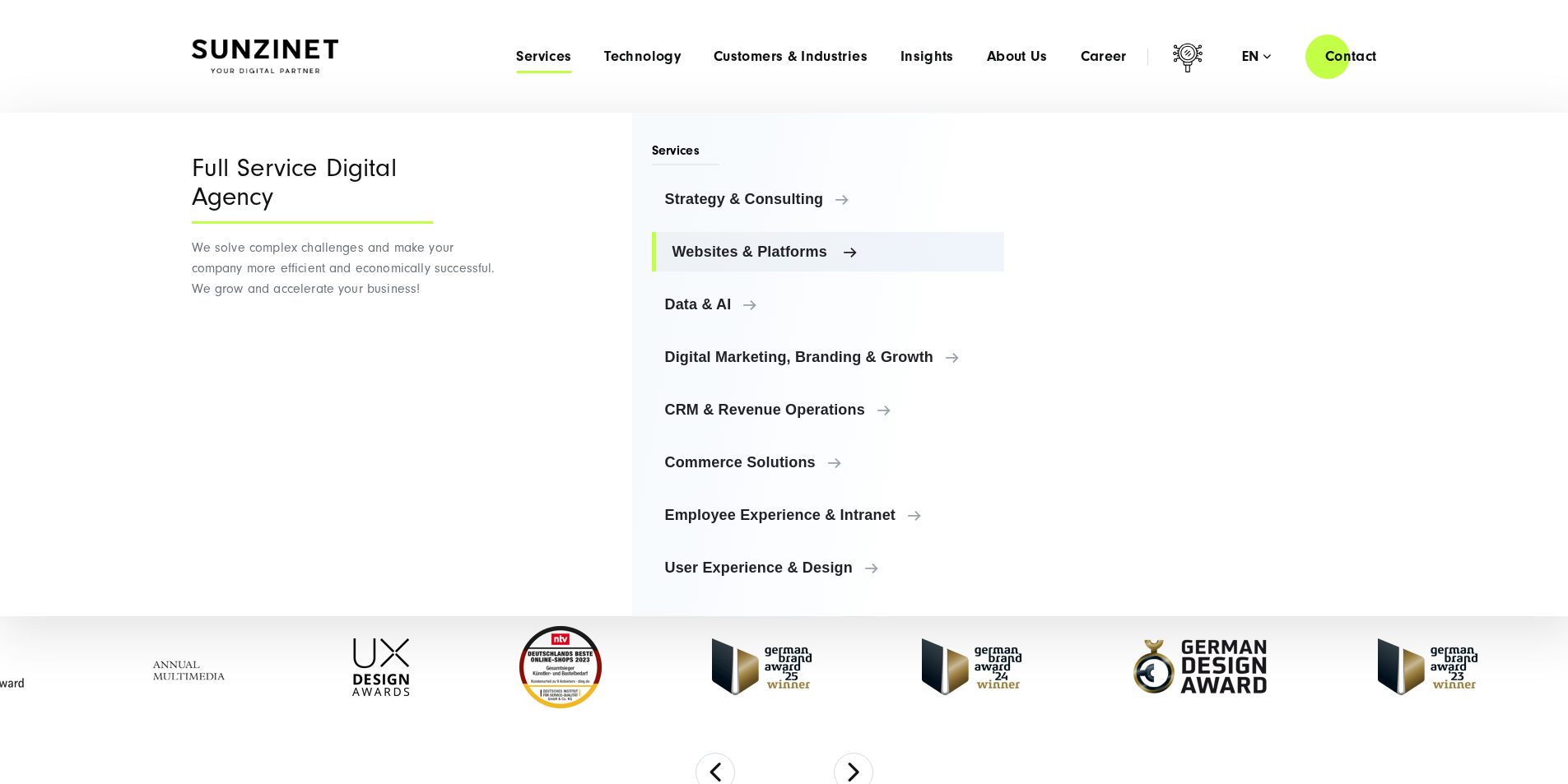
click at [768, 257] on span "Websites & Platforms" at bounding box center [833, 251] width 320 height 16
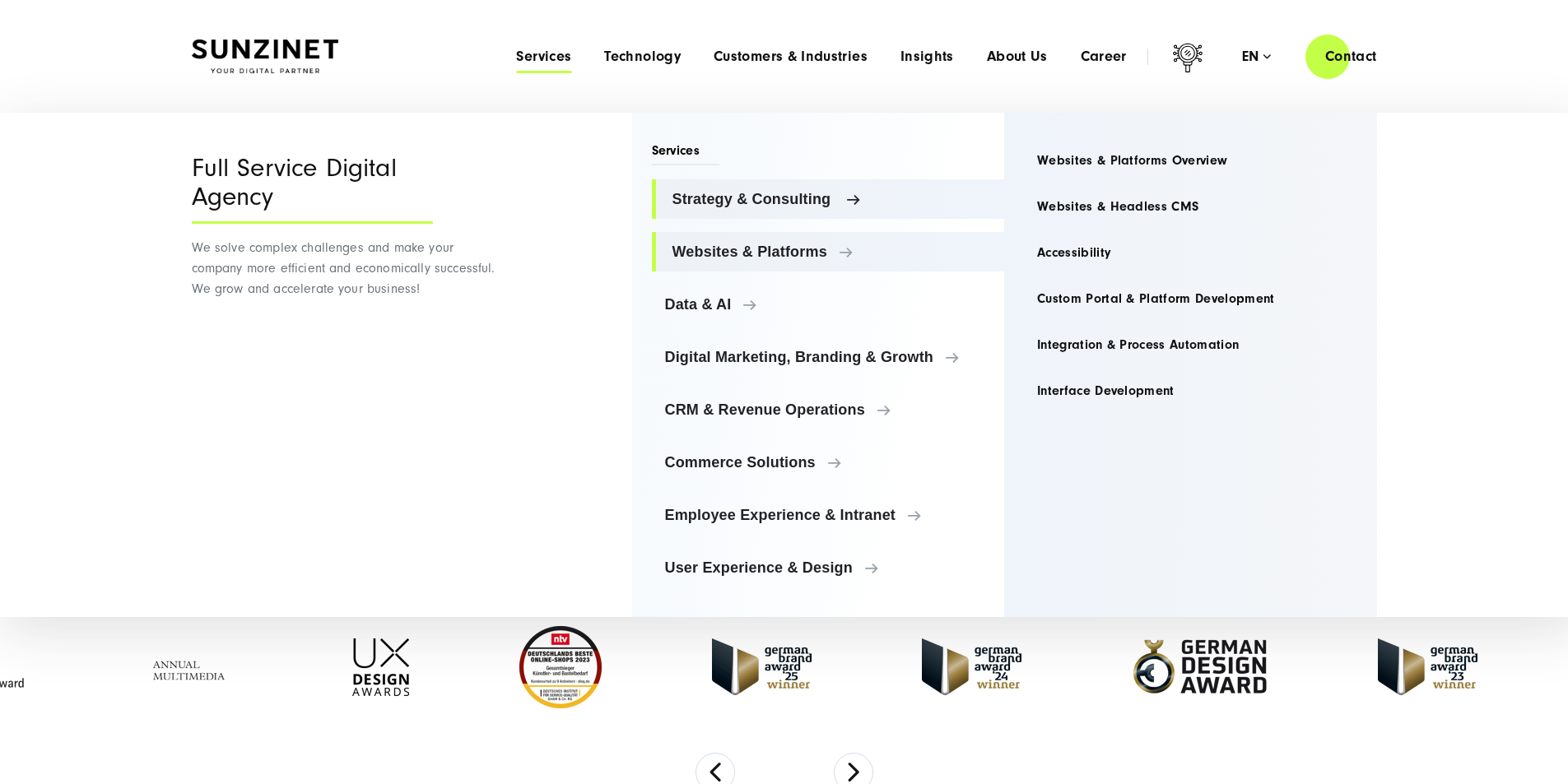
click at [823, 183] on link "Strategy & Consulting" at bounding box center [828, 199] width 353 height 40
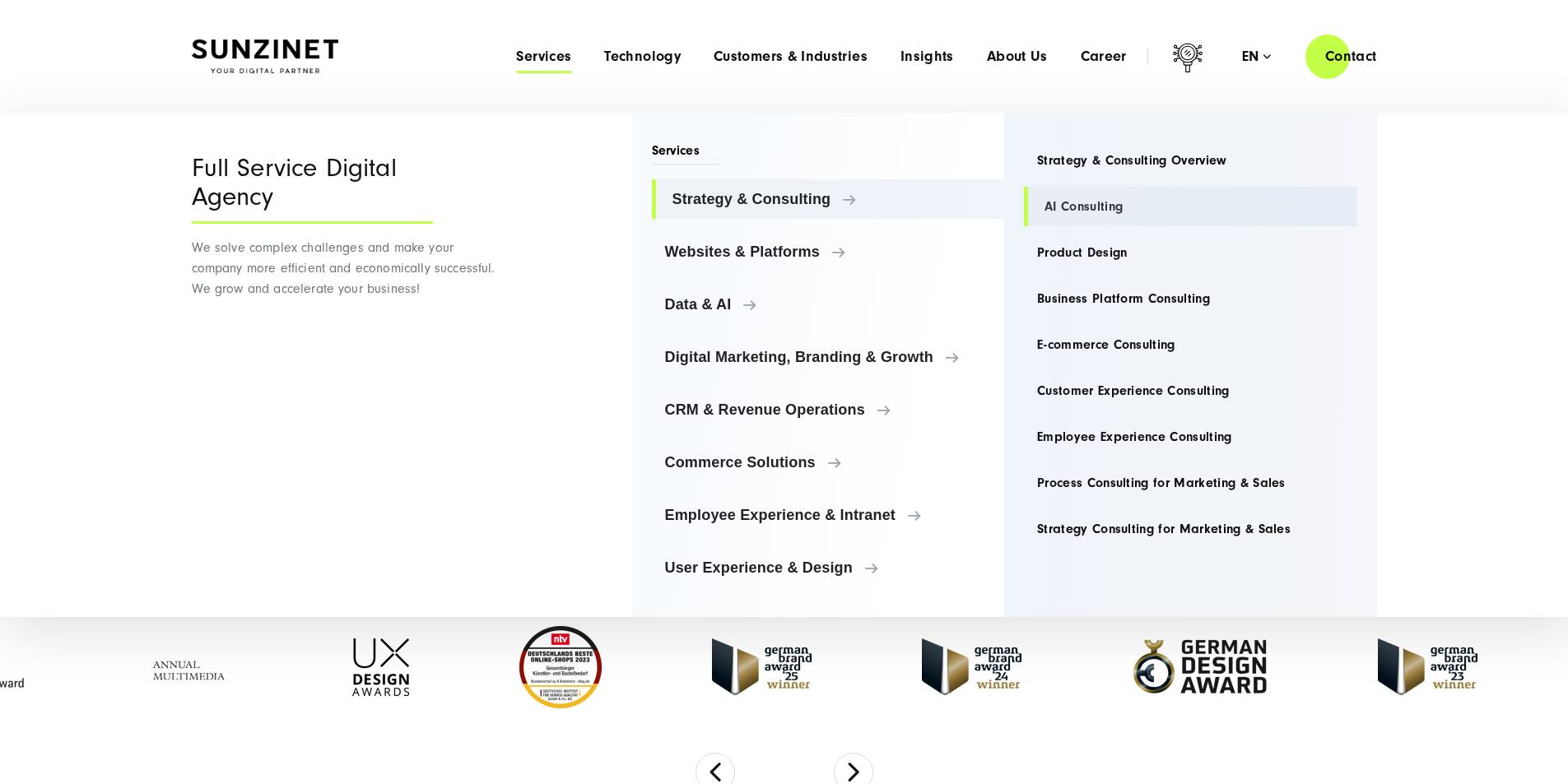
click at [1121, 206] on link "AI Consulting" at bounding box center [1190, 206] width 333 height 40
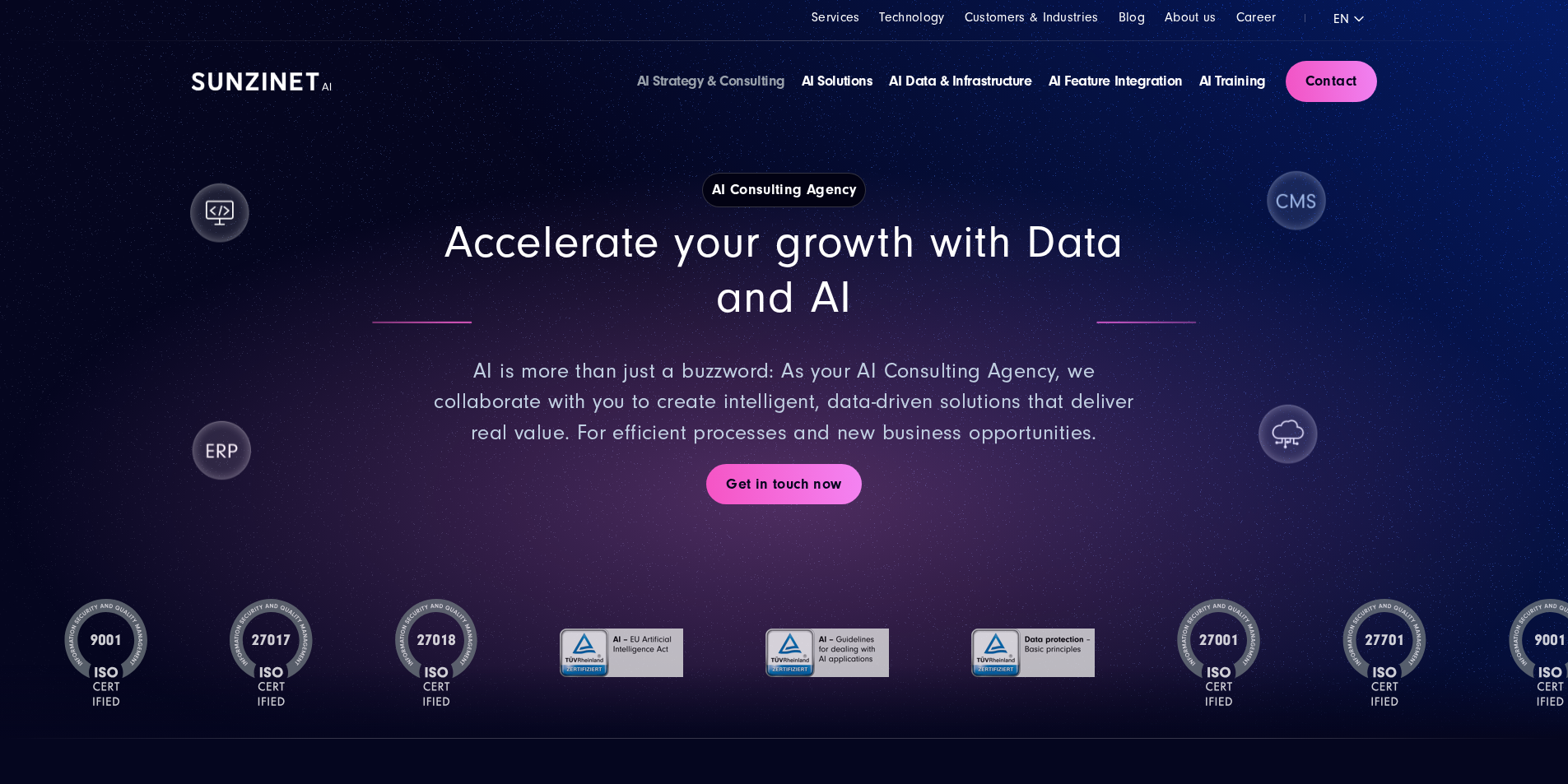
drag, startPoint x: 423, startPoint y: 231, endPoint x: 401, endPoint y: 255, distance: 32.6
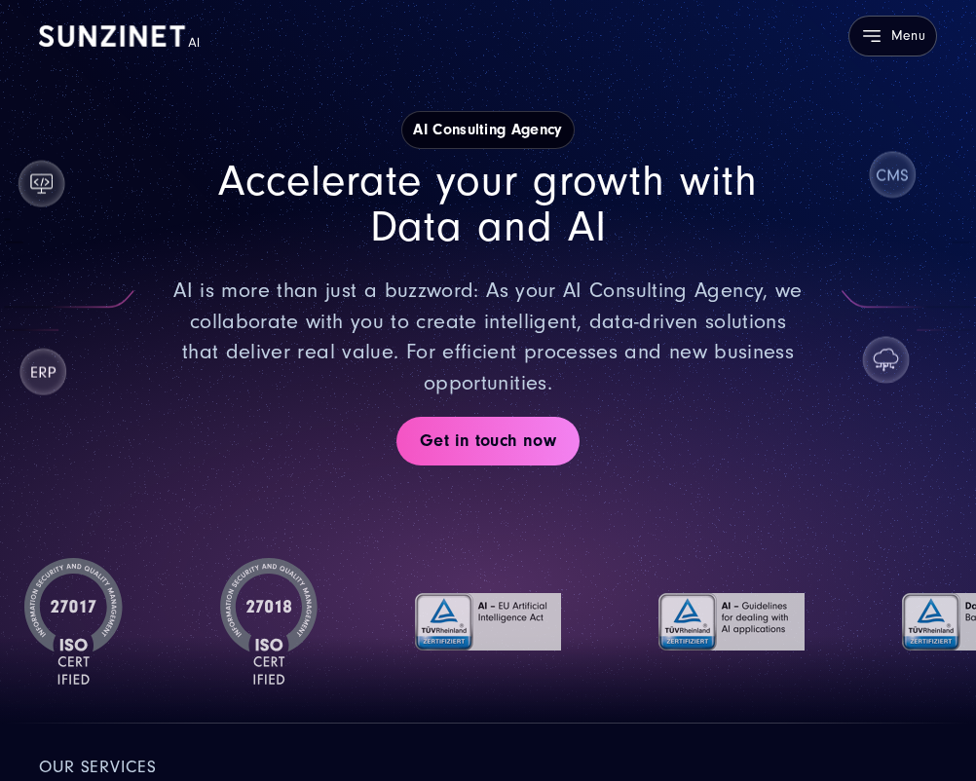
click at [900, 37] on span "Menu" at bounding box center [908, 36] width 34 height 16
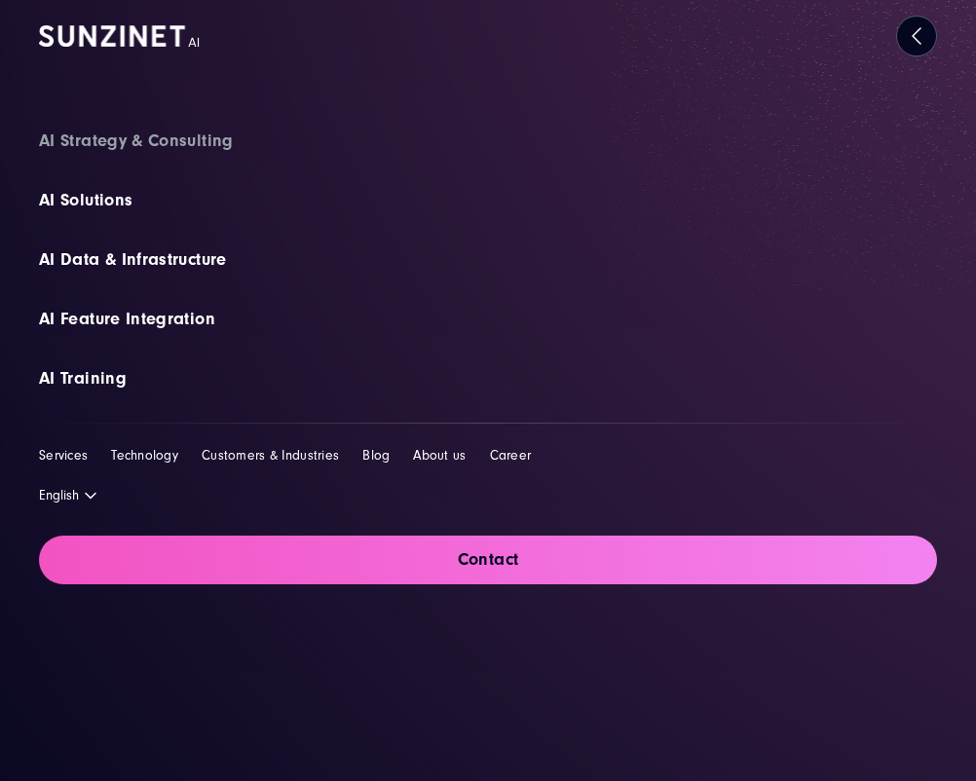
click at [900, 37] on button "Close navigation" at bounding box center [916, 36] width 41 height 41
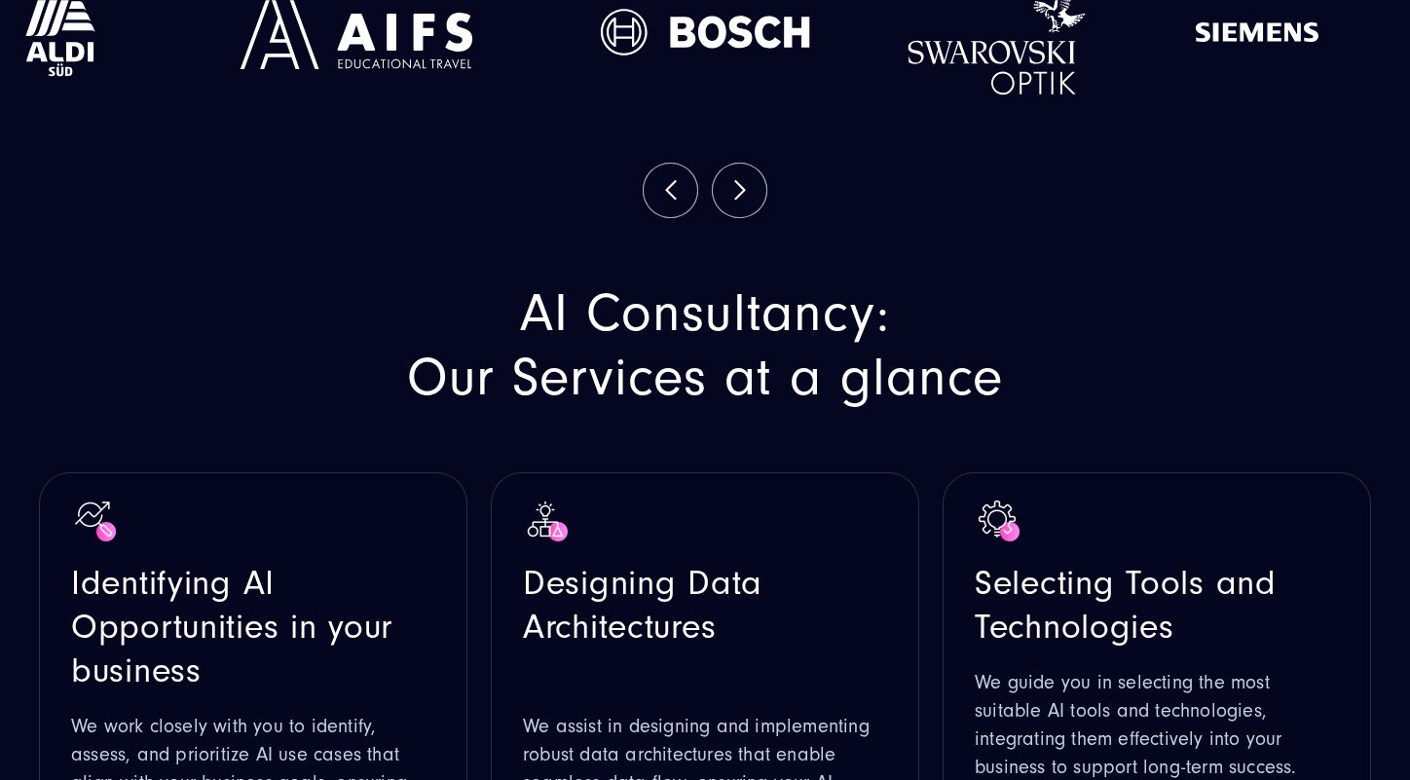
scroll to position [1850, 0]
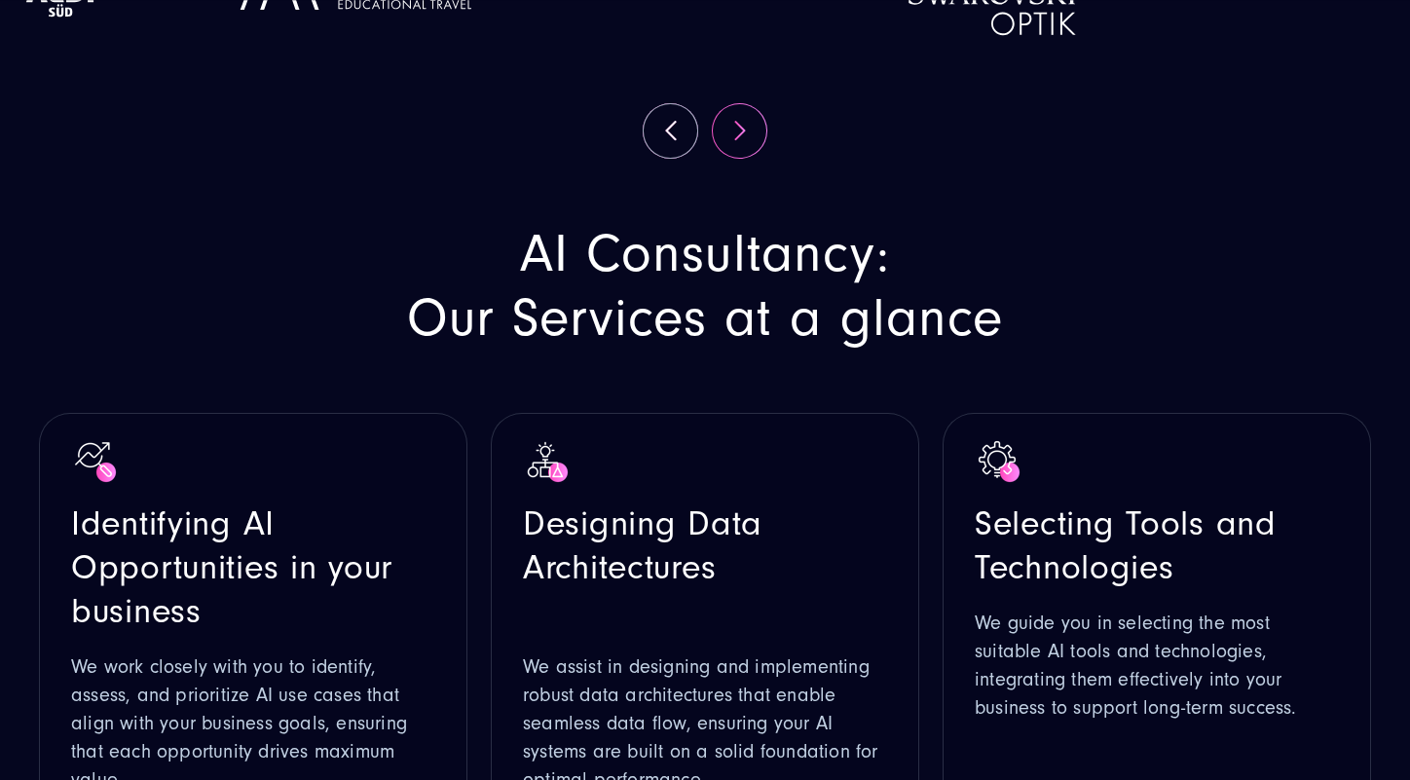
click at [733, 134] on button "Next" at bounding box center [740, 131] width 54 height 54
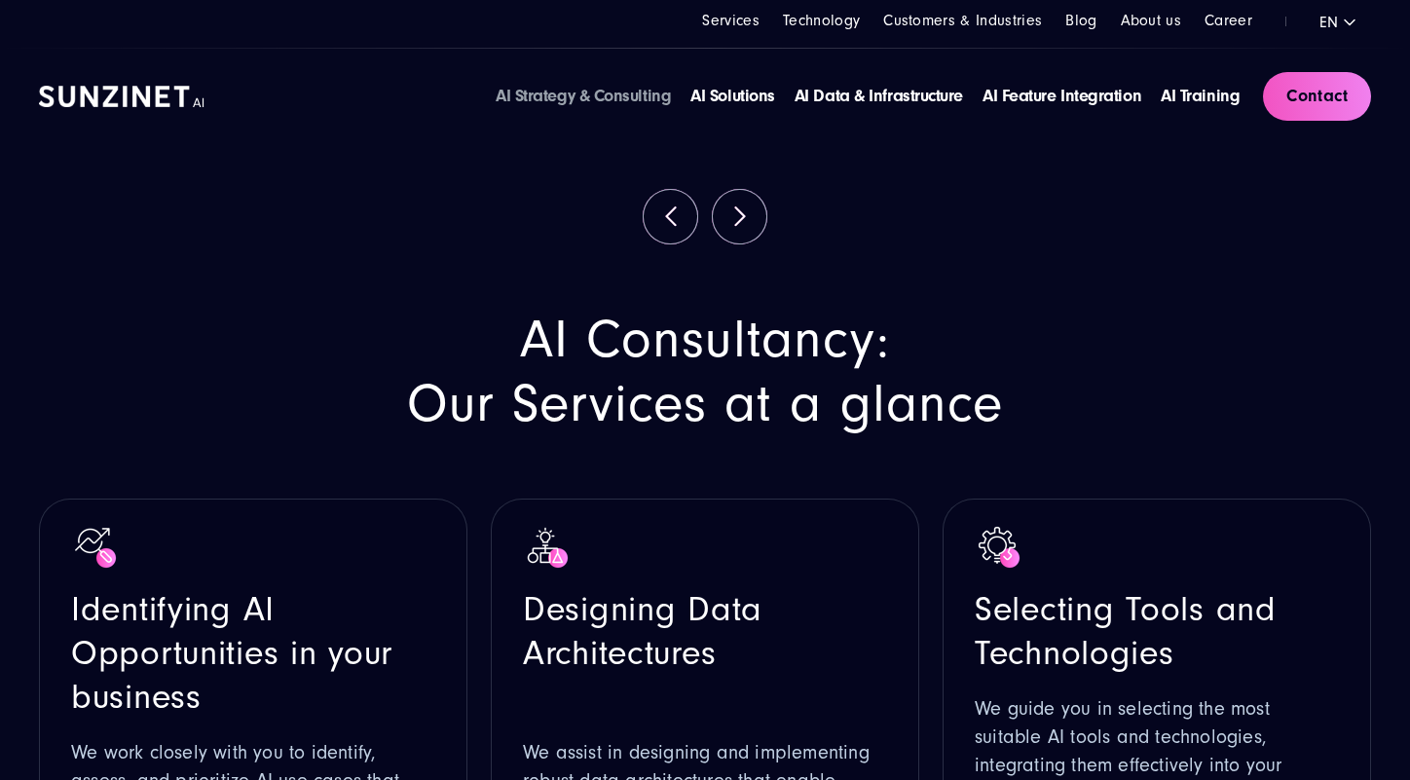
scroll to position [1461, 0]
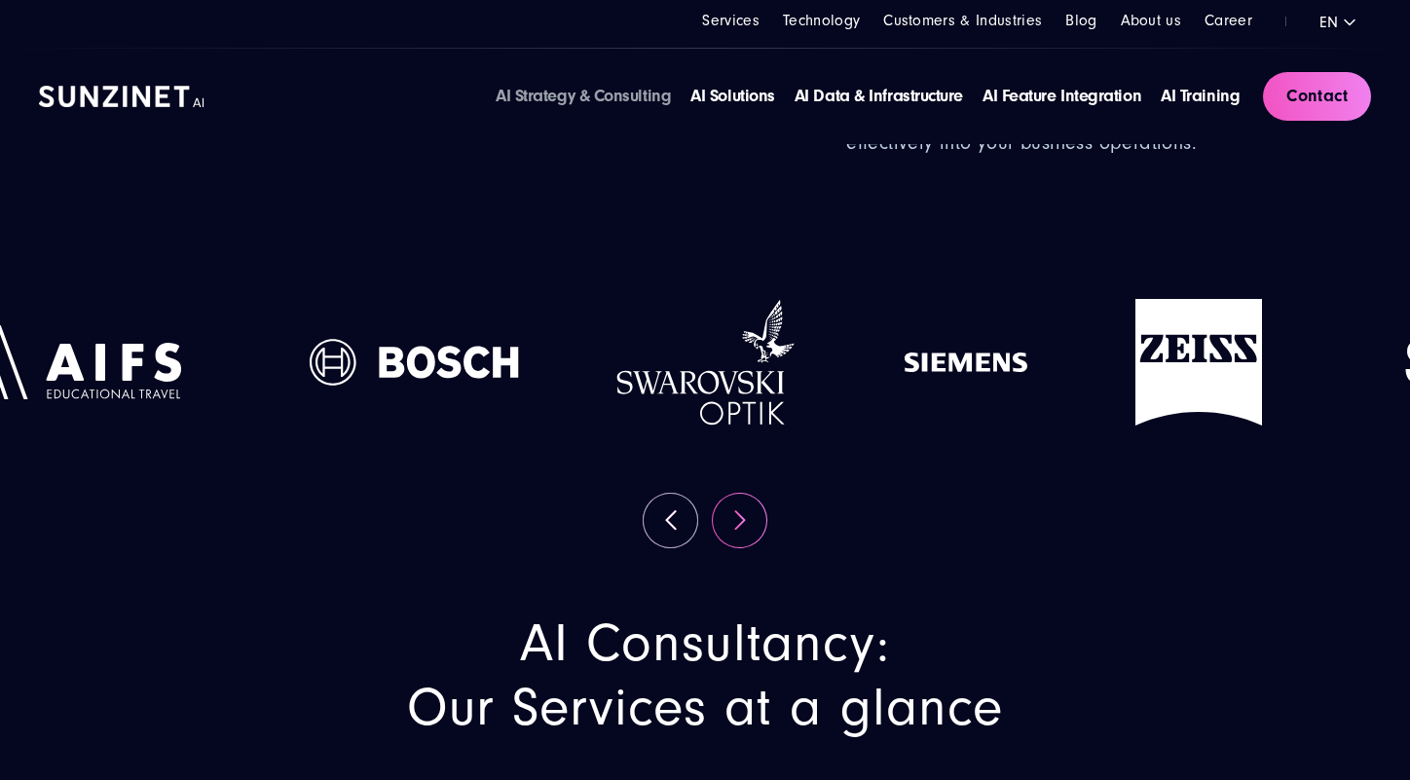
click at [739, 516] on button "Next" at bounding box center [740, 521] width 54 height 54
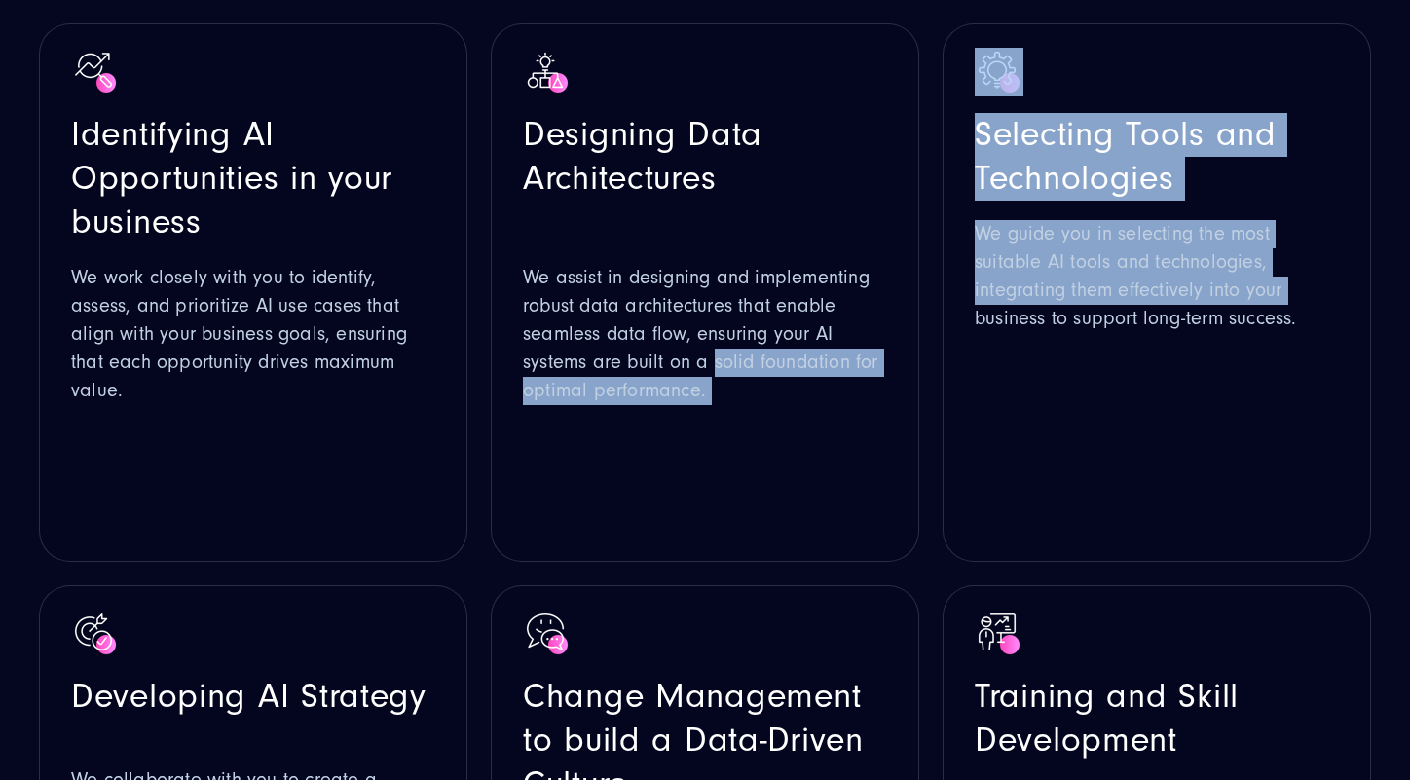
drag, startPoint x: 942, startPoint y: 390, endPoint x: 436, endPoint y: 317, distance: 510.6
click at [637, 337] on ul "Identifying AI Opportunities in your business We work closely with you to ident…" at bounding box center [705, 573] width 1332 height 1100
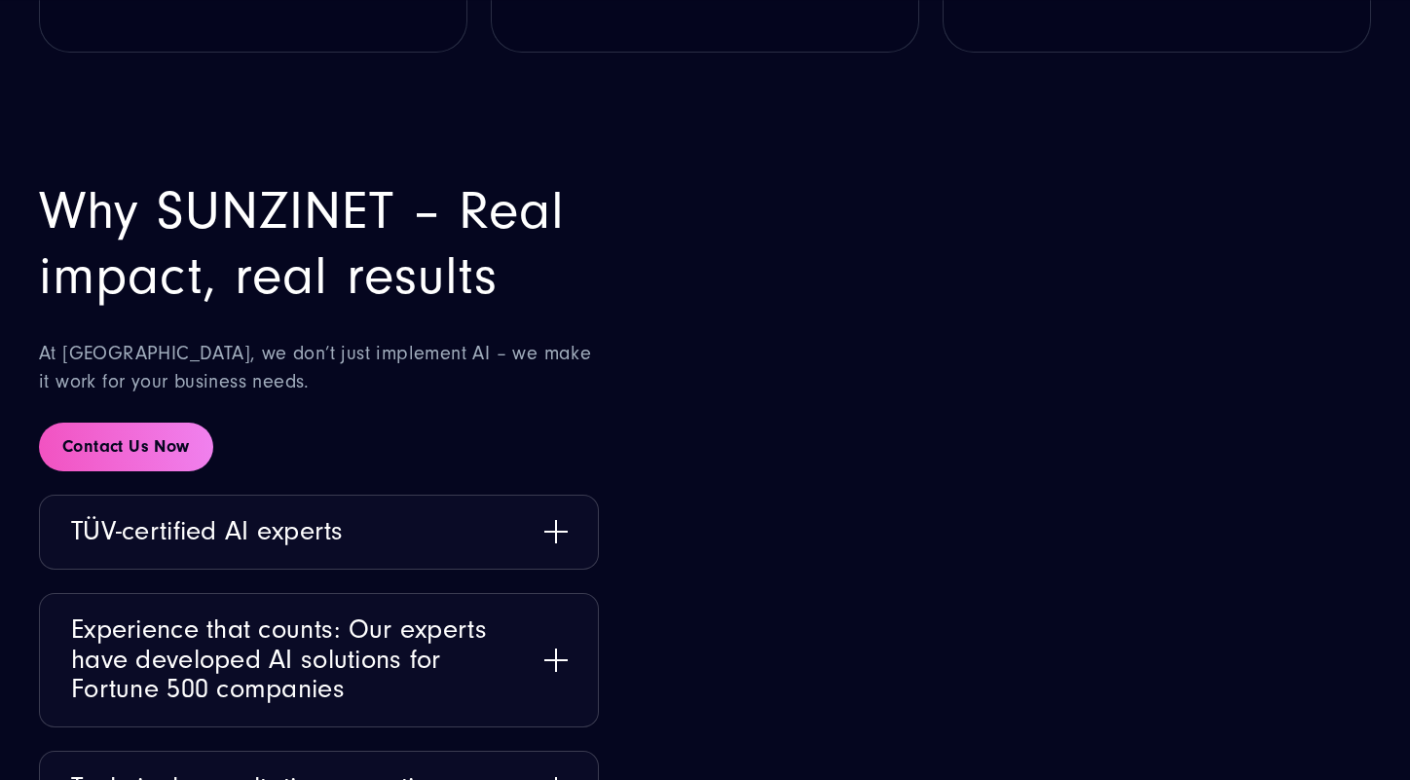
scroll to position [3700, 0]
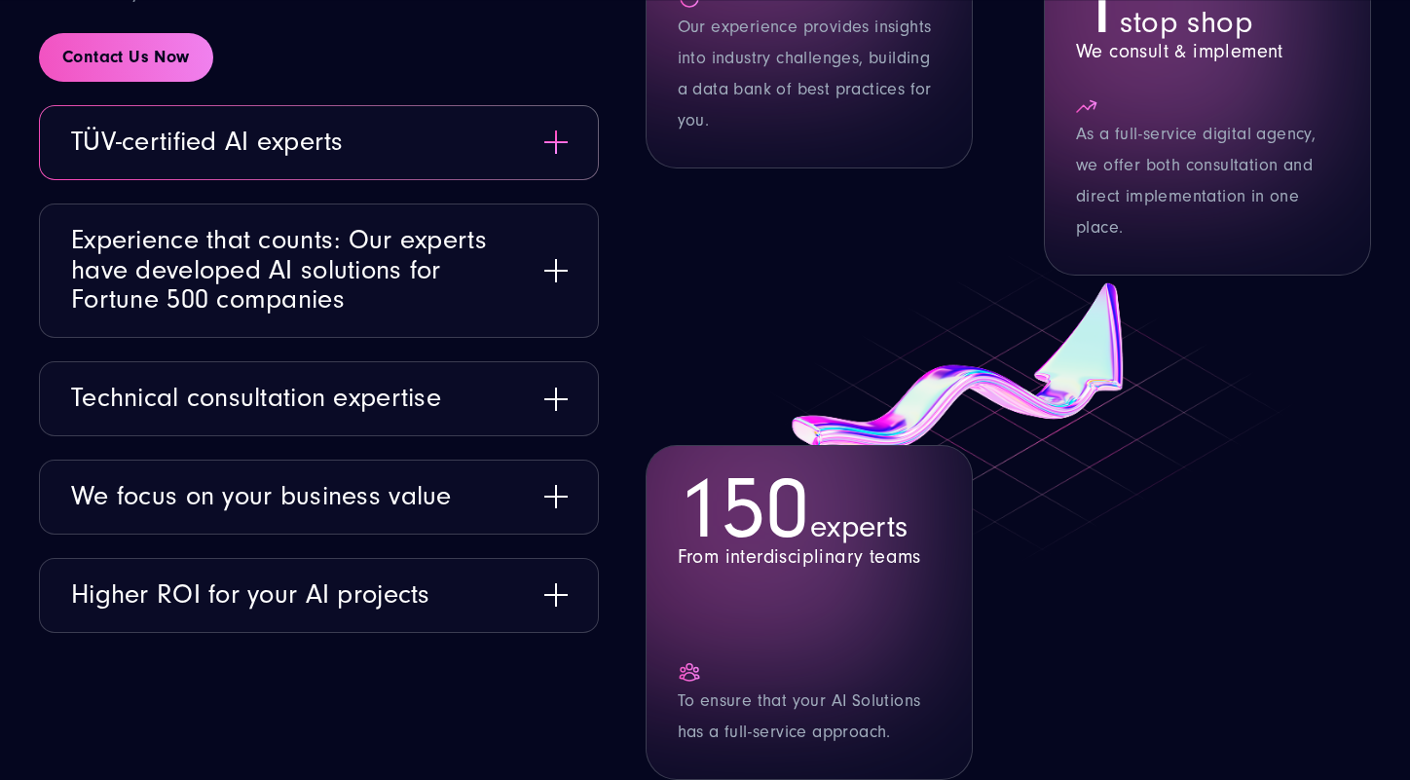
click at [464, 179] on li "TÜV-certified AI experts Our team is TÜV-certified in key AI areas, including t…" at bounding box center [319, 142] width 560 height 75
click at [518, 261] on button "Experience that counts: Our experts have developed AI solutions for Fortune 500…" at bounding box center [319, 270] width 558 height 132
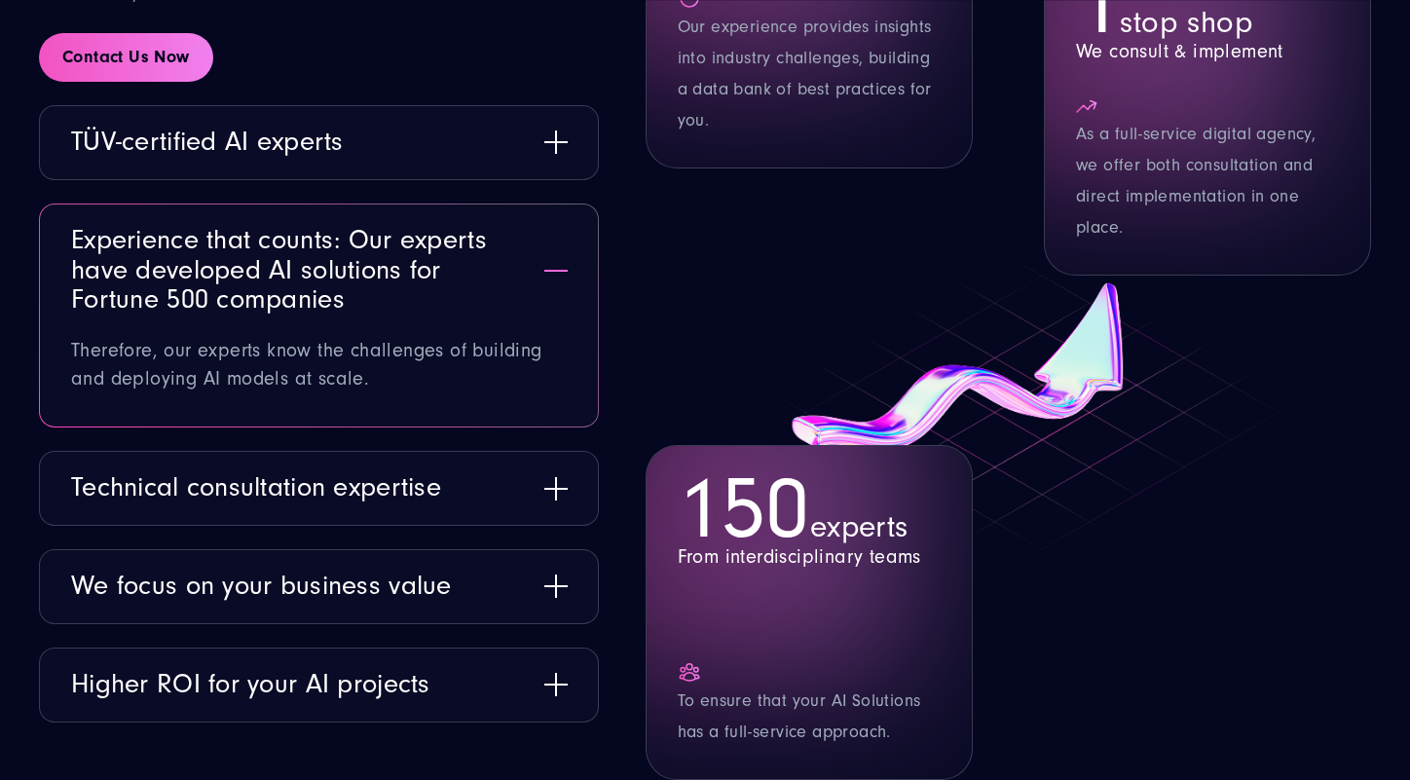
click at [519, 247] on button "Experience that counts: Our experts have developed AI solutions for Fortune 500…" at bounding box center [319, 270] width 558 height 132
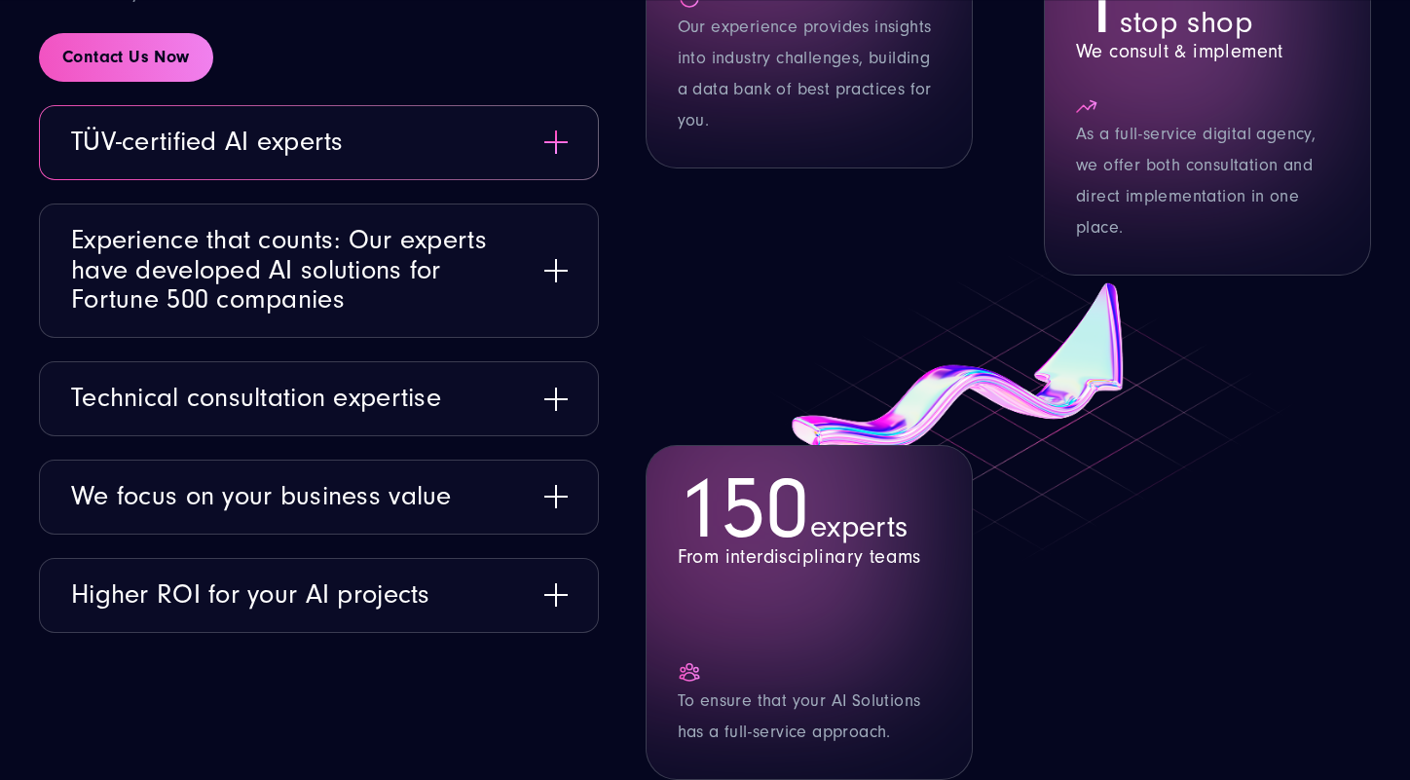
click at [457, 121] on button "TÜV-certified AI experts" at bounding box center [319, 142] width 558 height 73
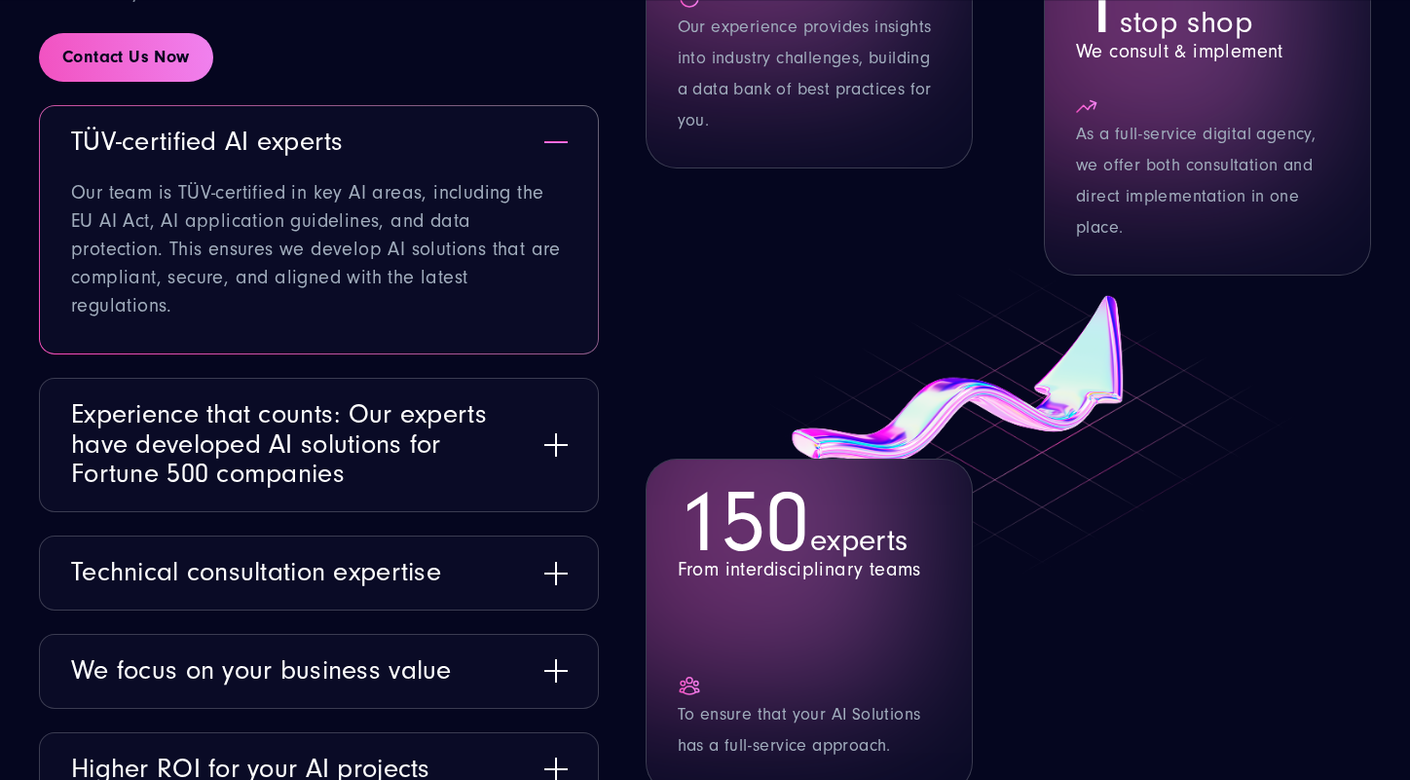
click at [475, 112] on button "TÜV-certified AI experts" at bounding box center [319, 142] width 558 height 73
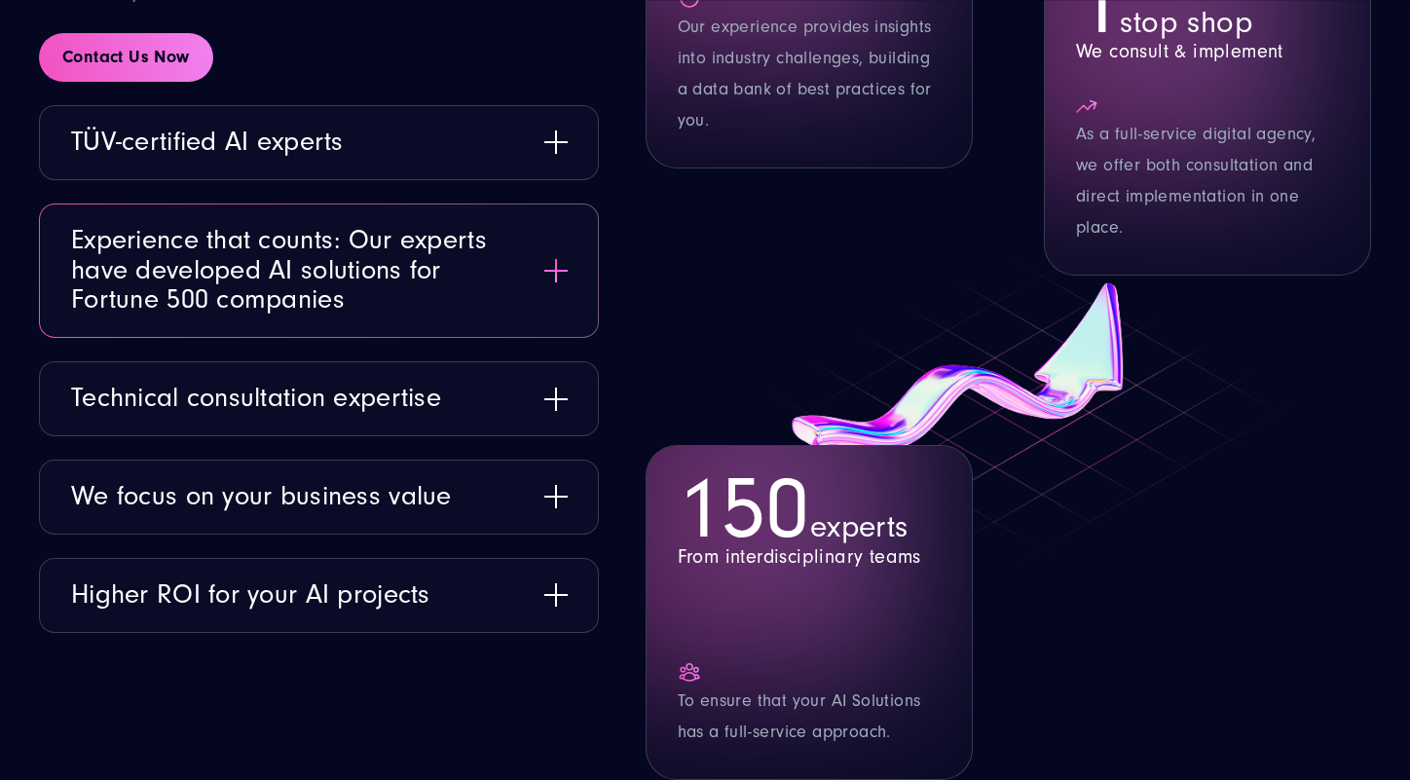
click at [446, 293] on button "Experience that counts: Our experts have developed AI solutions for Fortune 500…" at bounding box center [319, 270] width 558 height 132
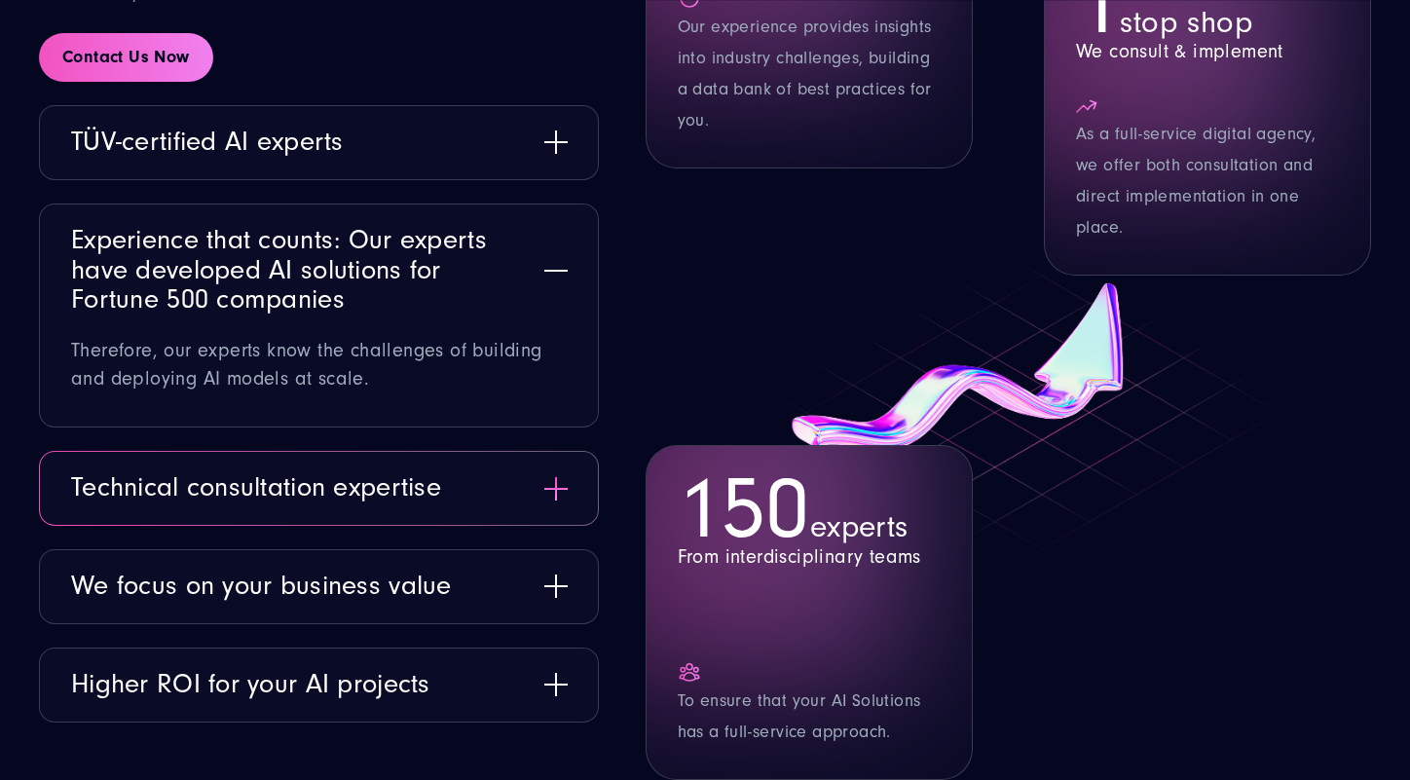
click at [467, 491] on button "Technical consultation expertise" at bounding box center [319, 488] width 558 height 73
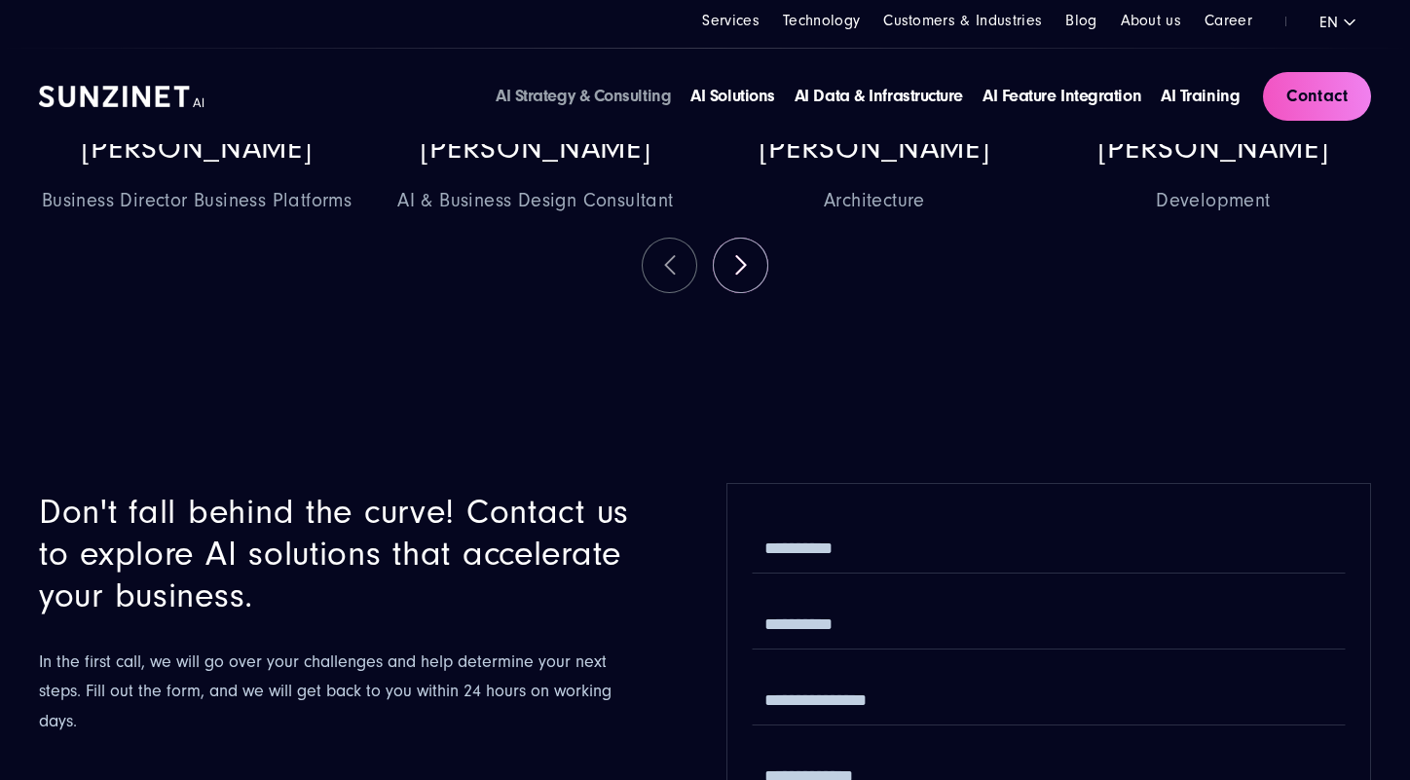
scroll to position [6027, 0]
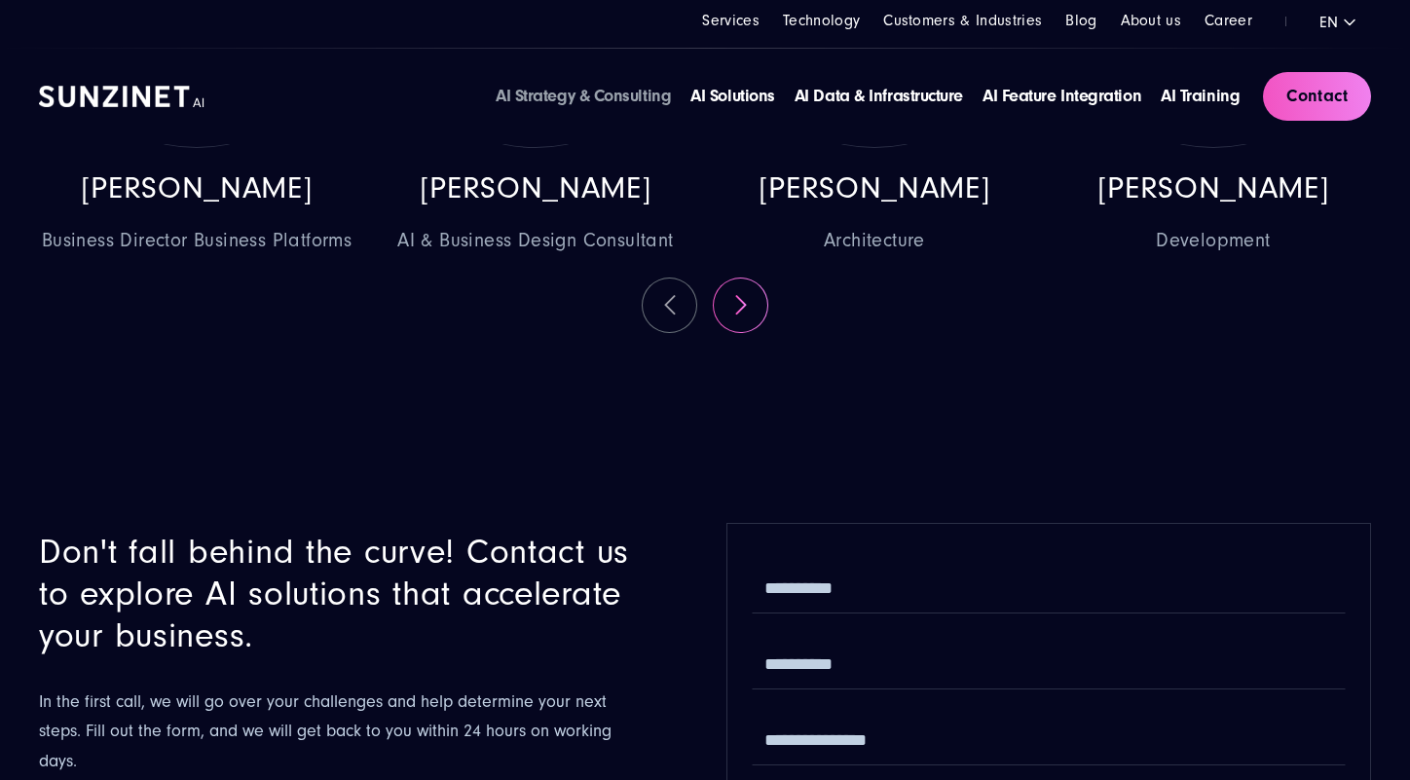
click at [743, 303] on button at bounding box center [741, 305] width 54 height 54
click at [743, 303] on div "Marcel Epler Business Director Business Platforms Tomasz Gabryś AI & Business D…" at bounding box center [704, 82] width 1355 height 502
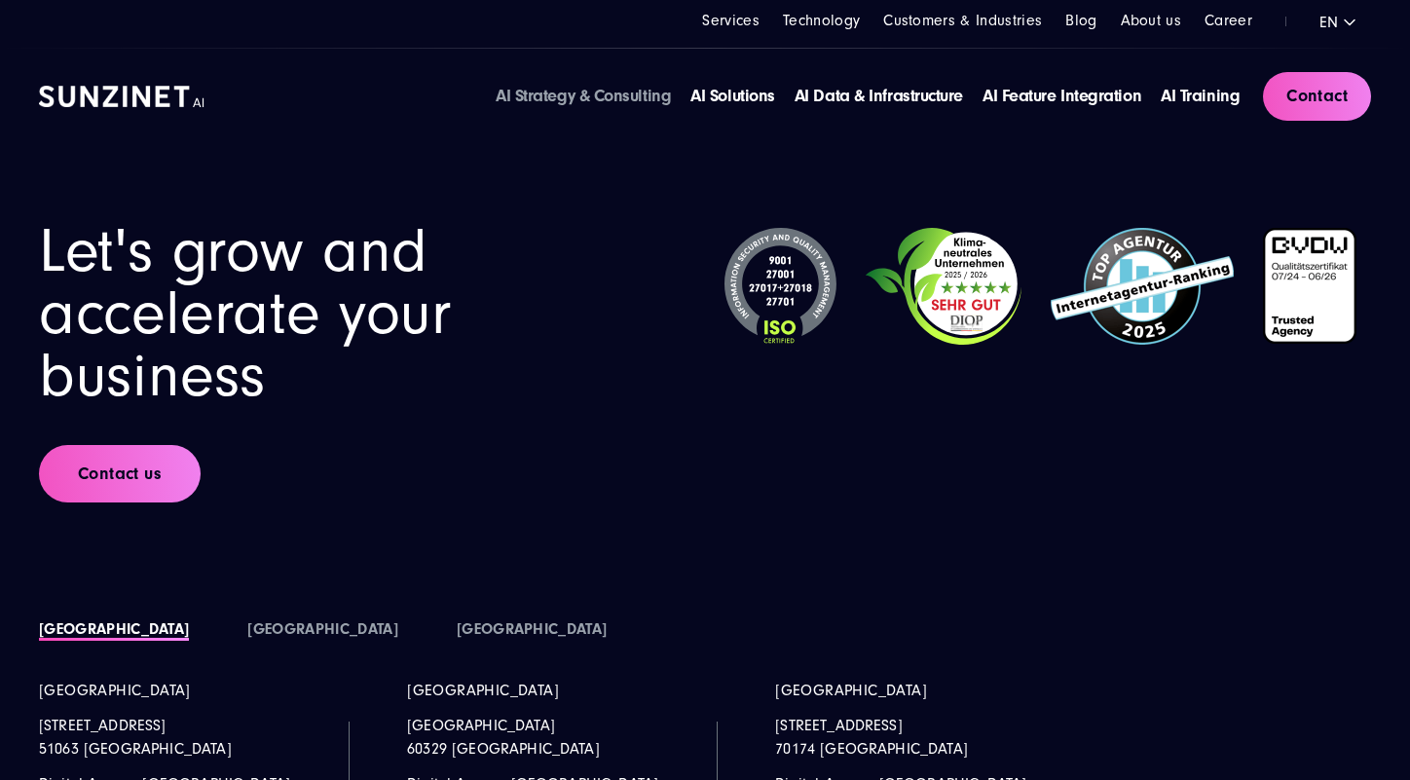
scroll to position [7098, 0]
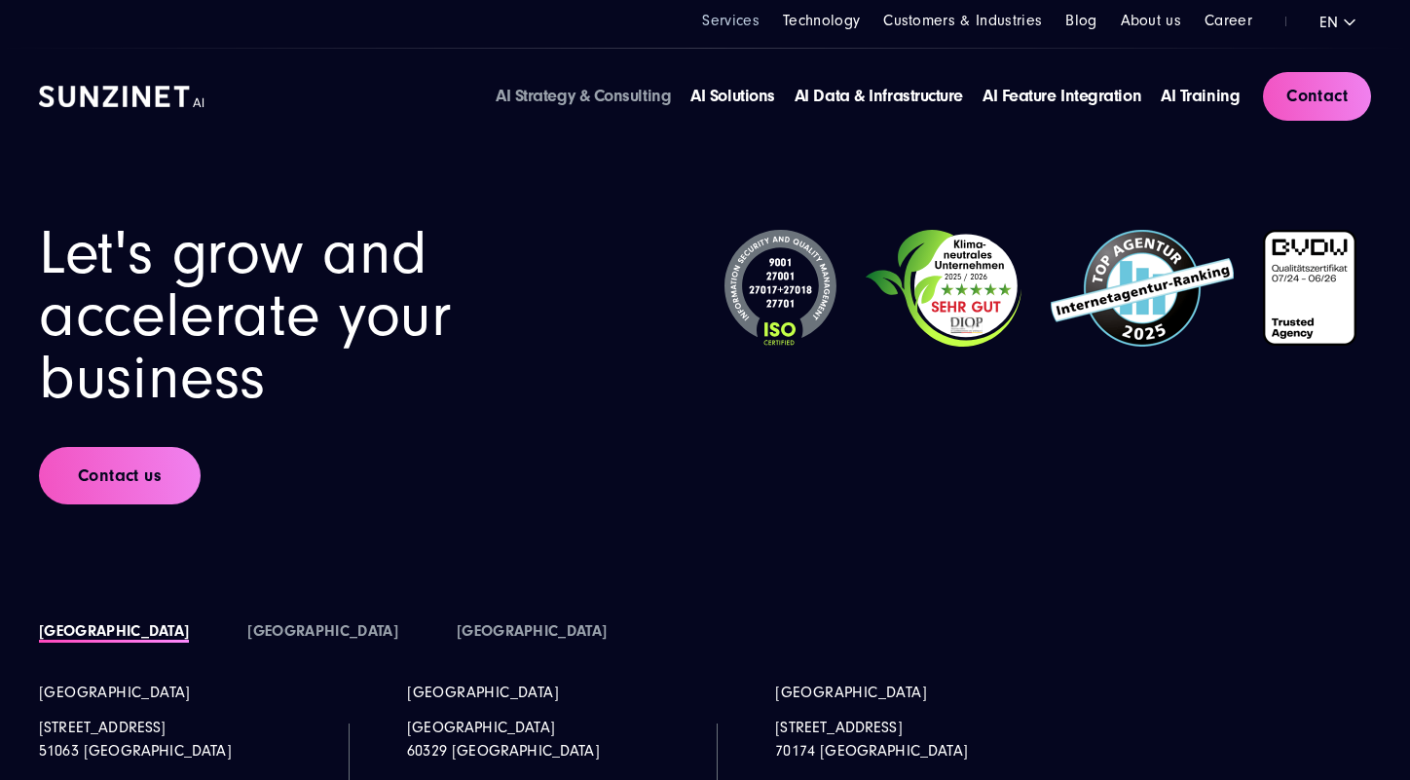
click at [743, 13] on link "Services" at bounding box center [730, 21] width 57 height 18
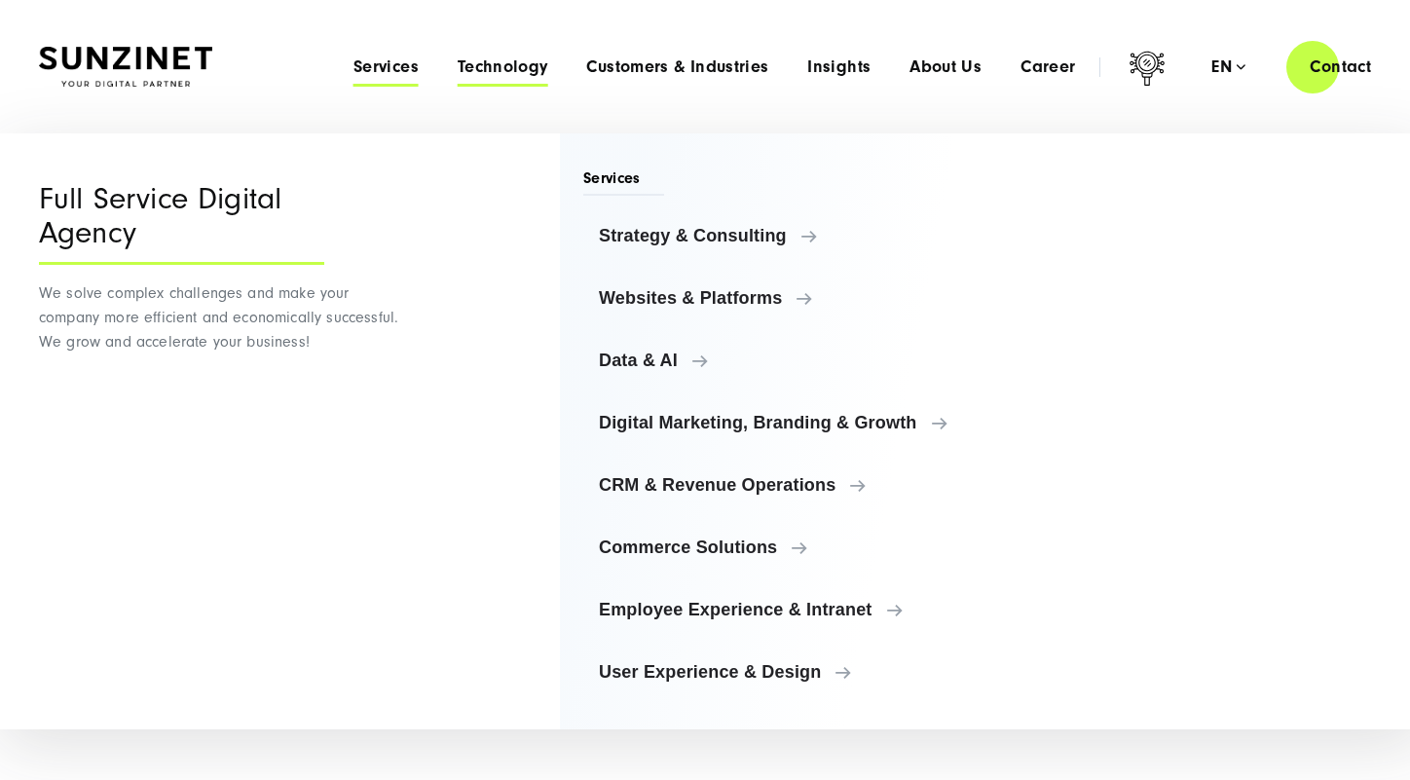
click at [498, 74] on span "Technology" at bounding box center [503, 66] width 91 height 19
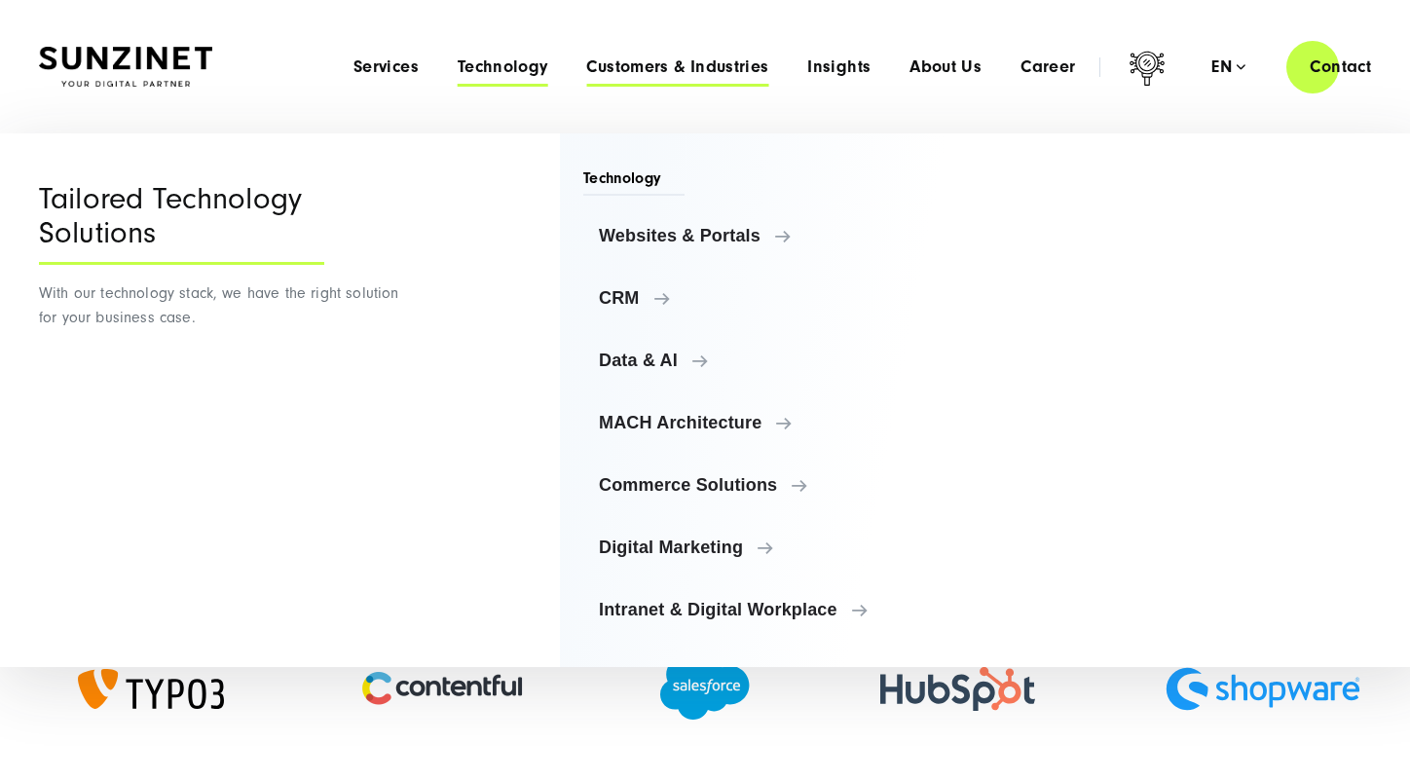
click at [659, 66] on span "Customers & Industries" at bounding box center [677, 66] width 182 height 19
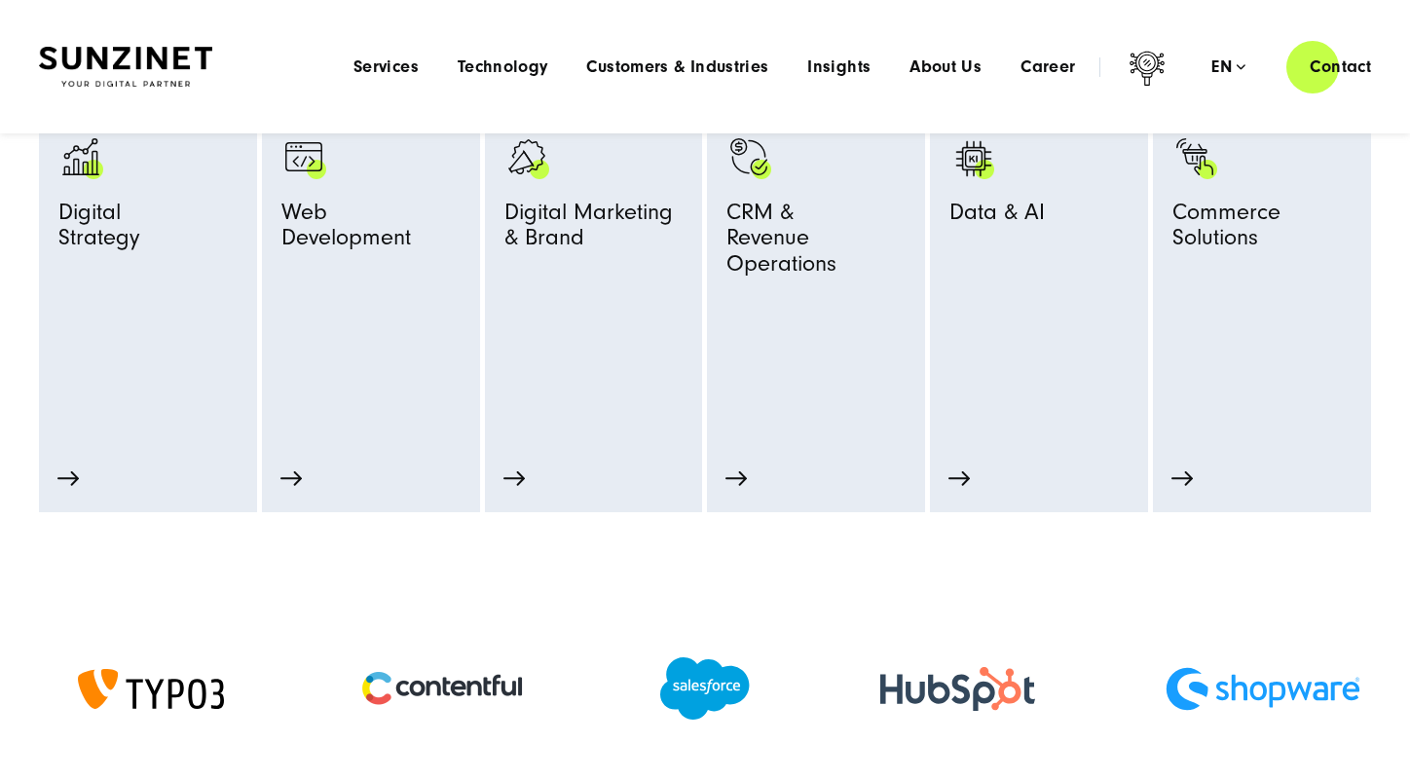
click at [693, 56] on div "Menu Services Menu Full Service Digital Agency We solve complex challenges and …" at bounding box center [864, 67] width 1060 height 56
click at [694, 68] on span "Customers & Industries" at bounding box center [677, 66] width 182 height 19
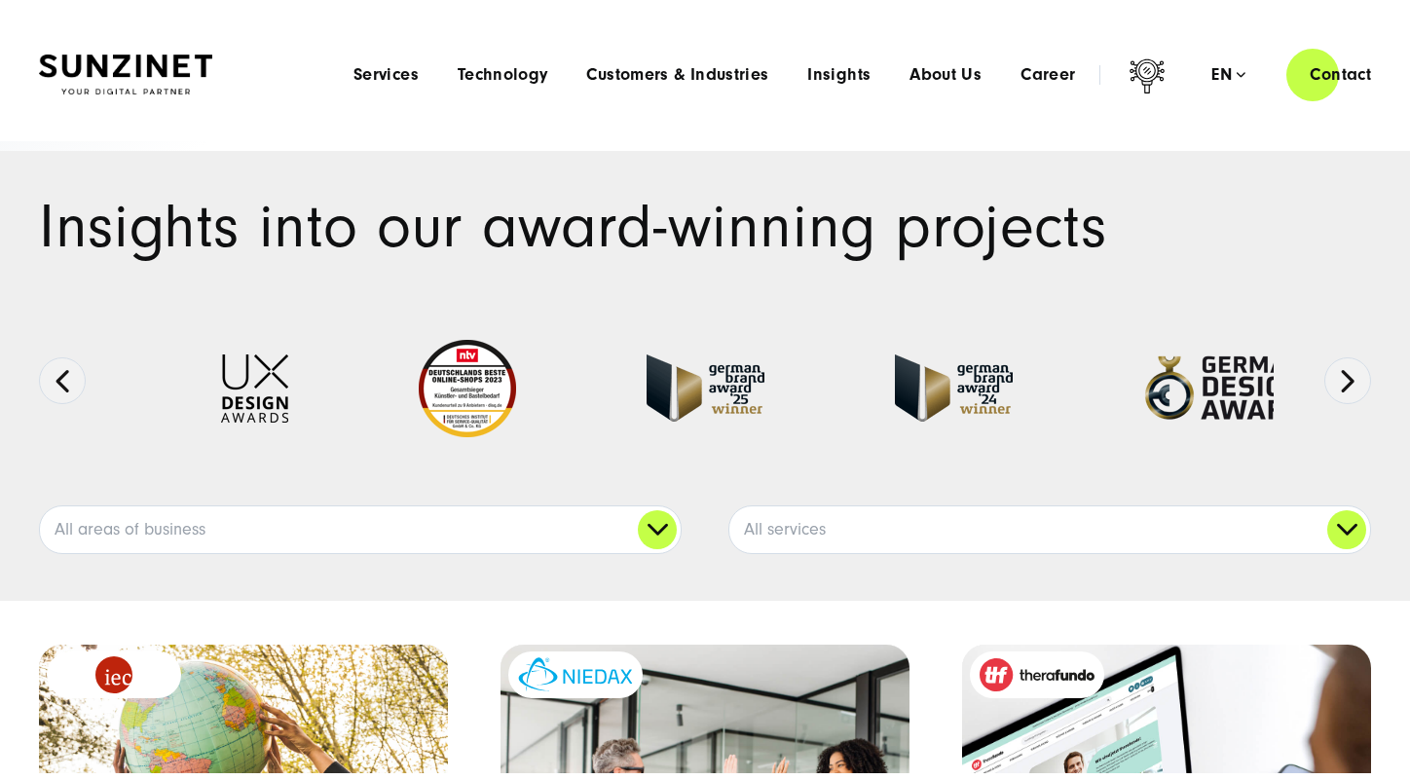
scroll to position [292, 0]
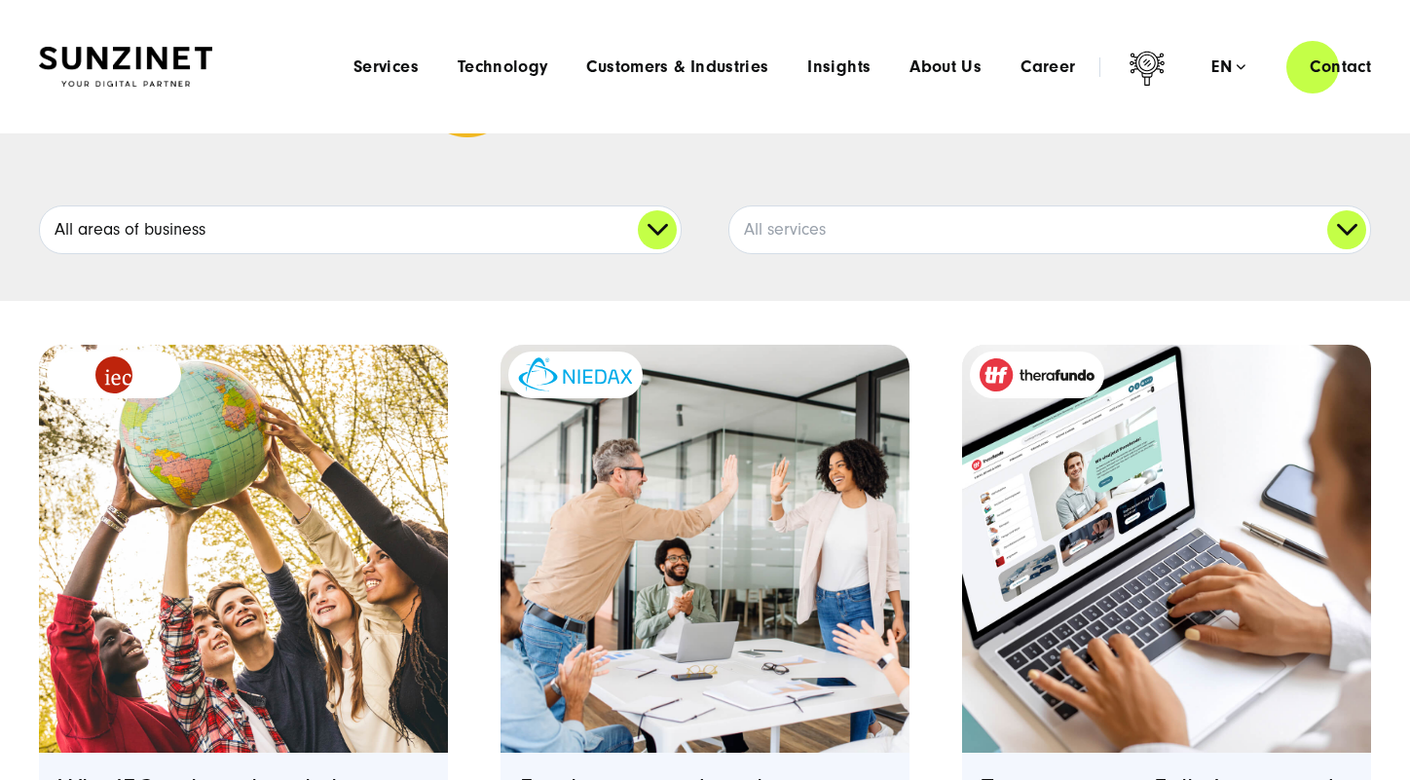
click at [567, 228] on link "All areas of business" at bounding box center [360, 229] width 641 height 47
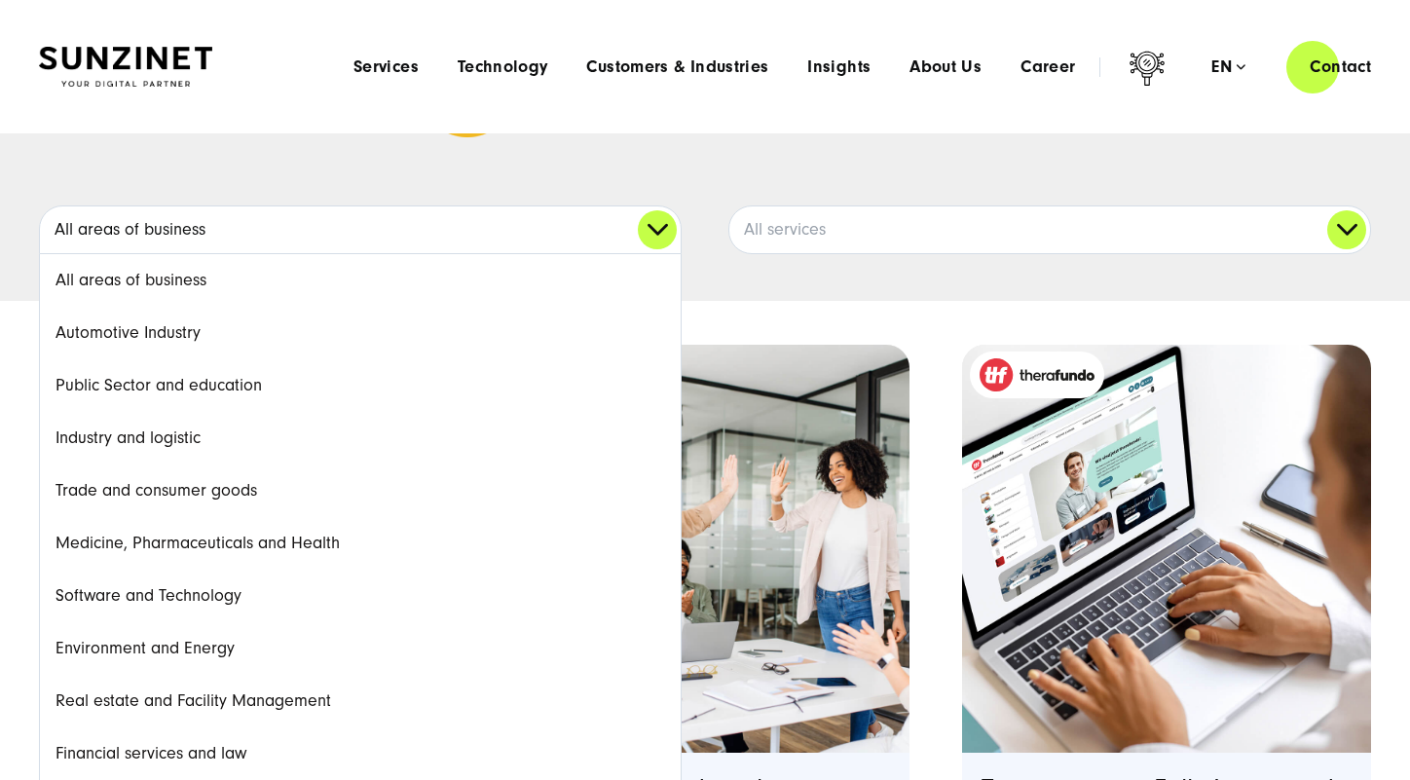
click at [648, 236] on link "All areas of business" at bounding box center [360, 229] width 641 height 47
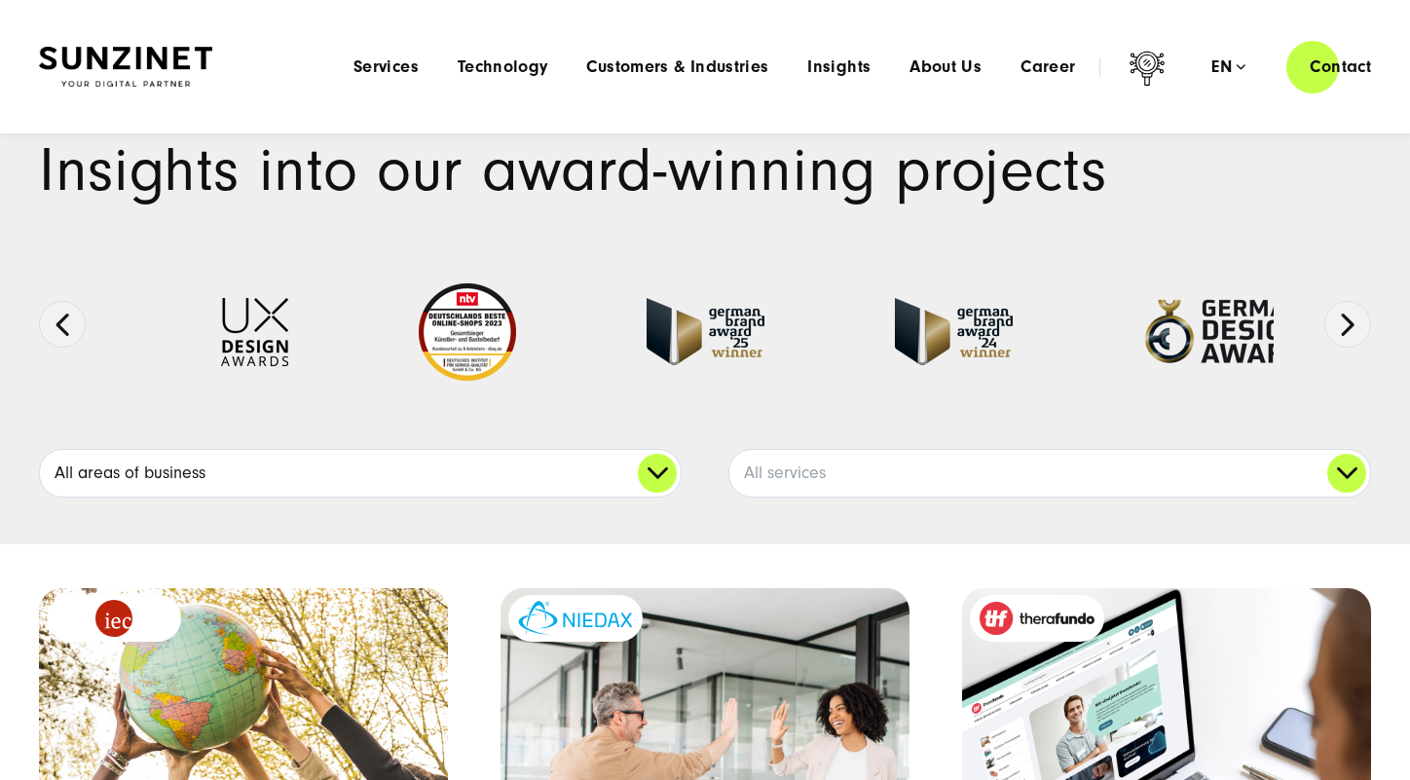
scroll to position [0, 0]
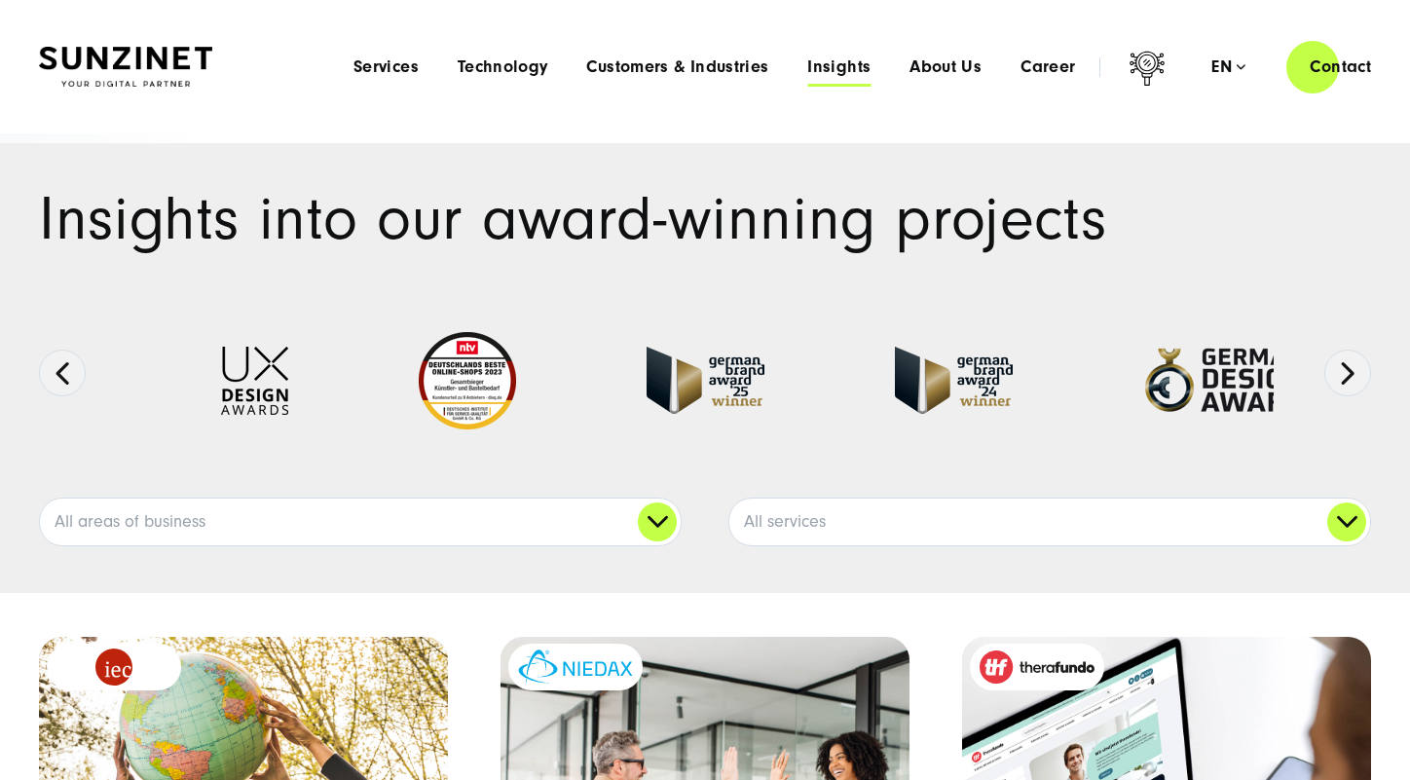
click at [828, 61] on span "Insights" at bounding box center [838, 66] width 63 height 19
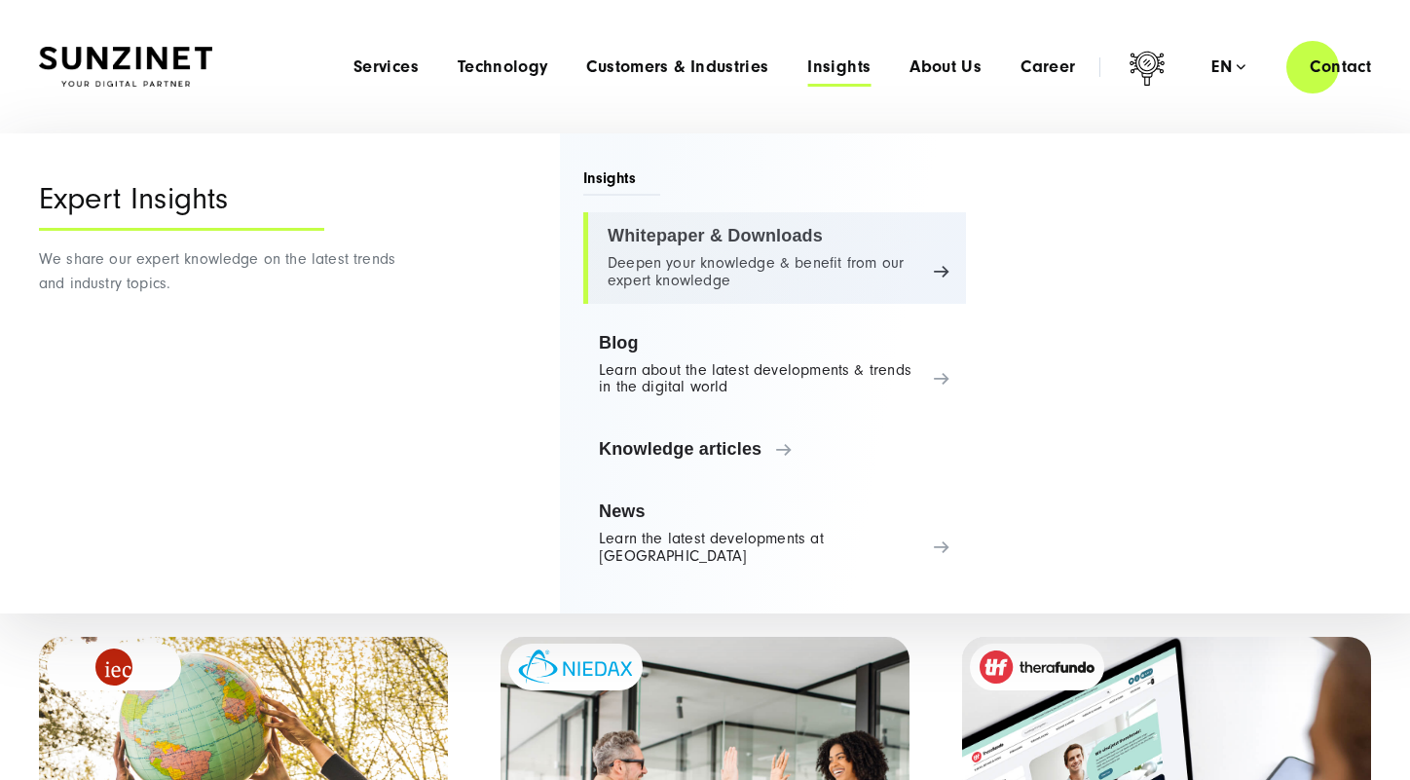
click at [848, 280] on link "Whitepaper & Downloads Deepen your knowledge & benefit from our expert knowledge" at bounding box center [774, 258] width 383 height 92
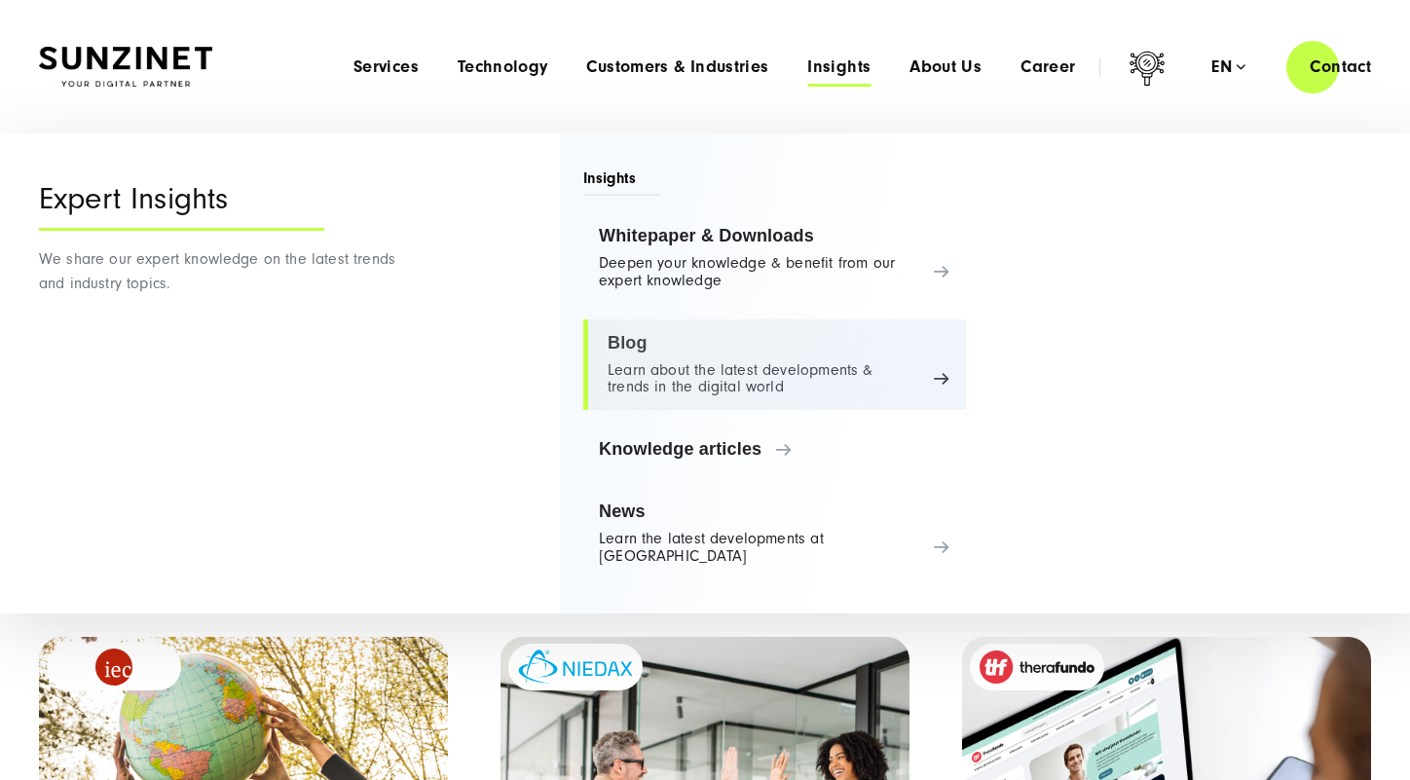
click at [778, 367] on link "Blog Learn about the latest developments & trends in the digital world" at bounding box center [774, 365] width 383 height 92
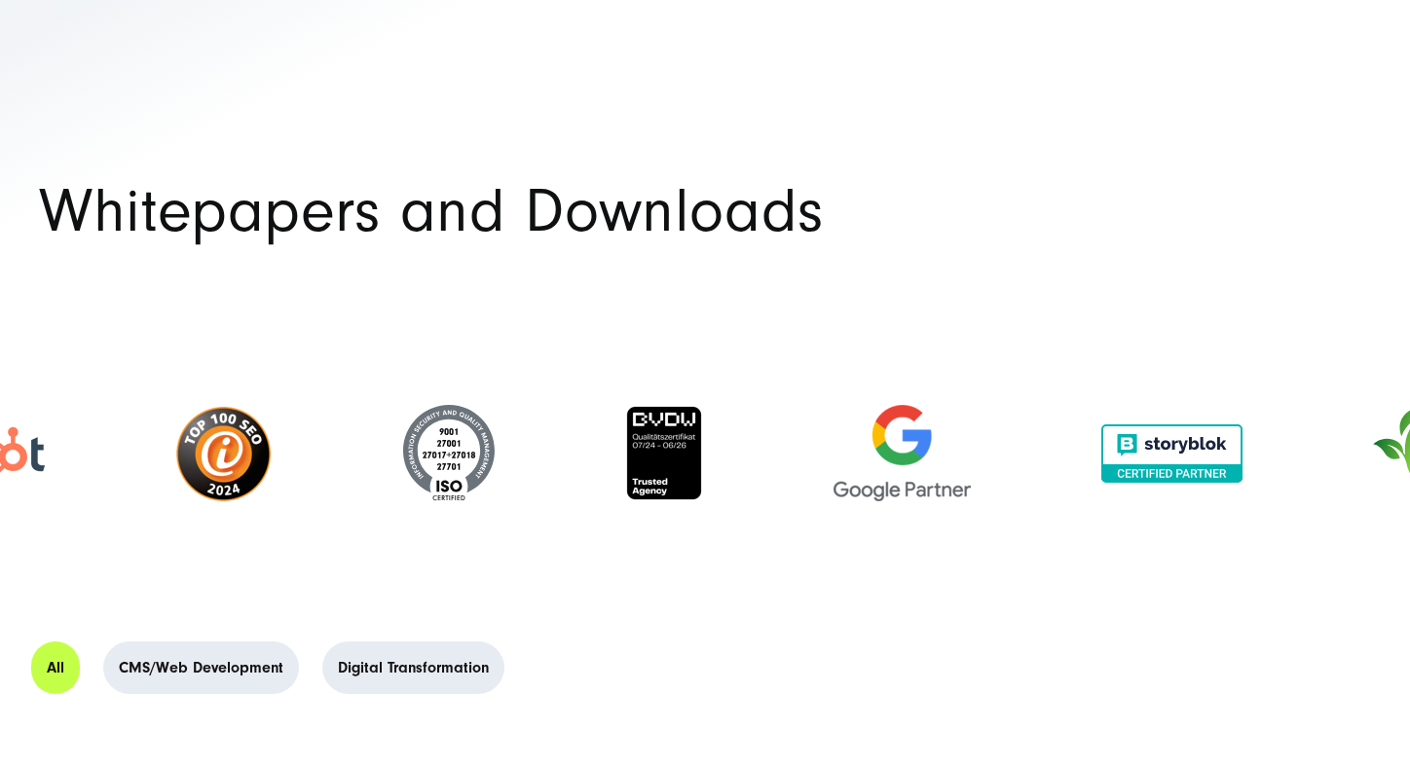
drag, startPoint x: 813, startPoint y: 406, endPoint x: 986, endPoint y: 386, distance: 174.5
click at [768, 407] on div at bounding box center [902, 453] width 268 height 135
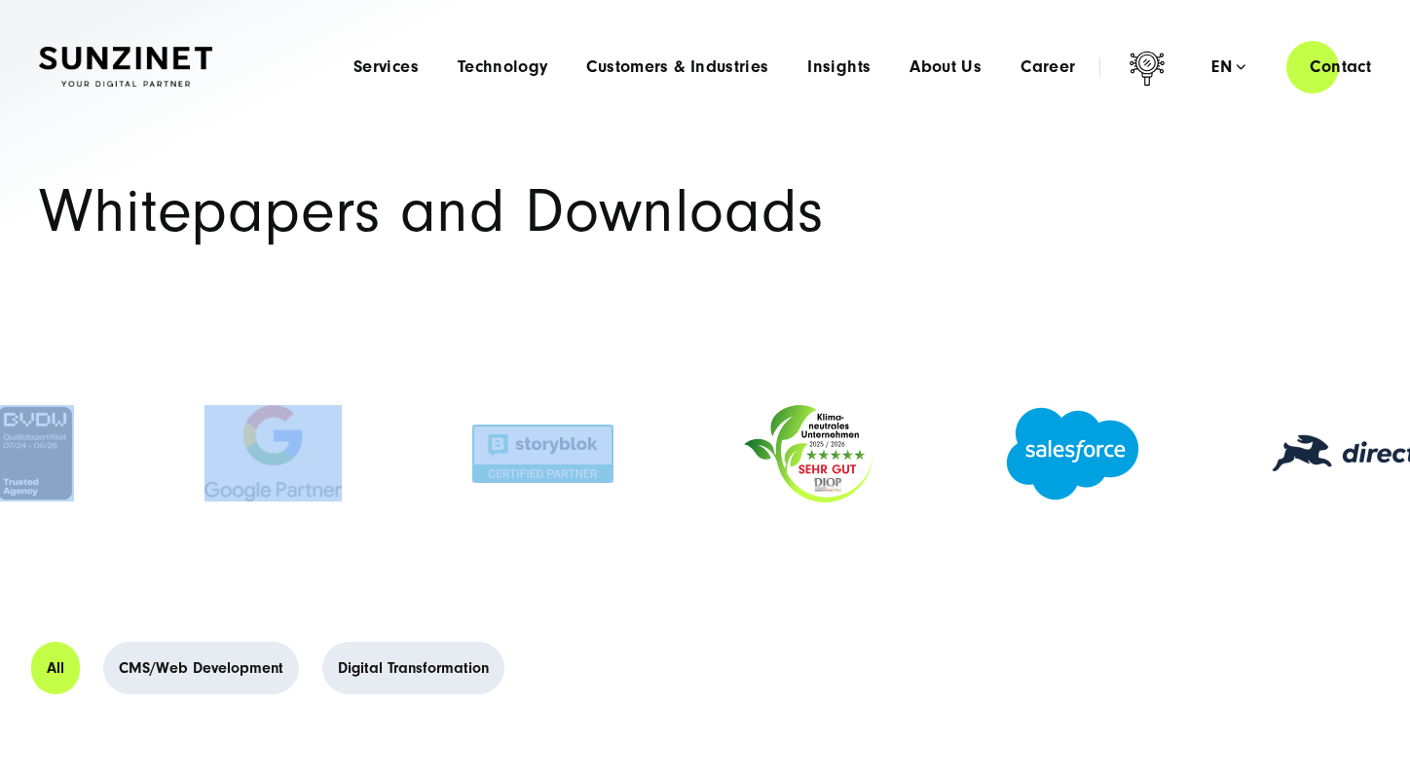
drag, startPoint x: 1120, startPoint y: 444, endPoint x: 392, endPoint y: 381, distance: 730.1
click at [392, 381] on div at bounding box center [705, 453] width 1410 height 203
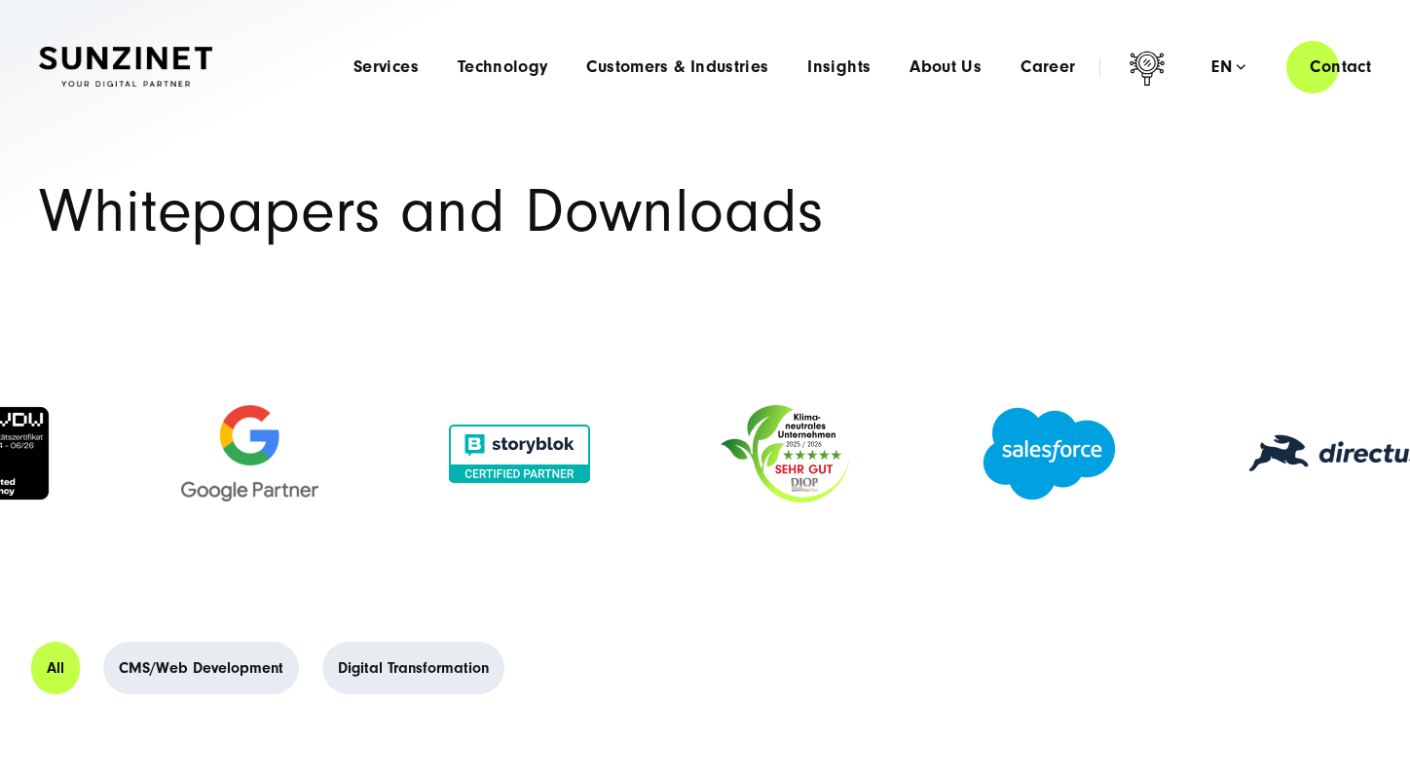
drag, startPoint x: 1081, startPoint y: 404, endPoint x: 284, endPoint y: 390, distance: 796.6
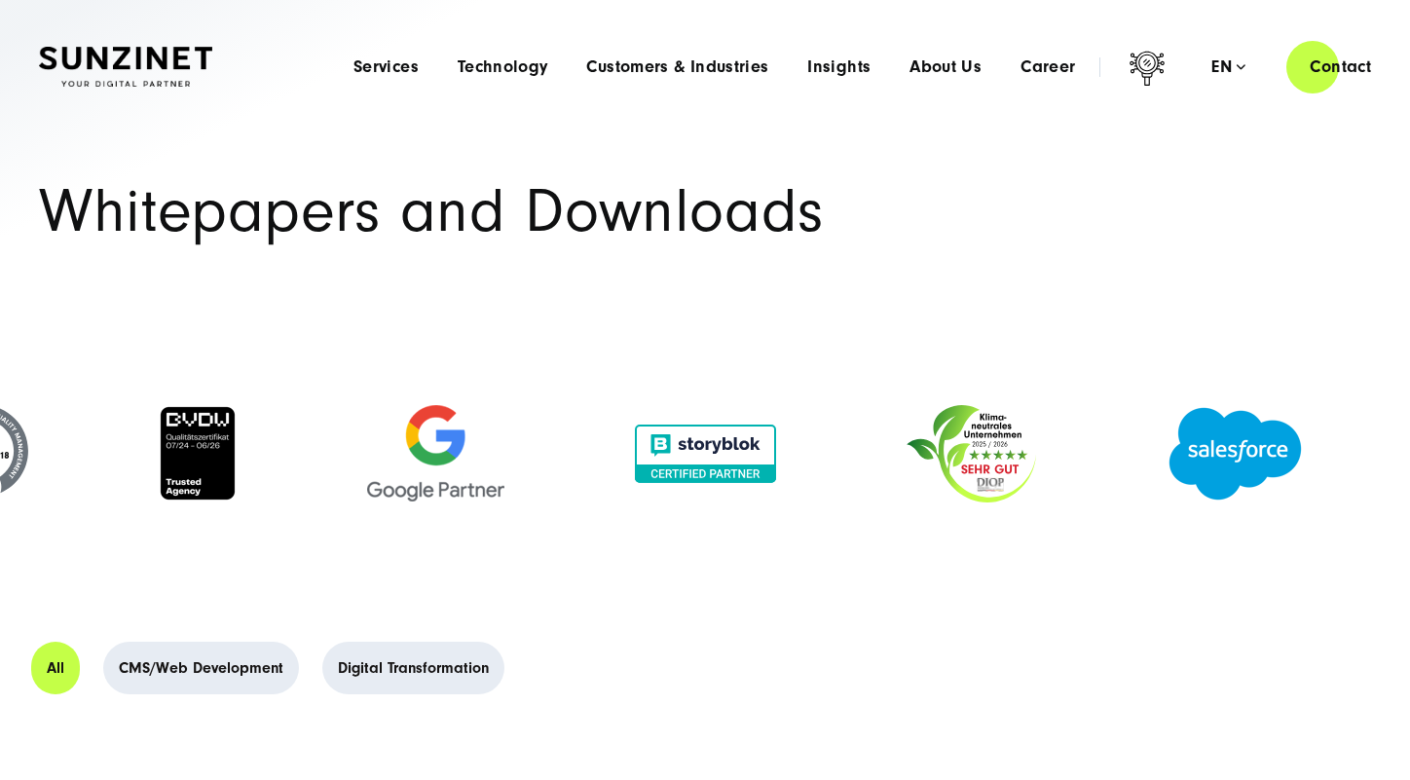
drag, startPoint x: 866, startPoint y: 386, endPoint x: 672, endPoint y: 294, distance: 214.3
click at [764, 355] on div at bounding box center [705, 453] width 1410 height 203
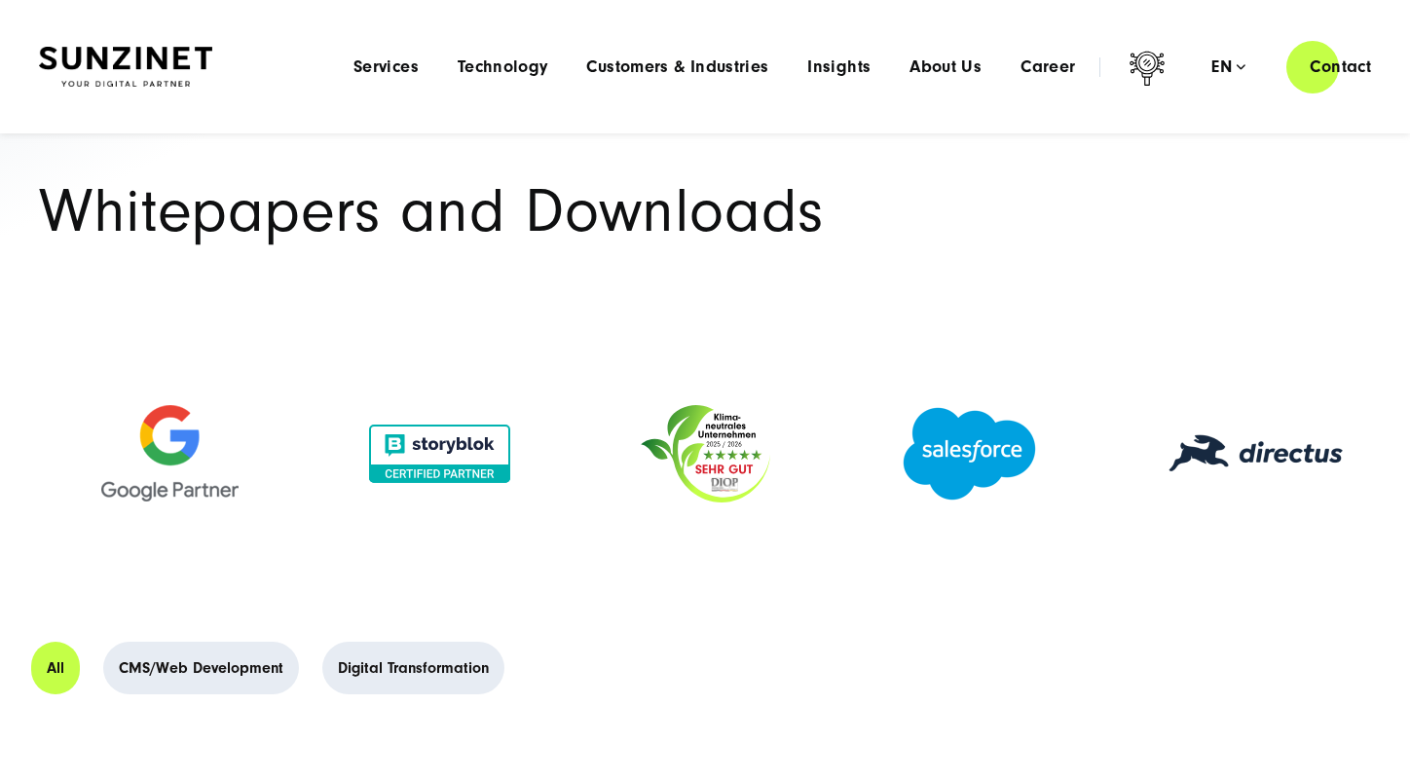
drag, startPoint x: 558, startPoint y: 313, endPoint x: 304, endPoint y: 303, distance: 254.3
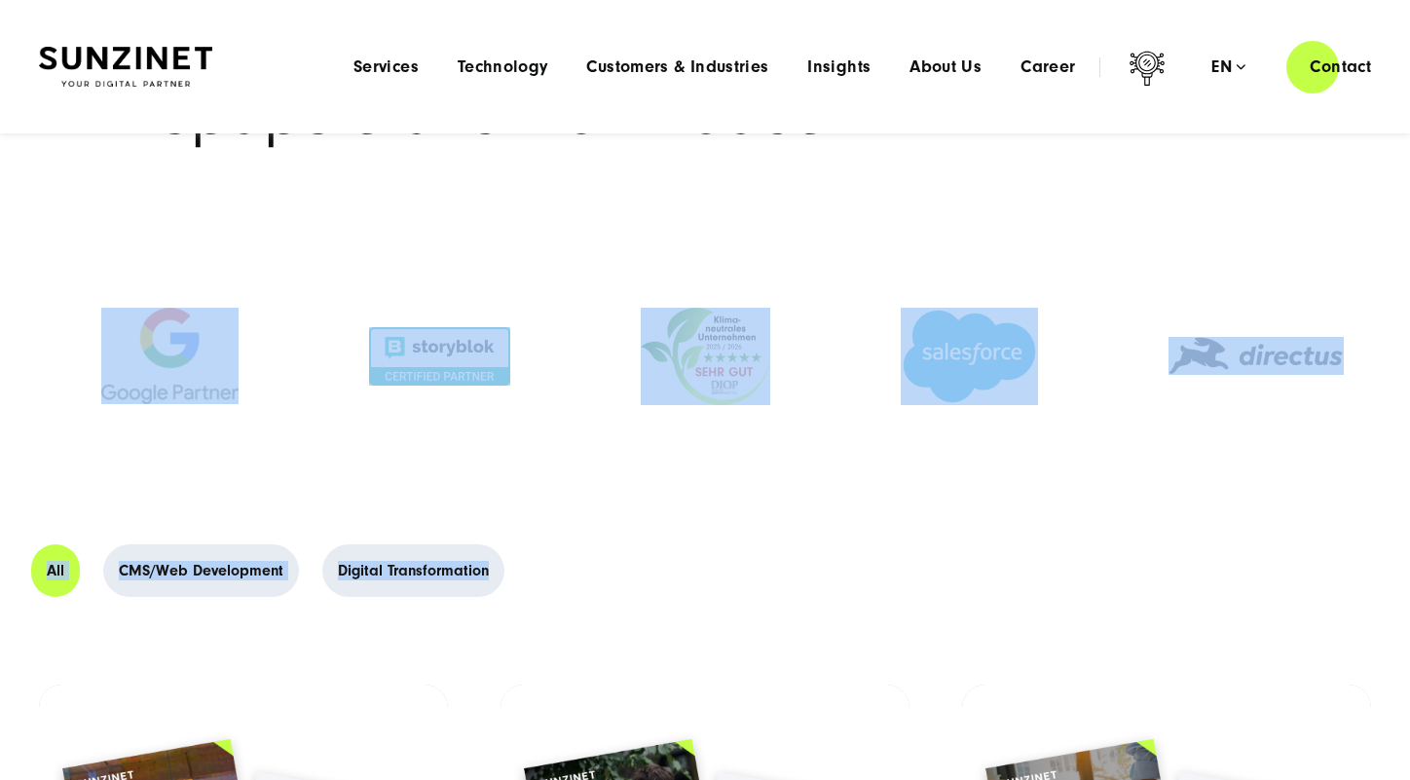
click at [870, 243] on div at bounding box center [705, 357] width 1410 height 236
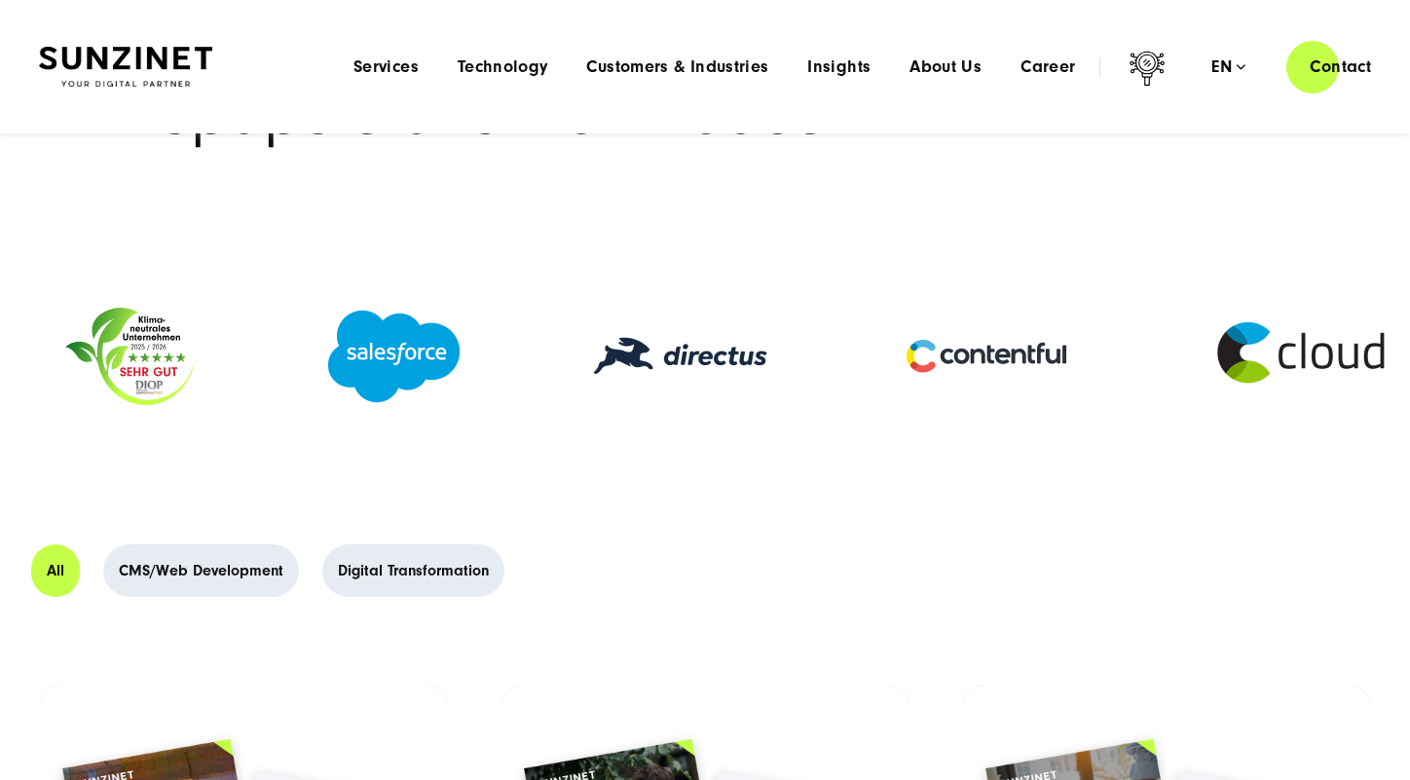
drag, startPoint x: 907, startPoint y: 354, endPoint x: 335, endPoint y: 359, distance: 572.6
click at [335, 359] on img at bounding box center [393, 356] width 137 height 97
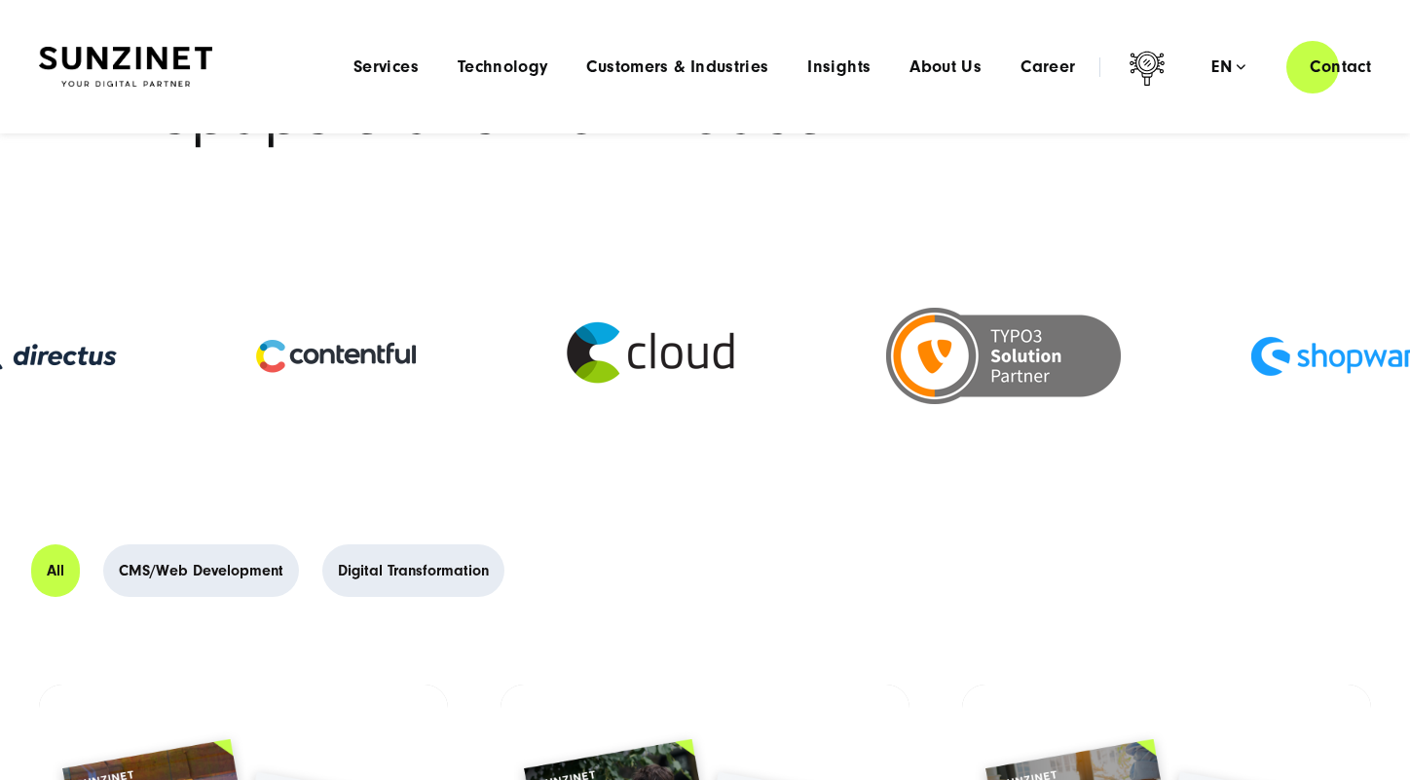
drag, startPoint x: 1175, startPoint y: 359, endPoint x: 182, endPoint y: 378, distance: 993.3
click at [183, 378] on div at bounding box center [336, 356] width 306 height 105
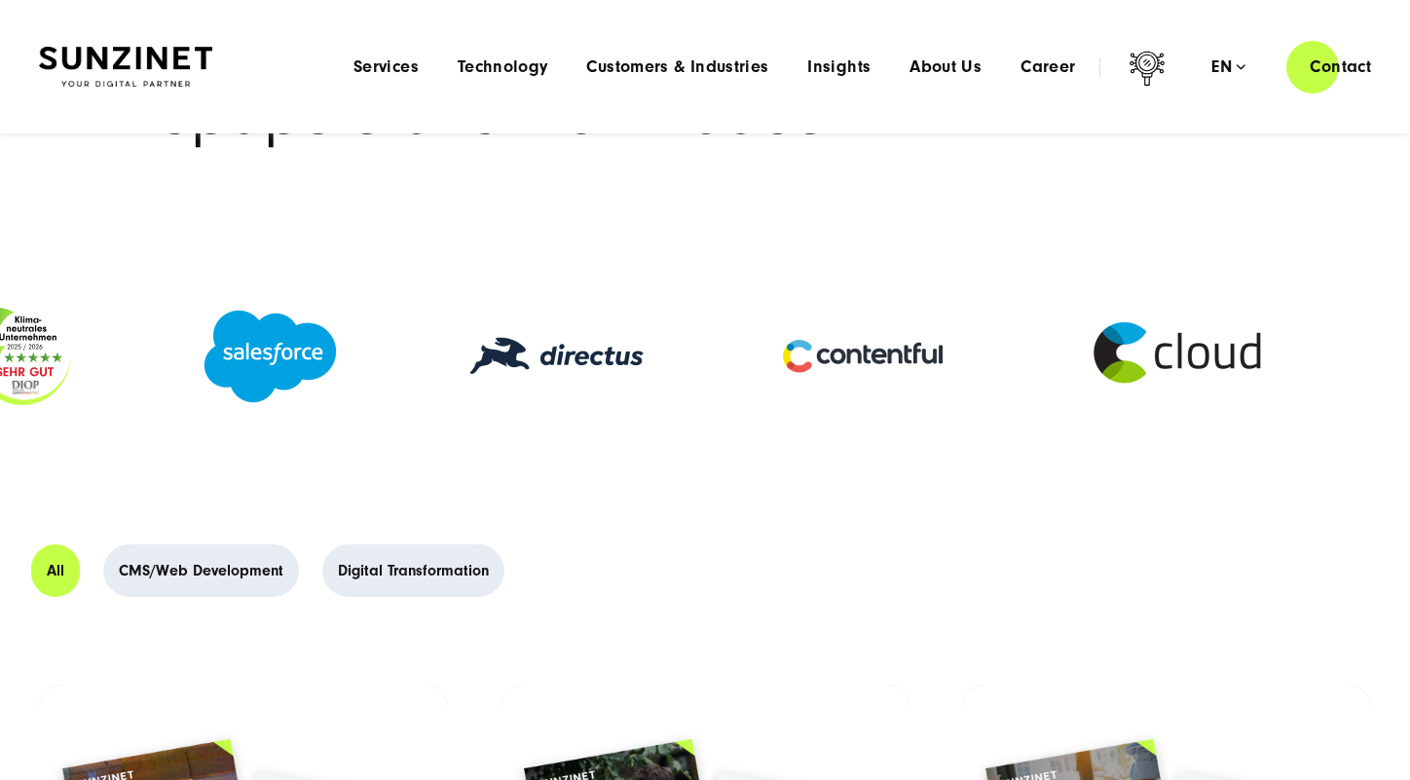
drag, startPoint x: 1070, startPoint y: 355, endPoint x: 1145, endPoint y: 354, distance: 75.0
click at [1016, 355] on div at bounding box center [1182, 356] width 332 height 136
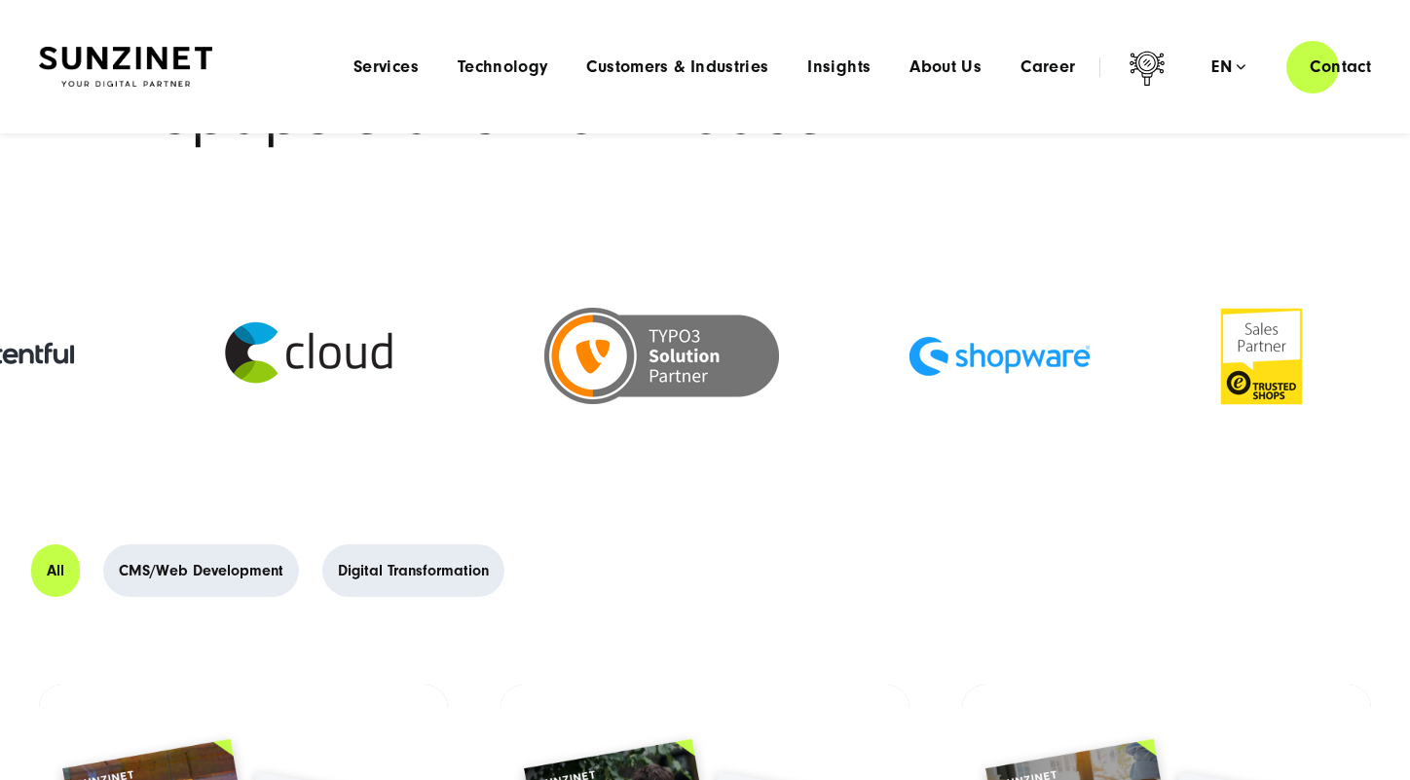
drag, startPoint x: 1145, startPoint y: 354, endPoint x: 758, endPoint y: 330, distance: 388.3
click at [434, 360] on div at bounding box center [313, 356] width 332 height 136
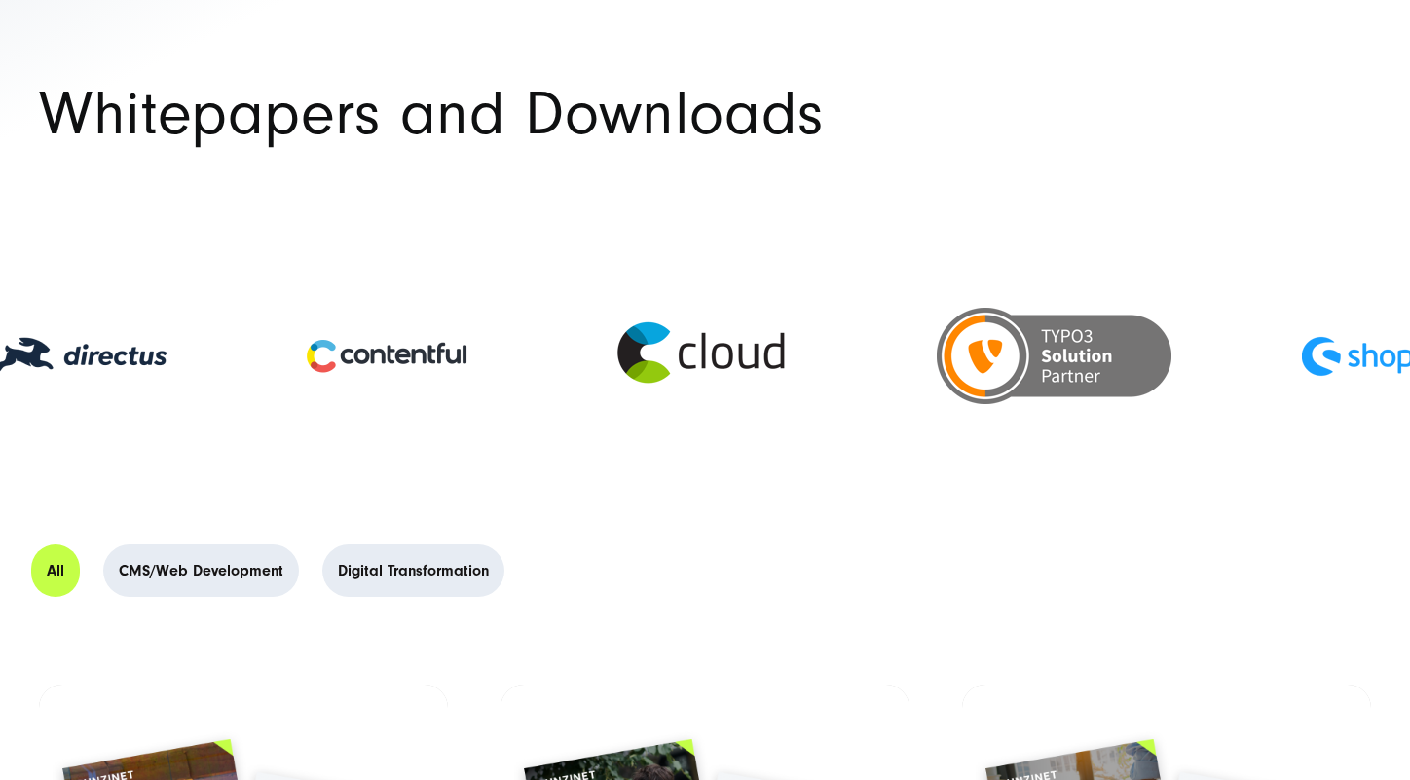
scroll to position [195, 0]
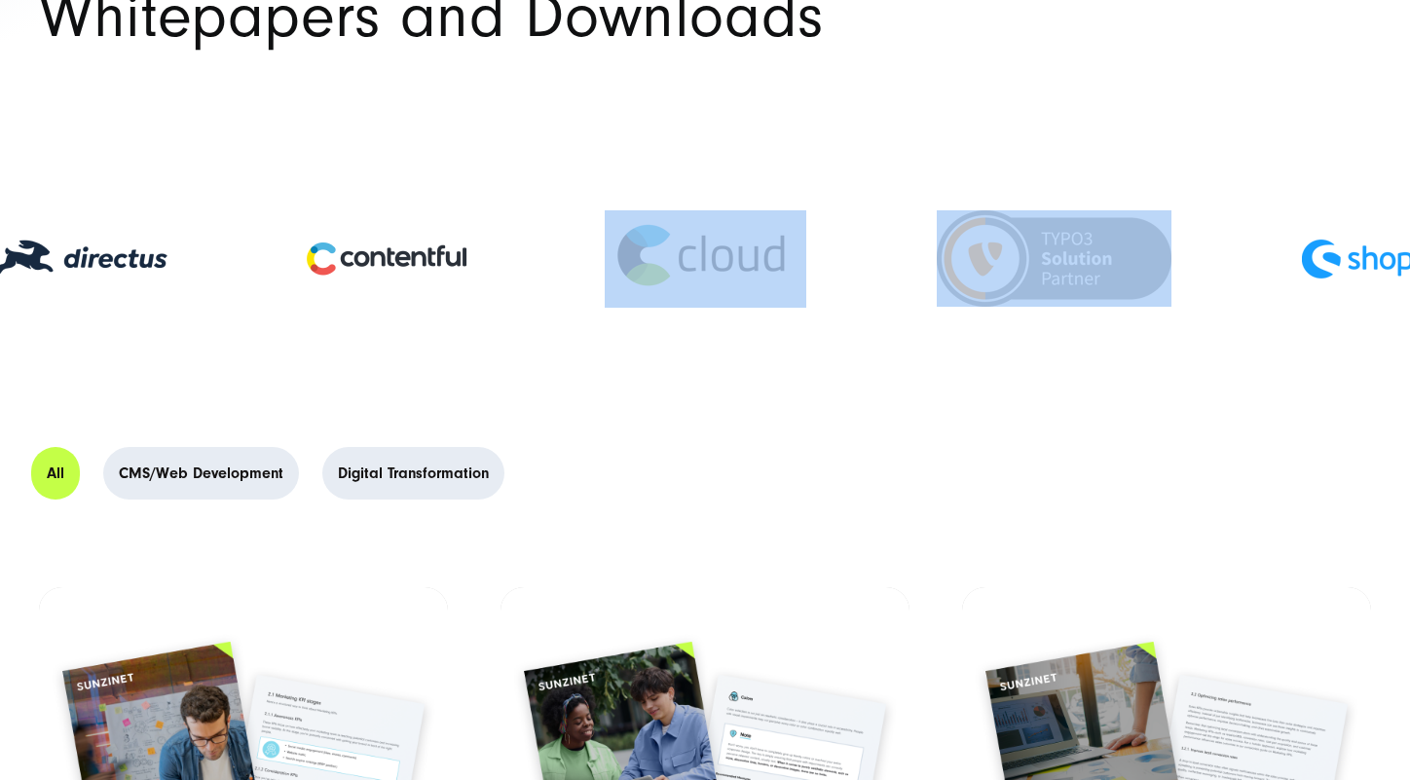
drag, startPoint x: 618, startPoint y: 272, endPoint x: 1220, endPoint y: 262, distance: 601.8
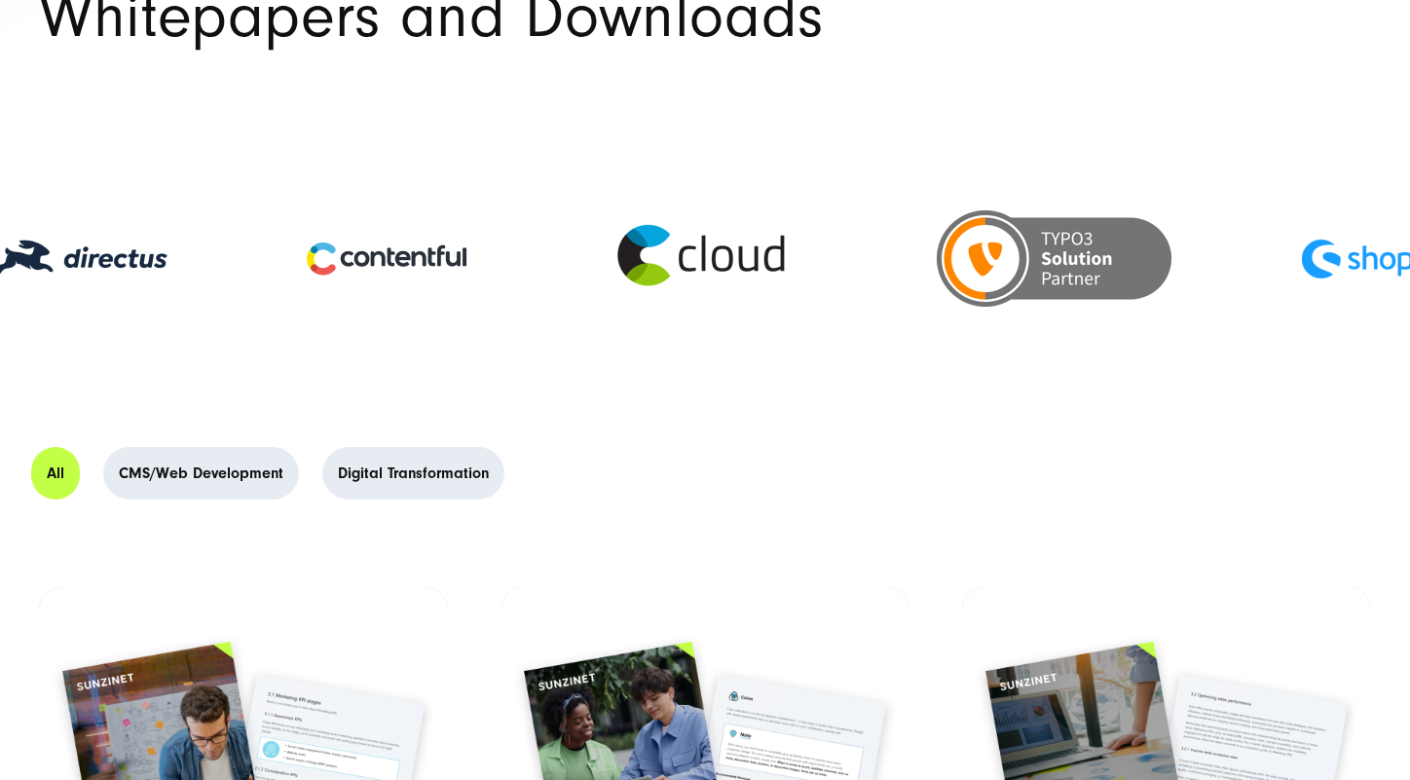
drag, startPoint x: 901, startPoint y: 456, endPoint x: 1102, endPoint y: 284, distance: 264.6
click at [907, 451] on div "All CMS/Web Development Digital Transformation" at bounding box center [686, 473] width 1334 height 76
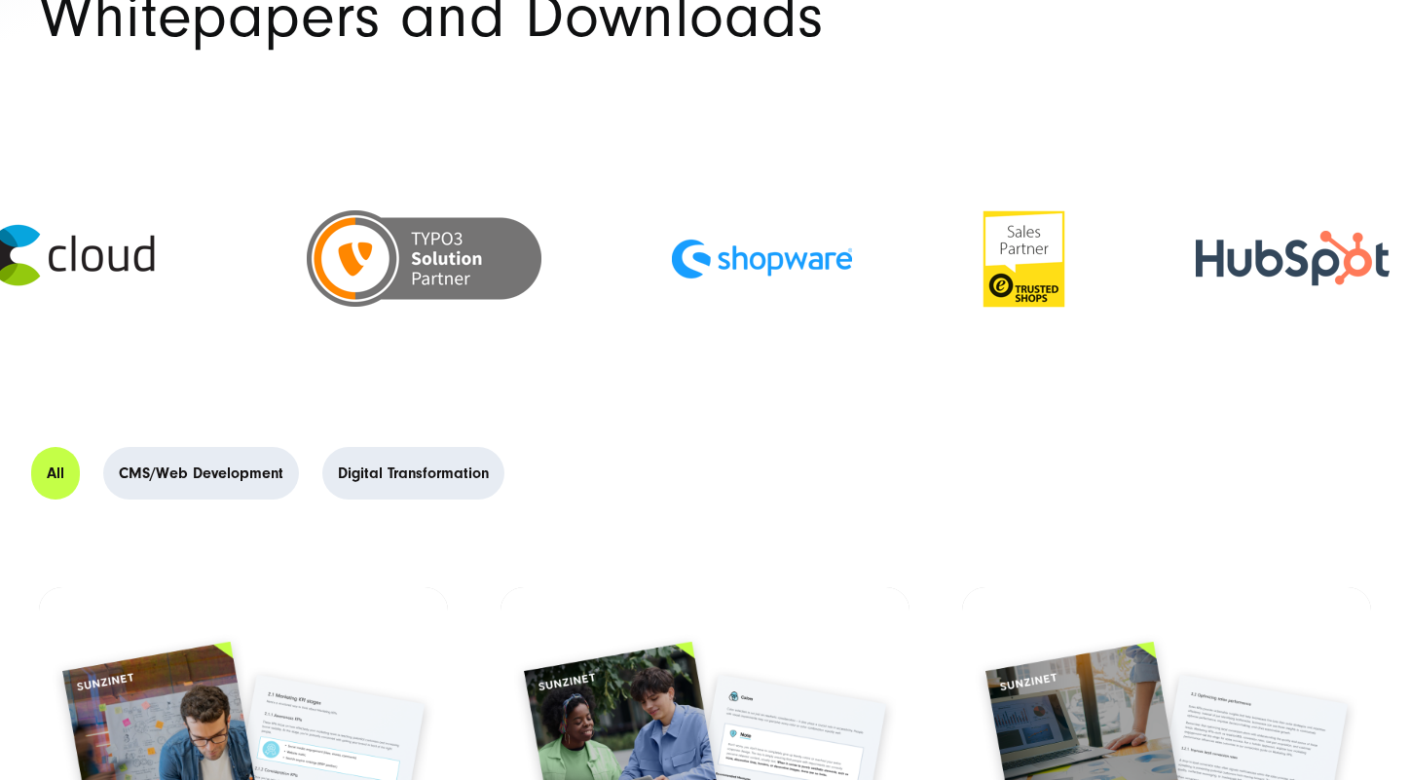
drag, startPoint x: 1115, startPoint y: 269, endPoint x: 1127, endPoint y: 295, distance: 28.8
click at [485, 276] on img at bounding box center [424, 258] width 235 height 96
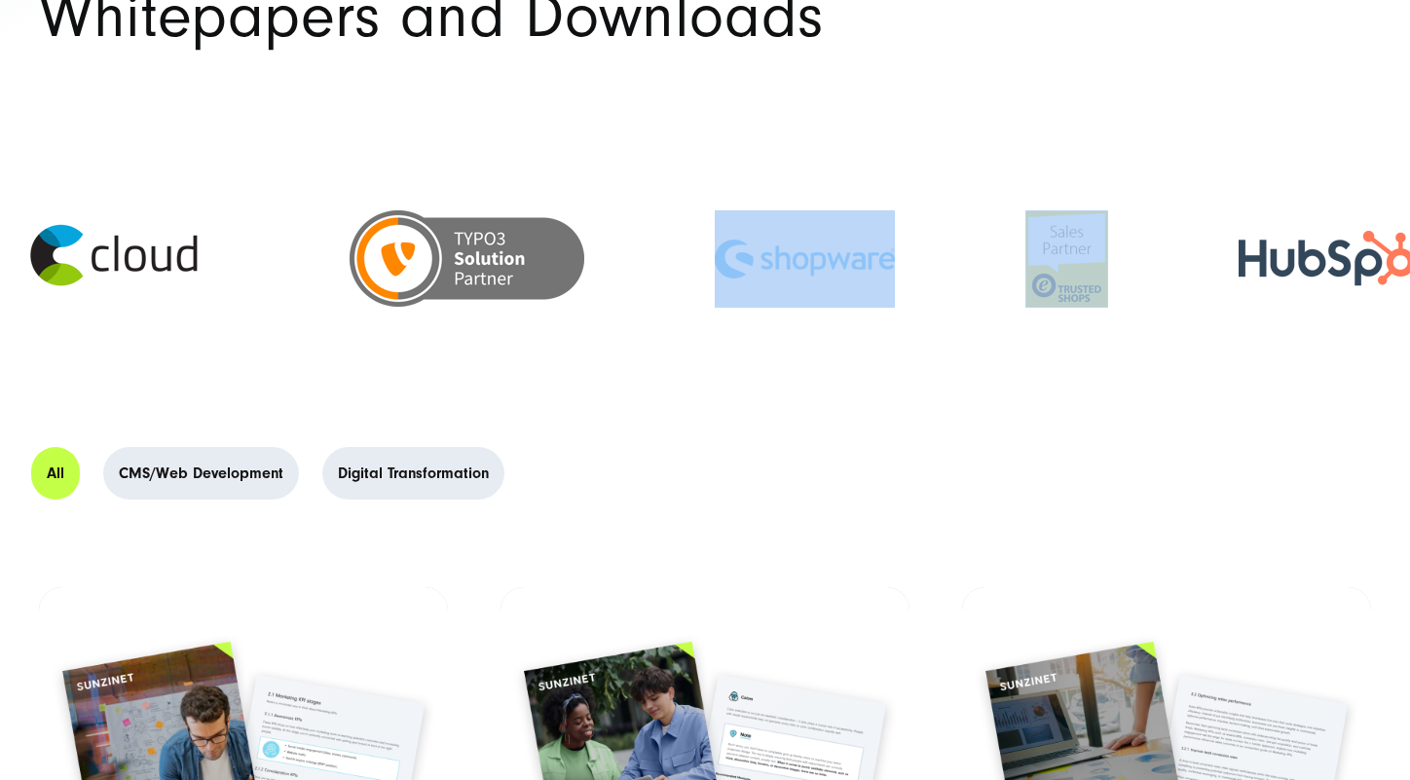
drag, startPoint x: 1121, startPoint y: 262, endPoint x: 882, endPoint y: 273, distance: 238.8
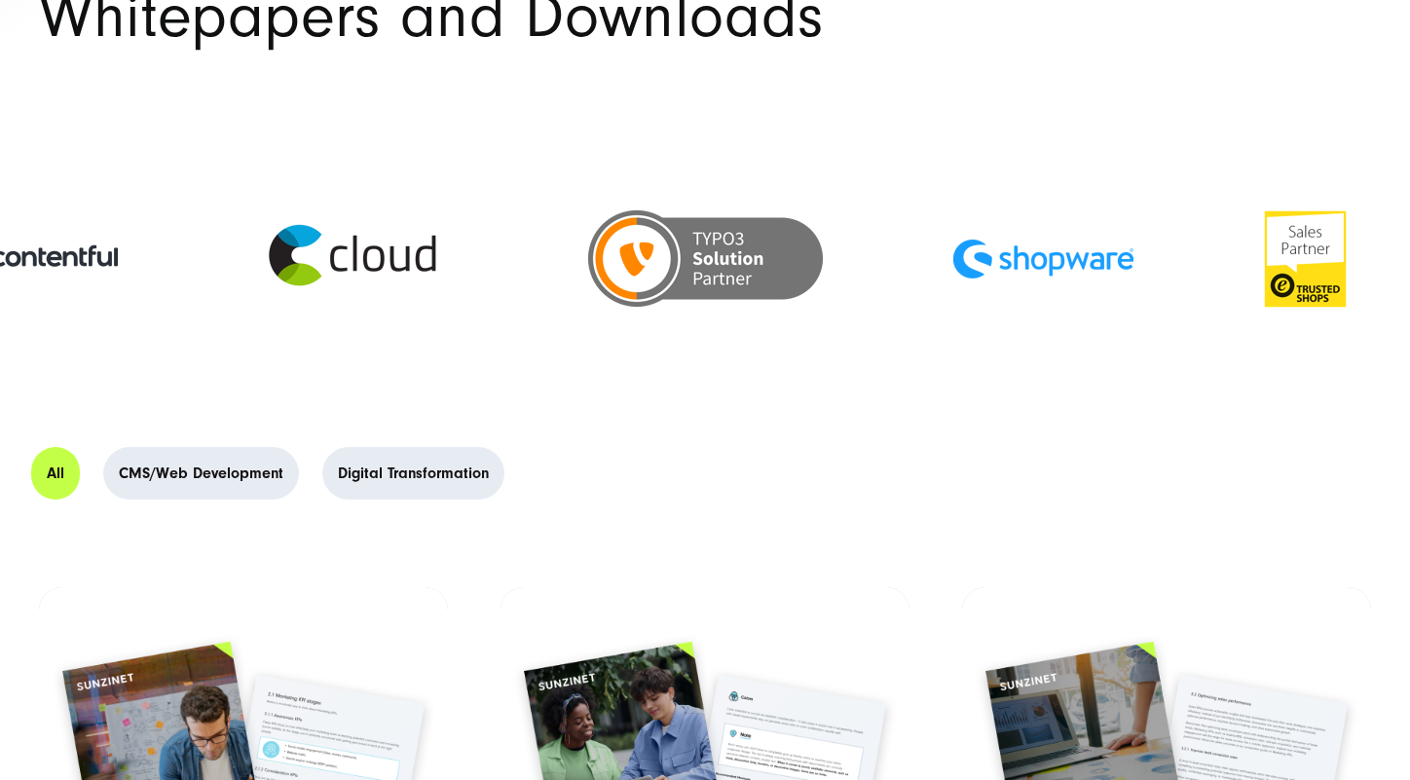
click at [898, 352] on div at bounding box center [705, 259] width 1410 height 203
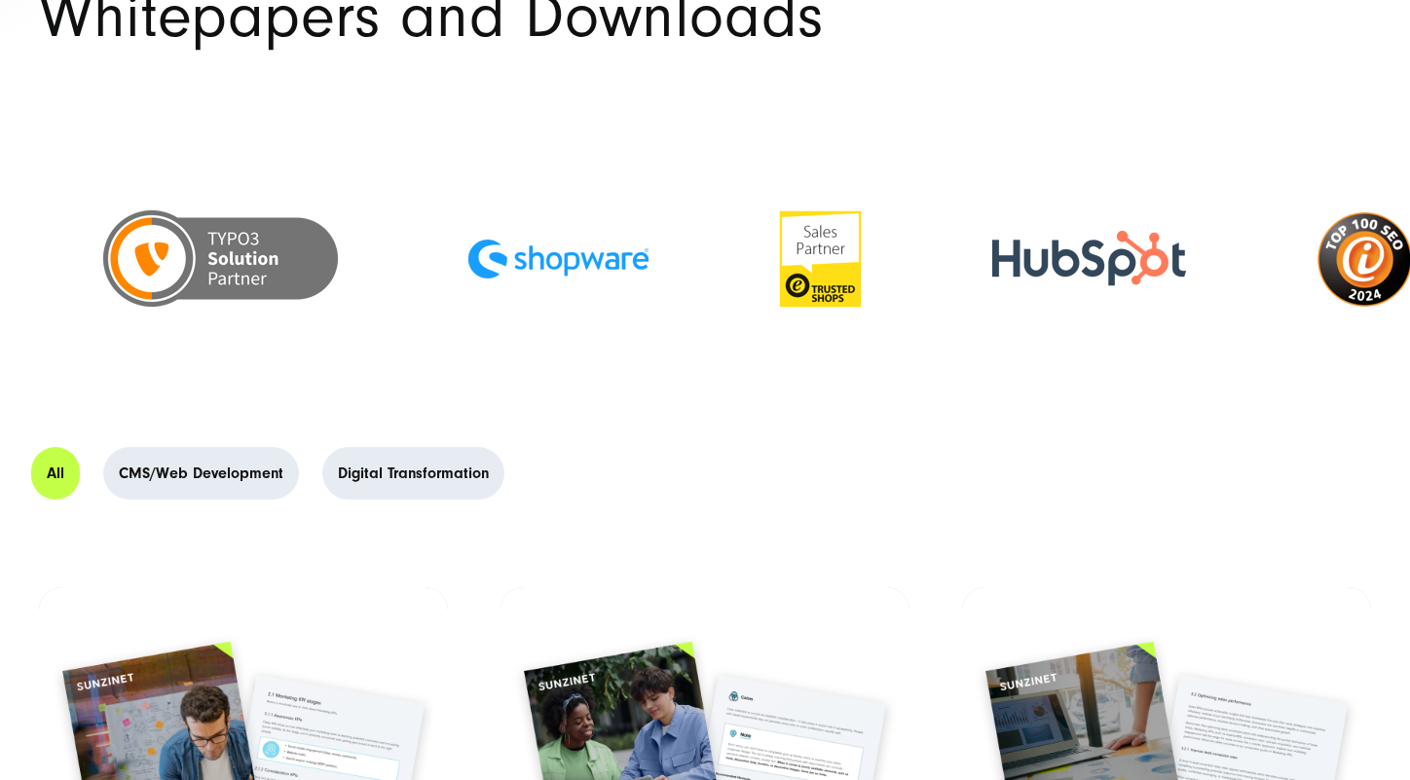
drag, startPoint x: 1132, startPoint y: 235, endPoint x: 648, endPoint y: 244, distance: 485.0
click at [648, 244] on img at bounding box center [558, 258] width 180 height 97
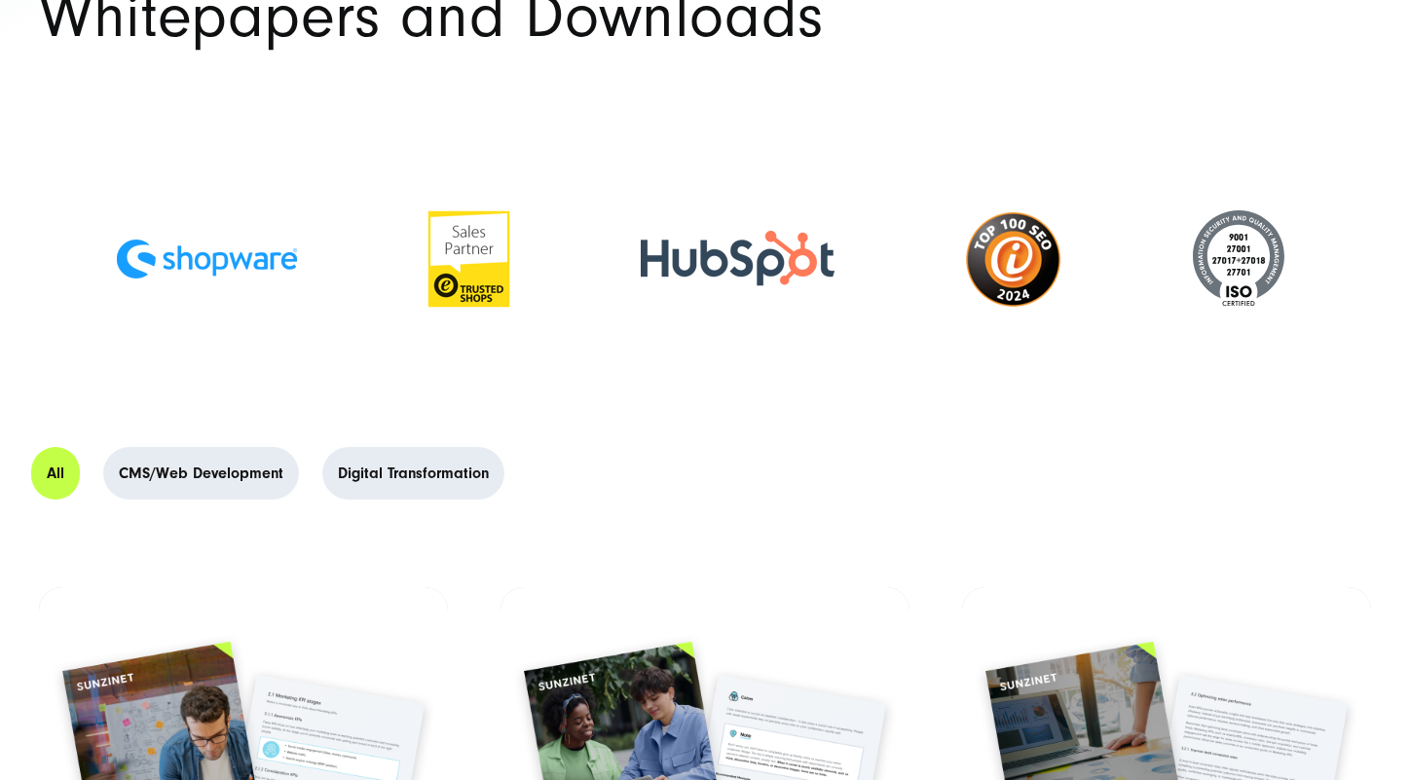
drag, startPoint x: 686, startPoint y: 261, endPoint x: 25, endPoint y: 258, distance: 661.2
click at [117, 257] on img at bounding box center [207, 258] width 180 height 97
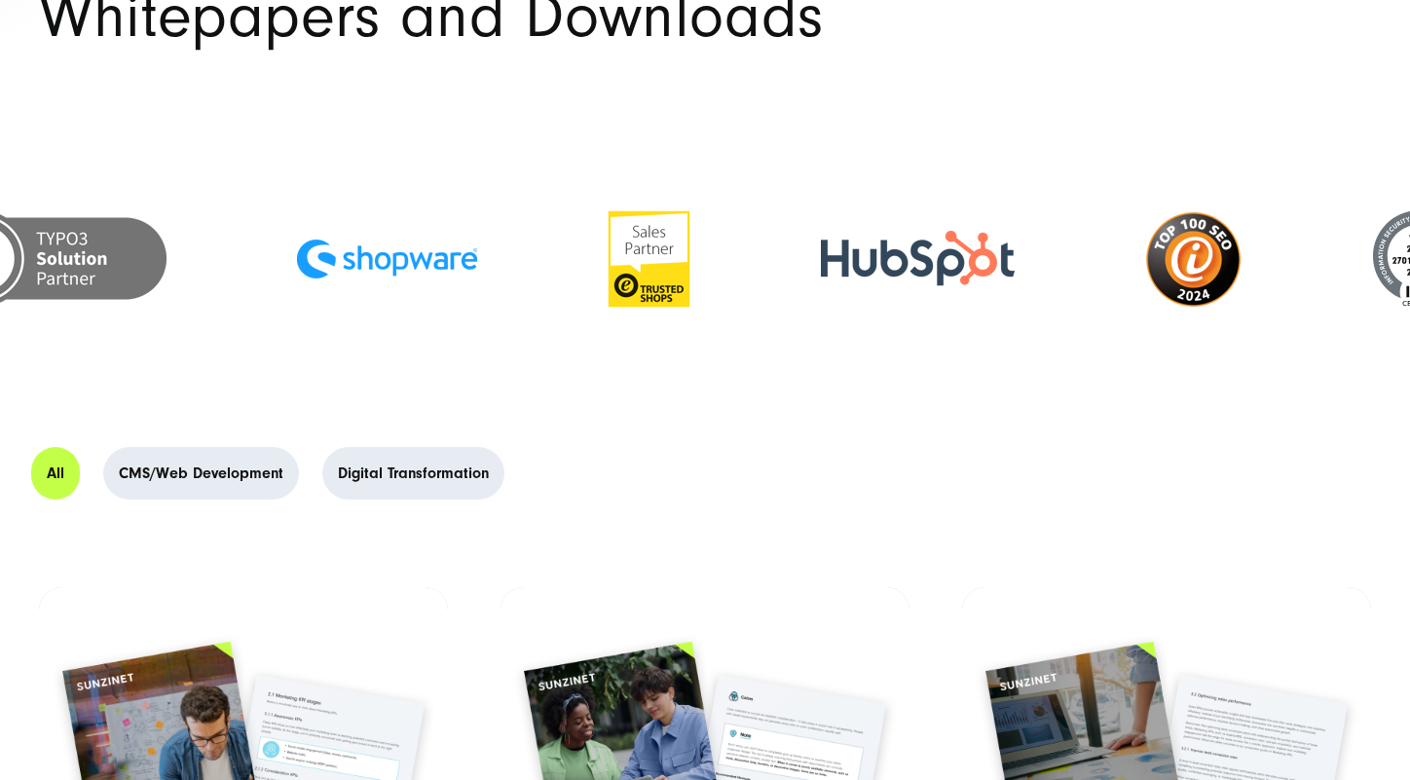
drag, startPoint x: 732, startPoint y: 271, endPoint x: 341, endPoint y: 272, distance: 391.4
click at [608, 272] on img at bounding box center [649, 258] width 83 height 97
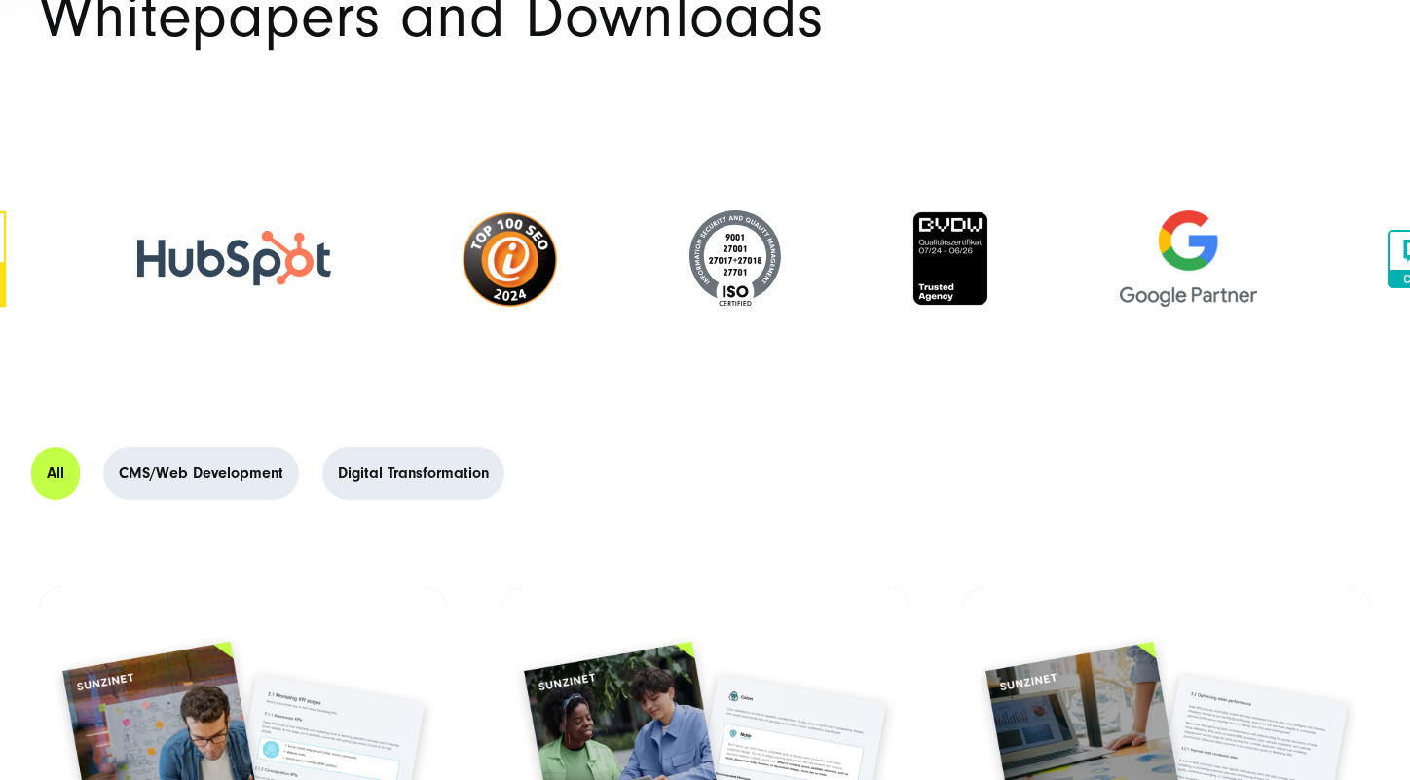
drag, startPoint x: 1023, startPoint y: 281, endPoint x: 283, endPoint y: 262, distance: 740.3
click at [283, 262] on img at bounding box center [234, 259] width 194 height 56
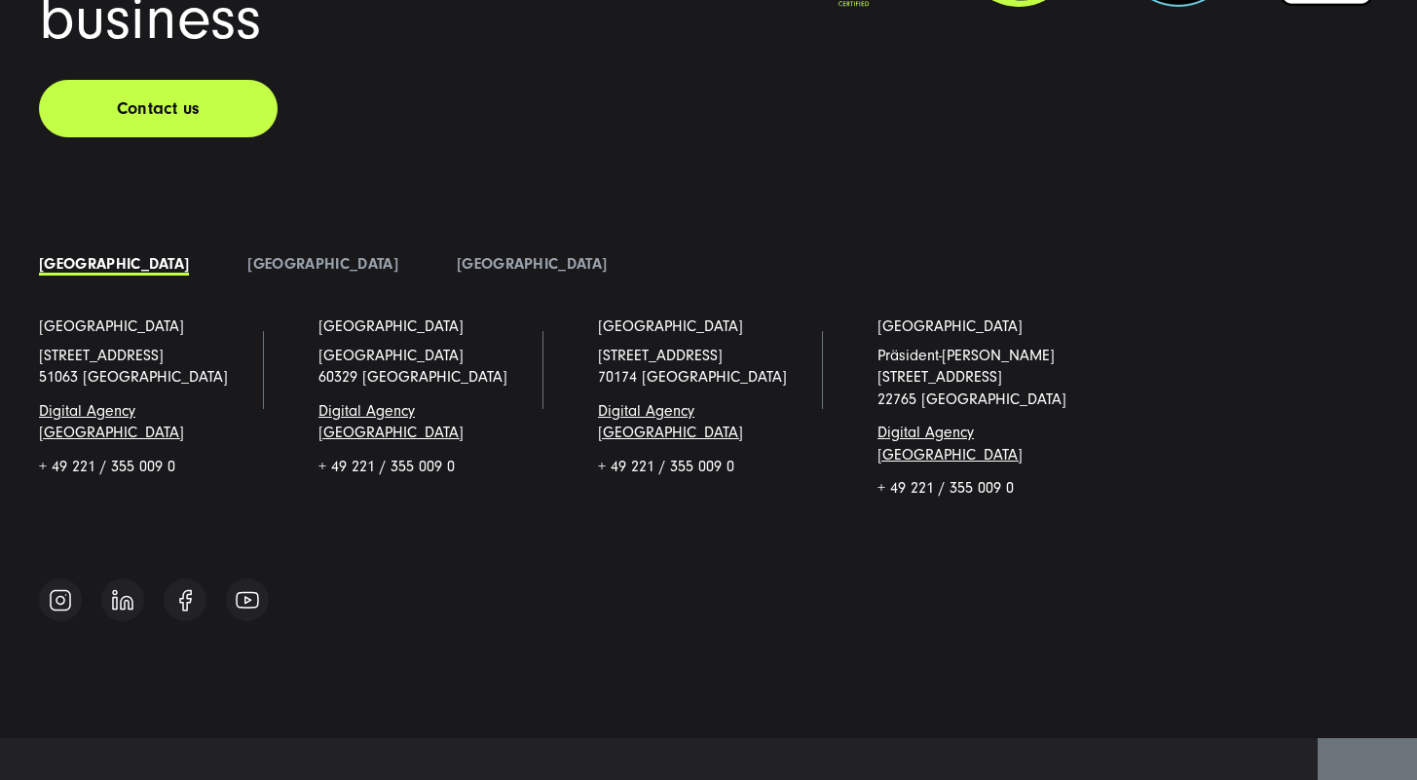
scroll to position [4930, 0]
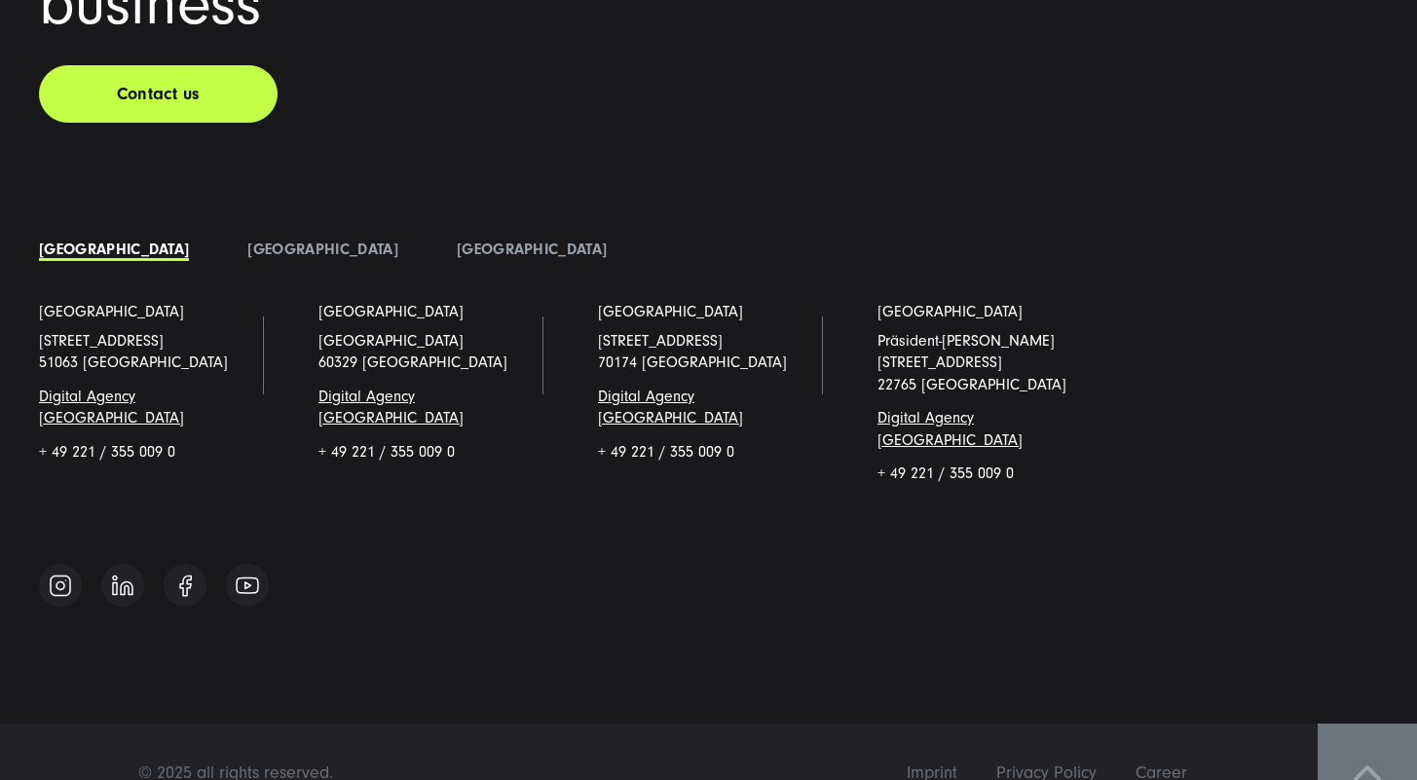
click at [1350, 747] on link at bounding box center [1366, 772] width 99 height 99
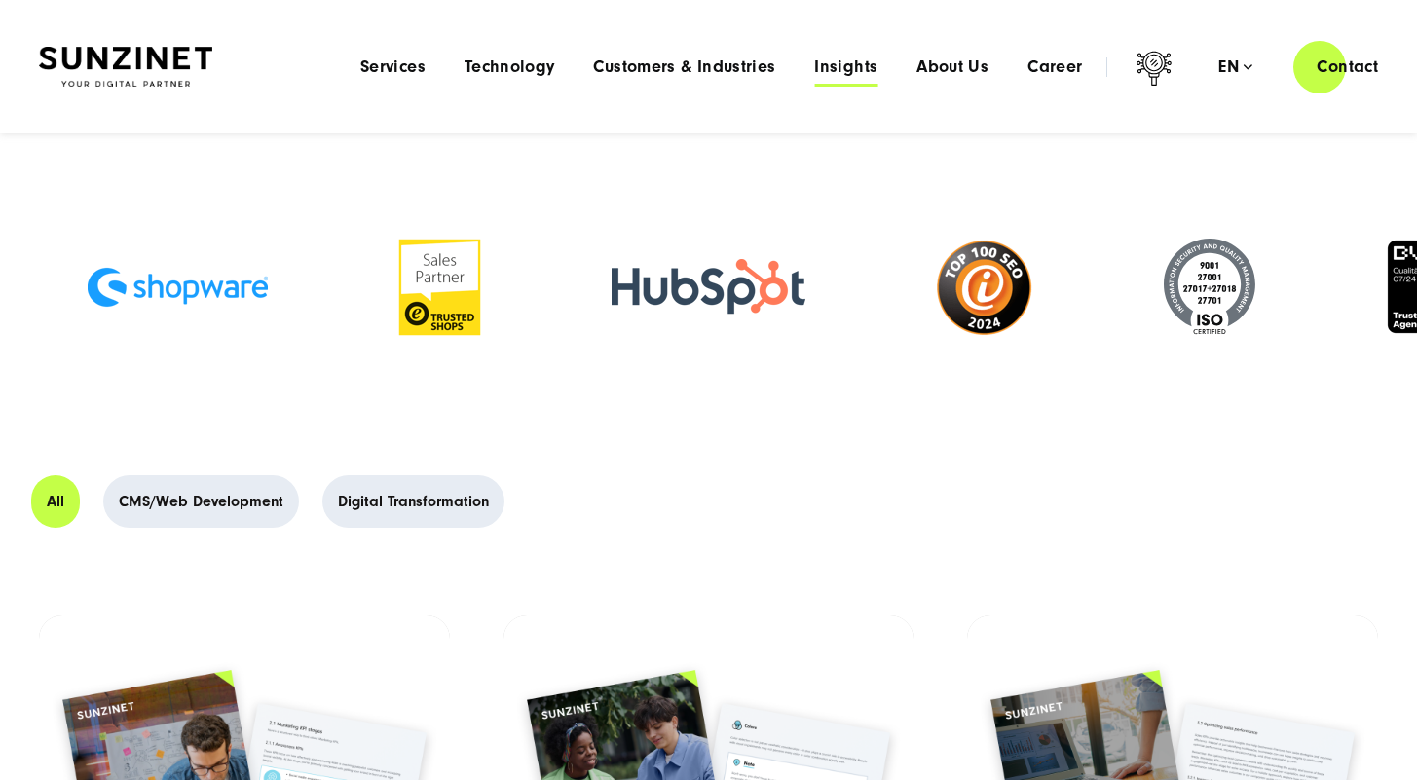
scroll to position [0, 0]
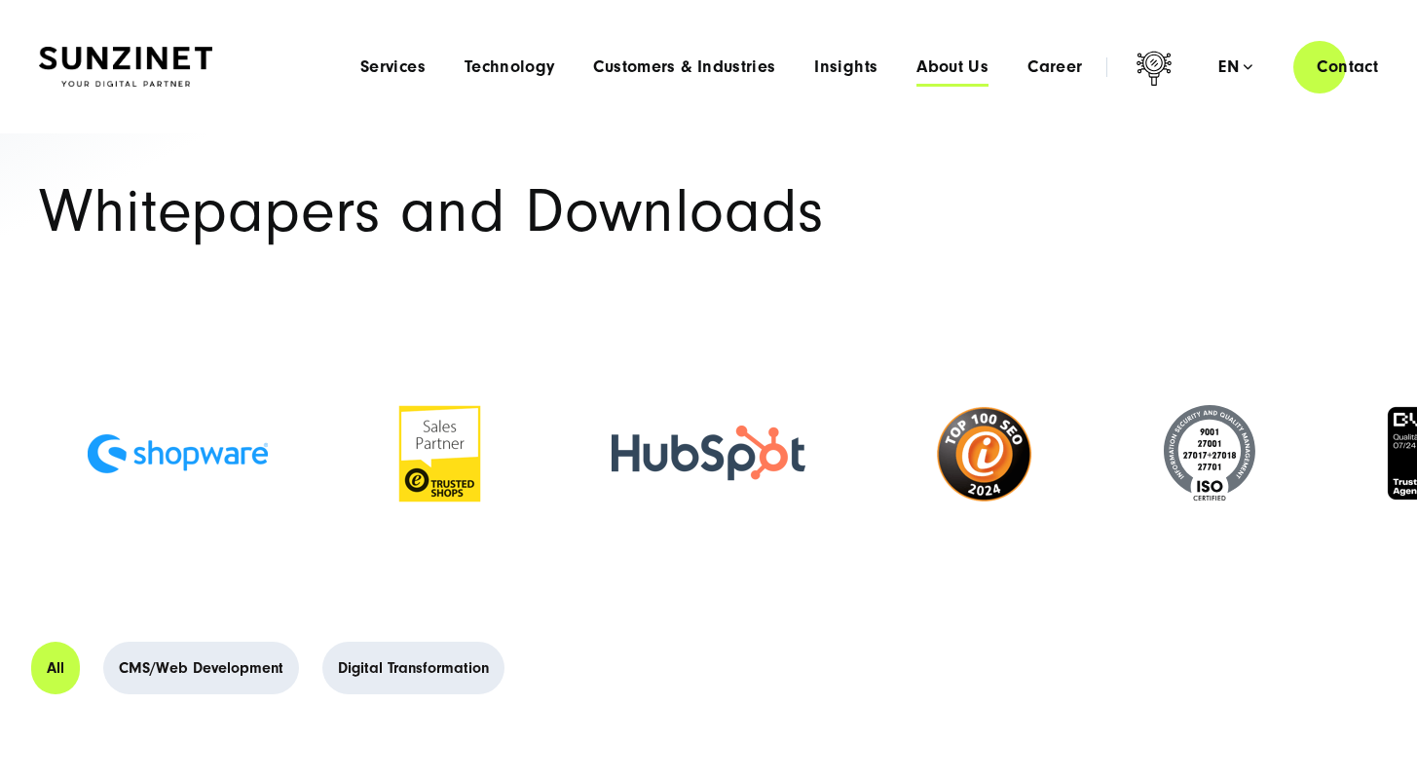
click at [956, 66] on span "About Us" at bounding box center [952, 66] width 72 height 19
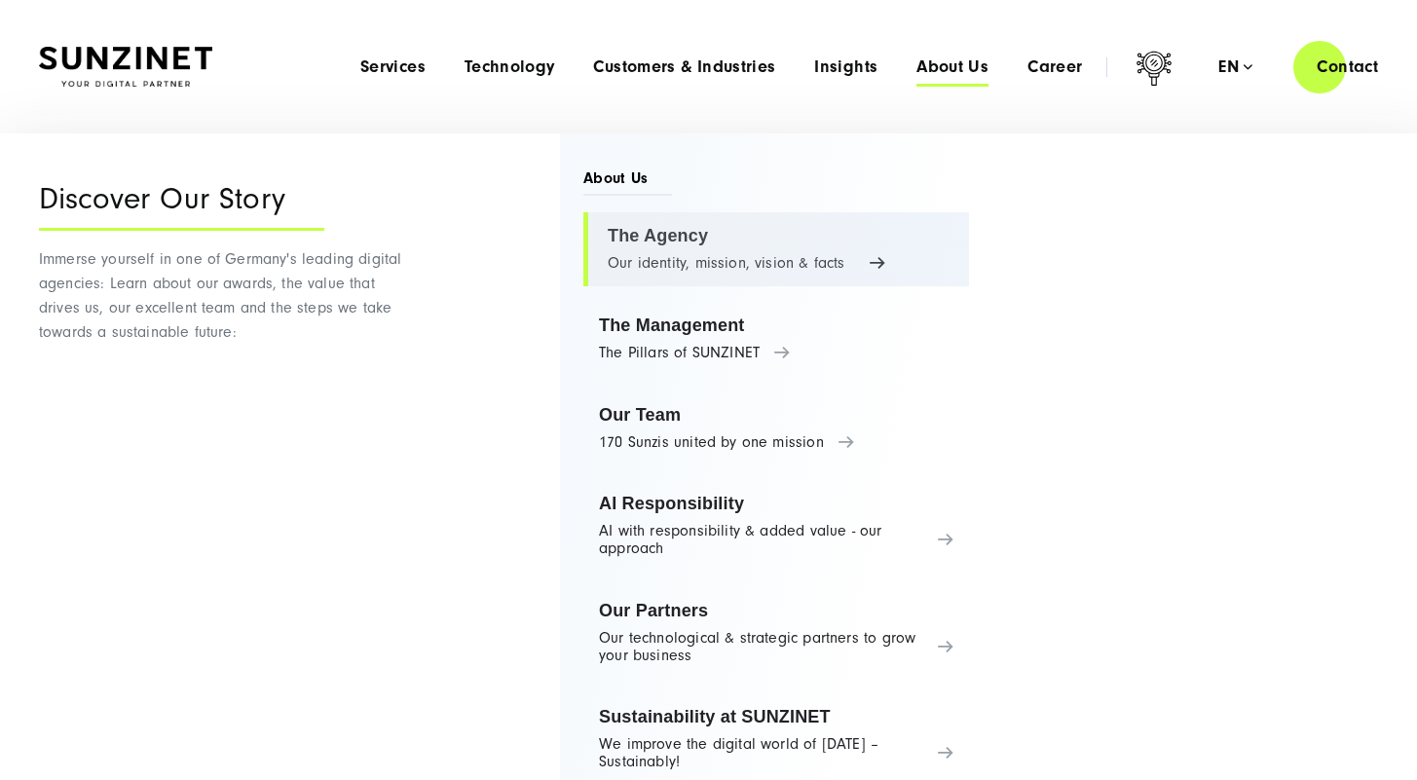
click at [685, 234] on link "The Agency Our identity, mission, vision & facts" at bounding box center [776, 249] width 386 height 74
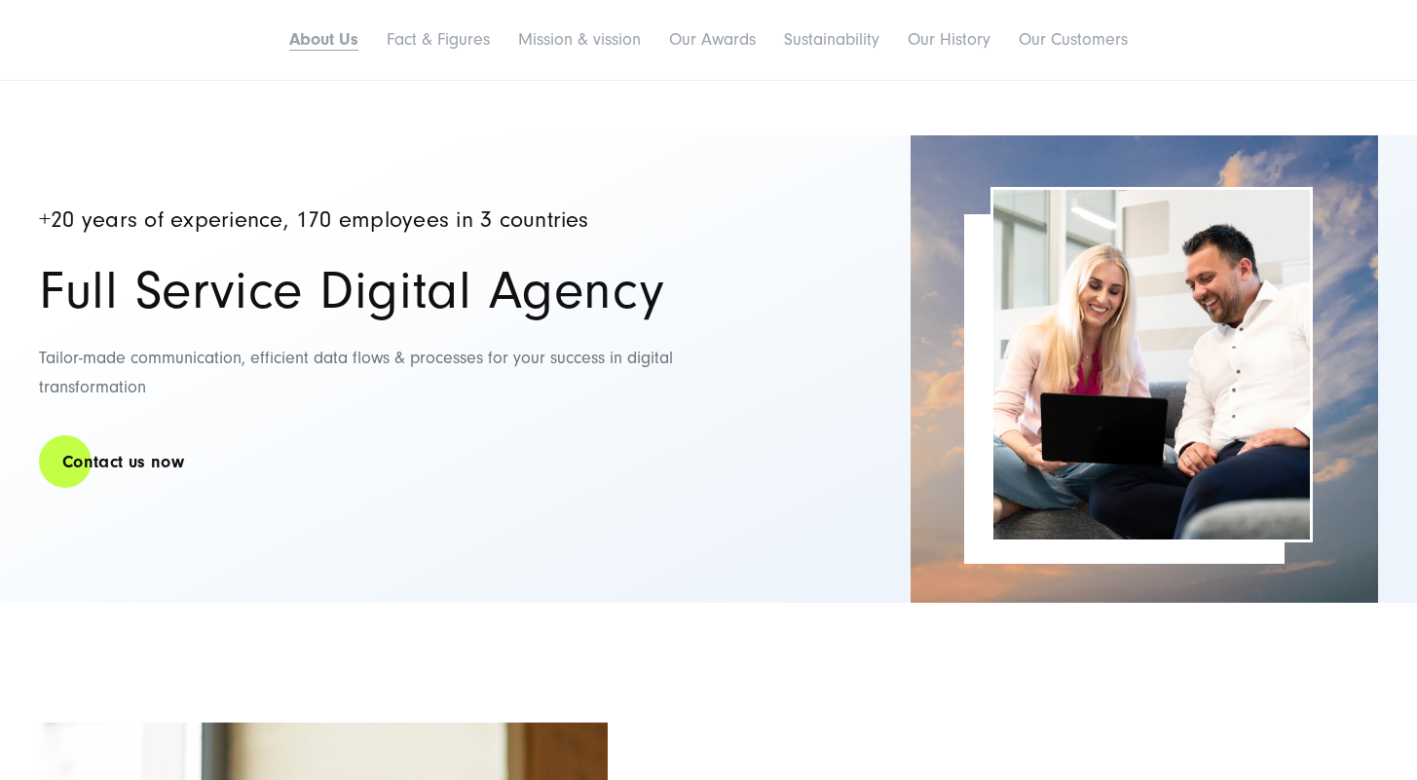
click at [312, 42] on link "About Us" at bounding box center [323, 39] width 69 height 20
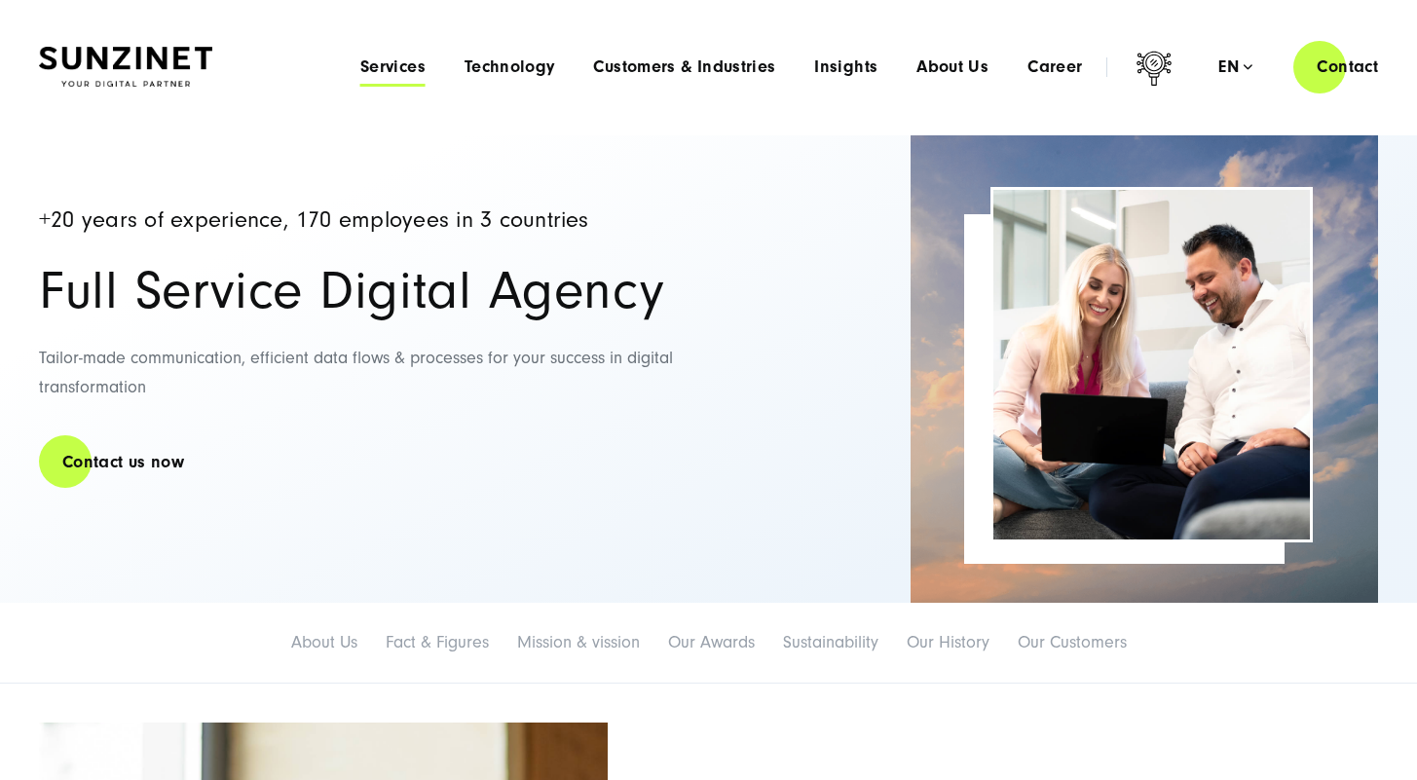
click at [405, 58] on span "Services" at bounding box center [392, 66] width 65 height 19
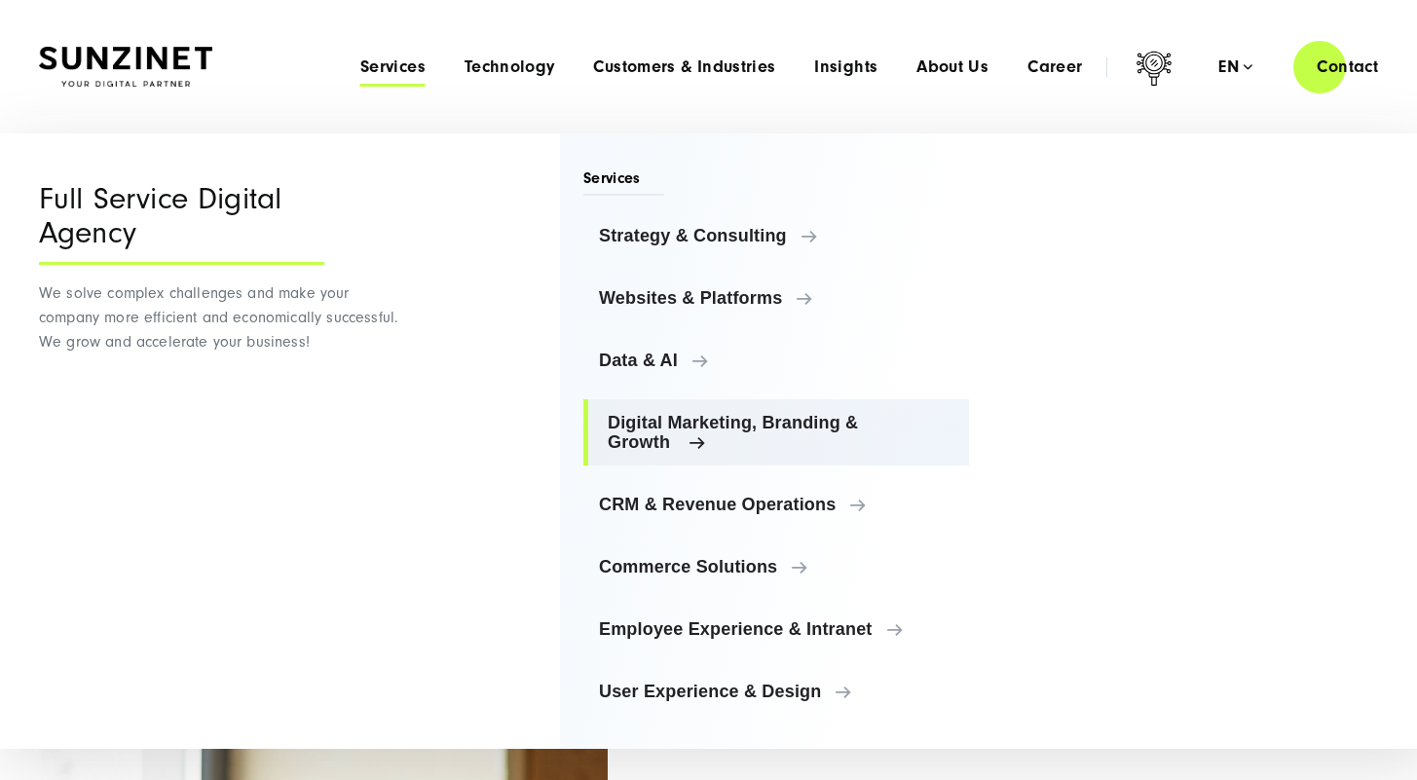
click at [665, 419] on span "Digital Marketing, Branding & Growth" at bounding box center [781, 432] width 346 height 39
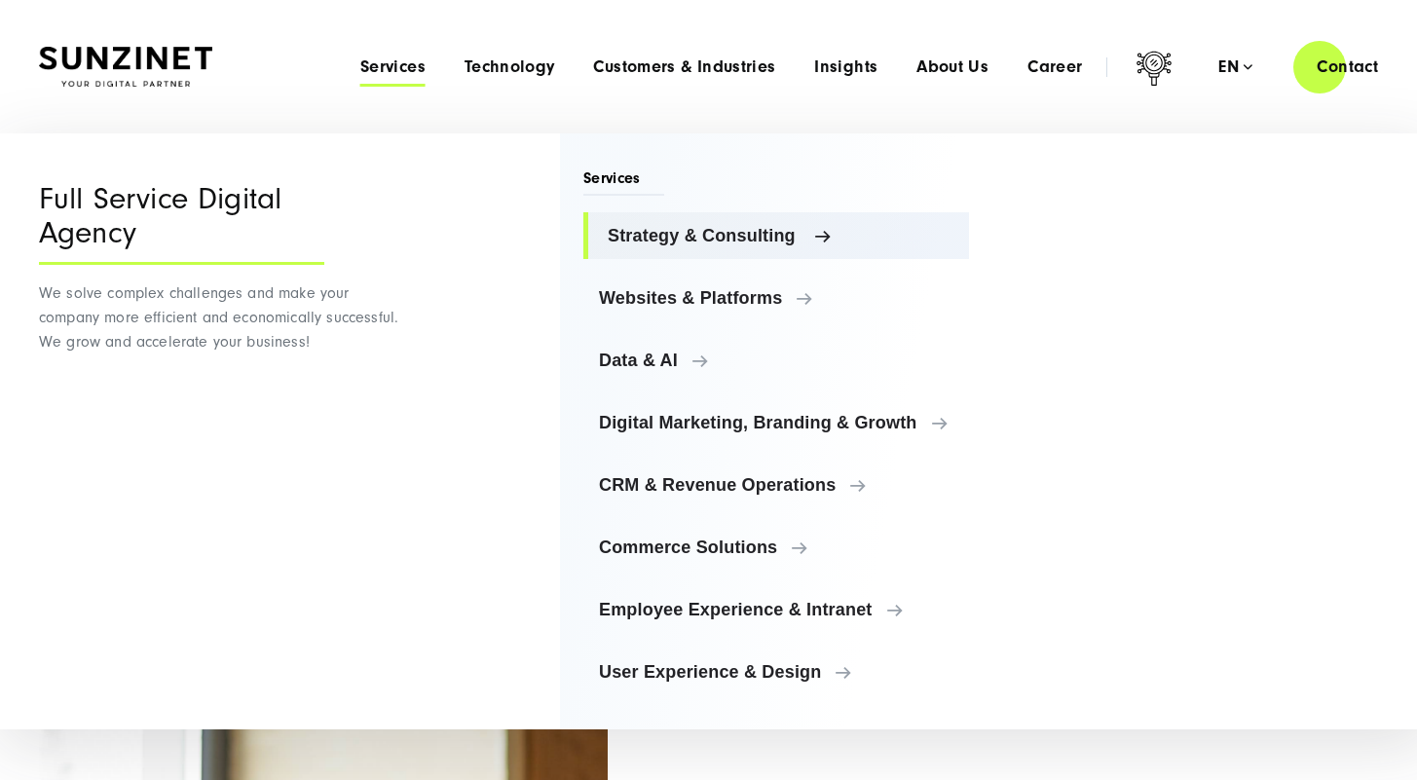
click at [745, 231] on span "Strategy & Consulting" at bounding box center [781, 235] width 346 height 19
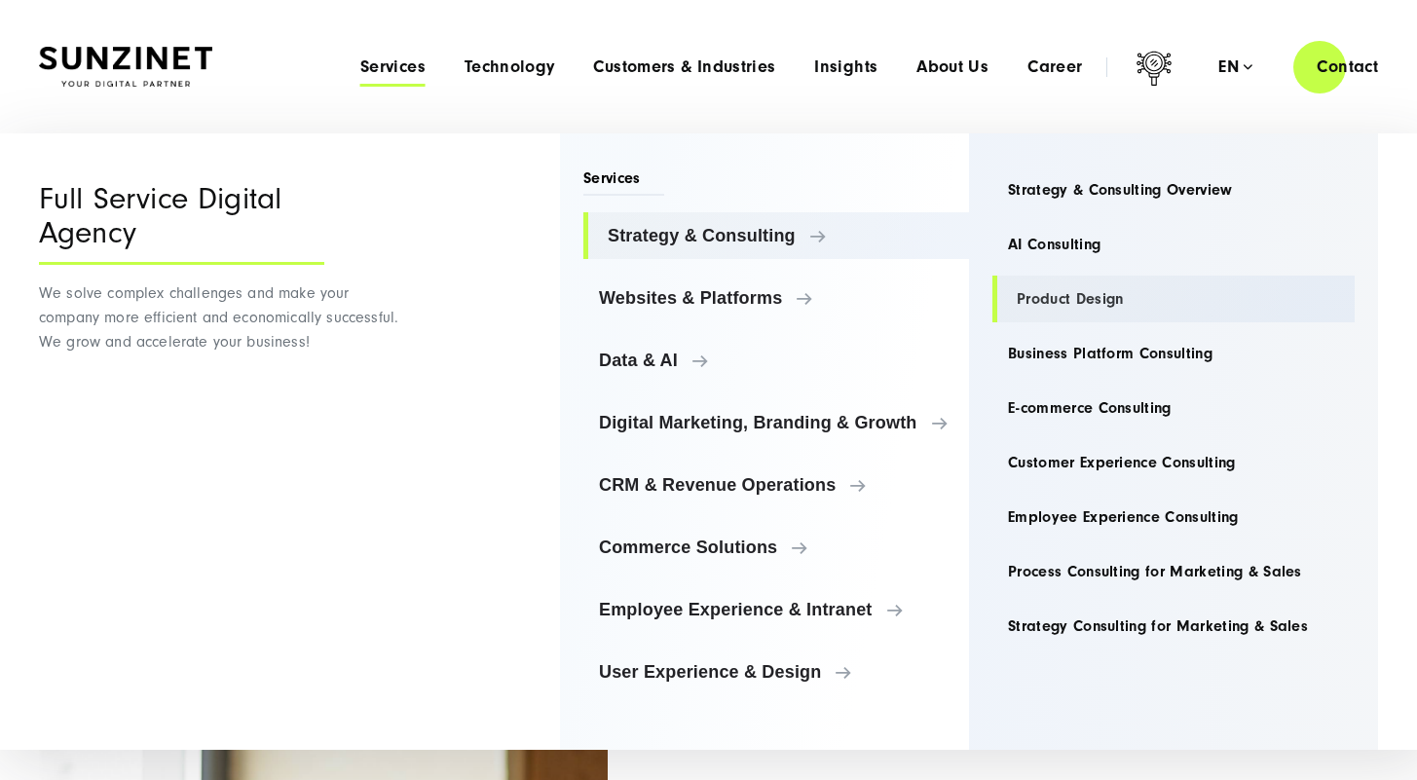
click at [1070, 306] on link "Product Design" at bounding box center [1173, 299] width 362 height 47
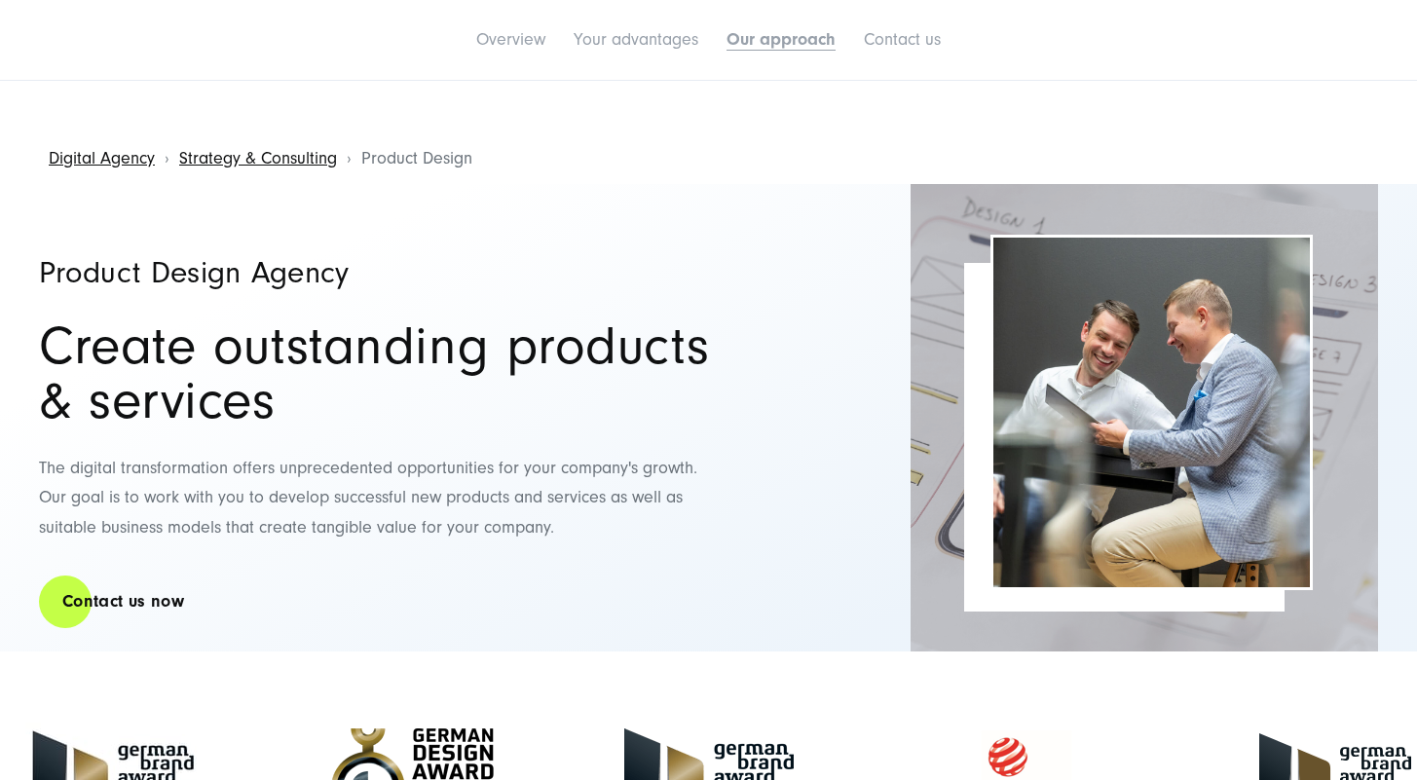
drag, startPoint x: 799, startPoint y: 647, endPoint x: 805, endPoint y: 610, distance: 37.5
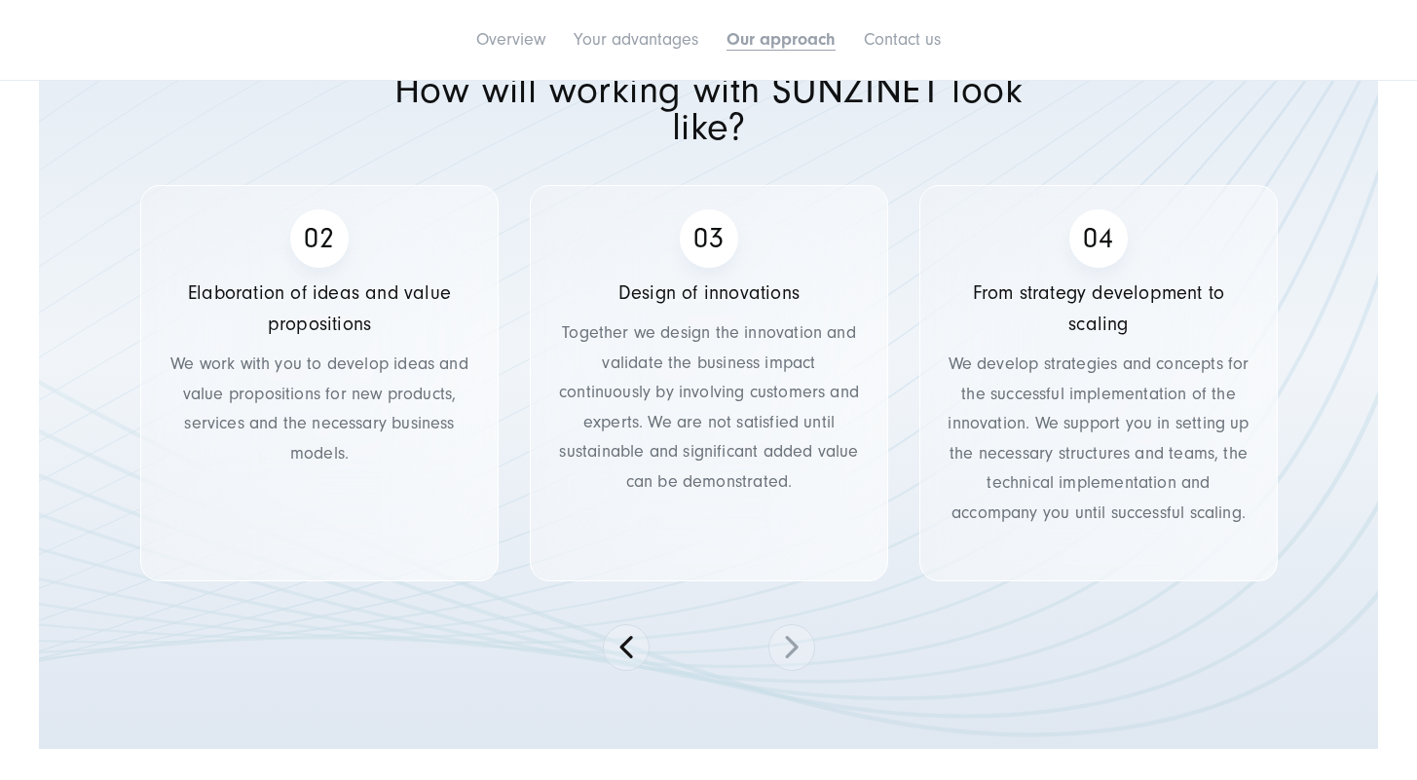
click at [864, 578] on div "Design of innovations Together we design the innovation and validate the busine…" at bounding box center [709, 383] width 358 height 396
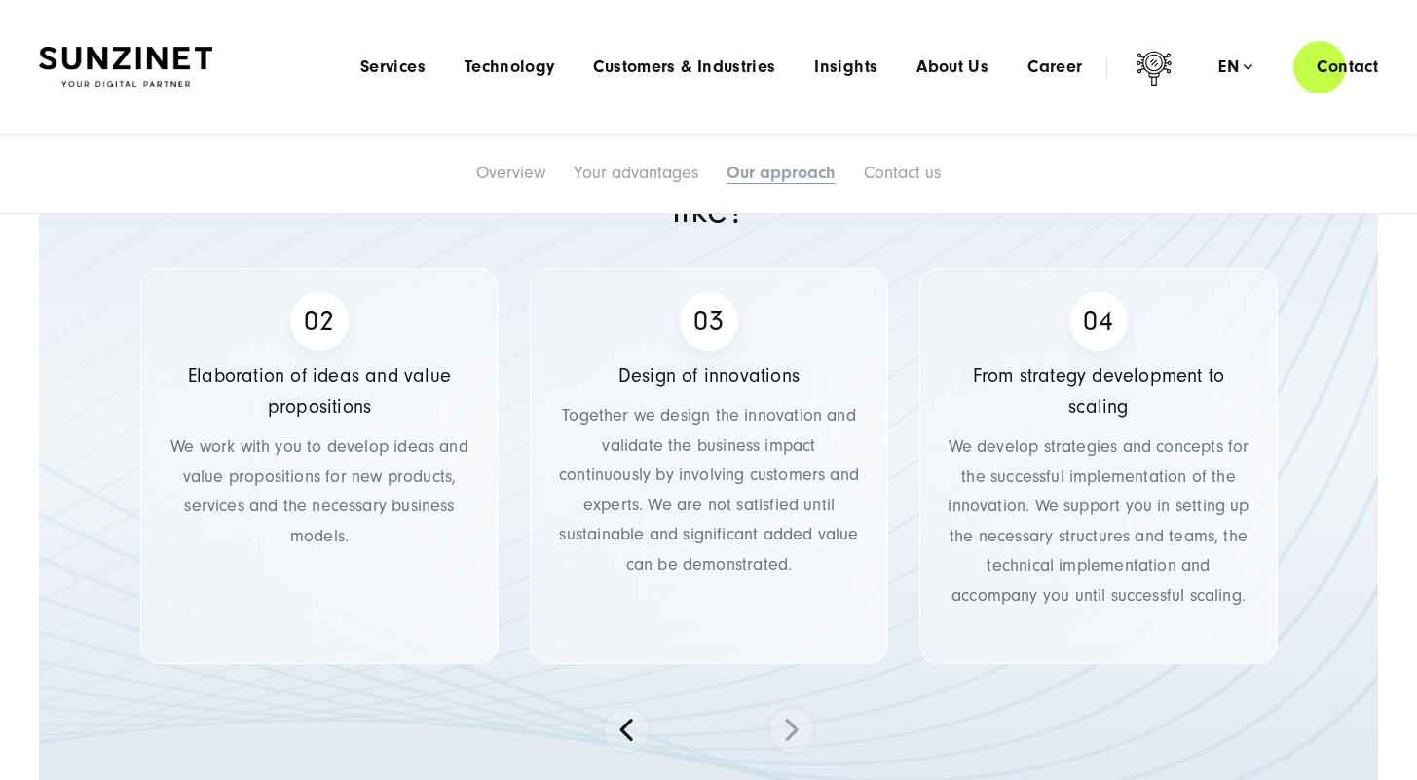
scroll to position [2824, 0]
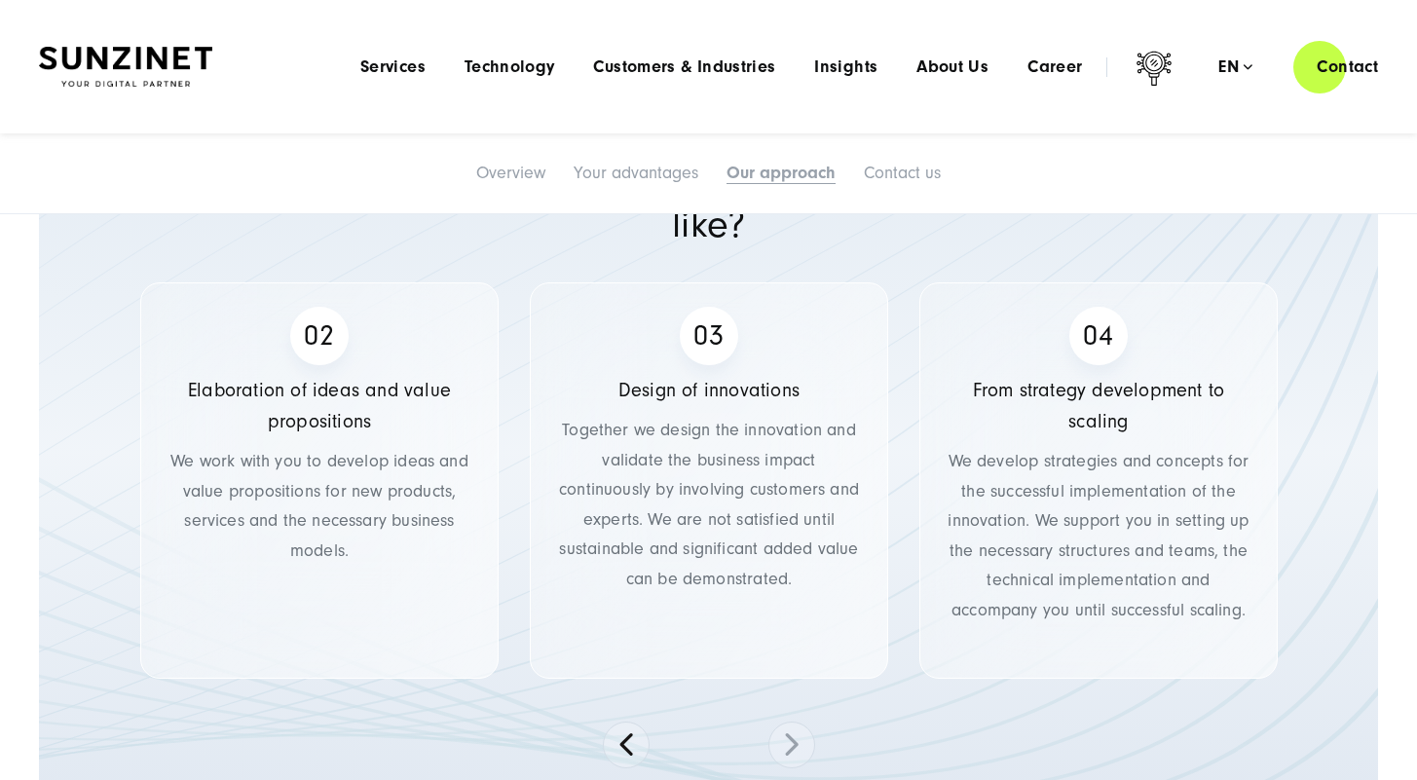
drag, startPoint x: 837, startPoint y: 567, endPoint x: 565, endPoint y: 530, distance: 275.1
click at [570, 531] on p "Together we design the innovation and validate the business impact continuously…" at bounding box center [709, 505] width 307 height 179
click at [798, 759] on button at bounding box center [791, 745] width 47 height 47
click at [819, 749] on div "Discover potentials Together we identify potentials and opportunities for innov…" at bounding box center [708, 525] width 1167 height 486
click at [789, 759] on button at bounding box center [791, 745] width 47 height 47
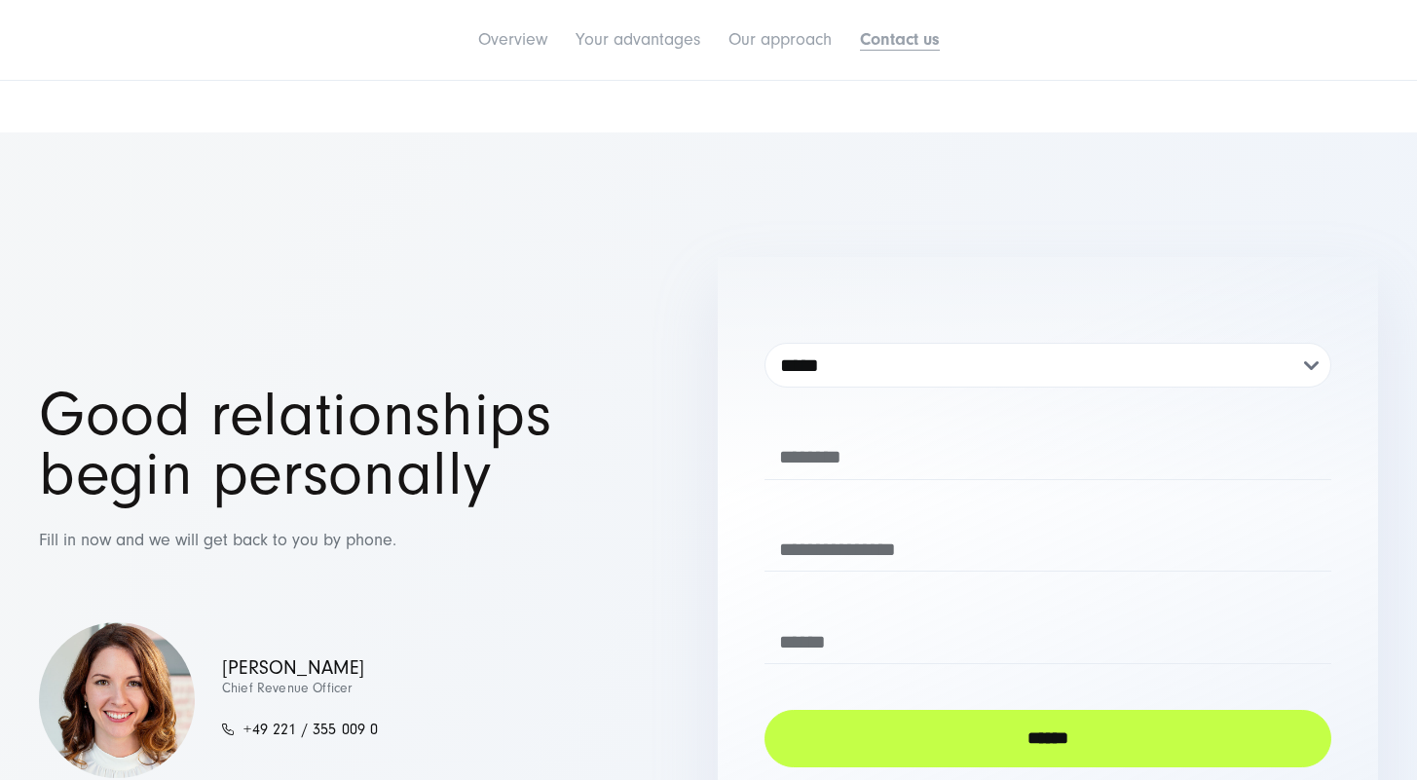
scroll to position [3797, 0]
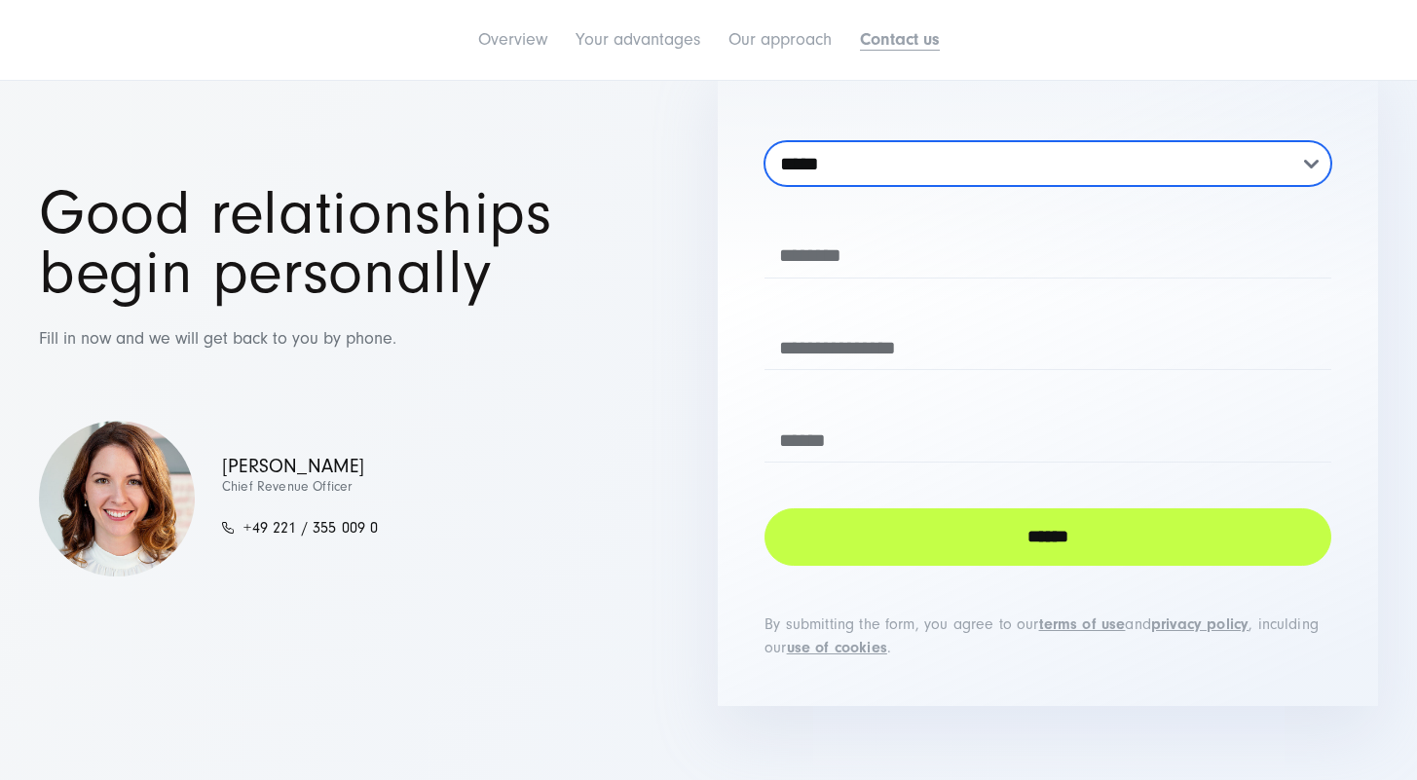
click at [1114, 157] on select "***** *** **** ***** ***" at bounding box center [1047, 163] width 567 height 45
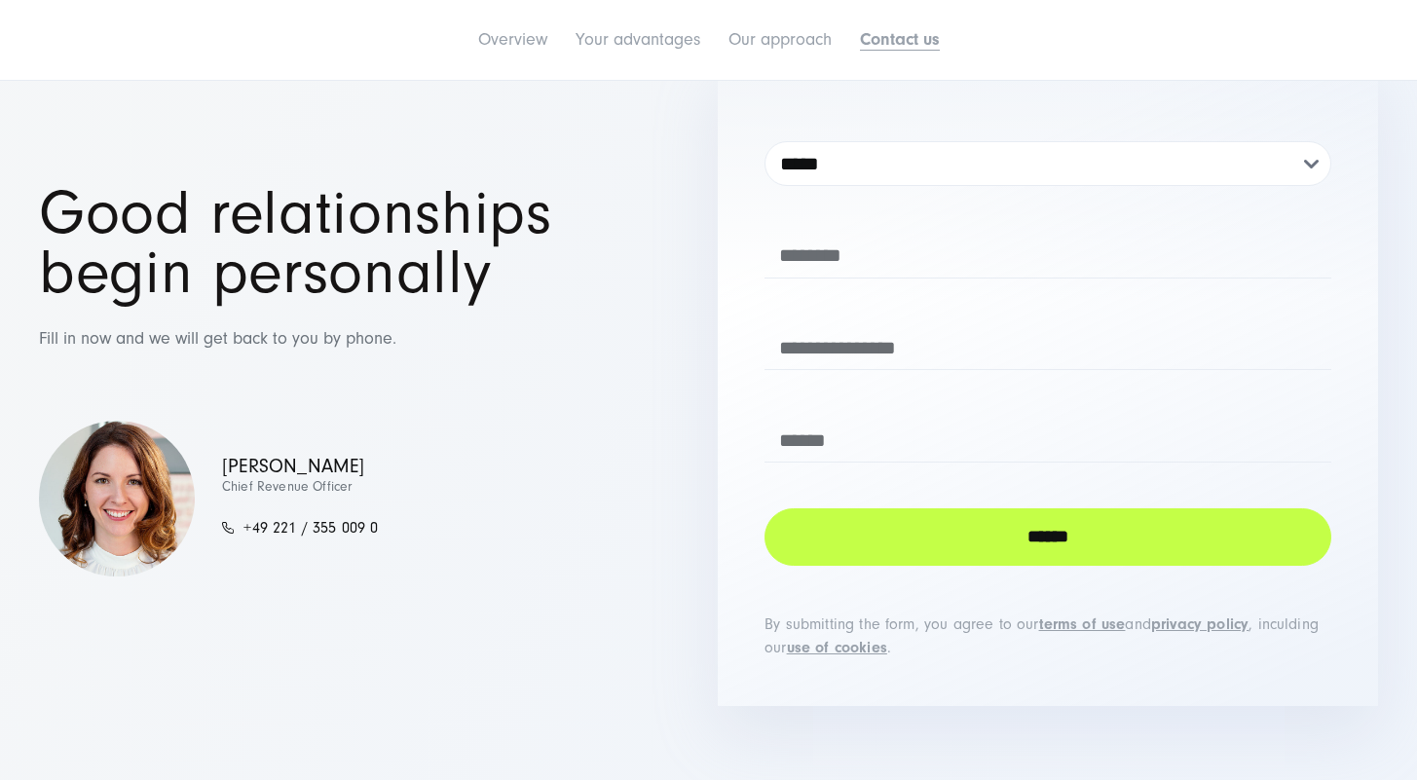
click at [943, 93] on div "***** *** **** ***** *** Service Interest Tag ****** By submitting the form, yo…" at bounding box center [1048, 381] width 660 height 650
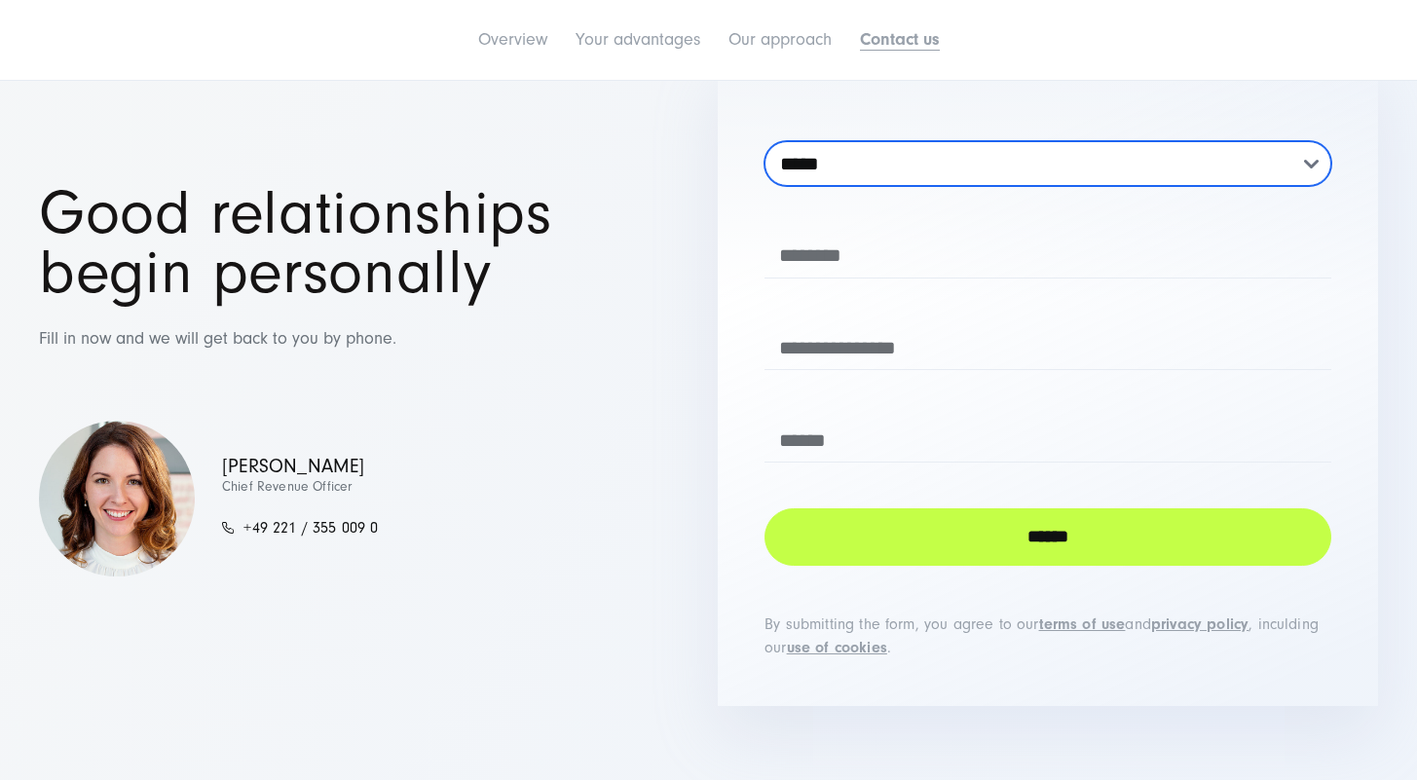
click at [859, 154] on select "***** *** **** ***** ***" at bounding box center [1047, 163] width 567 height 45
click at [860, 153] on select "***** *** **** ***** ***" at bounding box center [1047, 163] width 567 height 45
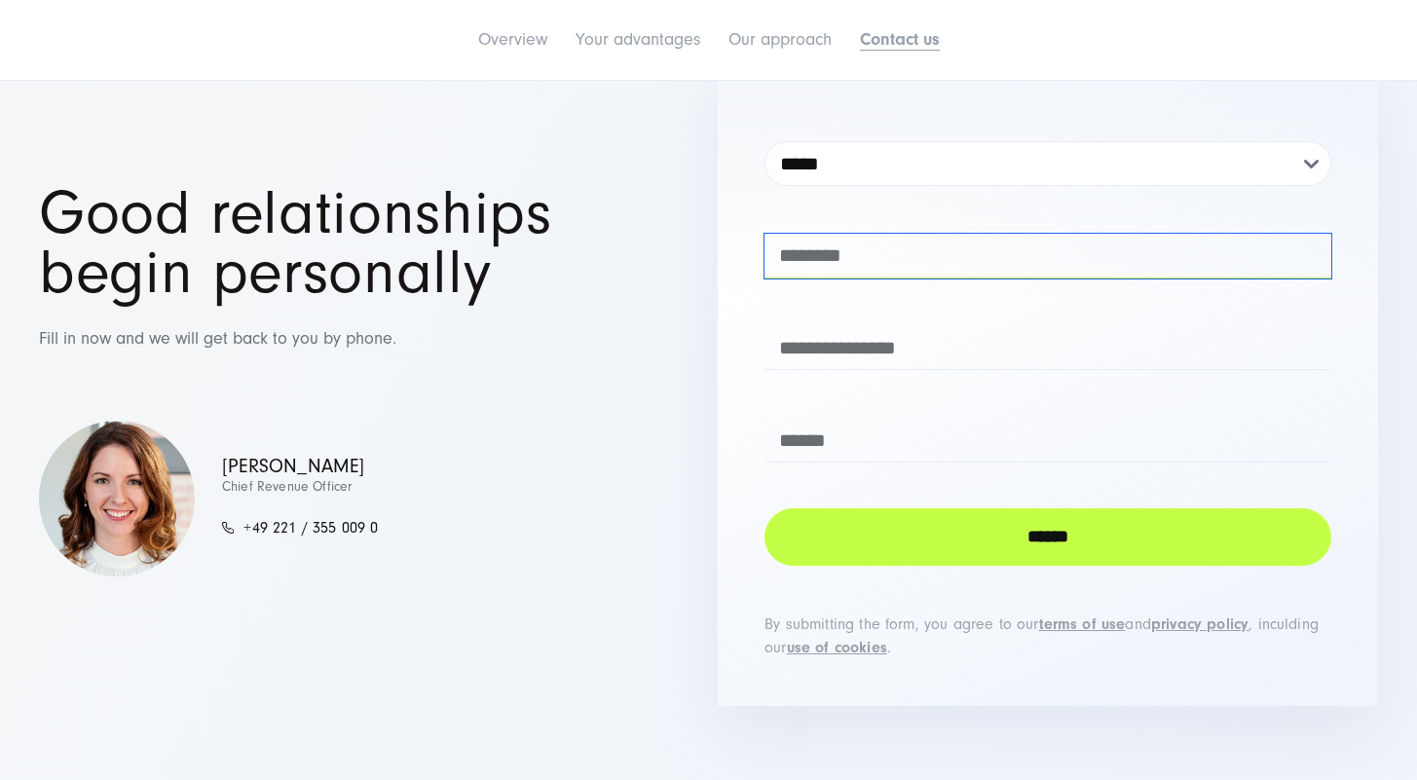
click at [850, 247] on input "text" at bounding box center [1047, 256] width 567 height 45
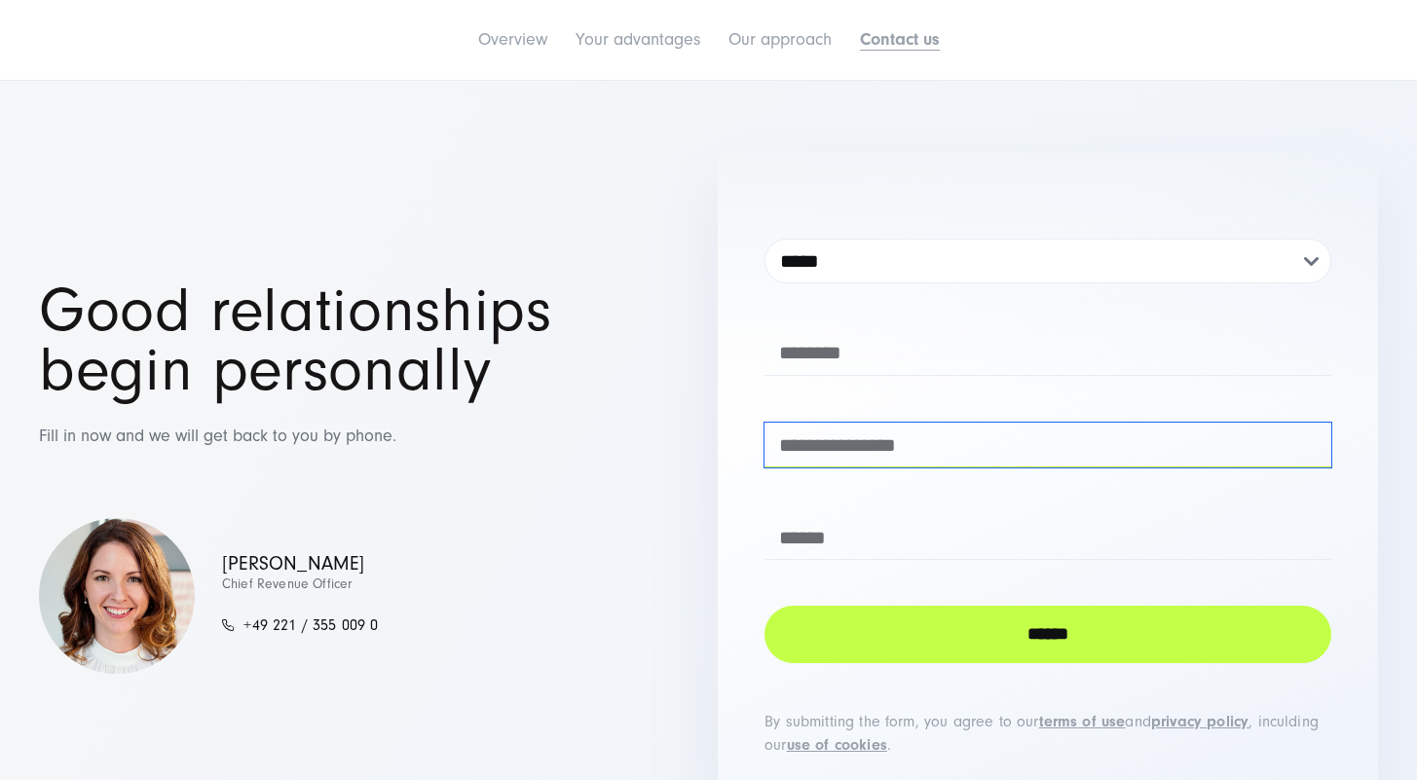
click at [1037, 463] on input "email" at bounding box center [1047, 445] width 567 height 45
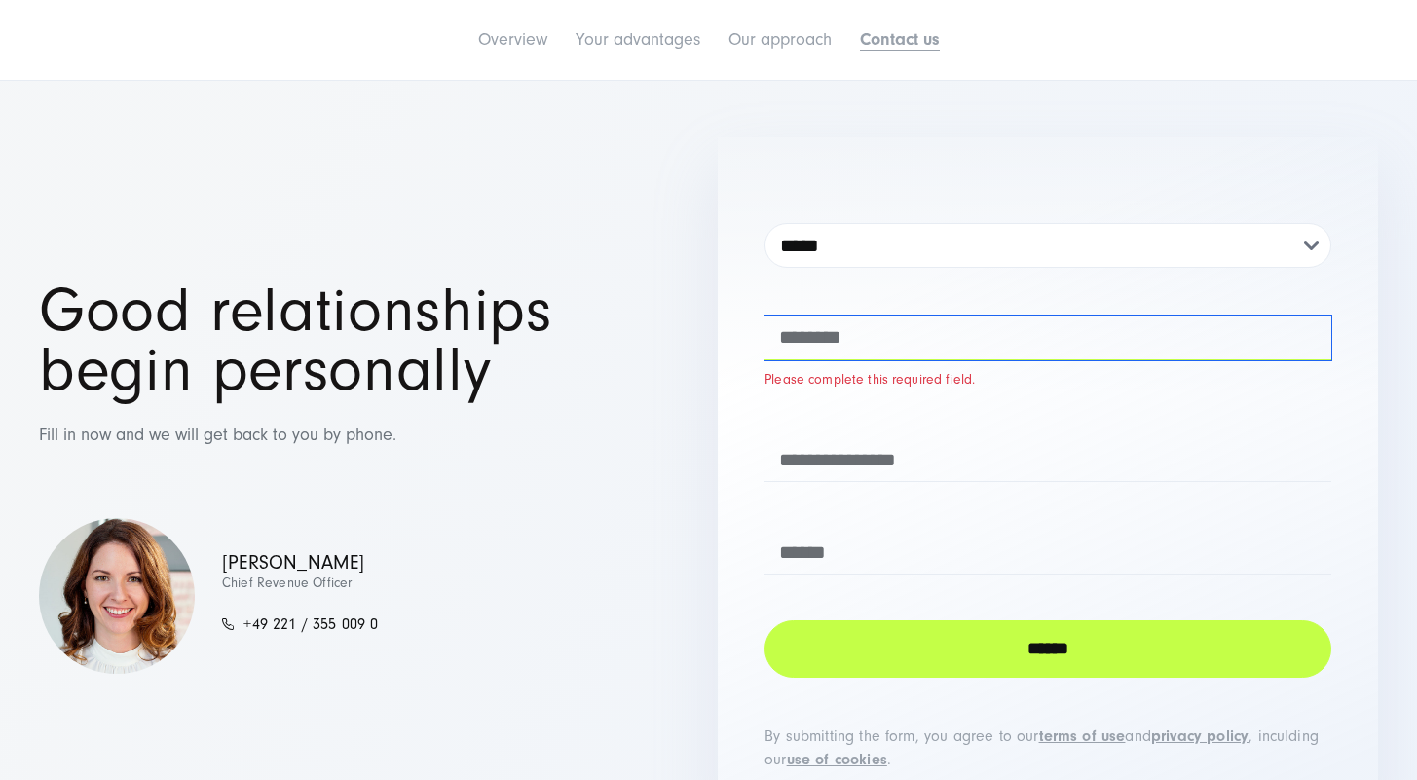
click at [924, 339] on input "text" at bounding box center [1047, 337] width 567 height 45
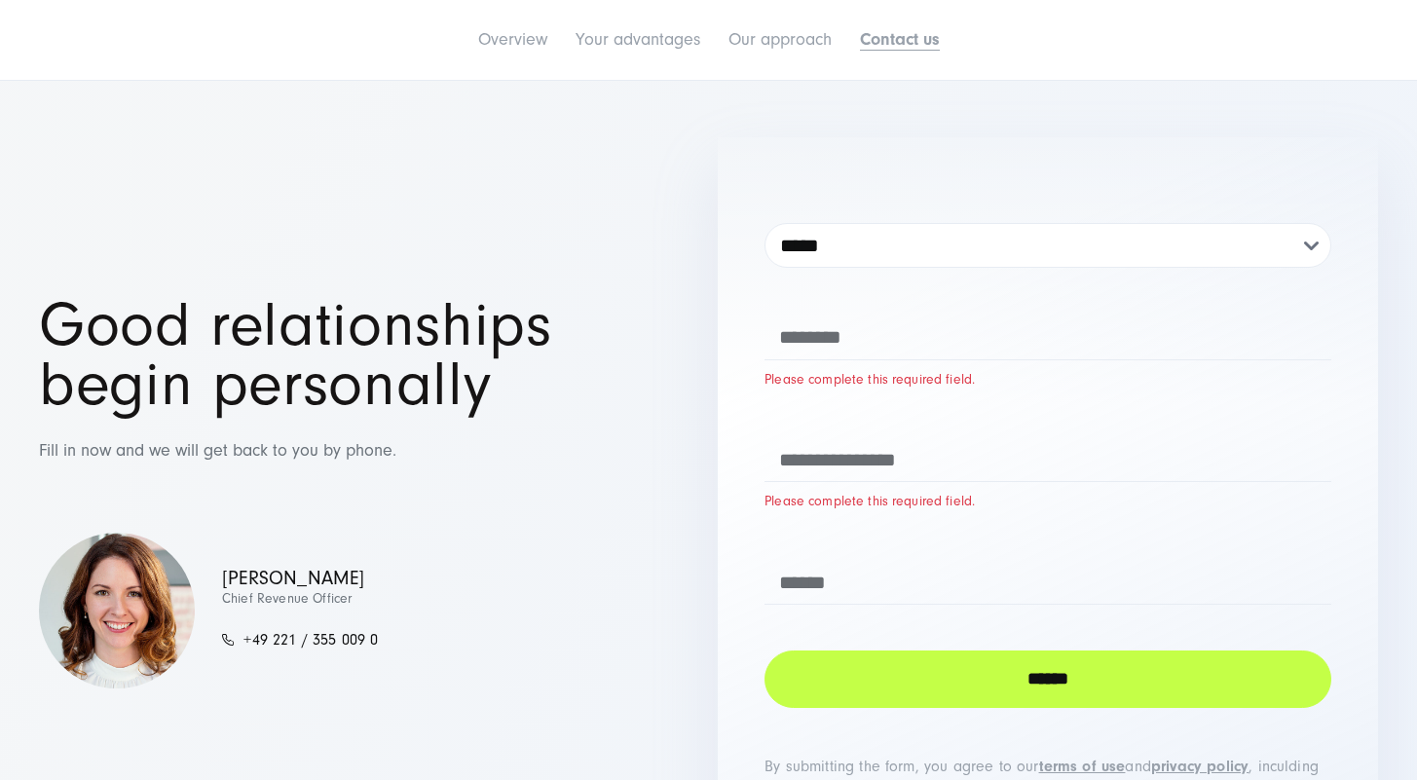
scroll to position [3730, 0]
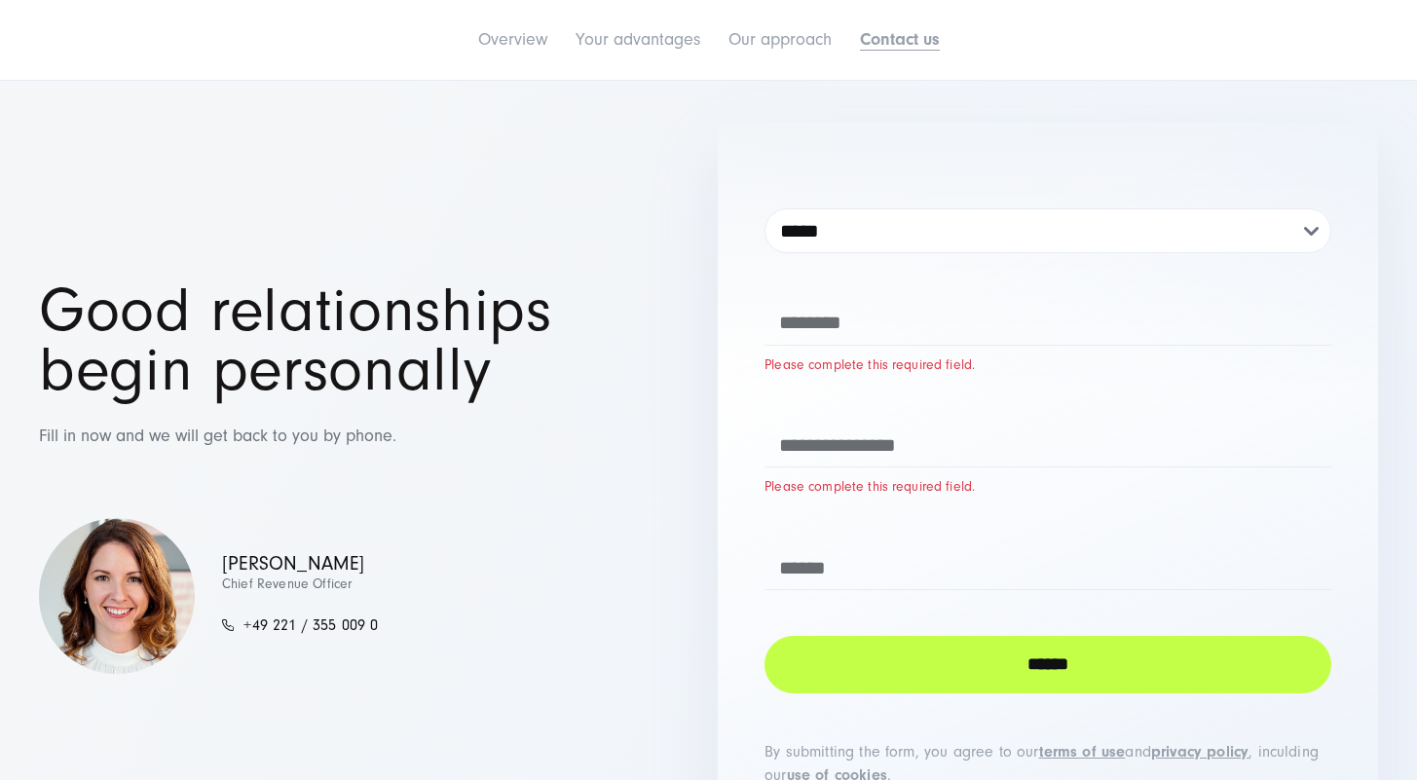
drag, startPoint x: 578, startPoint y: 515, endPoint x: 834, endPoint y: 397, distance: 281.9
click at [580, 514] on div "Good relationships begin personally Fill in now and we will get back to you by …" at bounding box center [369, 477] width 660 height 392
click at [677, 261] on div "Good relationships begin personally Fill in now and we will get back to you by …" at bounding box center [708, 478] width 1339 height 711
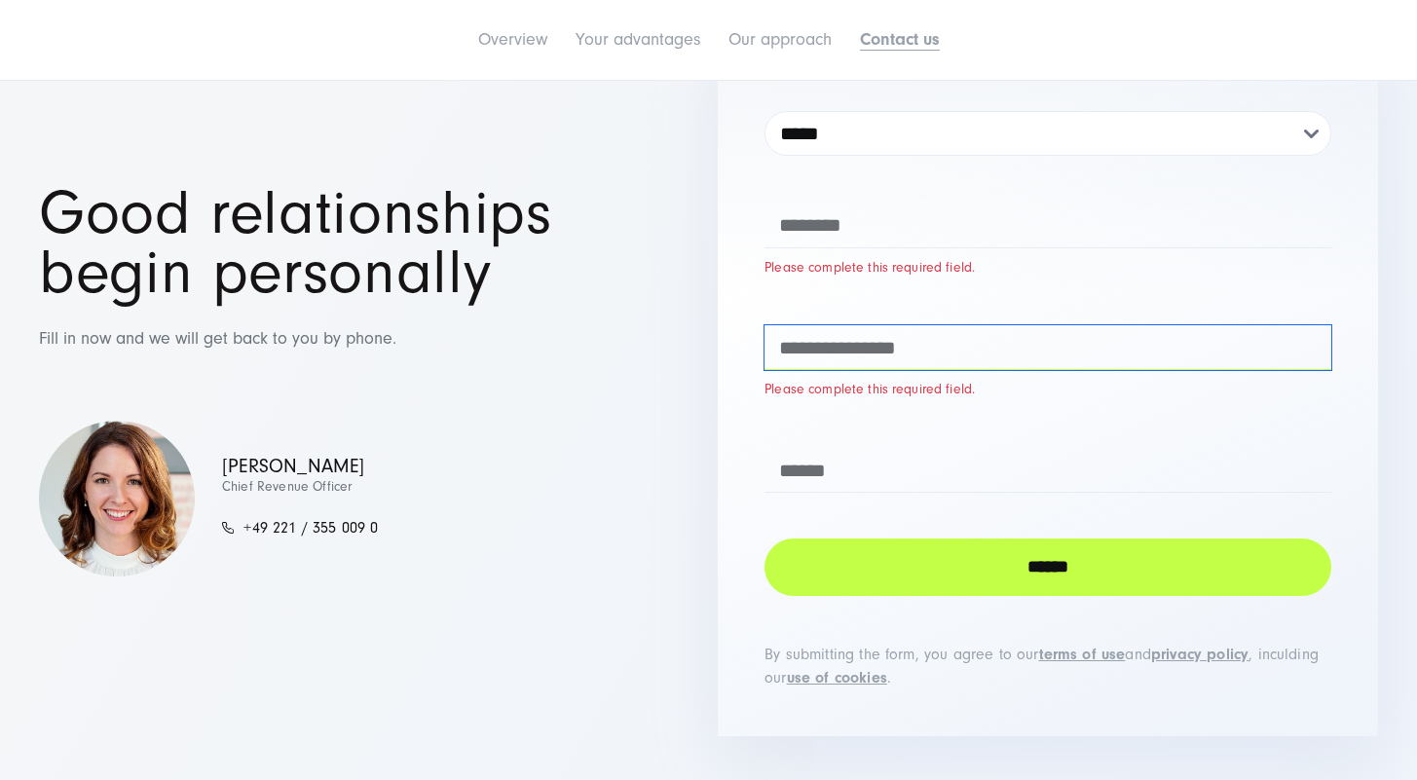
drag, startPoint x: 913, startPoint y: 358, endPoint x: 899, endPoint y: 361, distance: 14.9
click at [913, 358] on input "email" at bounding box center [1047, 347] width 567 height 45
click at [722, 391] on div "***** *** **** ***** *** Please complete this required field. Please complete t…" at bounding box center [1048, 380] width 660 height 711
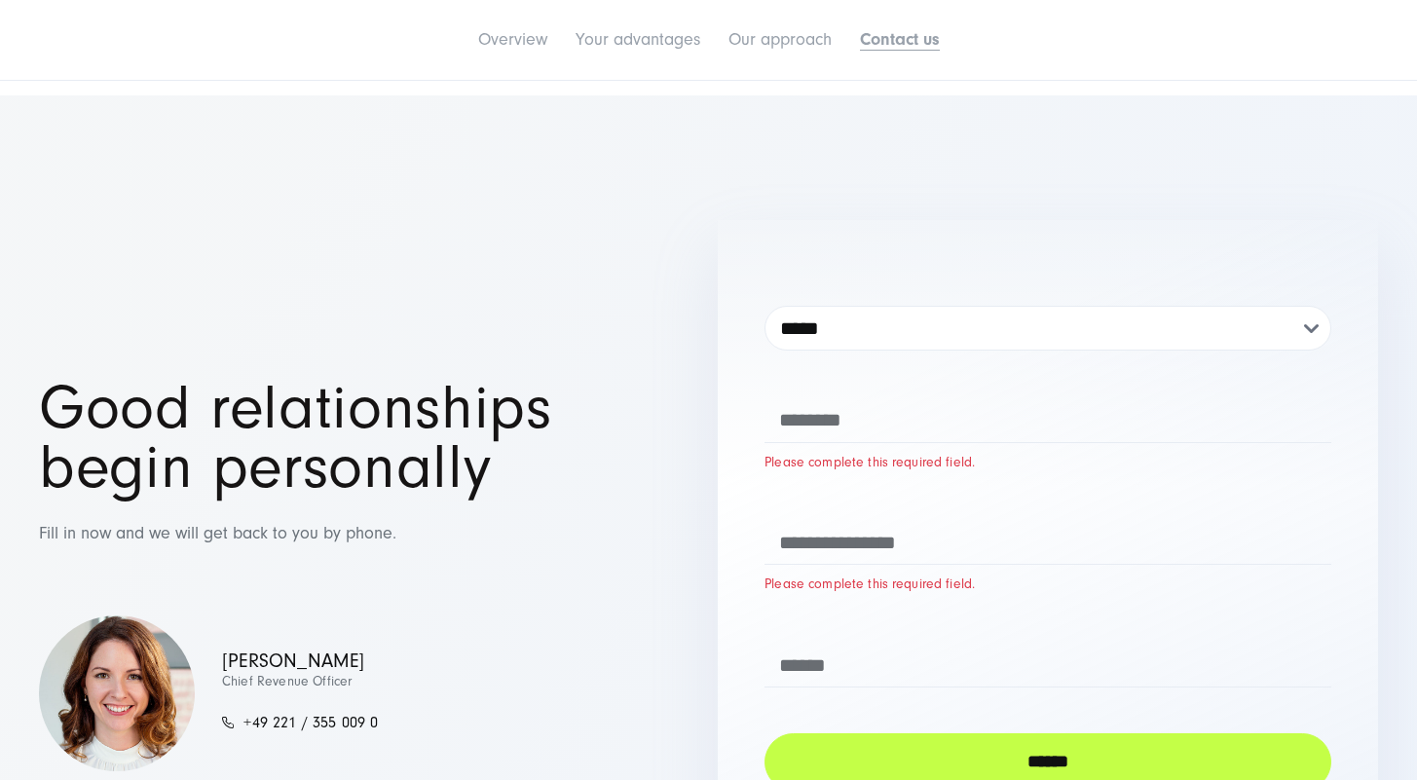
scroll to position [3730, 0]
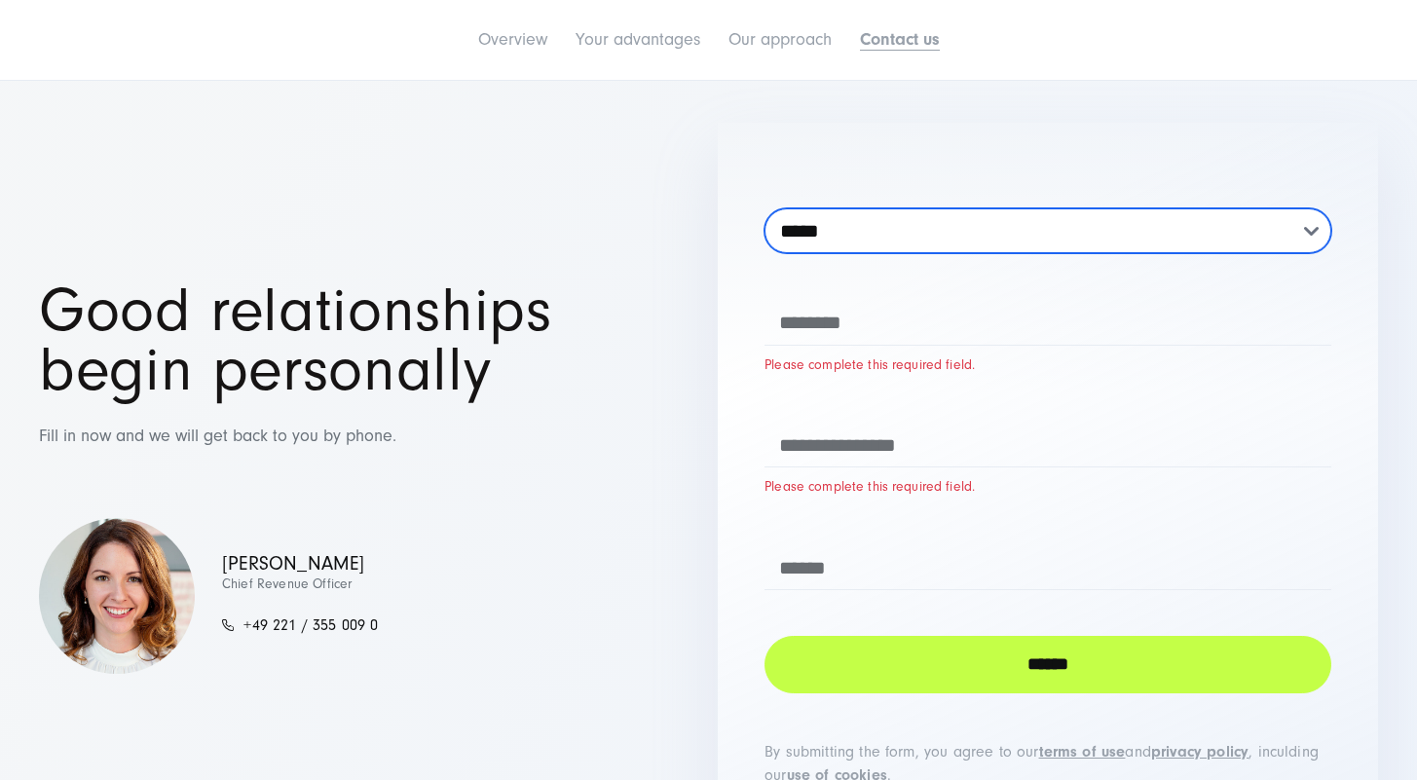
click at [1250, 236] on select "***** *** **** ***** ***" at bounding box center [1047, 230] width 567 height 45
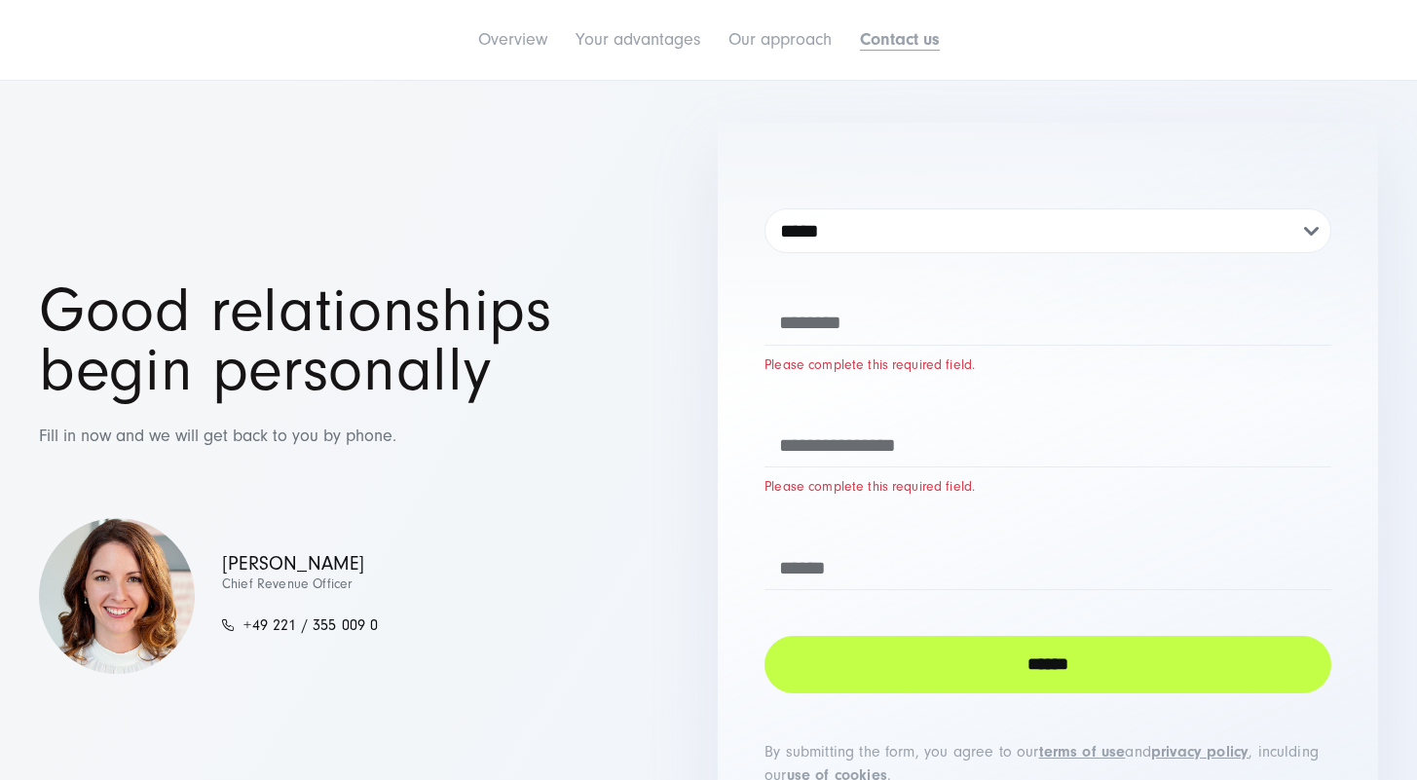
click at [670, 448] on p "Fill in now and we will get back to you by phone." at bounding box center [369, 437] width 660 height 30
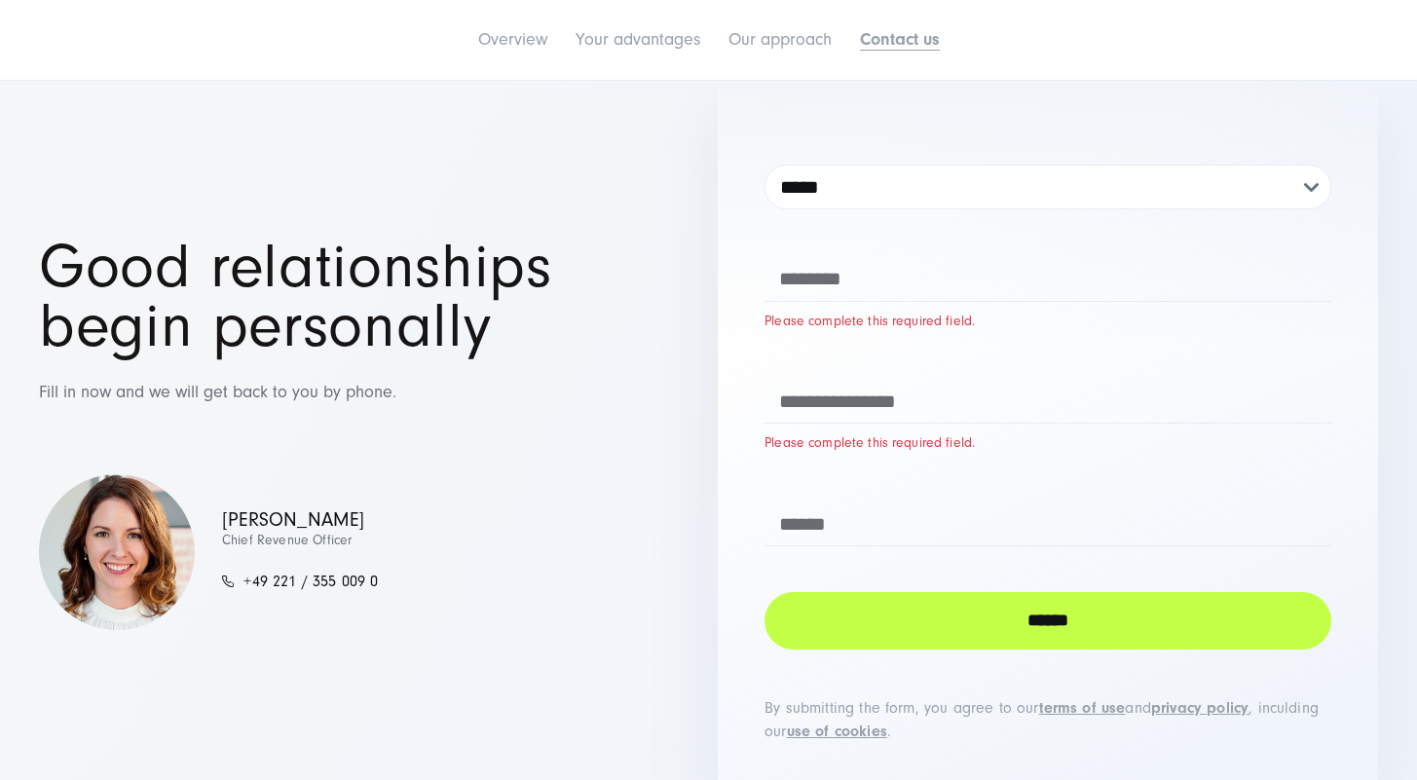
scroll to position [3828, 0]
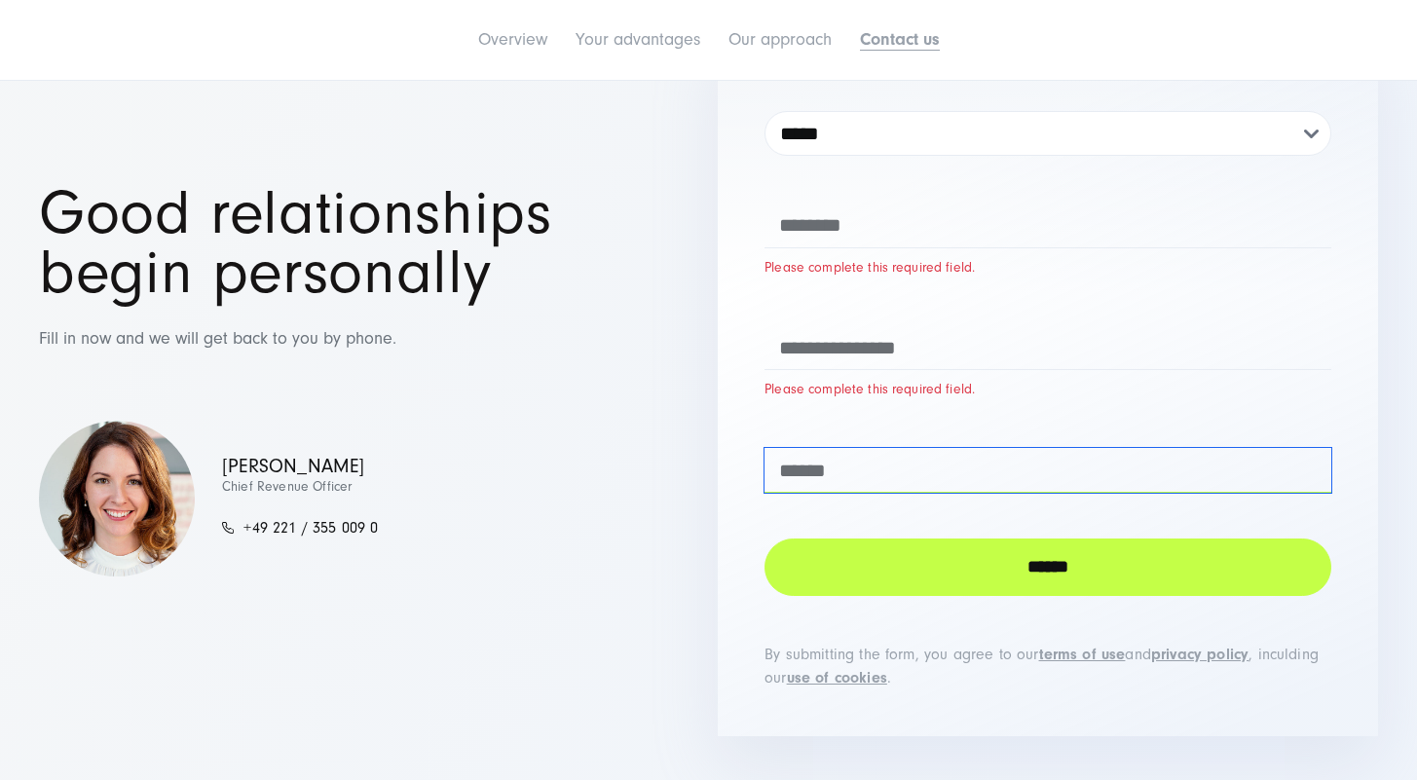
click at [848, 493] on input "tel" at bounding box center [1047, 470] width 567 height 45
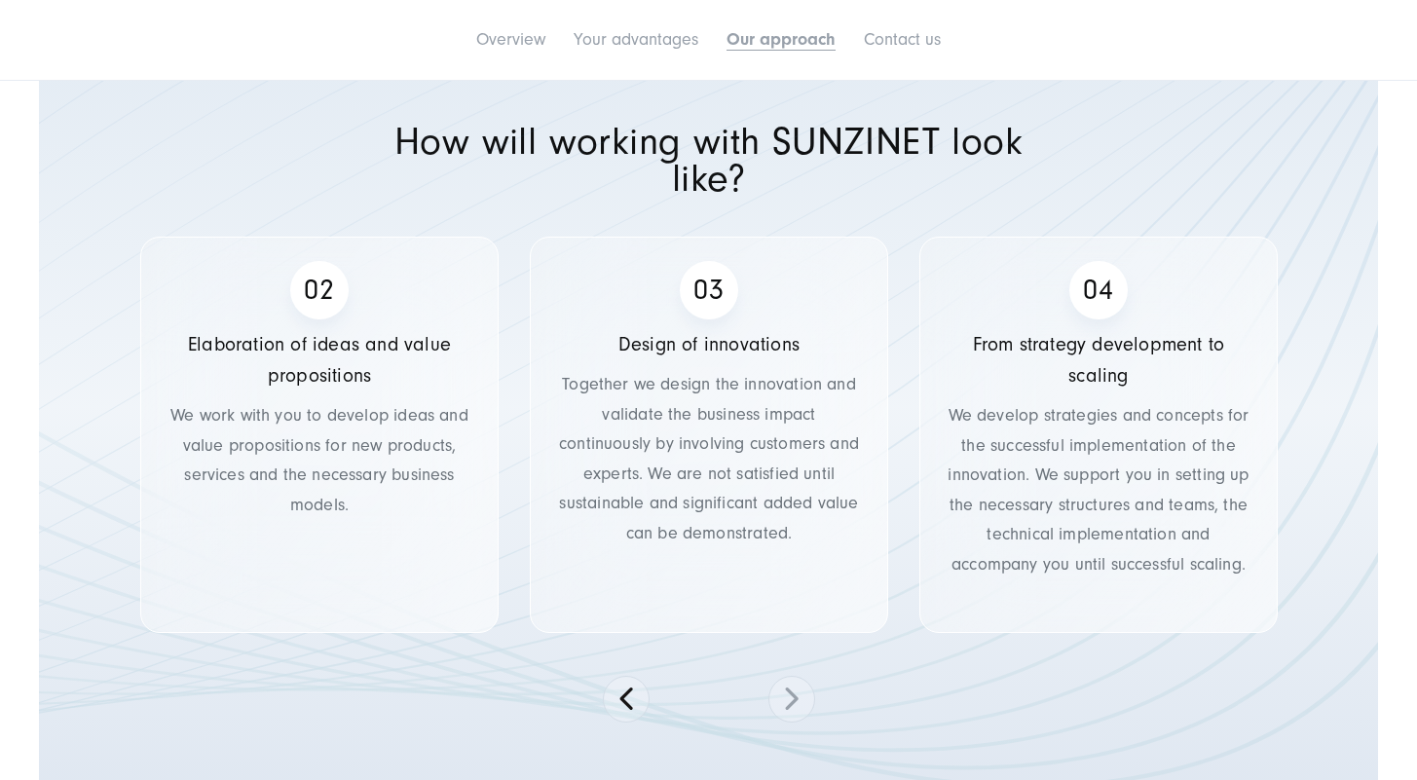
scroll to position [3259, 0]
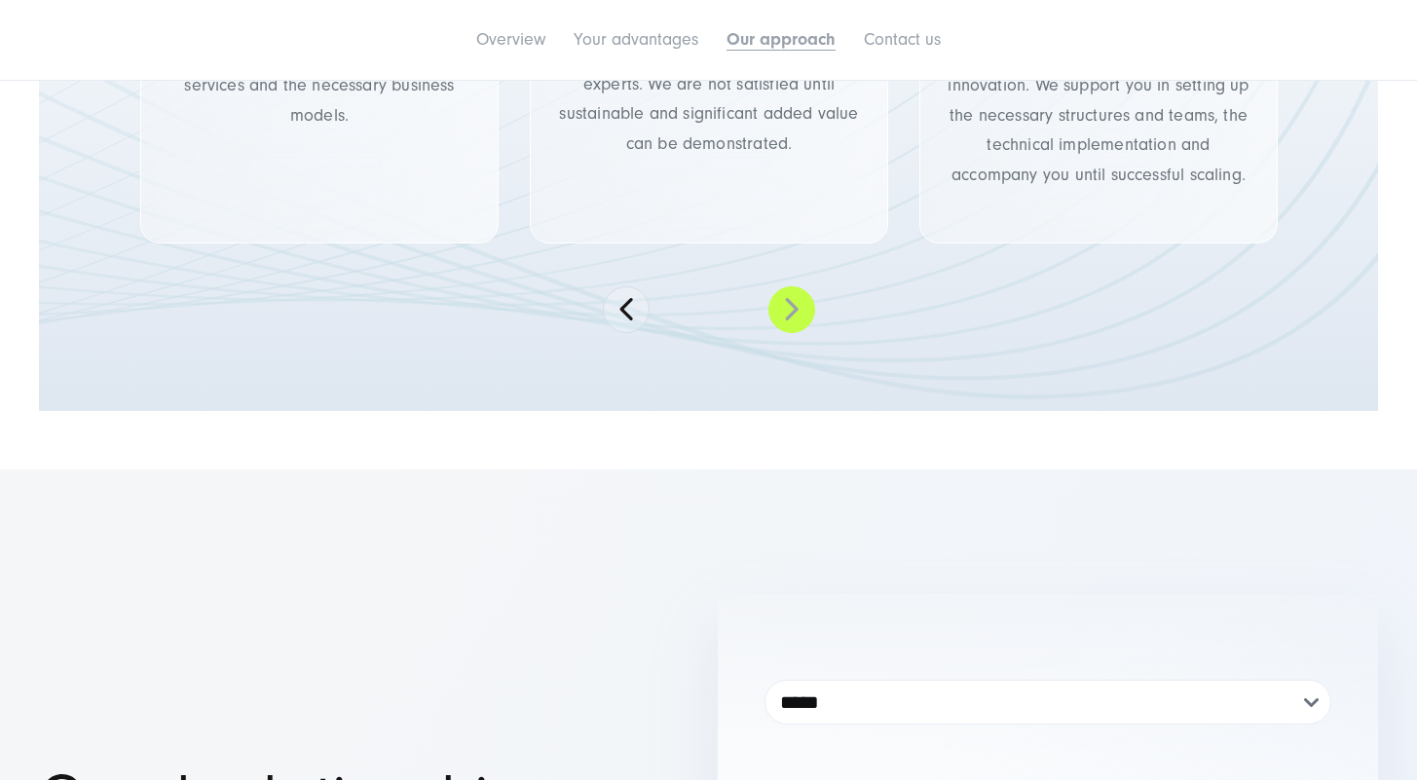
click at [792, 316] on button at bounding box center [791, 309] width 47 height 47
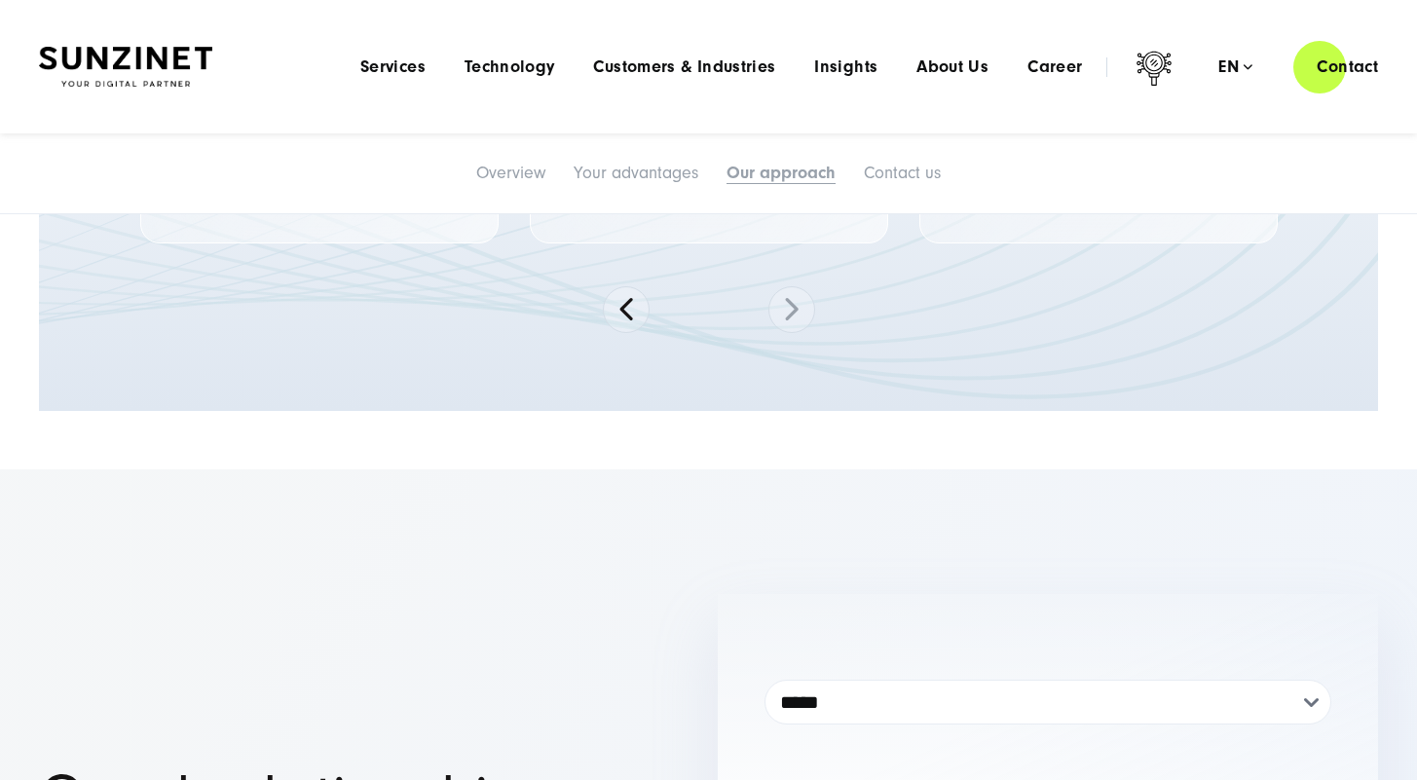
scroll to position [2967, 0]
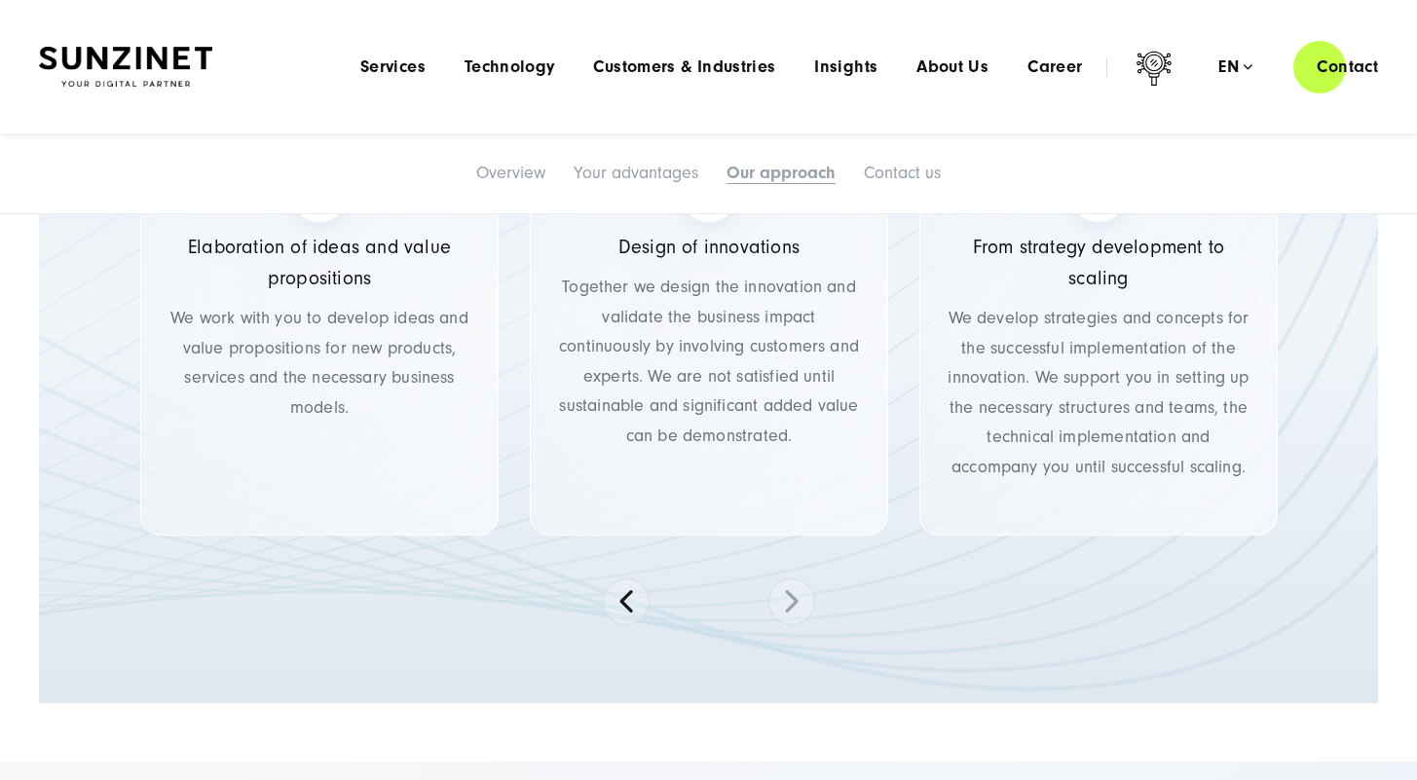
click at [638, 627] on div "How will working with SUNZINET look like? Discover potentials Together we ident…" at bounding box center [708, 332] width 1339 height 741
click at [636, 614] on button at bounding box center [626, 601] width 47 height 47
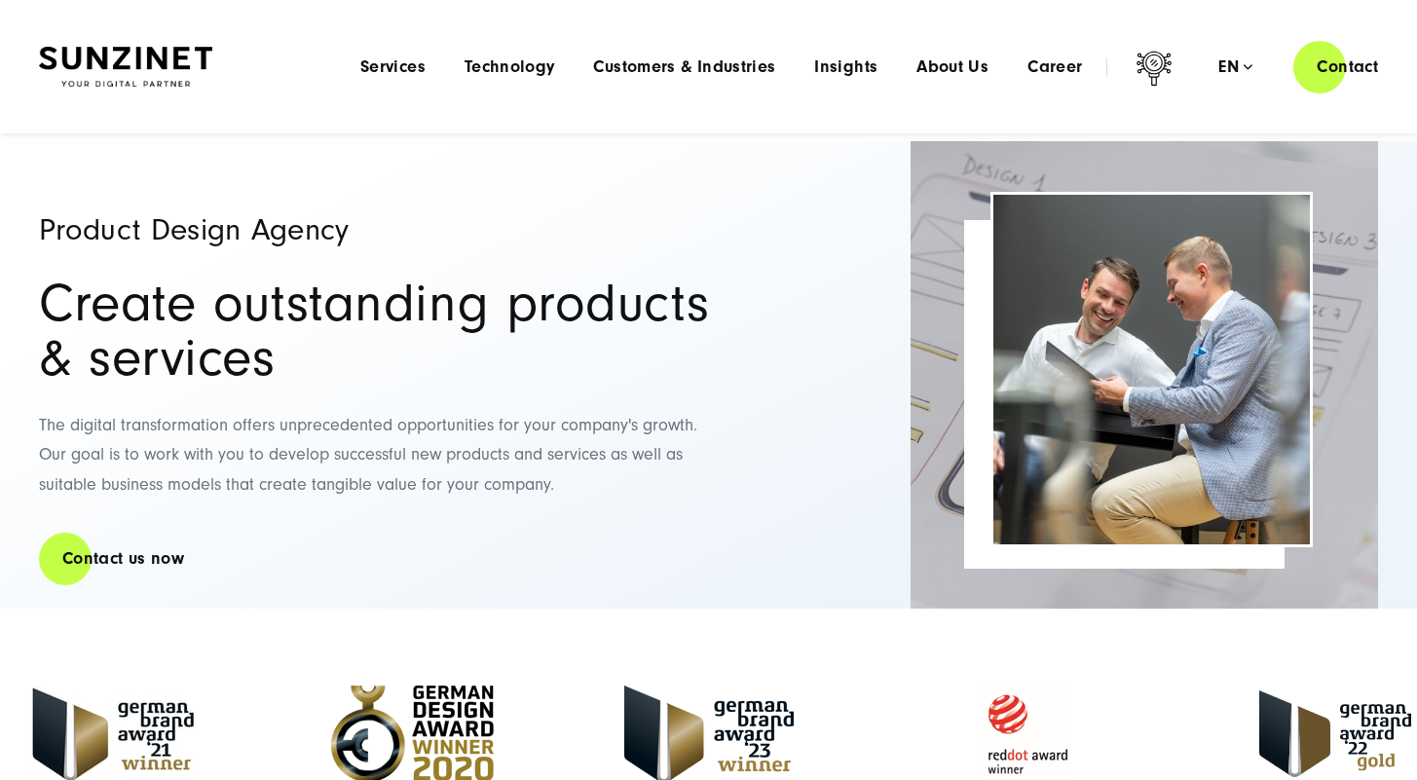
scroll to position [0, 0]
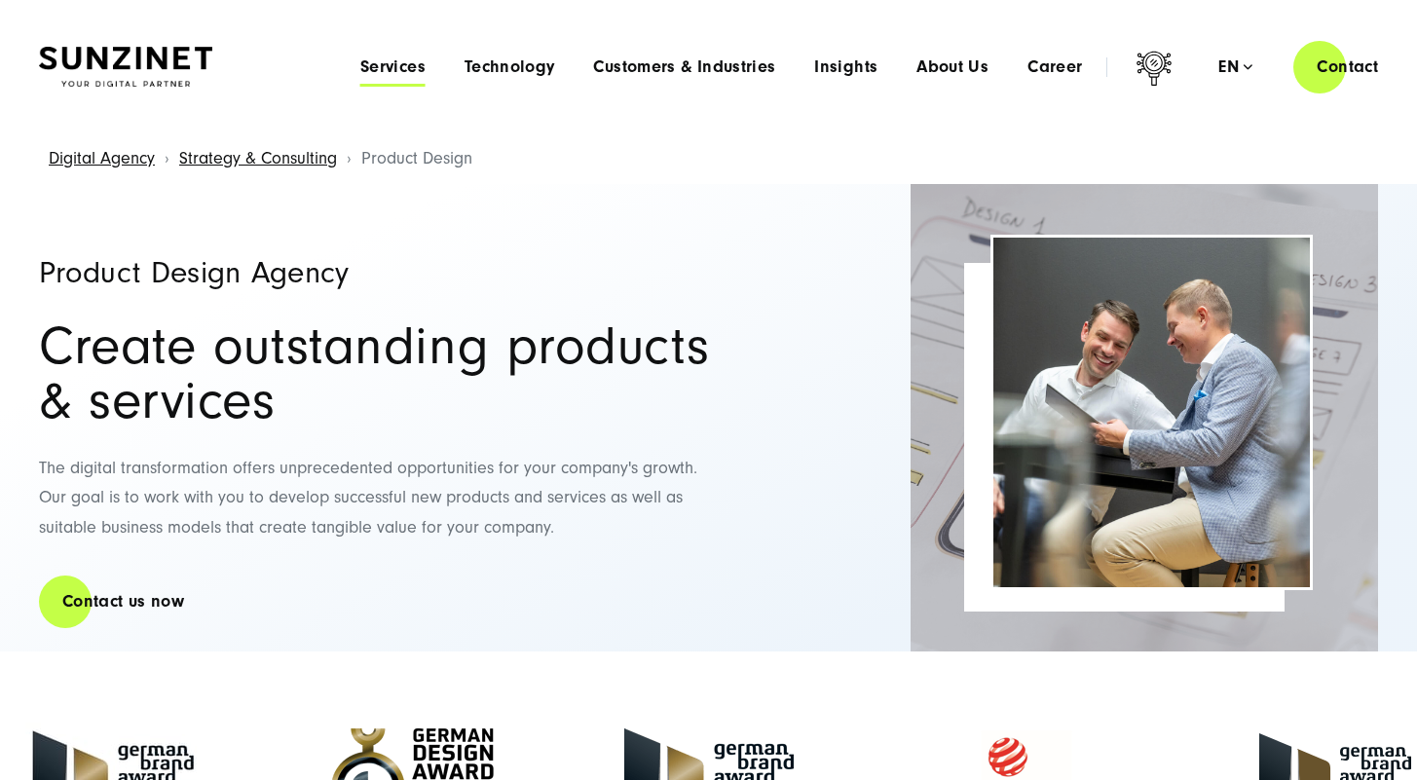
click at [401, 65] on span "Services" at bounding box center [392, 66] width 65 height 19
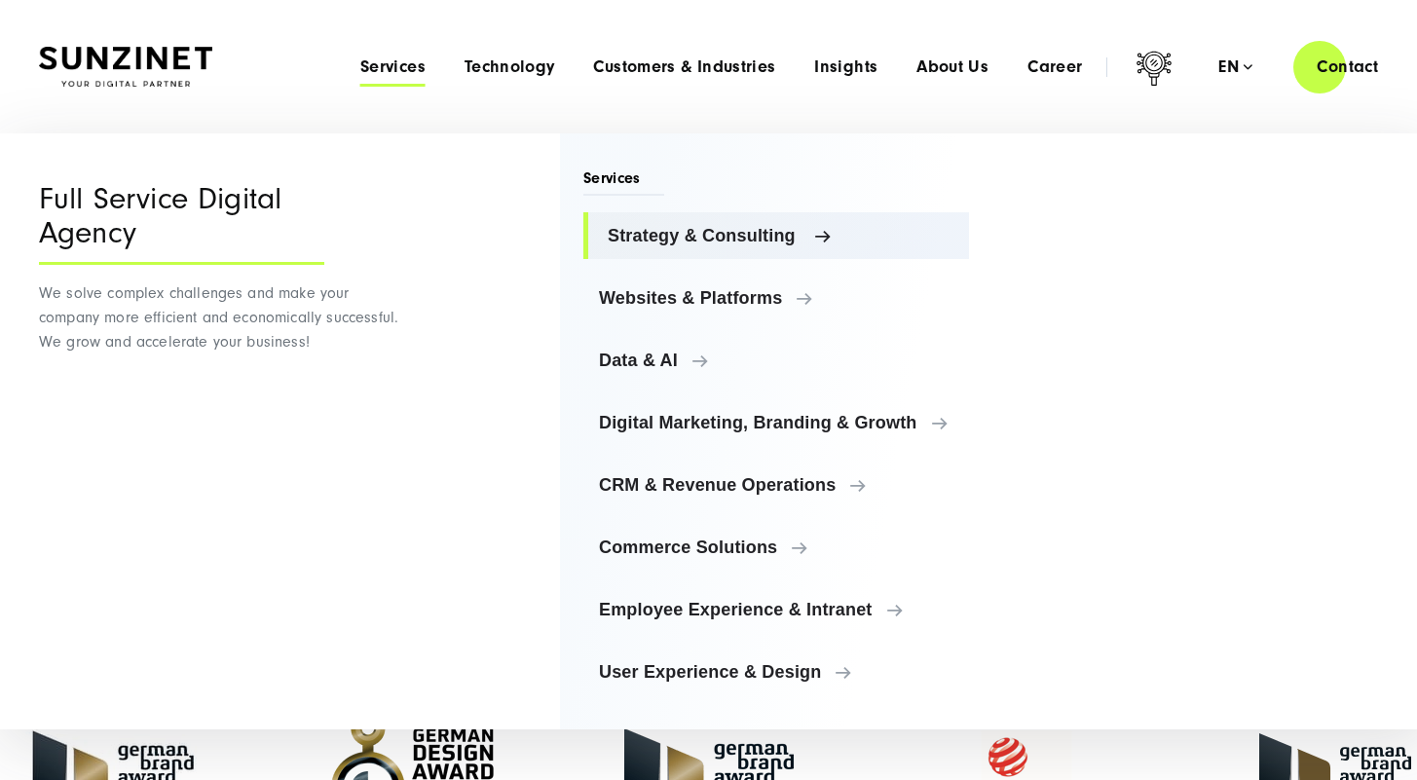
click at [674, 232] on span "Strategy & Consulting" at bounding box center [781, 235] width 346 height 19
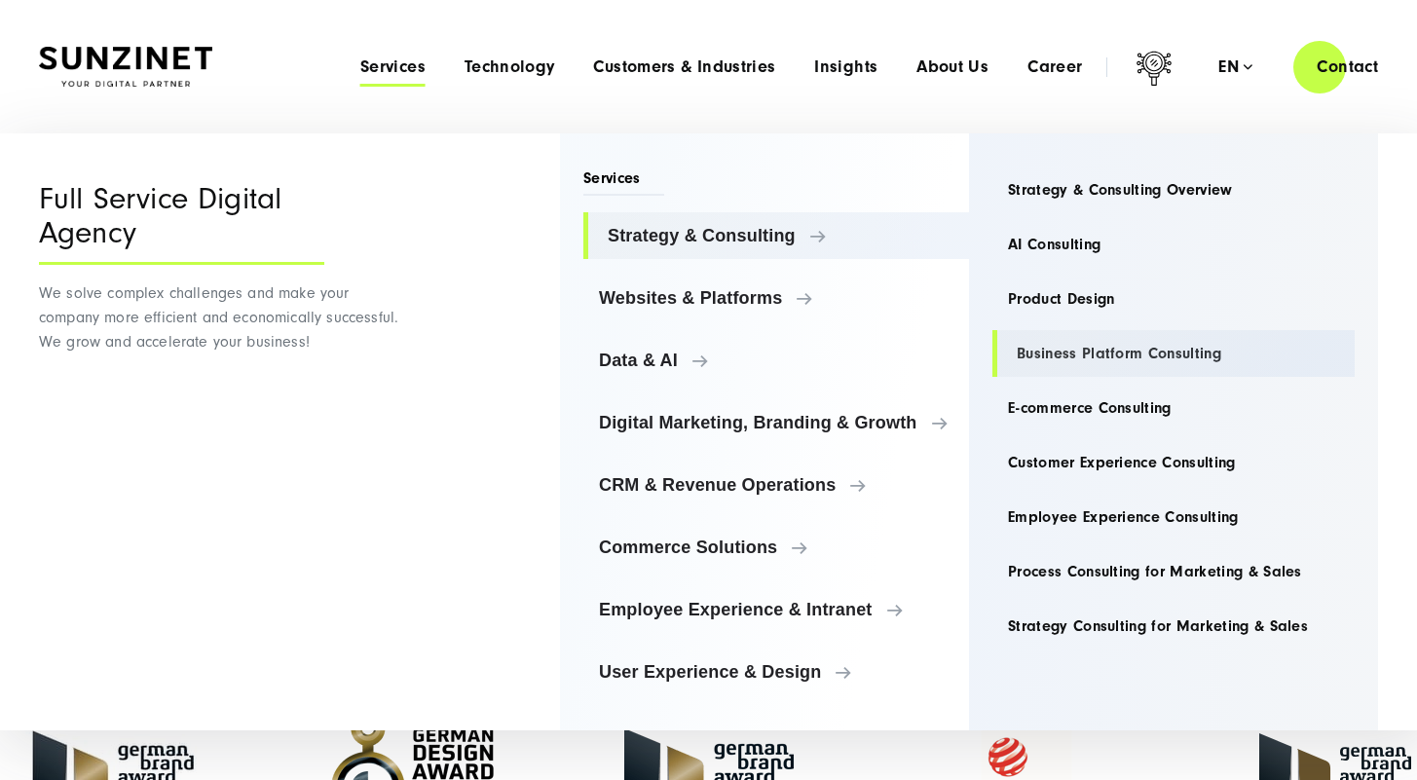
click at [1106, 352] on link "Business Platform Consulting" at bounding box center [1173, 353] width 362 height 47
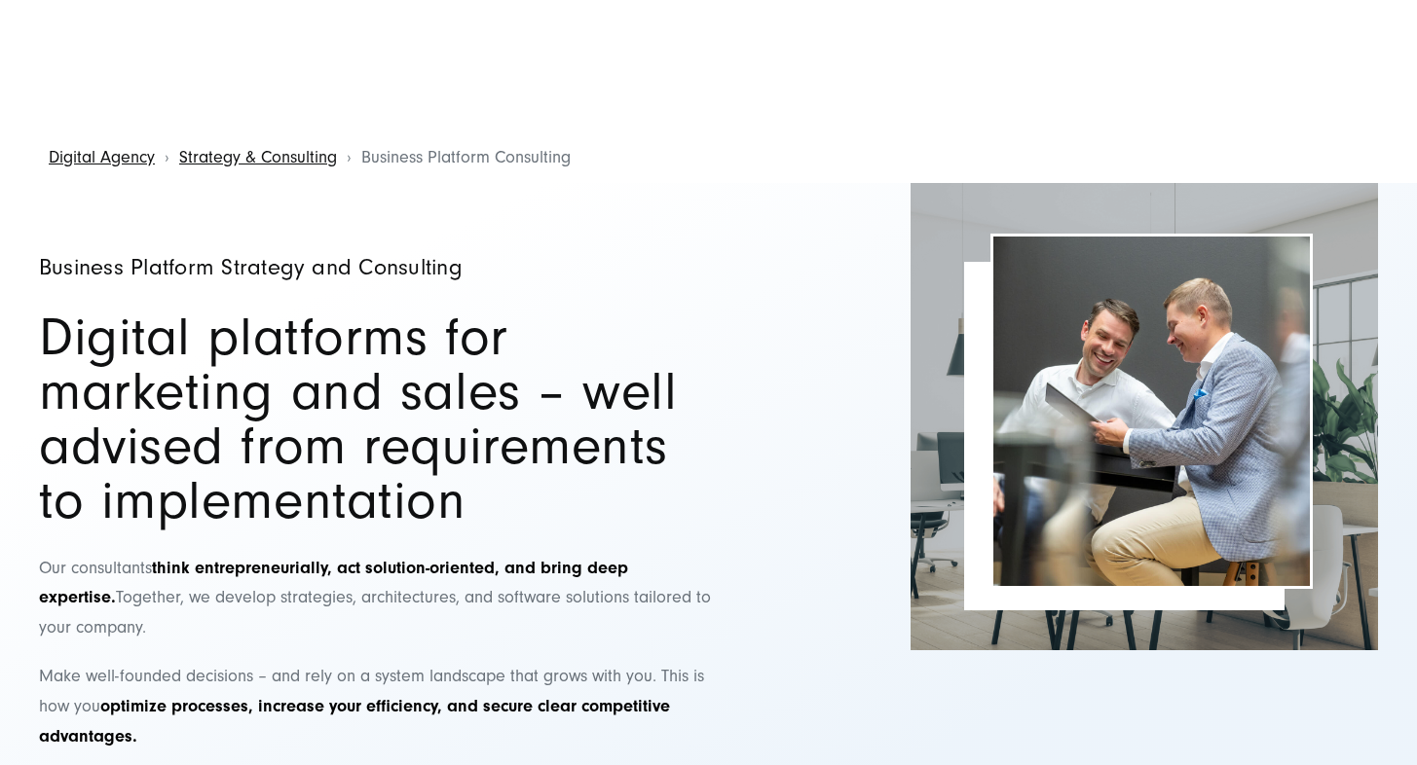
drag, startPoint x: 779, startPoint y: 513, endPoint x: 721, endPoint y: 447, distance: 88.3
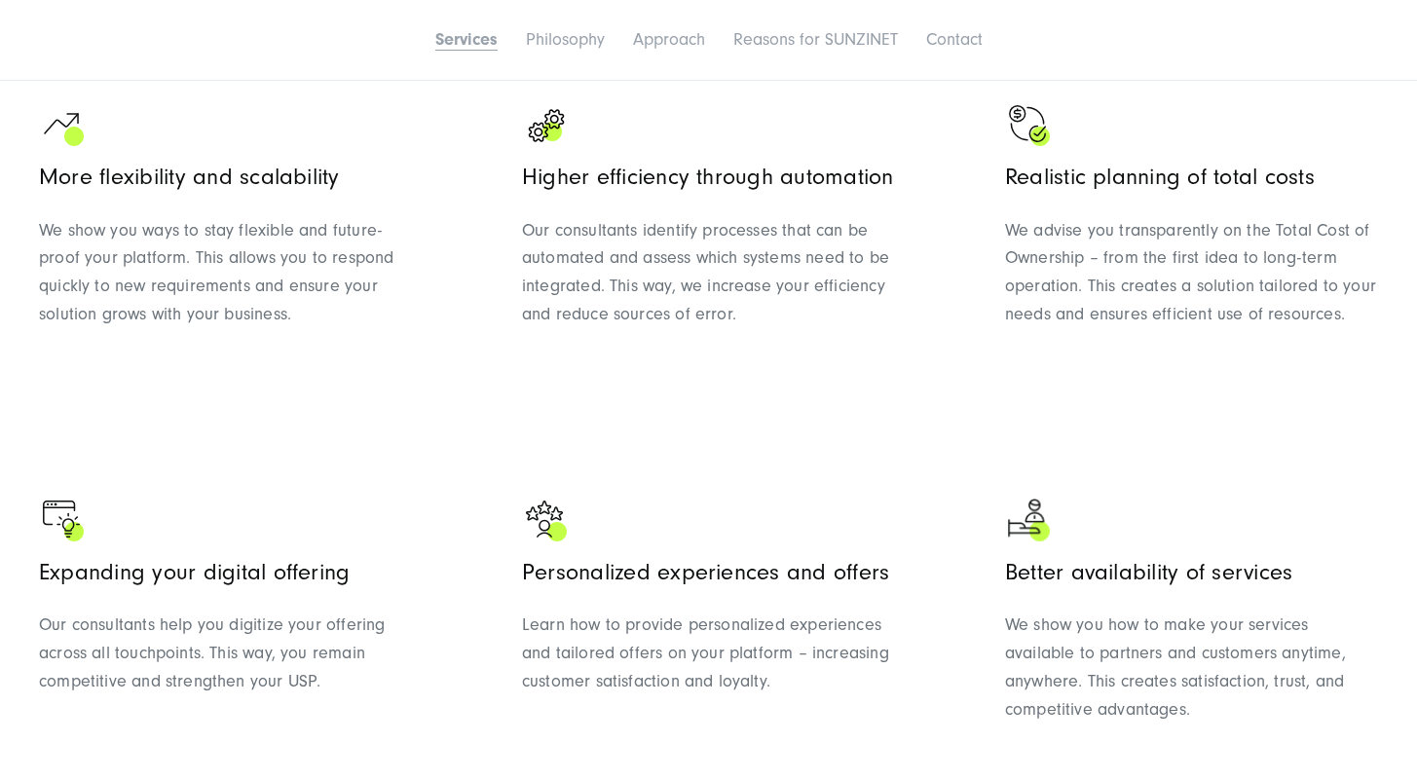
scroll to position [2337, 0]
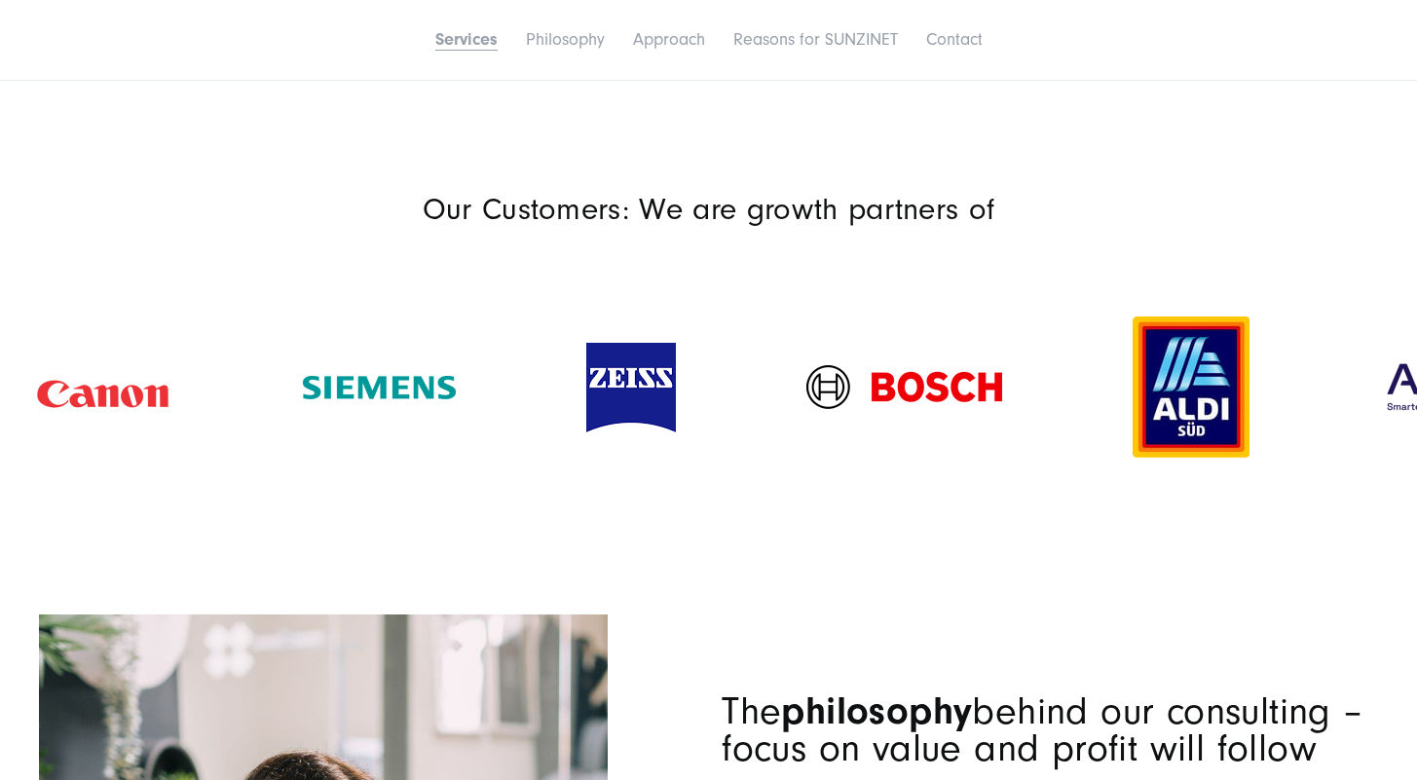
drag, startPoint x: 885, startPoint y: 375, endPoint x: 321, endPoint y: 380, distance: 563.8
click at [521, 381] on div at bounding box center [631, 387] width 220 height 129
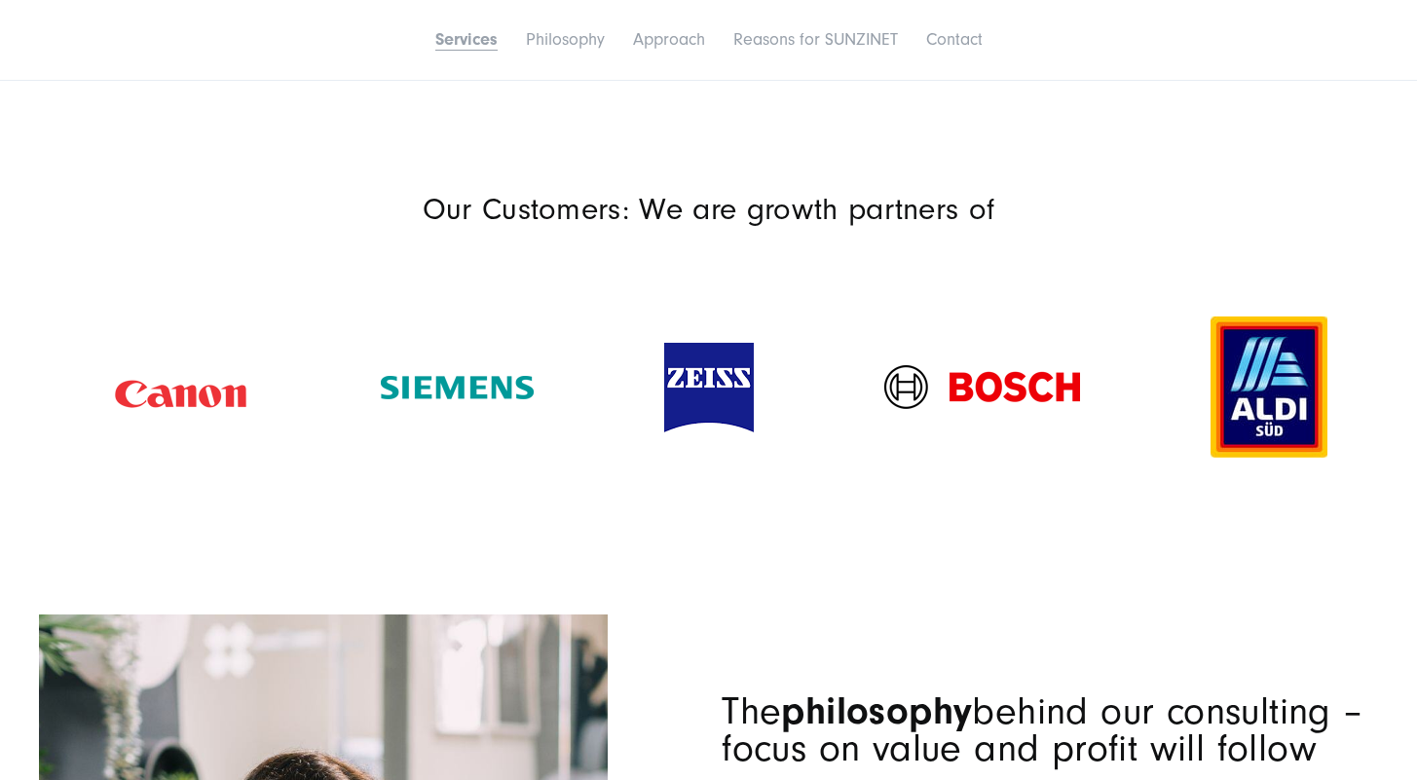
drag, startPoint x: 974, startPoint y: 404, endPoint x: 452, endPoint y: 400, distance: 521.9
click at [884, 403] on img at bounding box center [982, 387] width 196 height 44
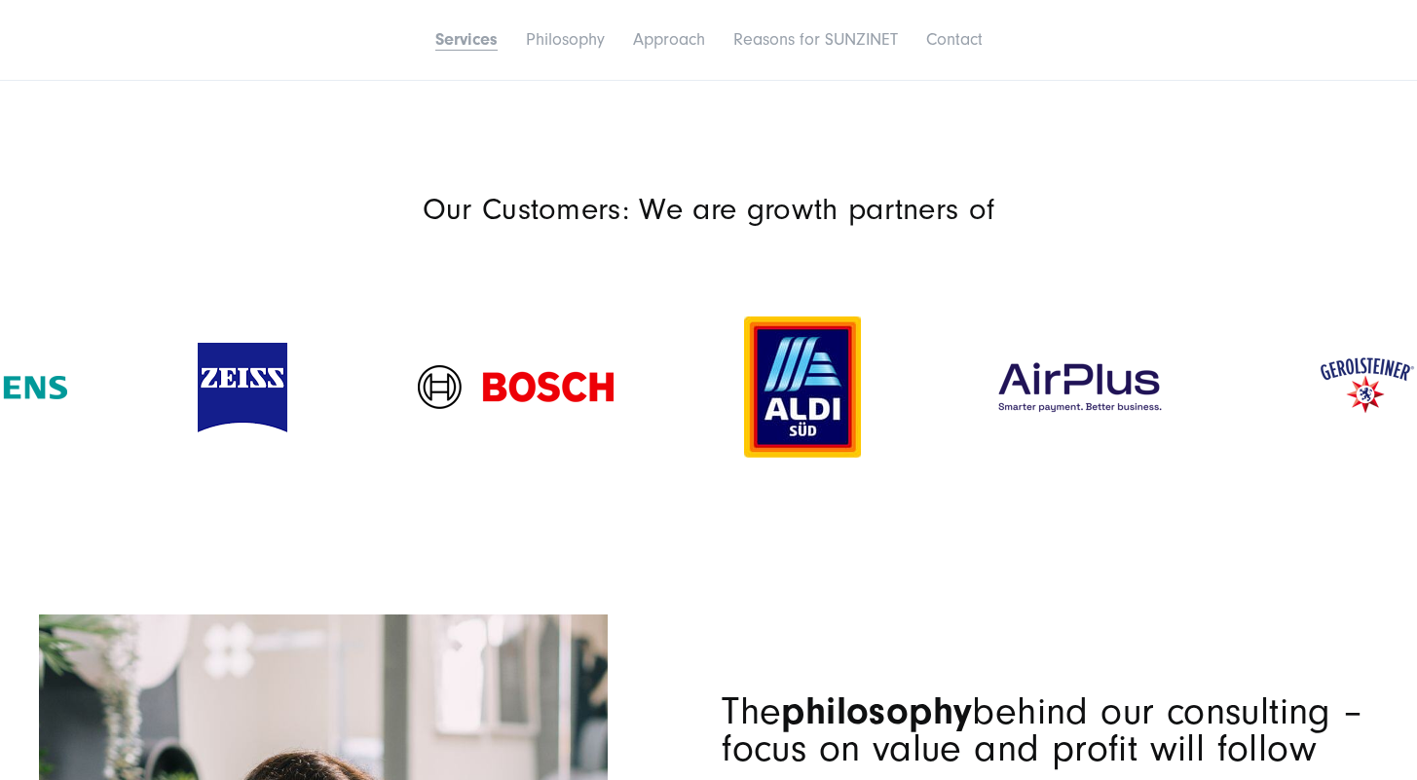
drag, startPoint x: 993, startPoint y: 391, endPoint x: 562, endPoint y: 375, distance: 431.7
click at [744, 388] on img at bounding box center [802, 386] width 117 height 141
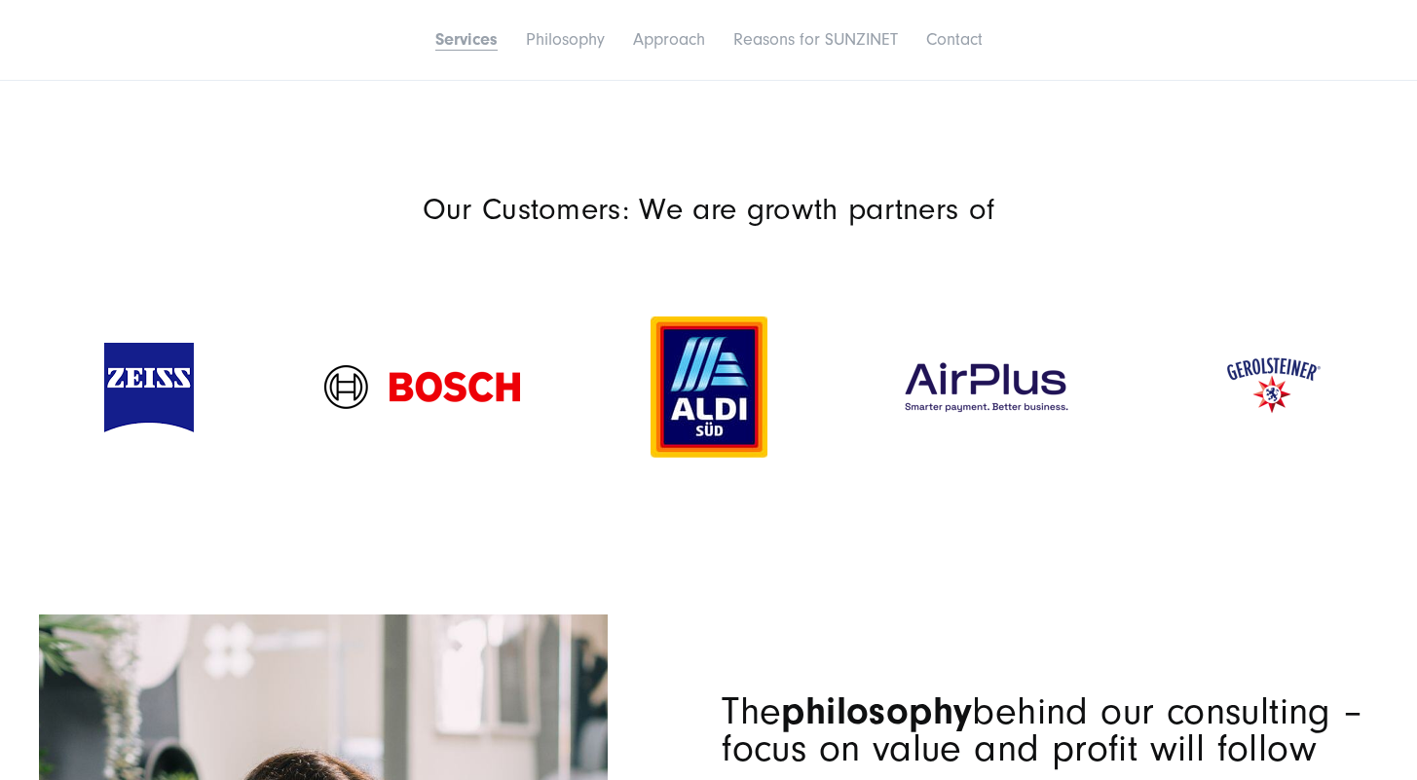
click at [833, 421] on div at bounding box center [986, 387] width 306 height 97
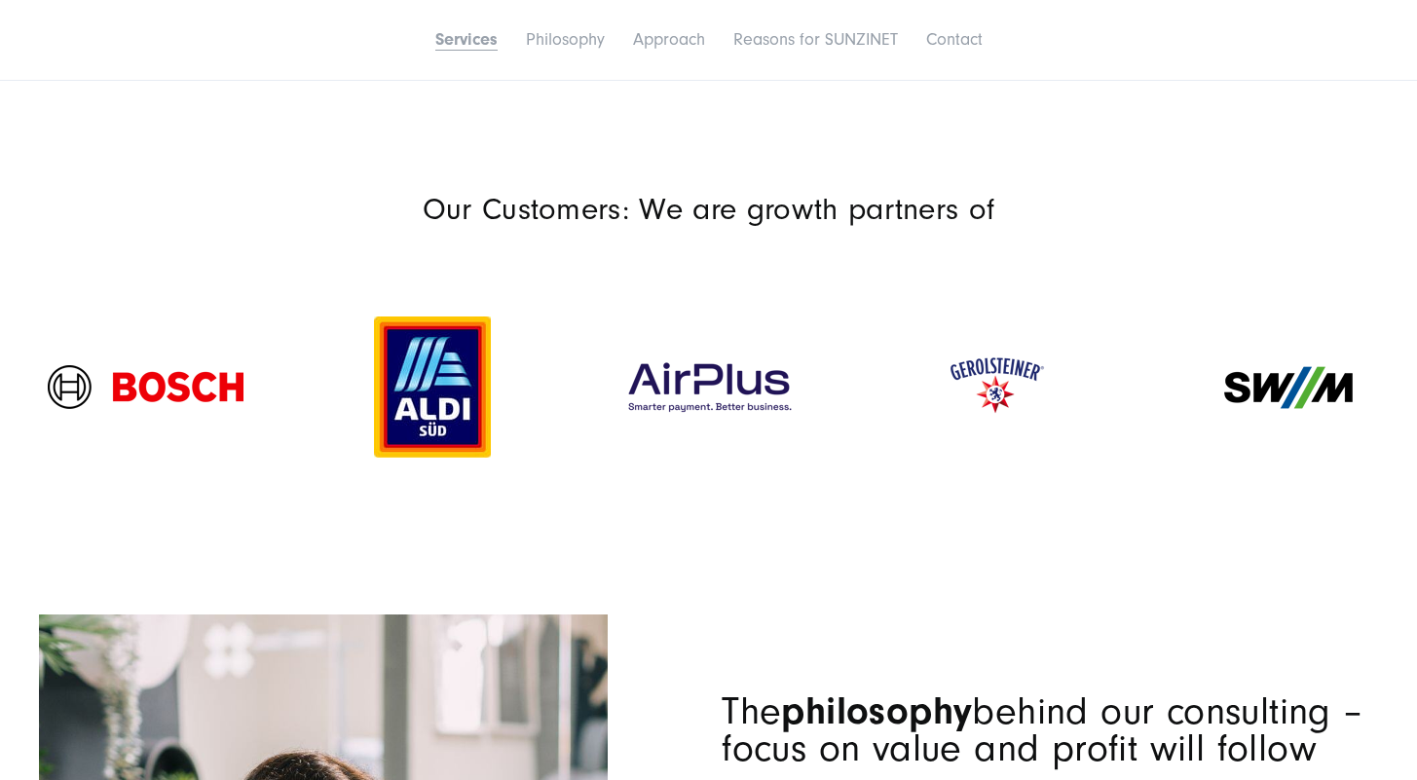
drag, startPoint x: 1033, startPoint y: 409, endPoint x: 630, endPoint y: 415, distance: 403.2
click at [927, 415] on img at bounding box center [995, 387] width 137 height 87
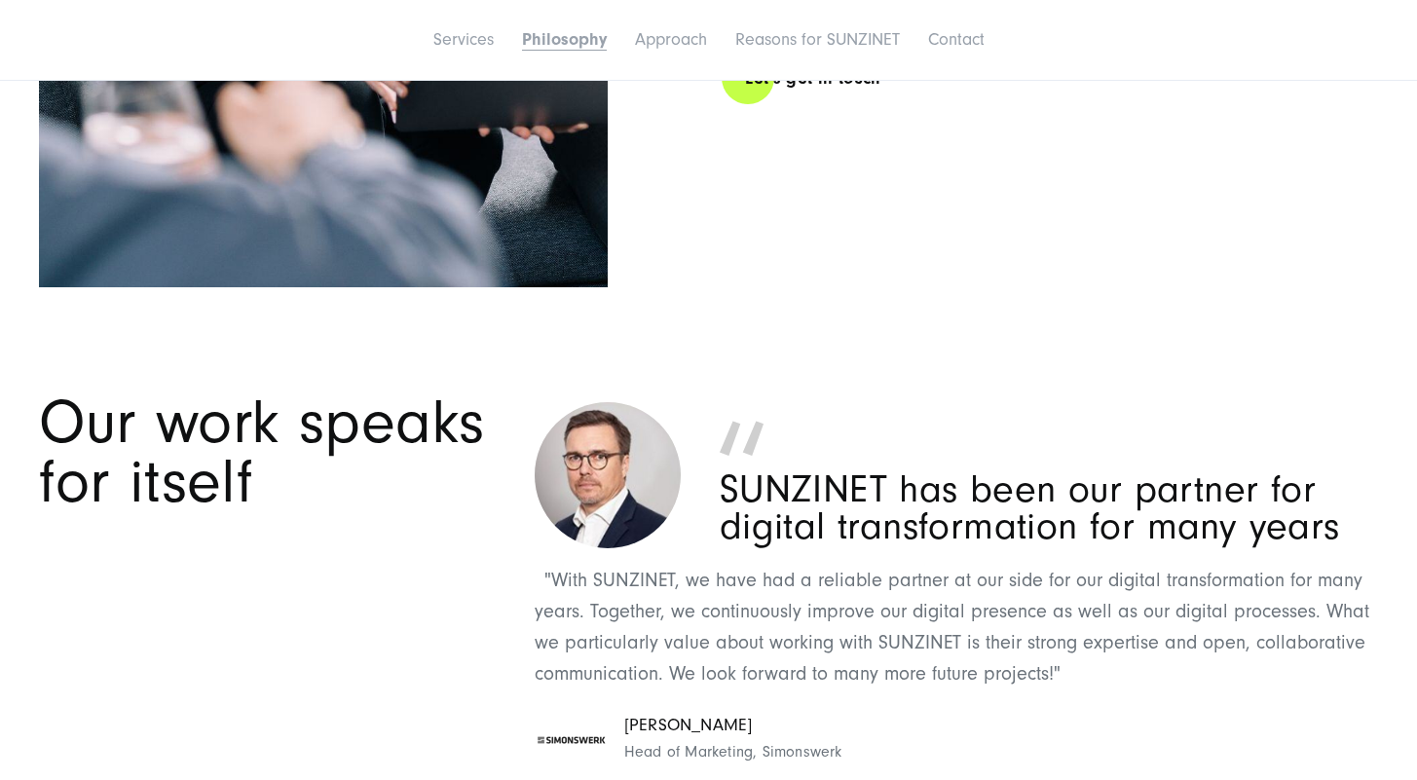
scroll to position [3700, 0]
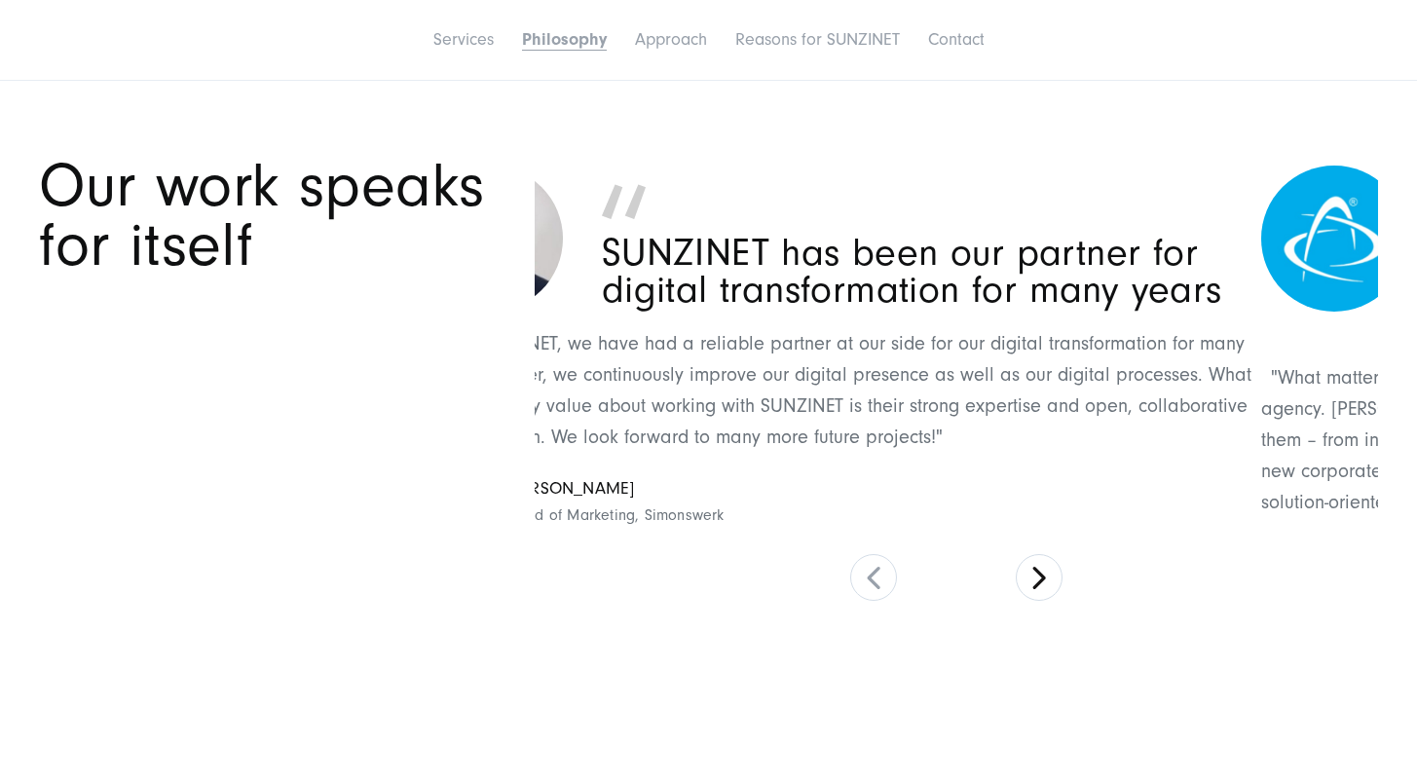
drag, startPoint x: 1095, startPoint y: 435, endPoint x: 846, endPoint y: 431, distance: 249.3
click at [866, 431] on p ""With SUNZINET, we have had a reliable partner at our side for our digital tran…" at bounding box center [839, 390] width 844 height 125
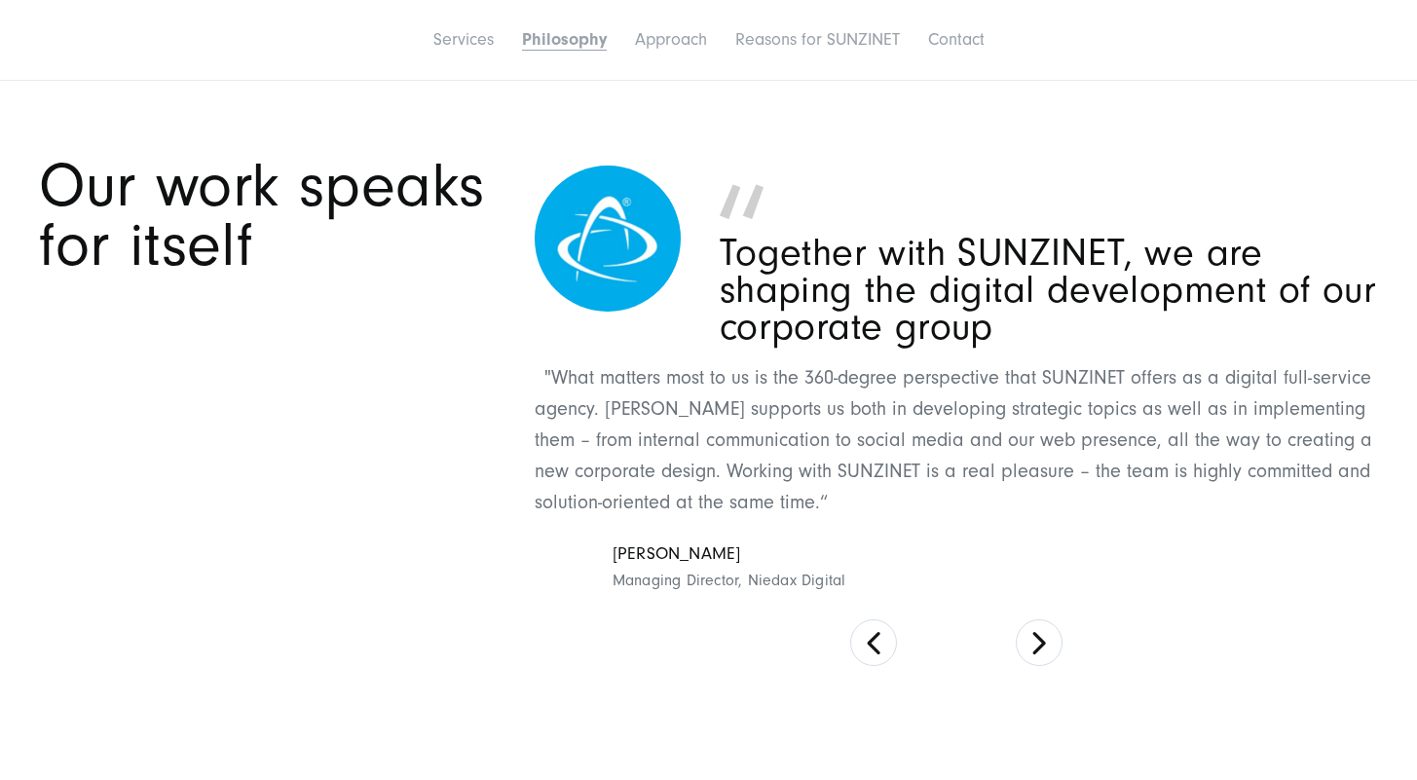
click at [892, 397] on p ""What matters most to us is the 360-degree perspective that SUNZINET offers as …" at bounding box center [957, 440] width 844 height 156
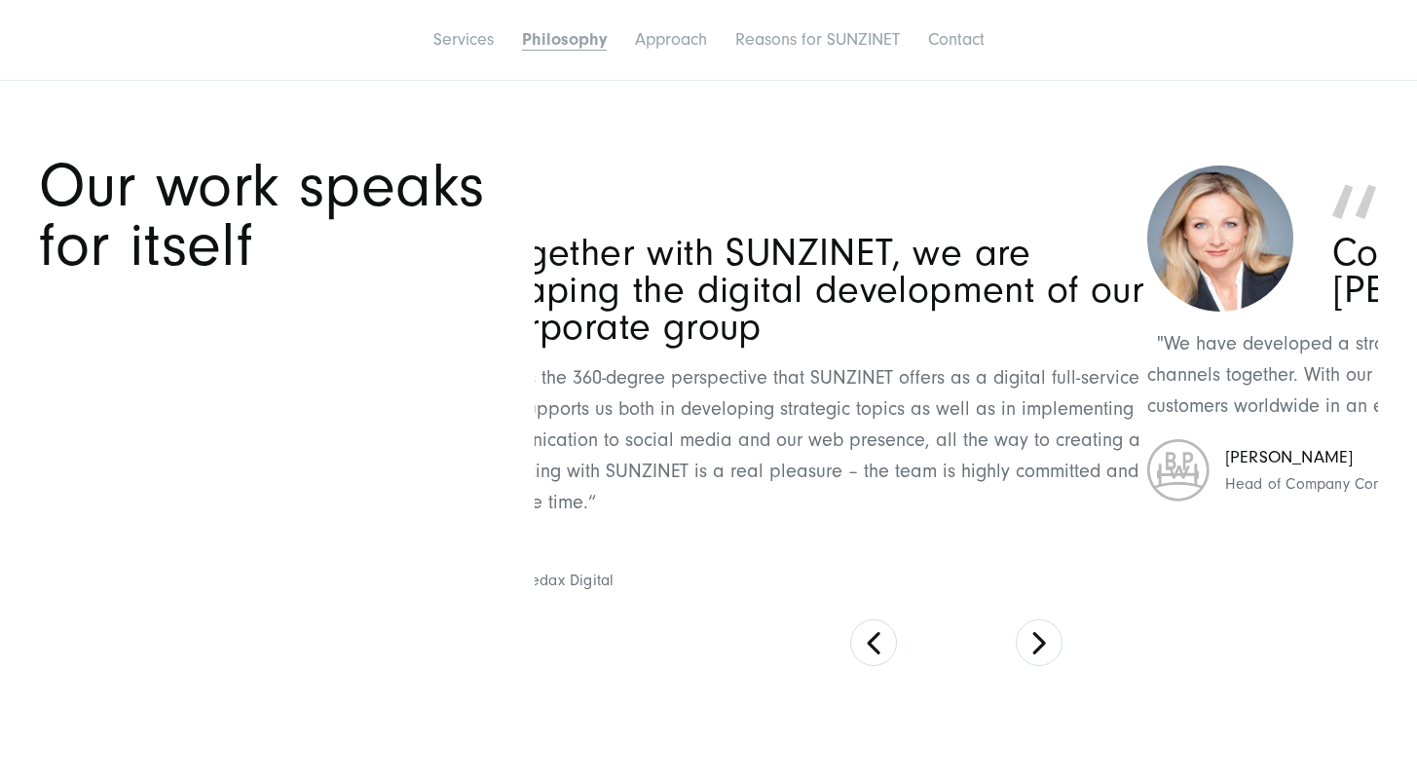
drag, startPoint x: 1041, startPoint y: 423, endPoint x: 704, endPoint y: 439, distance: 337.3
click at [772, 439] on p ""What matters most to us is the 360-degree perspective that SUNZINET offers as …" at bounding box center [725, 440] width 844 height 156
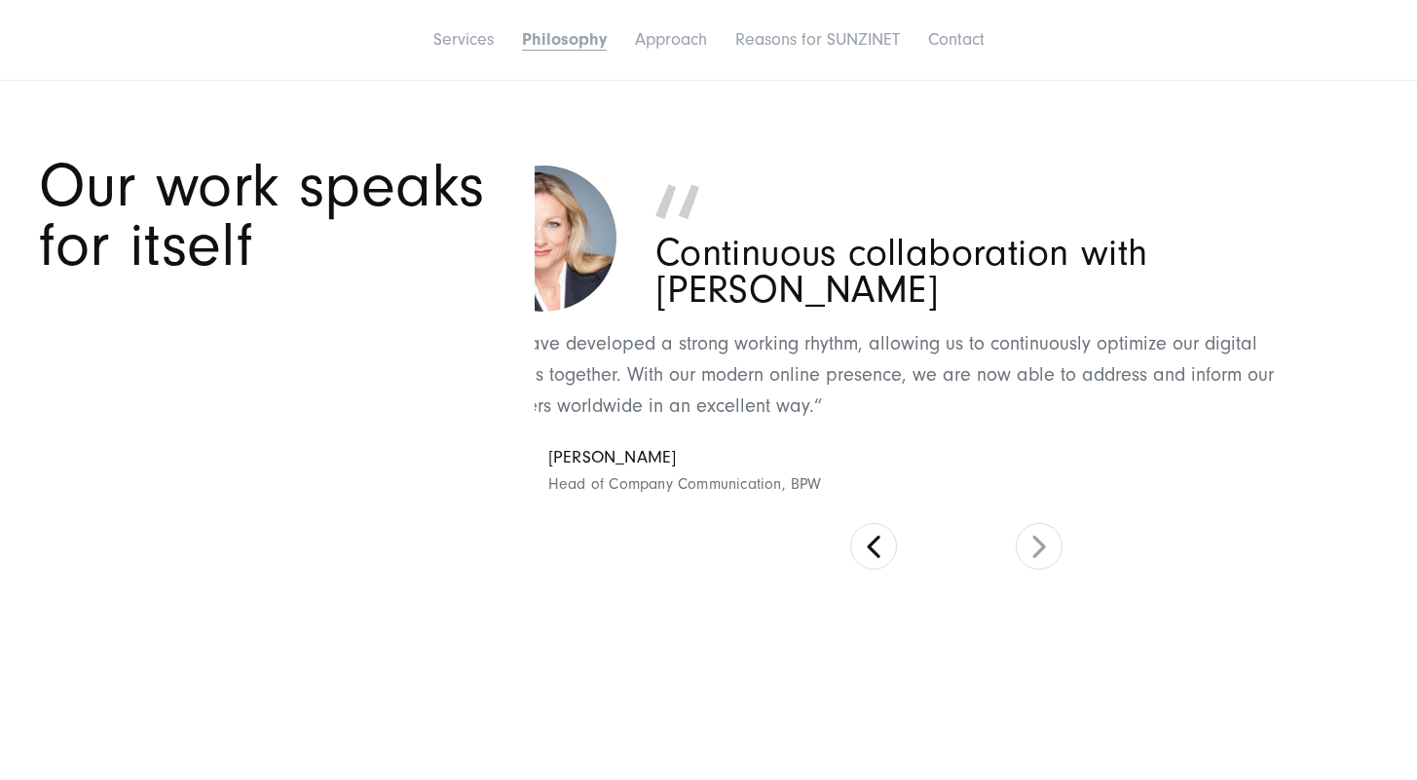
drag, startPoint x: 989, startPoint y: 432, endPoint x: 513, endPoint y: 404, distance: 477.0
click at [704, 426] on blockquote ""We have developed a strong working rhythm, allowing us to continuously optimiz…" at bounding box center [892, 414] width 844 height 173
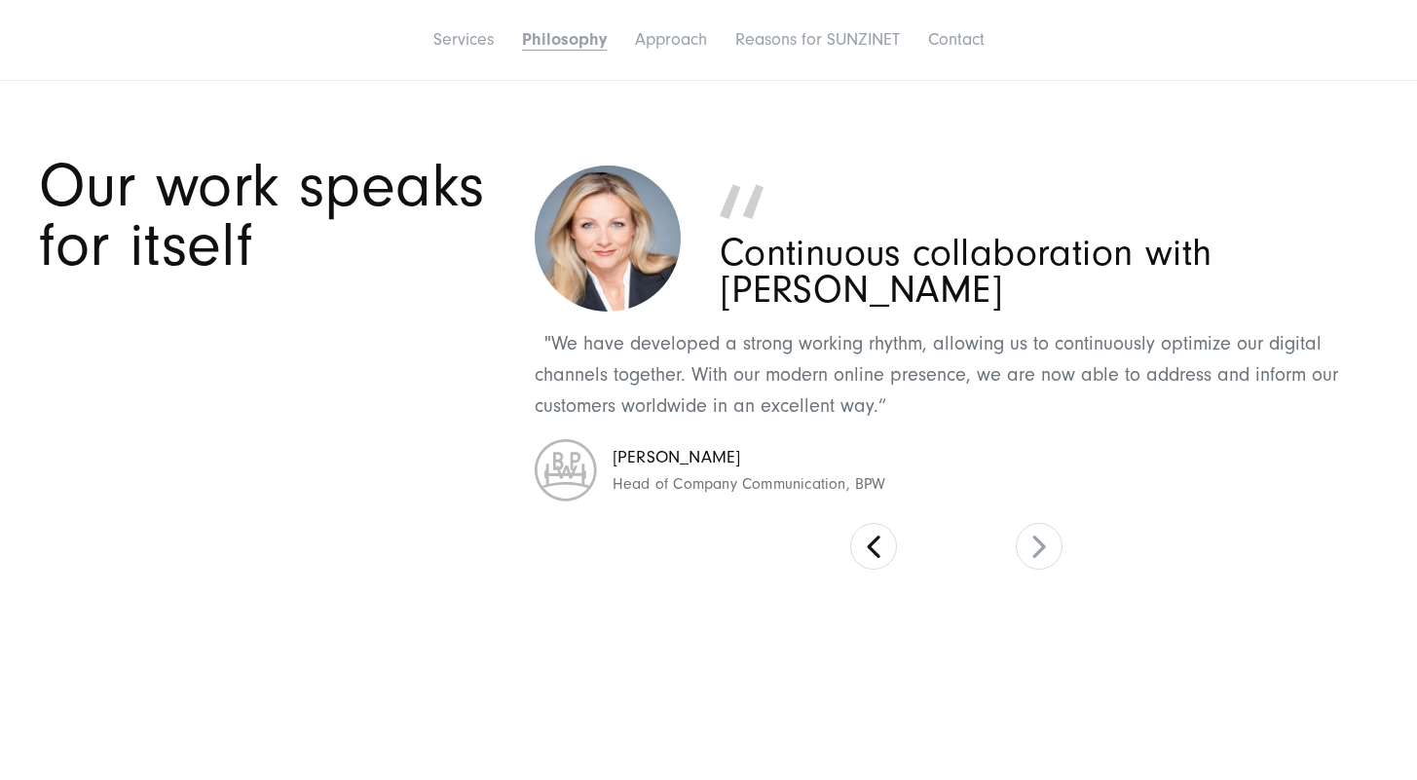
click at [754, 457] on cite "[PERSON_NAME] Head of Company Communication, BPW" at bounding box center [957, 470] width 844 height 62
drag, startPoint x: 1096, startPoint y: 415, endPoint x: 513, endPoint y: 413, distance: 583.3
click at [530, 415] on div "Our work speaks for itself SUNZINET has been our partner for digital transforma…" at bounding box center [708, 363] width 1339 height 413
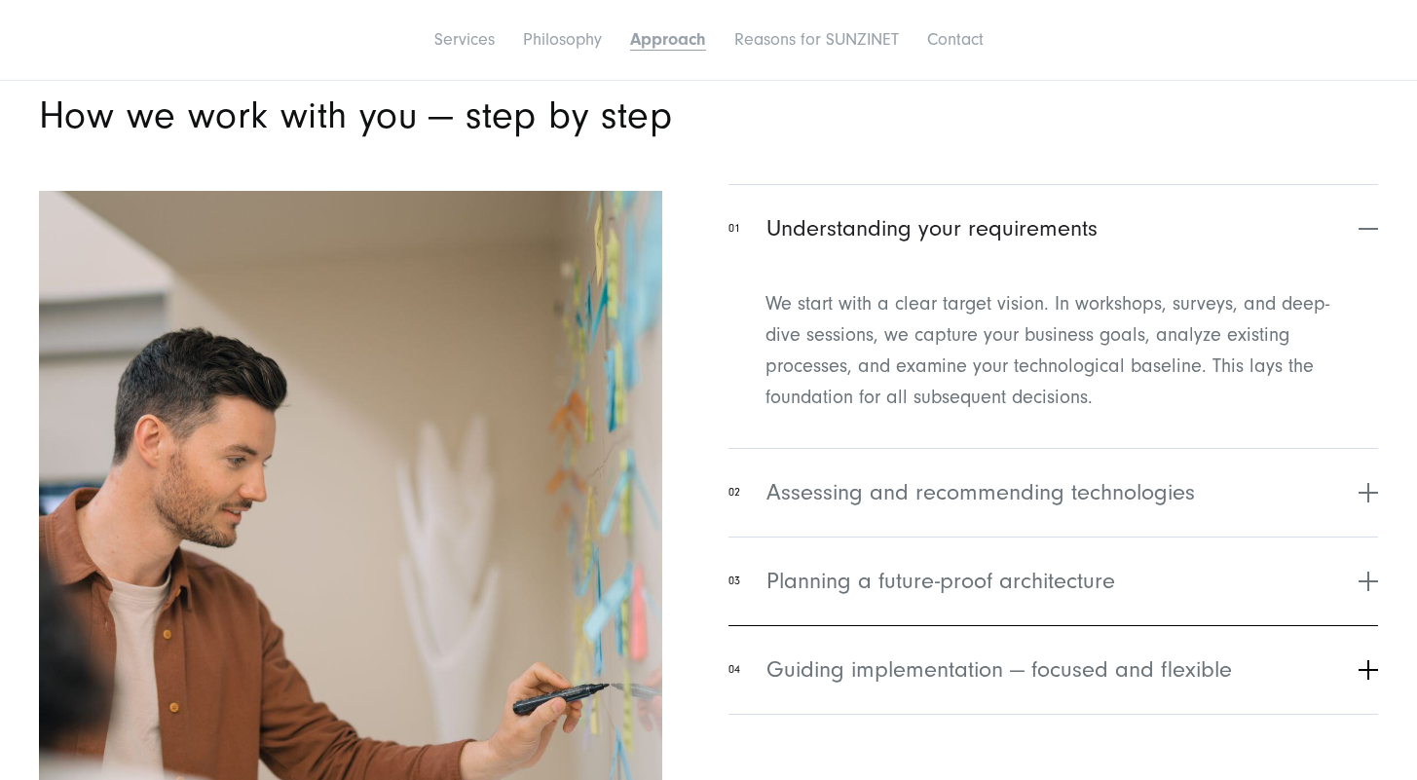
scroll to position [4674, 0]
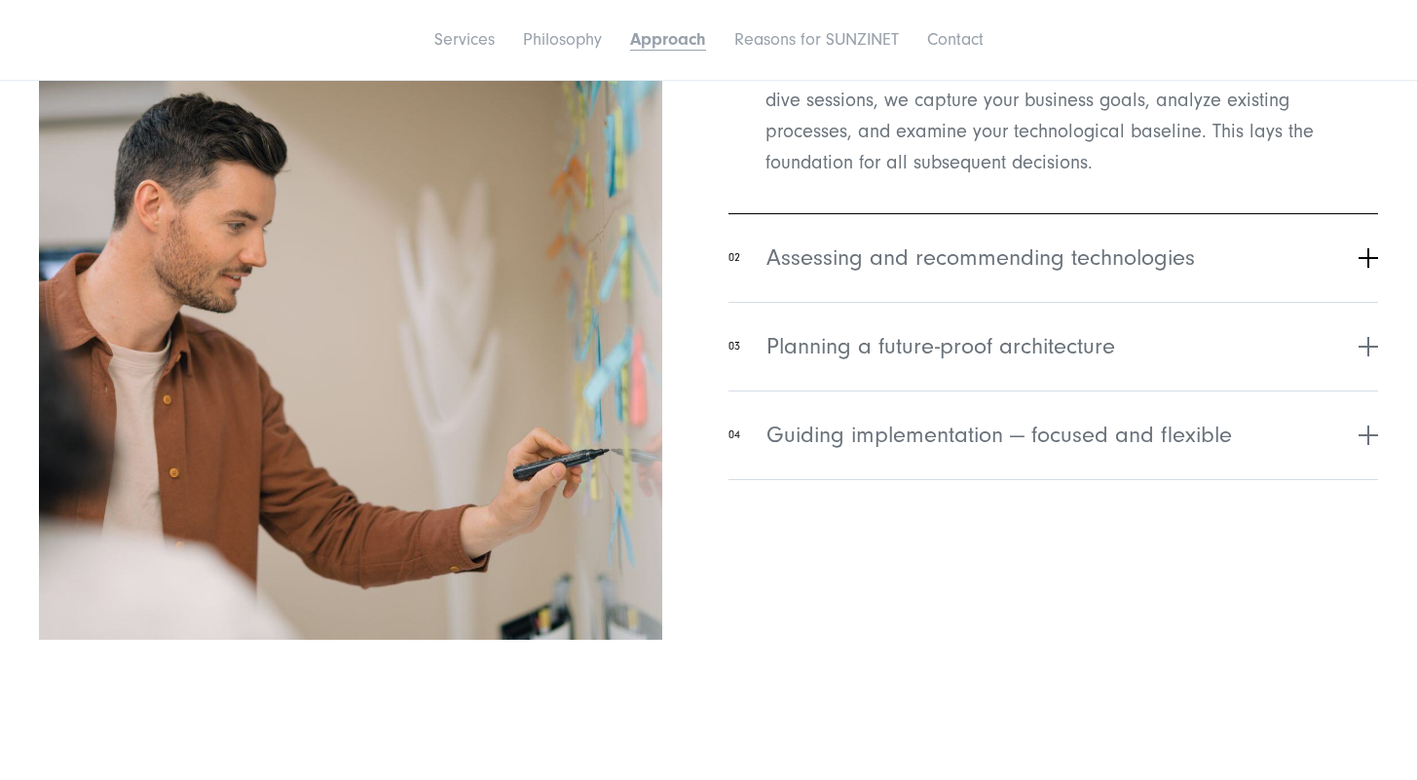
click at [1074, 248] on span "Assessing and recommending technologies" at bounding box center [980, 258] width 428 height 35
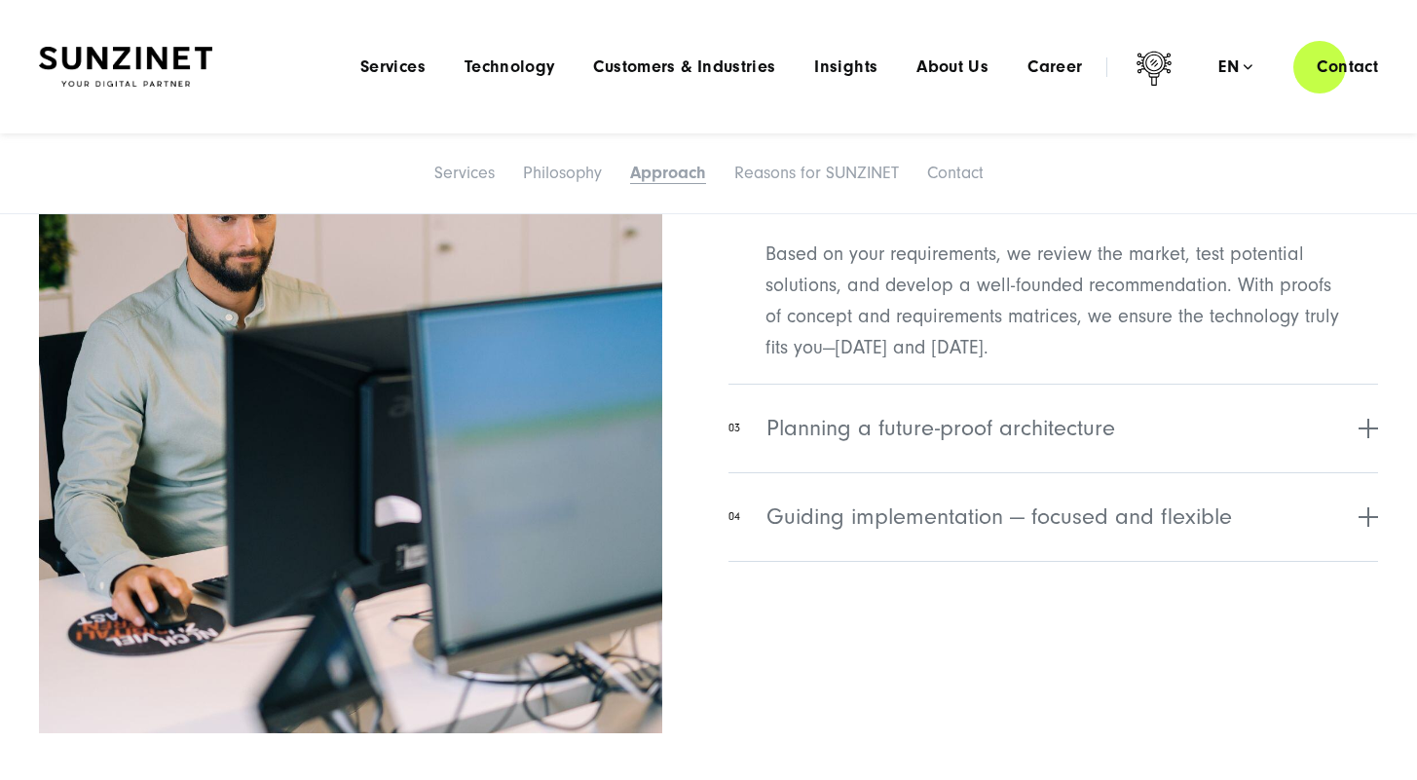
scroll to position [4570, 0]
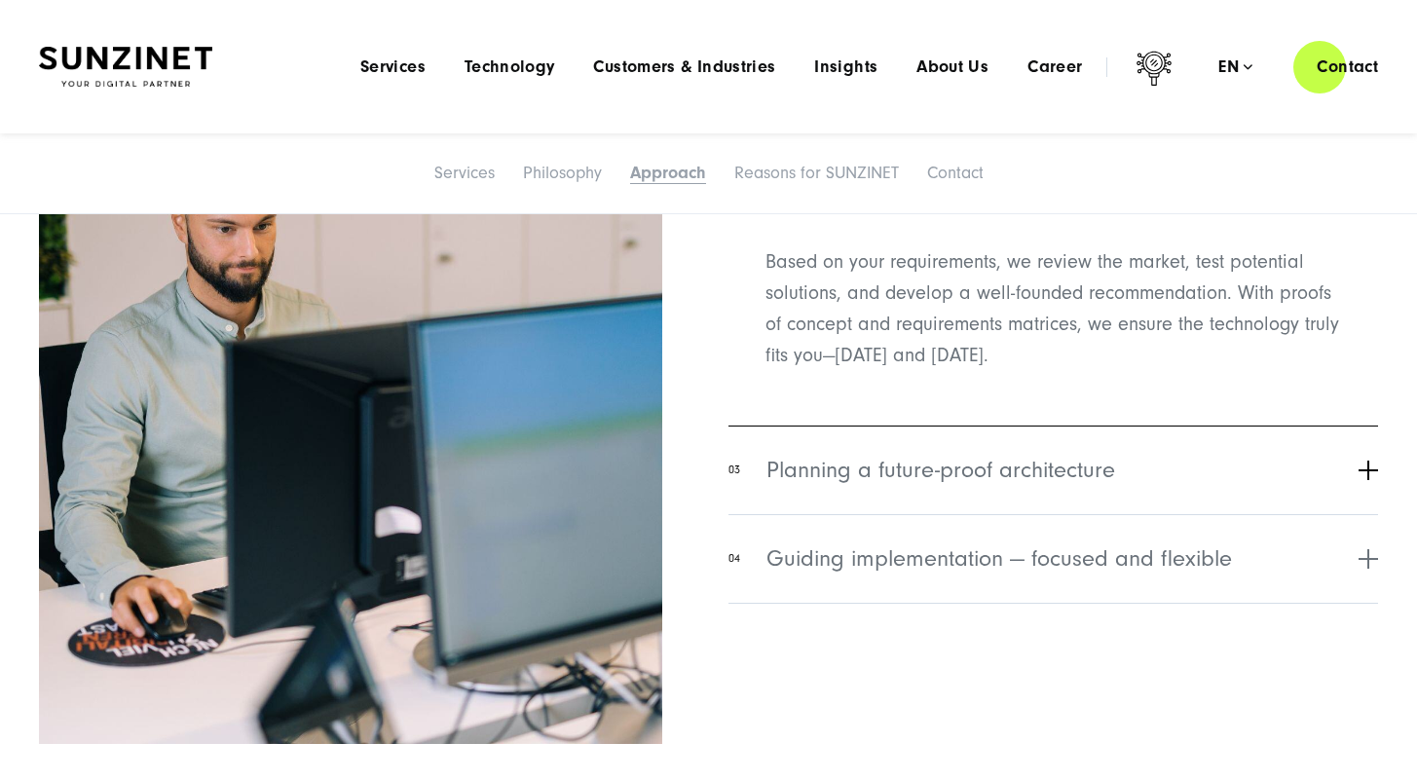
click at [964, 473] on span "Planning a future-proof architecture" at bounding box center [940, 470] width 349 height 35
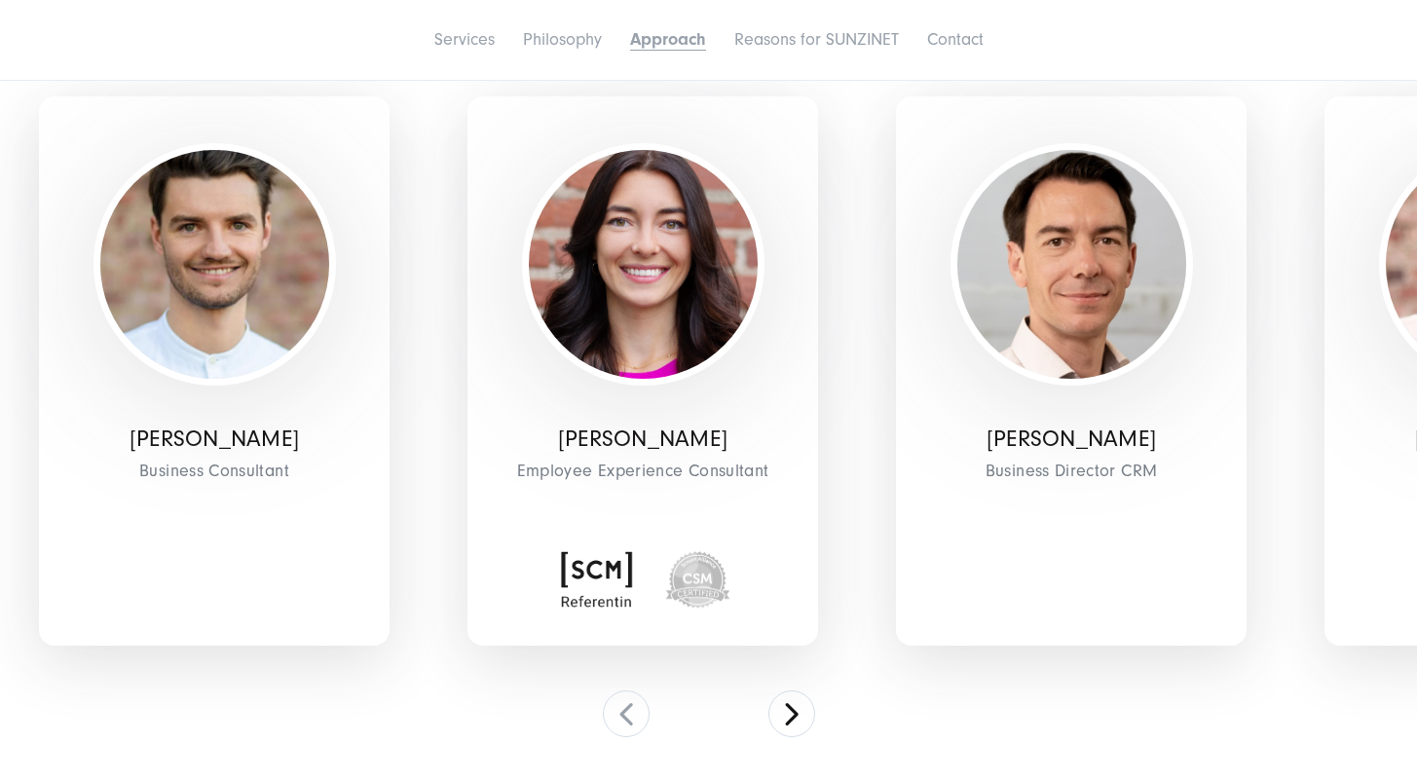
scroll to position [5641, 0]
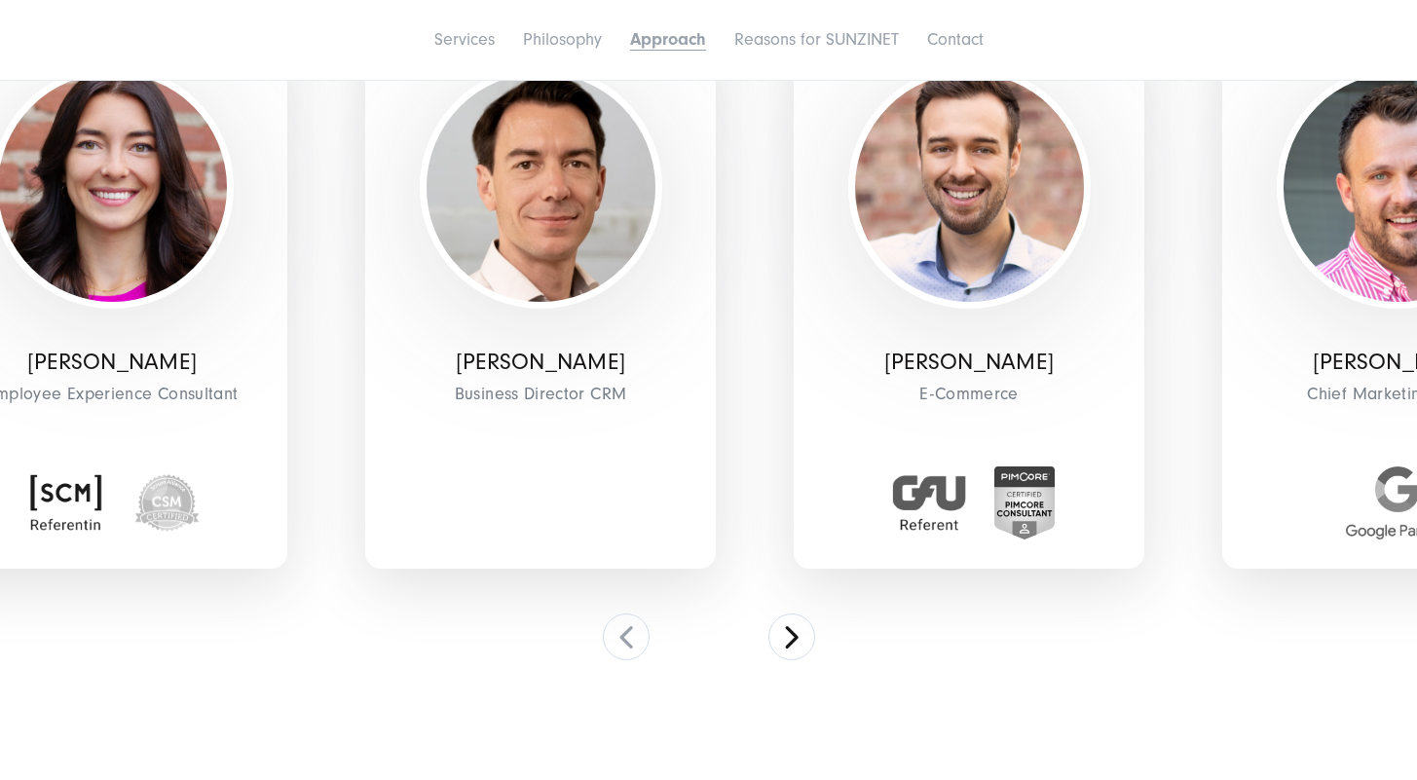
drag, startPoint x: 1101, startPoint y: 467, endPoint x: 431, endPoint y: 461, distance: 669.9
click at [481, 469] on div "Christoph Eschweiler Business Director CRM" at bounding box center [540, 293] width 351 height 549
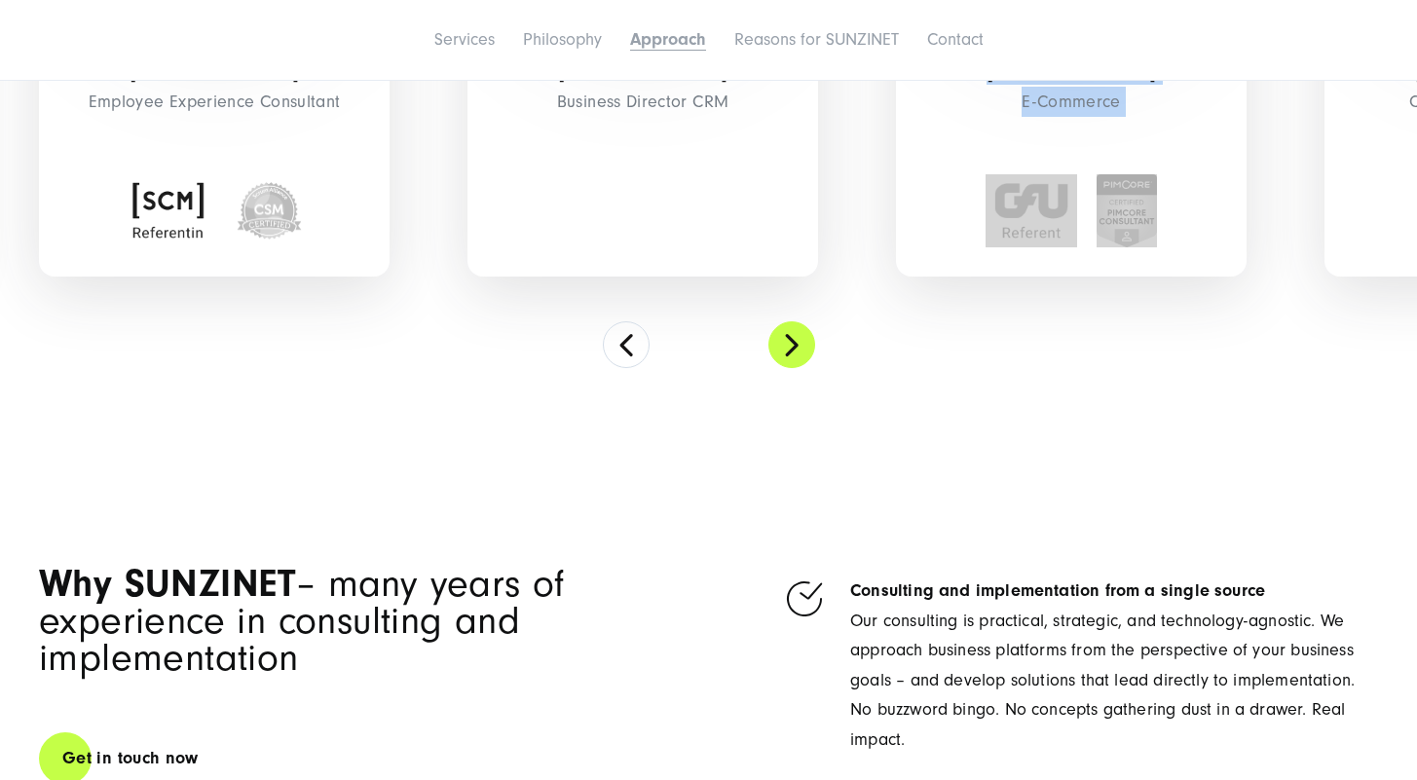
click at [796, 360] on button at bounding box center [791, 344] width 47 height 47
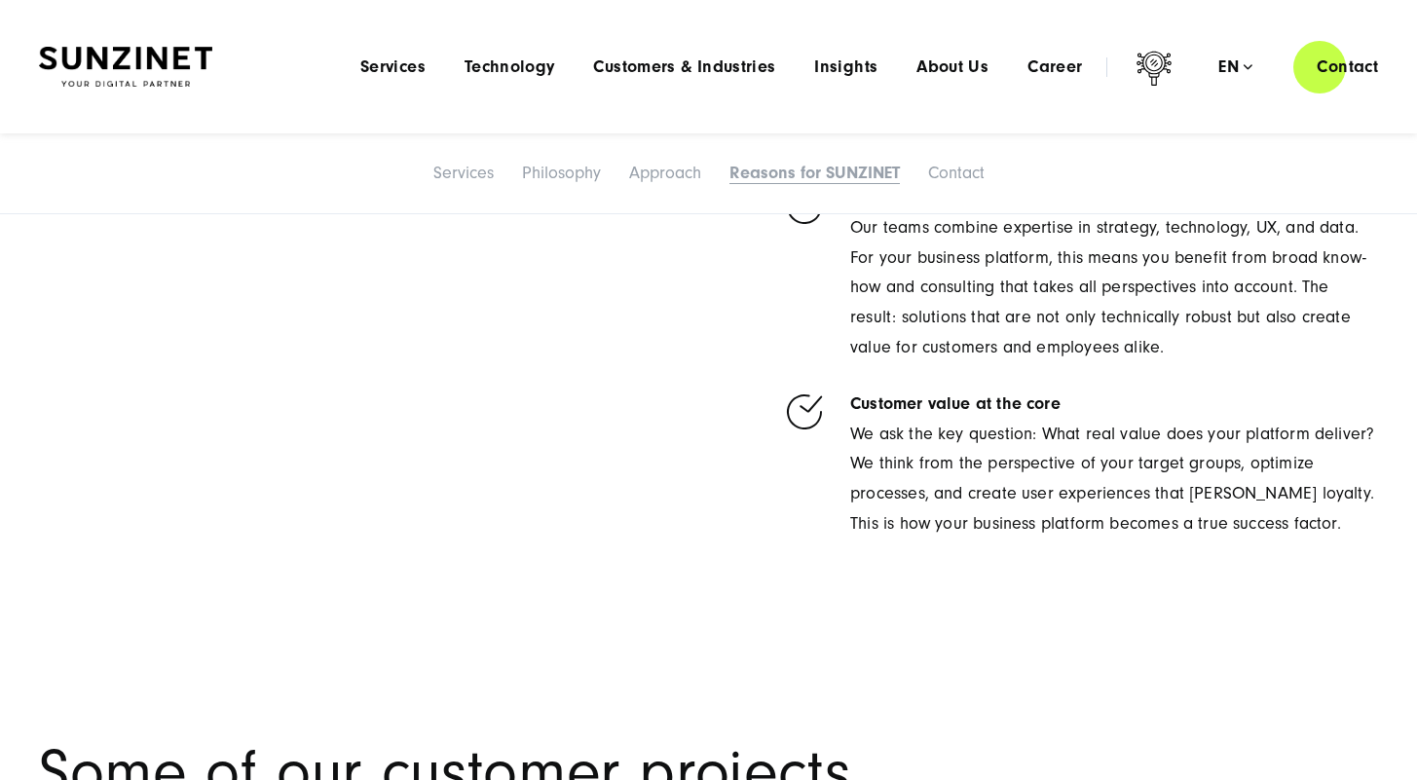
scroll to position [6420, 0]
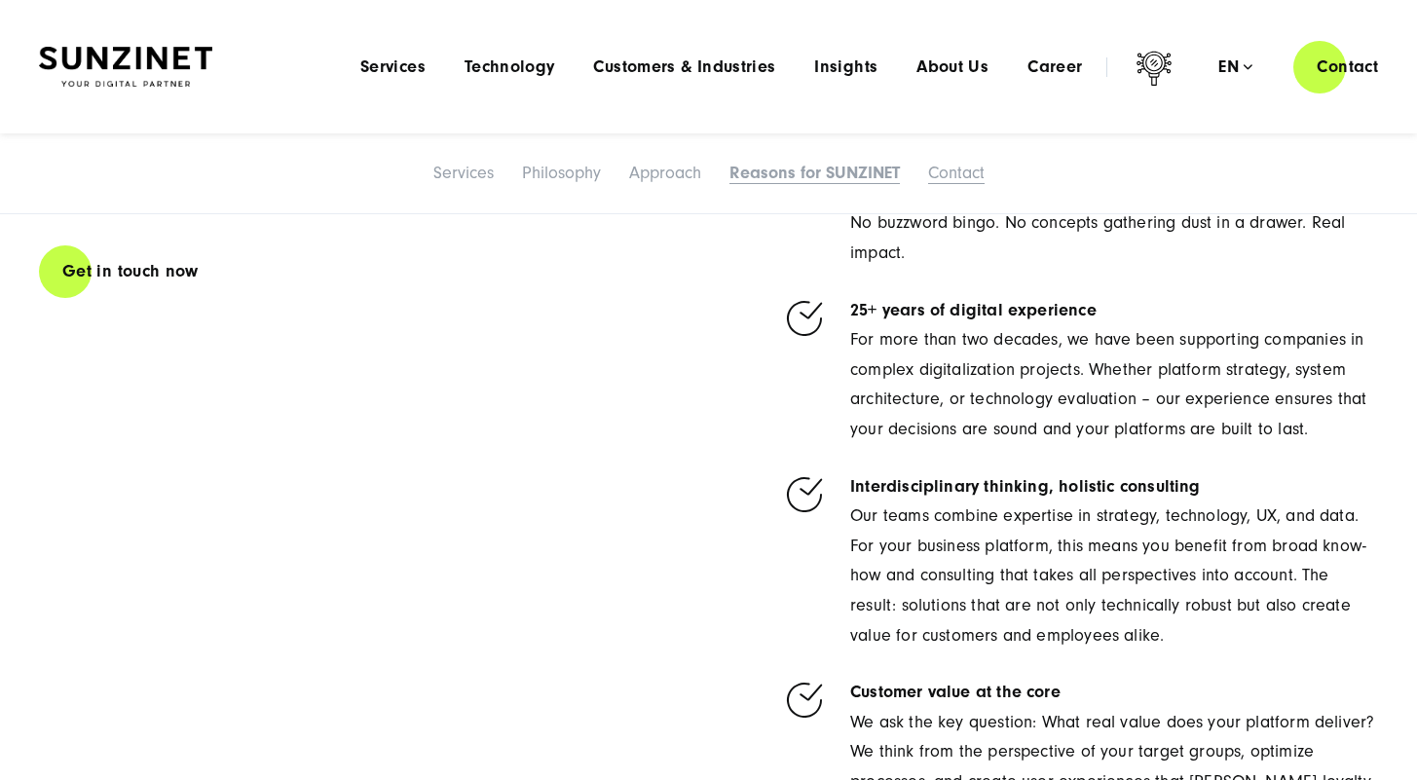
click at [951, 174] on link "Contact" at bounding box center [956, 173] width 56 height 20
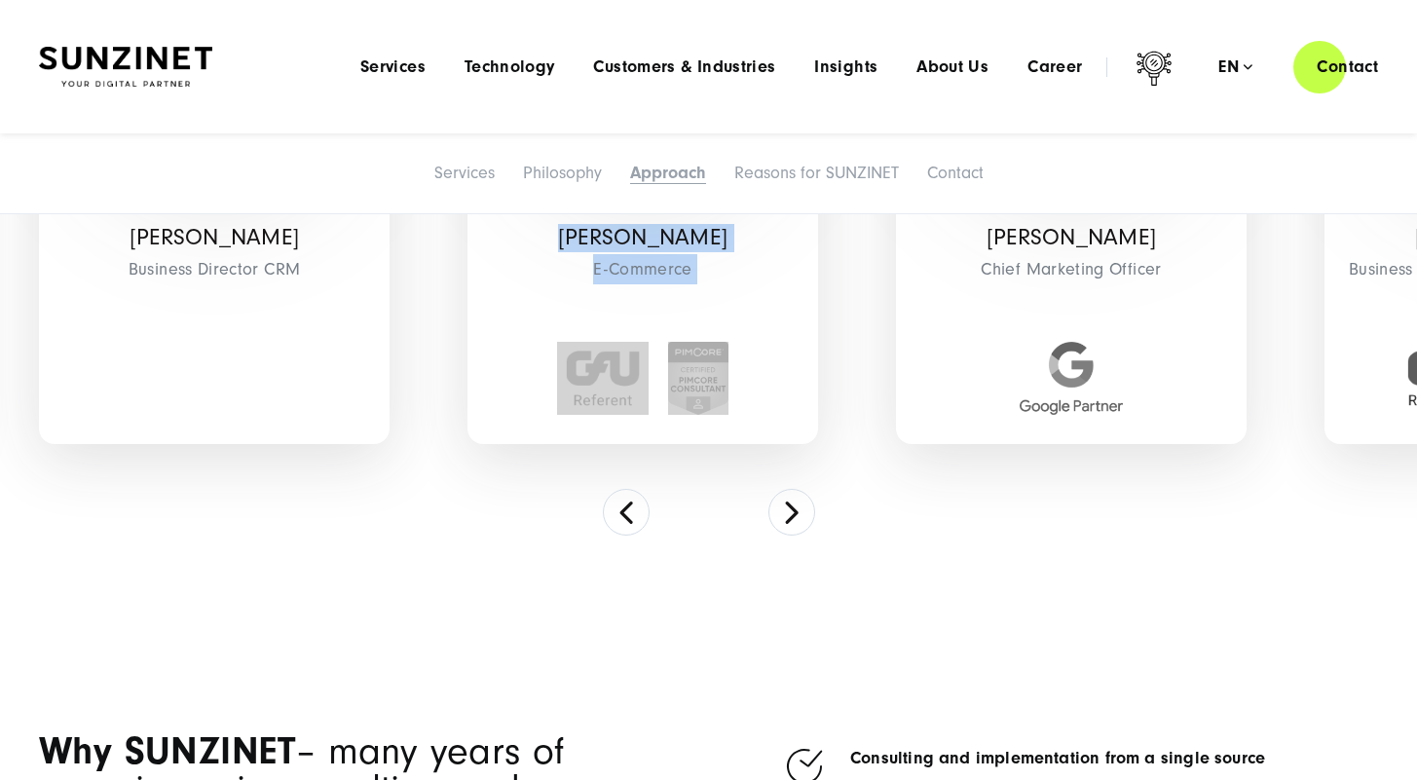
scroll to position [5744, 0]
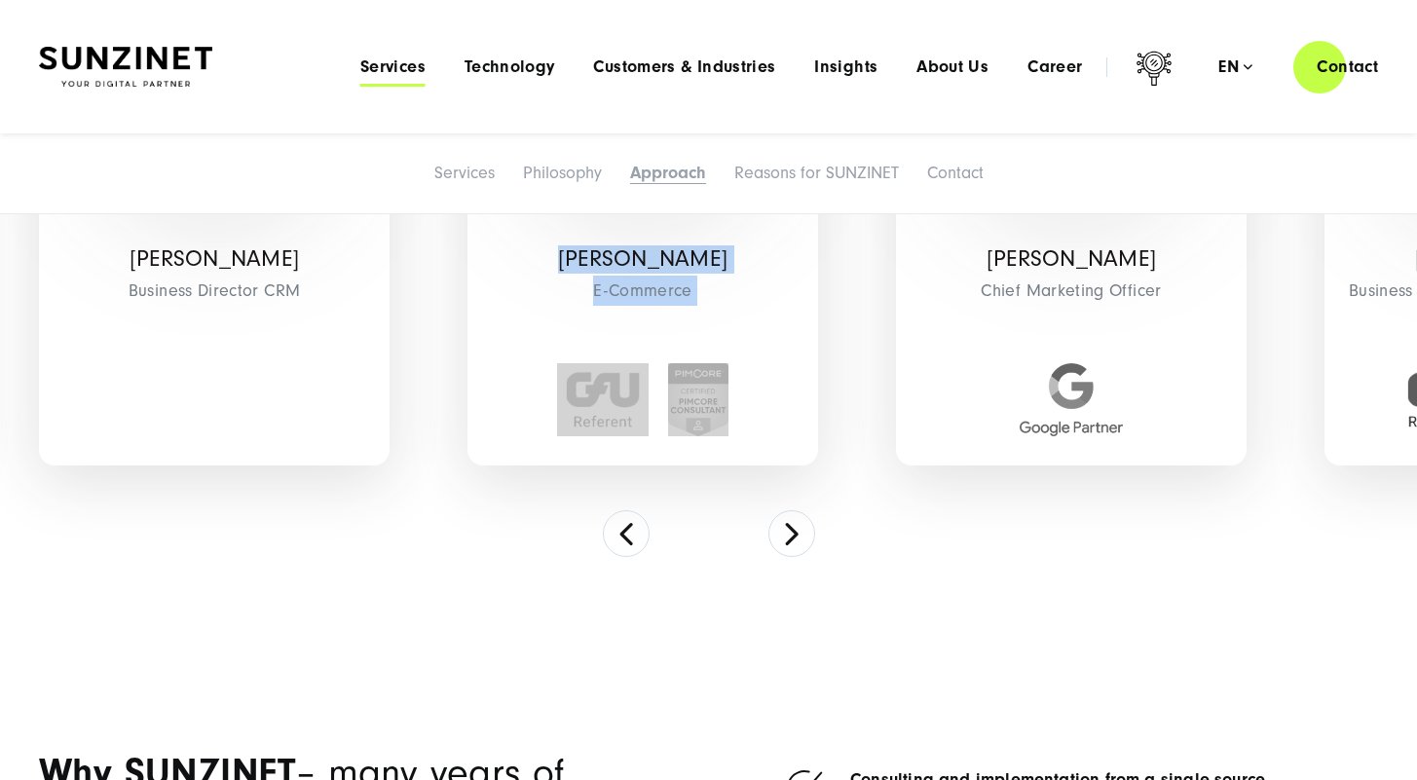
click at [406, 69] on span "Services" at bounding box center [392, 66] width 65 height 19
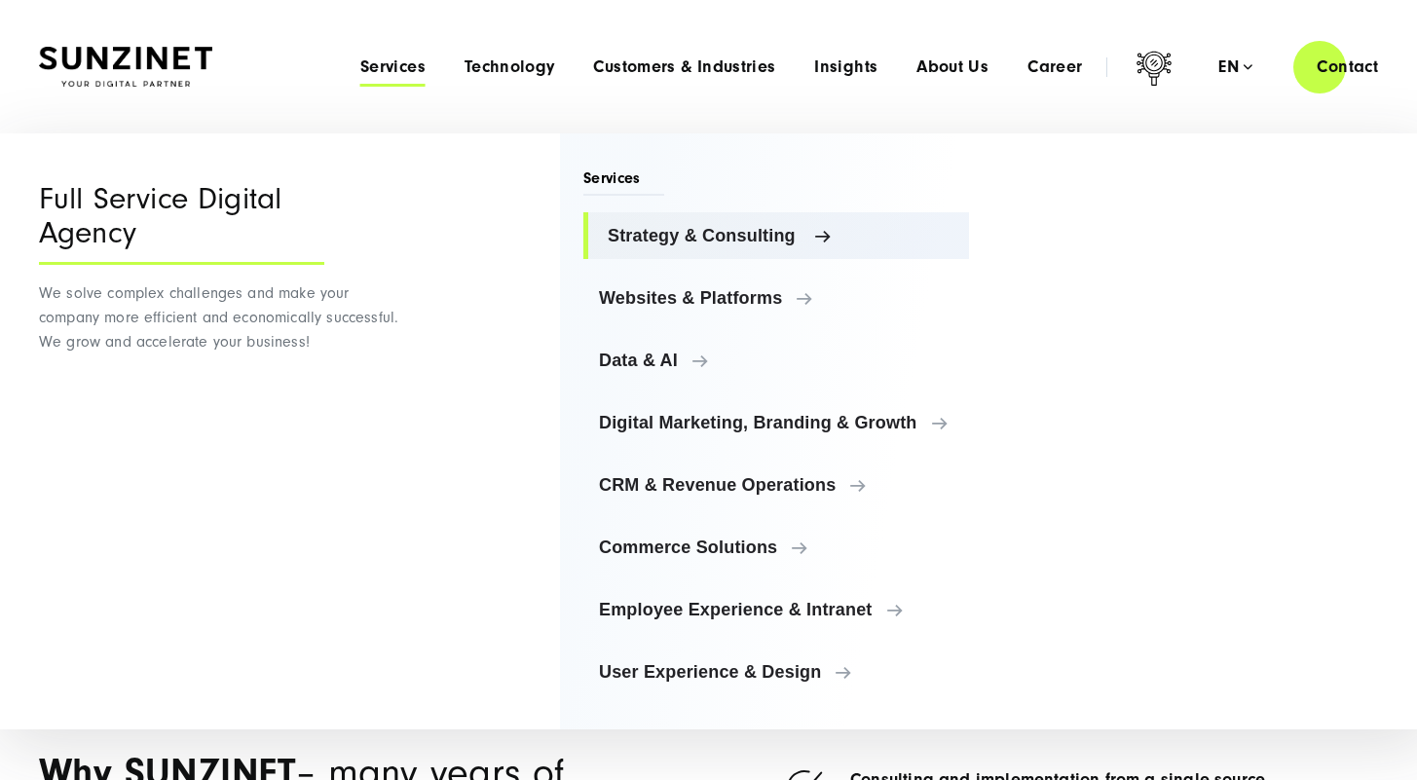
click at [742, 232] on span "Strategy & Consulting" at bounding box center [781, 235] width 346 height 19
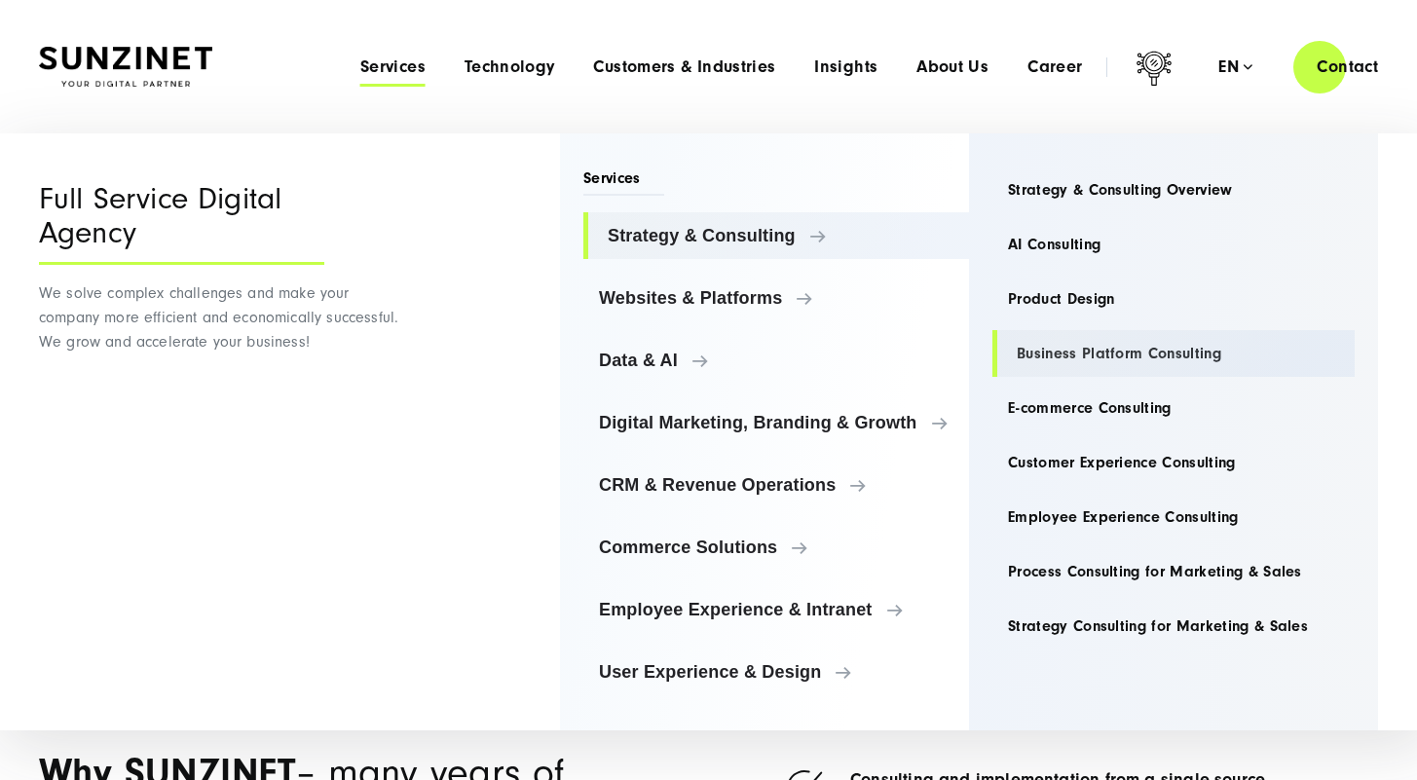
click at [1118, 364] on link "Business Platform Consulting" at bounding box center [1173, 353] width 362 height 47
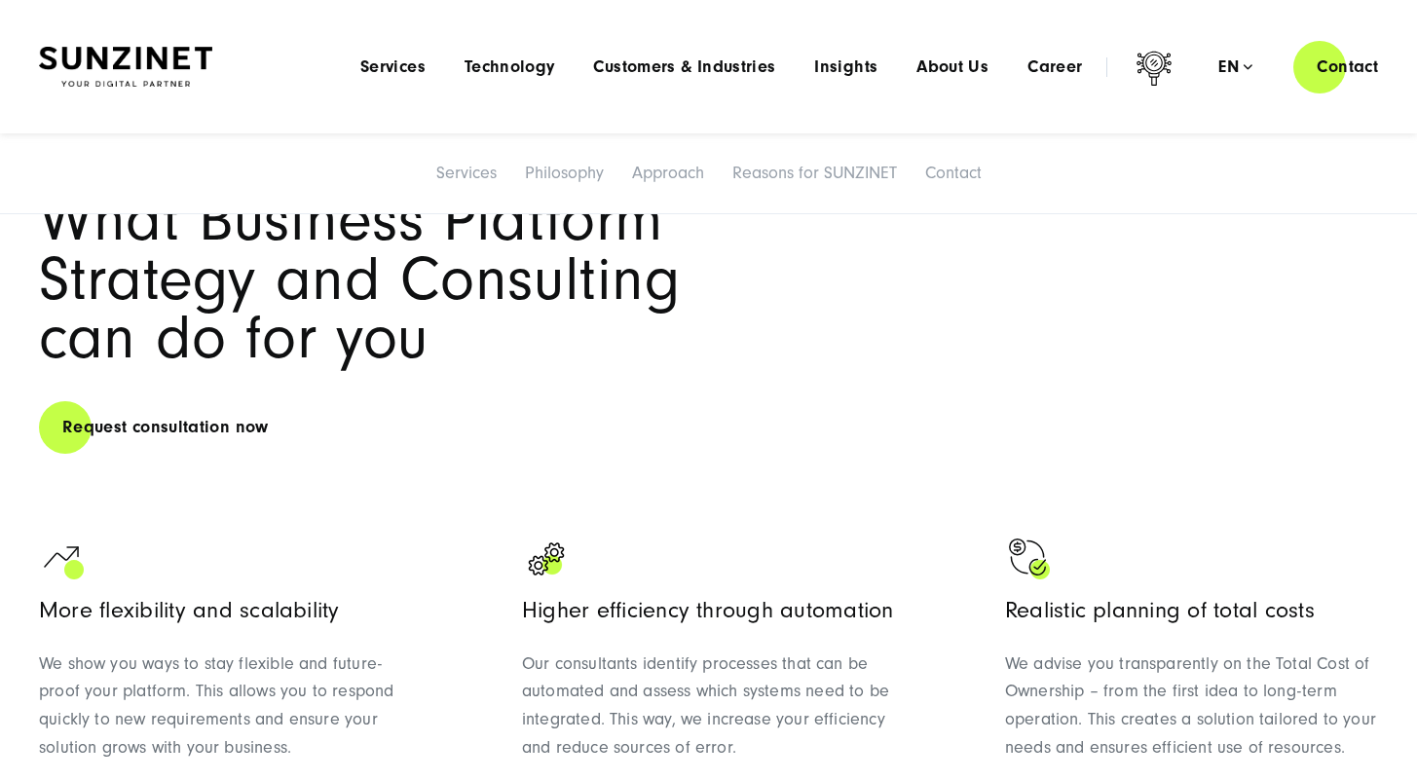
scroll to position [779, 0]
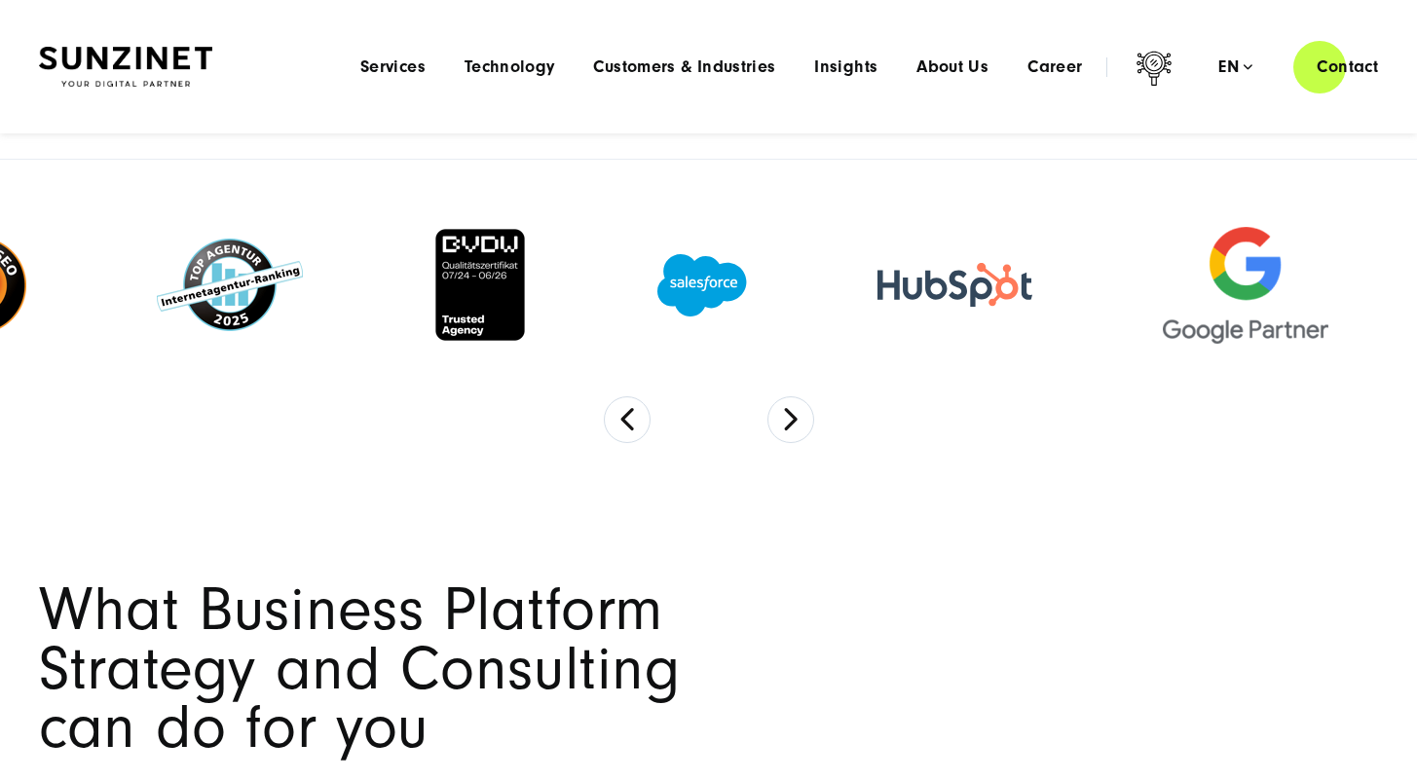
drag, startPoint x: 1055, startPoint y: 290, endPoint x: 587, endPoint y: 291, distance: 468.4
click at [837, 284] on div at bounding box center [954, 284] width 285 height 83
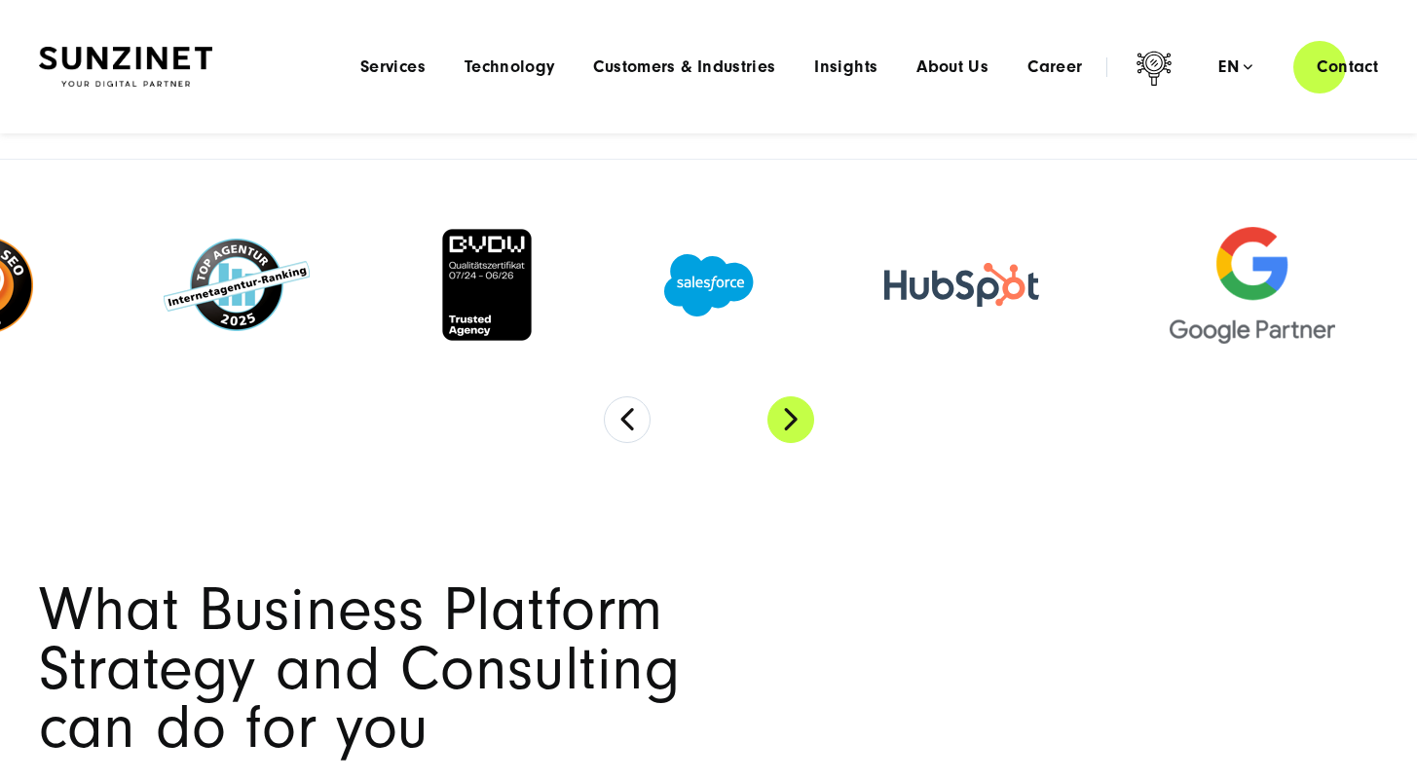
click at [794, 436] on button "Next" at bounding box center [790, 419] width 47 height 47
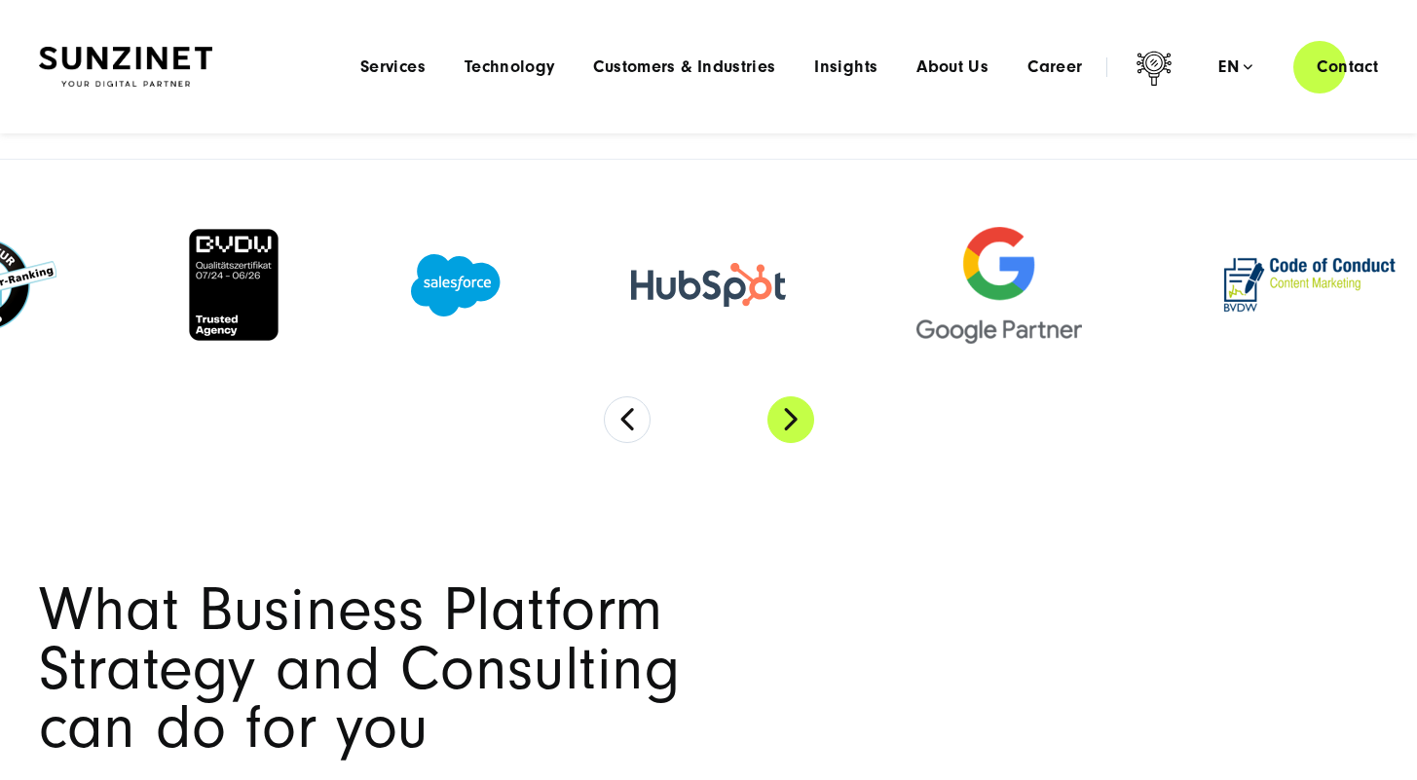
click at [794, 436] on button "Next" at bounding box center [790, 419] width 47 height 47
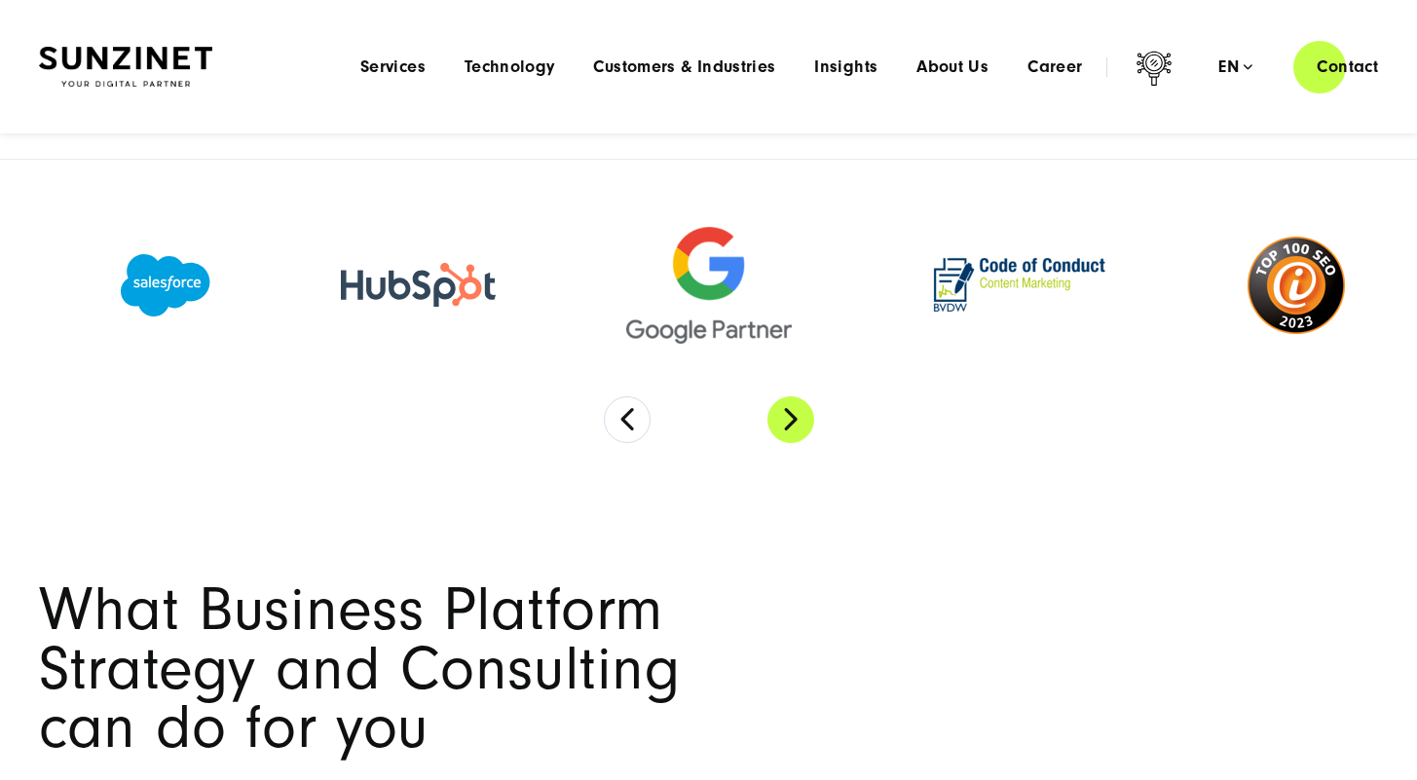
click at [794, 436] on button "Next" at bounding box center [790, 419] width 47 height 47
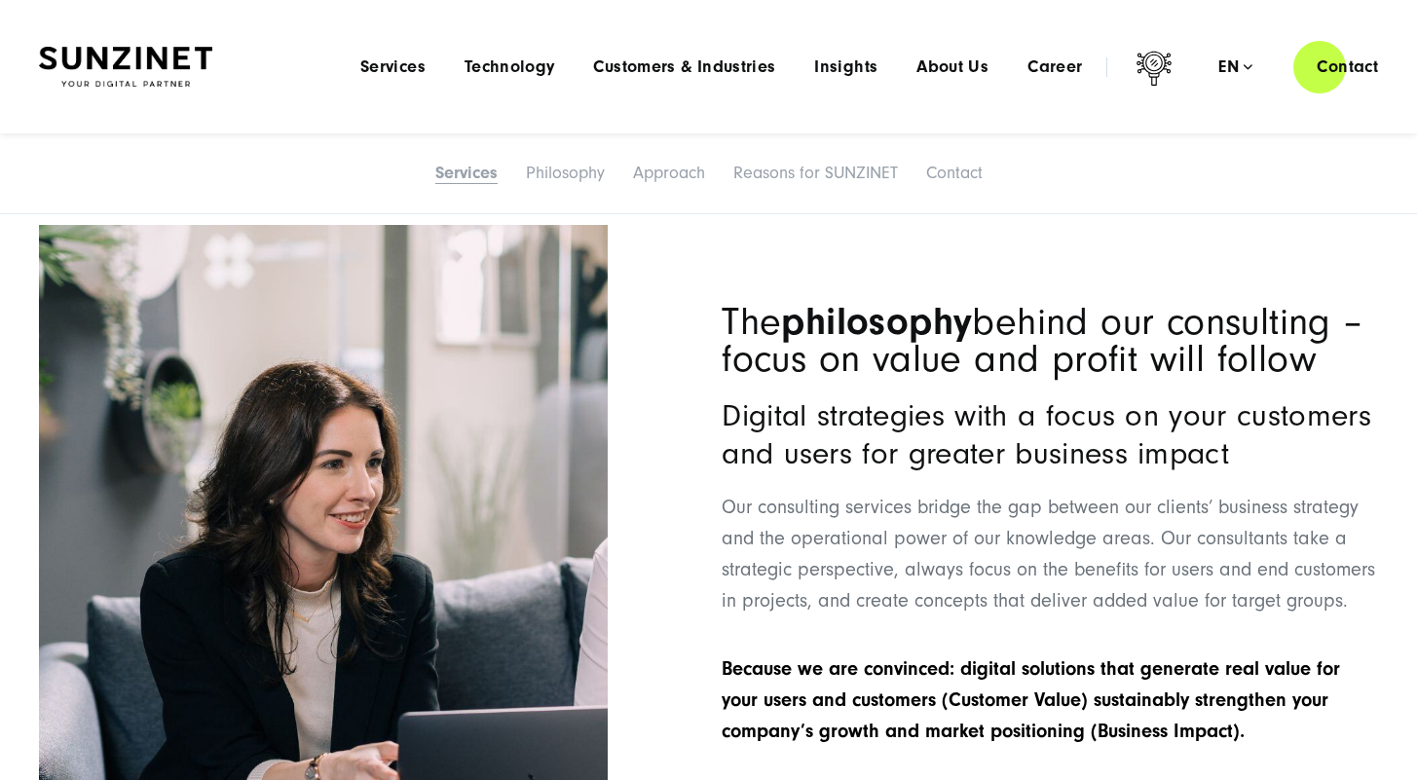
scroll to position [2434, 0]
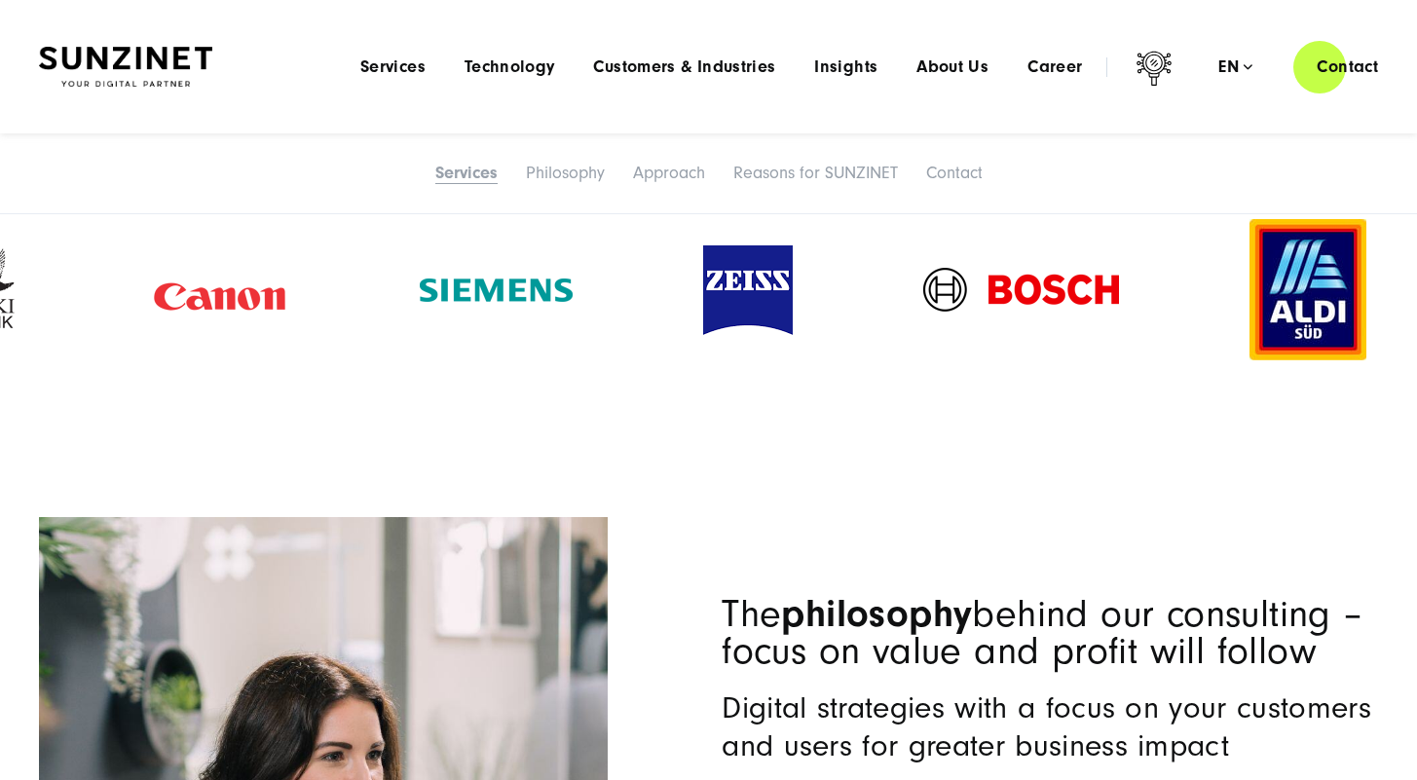
drag, startPoint x: 1003, startPoint y: 337, endPoint x: 354, endPoint y: 299, distance: 649.6
click at [638, 299] on div at bounding box center [748, 290] width 220 height 129
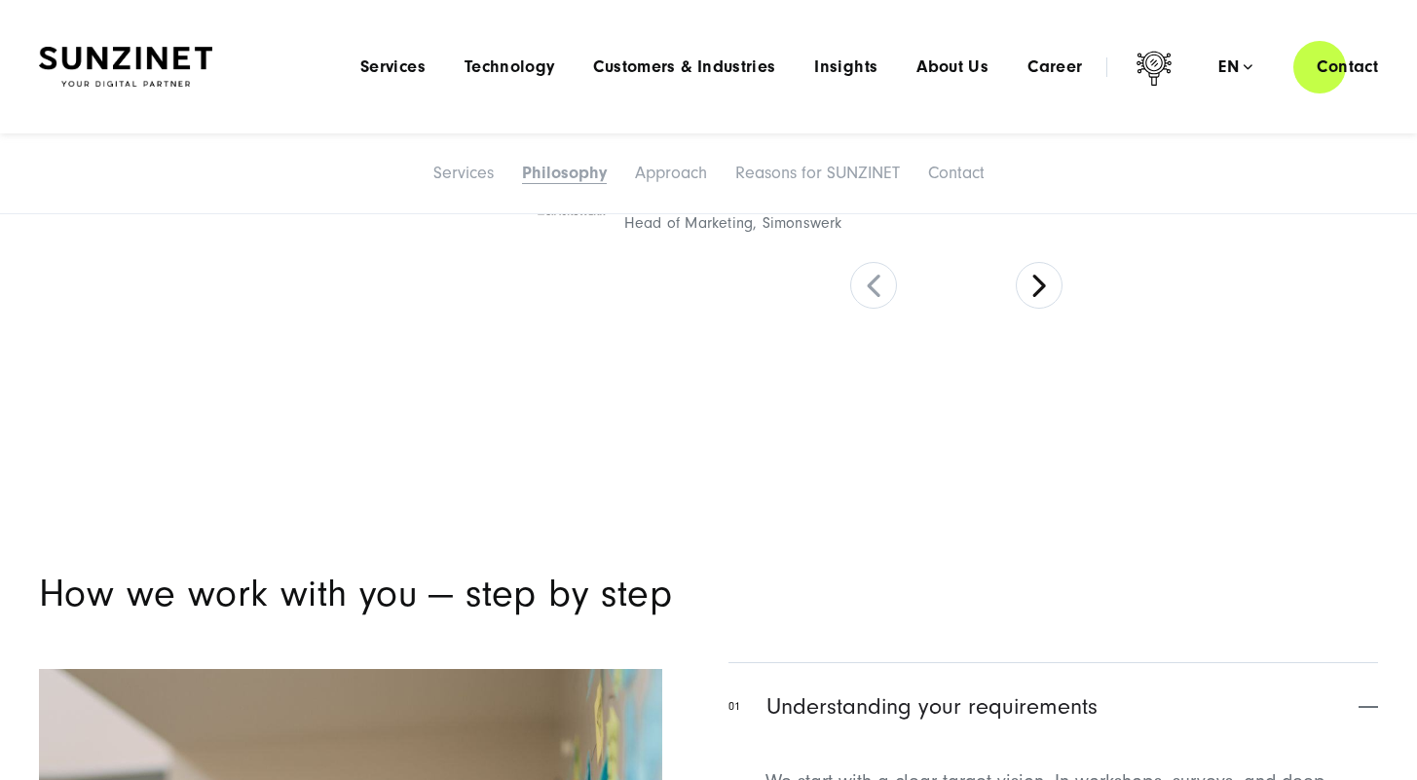
scroll to position [3603, 0]
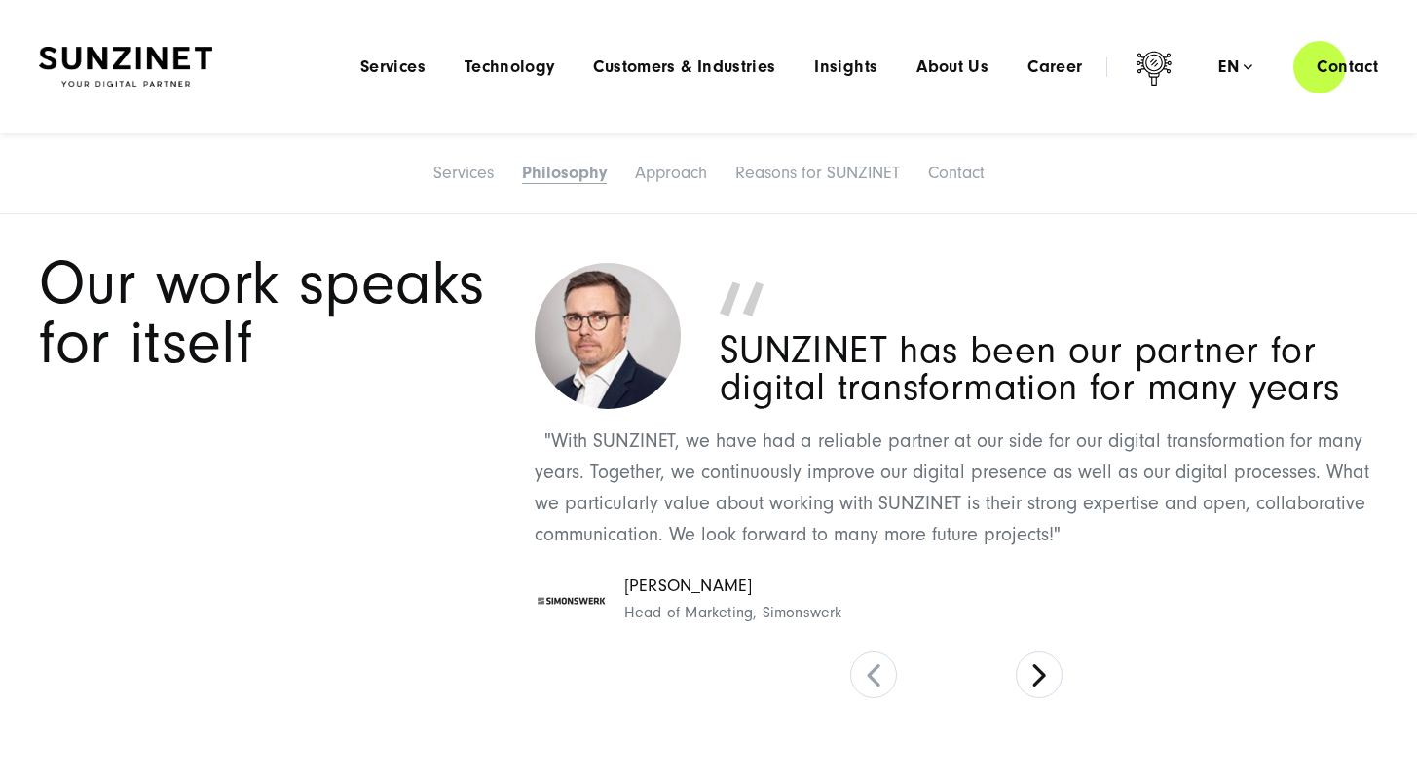
drag, startPoint x: 837, startPoint y: 460, endPoint x: 505, endPoint y: 460, distance: 332.0
click at [573, 460] on p ""With SUNZINET, we have had a reliable partner at our side for our digital tran…" at bounding box center [957, 488] width 844 height 125
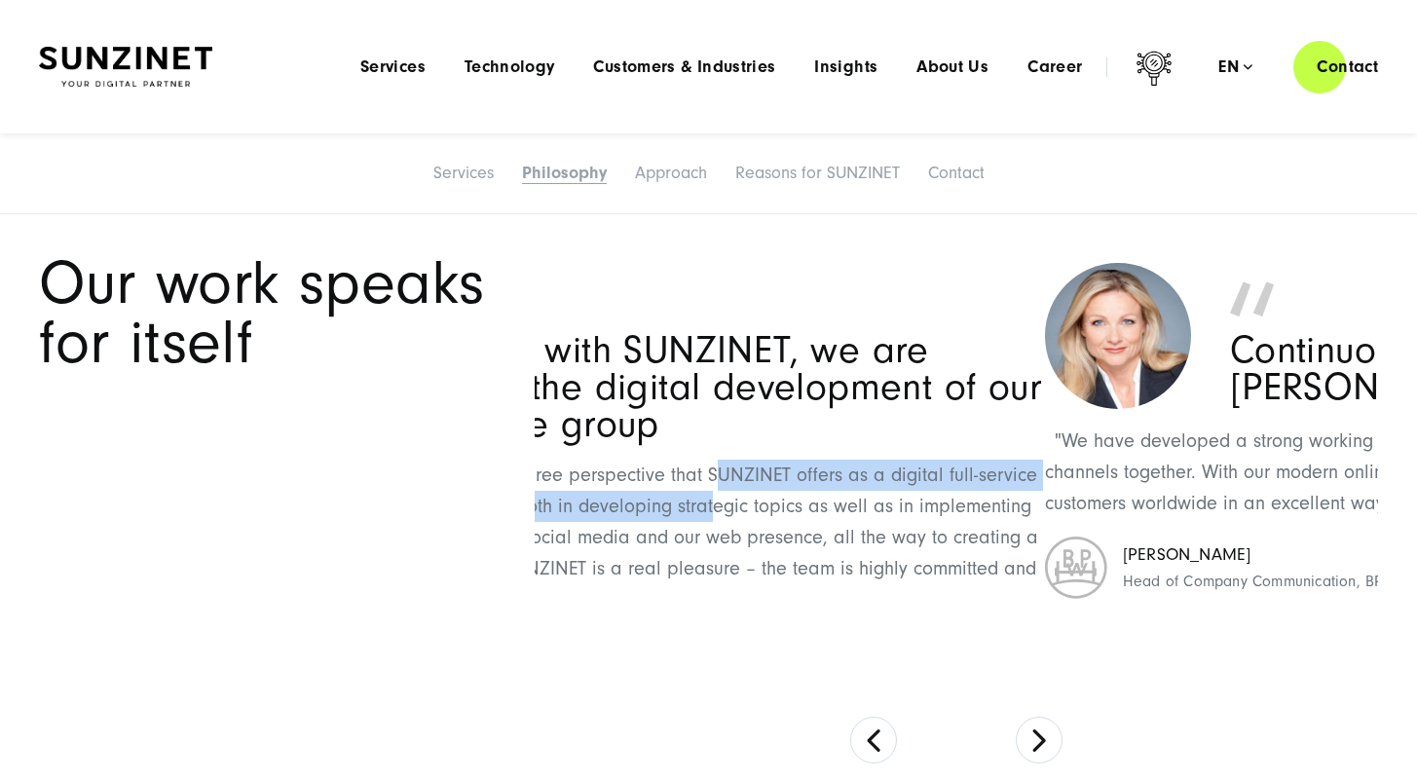
drag, startPoint x: 723, startPoint y: 494, endPoint x: 613, endPoint y: 481, distance: 110.8
click at [661, 490] on p ""What matters most to us is the 360-degree perspective that SUNZINET offers as …" at bounding box center [623, 538] width 844 height 156
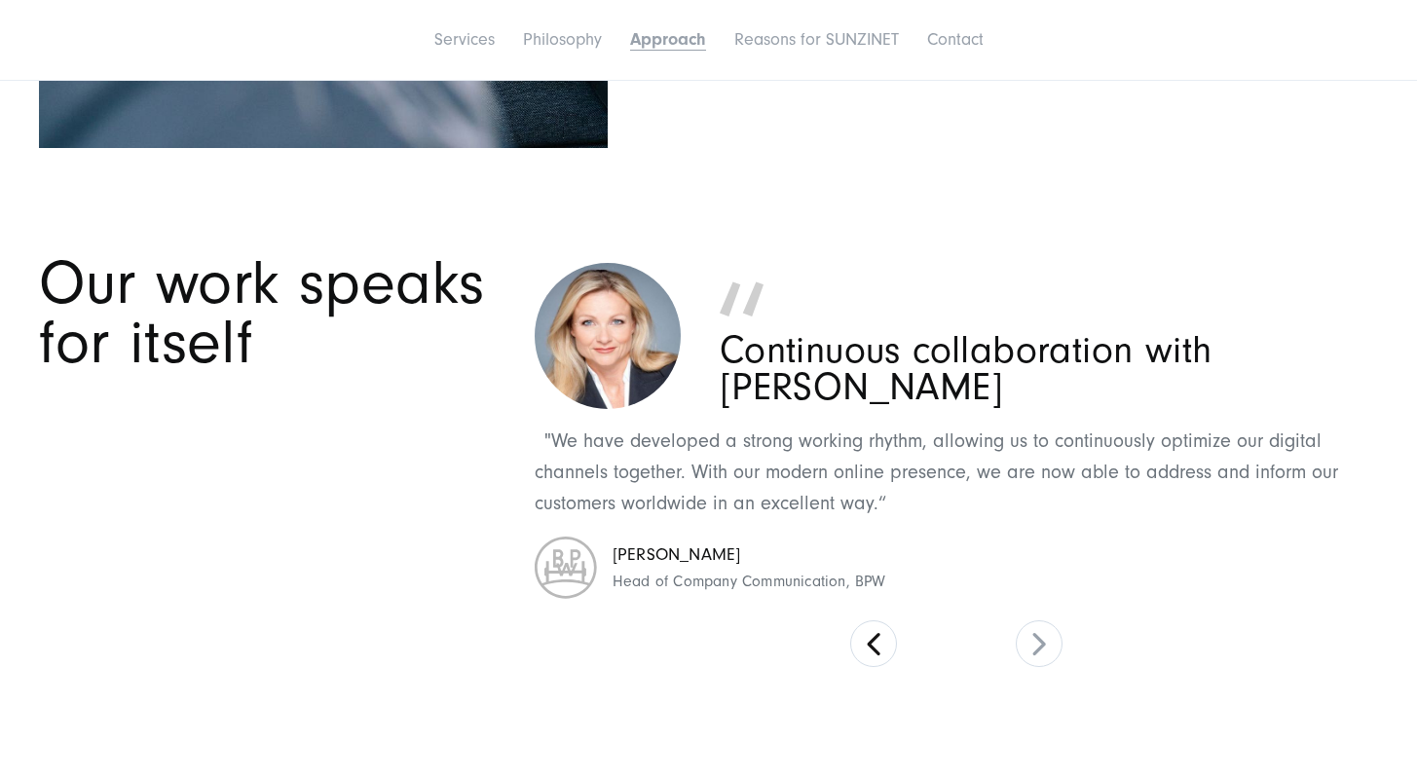
scroll to position [4479, 0]
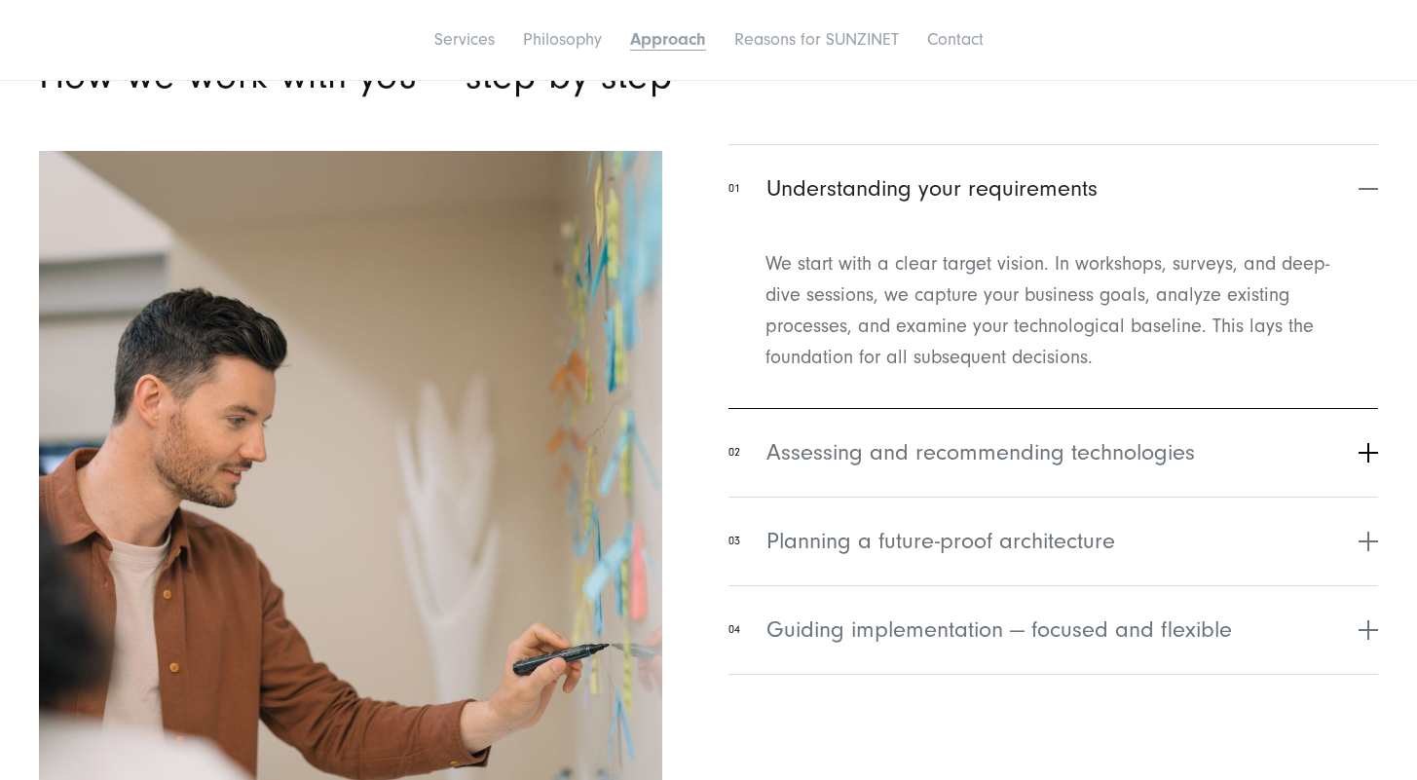
click at [869, 436] on span "Assessing and recommending technologies" at bounding box center [980, 452] width 428 height 35
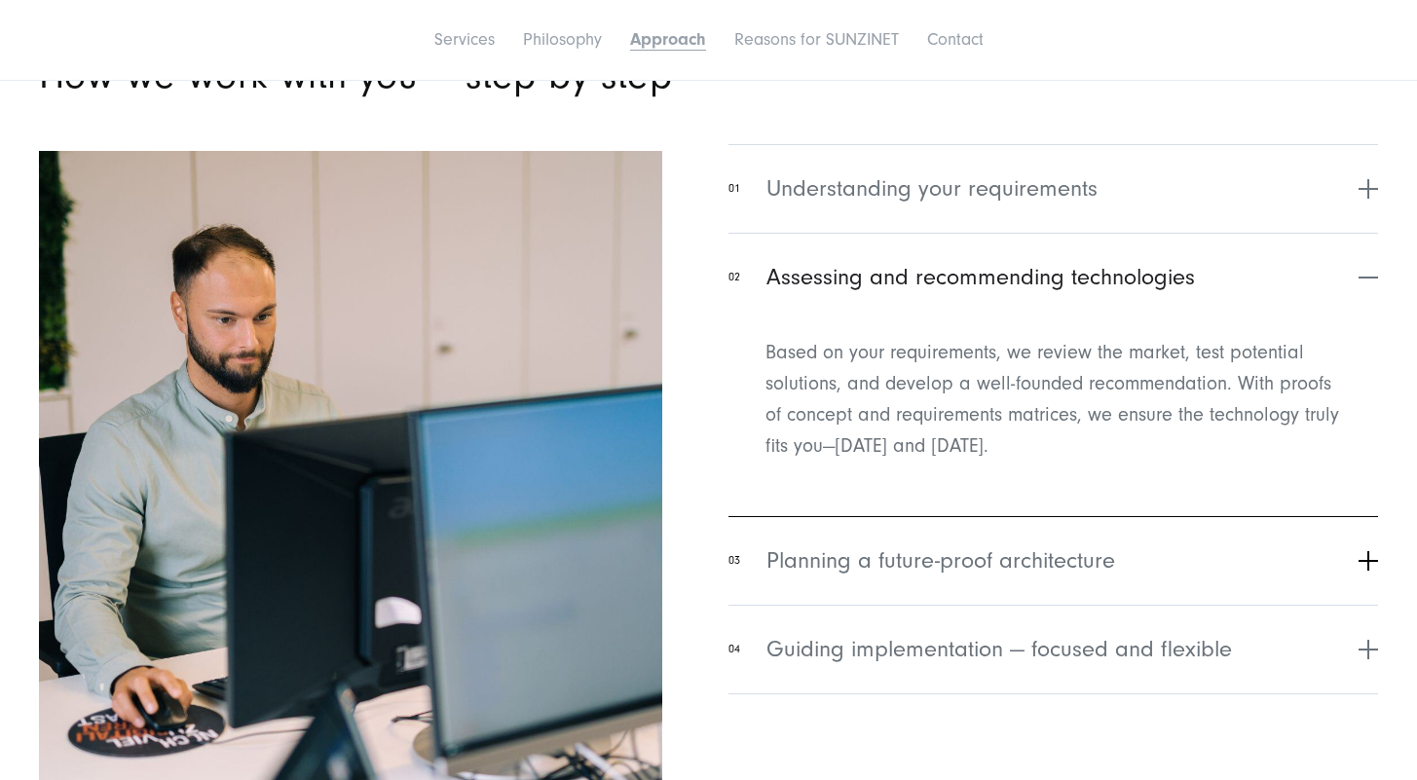
click at [973, 575] on span "Planning a future-proof architecture" at bounding box center [940, 560] width 349 height 35
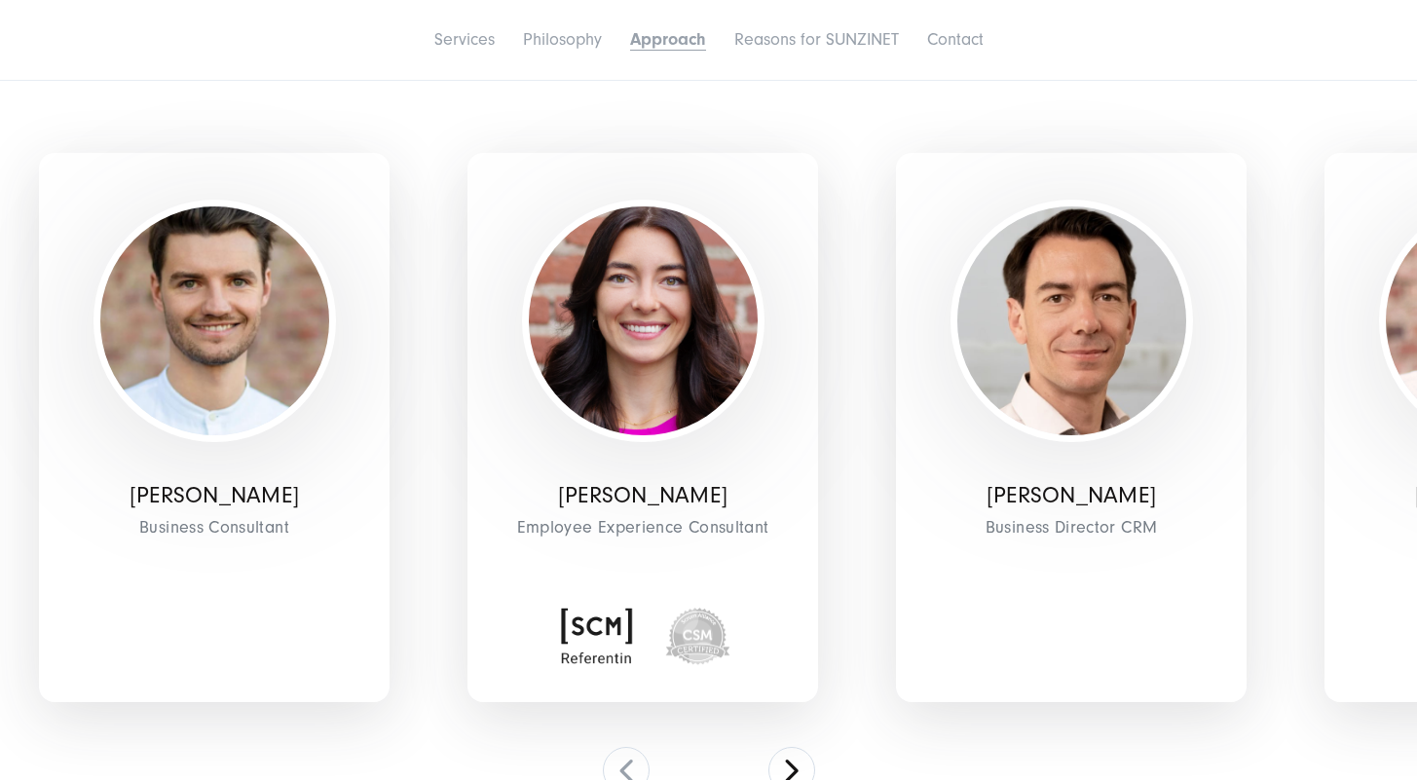
scroll to position [5550, 0]
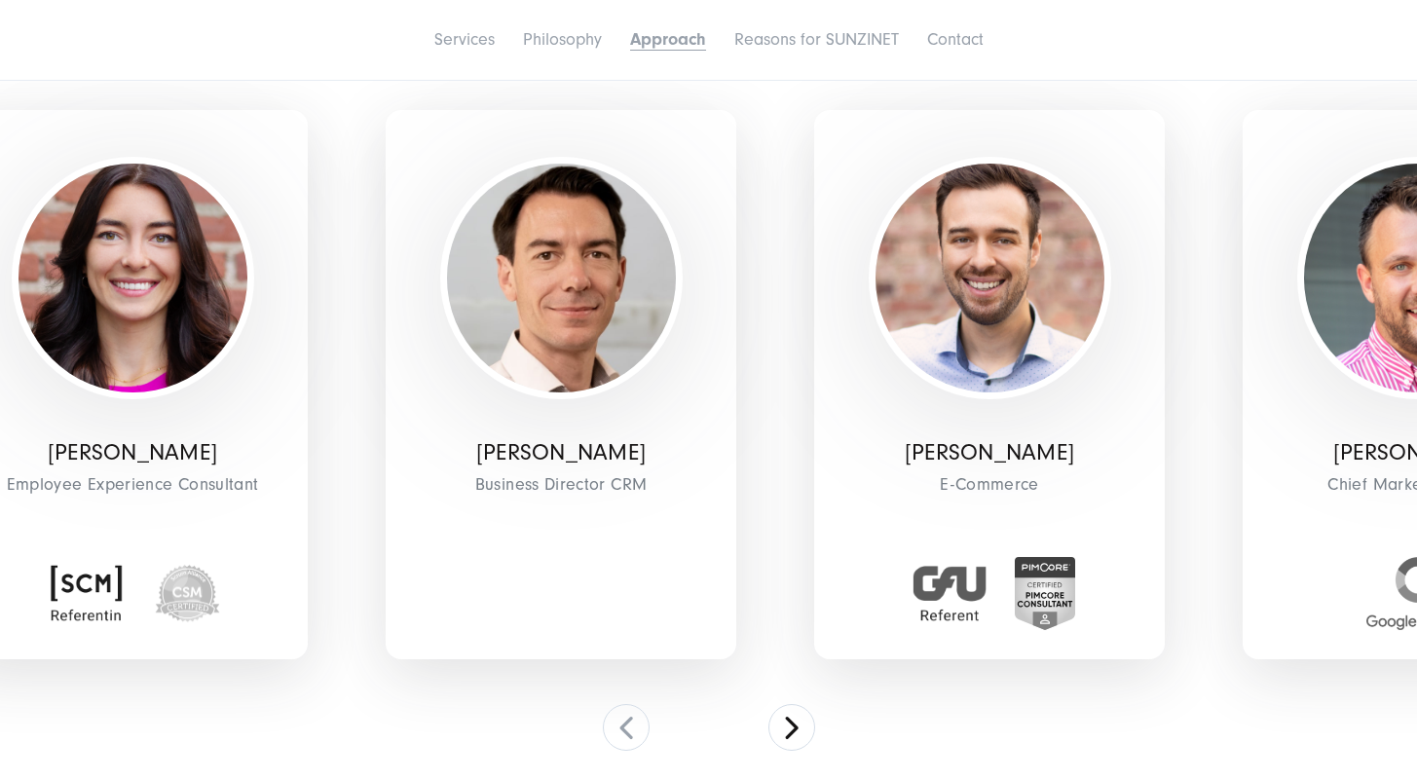
drag, startPoint x: 762, startPoint y: 500, endPoint x: 257, endPoint y: 457, distance: 507.2
click at [259, 457] on div "Alina Looß Employee Experience Consultant" at bounding box center [132, 384] width 351 height 549
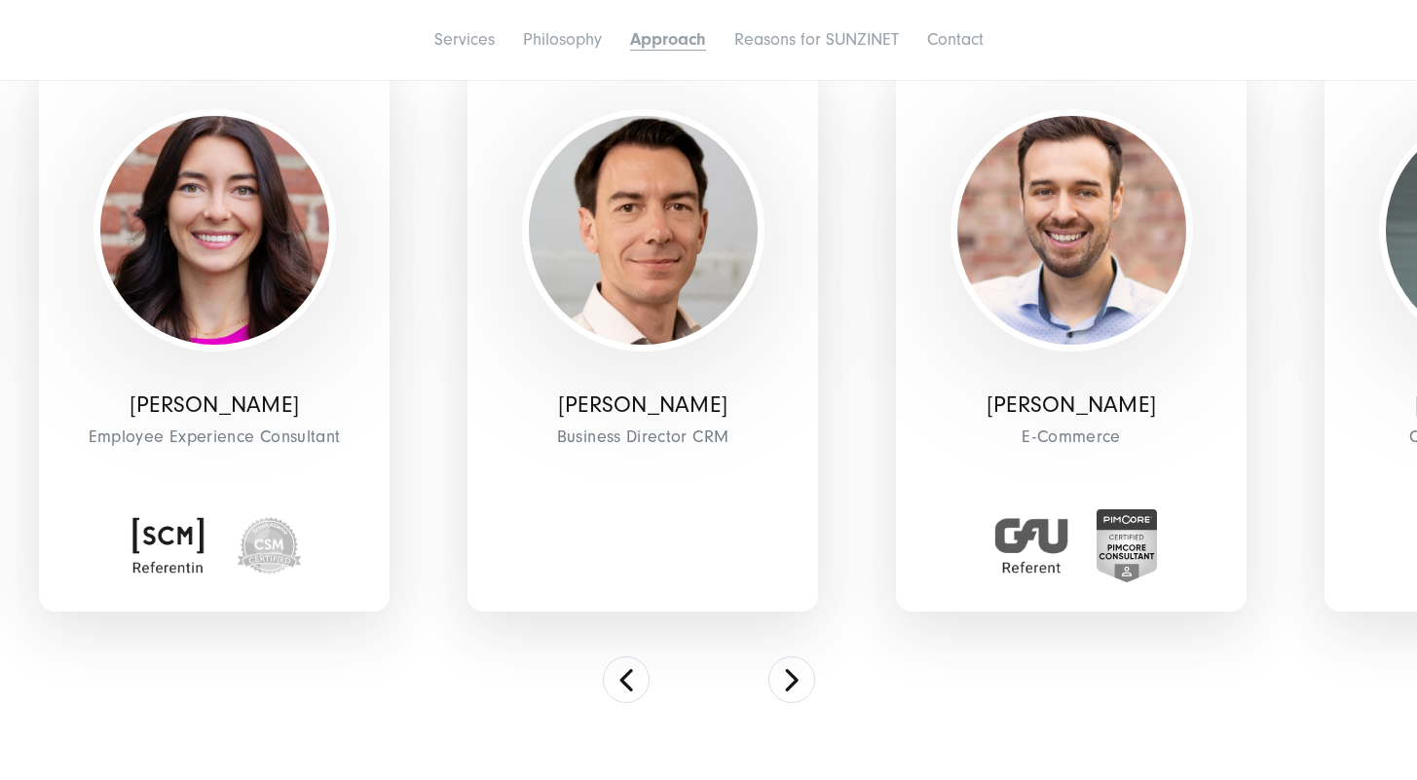
scroll to position [5647, 0]
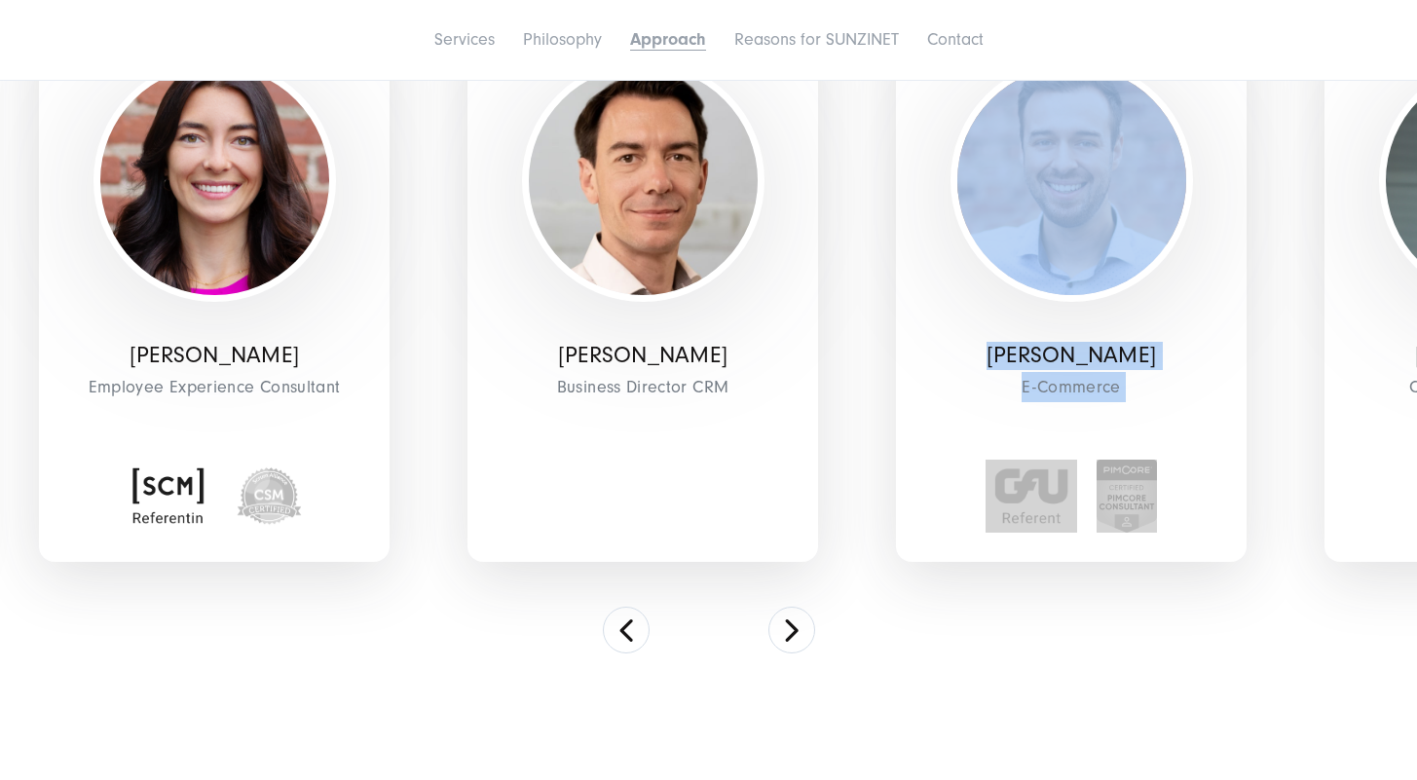
drag, startPoint x: 824, startPoint y: 397, endPoint x: 733, endPoint y: 396, distance: 90.6
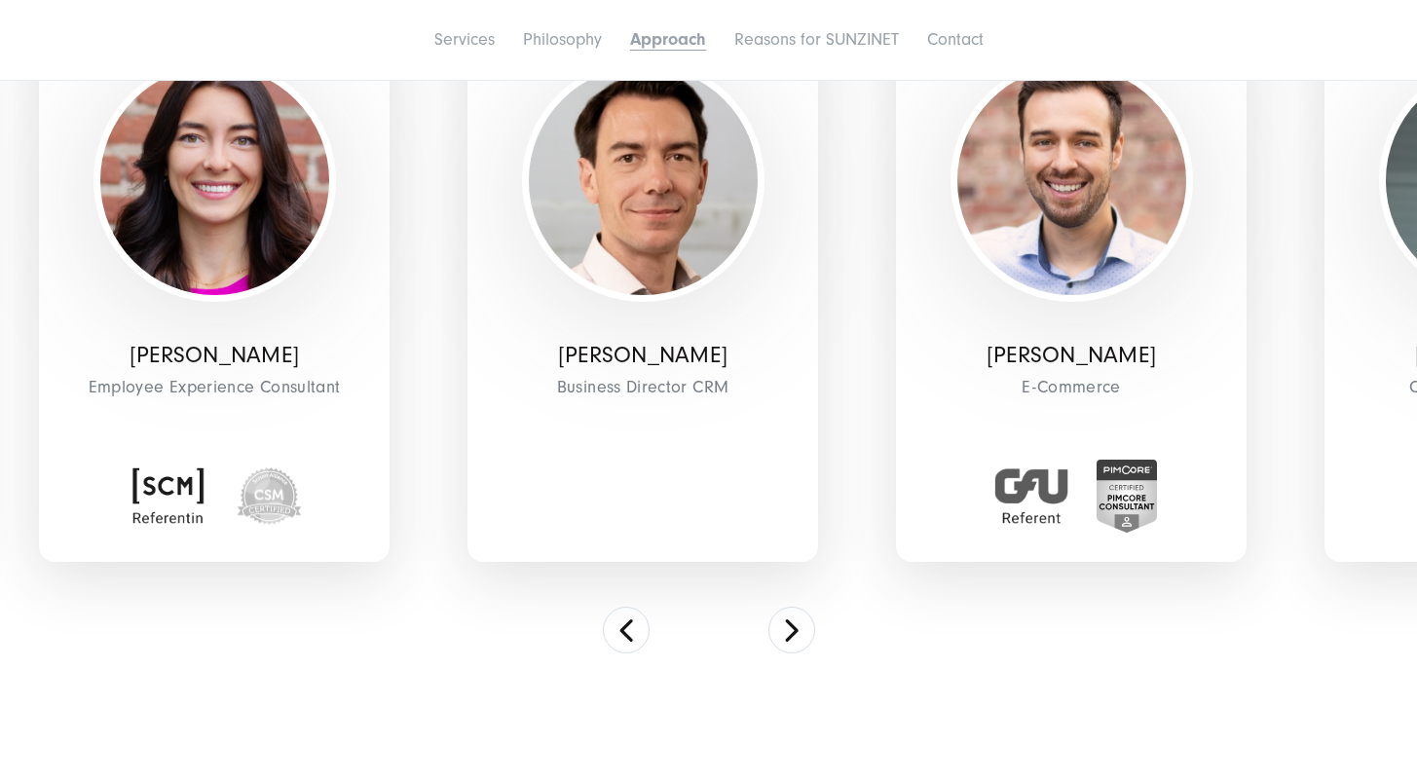
drag, startPoint x: 890, startPoint y: 501, endPoint x: 574, endPoint y: 488, distance: 315.8
click at [857, 488] on div "Daniel Keller E-Commerce" at bounding box center [1071, 287] width 428 height 674
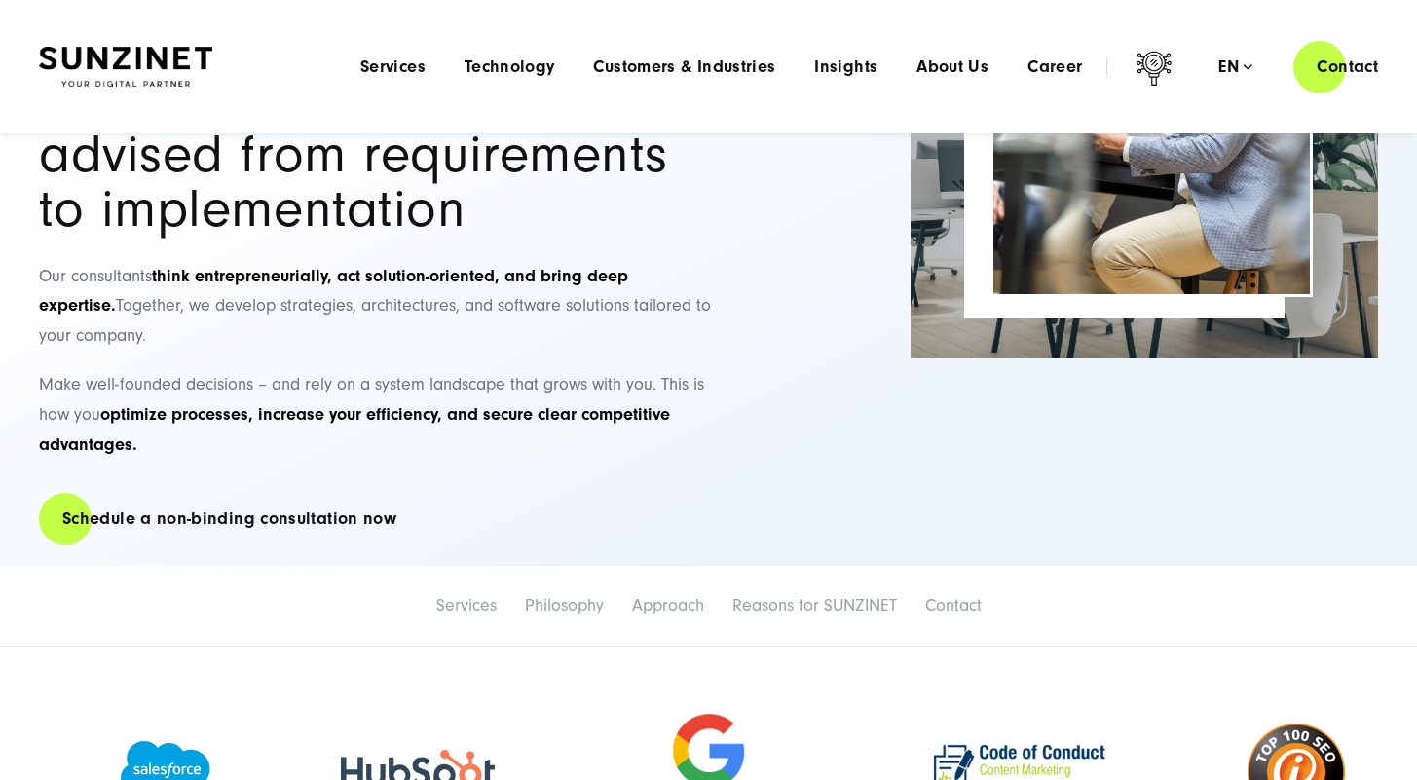
scroll to position [0, 0]
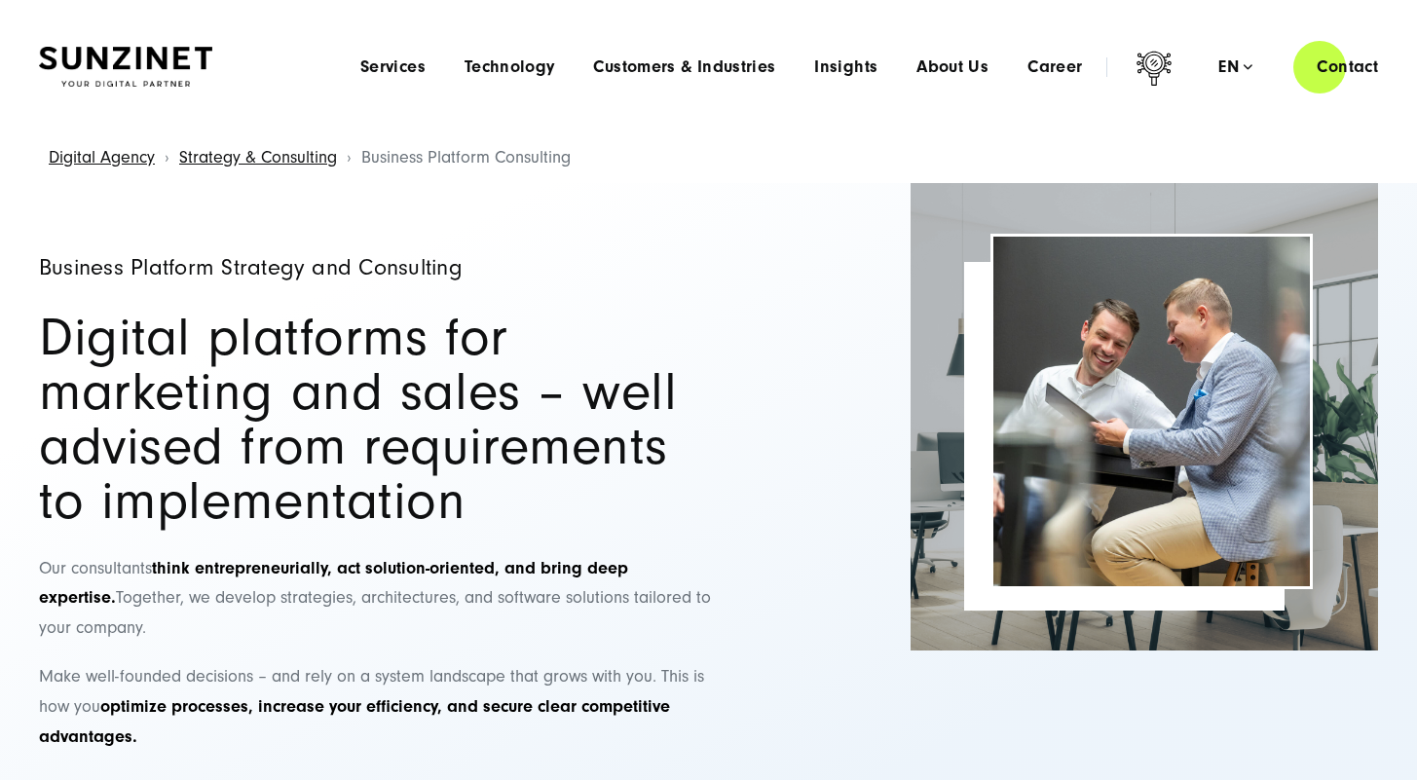
click at [388, 81] on div "Menu Services Menu Full Service Digital Agency We solve complex challenges and …" at bounding box center [871, 67] width 1060 height 56
click at [389, 73] on span "Services" at bounding box center [392, 66] width 65 height 19
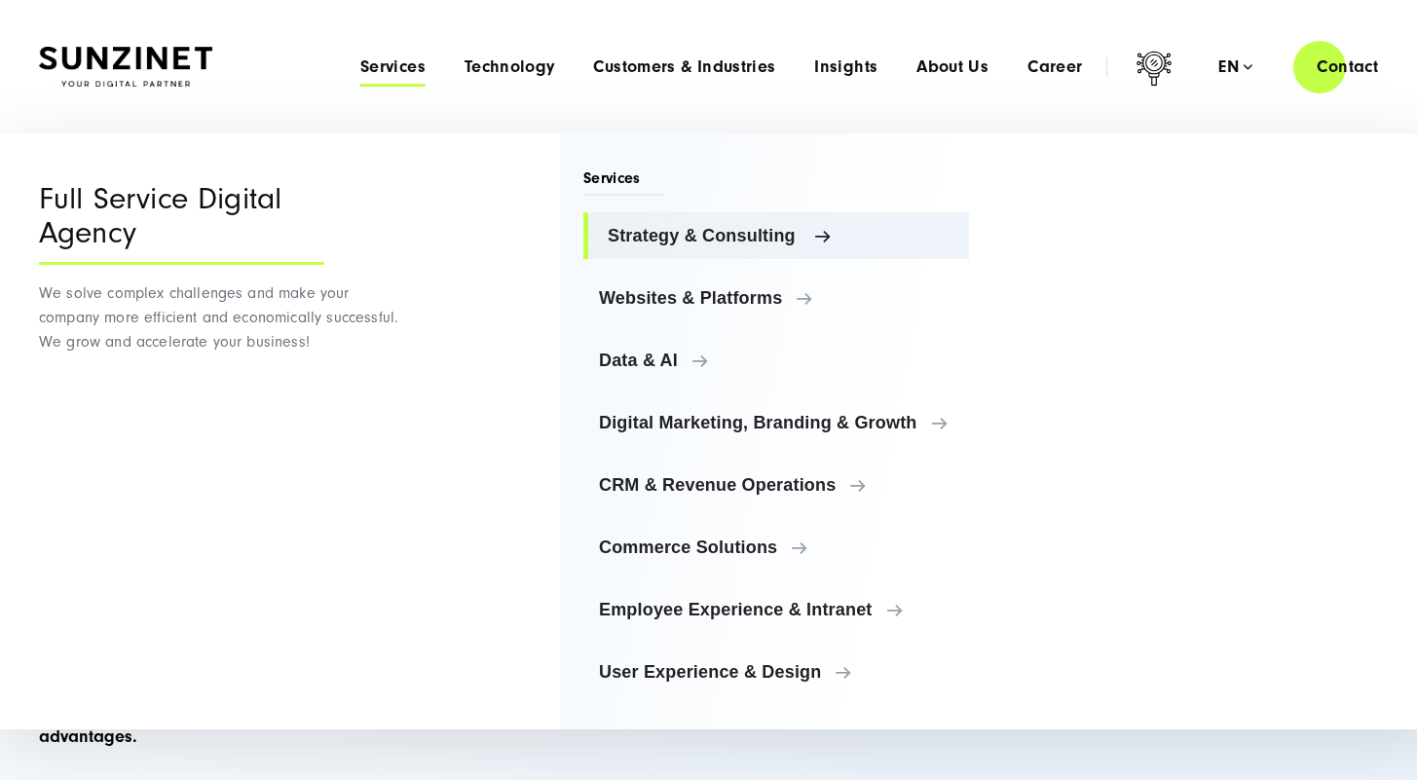
click at [686, 222] on link "Strategy & Consulting" at bounding box center [776, 235] width 386 height 47
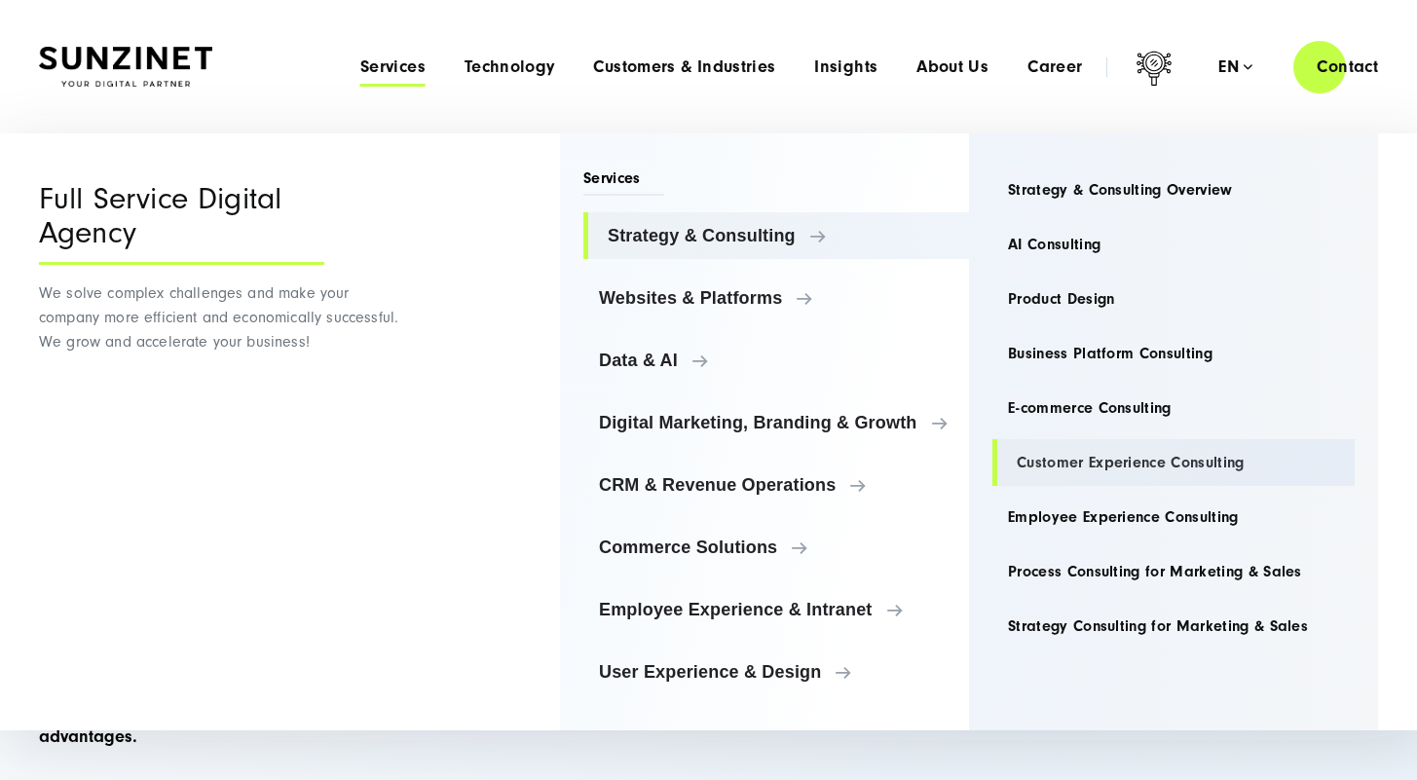
click at [1092, 467] on link "Customer Experience Consulting" at bounding box center [1173, 462] width 362 height 47
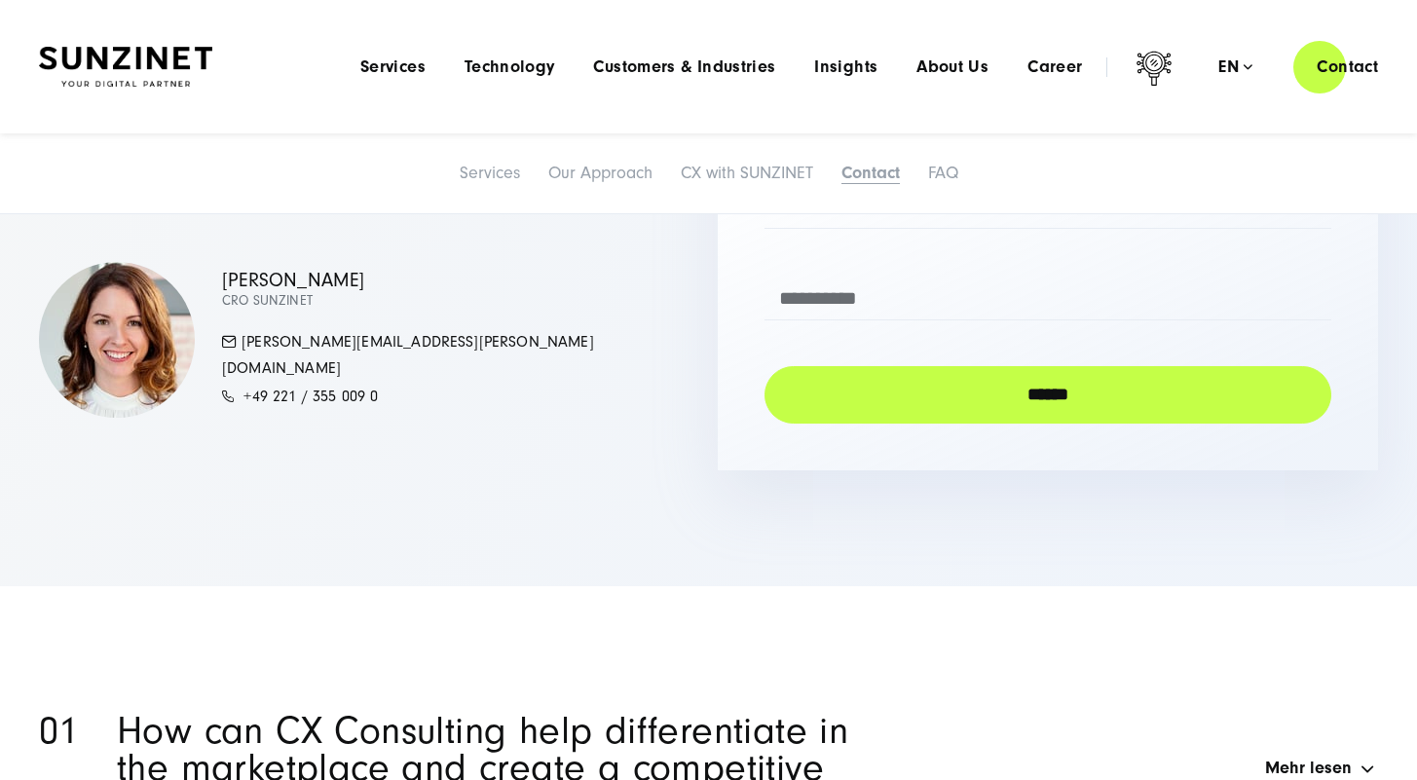
scroll to position [5792, 0]
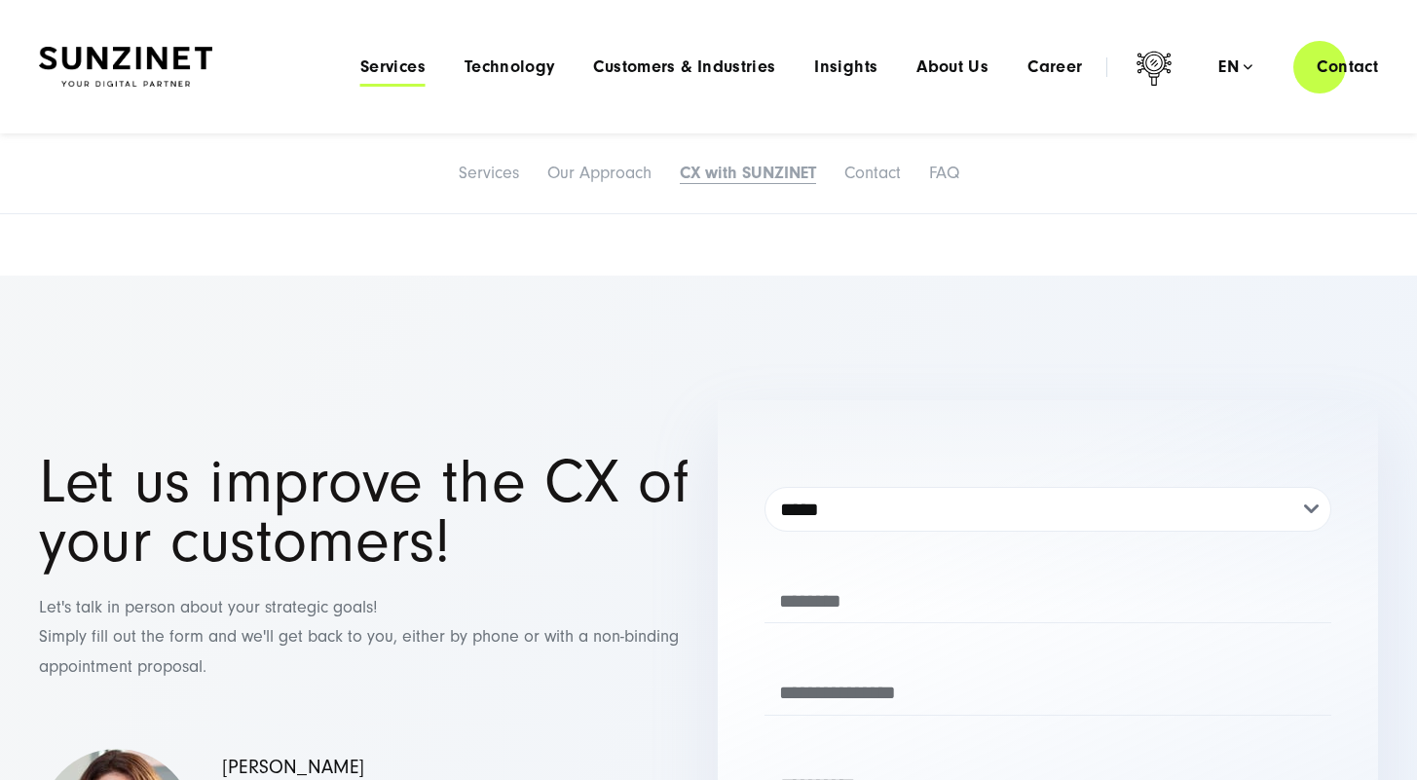
click at [374, 69] on span "Services" at bounding box center [392, 66] width 65 height 19
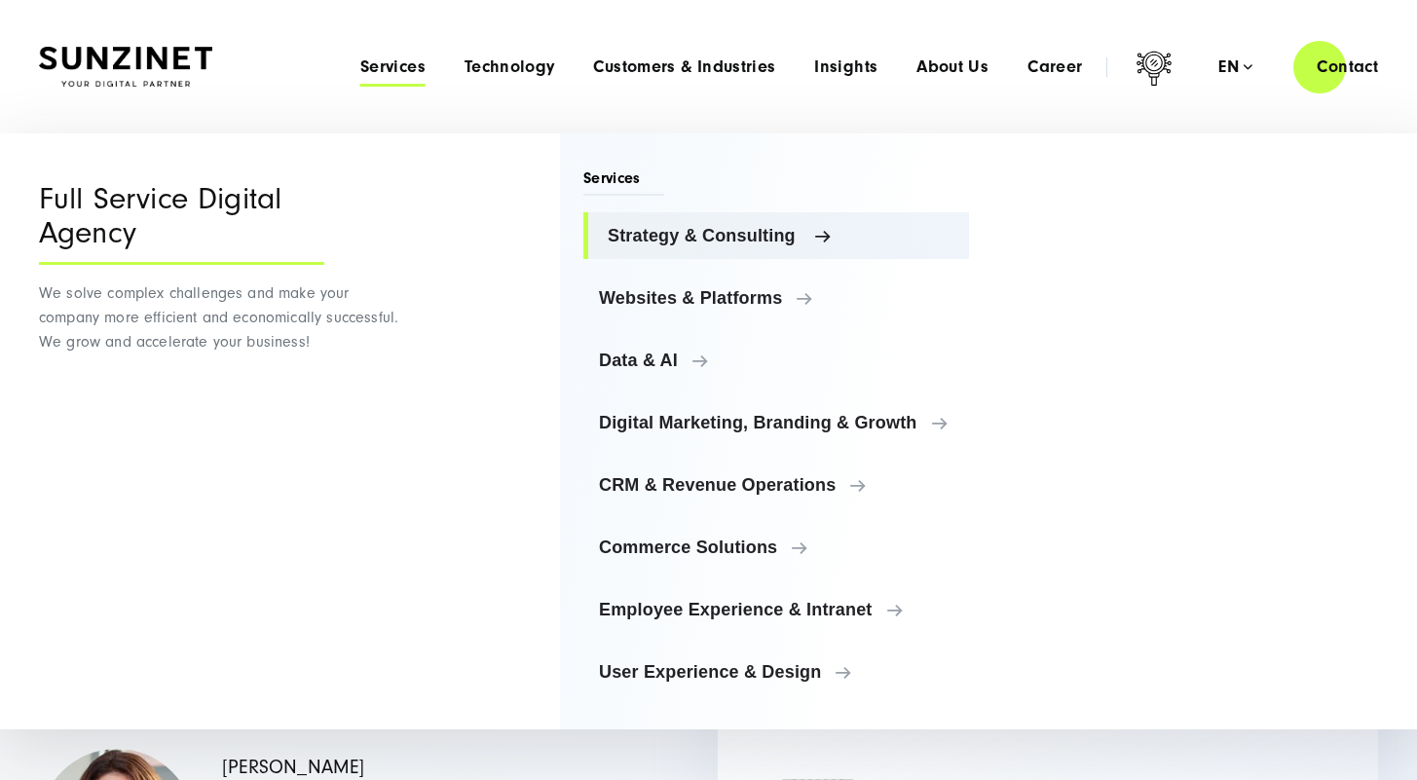
click at [687, 244] on span "Strategy & Consulting" at bounding box center [781, 235] width 346 height 19
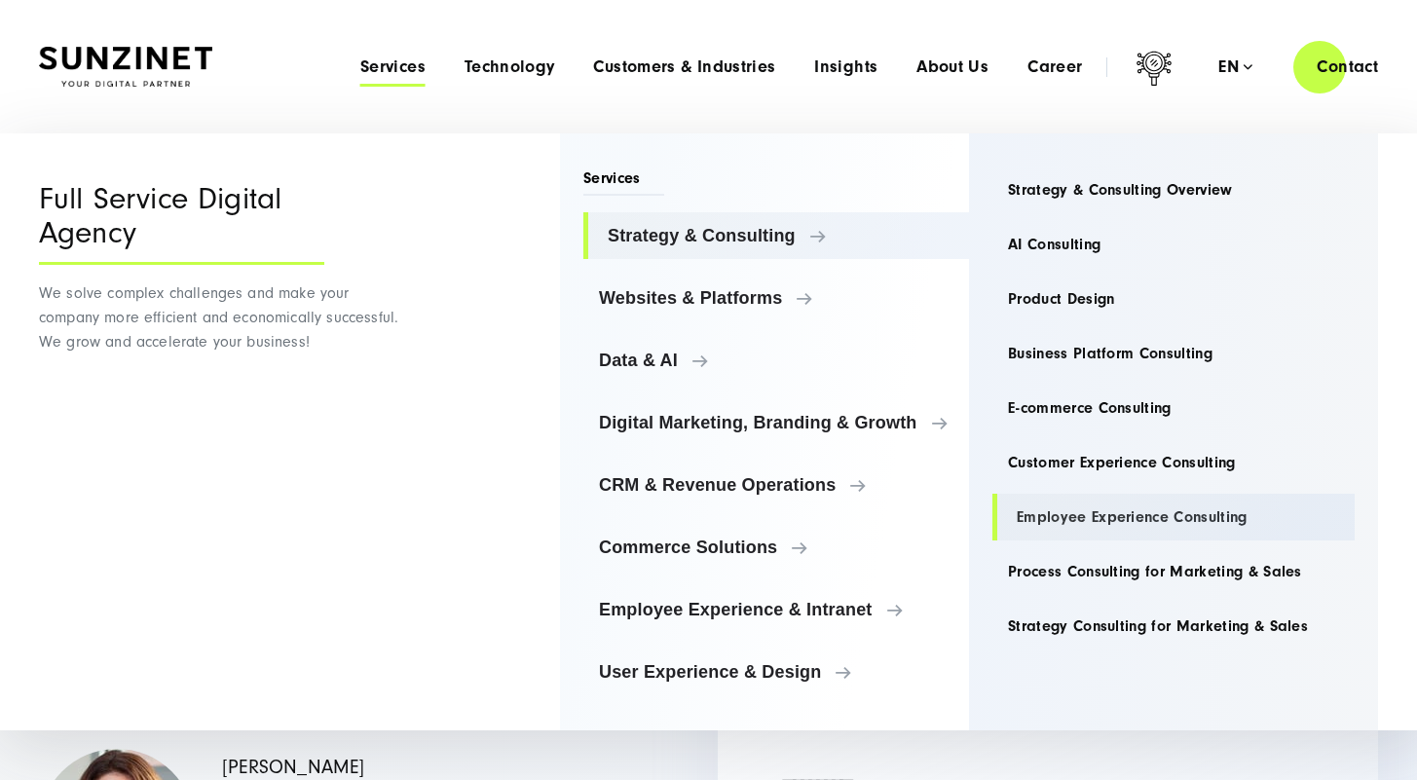
click at [1159, 531] on link "Employee Experience Consulting" at bounding box center [1173, 517] width 362 height 47
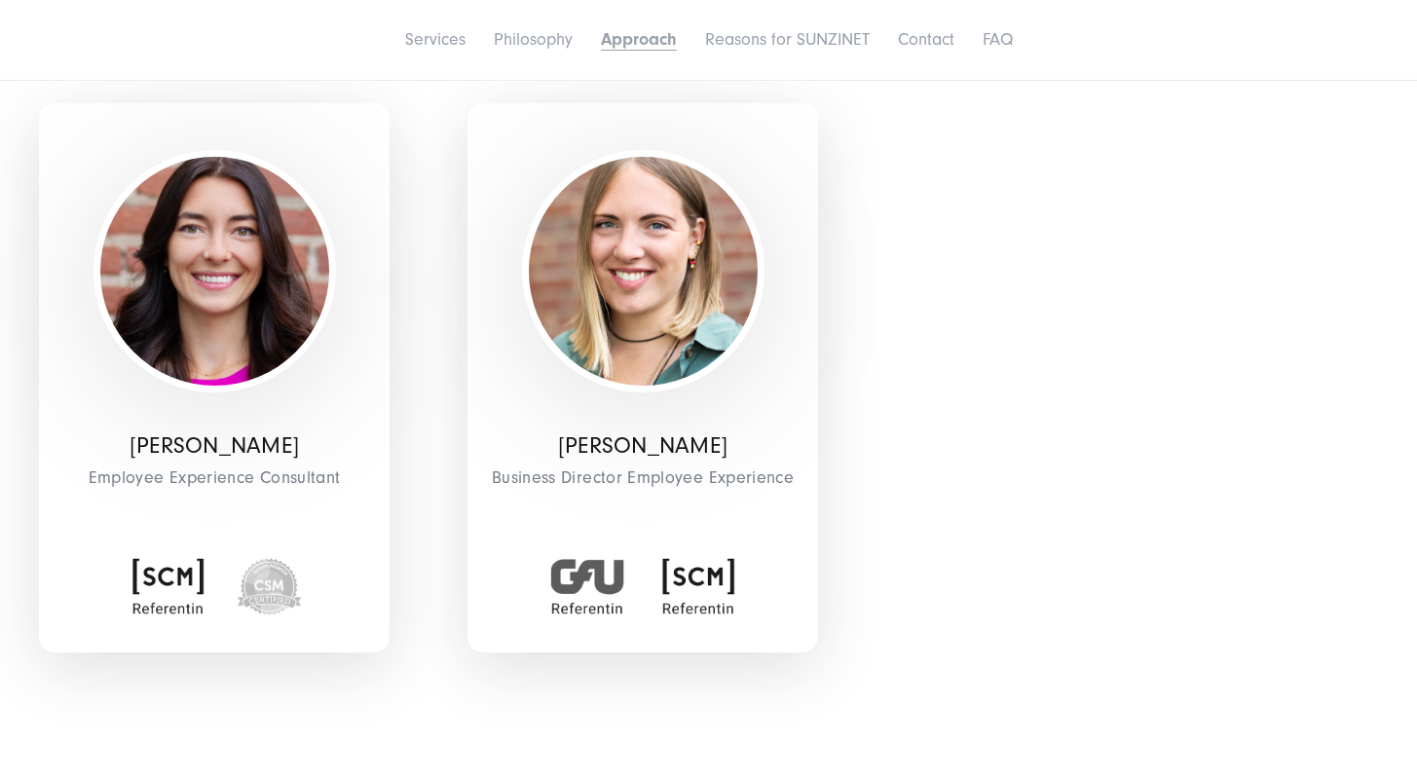
scroll to position [5063, 0]
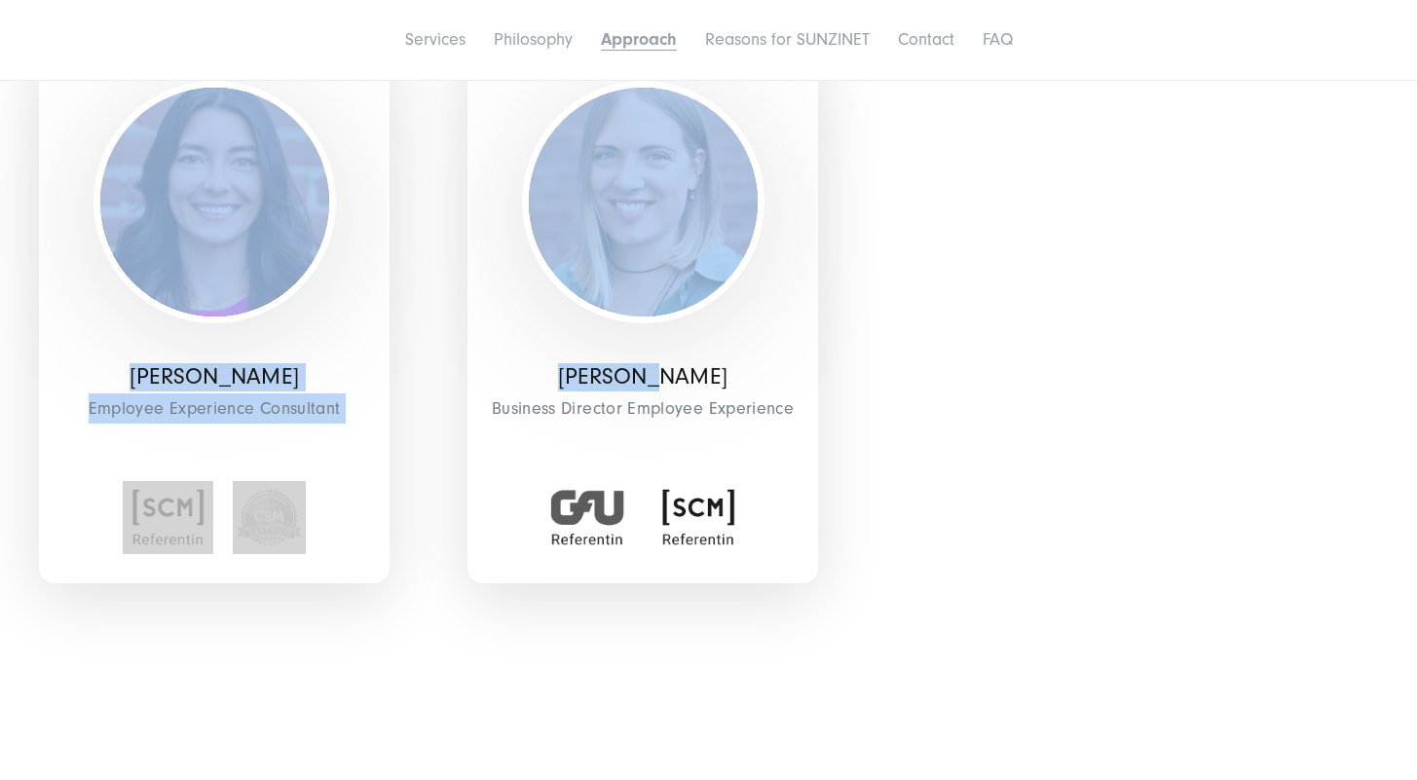
drag, startPoint x: 356, startPoint y: 281, endPoint x: 665, endPoint y: 328, distance: 312.2
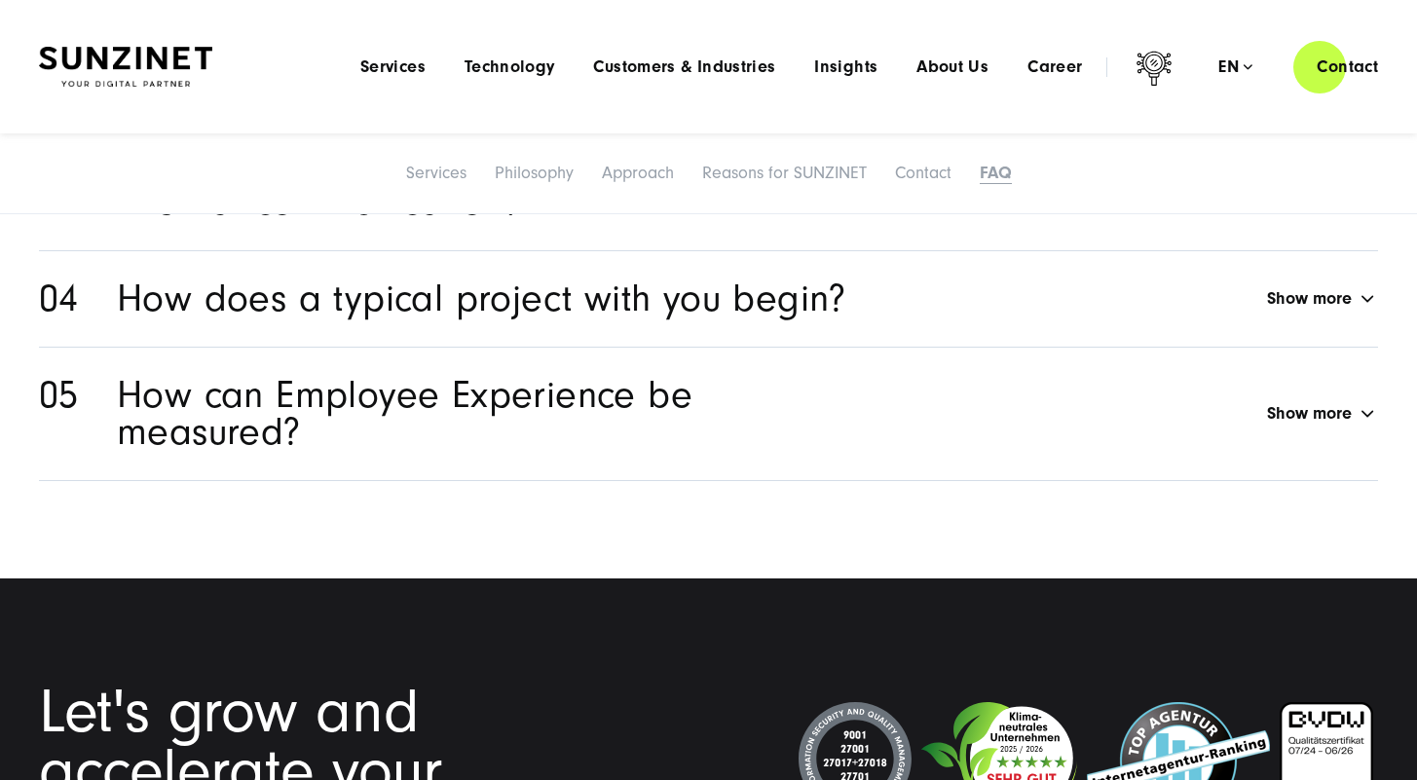
scroll to position [8471, 0]
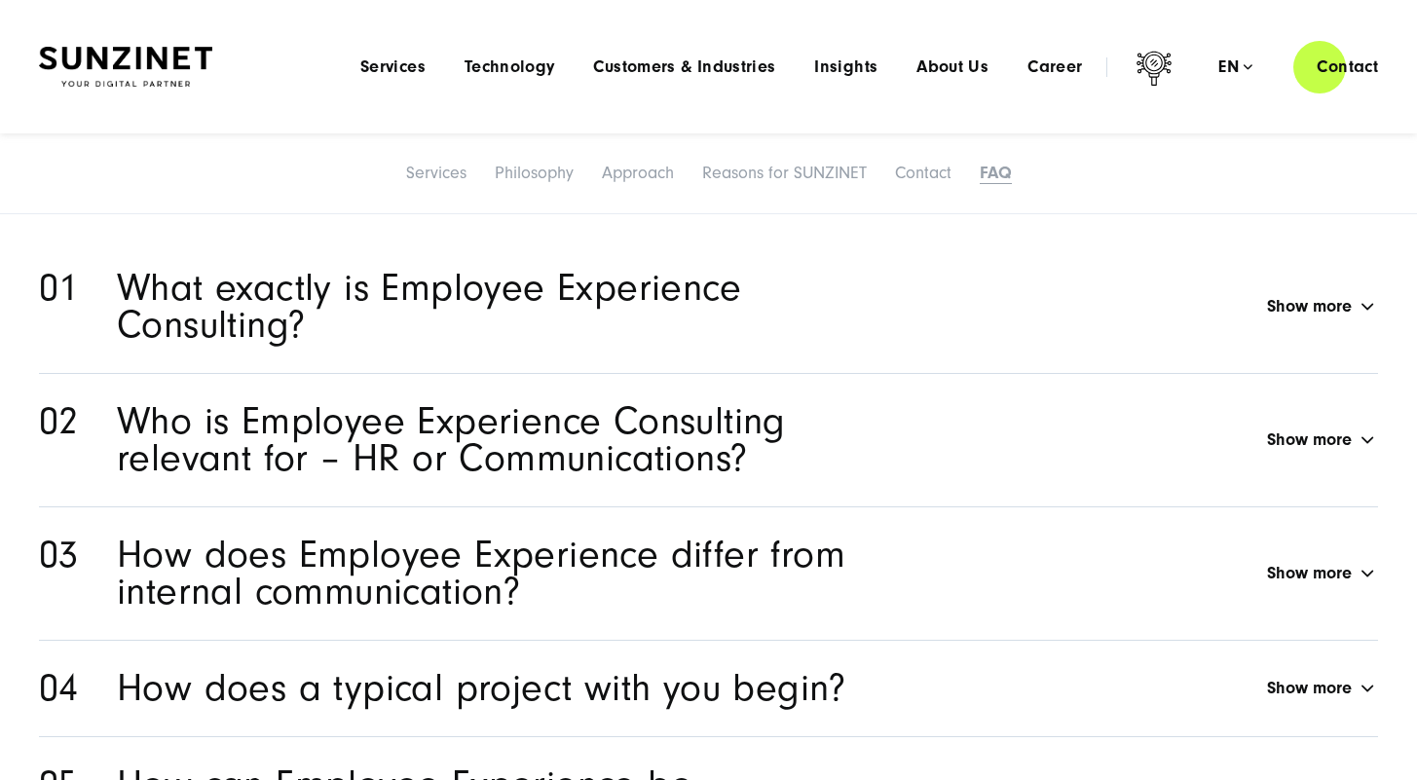
click at [1142, 270] on div "What exactly is Employee Experience Consulting? Show more" at bounding box center [747, 307] width 1261 height 74
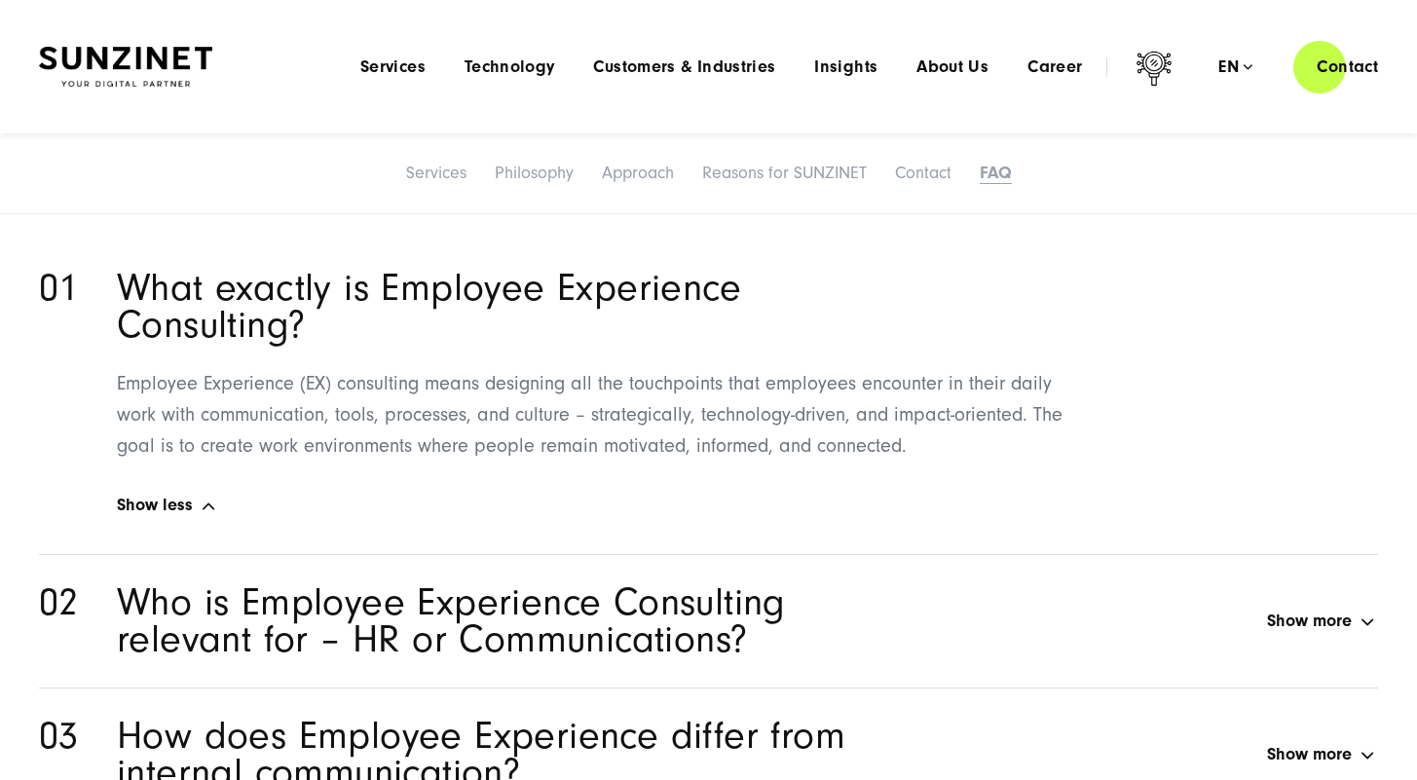
click at [1142, 270] on div "What exactly is Employee Experience Consulting? Show more" at bounding box center [747, 307] width 1261 height 74
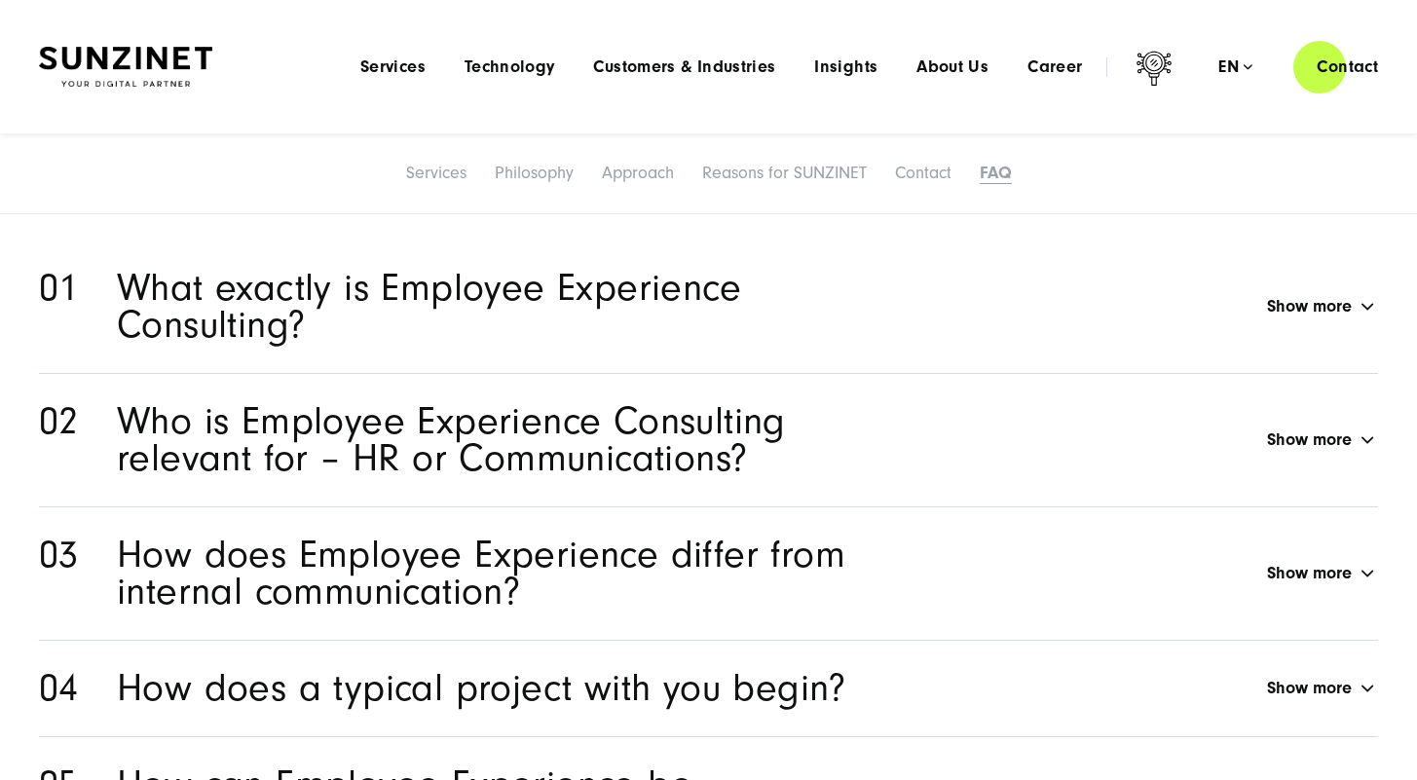
click at [1142, 270] on div "What exactly is Employee Experience Consulting? Show more" at bounding box center [747, 307] width 1261 height 74
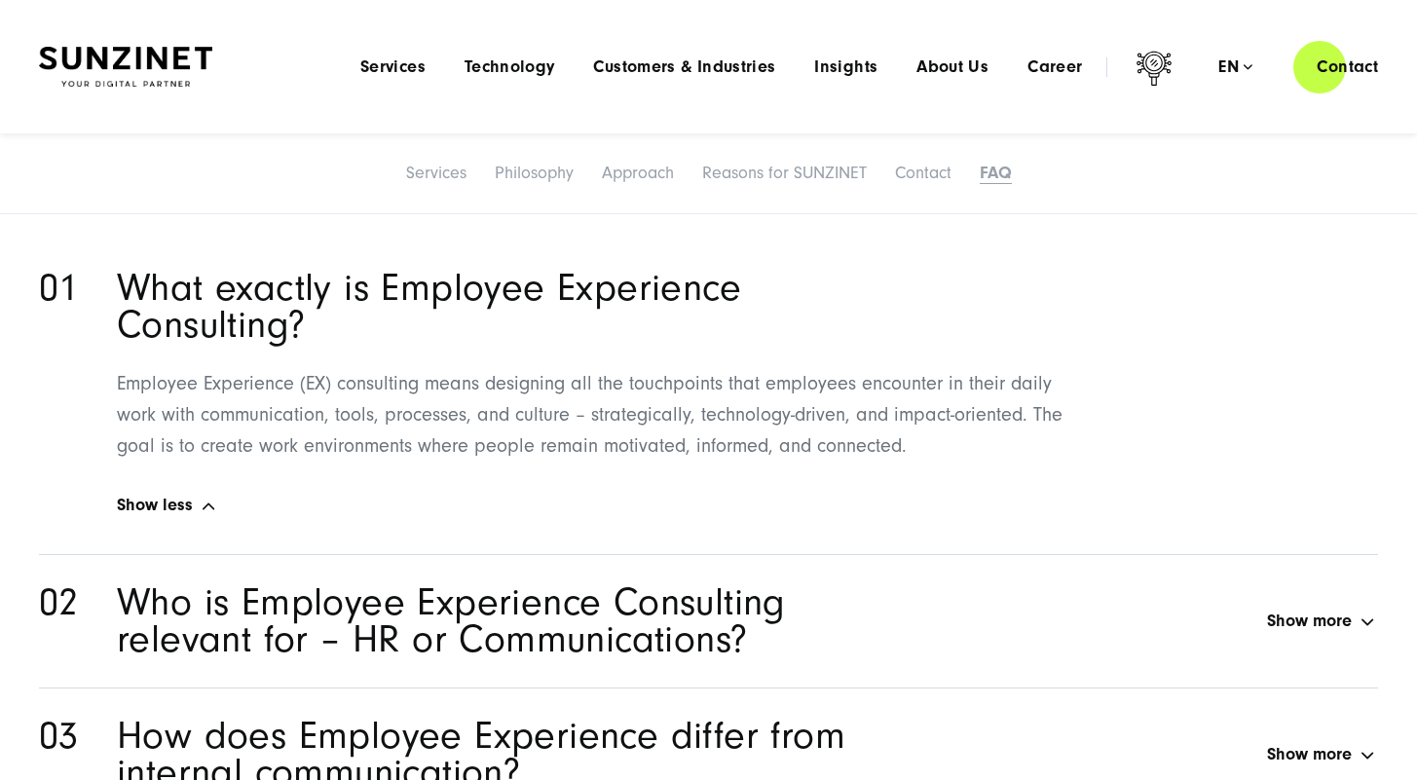
click at [1142, 270] on div "What exactly is Employee Experience Consulting? Show more" at bounding box center [747, 307] width 1261 height 74
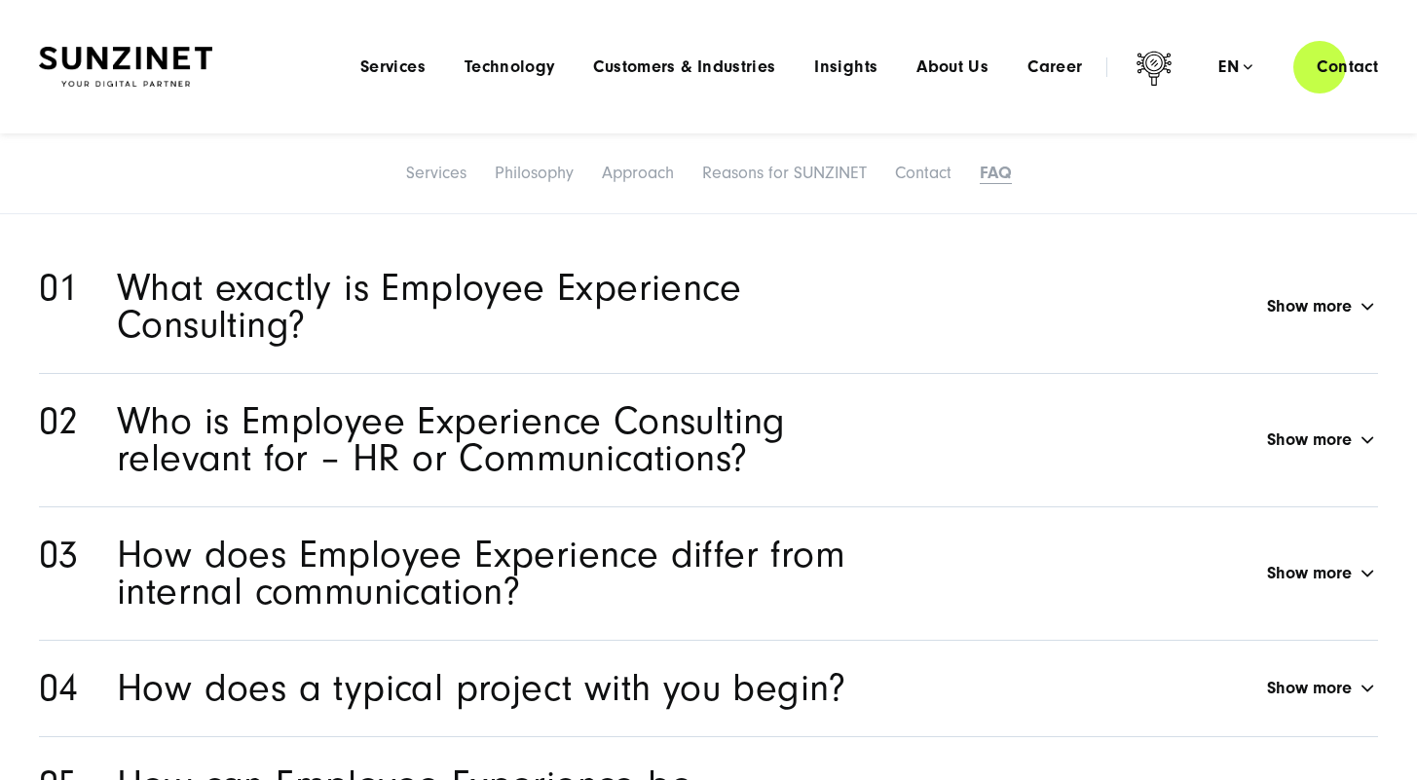
click at [1002, 405] on div "Who is Employee Experience Consulting relevant for – HR or Communications? Show…" at bounding box center [747, 440] width 1261 height 74
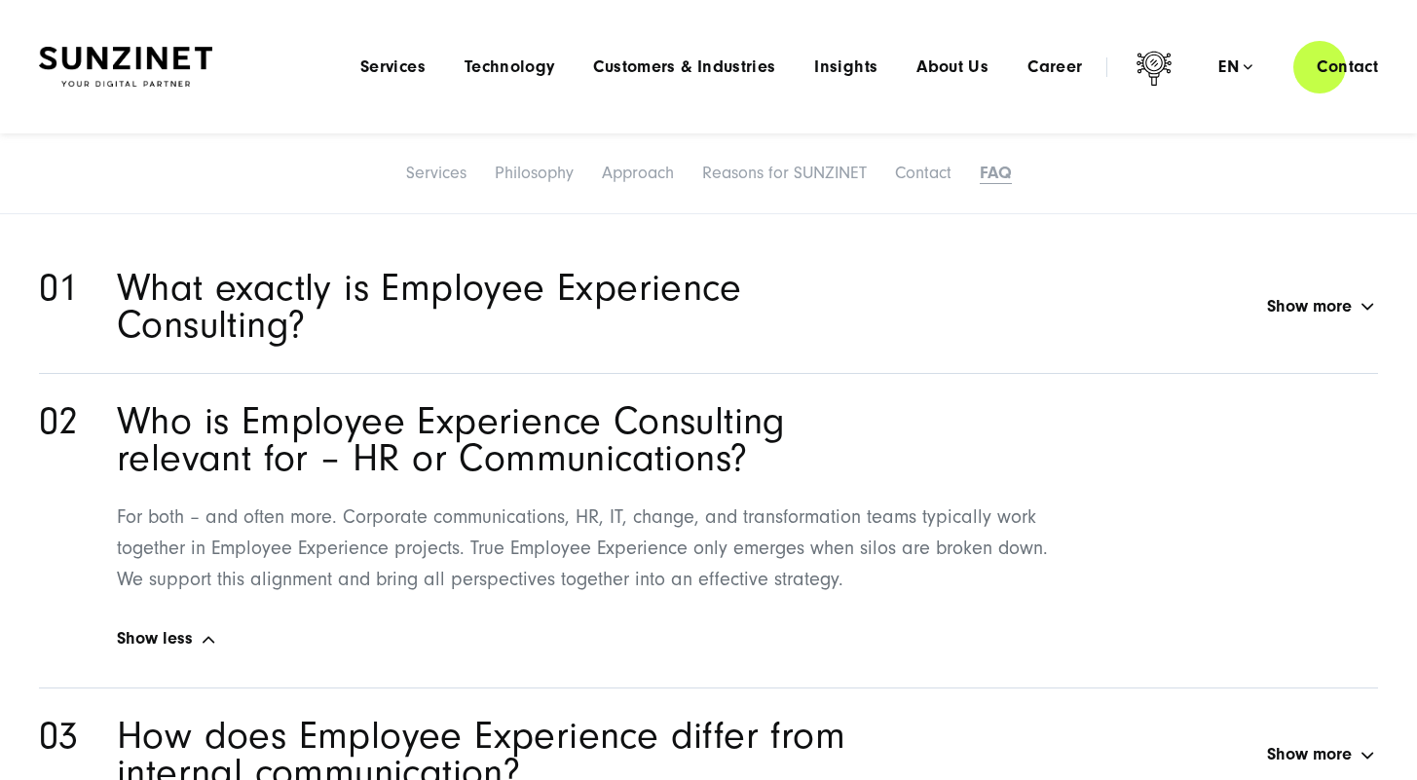
click at [1002, 405] on div "Who is Employee Experience Consulting relevant for – HR or Communications? Show…" at bounding box center [747, 440] width 1261 height 74
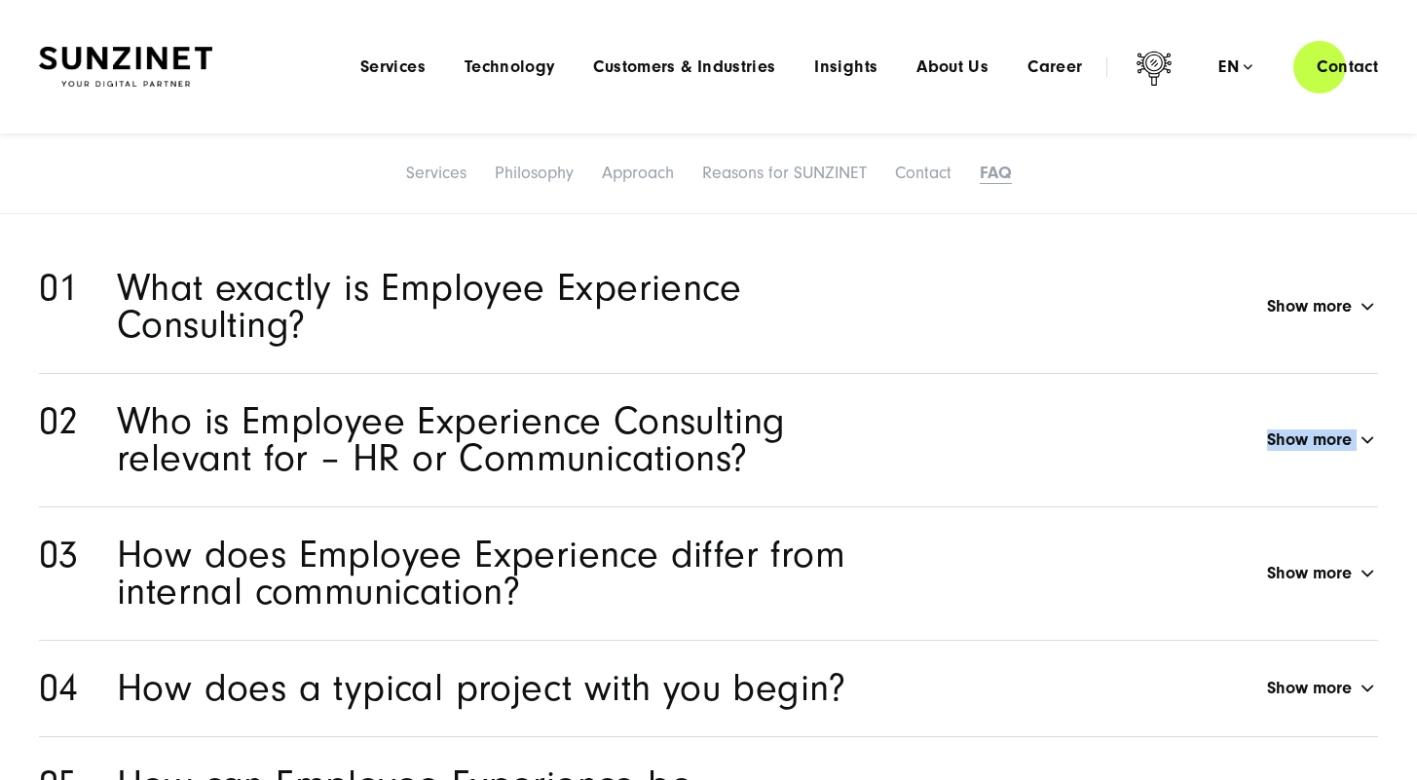
click at [1002, 405] on div "Who is Employee Experience Consulting relevant for – HR or Communications? Show…" at bounding box center [747, 440] width 1261 height 74
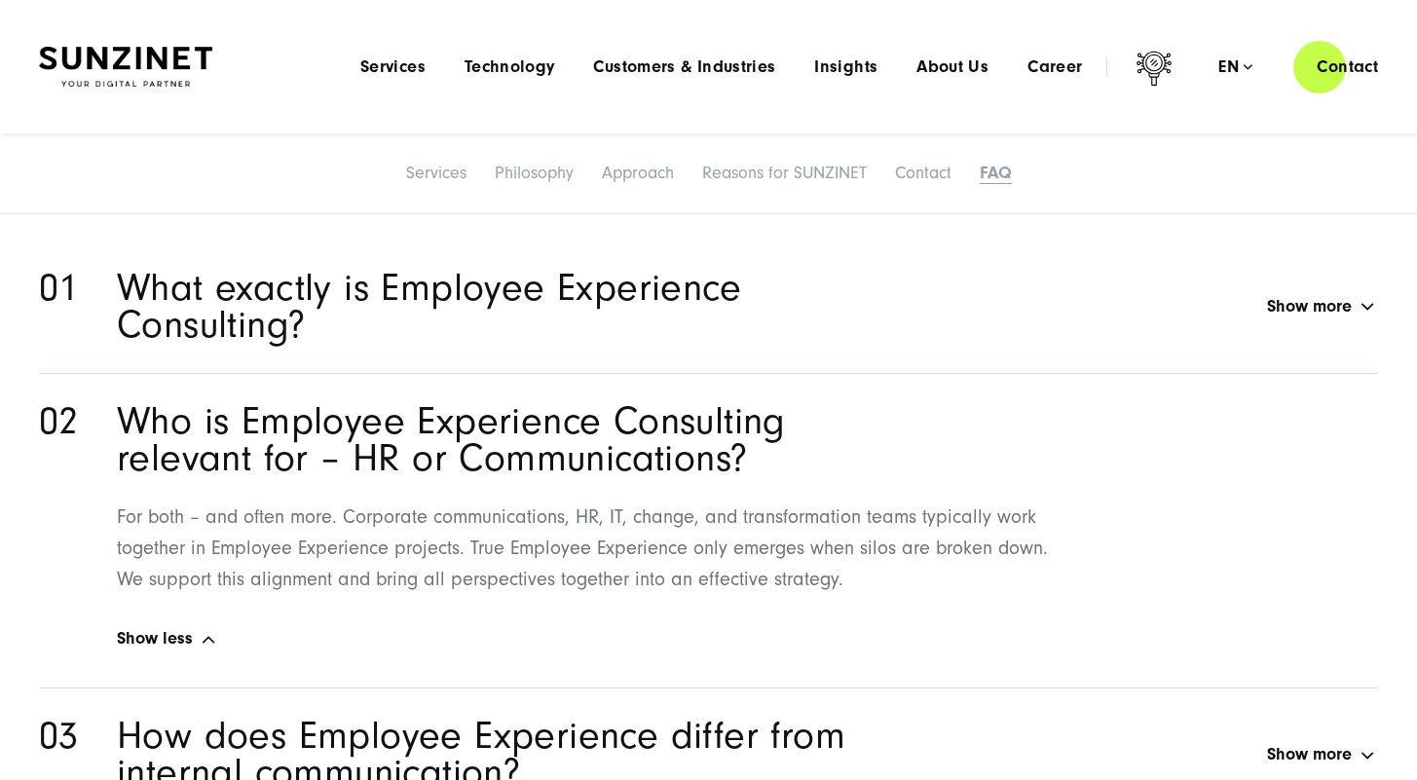
click at [1002, 405] on div "Who is Employee Experience Consulting relevant for – HR or Communications? Show…" at bounding box center [747, 440] width 1261 height 74
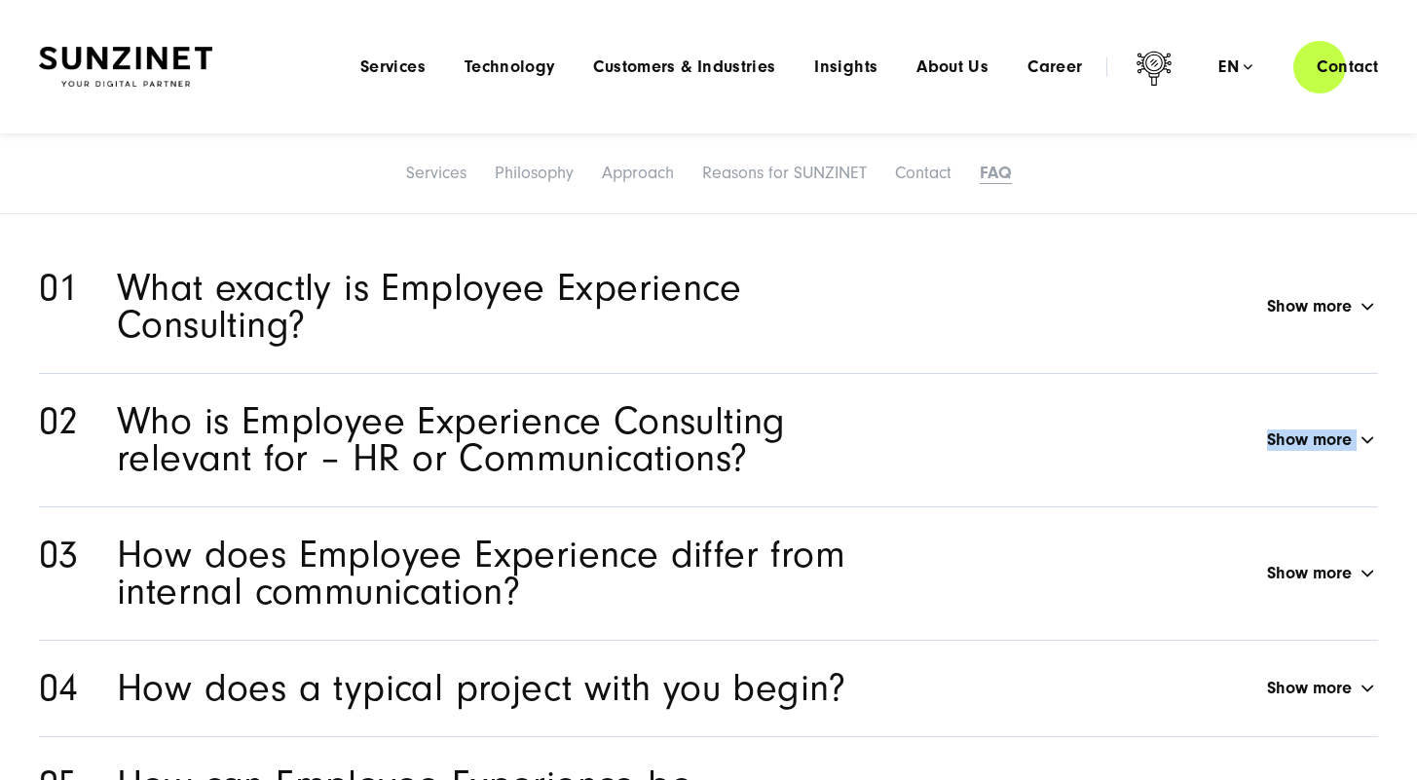
click at [1286, 412] on div "Who is Employee Experience Consulting relevant for – HR or Communications? Show…" at bounding box center [747, 440] width 1261 height 74
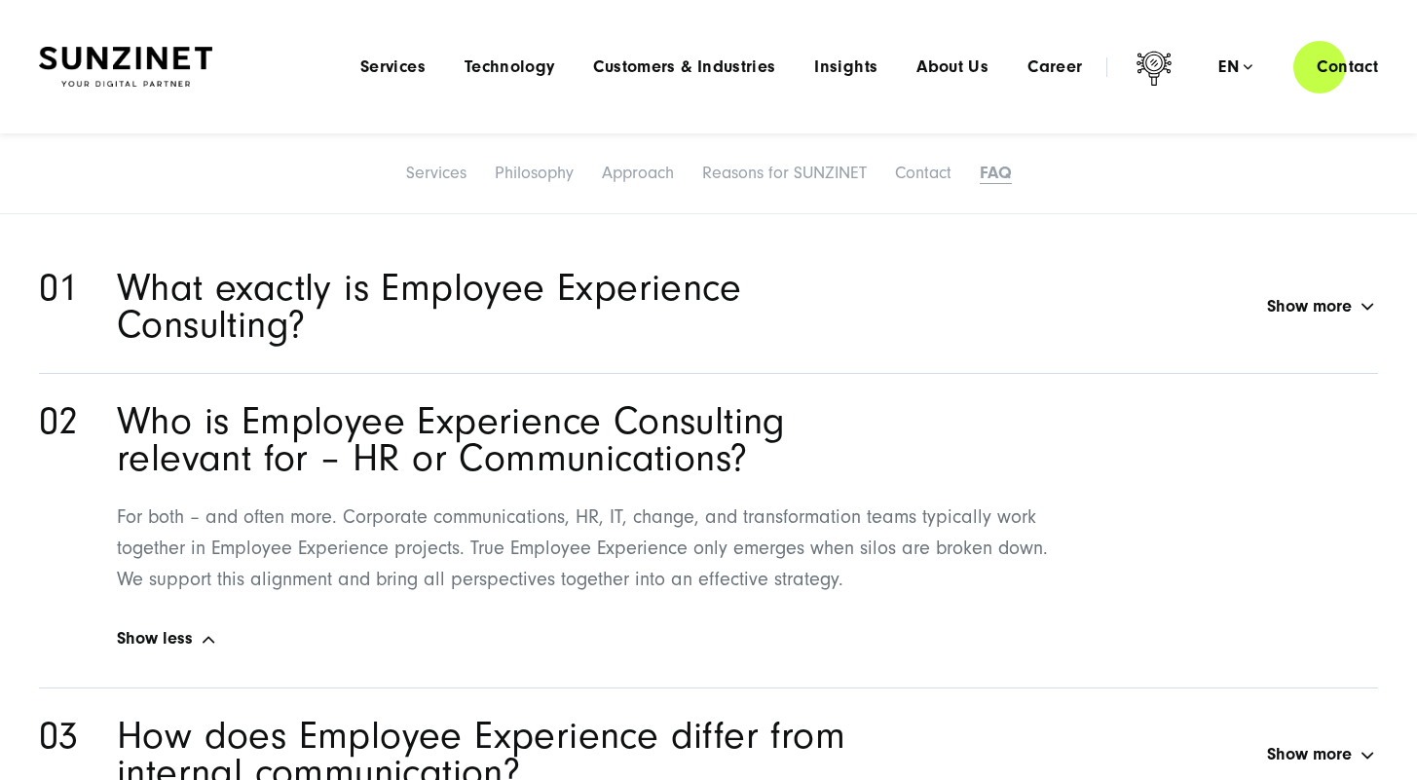
click at [1289, 412] on div "Who is Employee Experience Consulting relevant for – HR or Communications? Show…" at bounding box center [747, 440] width 1261 height 74
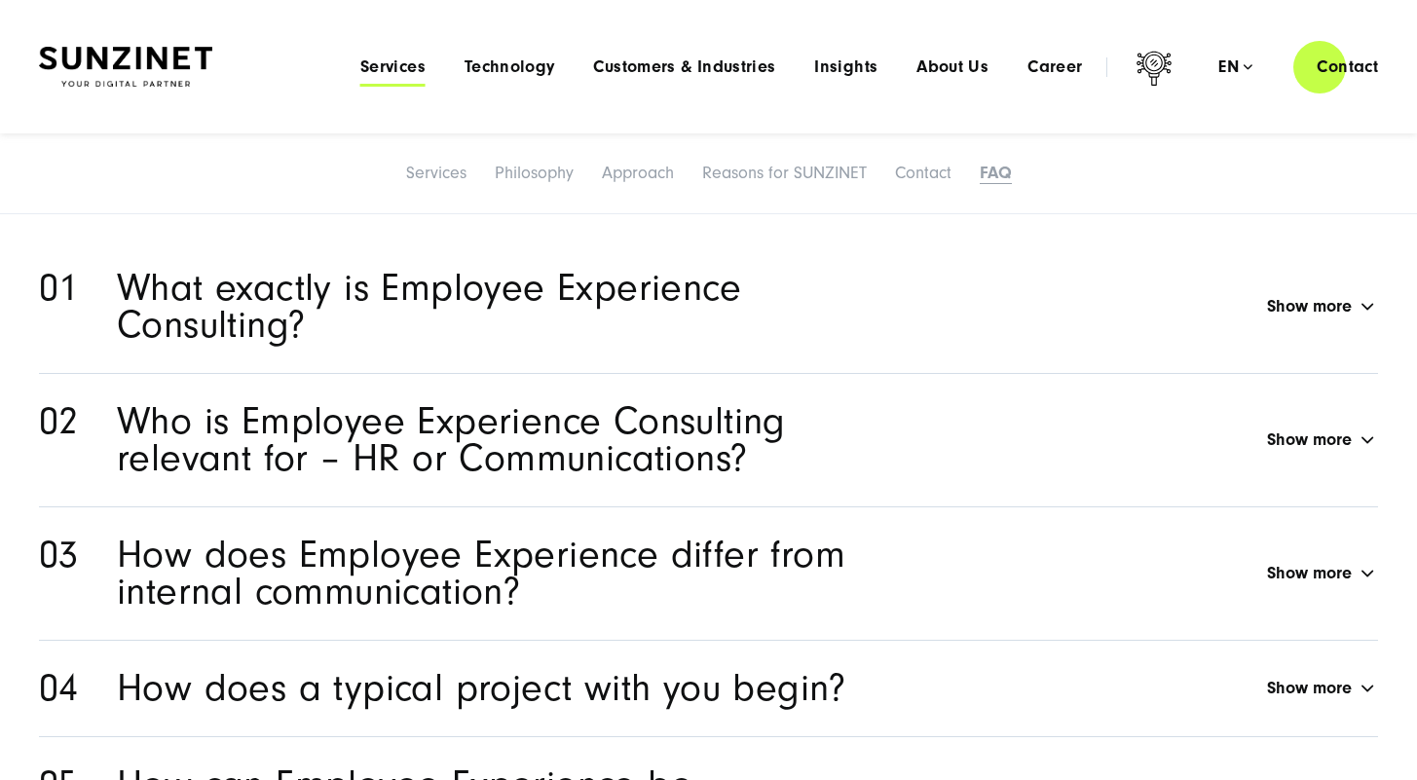
click at [403, 68] on span "Services" at bounding box center [392, 66] width 65 height 19
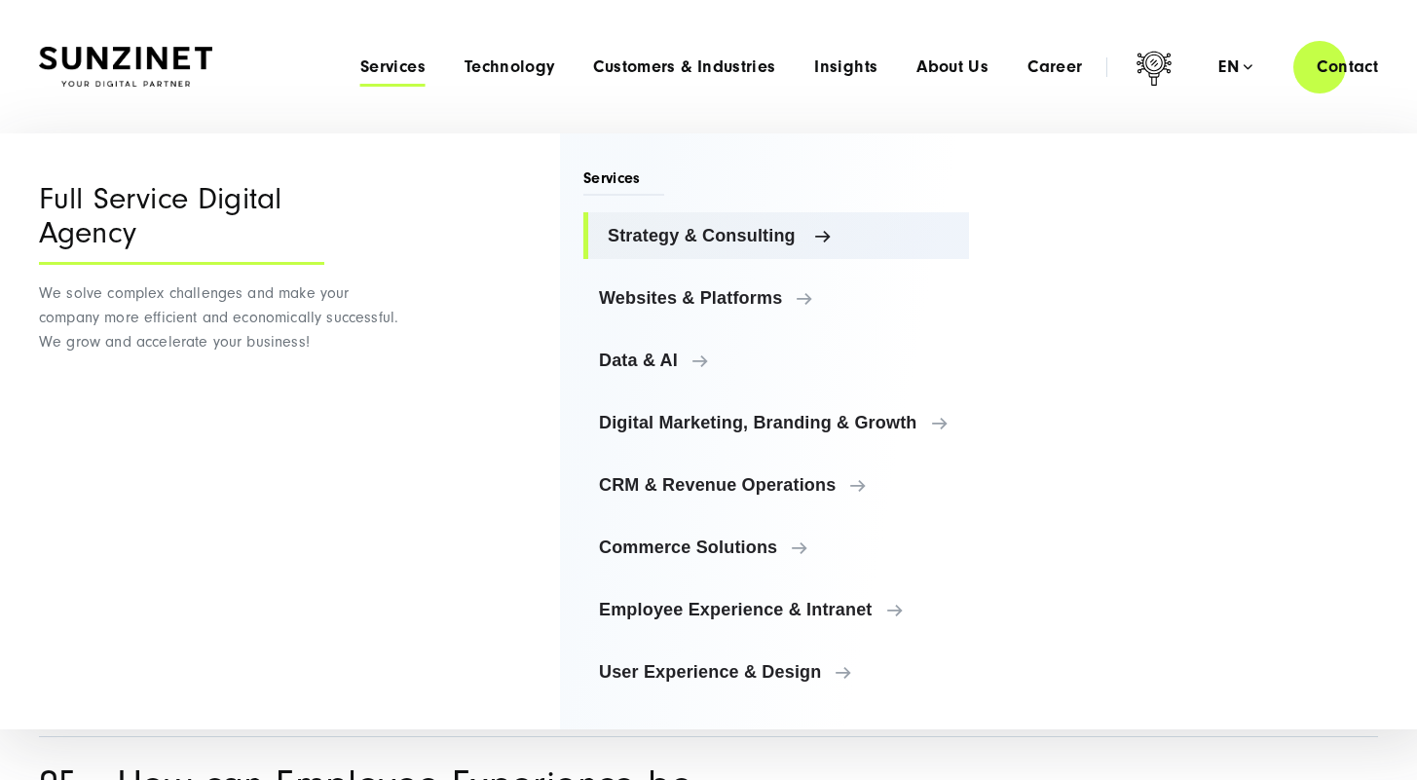
click at [790, 244] on span "Strategy & Consulting" at bounding box center [781, 235] width 346 height 19
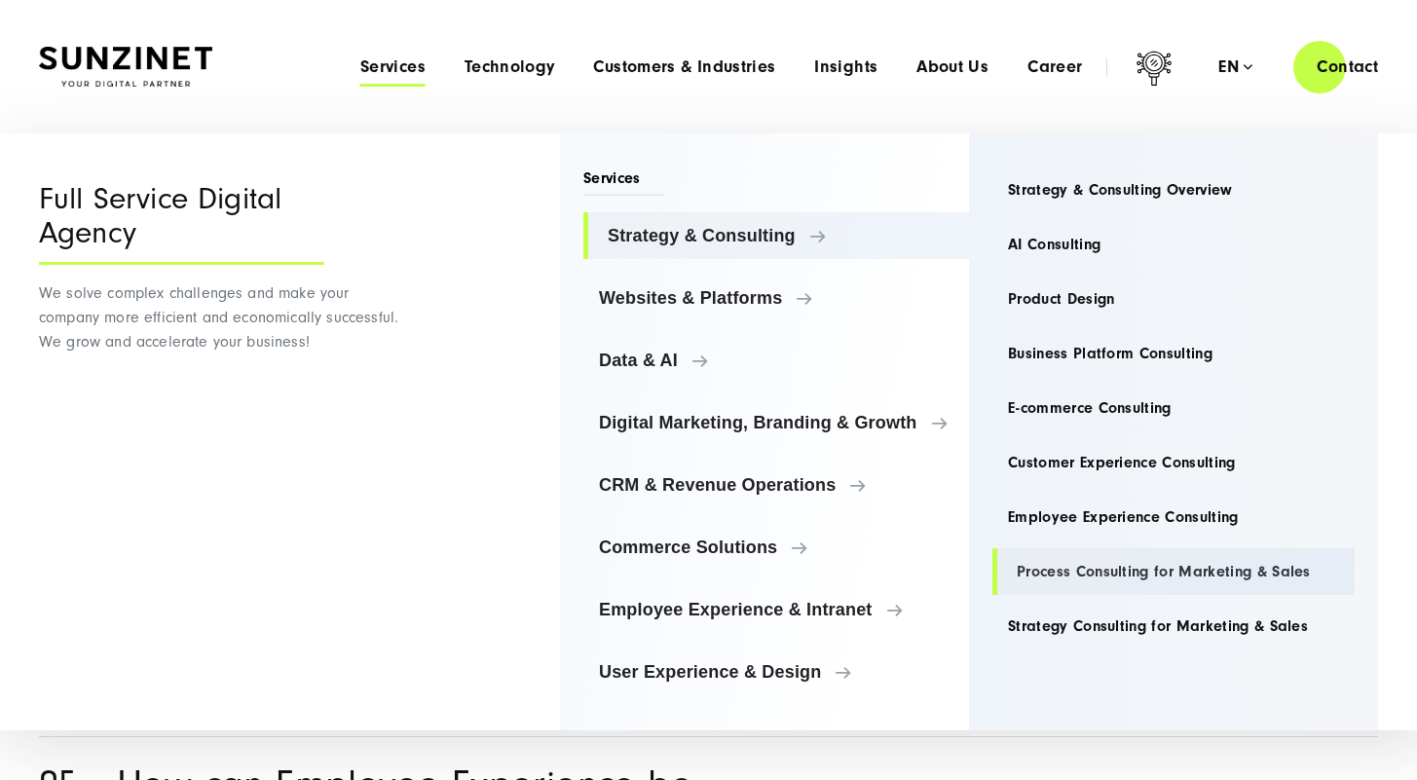
click at [1109, 563] on link "Process Consulting for Marketing & Sales" at bounding box center [1173, 571] width 362 height 47
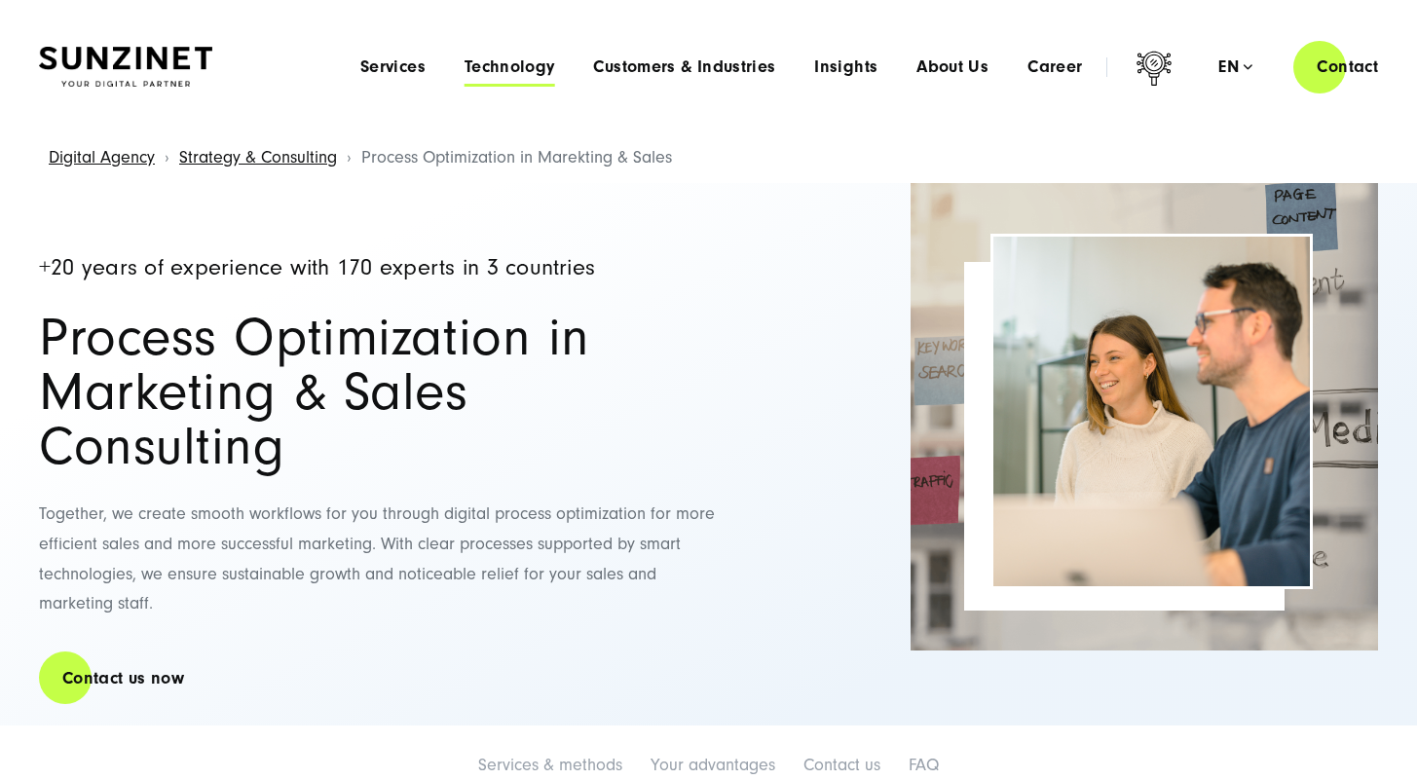
click at [507, 69] on span "Technology" at bounding box center [509, 66] width 91 height 19
click at [379, 58] on span "Services" at bounding box center [392, 66] width 65 height 19
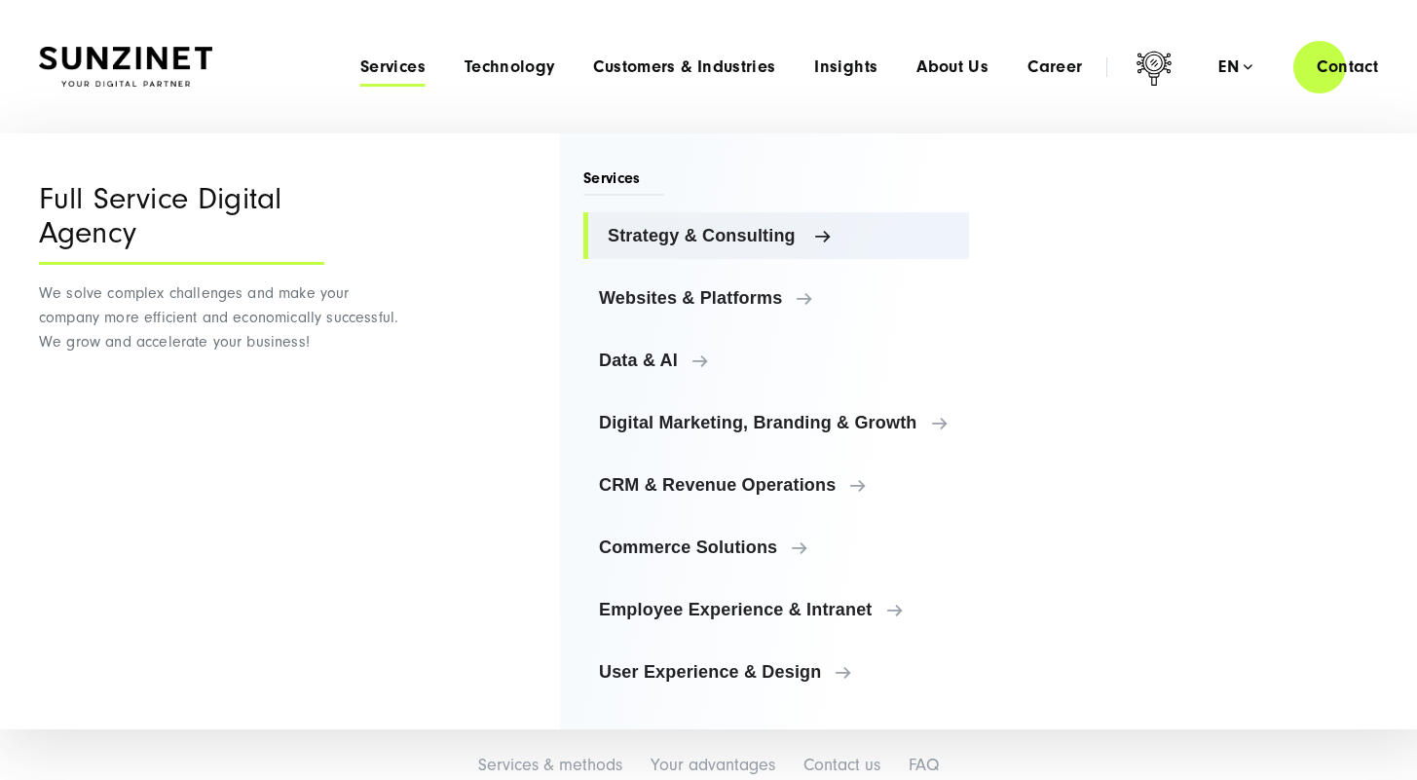
click at [806, 245] on link "Strategy & Consulting" at bounding box center [776, 235] width 386 height 47
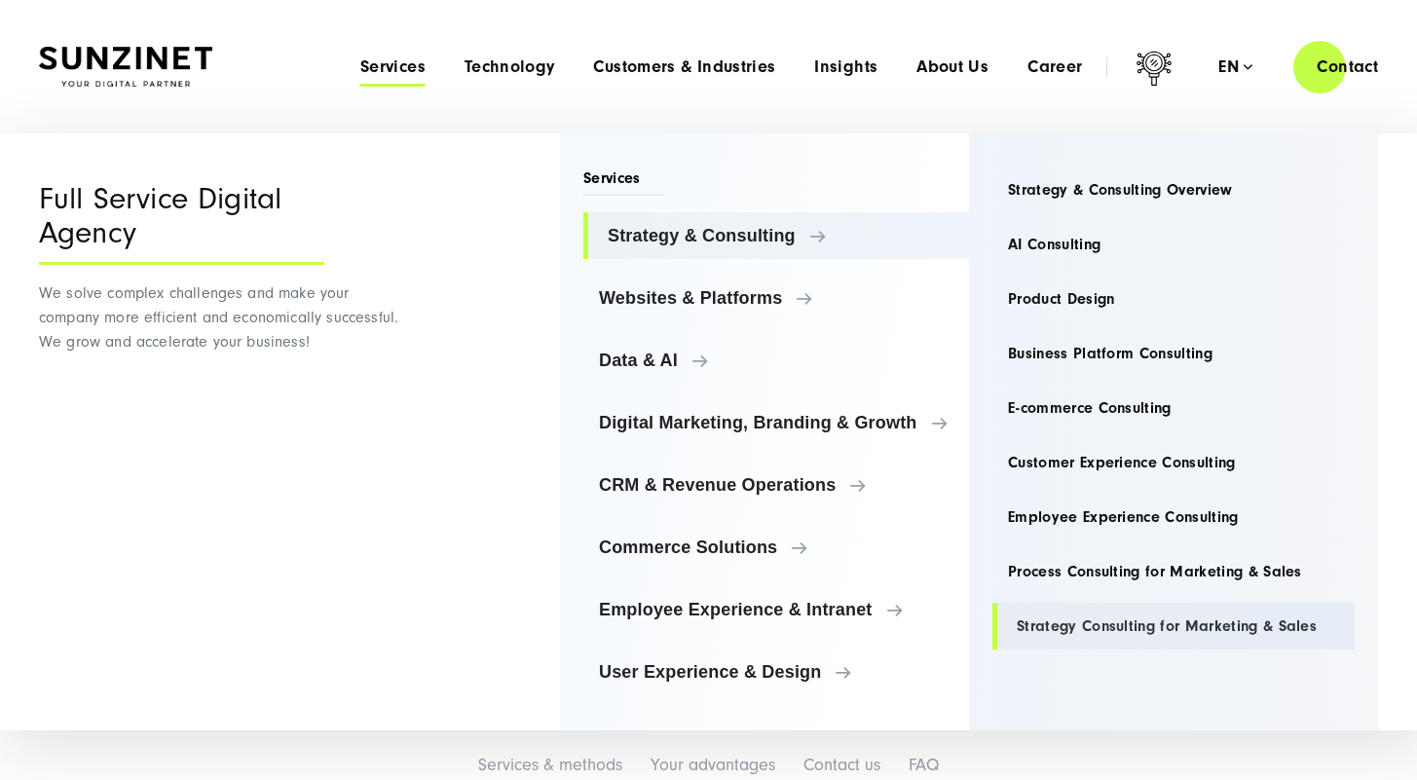
click at [1092, 615] on link "Strategy Consulting for Marketing & Sales" at bounding box center [1173, 626] width 362 height 47
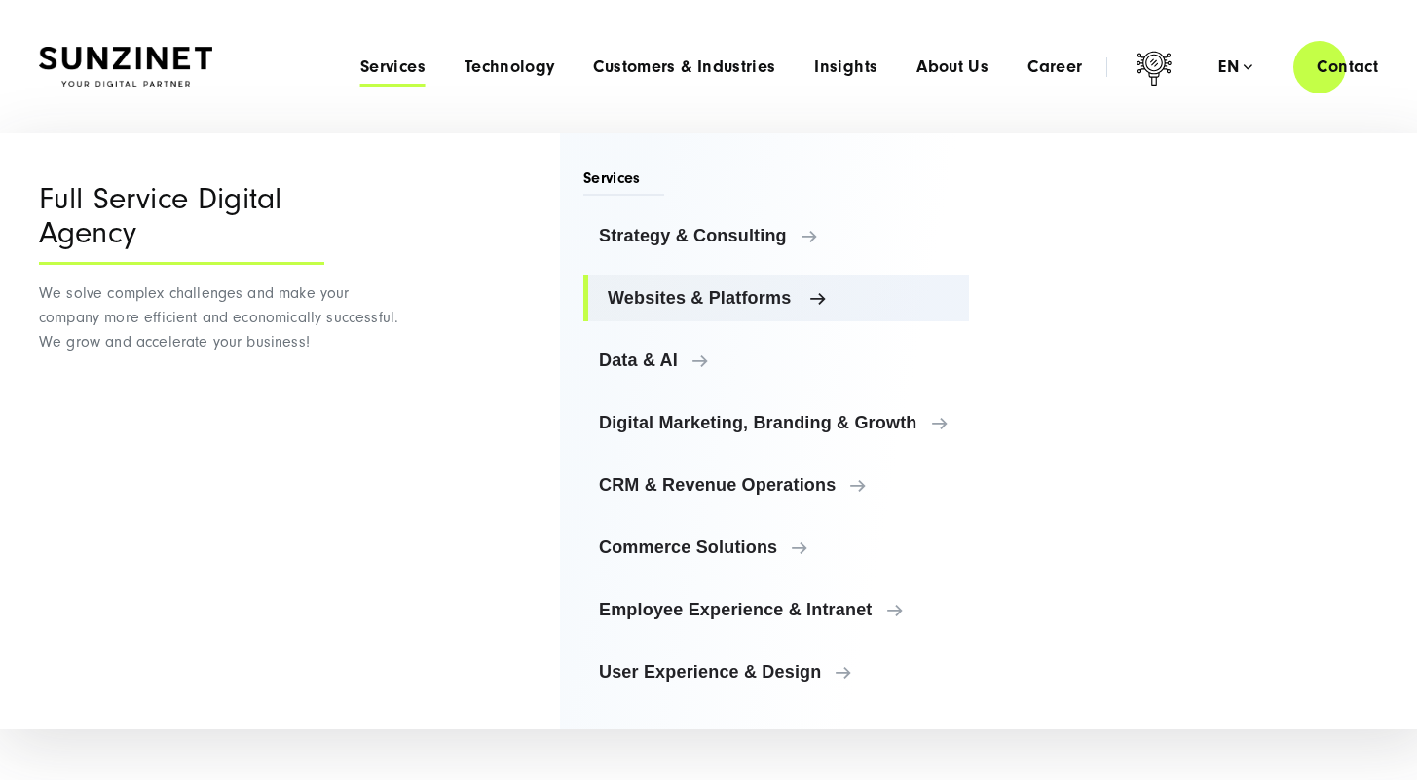
click at [756, 291] on span "Websites & Platforms" at bounding box center [781, 297] width 346 height 19
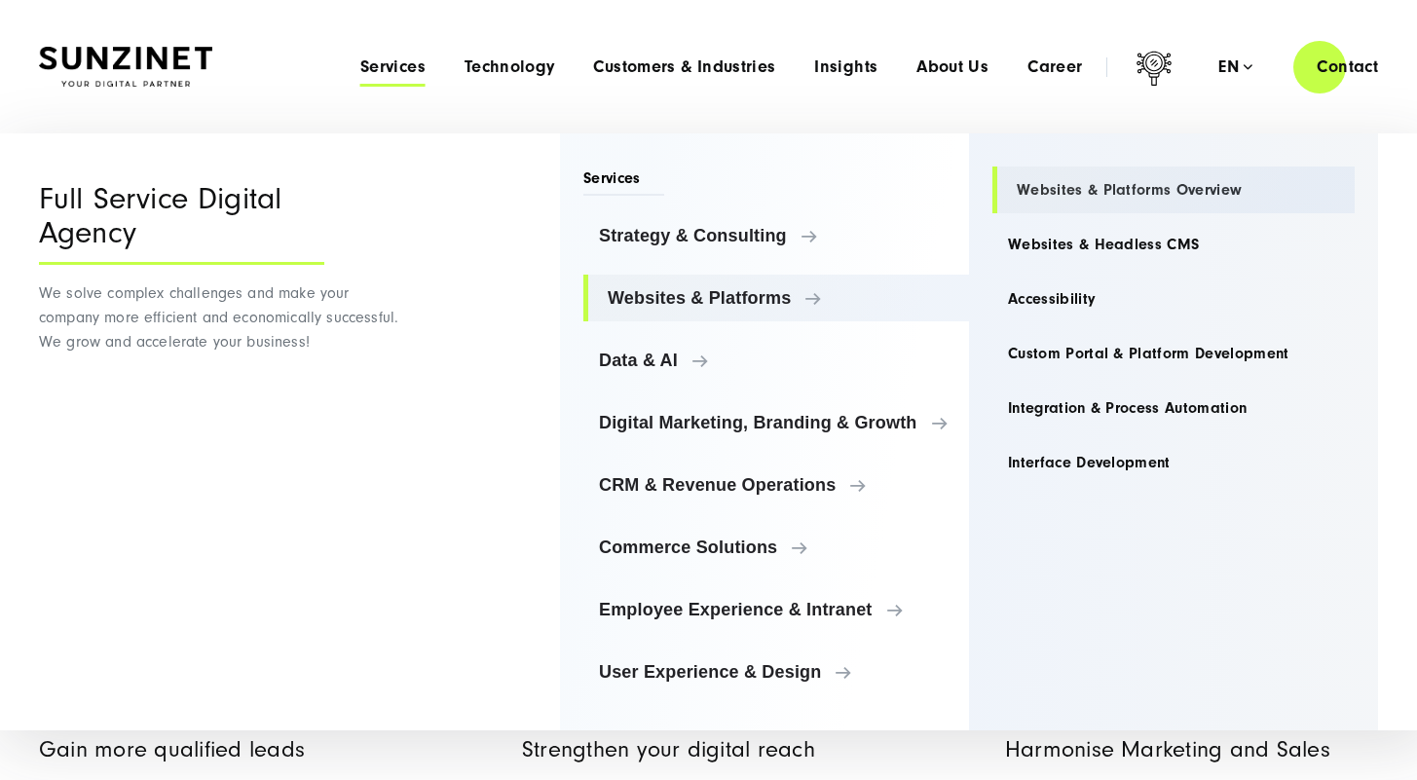
click at [1126, 188] on link "Websites & Platforms Overview" at bounding box center [1173, 190] width 362 height 47
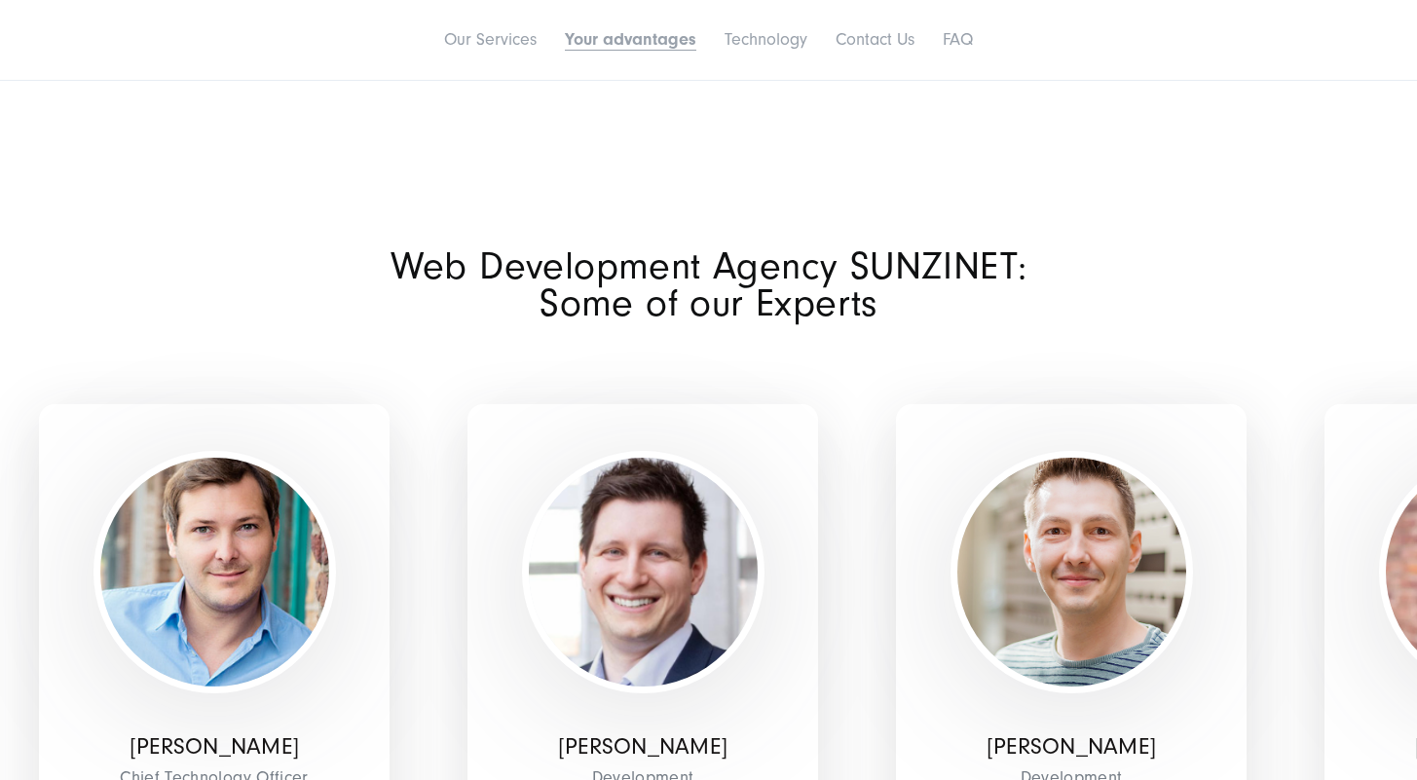
scroll to position [4966, 0]
